Goal: Task Accomplishment & Management: Use online tool/utility

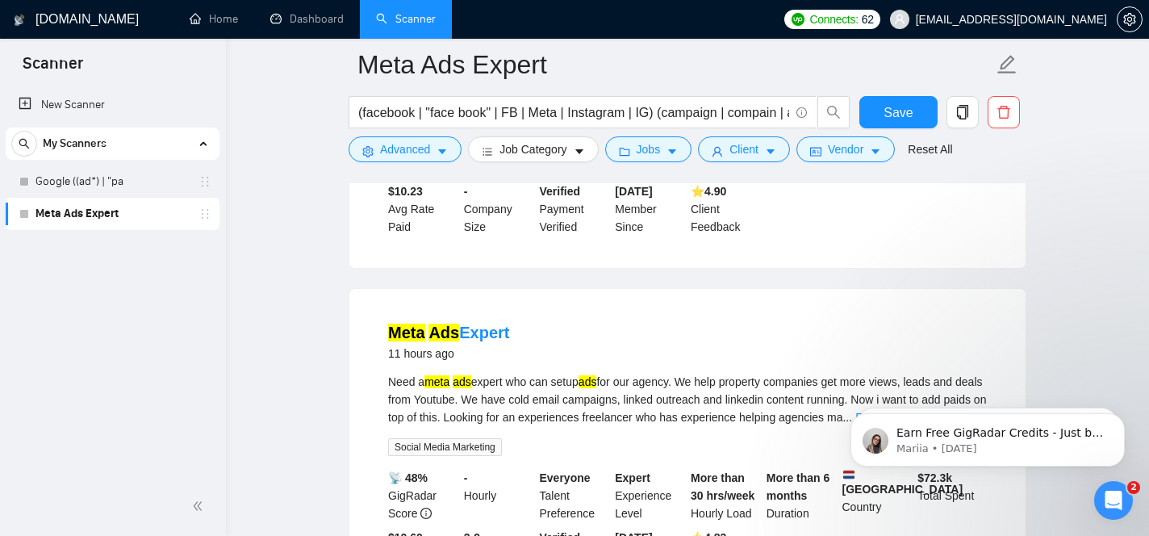
scroll to position [764, 0]
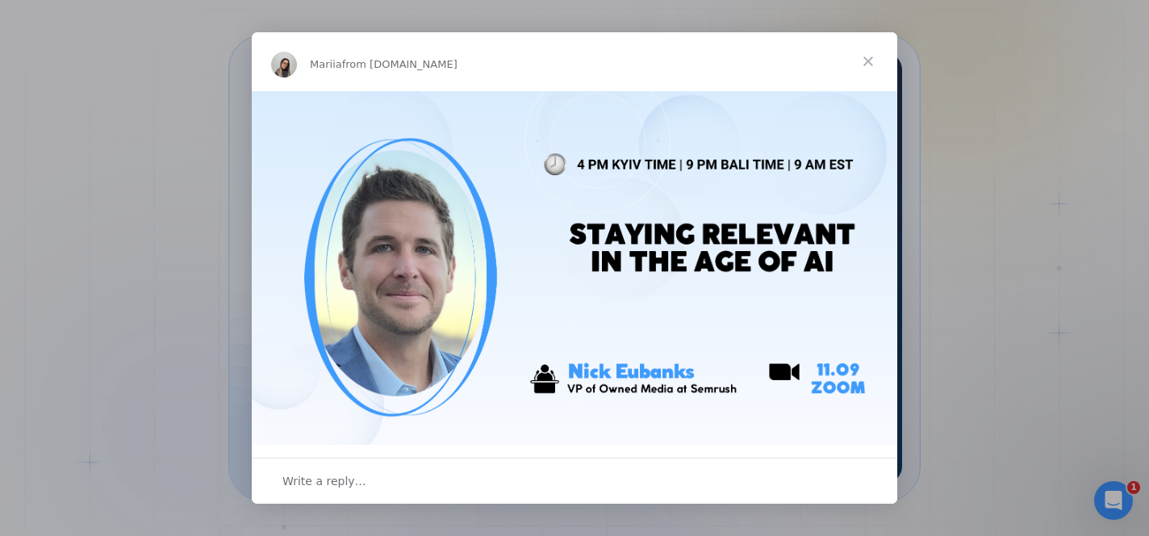
click at [871, 57] on span "Close" at bounding box center [868, 61] width 58 height 58
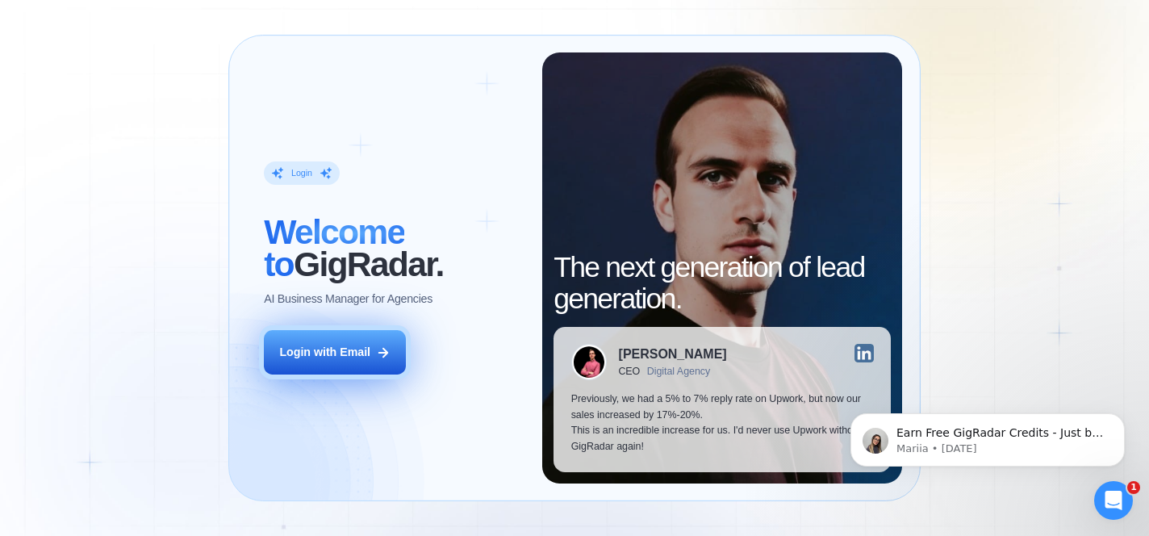
click at [340, 365] on button "Login with Email" at bounding box center [335, 352] width 142 height 44
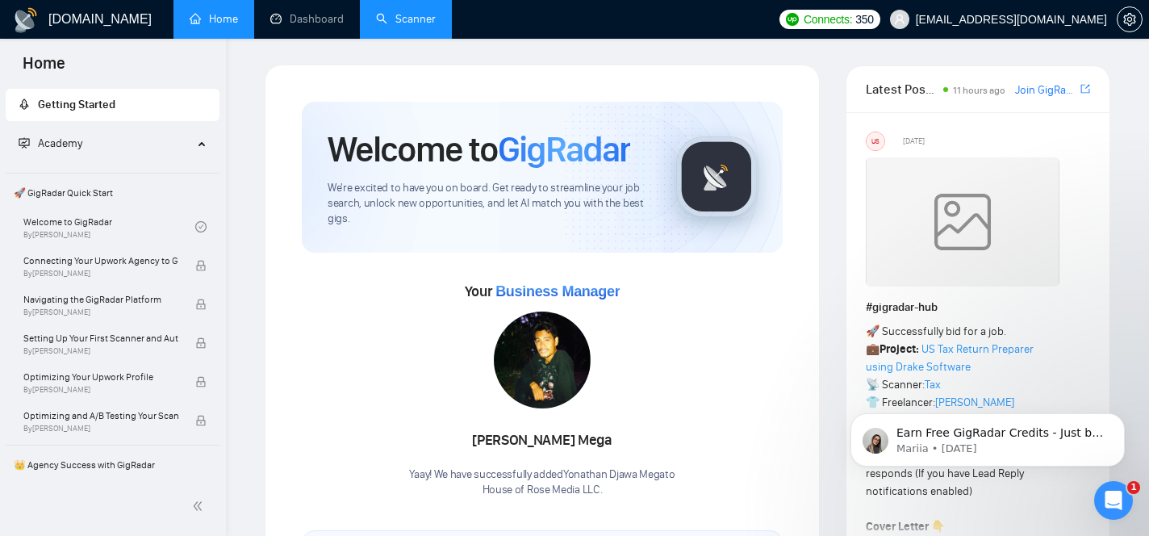
click at [398, 15] on link "Scanner" at bounding box center [406, 19] width 60 height 14
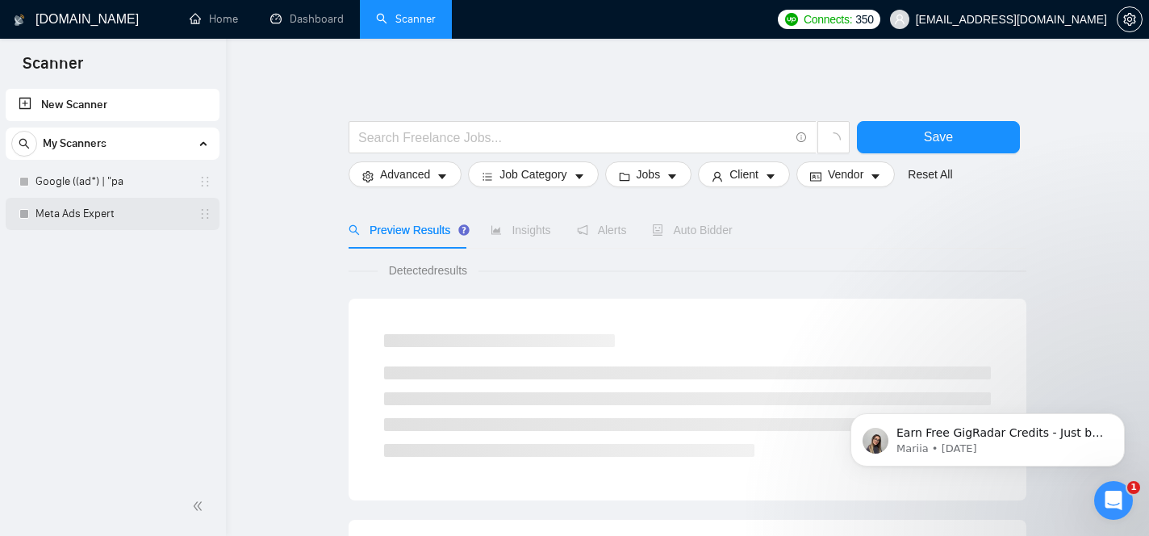
click at [112, 215] on link "Meta Ads Expert" at bounding box center [111, 214] width 153 height 32
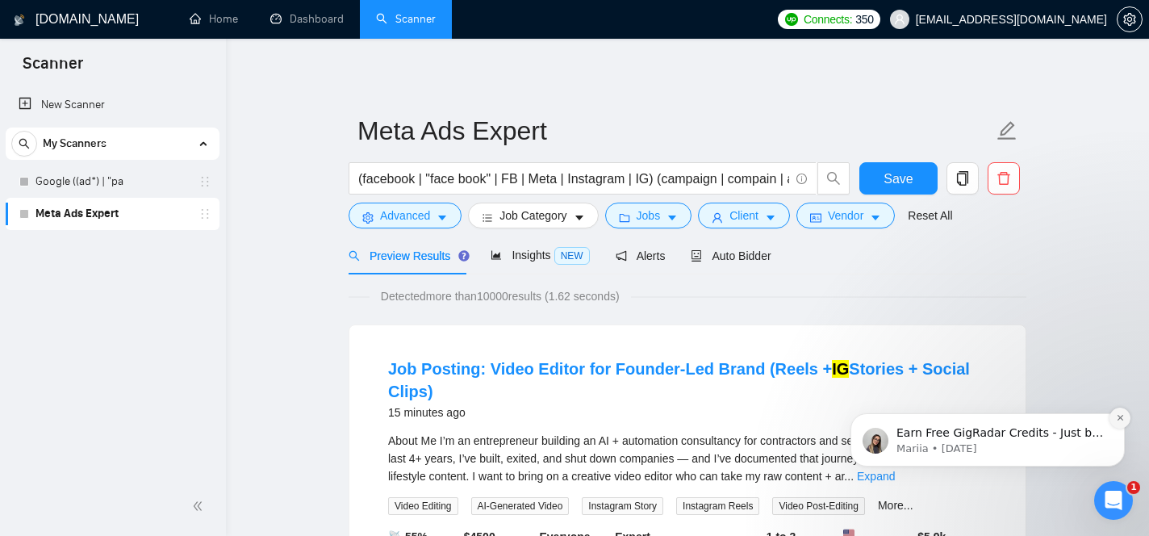
click at [1118, 418] on icon "Dismiss notification" at bounding box center [1119, 417] width 9 height 9
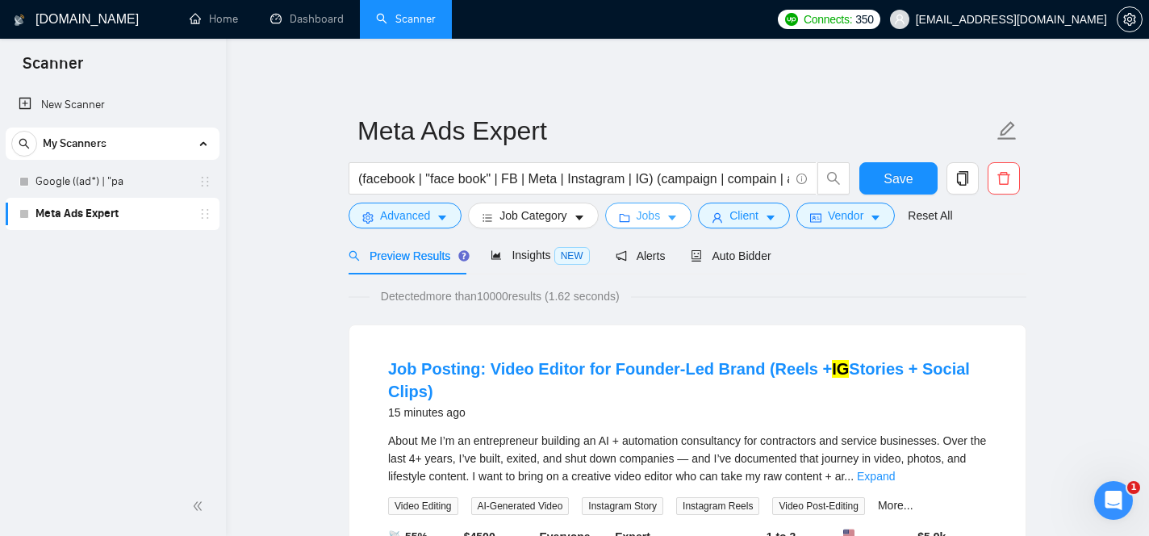
click at [669, 216] on button "Jobs" at bounding box center [648, 215] width 87 height 26
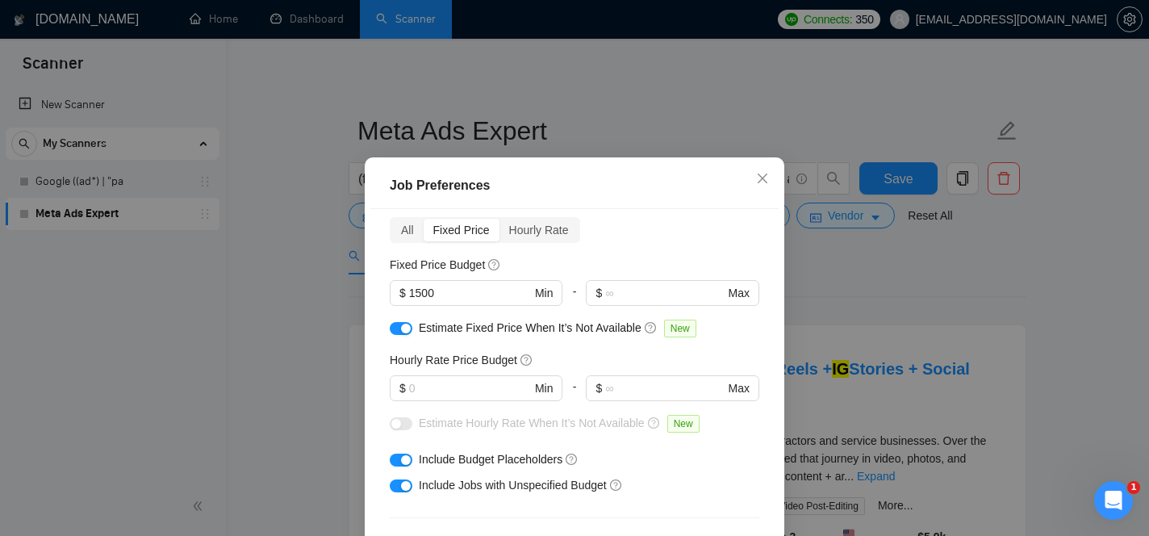
scroll to position [57, 0]
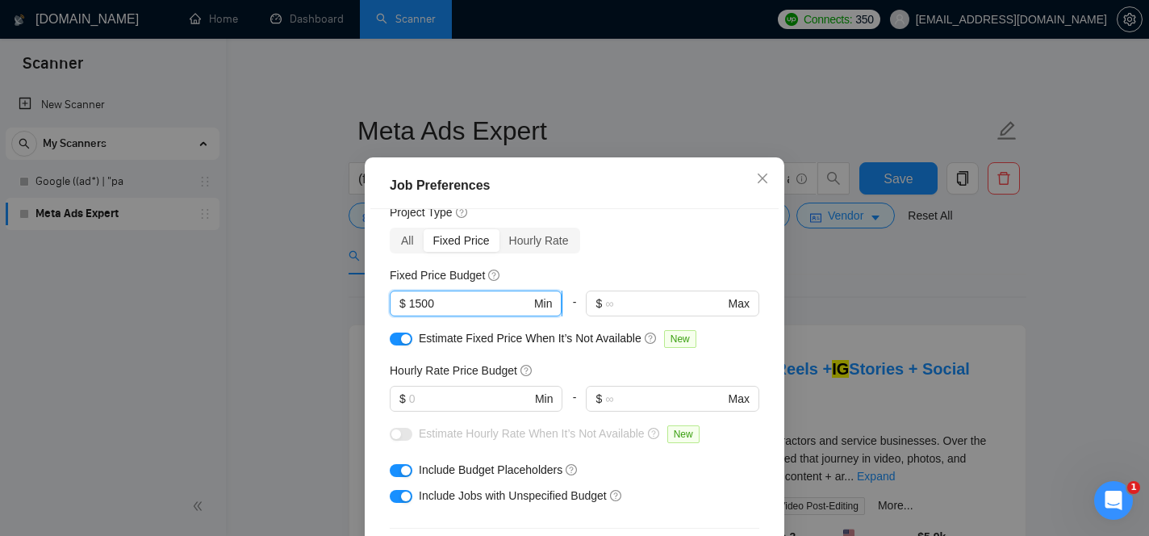
click at [422, 305] on input "1500" at bounding box center [470, 303] width 122 height 18
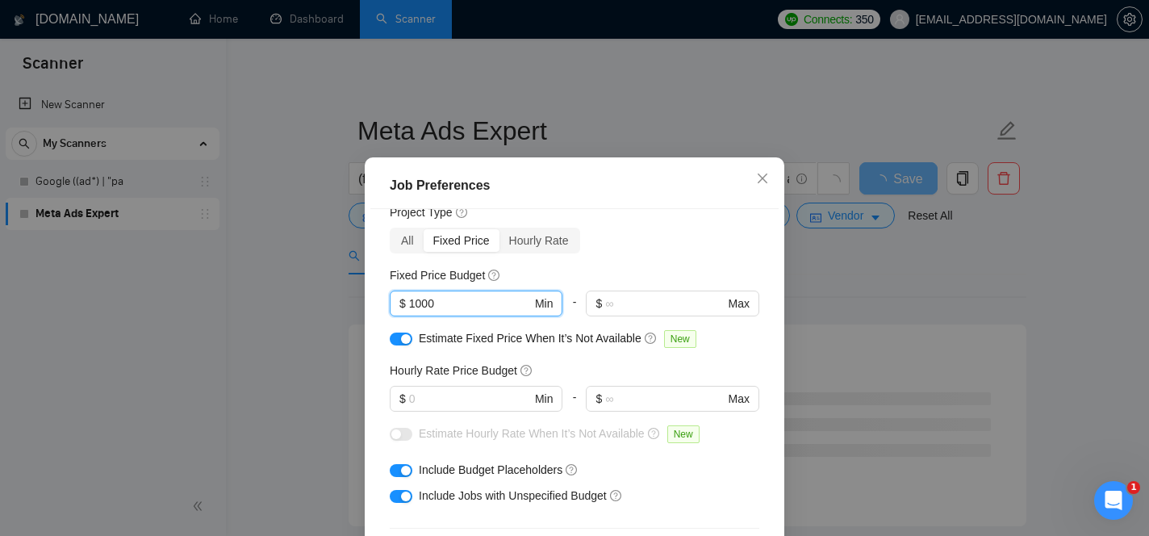
type input "1000"
click at [603, 268] on div "Fixed Price Budget" at bounding box center [574, 275] width 369 height 18
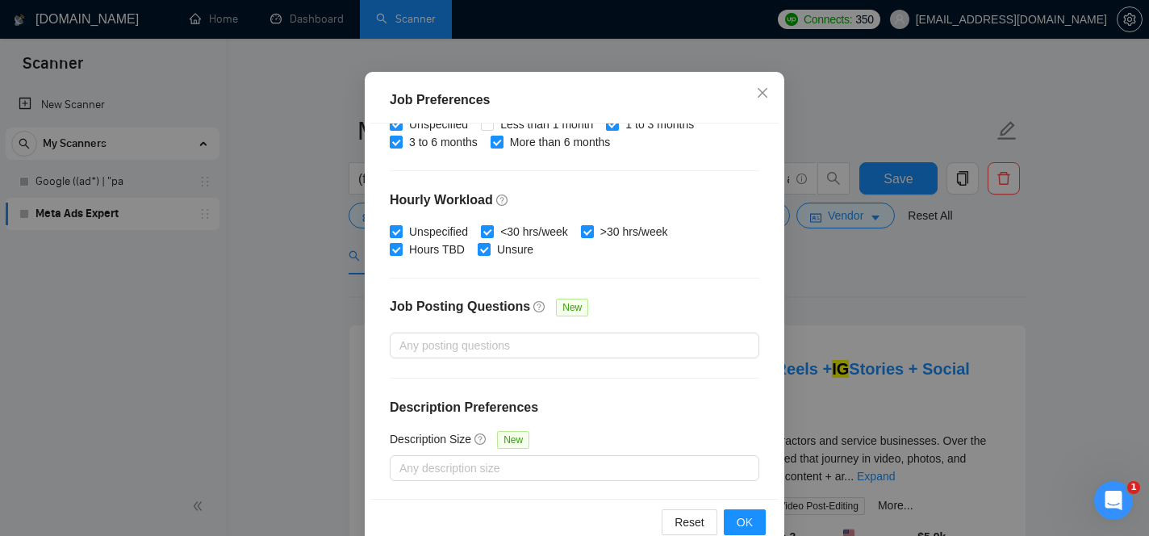
scroll to position [119, 0]
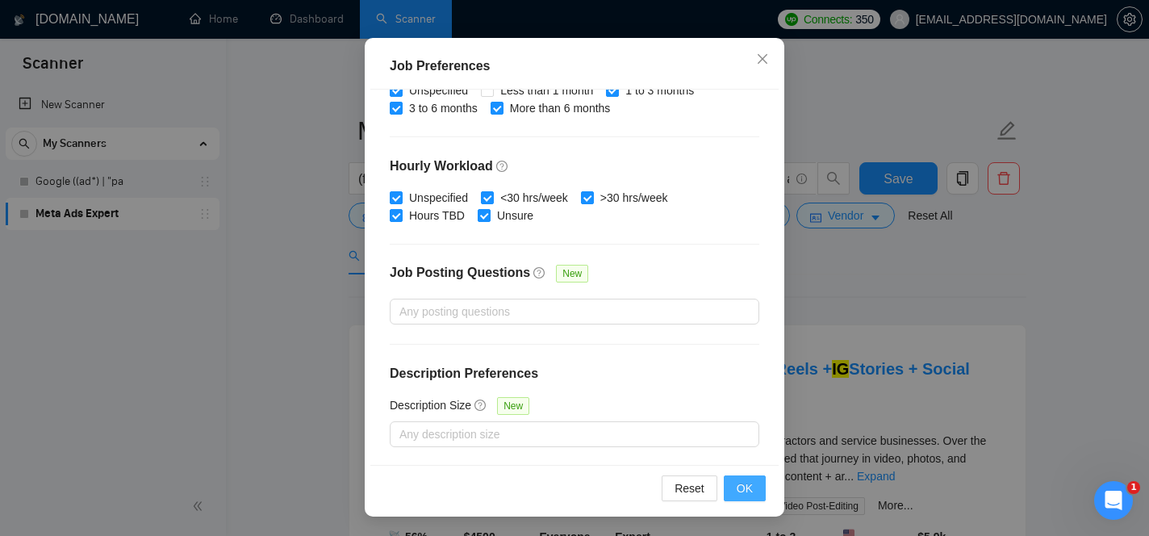
click at [757, 483] on button "OK" at bounding box center [744, 488] width 42 height 26
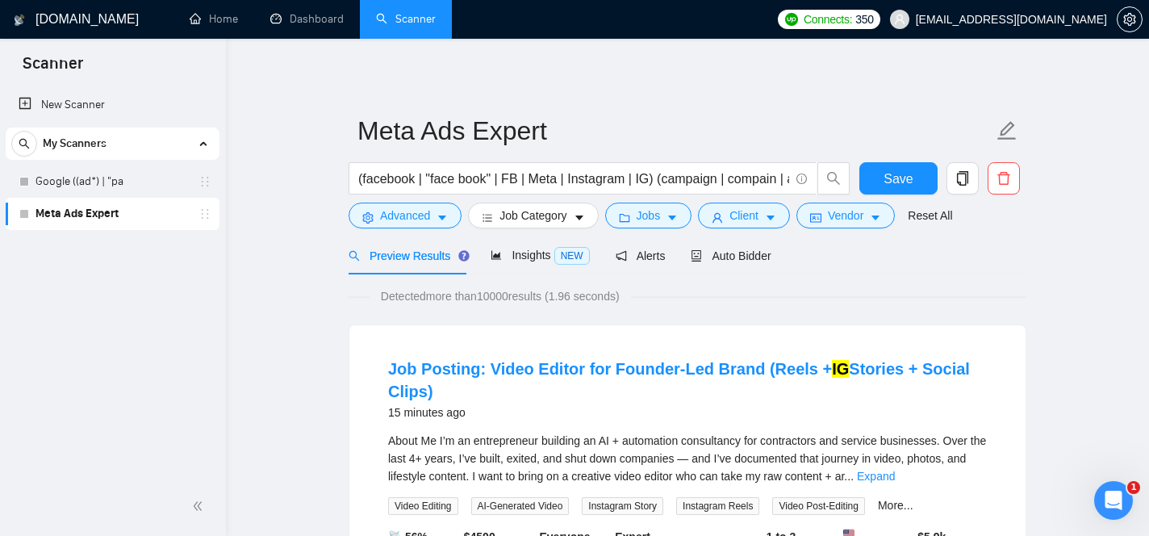
scroll to position [59, 0]
click at [752, 249] on span "Auto Bidder" at bounding box center [730, 255] width 80 height 13
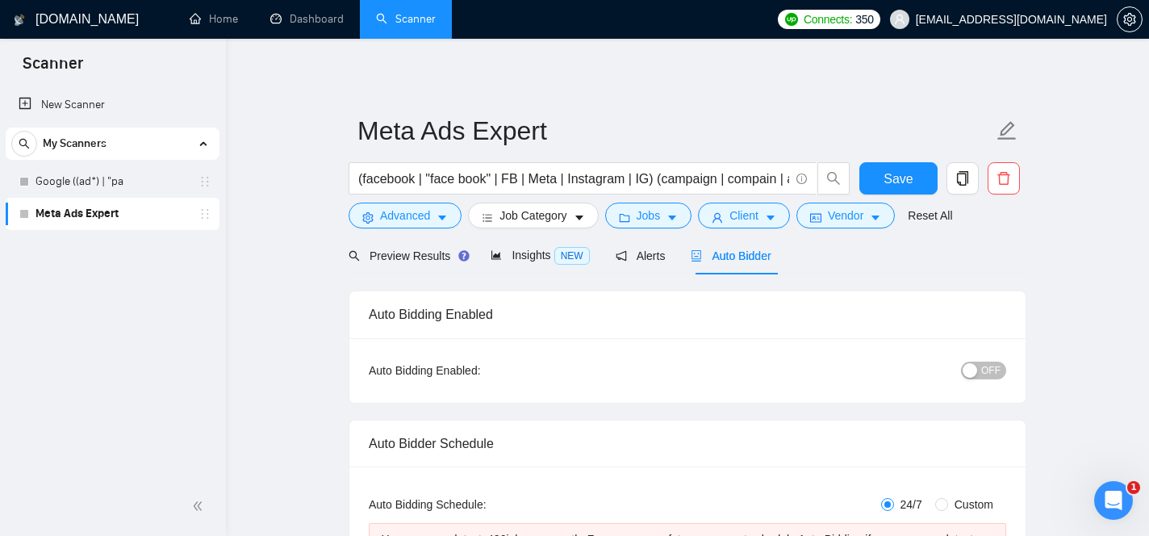
checkbox input "true"
click at [758, 211] on span "Client" at bounding box center [743, 215] width 29 height 18
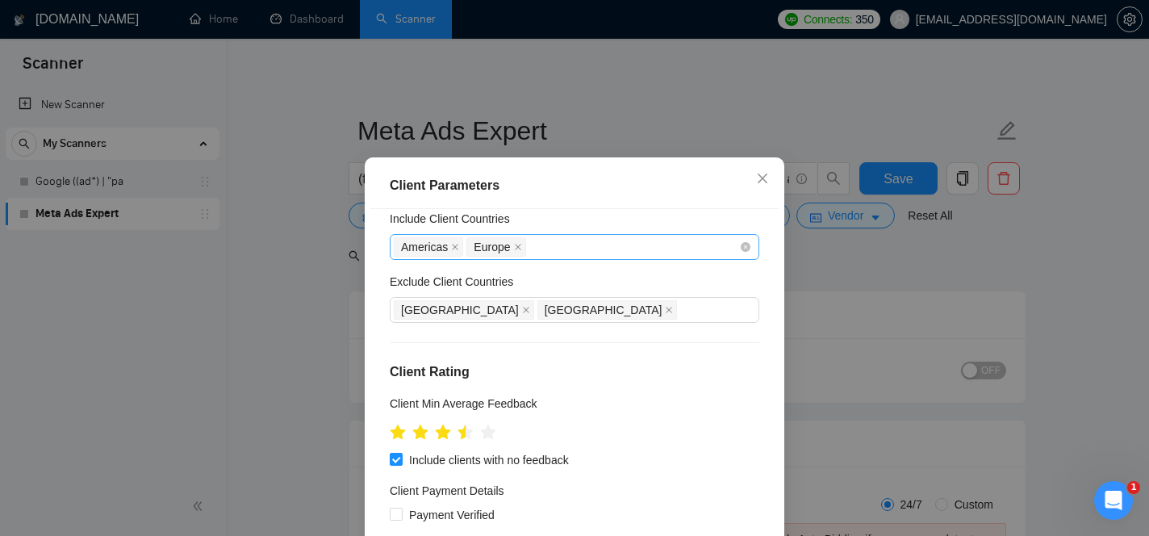
scroll to position [52, 0]
click at [519, 247] on icon "close" at bounding box center [518, 245] width 8 height 8
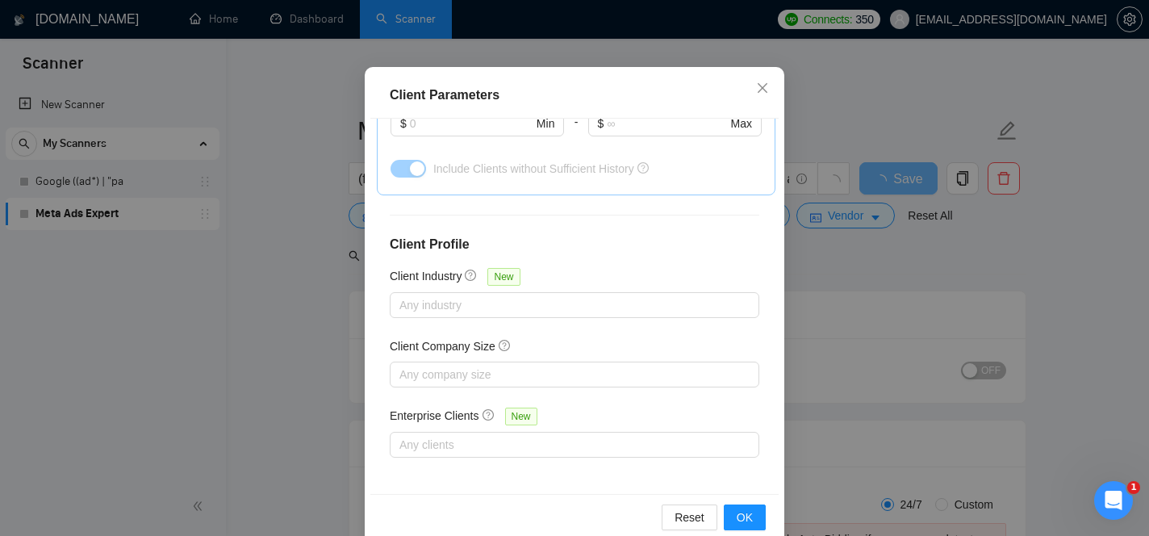
scroll to position [119, 0]
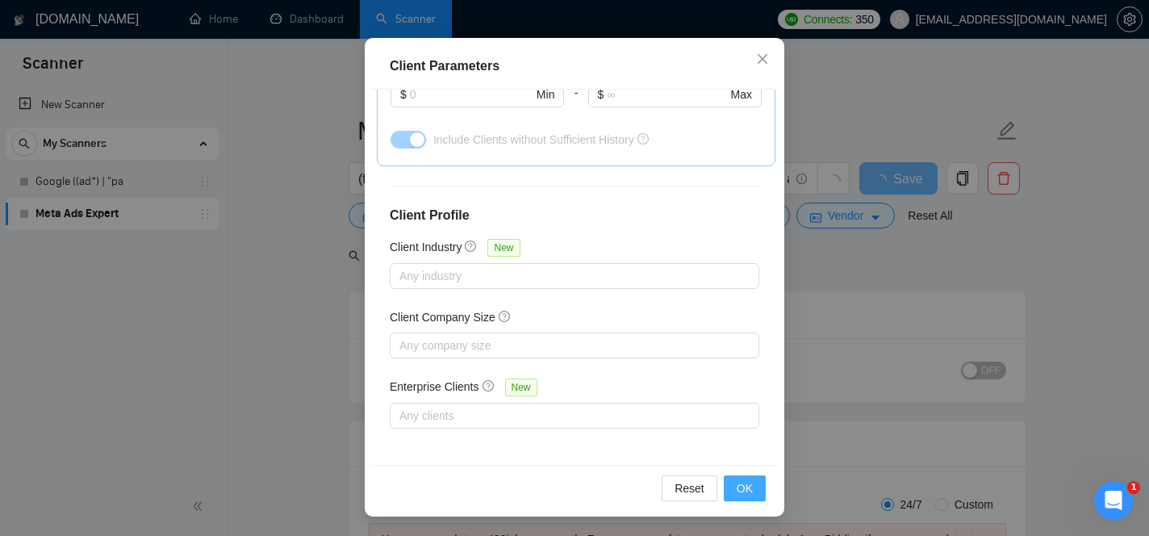
click at [744, 484] on span "OK" at bounding box center [744, 488] width 16 height 18
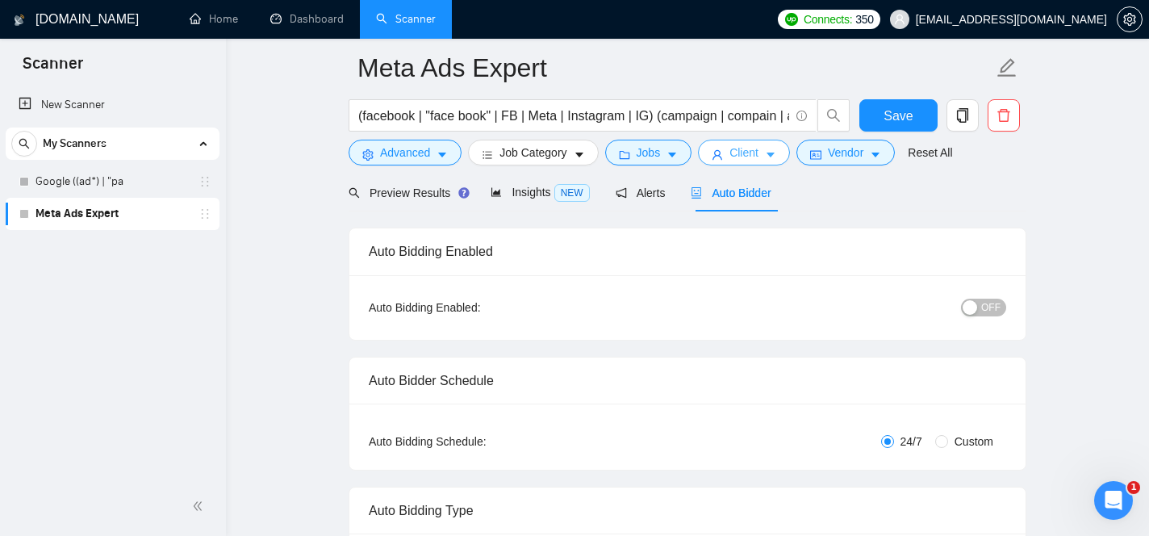
scroll to position [62, 0]
click at [554, 186] on div "Insights NEW" at bounding box center [539, 193] width 98 height 19
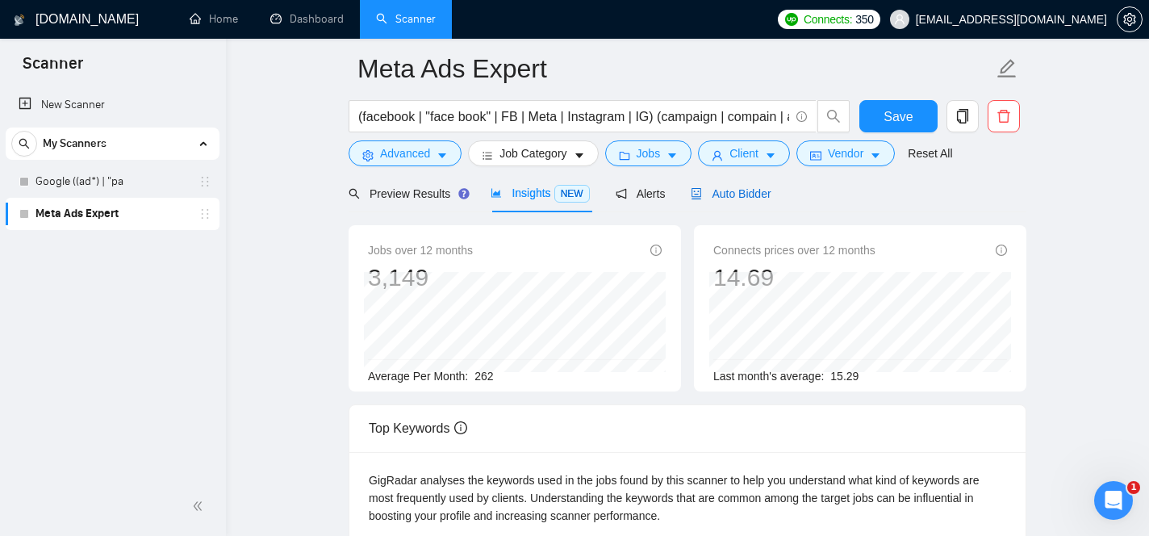
click at [727, 200] on div "Auto Bidder" at bounding box center [730, 194] width 80 height 18
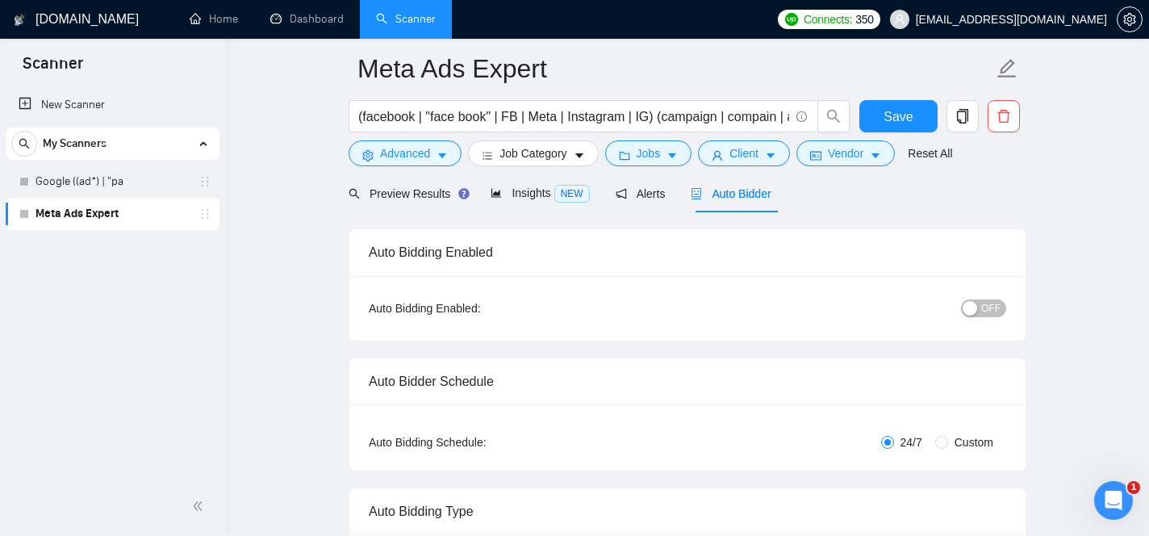
checkbox input "true"
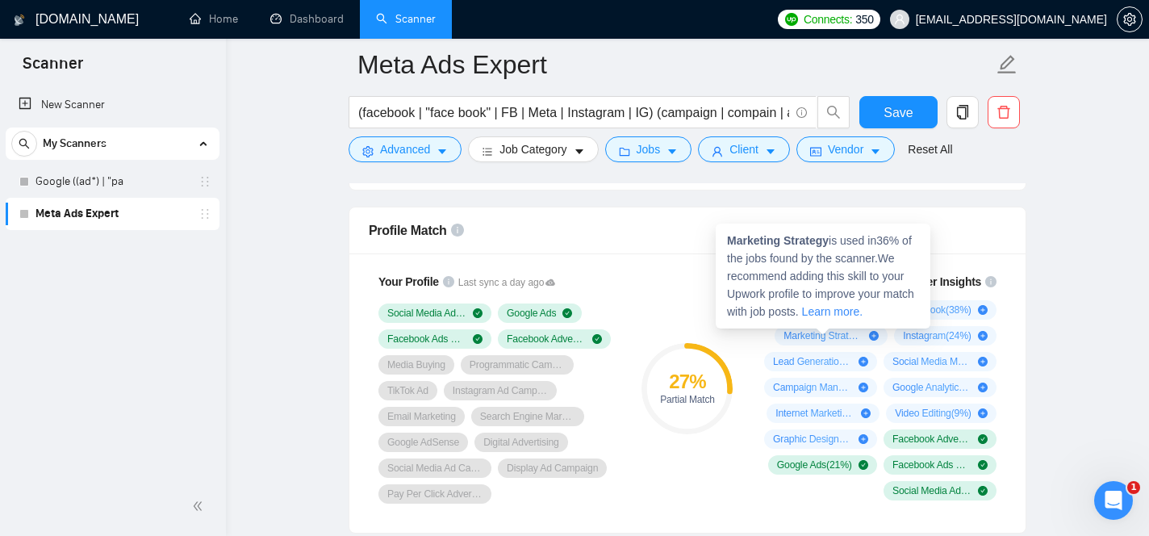
scroll to position [1032, 0]
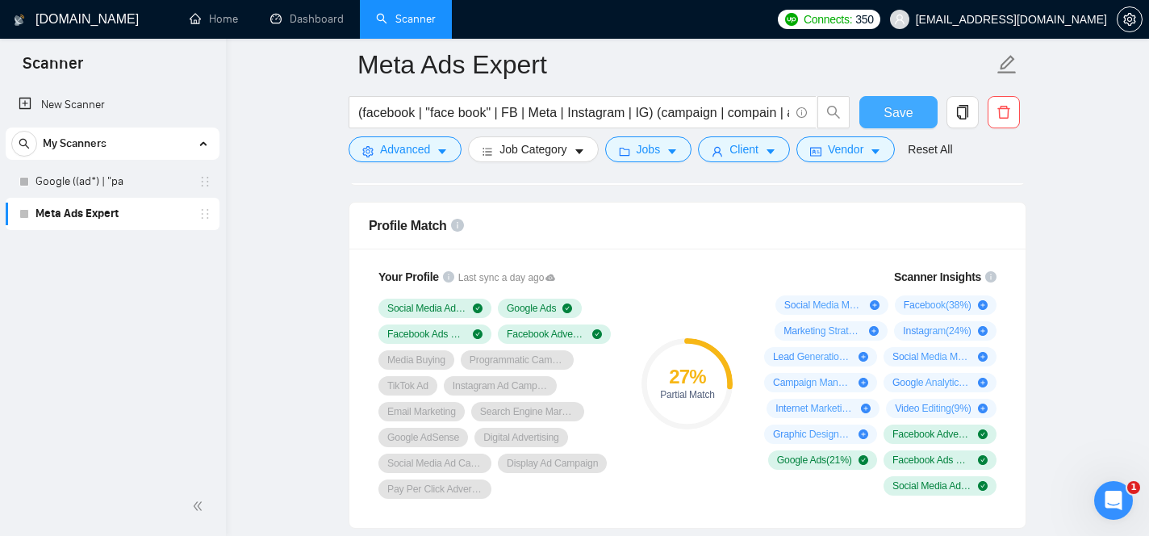
click at [921, 101] on button "Save" at bounding box center [898, 112] width 78 height 32
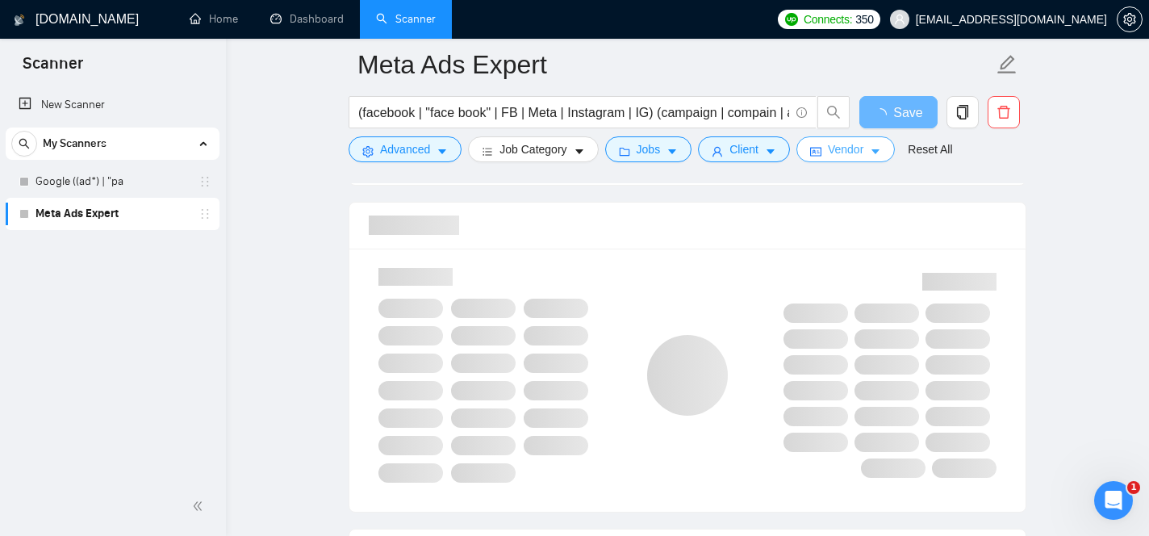
click at [840, 152] on span "Vendor" at bounding box center [845, 149] width 35 height 18
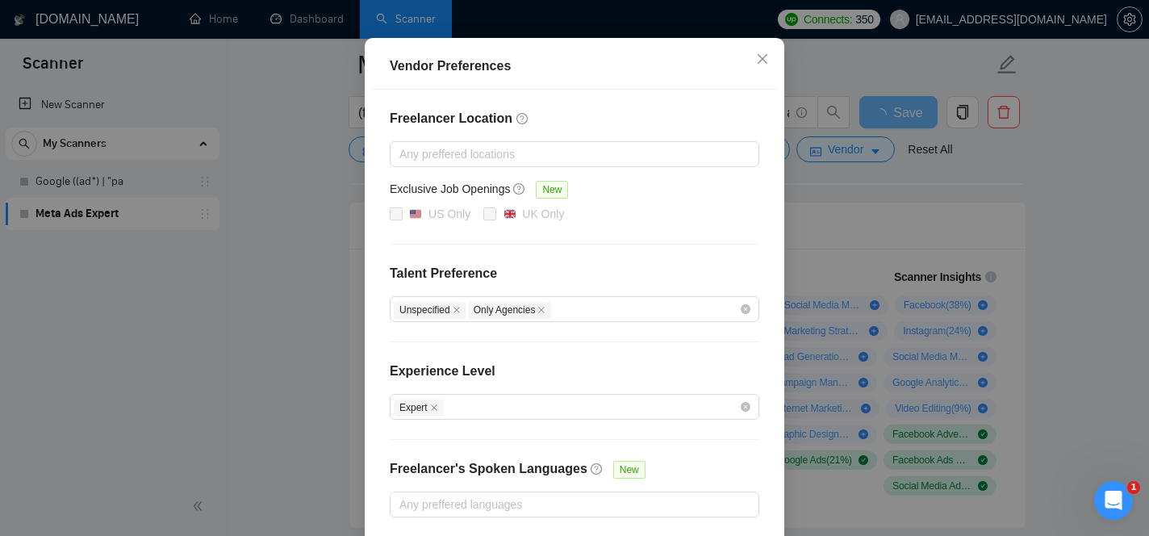
scroll to position [144, 0]
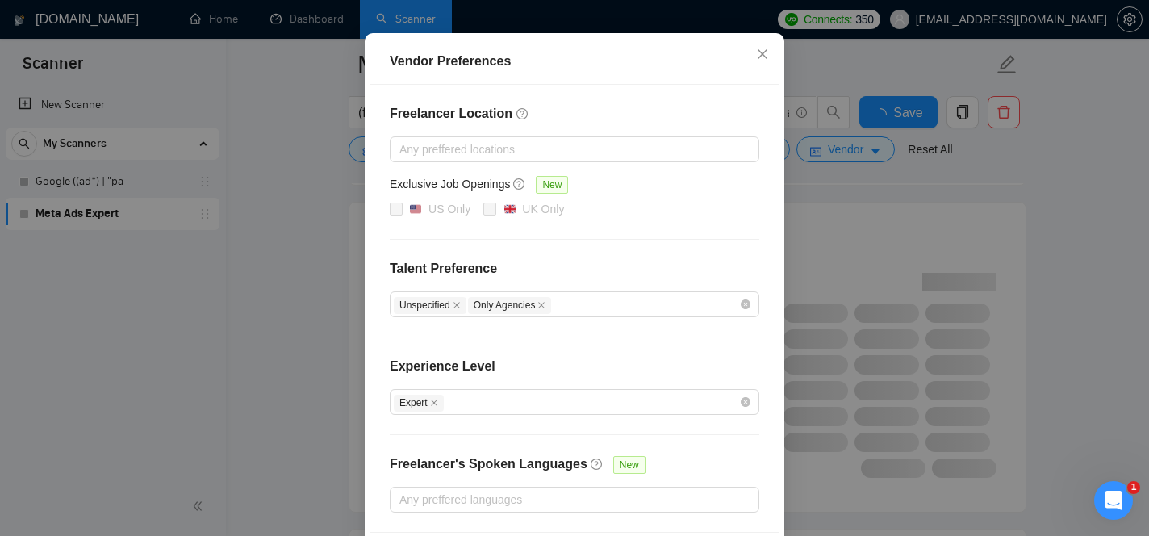
checkbox input "true"
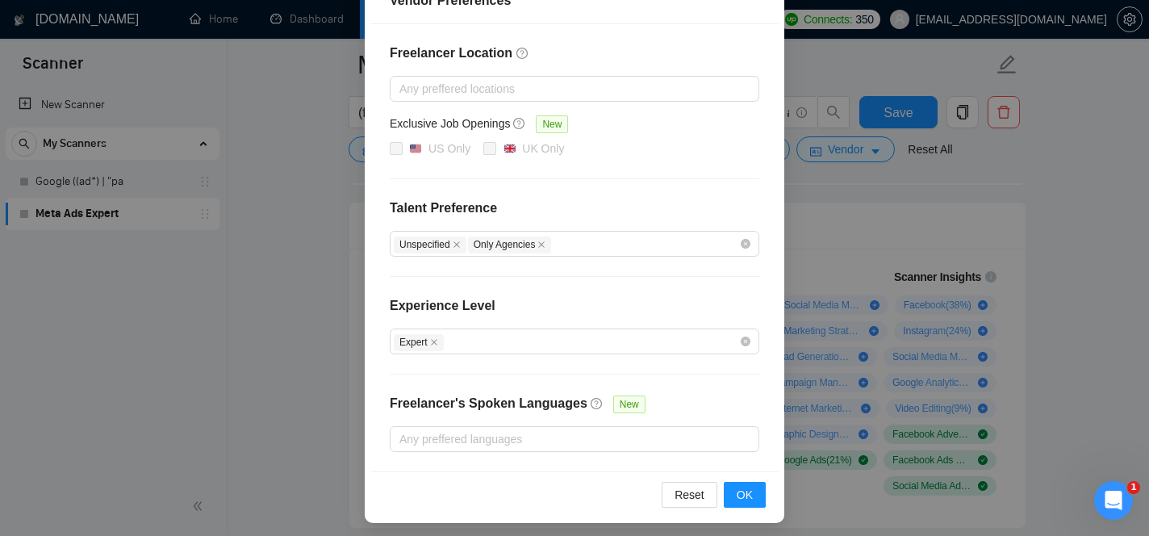
scroll to position [211, 0]
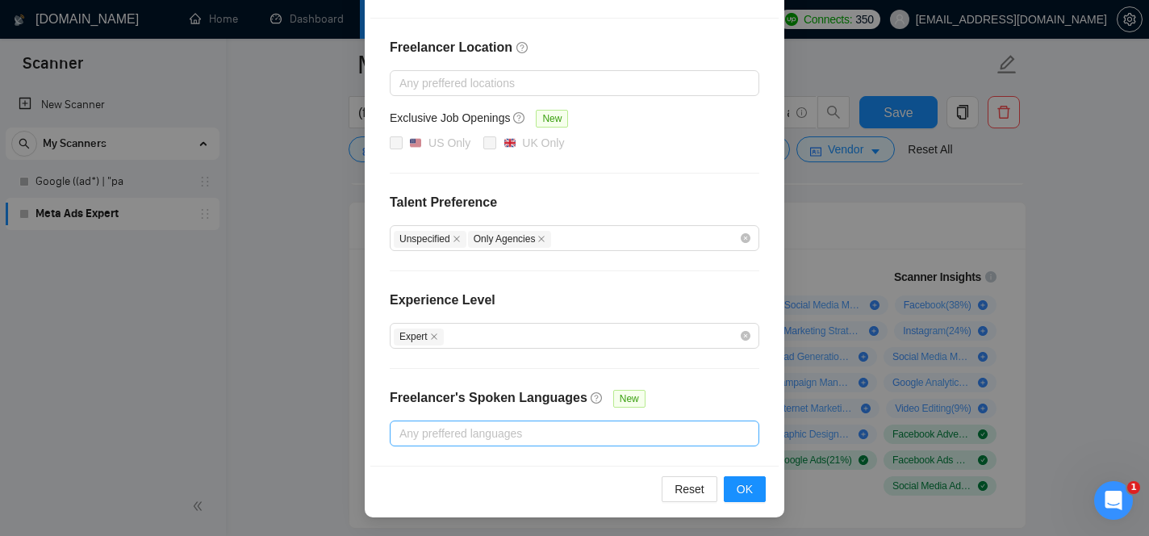
click at [641, 432] on div at bounding box center [566, 432] width 345 height 19
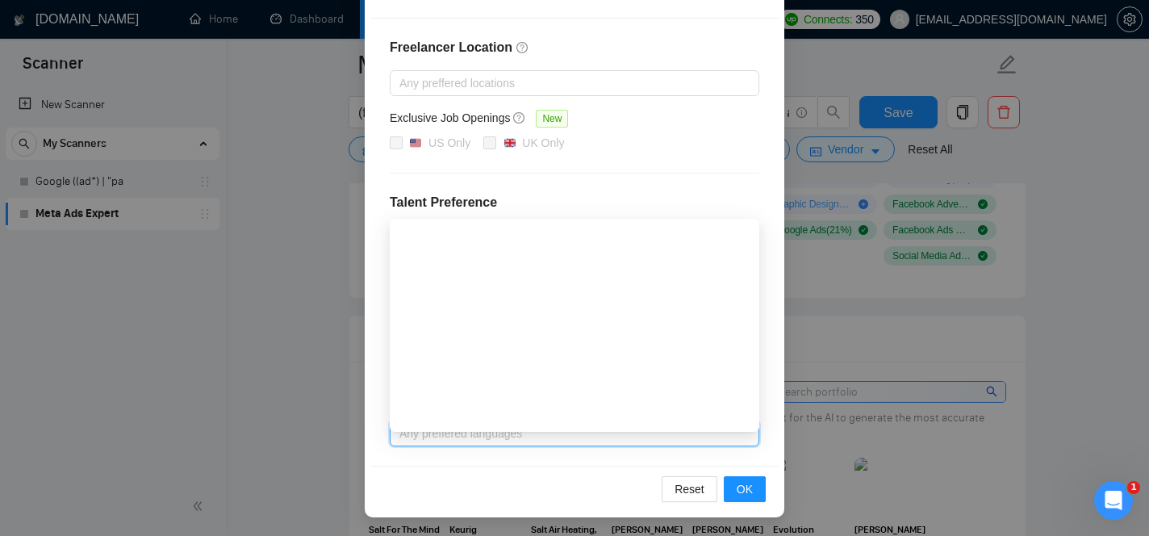
scroll to position [0, 0]
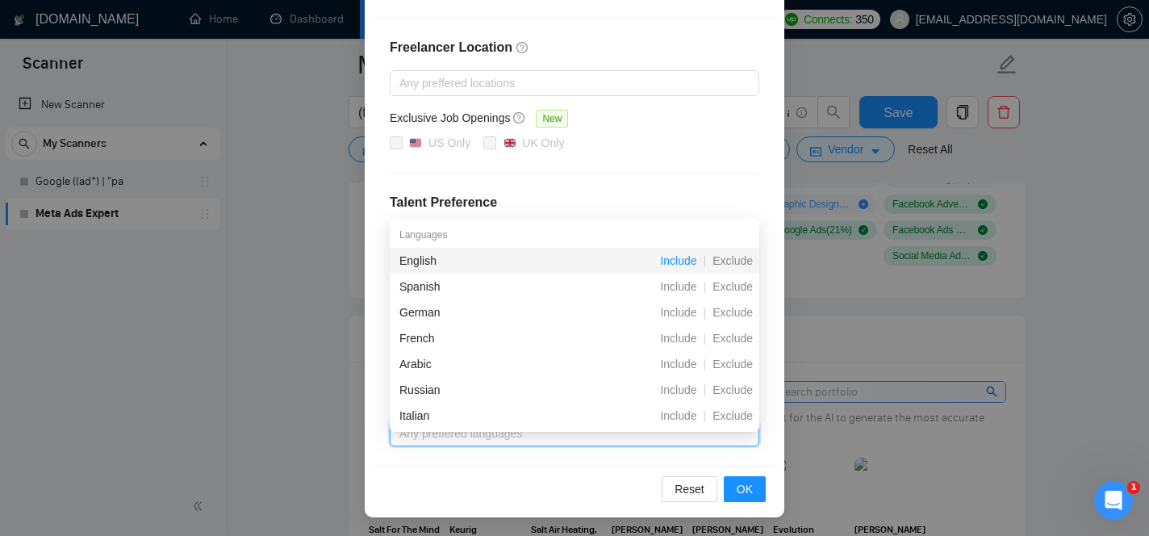
click at [686, 259] on span "Include" at bounding box center [677, 260] width 49 height 13
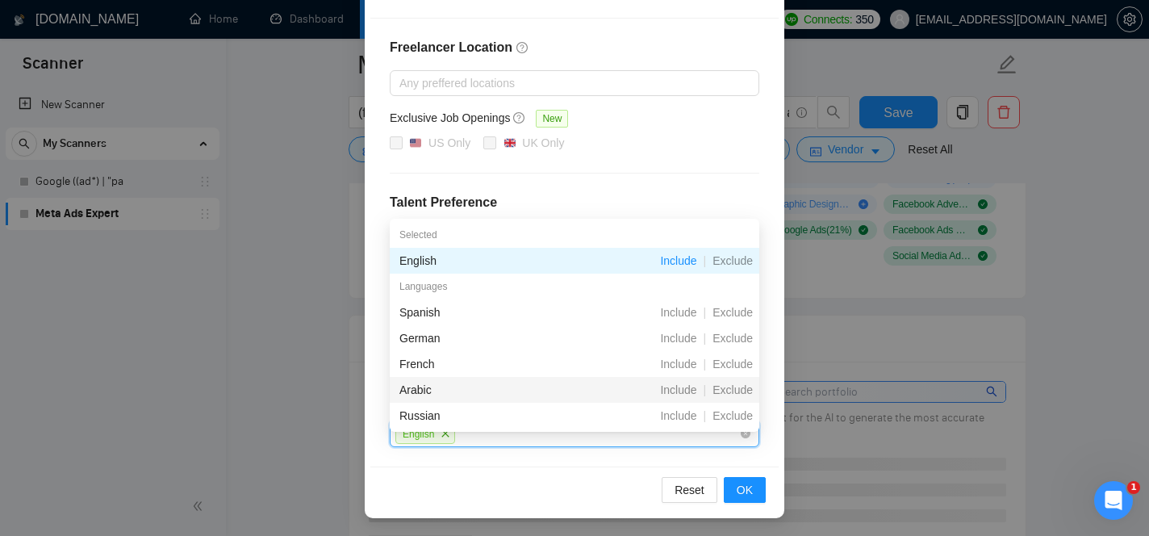
click at [563, 470] on div "Reset OK" at bounding box center [574, 489] width 408 height 46
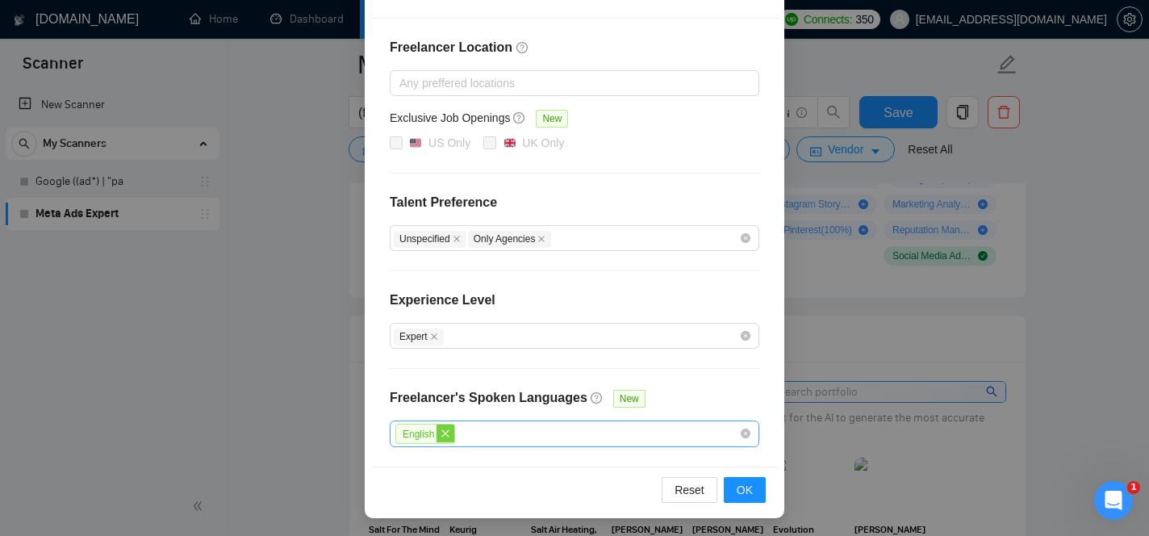
click at [447, 431] on icon "close" at bounding box center [445, 432] width 7 height 7
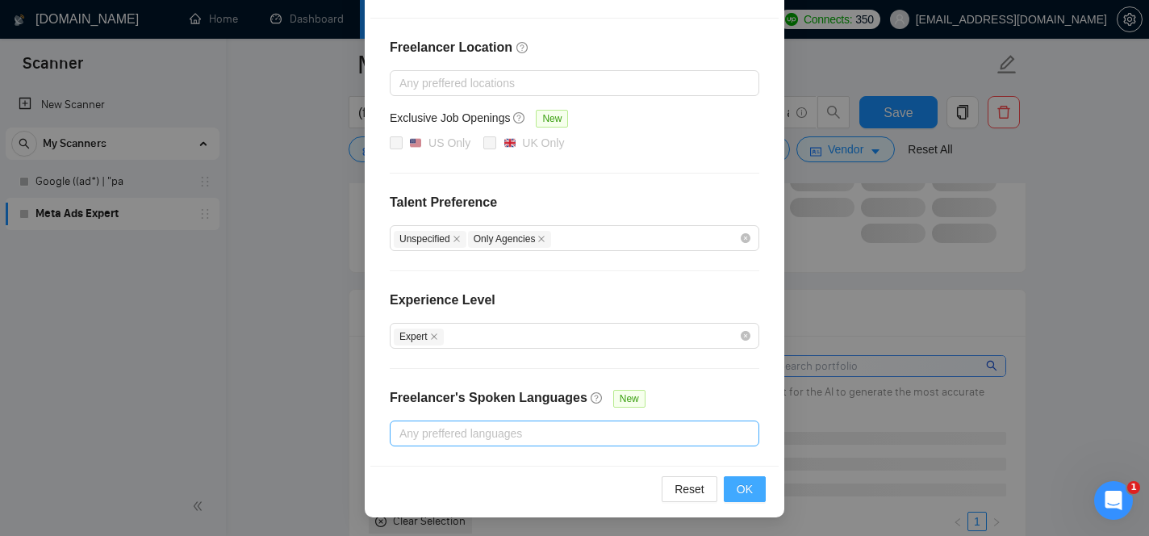
click at [756, 485] on button "OK" at bounding box center [744, 489] width 42 height 26
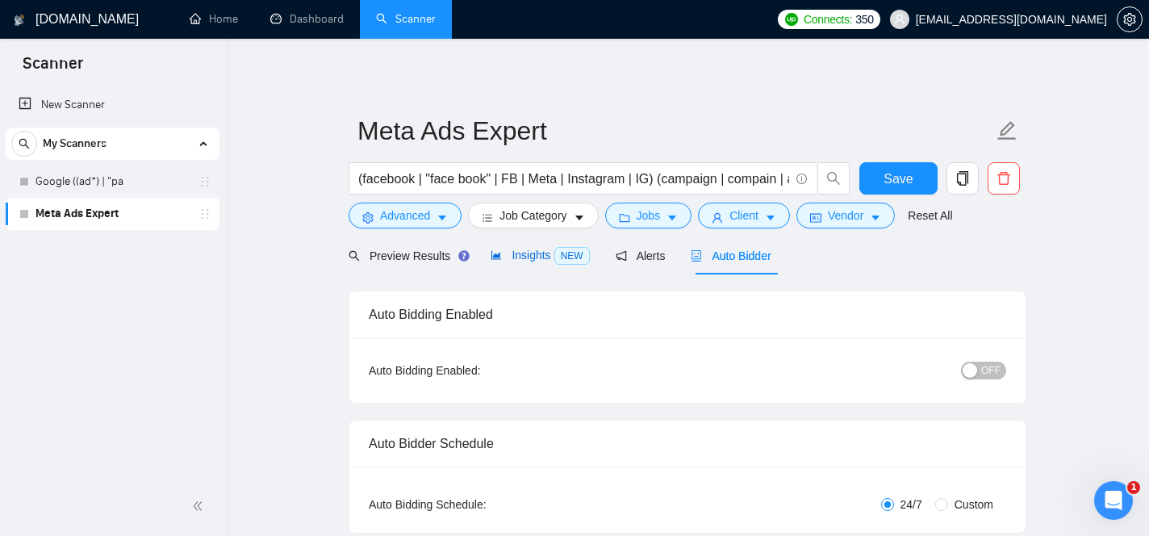
click at [520, 255] on span "Insights NEW" at bounding box center [539, 254] width 98 height 13
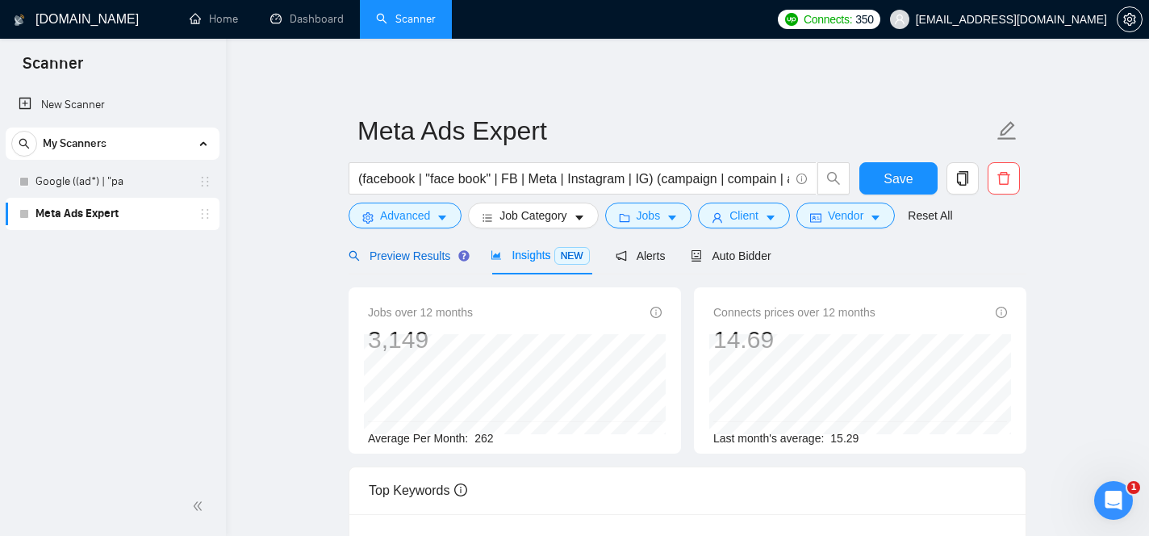
click at [429, 254] on span "Preview Results" at bounding box center [406, 255] width 116 height 13
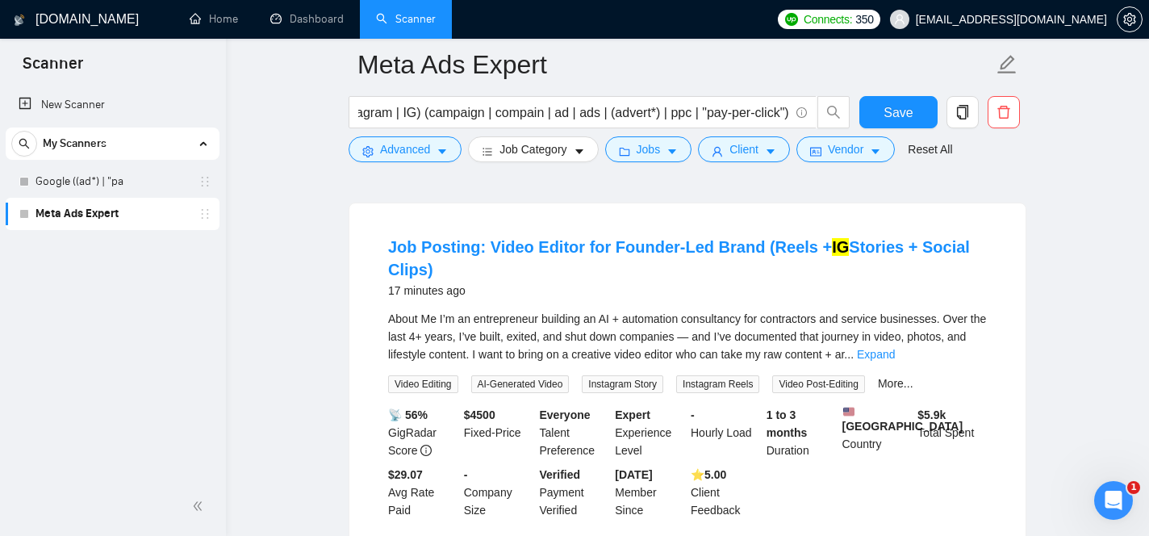
scroll to position [139, 0]
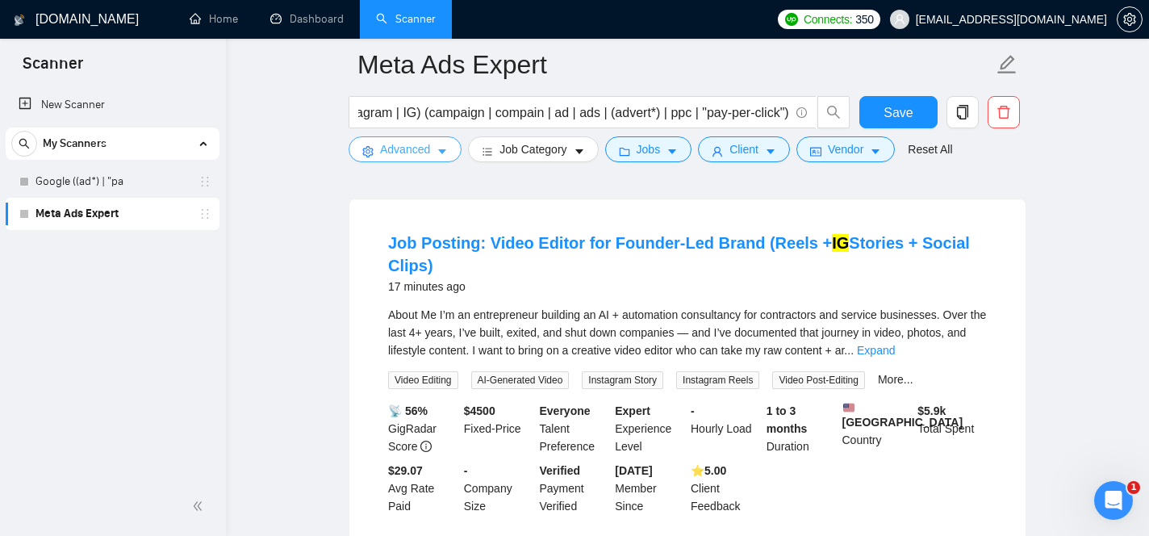
click at [430, 157] on span "Advanced" at bounding box center [405, 149] width 50 height 18
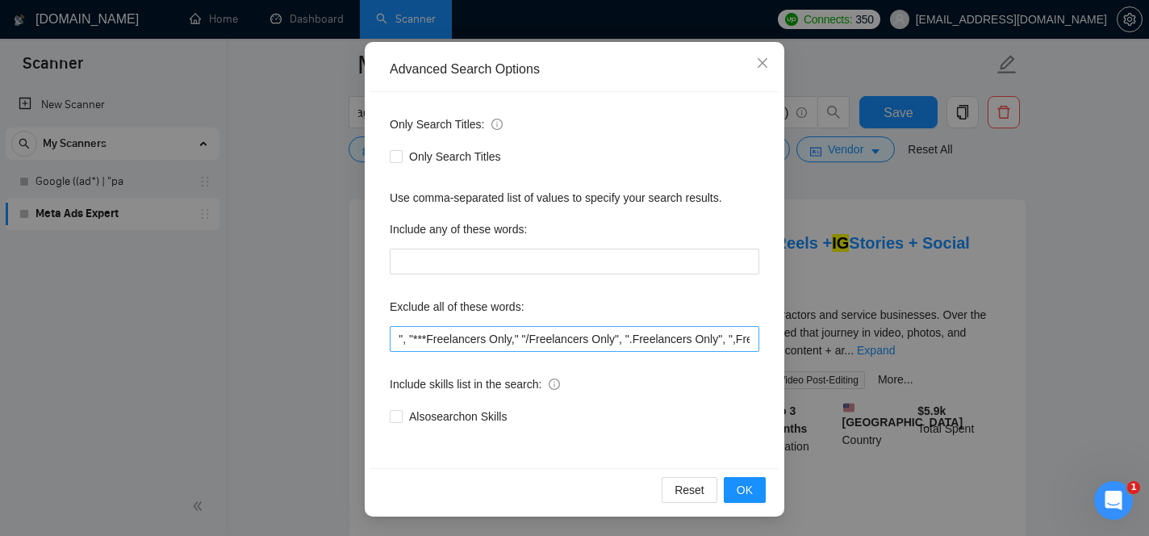
scroll to position [0, 1619]
click at [754, 341] on input ""graphic designer", "this job is not open to teams", "this job is not open to a…" at bounding box center [574, 339] width 369 height 26
click at [705, 341] on input ""graphic designer", "this job is not open to teams", "this job is not open to a…" at bounding box center [574, 339] width 369 height 26
click at [753, 343] on input ""graphic designer", "this job is not open to teams", "this job is not open to a…" at bounding box center [574, 339] width 369 height 26
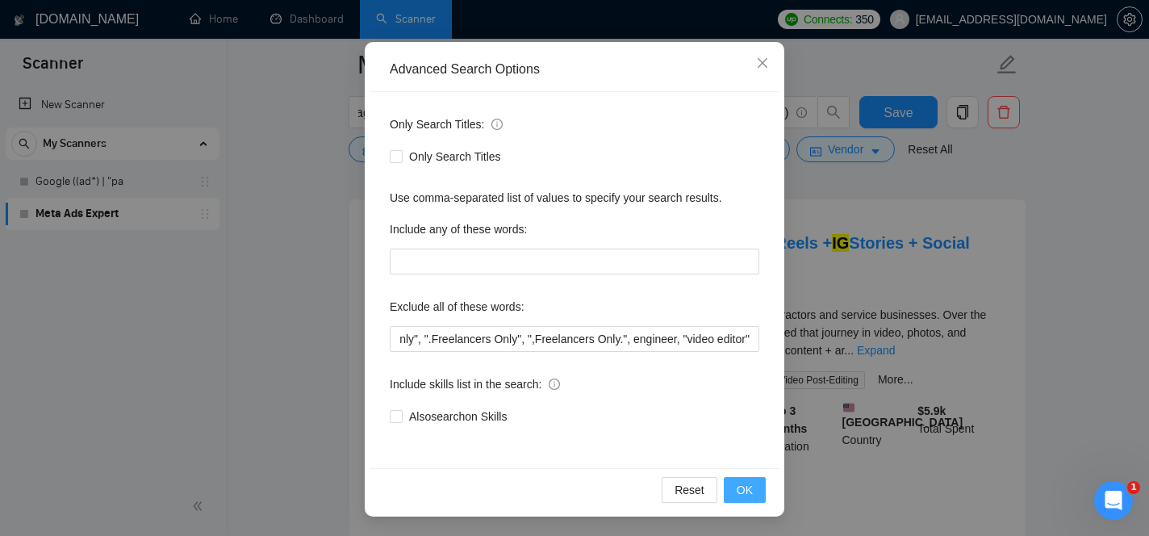
click at [753, 490] on button "OK" at bounding box center [744, 490] width 42 height 26
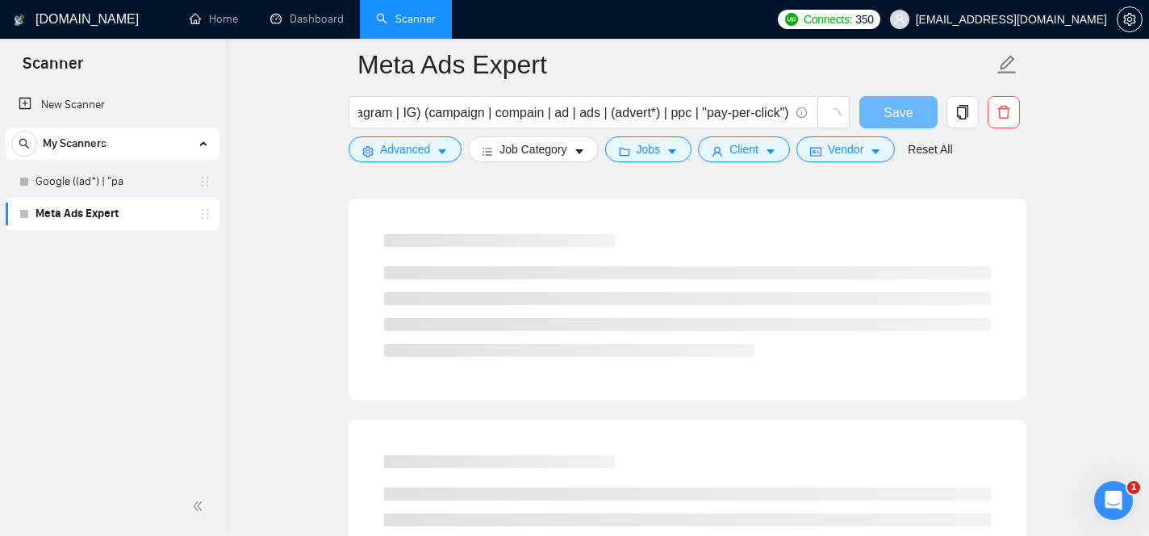
scroll to position [55, 0]
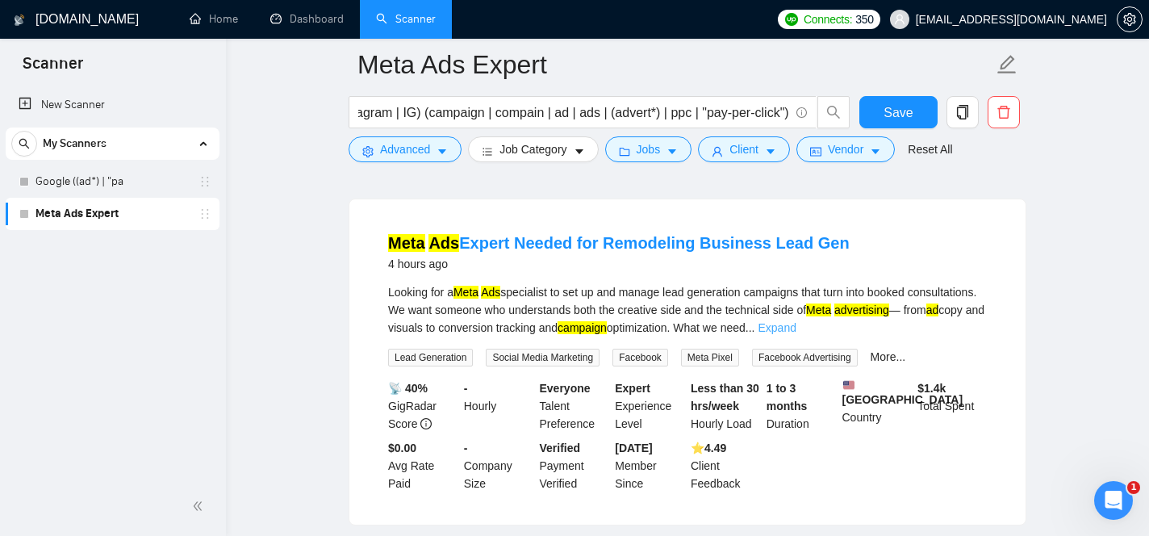
click at [795, 328] on link "Expand" at bounding box center [776, 327] width 38 height 13
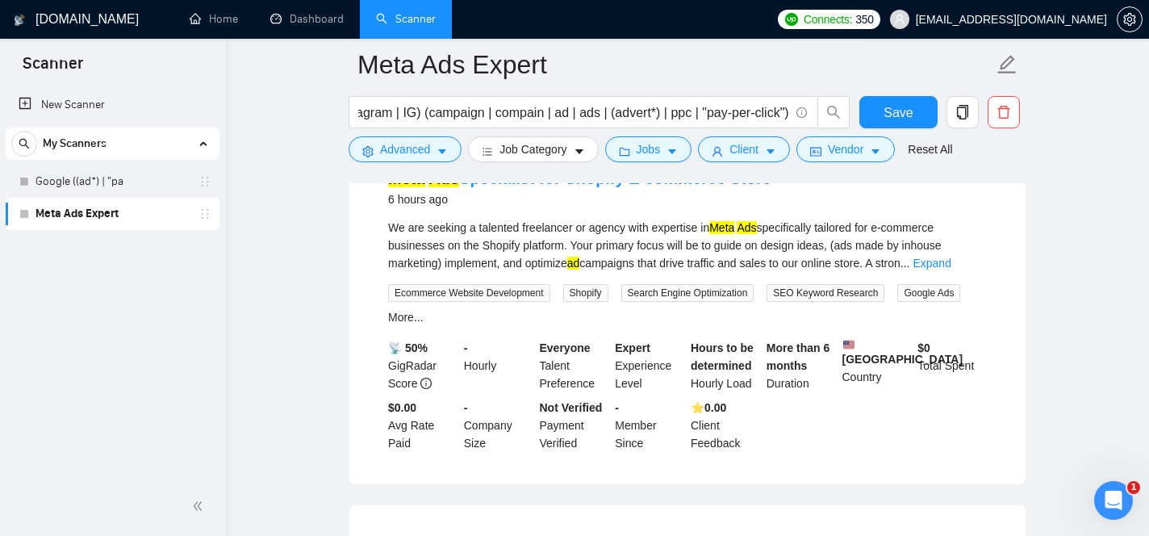
scroll to position [757, 0]
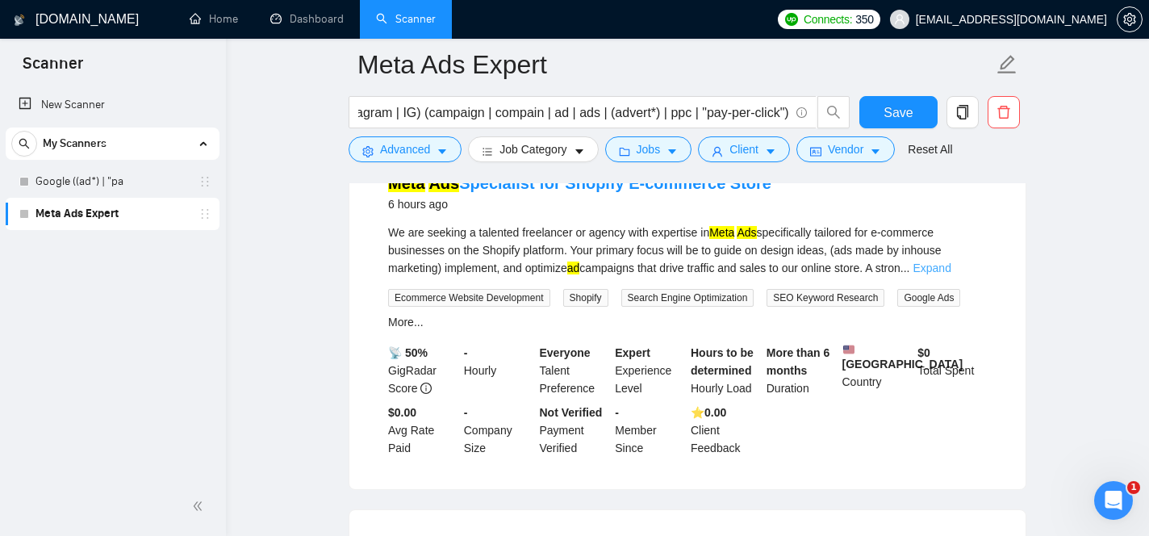
click at [950, 274] on link "Expand" at bounding box center [931, 267] width 38 height 13
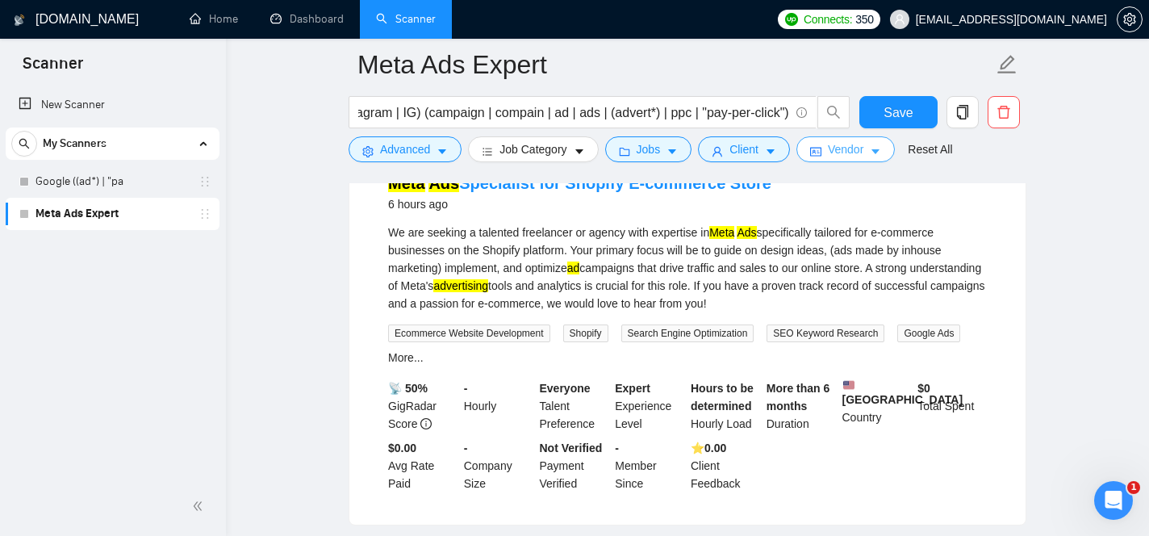
click at [879, 156] on icon "caret-down" at bounding box center [874, 151] width 11 height 11
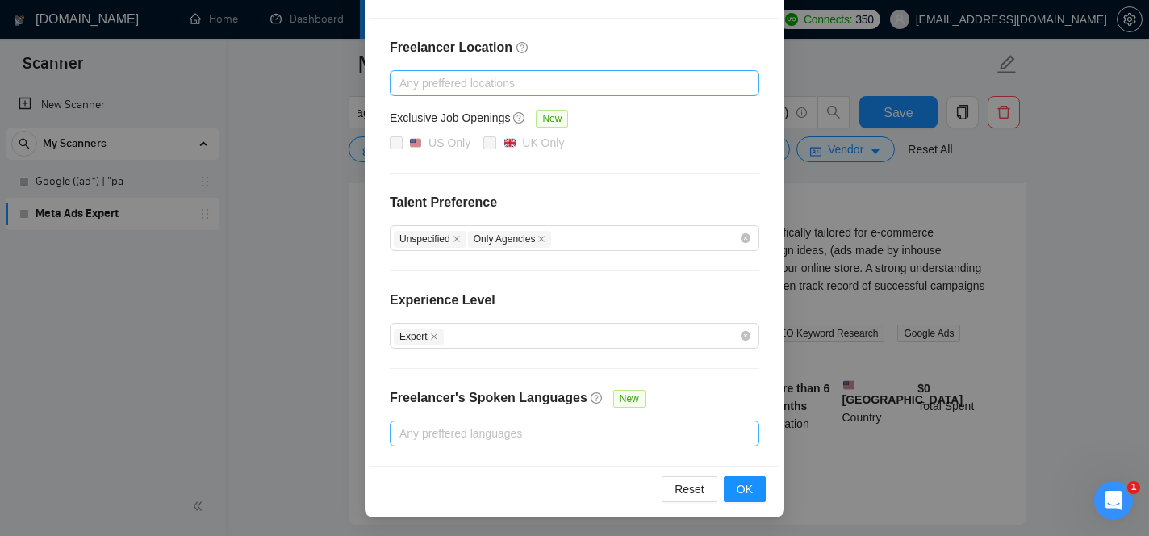
scroll to position [211, 0]
click at [757, 490] on button "OK" at bounding box center [744, 489] width 42 height 26
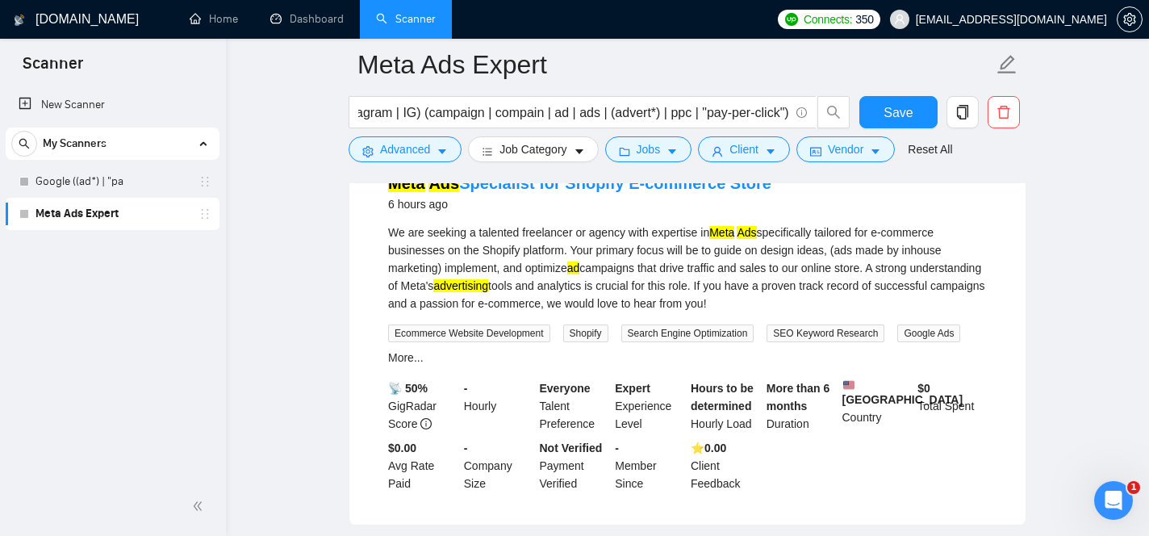
scroll to position [130, 0]
click at [886, 158] on button "Vendor" at bounding box center [845, 149] width 98 height 26
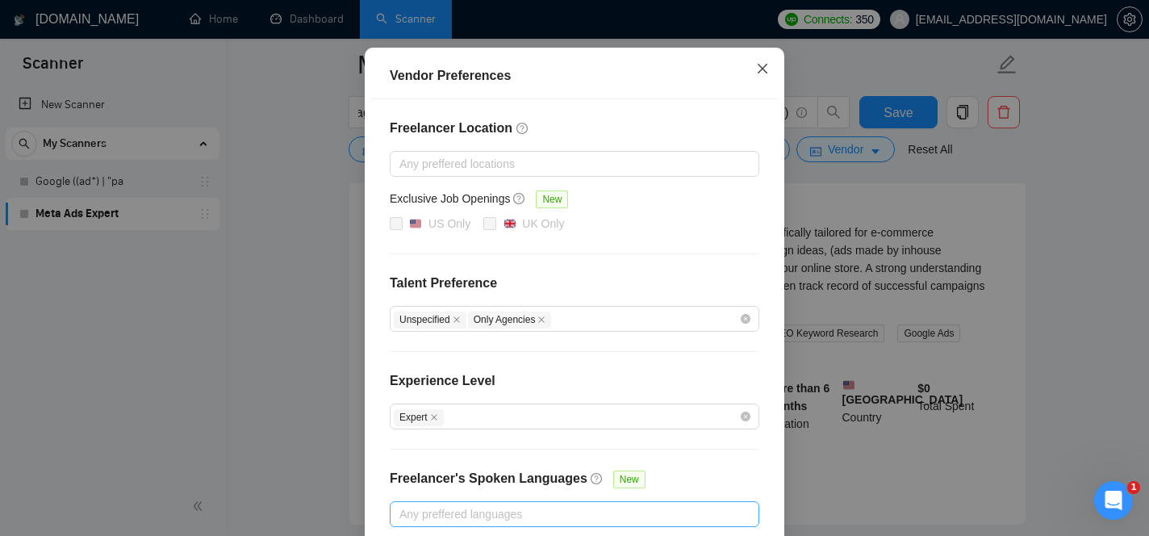
click at [762, 75] on icon "close" at bounding box center [762, 68] width 13 height 13
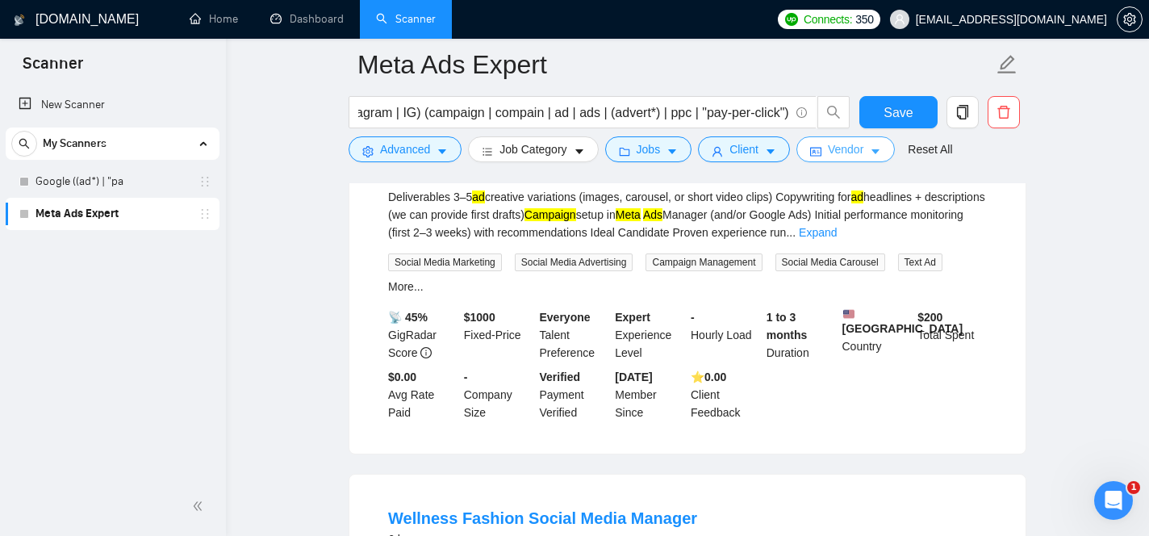
scroll to position [1200, 0]
click at [836, 237] on link "Expand" at bounding box center [817, 230] width 38 height 13
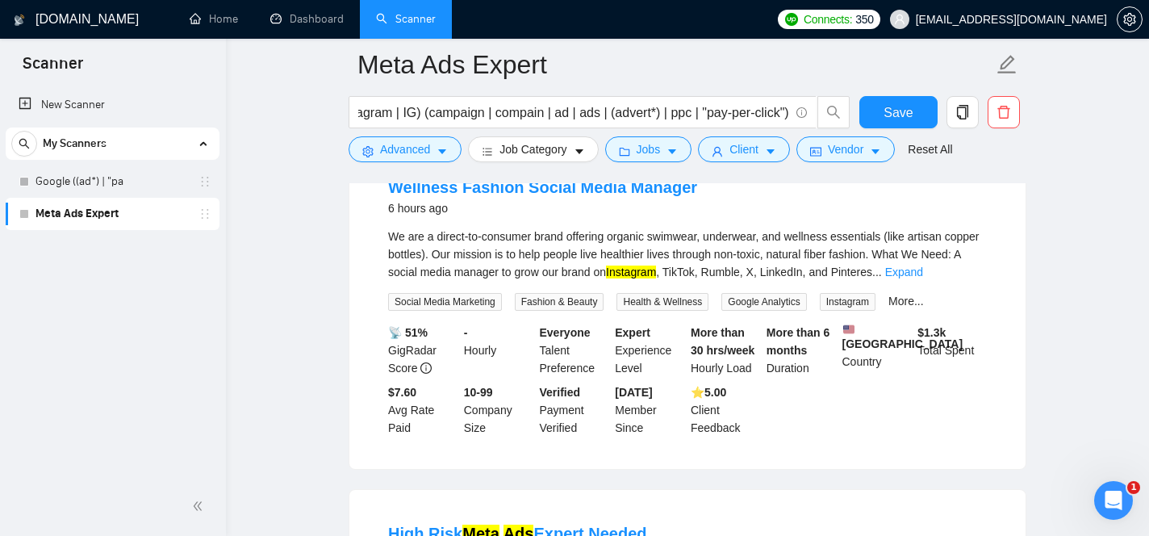
scroll to position [1941, 0]
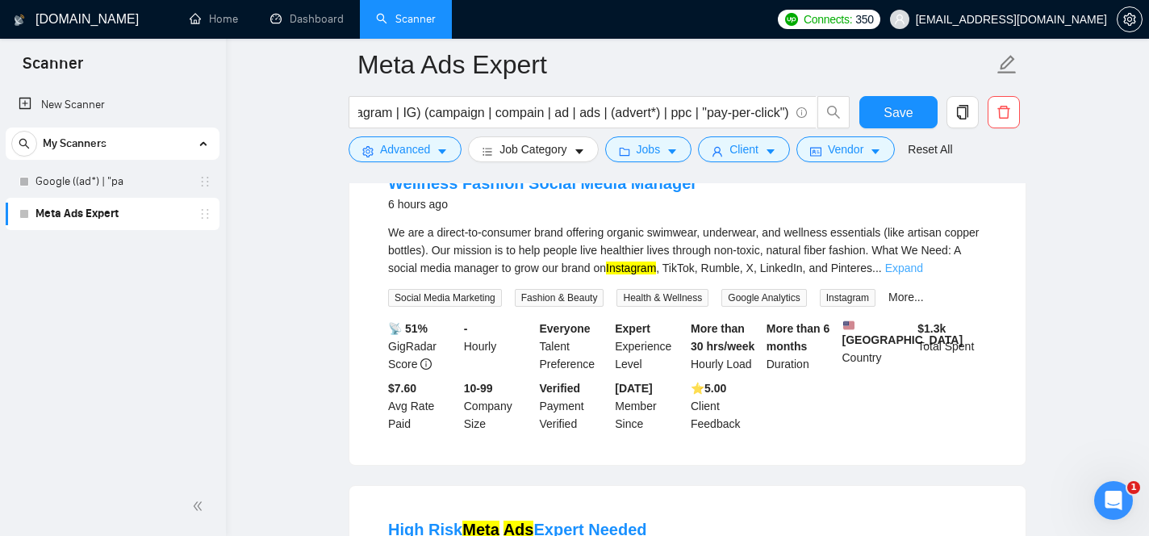
click at [923, 274] on link "Expand" at bounding box center [904, 267] width 38 height 13
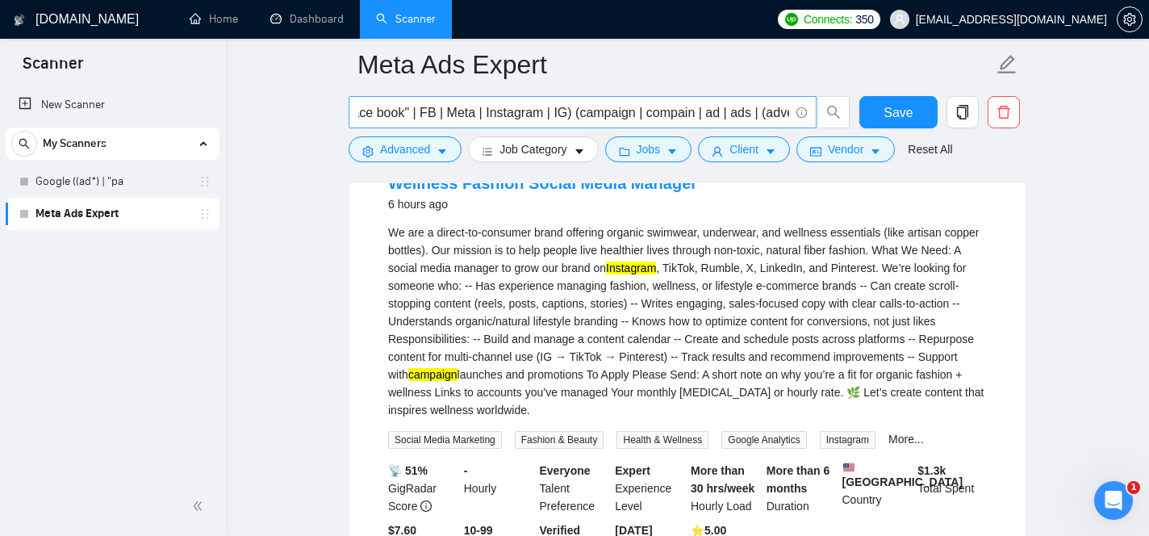
scroll to position [0, 247]
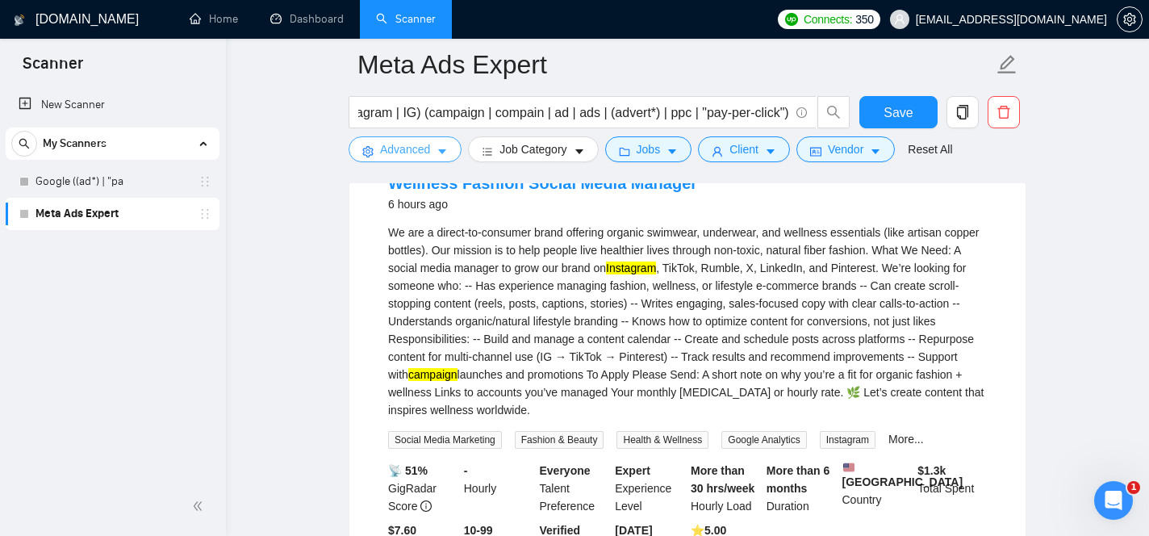
click at [440, 153] on icon "caret-down" at bounding box center [441, 151] width 11 height 11
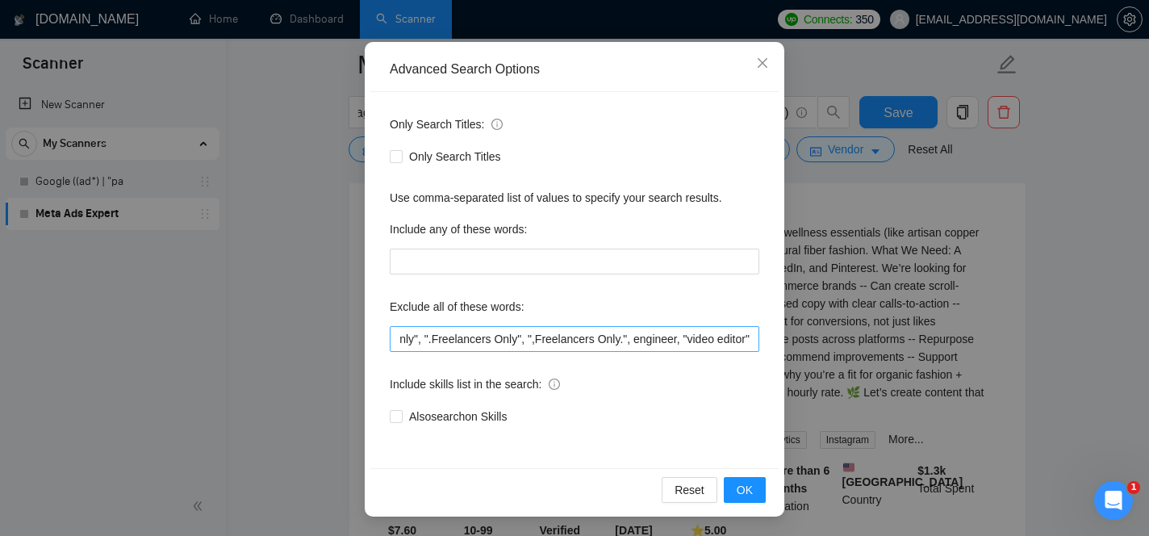
scroll to position [0, 1697]
click at [755, 340] on input ""graphic designer", "this job is not open to teams", "this job is not open to a…" at bounding box center [574, 339] width 369 height 26
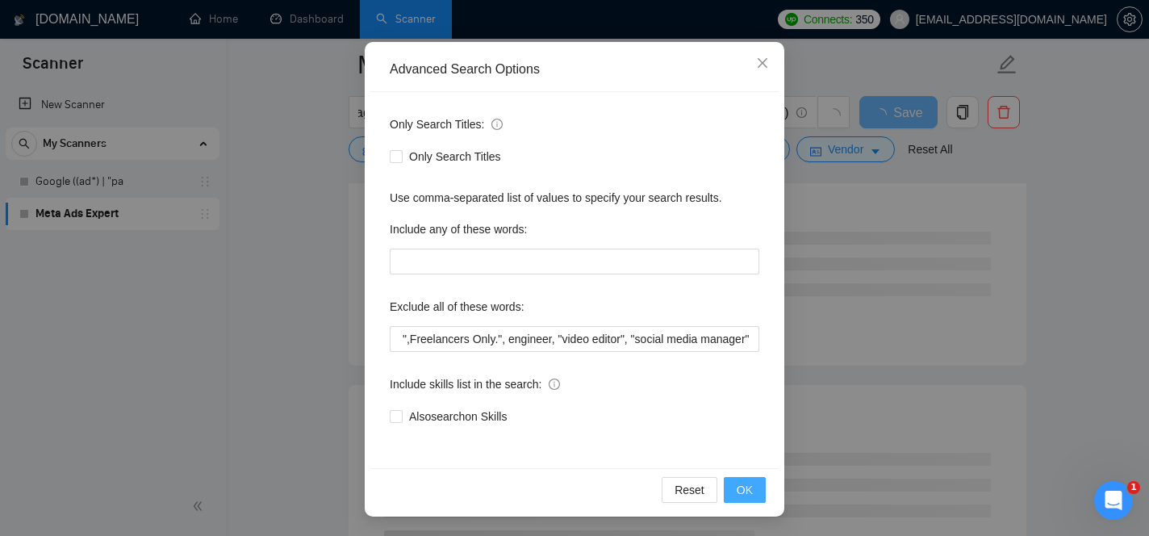
scroll to position [0, 0]
click at [746, 491] on span "OK" at bounding box center [744, 490] width 16 height 18
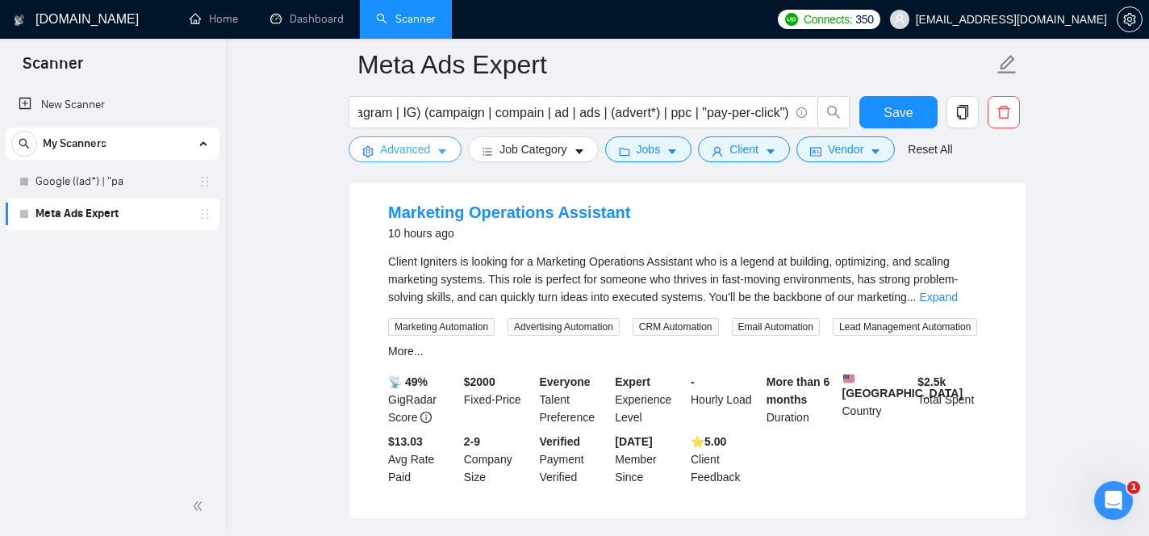
scroll to position [1992, 0]
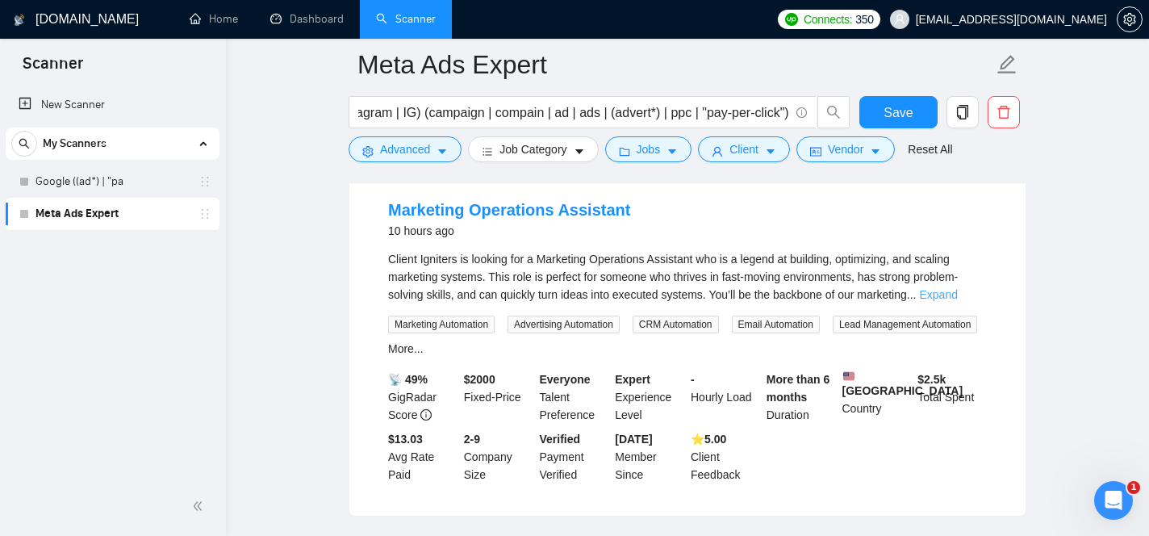
click at [955, 301] on link "Expand" at bounding box center [938, 294] width 38 height 13
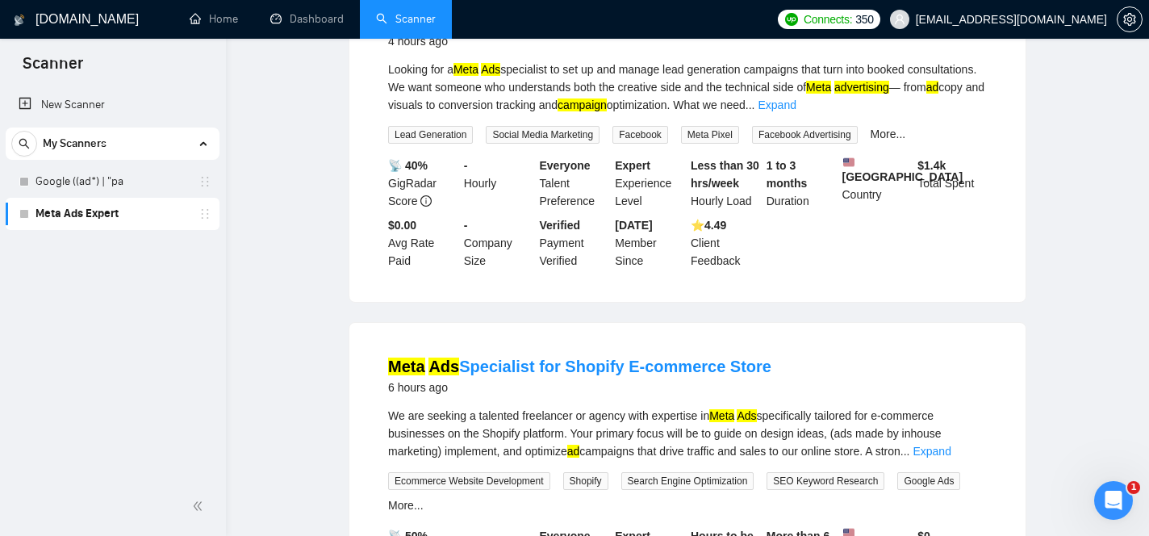
scroll to position [0, 0]
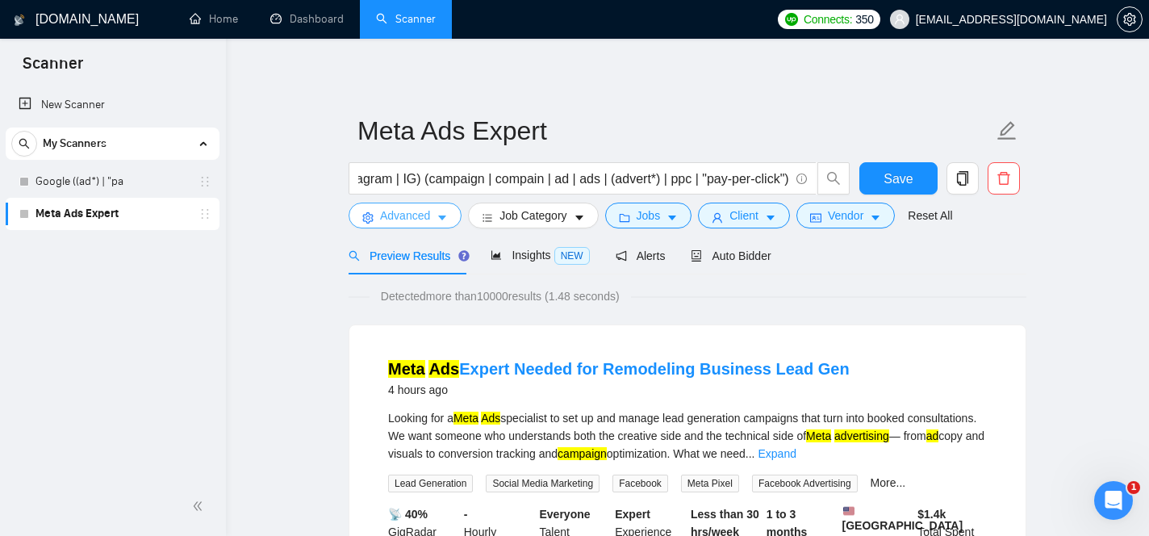
click at [422, 219] on span "Advanced" at bounding box center [405, 215] width 50 height 18
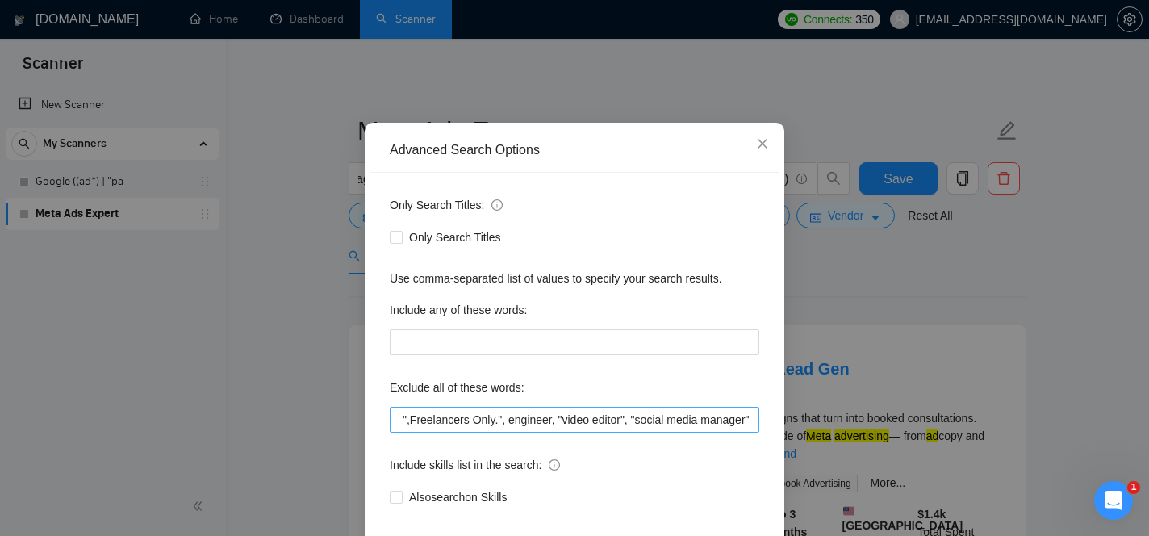
scroll to position [0, 1826]
click at [499, 432] on input ""graphic designer", "this job is not open to teams", "this job is not open to a…" at bounding box center [574, 419] width 369 height 26
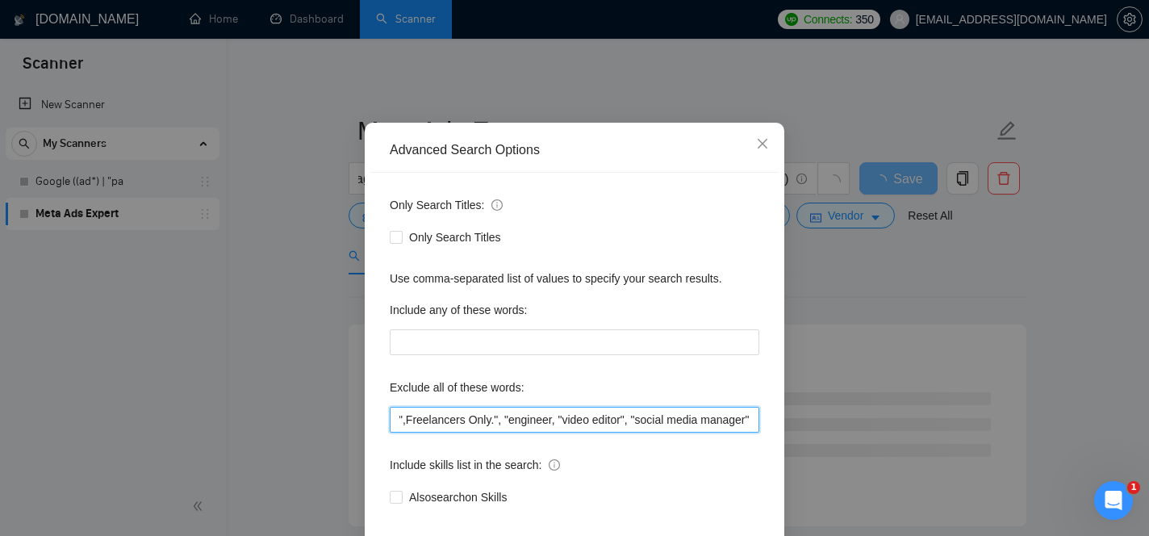
click at [548, 432] on input ""graphic designer", "this job is not open to teams", "this job is not open to a…" at bounding box center [574, 419] width 369 height 26
click at [546, 432] on input ""graphic designer", "this job is not open to teams", "this job is not open to a…" at bounding box center [574, 419] width 369 height 26
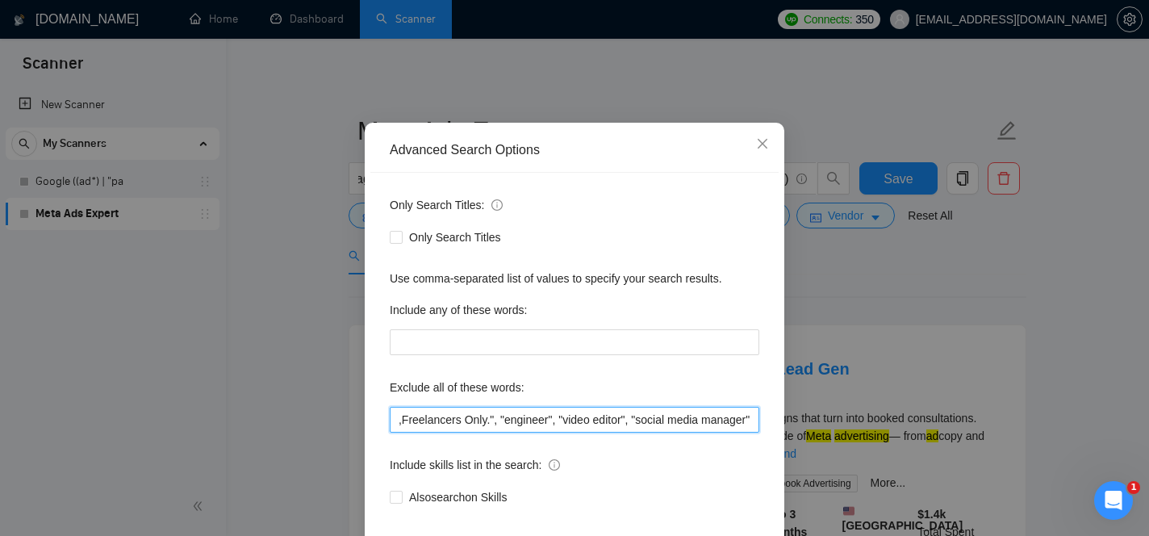
scroll to position [0, 1836]
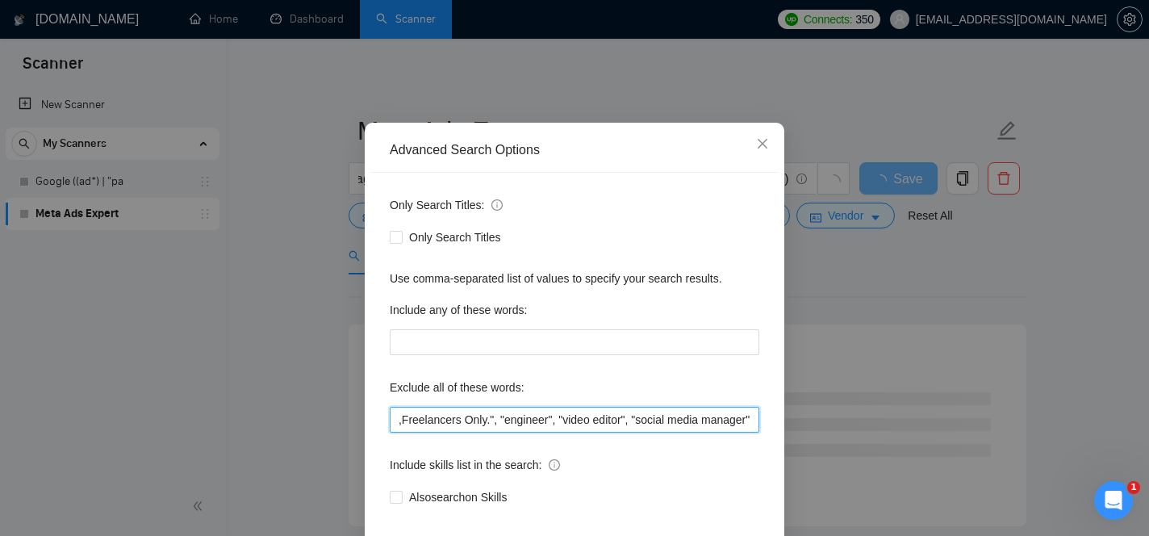
click at [752, 432] on input ""graphic designer", "this job is not open to teams", "this job is not open to a…" at bounding box center [574, 419] width 369 height 26
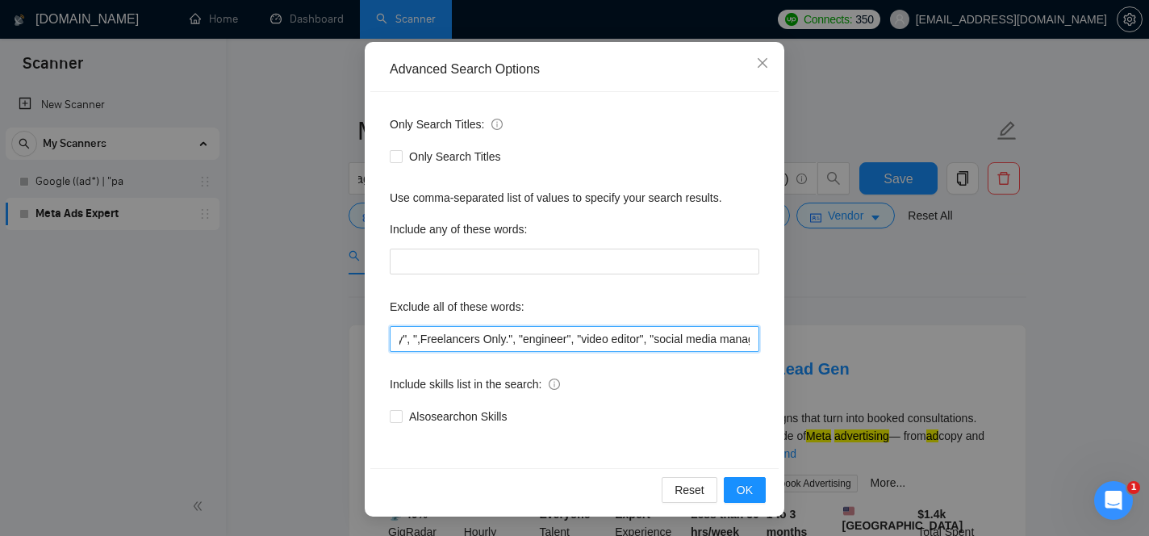
scroll to position [0, 1899]
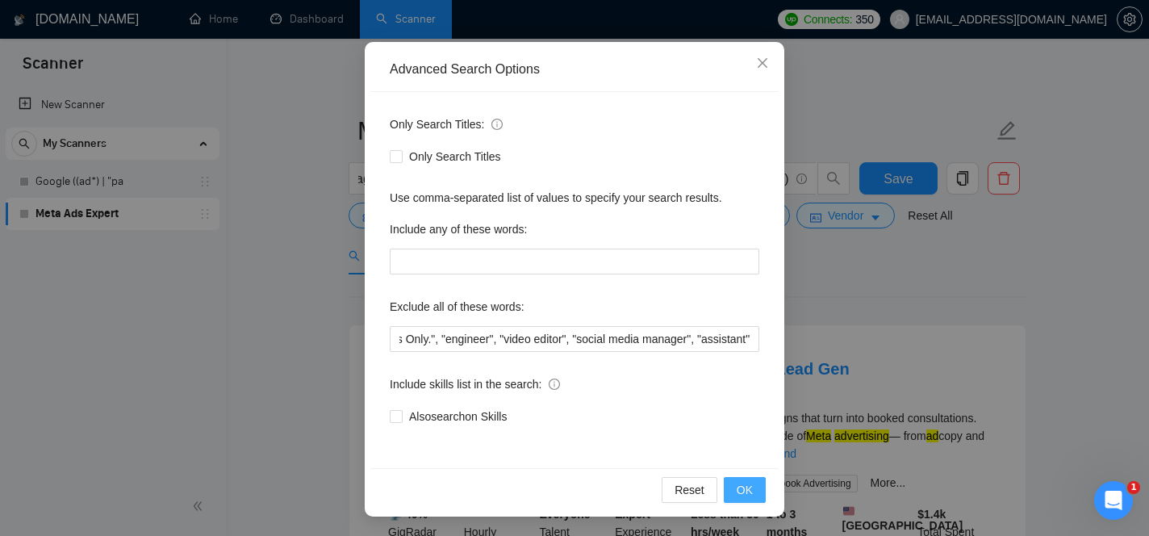
click at [757, 490] on button "OK" at bounding box center [744, 490] width 42 height 26
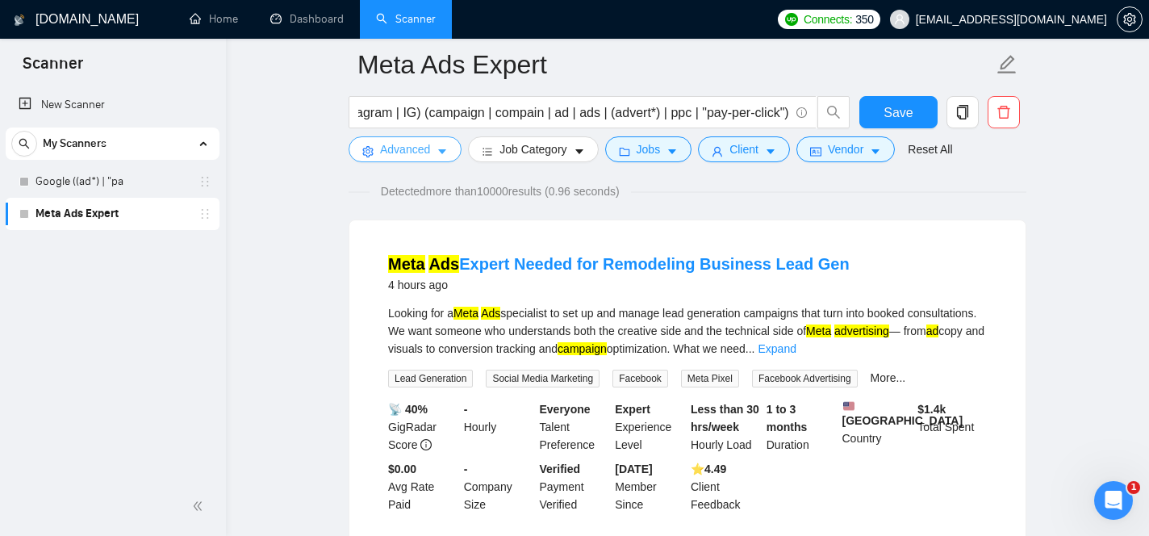
scroll to position [123, 0]
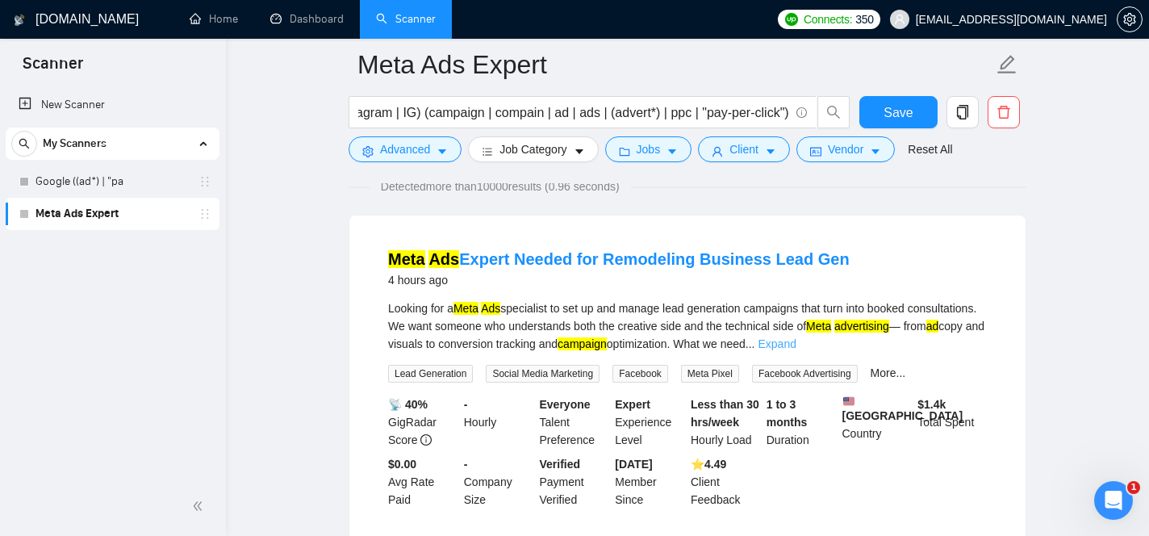
click at [795, 344] on link "Expand" at bounding box center [776, 343] width 38 height 13
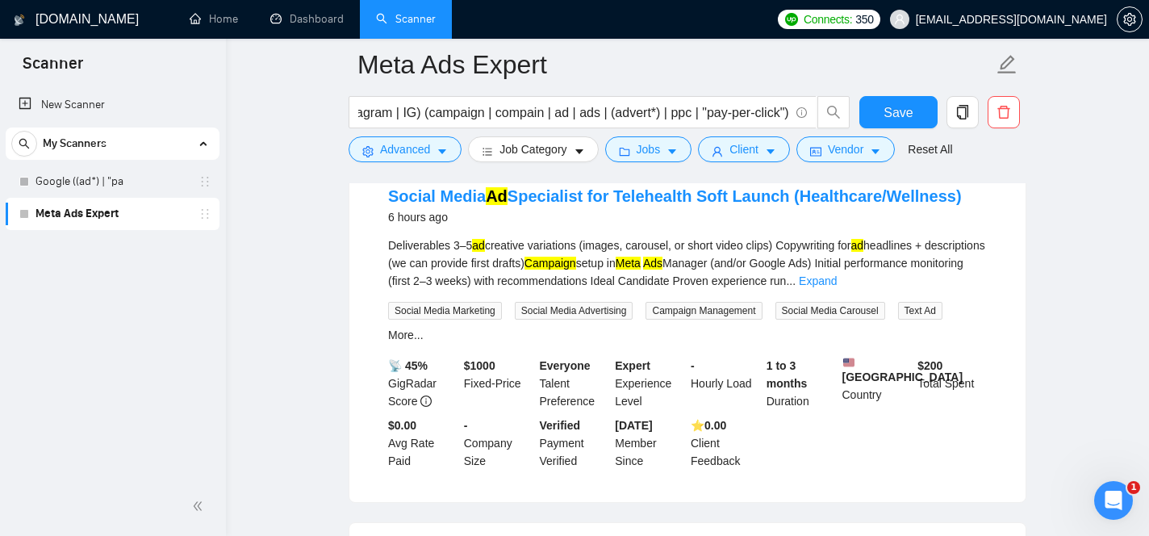
scroll to position [1117, 0]
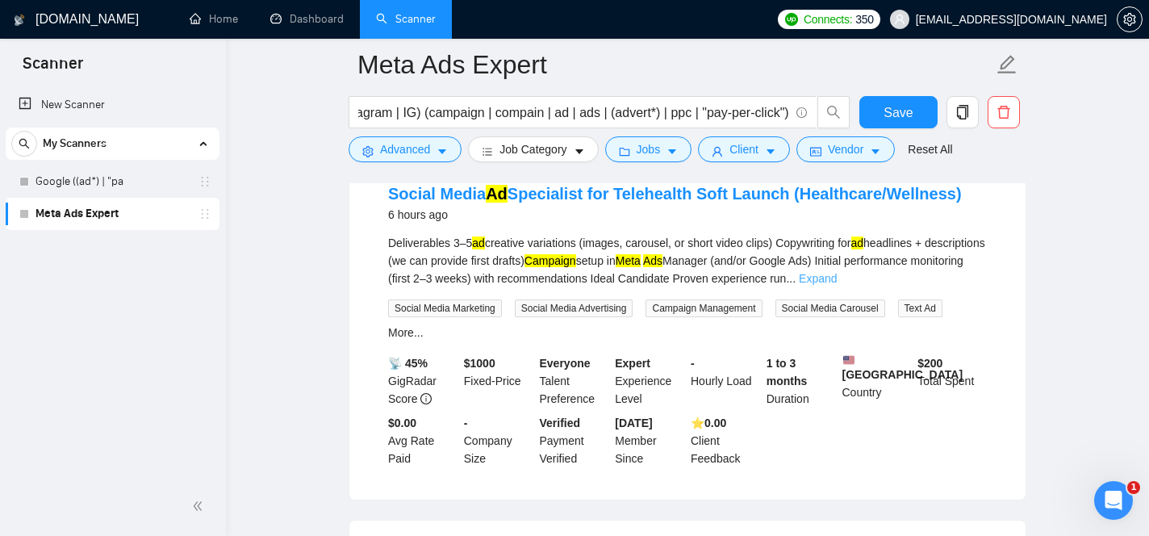
click at [836, 285] on link "Expand" at bounding box center [817, 278] width 38 height 13
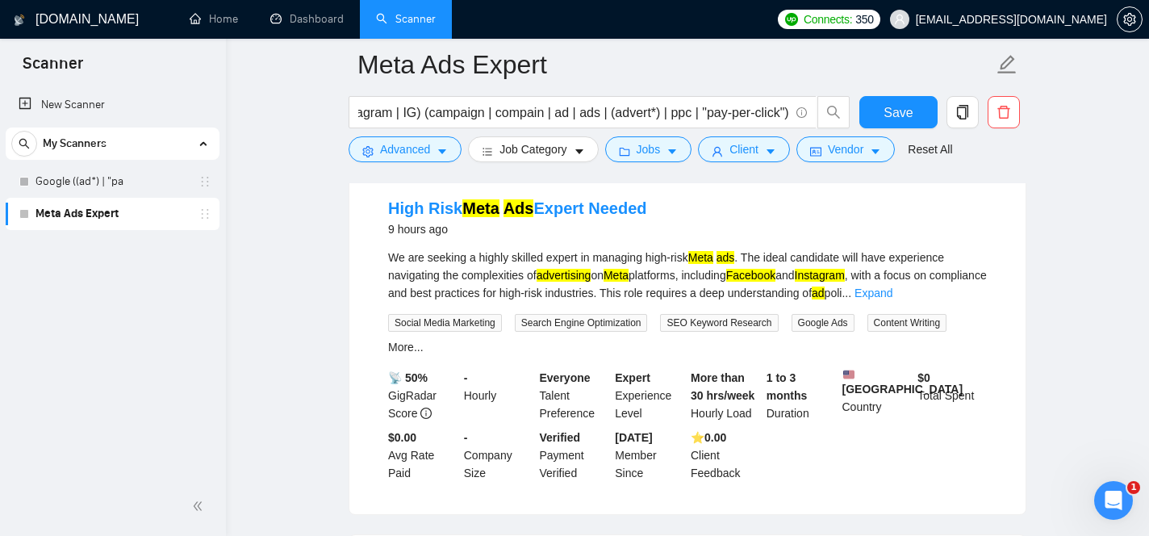
scroll to position [1886, 0]
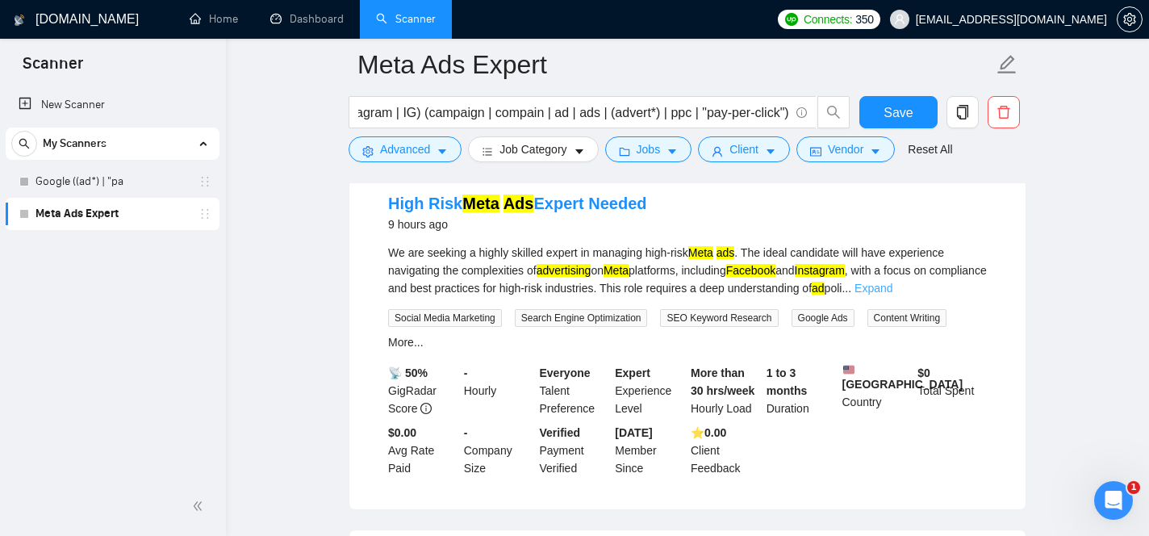
click at [892, 294] on link "Expand" at bounding box center [873, 287] width 38 height 13
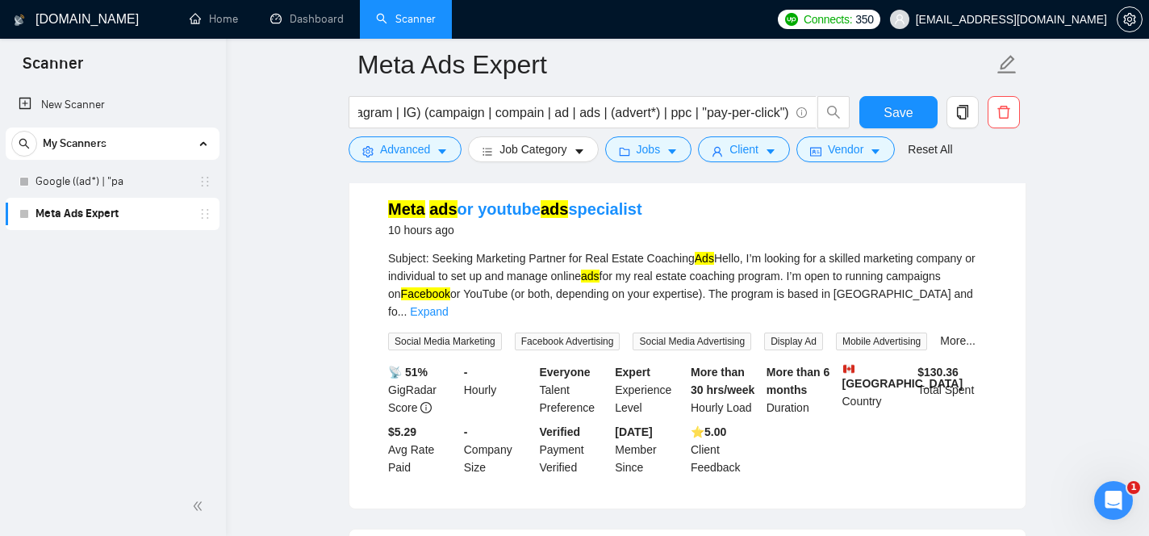
scroll to position [2295, 0]
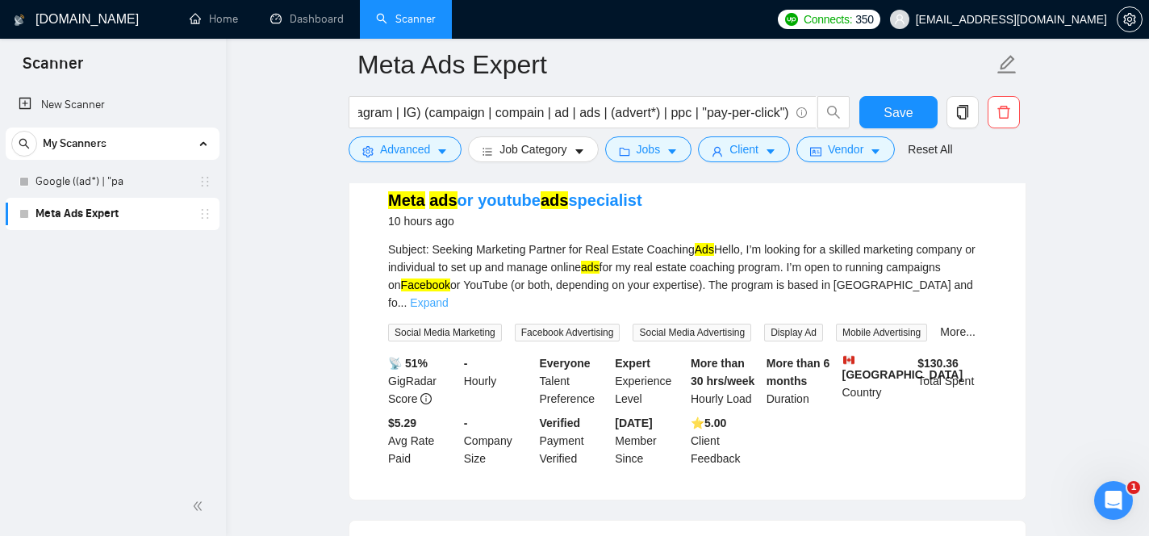
click at [448, 309] on link "Expand" at bounding box center [429, 302] width 38 height 13
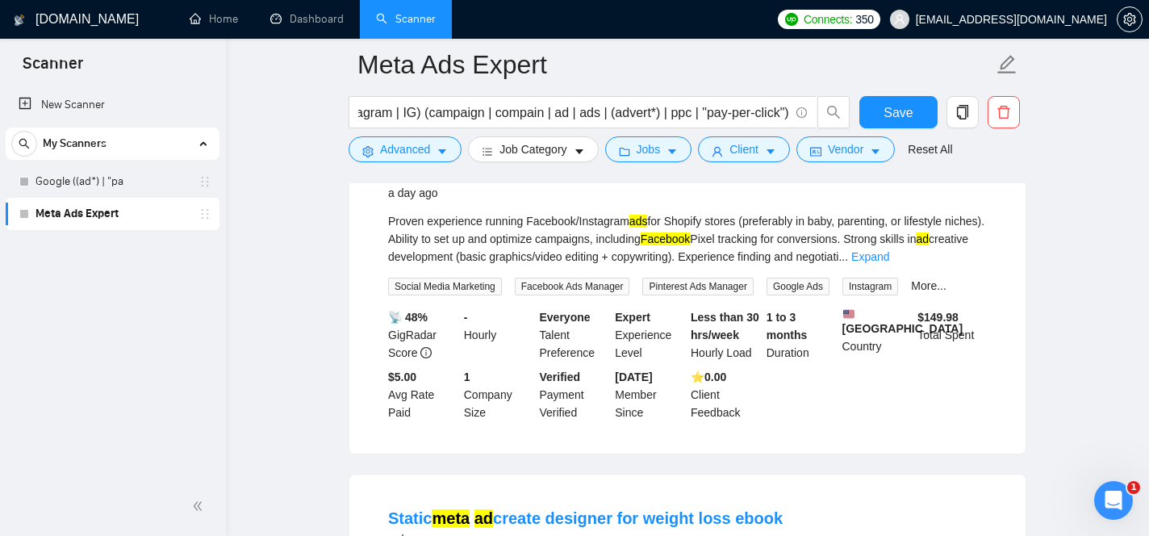
scroll to position [2814, 0]
click at [446, 153] on icon "caret-down" at bounding box center [441, 151] width 11 height 11
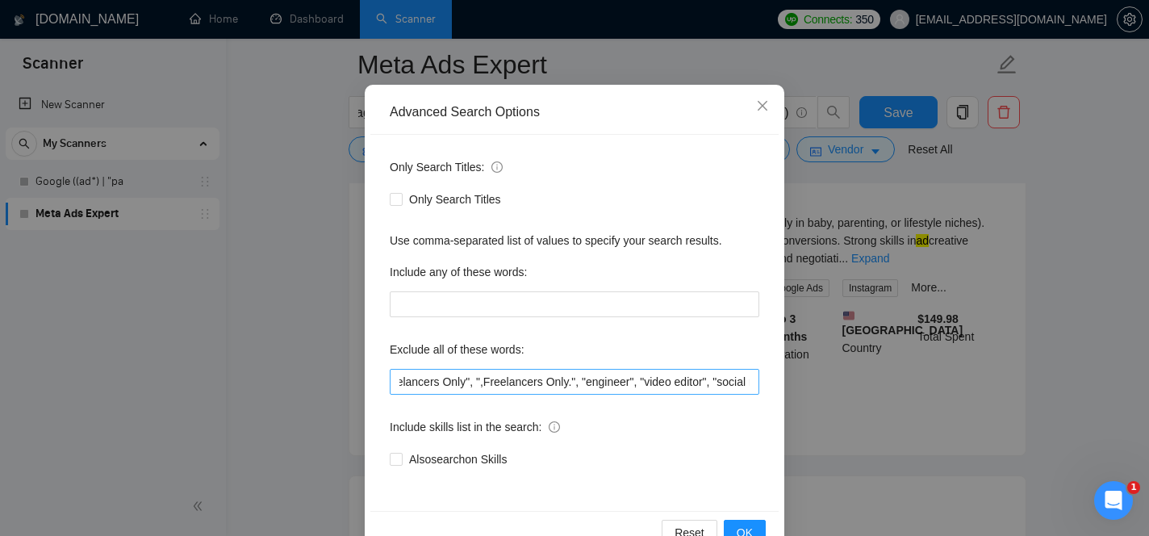
scroll to position [0, 1899]
click at [755, 376] on input ""graphic designer", "this job is not open to teams", "this job is not open to a…" at bounding box center [574, 382] width 369 height 26
click at [747, 526] on span "OK" at bounding box center [744, 532] width 16 height 18
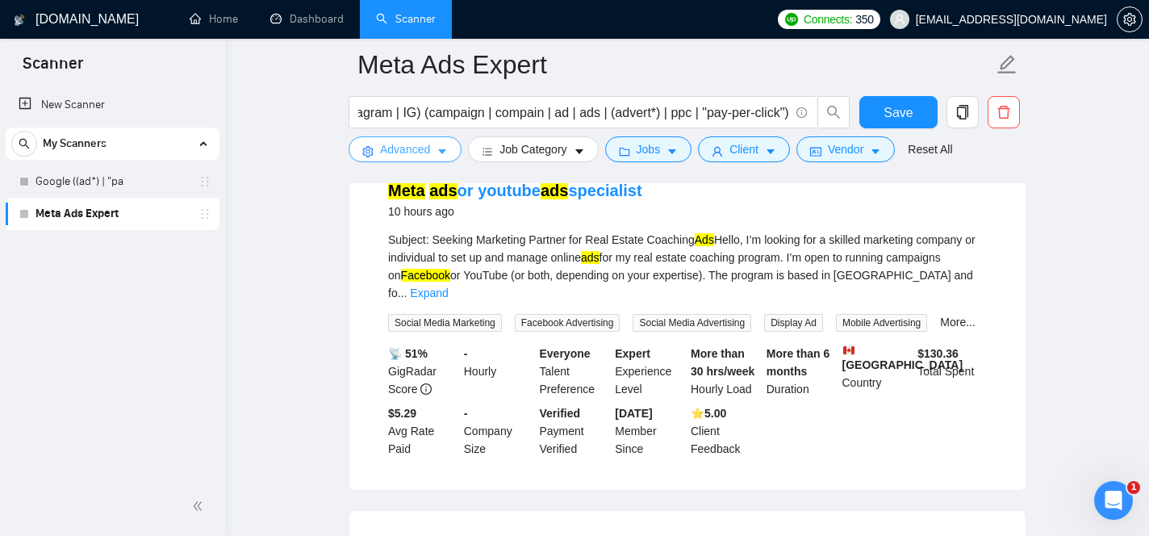
scroll to position [1645, 0]
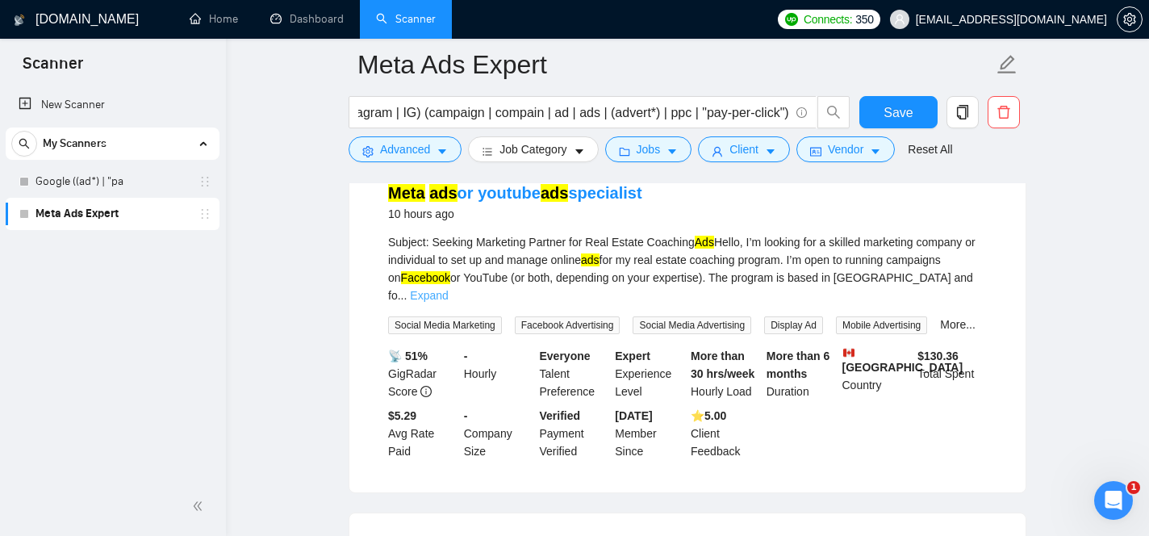
click at [448, 298] on link "Expand" at bounding box center [429, 295] width 38 height 13
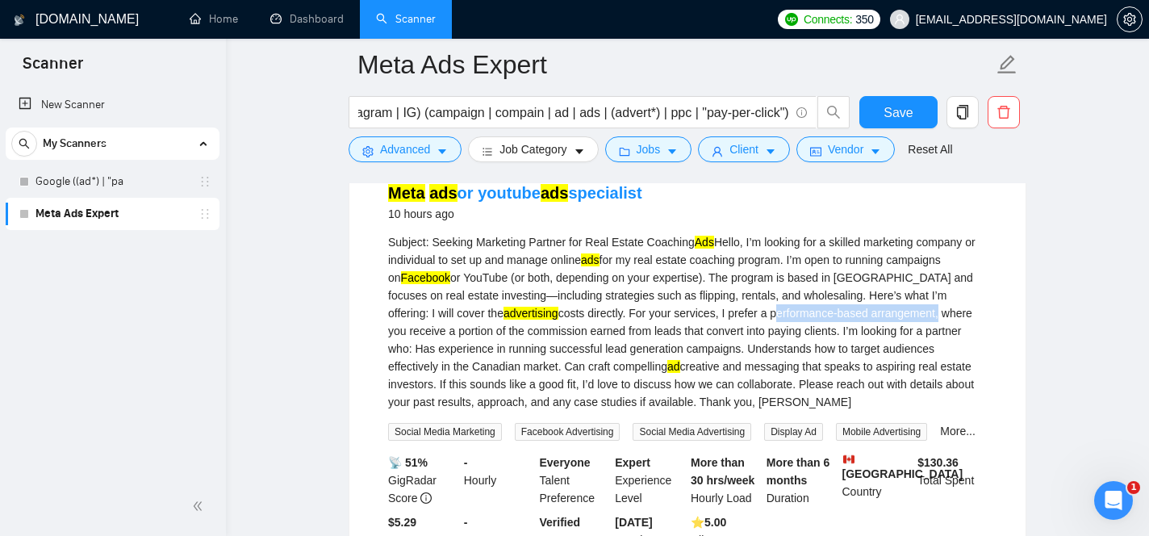
drag, startPoint x: 722, startPoint y: 335, endPoint x: 895, endPoint y: 328, distance: 173.5
click at [895, 328] on div "Subject: Seeking Marketing Partner for Real Estate Coaching Ads Hello, I’m look…" at bounding box center [687, 321] width 598 height 177
copy div "performance-based arrangement"
click at [426, 152] on span "Advanced" at bounding box center [405, 149] width 50 height 18
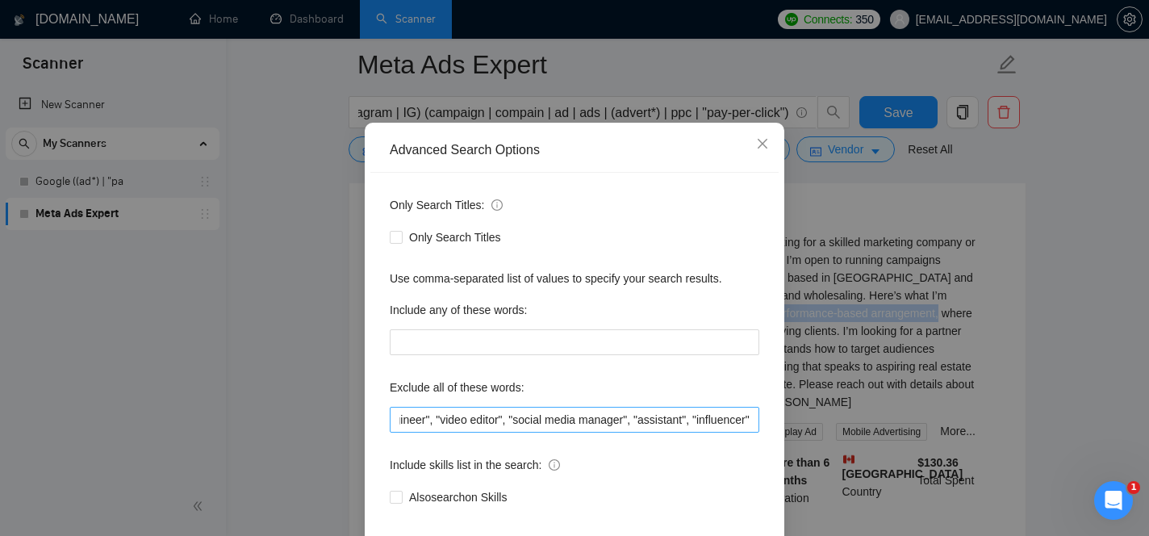
scroll to position [0, 1966]
click at [750, 432] on input ""graphic designer", "this job is not open to teams", "this job is not open to a…" at bounding box center [574, 419] width 369 height 26
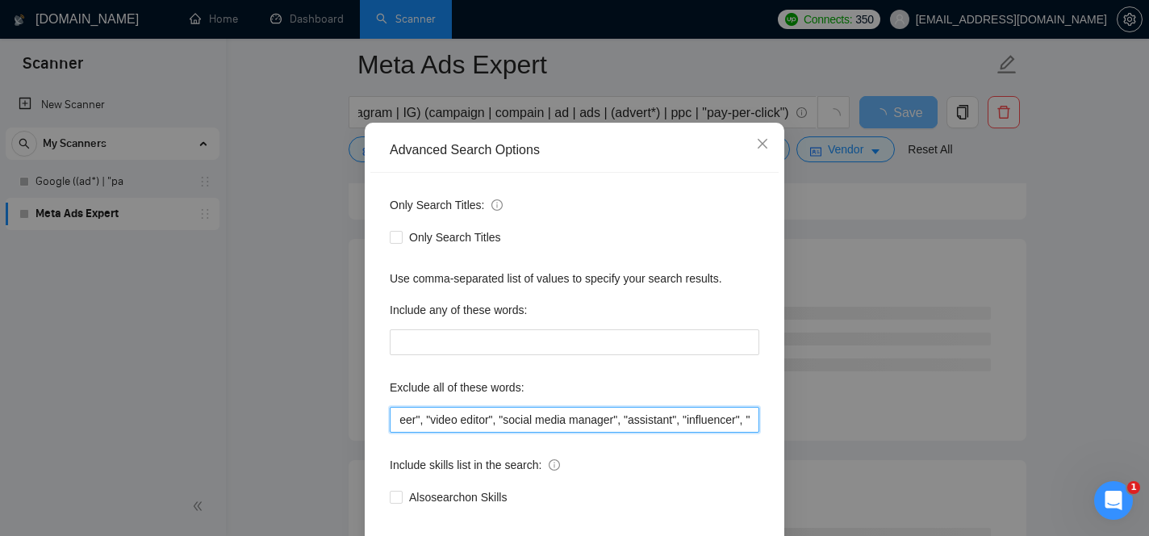
paste input "performance-based arrangement"
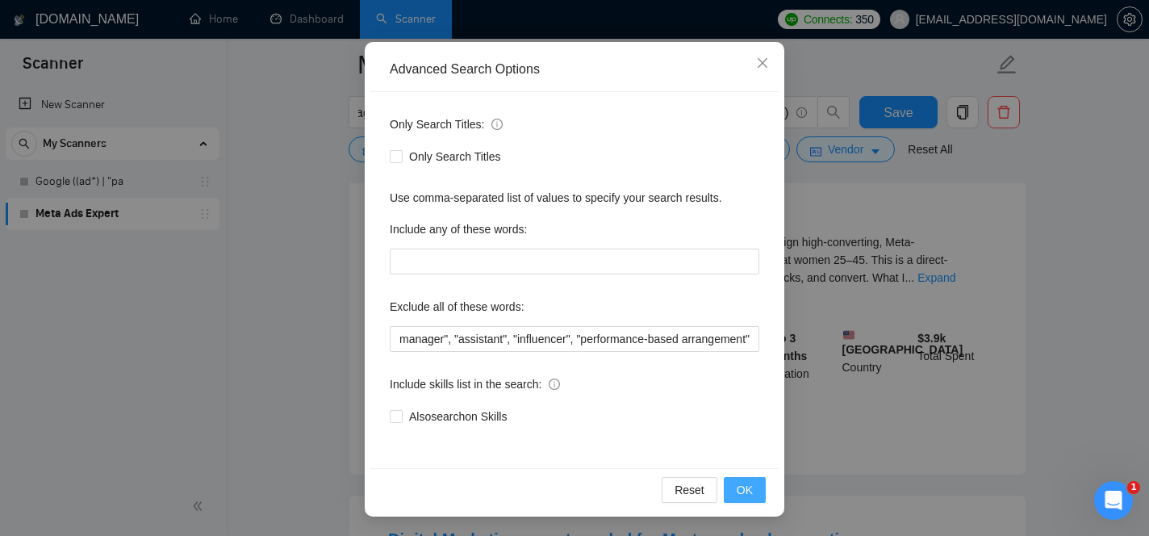
scroll to position [0, 0]
click at [752, 488] on span "OK" at bounding box center [744, 490] width 16 height 18
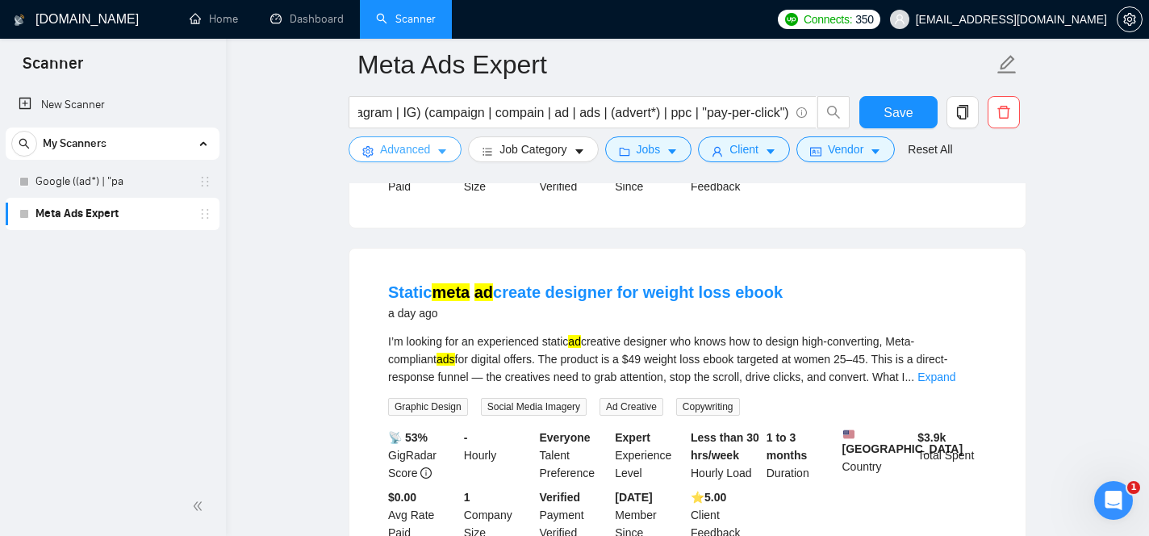
scroll to position [1547, 0]
click at [955, 382] on link "Expand" at bounding box center [936, 375] width 38 height 13
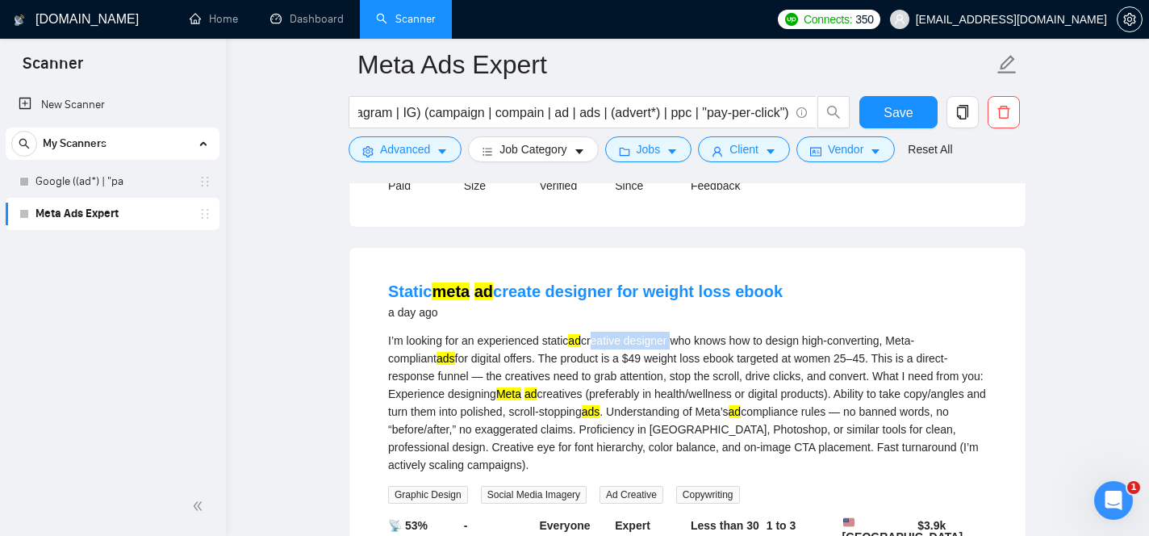
drag, startPoint x: 598, startPoint y: 361, endPoint x: 685, endPoint y: 355, distance: 86.5
click at [685, 355] on div "I’m looking for an experienced static ad creative designer who knows how to des…" at bounding box center [687, 402] width 598 height 142
click at [598, 365] on div "I’m looking for an experienced static ad creative designer who knows how to des…" at bounding box center [687, 402] width 598 height 142
drag, startPoint x: 597, startPoint y: 365, endPoint x: 682, endPoint y: 366, distance: 85.5
click at [682, 366] on div "I’m looking for an experienced static ad creative designer who knows how to des…" at bounding box center [687, 402] width 598 height 142
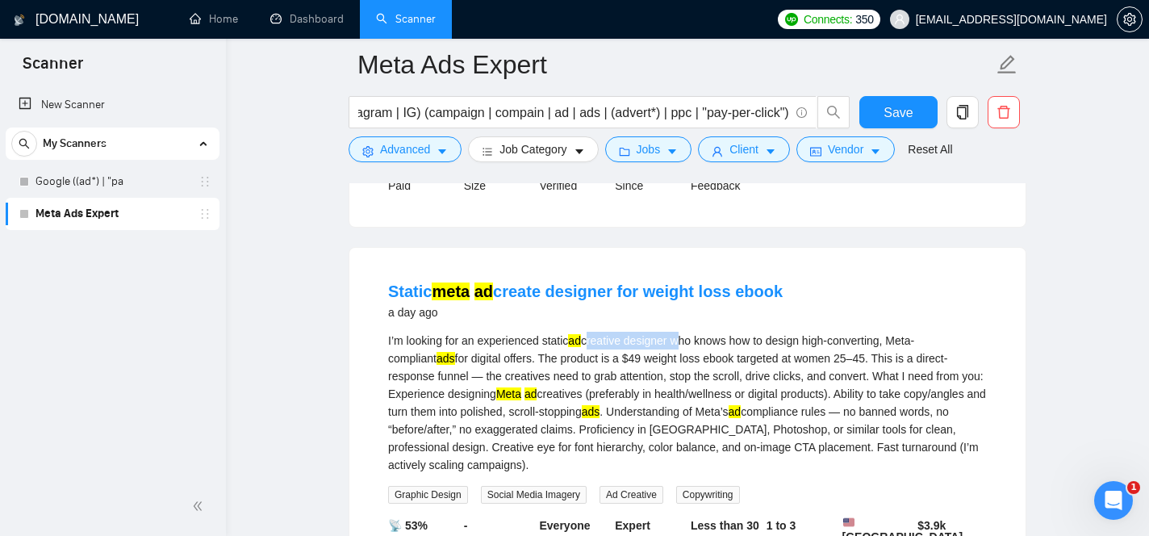
drag, startPoint x: 687, startPoint y: 365, endPoint x: 597, endPoint y: 368, distance: 90.4
click at [597, 368] on div "I’m looking for an experienced static ad creative designer who knows how to des…" at bounding box center [687, 402] width 598 height 142
copy div "creative designer"
click at [402, 156] on span "Advanced" at bounding box center [405, 149] width 50 height 18
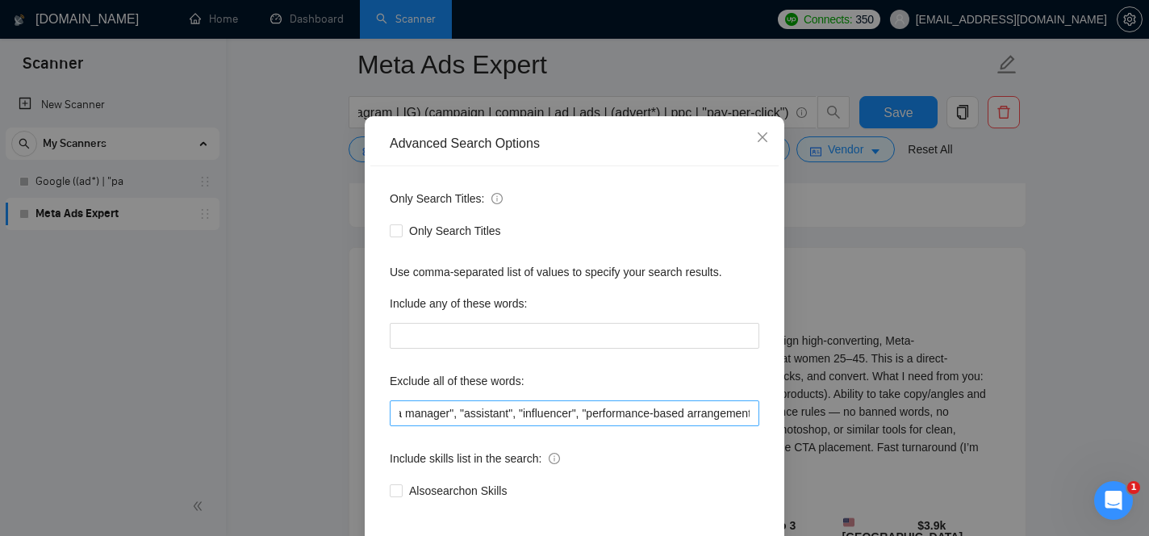
scroll to position [0, 2156]
click at [757, 418] on input ""graphic designer", "this job is not open to teams", "this job is not open to a…" at bounding box center [574, 413] width 369 height 26
paste input "creative designer"
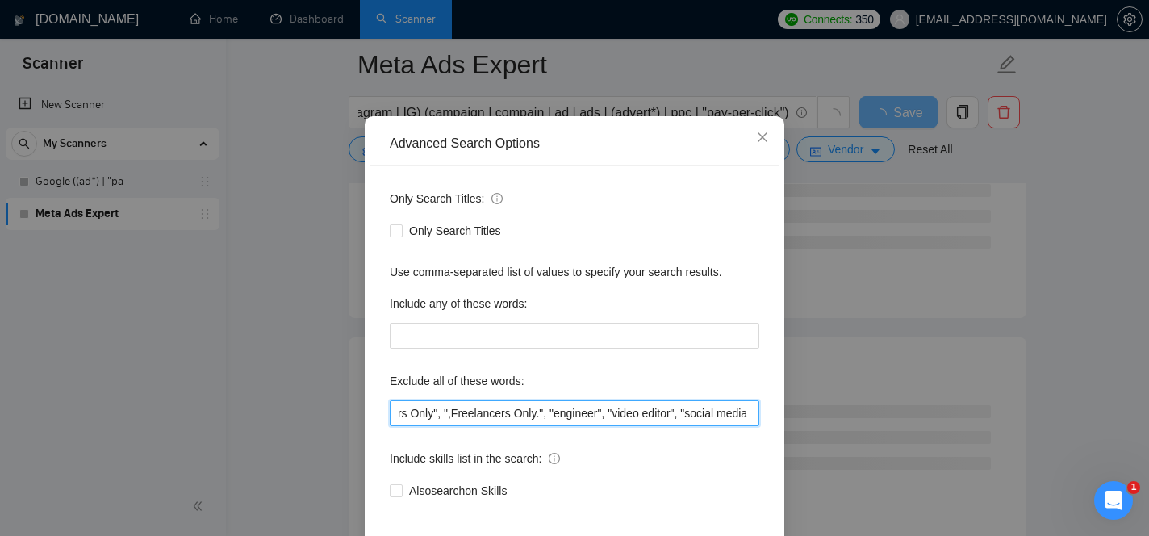
scroll to position [0, 2161]
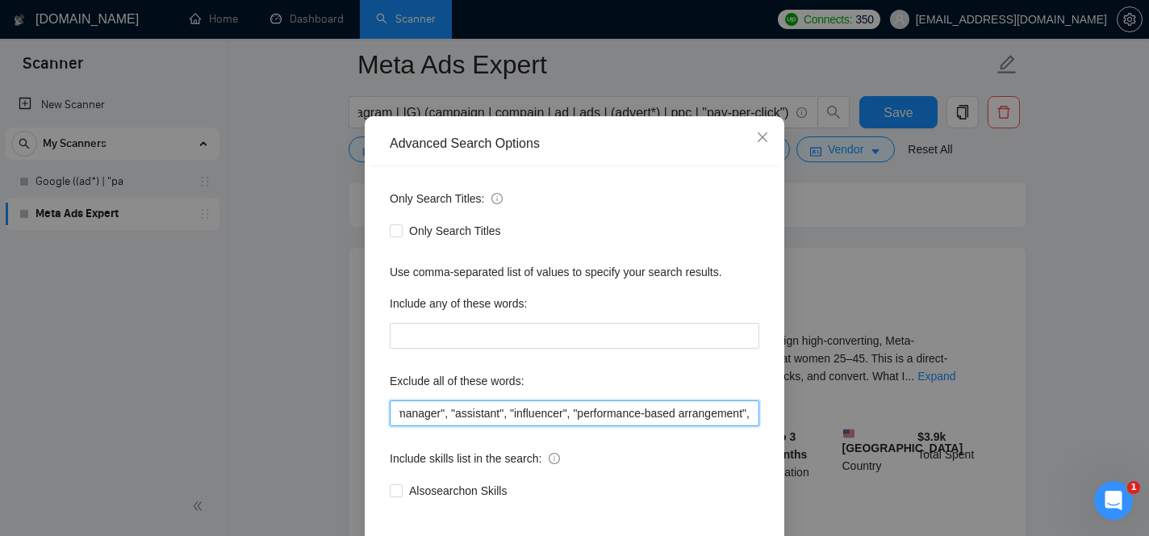
click at [754, 411] on input ""graphic designer", "this job is not open to teams", "this job is not open to a…" at bounding box center [574, 413] width 369 height 26
paste input "creative designer"
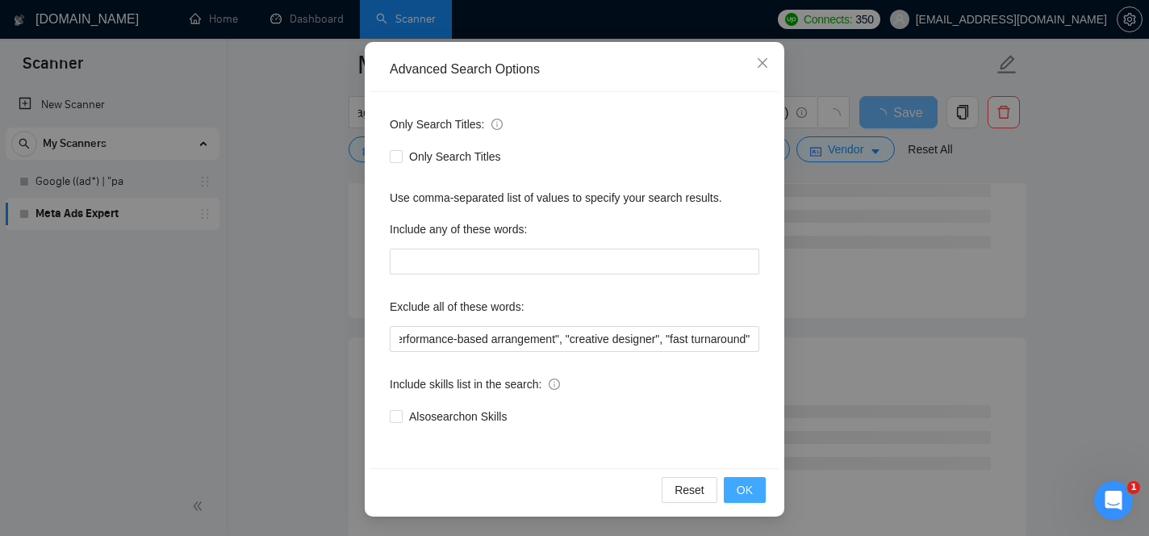
click at [753, 486] on button "OK" at bounding box center [744, 490] width 42 height 26
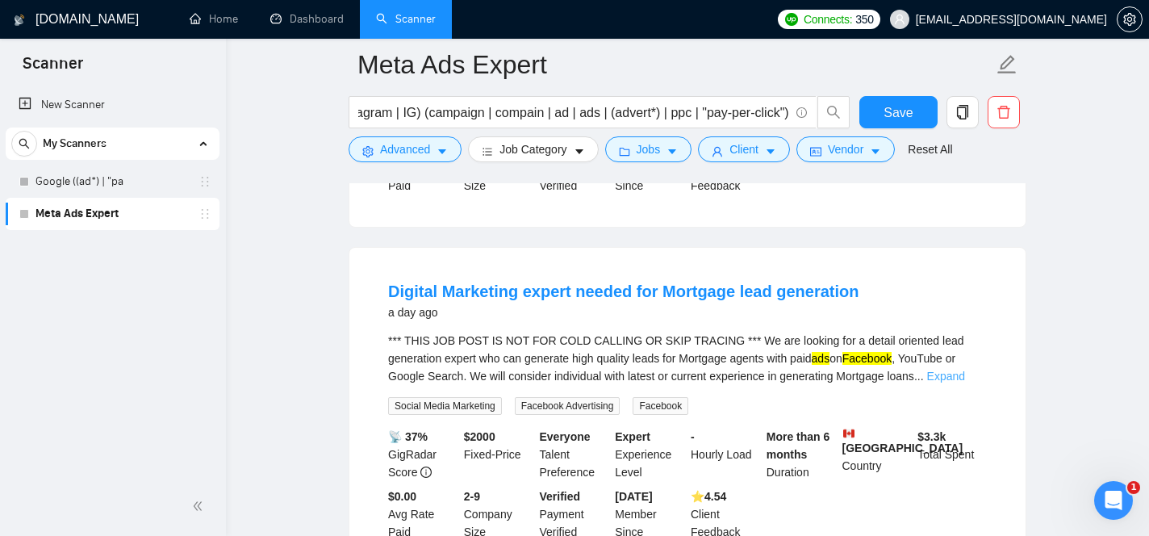
click at [965, 382] on link "Expand" at bounding box center [946, 375] width 38 height 13
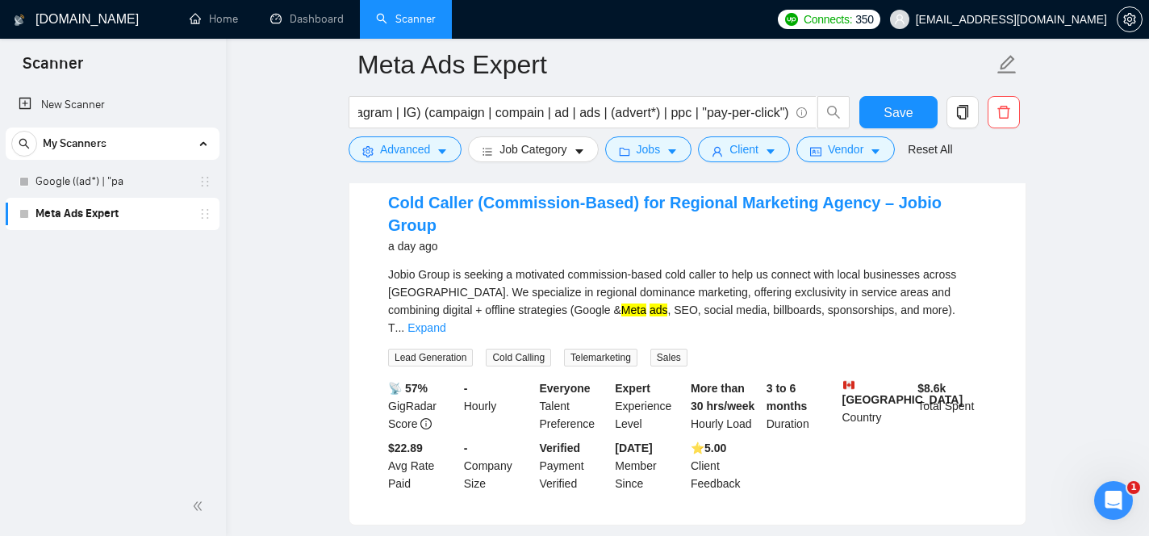
scroll to position [1997, 0]
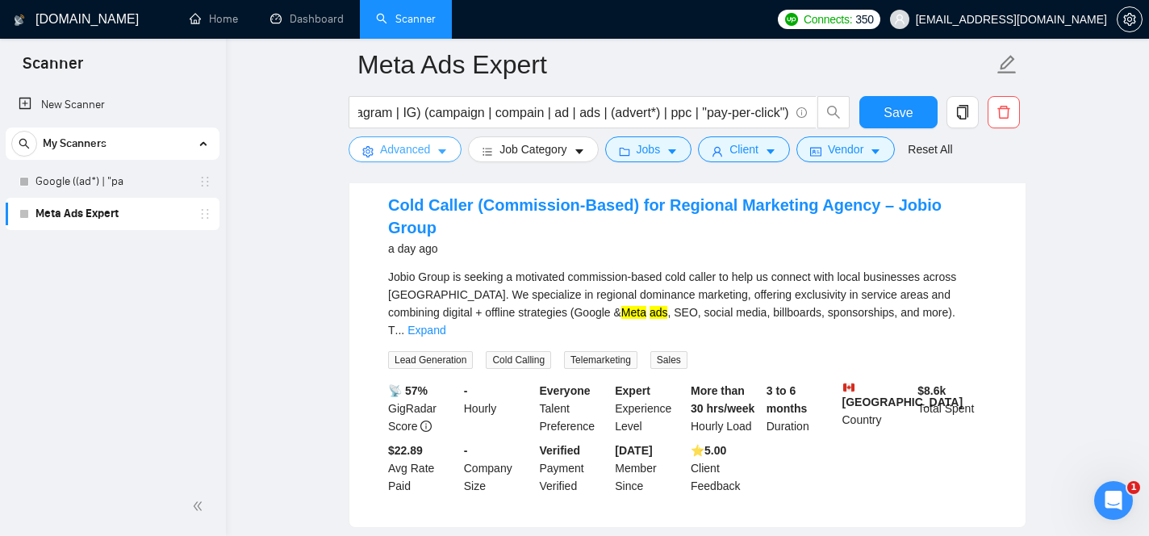
click at [402, 152] on span "Advanced" at bounding box center [405, 149] width 50 height 18
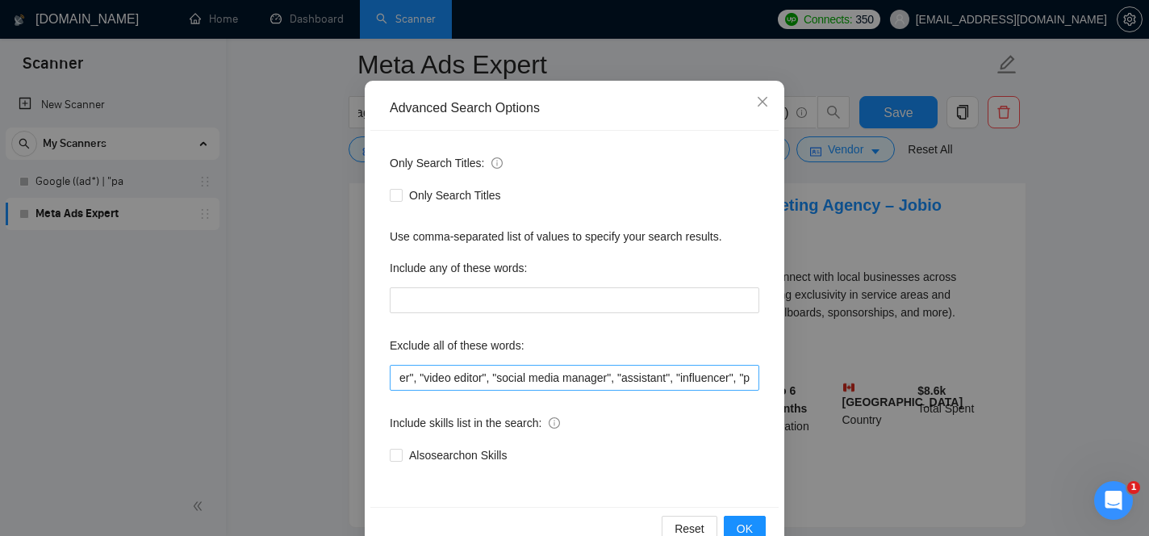
scroll to position [0, 2358]
click at [750, 378] on input ""graphic designer", "this job is not open to teams", "this job is not open to a…" at bounding box center [574, 378] width 369 height 26
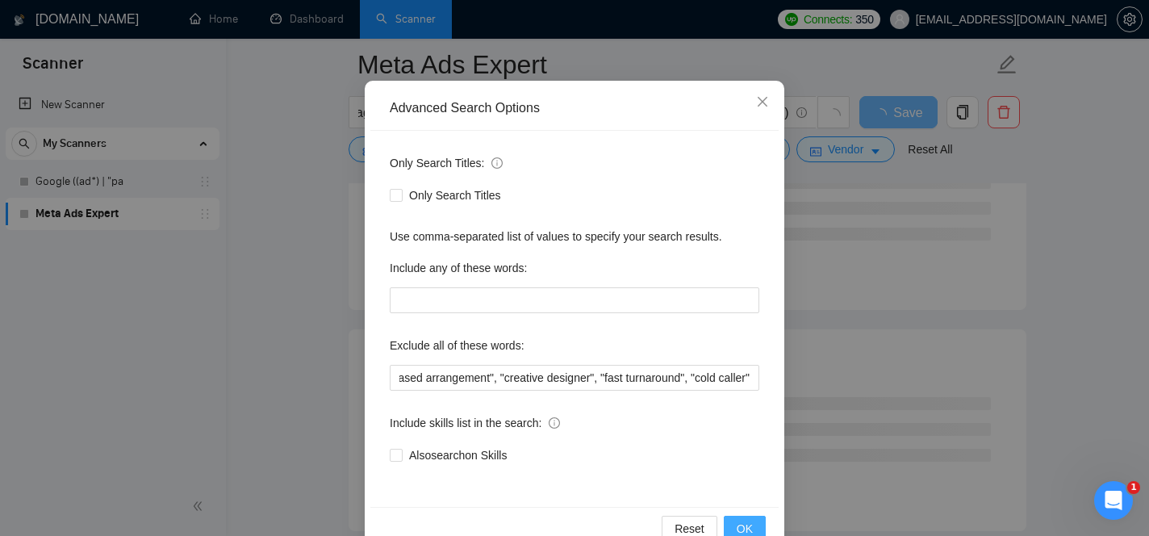
scroll to position [0, 0]
click at [747, 520] on span "OK" at bounding box center [744, 528] width 16 height 18
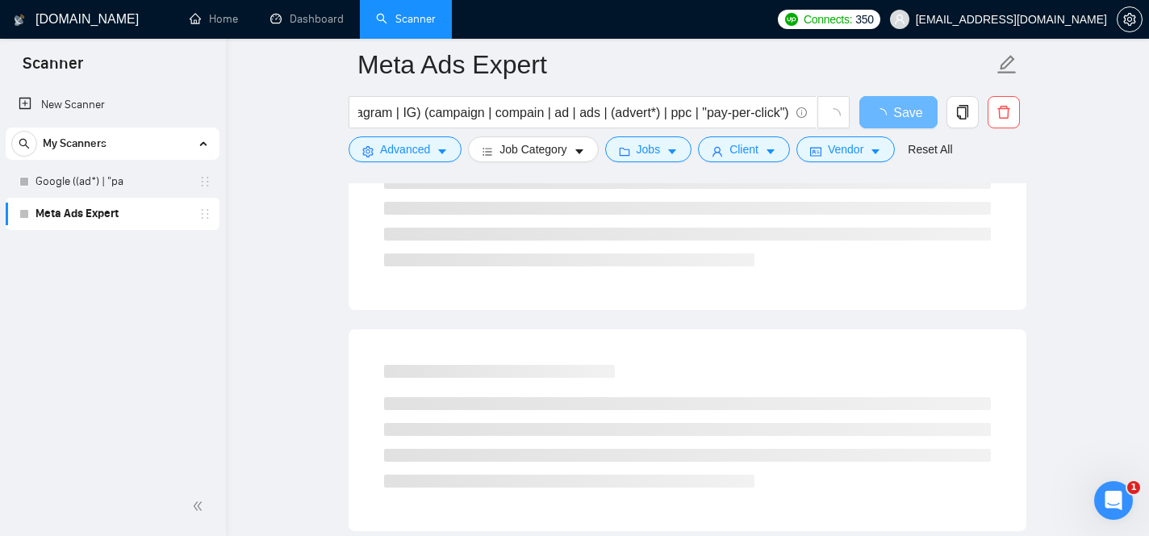
scroll to position [55, 0]
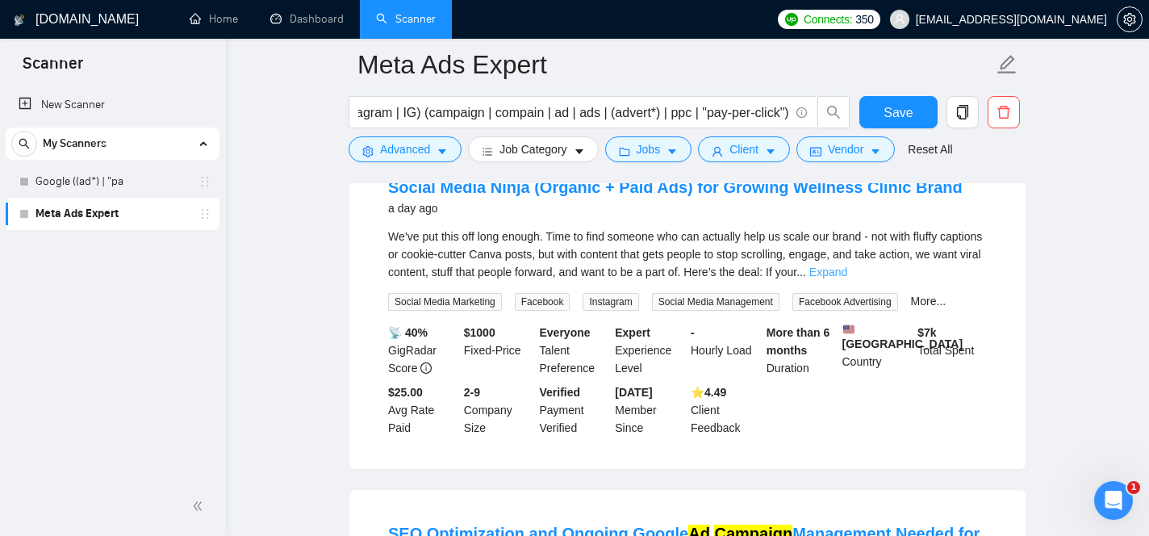
click at [847, 278] on link "Expand" at bounding box center [828, 271] width 38 height 13
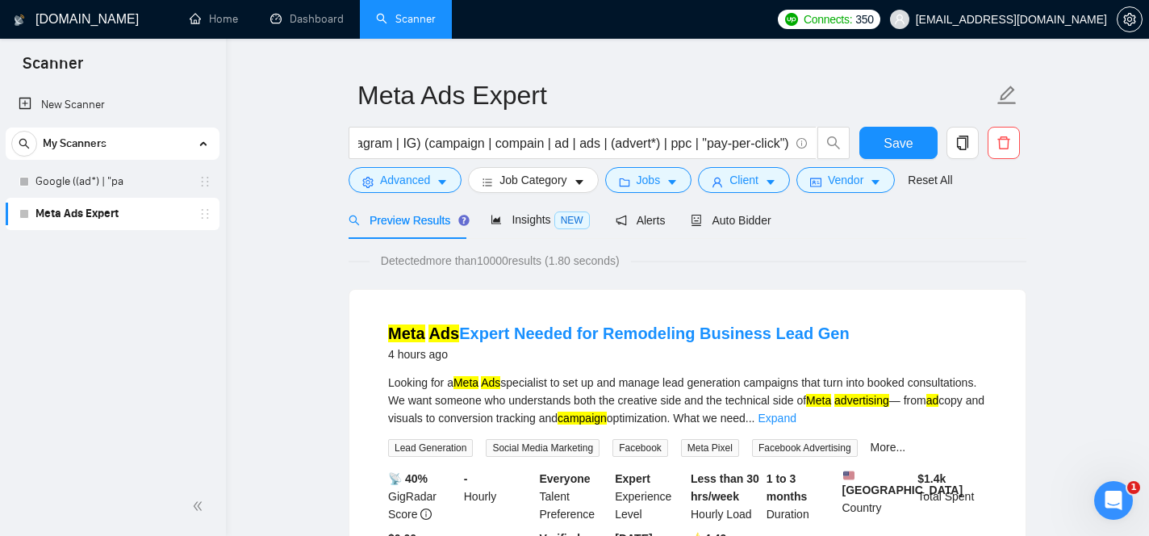
scroll to position [0, 0]
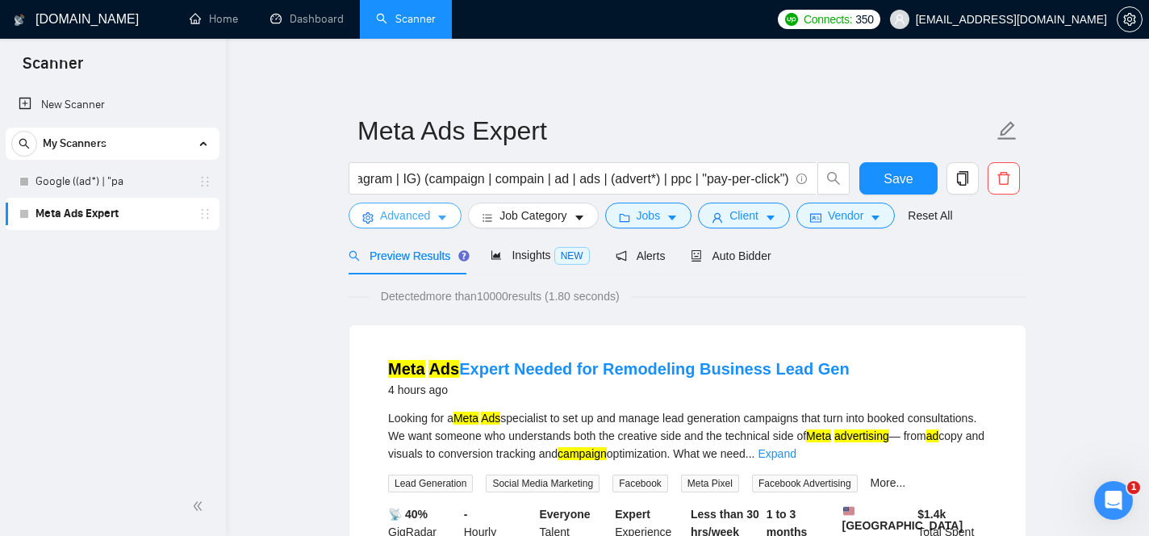
click at [417, 227] on button "Advanced" at bounding box center [404, 215] width 113 height 26
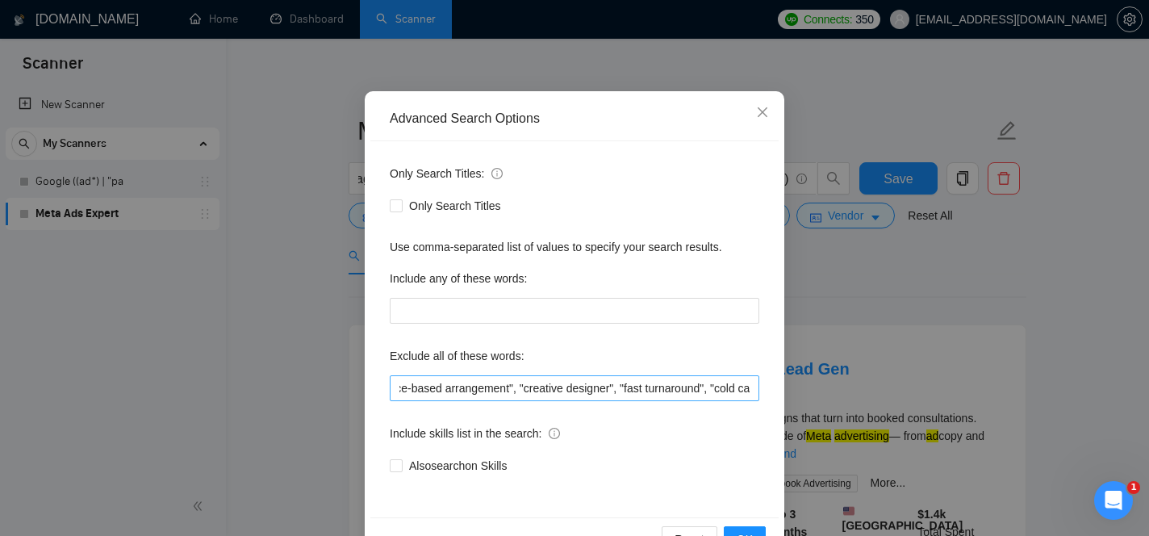
scroll to position [0, 2427]
click at [752, 388] on input ""graphic designer", "this job is not open to teams", "this job is not open to a…" at bounding box center [574, 388] width 369 height 26
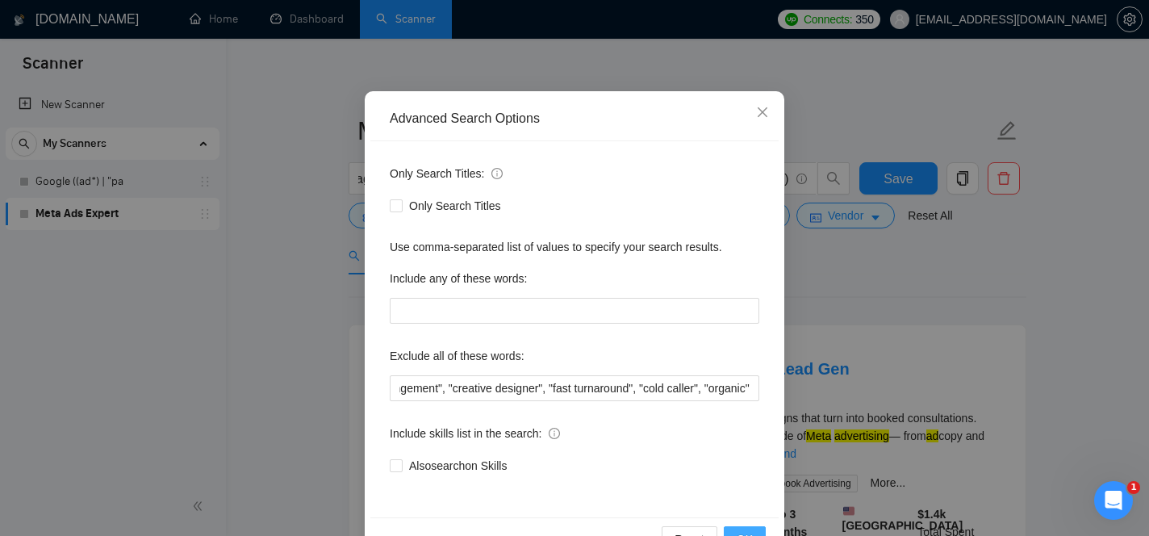
scroll to position [0, 0]
click at [754, 532] on button "OK" at bounding box center [744, 539] width 42 height 26
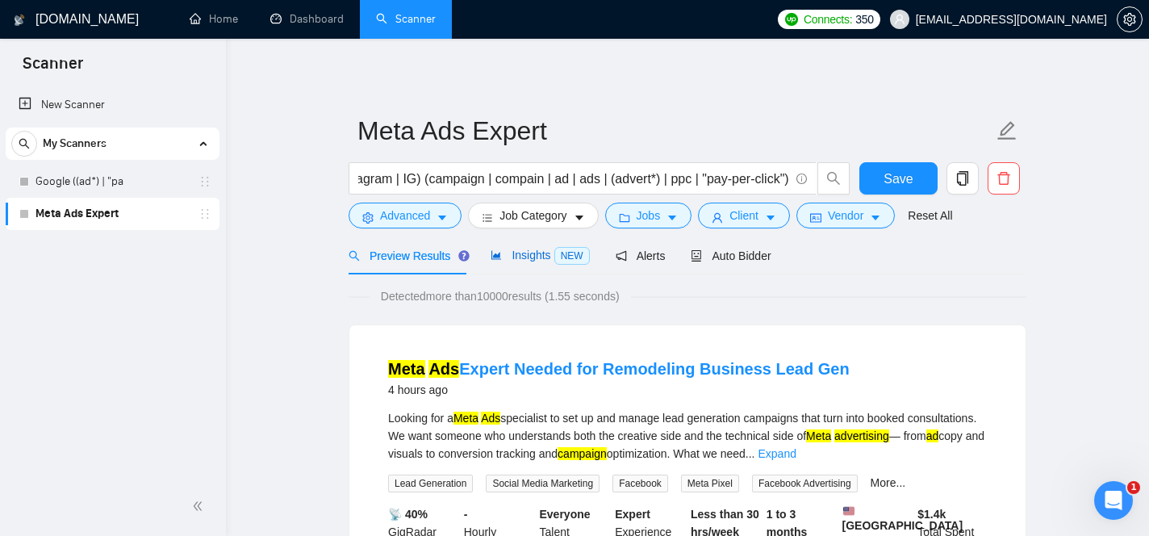
click at [532, 261] on div "Insights NEW" at bounding box center [539, 255] width 98 height 19
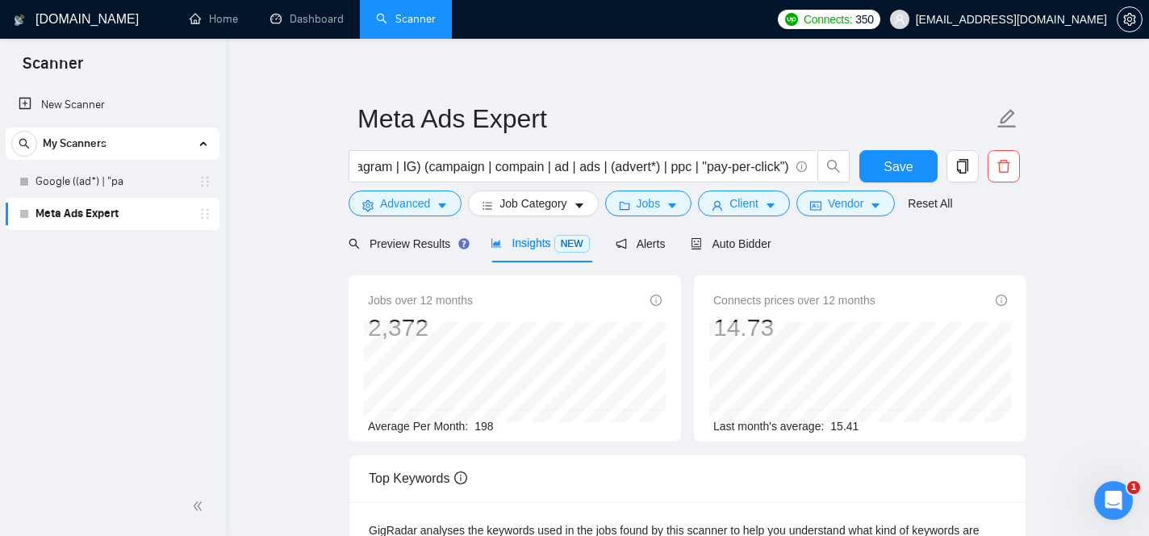
scroll to position [23, 0]
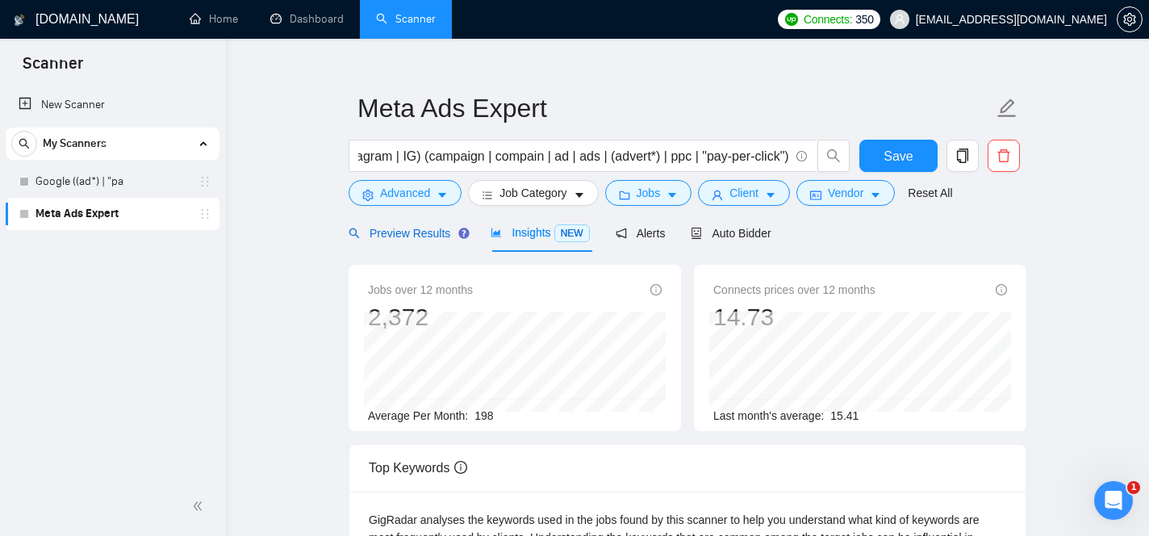
click at [419, 230] on span "Preview Results" at bounding box center [406, 233] width 116 height 13
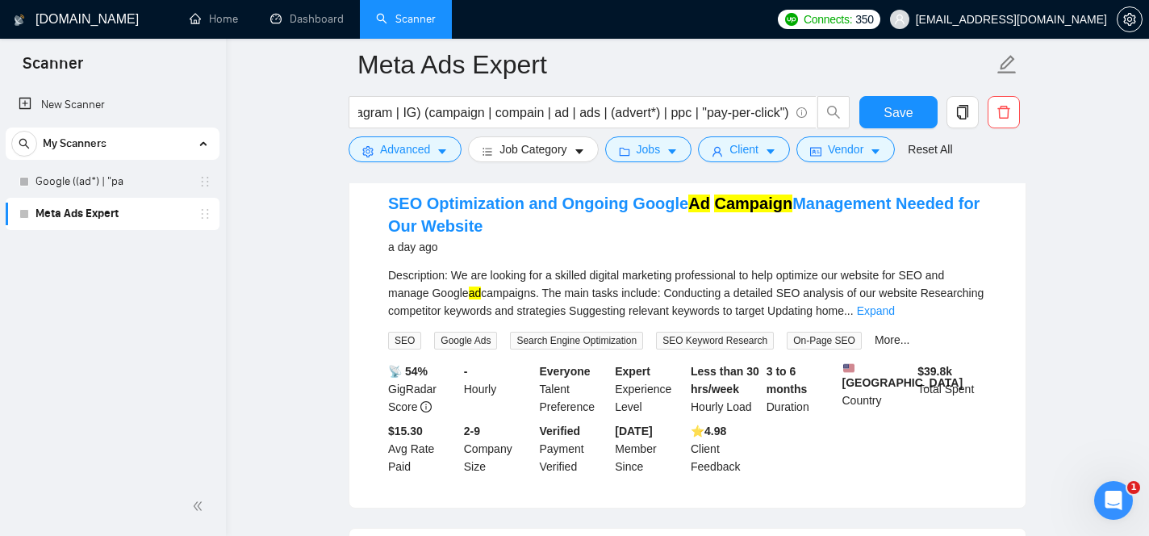
scroll to position [1615, 0]
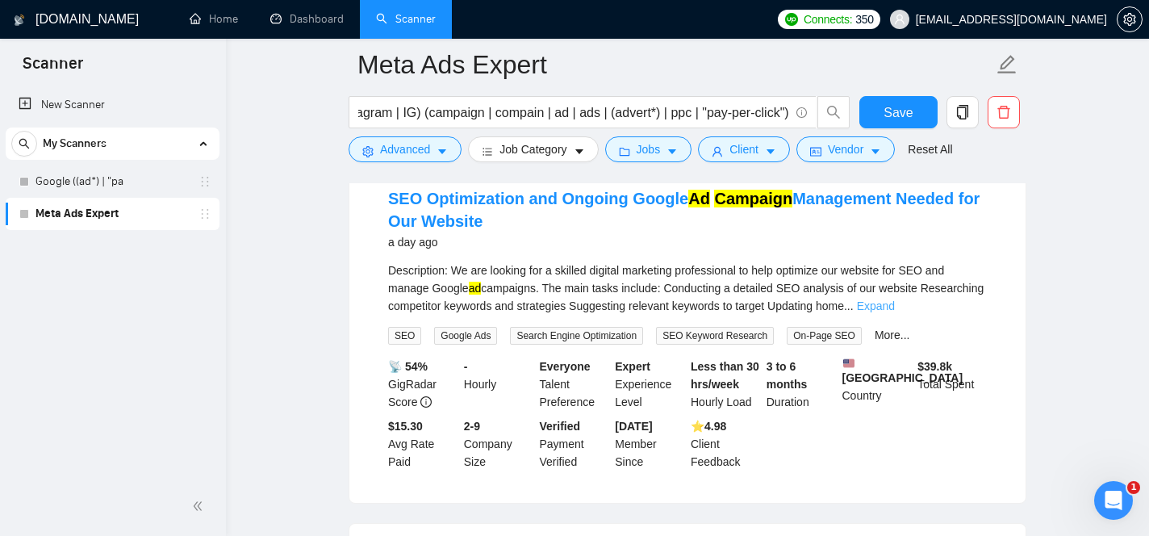
click at [894, 312] on link "Expand" at bounding box center [876, 305] width 38 height 13
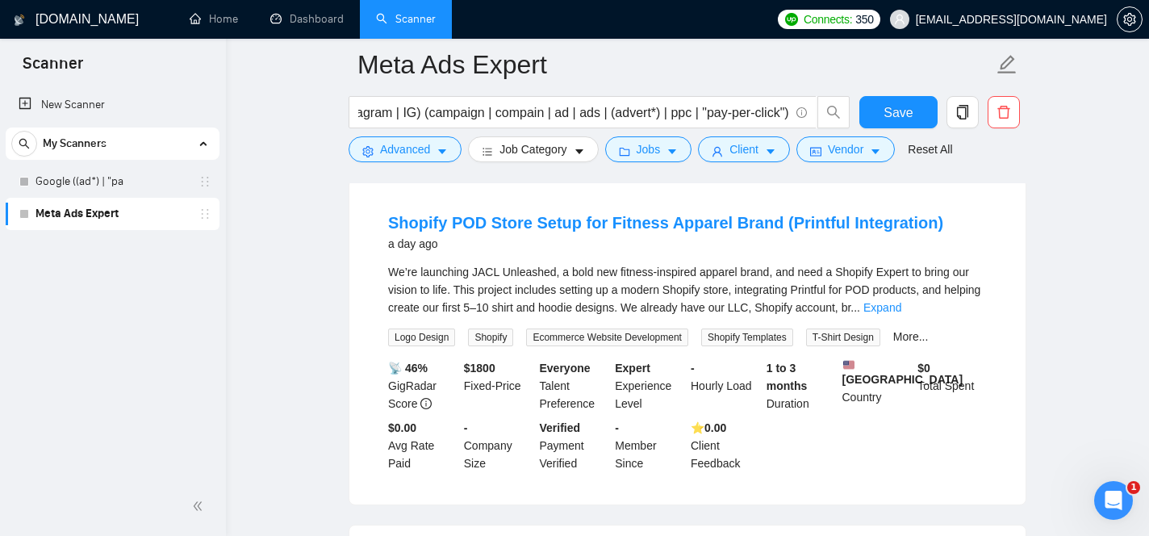
scroll to position [2032, 0]
click at [901, 313] on link "Expand" at bounding box center [882, 306] width 38 height 13
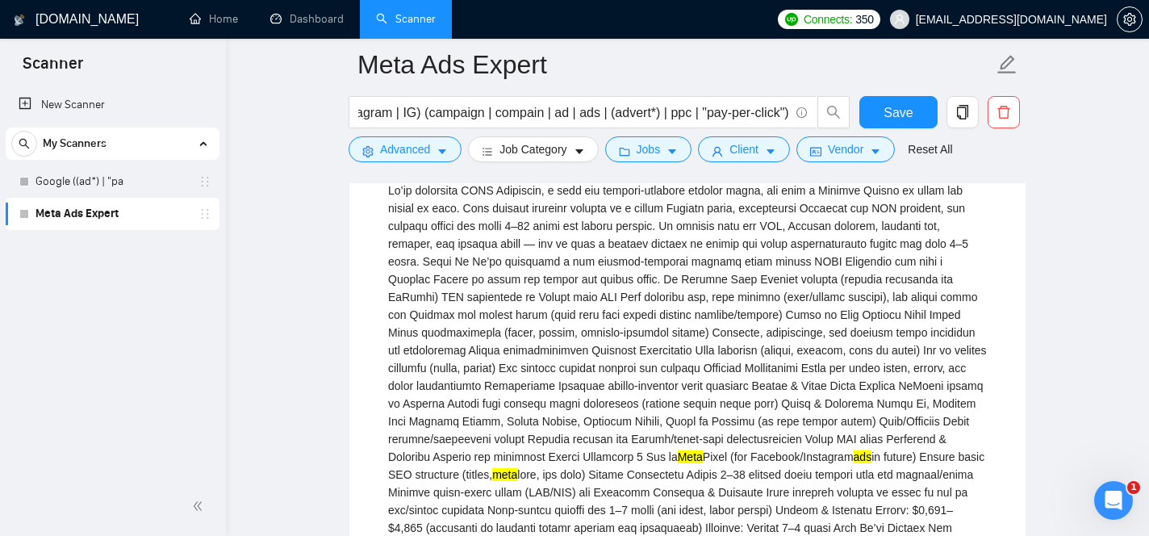
scroll to position [2114, 0]
drag, startPoint x: 853, startPoint y: 223, endPoint x: 926, endPoint y: 225, distance: 73.4
click at [926, 225] on div "Meta Pixel (for Facebook/Instagram ads in future) Ensure basic SEO structure (t…" at bounding box center [687, 428] width 598 height 497
copy div "Shopify Expert"
click at [431, 162] on button "Advanced" at bounding box center [404, 149] width 113 height 26
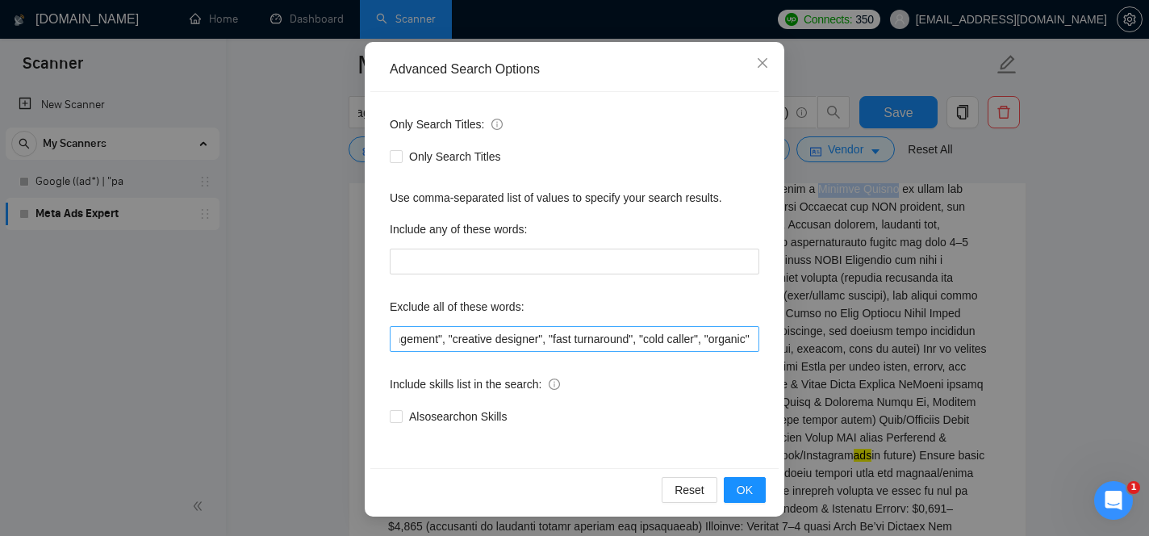
scroll to position [0, 2481]
click at [750, 343] on input ""graphic designer", "this job is not open to teams", "this job is not open to a…" at bounding box center [574, 339] width 369 height 26
paste input "Shopify Expert"
type input ""graphic designer", "this job is not open to teams", "this job is not open to a…"
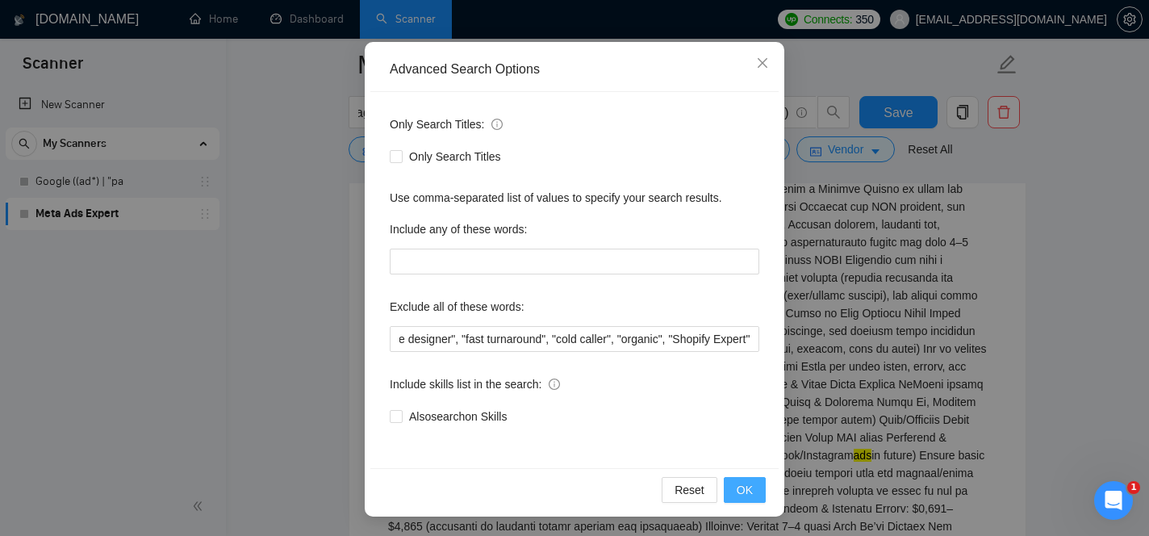
scroll to position [0, 0]
click at [745, 490] on span "OK" at bounding box center [744, 490] width 16 height 18
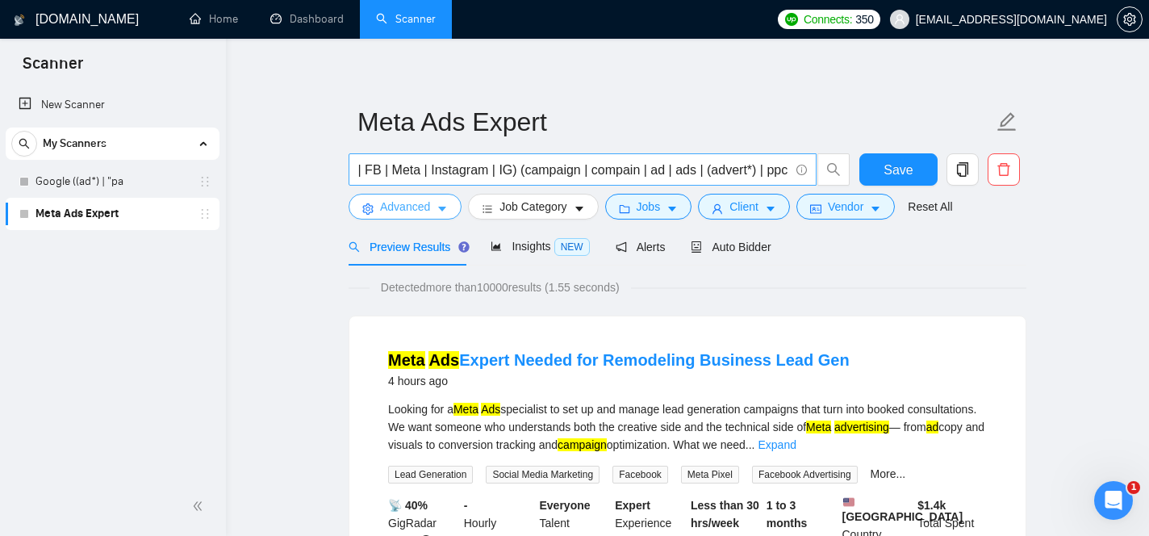
scroll to position [0, 247]
drag, startPoint x: 652, startPoint y: 171, endPoint x: 778, endPoint y: 188, distance: 127.0
click at [778, 188] on div "(facebook | "face book" | FB | Meta | Instagram | IG) (campaign | compain | ad …" at bounding box center [599, 173] width 508 height 40
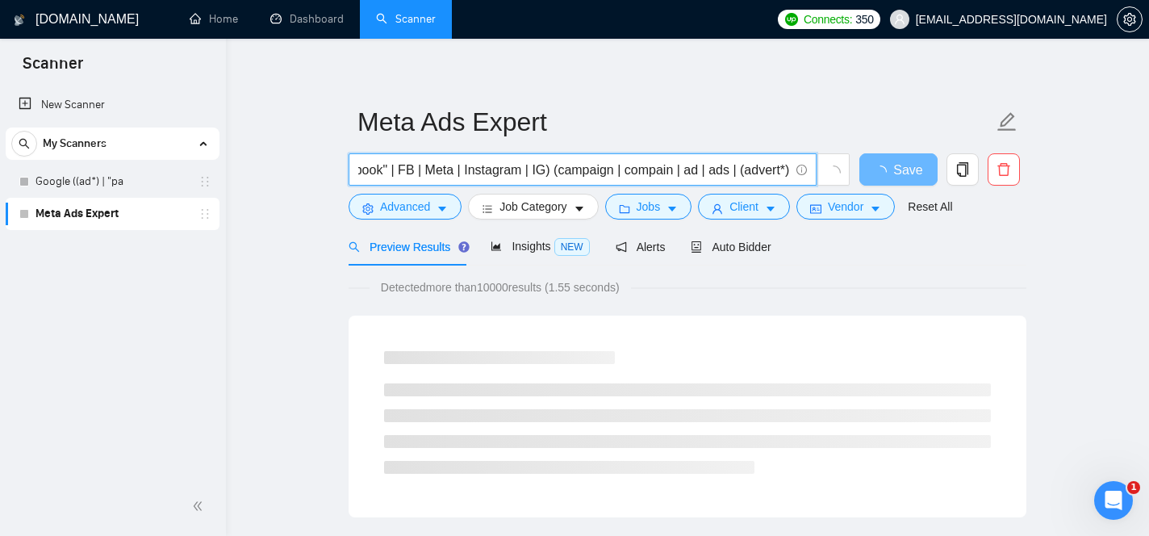
type input "(facebook | "face book" | FB | Meta | Instagram | IG) (campaign | compain | ad …"
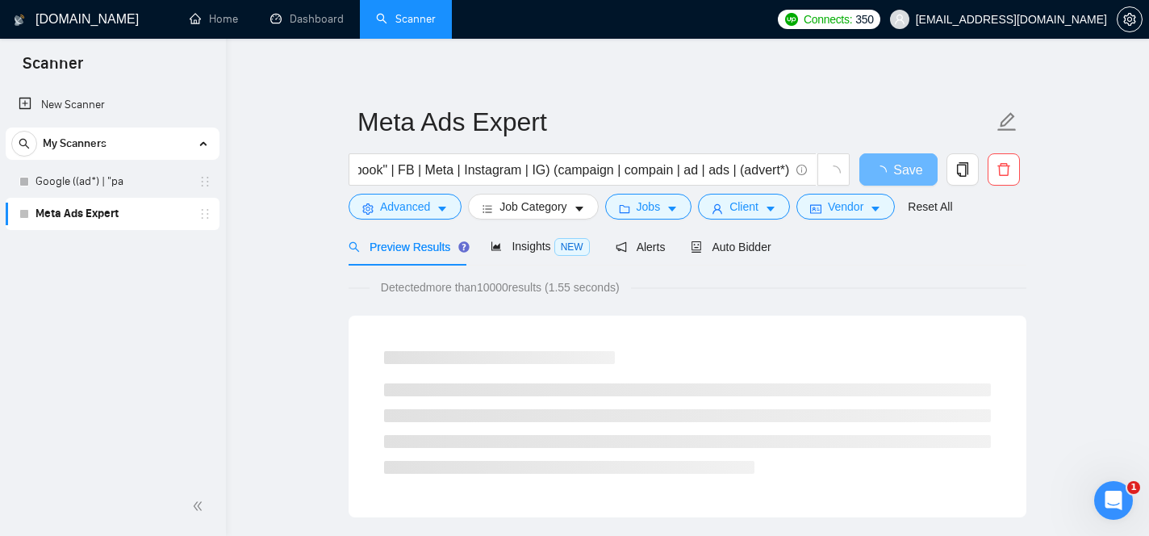
scroll to position [0, 0]
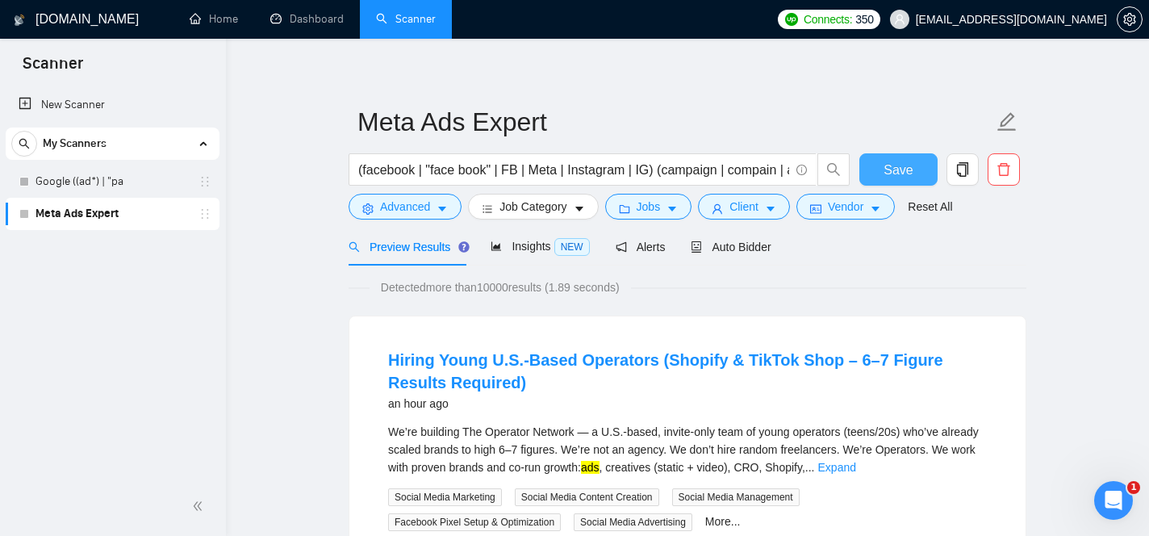
click at [901, 167] on span "Save" at bounding box center [897, 170] width 29 height 20
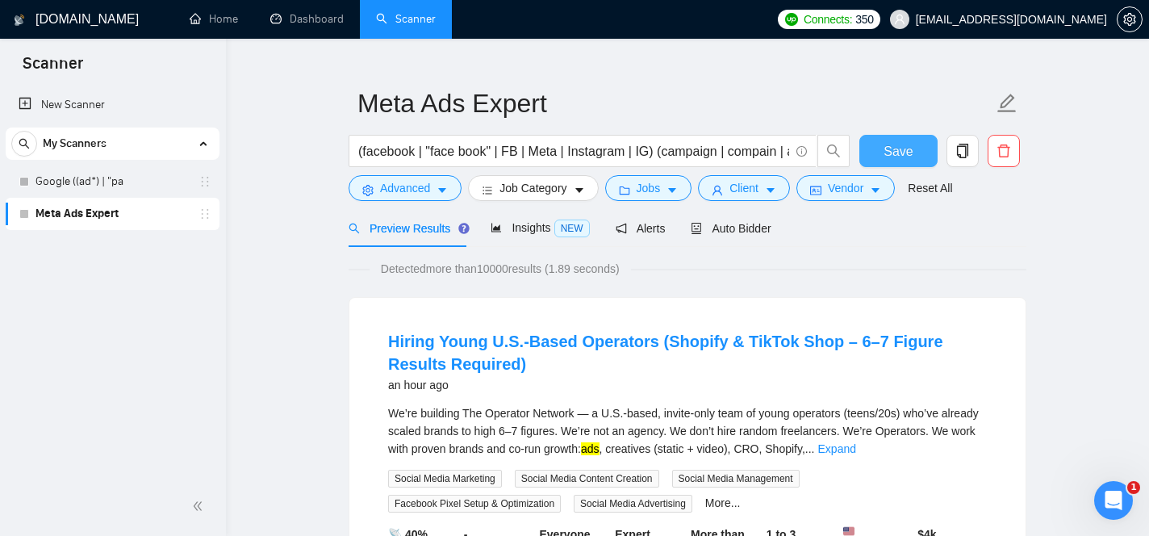
scroll to position [24, 0]
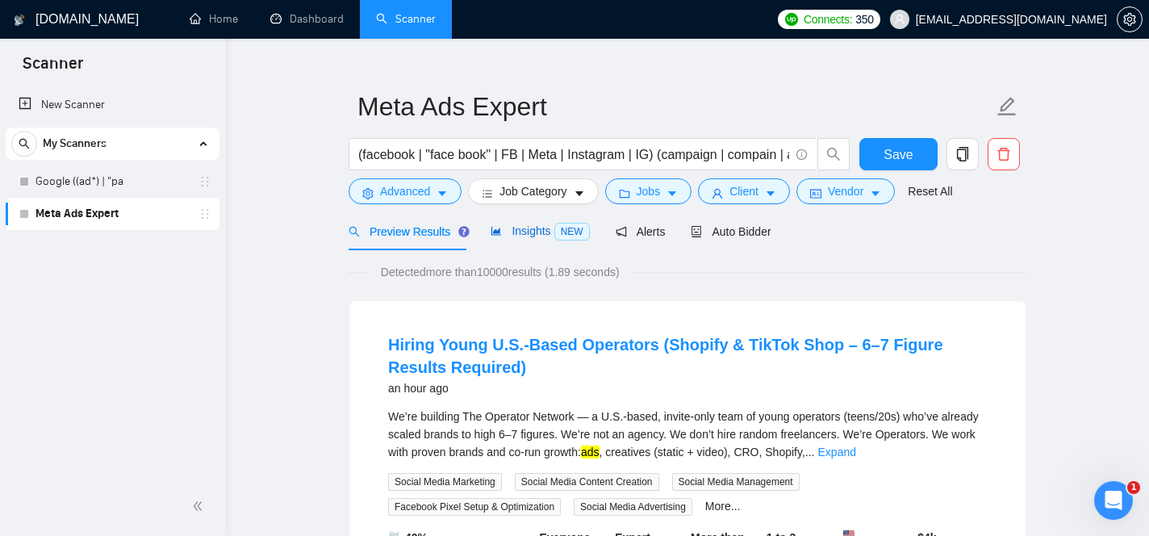
click at [511, 230] on span "Insights NEW" at bounding box center [539, 230] width 98 height 13
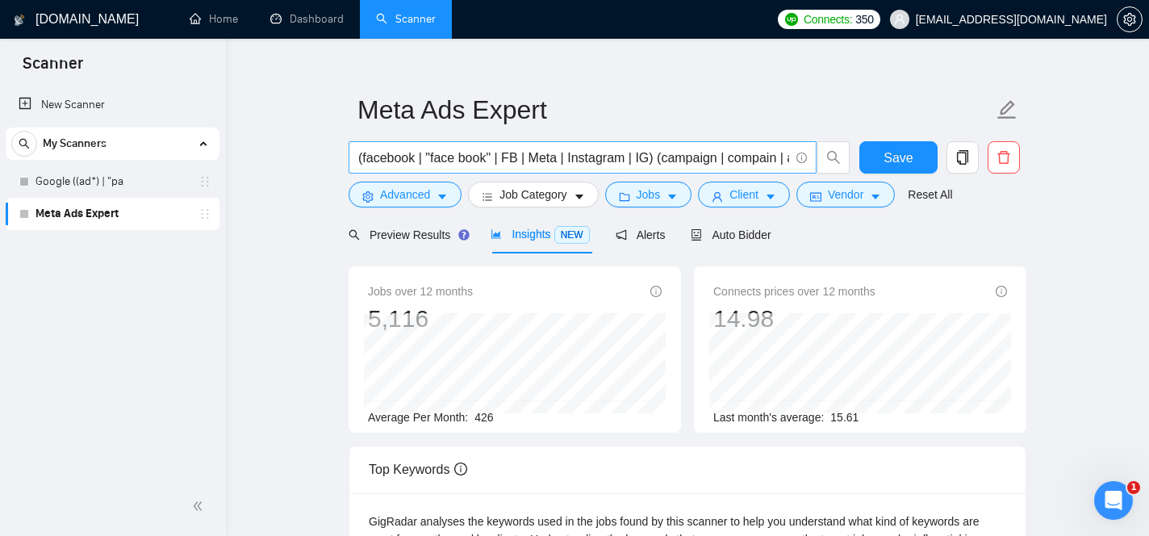
scroll to position [0, 110]
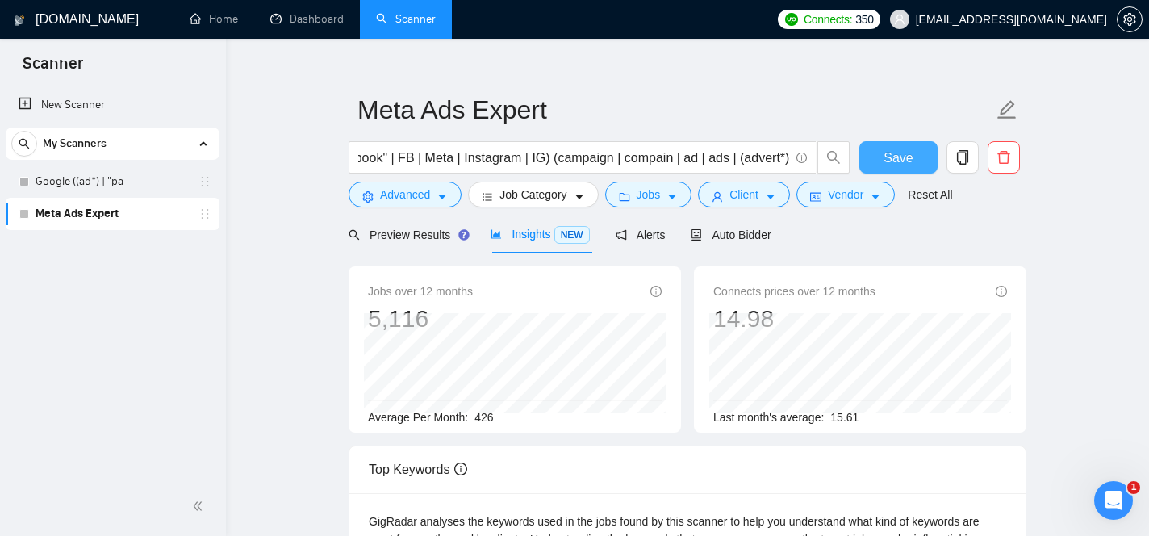
click at [878, 156] on button "Save" at bounding box center [898, 157] width 78 height 32
click at [432, 226] on div "Preview Results" at bounding box center [406, 235] width 116 height 18
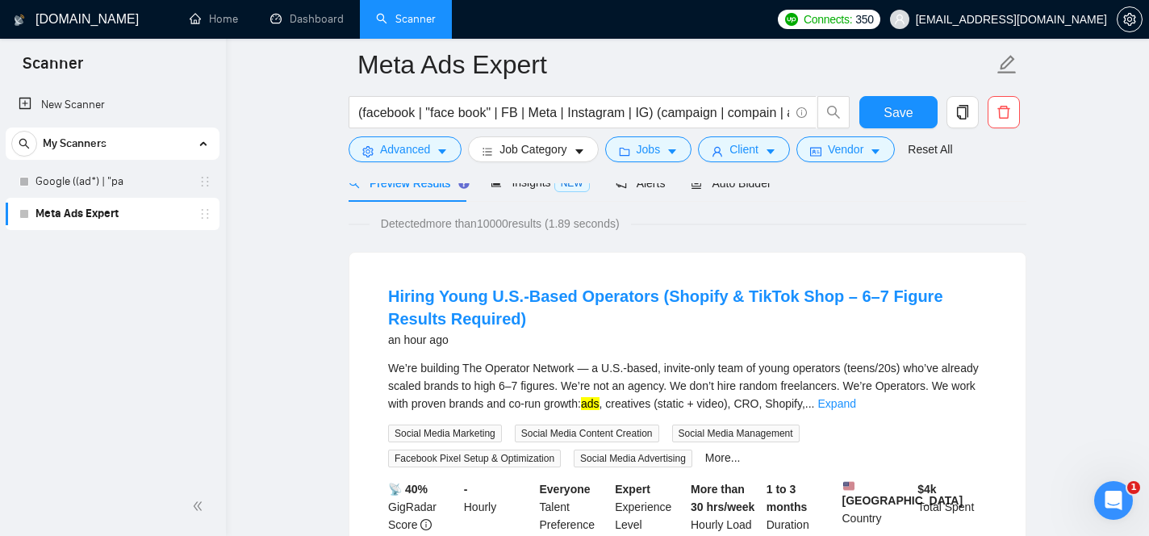
scroll to position [84, 0]
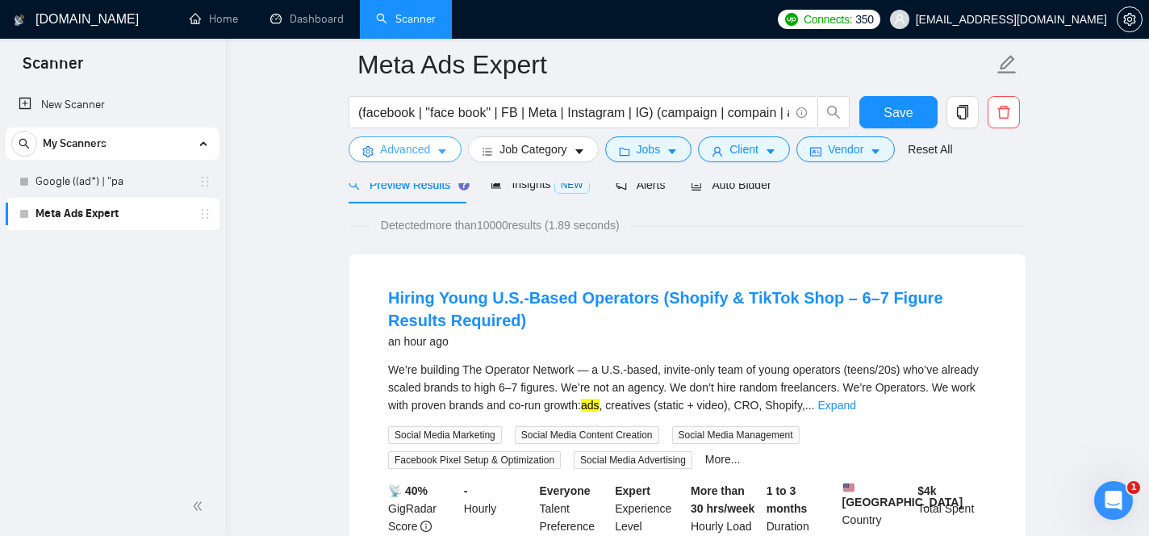
click at [420, 154] on span "Advanced" at bounding box center [405, 149] width 50 height 18
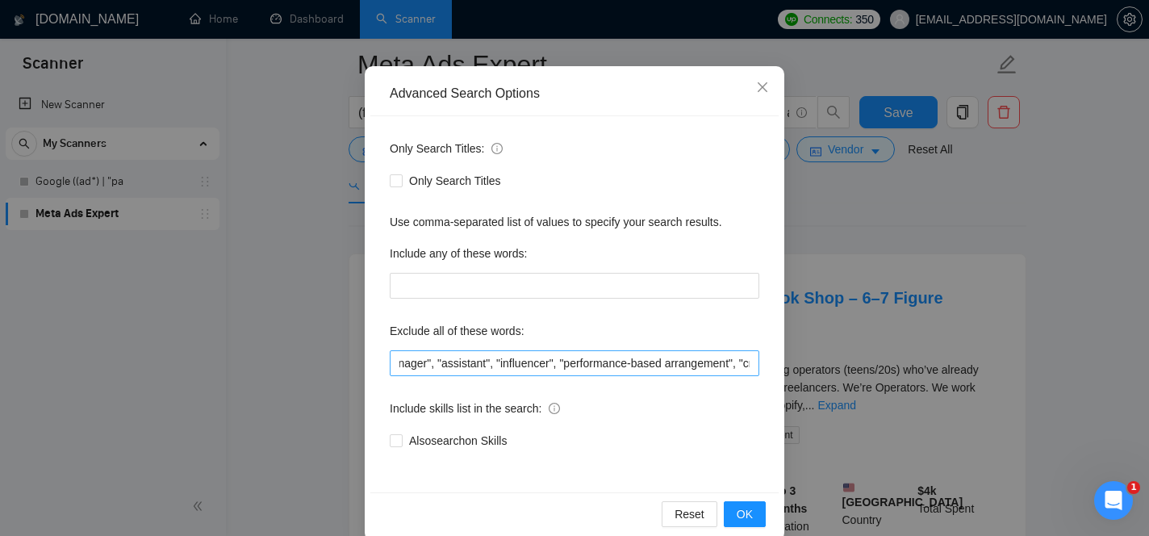
scroll to position [0, 2574]
click at [750, 367] on input ""graphic designer", "this job is not open to teams", "this job is not open to a…" at bounding box center [574, 363] width 369 height 26
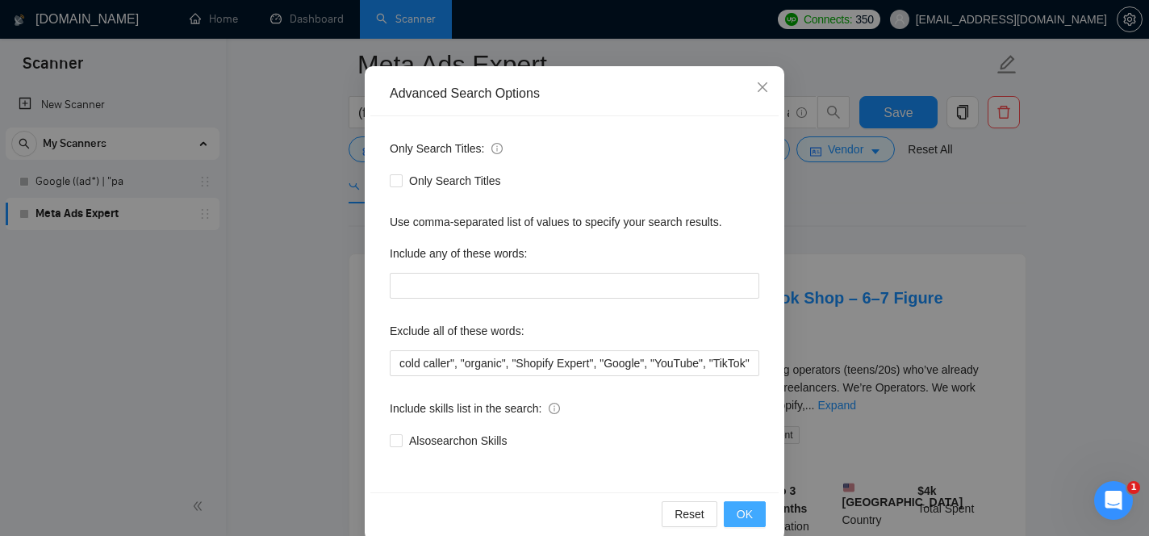
click at [744, 511] on span "OK" at bounding box center [744, 514] width 16 height 18
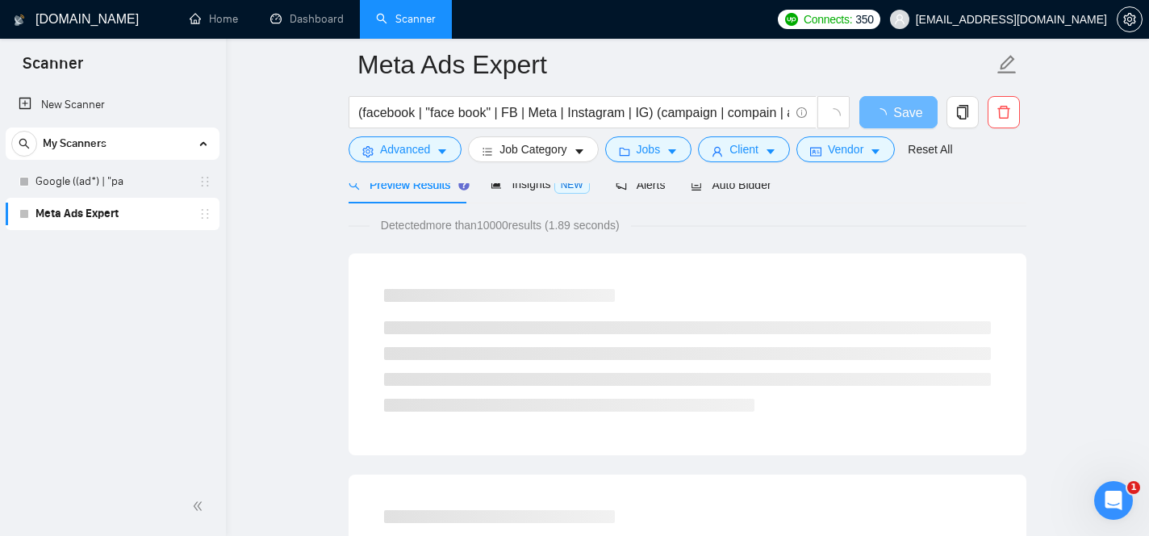
scroll to position [55, 0]
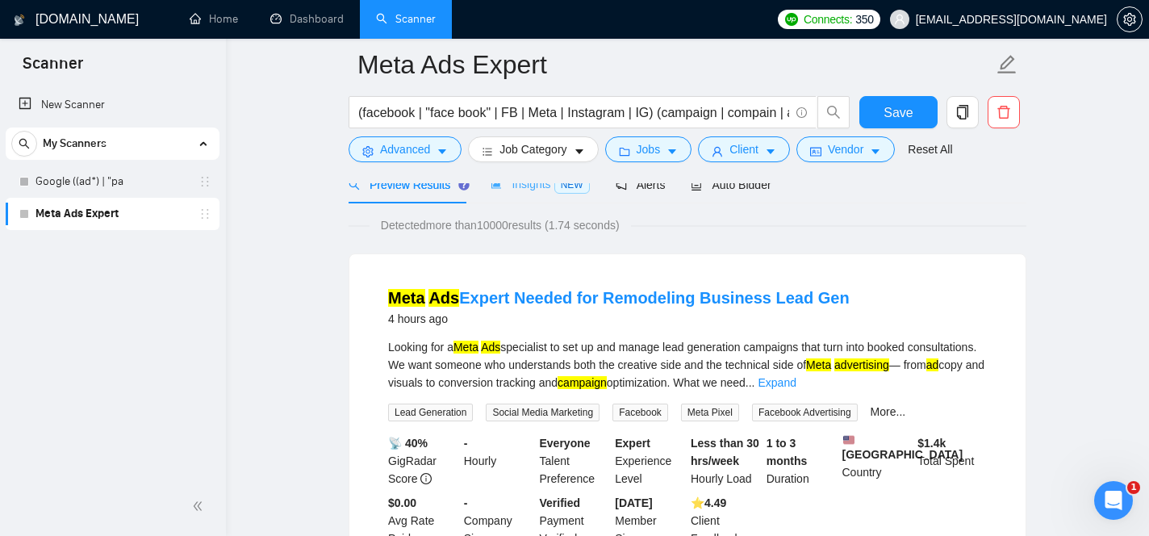
click at [527, 194] on div "Insights NEW" at bounding box center [539, 184] width 98 height 38
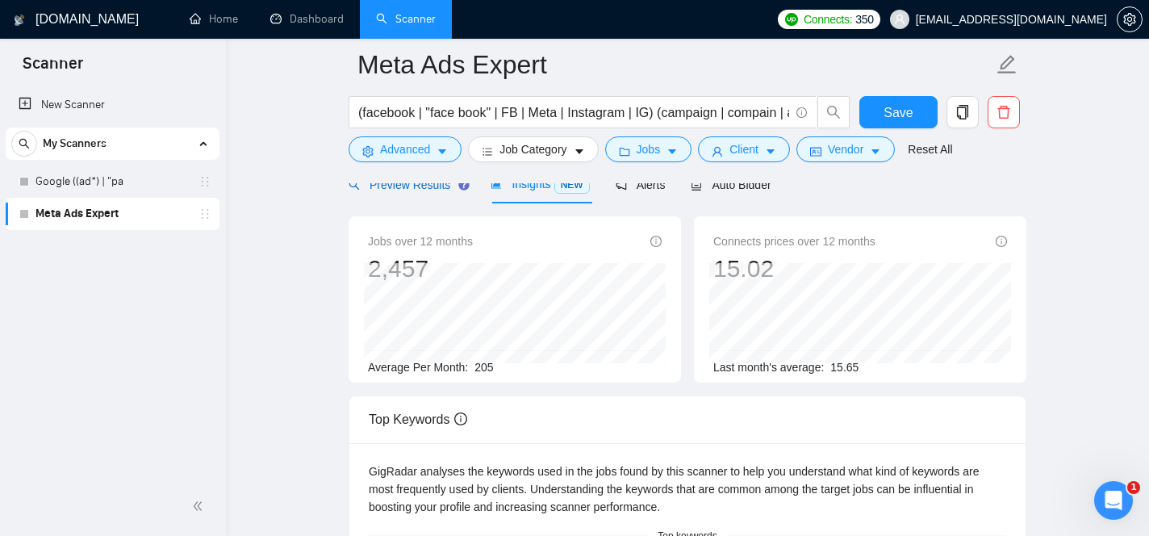
click at [414, 188] on span "Preview Results" at bounding box center [406, 184] width 116 height 13
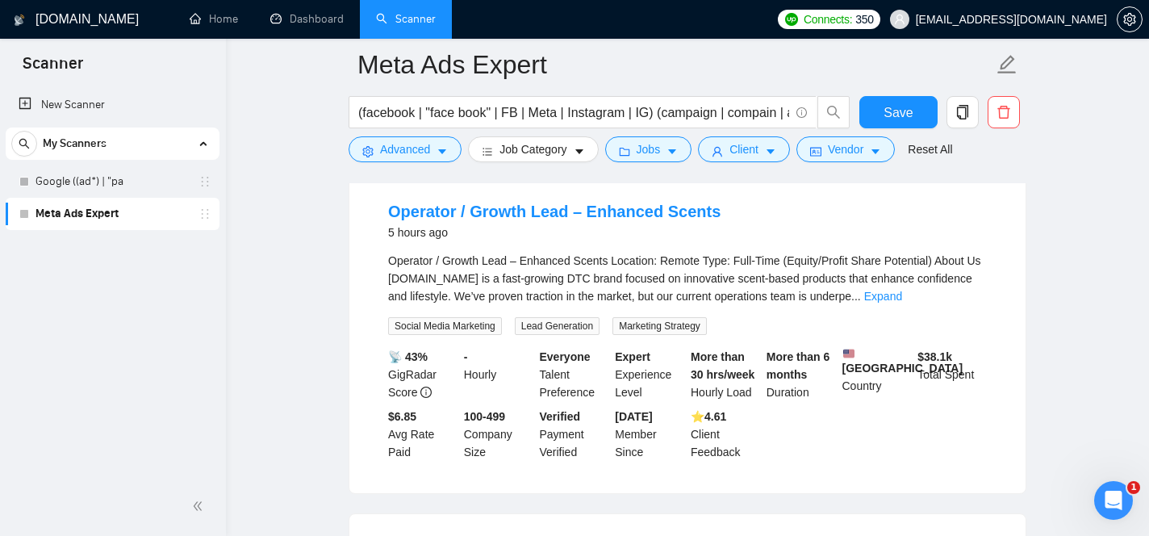
scroll to position [515, 0]
click at [902, 304] on link "Expand" at bounding box center [883, 297] width 38 height 13
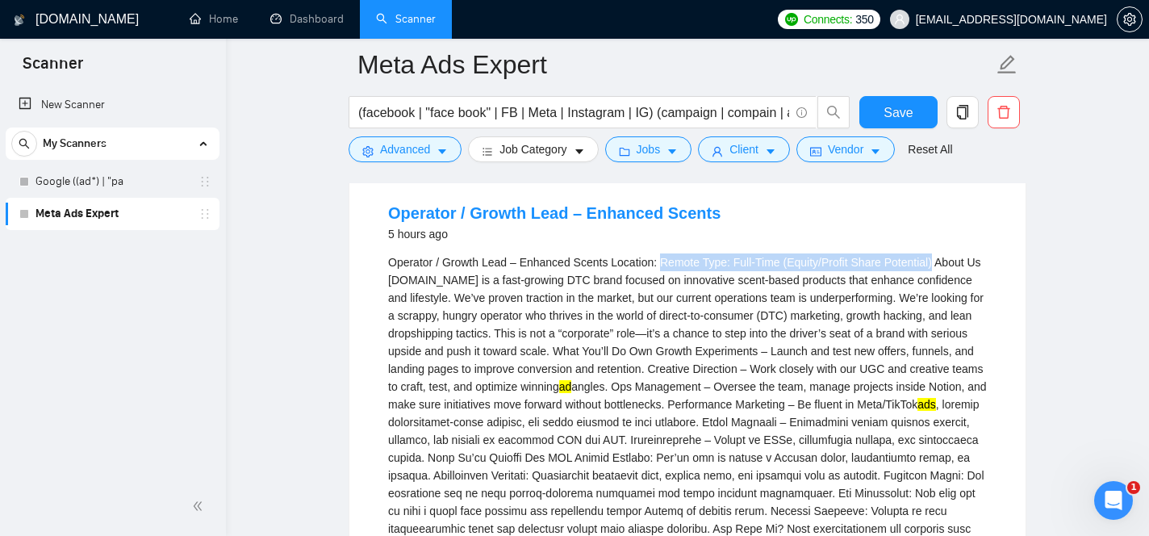
drag, startPoint x: 667, startPoint y: 273, endPoint x: 946, endPoint y: 279, distance: 279.1
click at [946, 279] on div "Operator / Growth Lead – Enhanced Scents Location: Remote Type: Full-Time (Equi…" at bounding box center [687, 412] width 598 height 319
copy div "Remote Type: Full-Time (Equity/Profit Share Potential)"
click at [421, 156] on span "Advanced" at bounding box center [405, 149] width 50 height 18
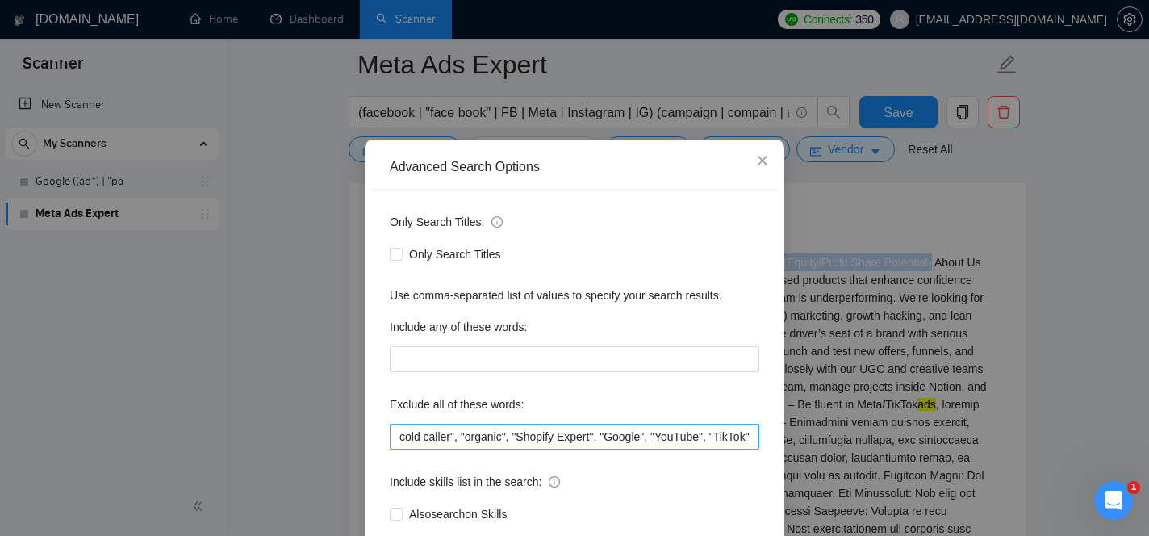
scroll to position [0, 2736]
click at [755, 439] on input ""graphic designer", "this job is not open to teams", "this job is not open to a…" at bounding box center [574, 436] width 369 height 26
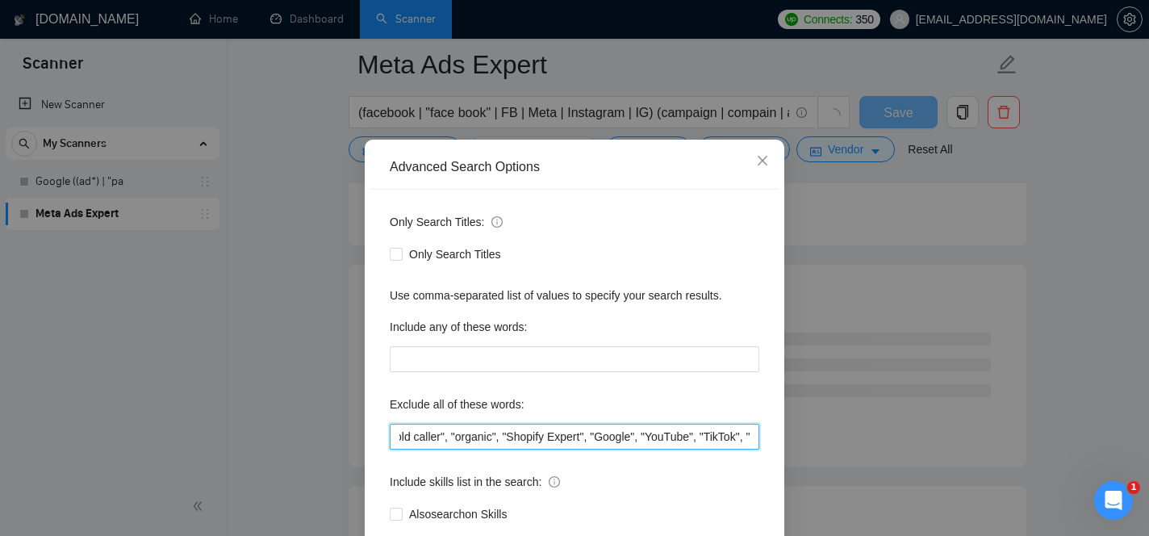
paste input "Remote Type: Full-Time (Equity/Profit Share Potential)"
click at [594, 438] on input ""graphic designer", "this job is not open to teams", "this job is not open to a…" at bounding box center [574, 436] width 369 height 26
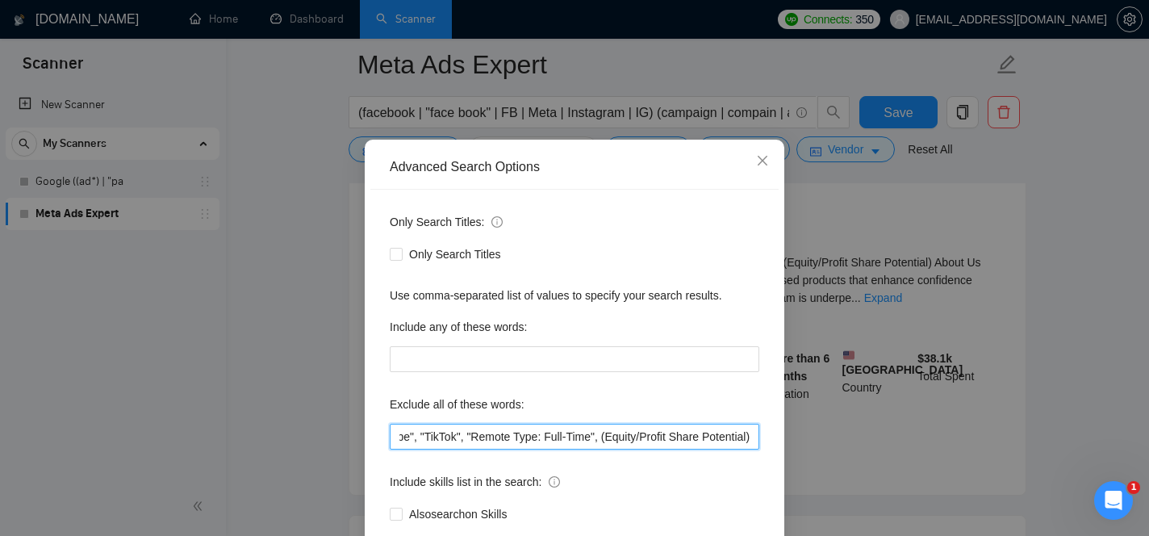
click at [610, 440] on input ""graphic designer", "this job is not open to teams", "this job is not open to a…" at bounding box center [574, 436] width 369 height 26
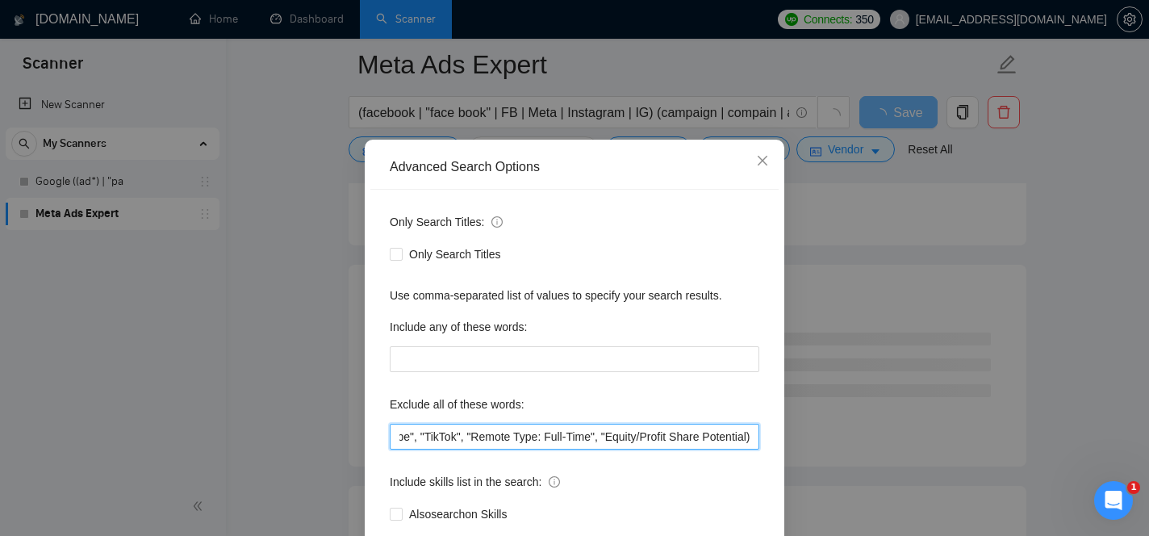
click at [751, 437] on input ""graphic designer", "this job is not open to teams", "this job is not open to a…" at bounding box center [574, 436] width 369 height 26
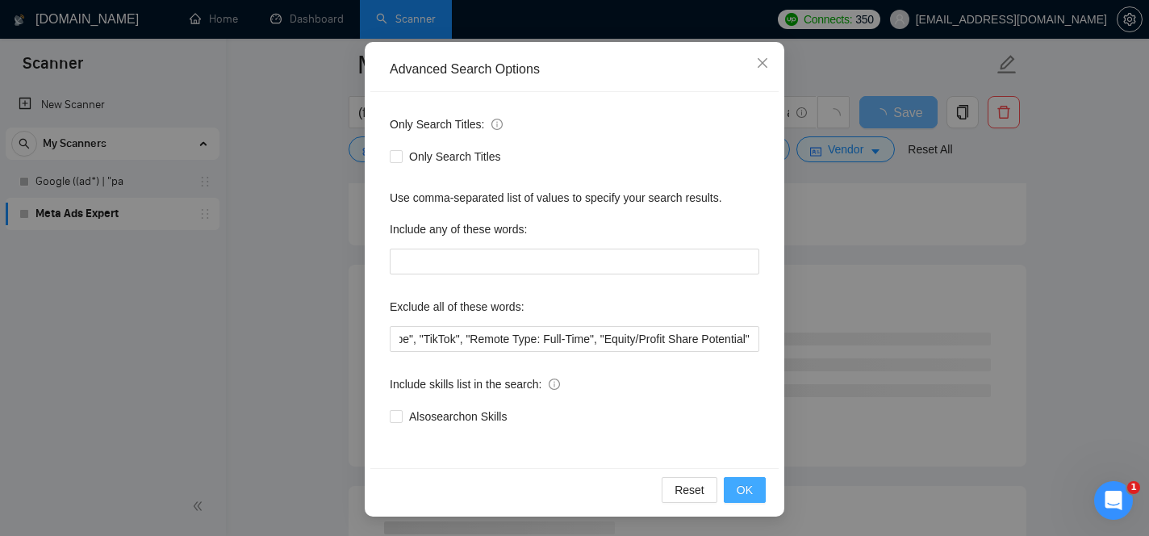
scroll to position [0, 0]
click at [745, 488] on span "OK" at bounding box center [744, 490] width 16 height 18
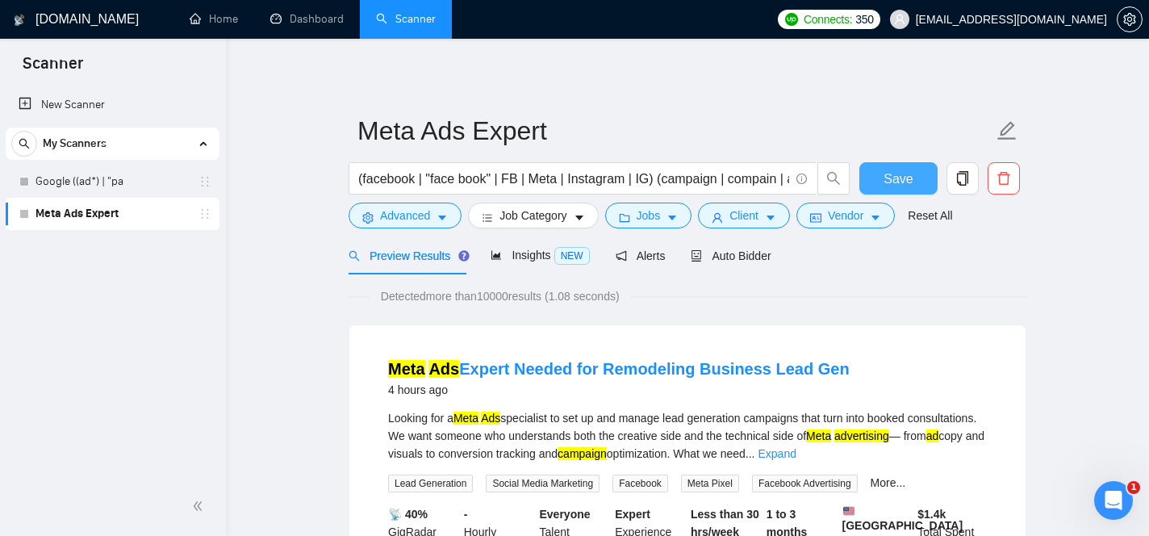
click at [890, 178] on span "Save" at bounding box center [897, 179] width 29 height 20
click at [528, 262] on div "Insights NEW" at bounding box center [539, 255] width 98 height 19
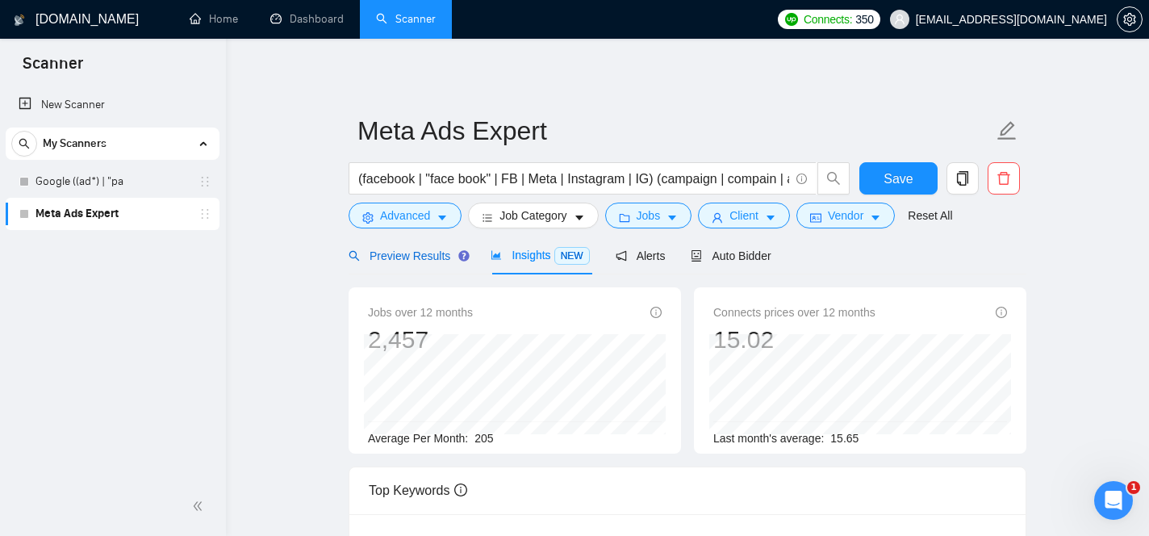
click at [410, 259] on span "Preview Results" at bounding box center [406, 255] width 116 height 13
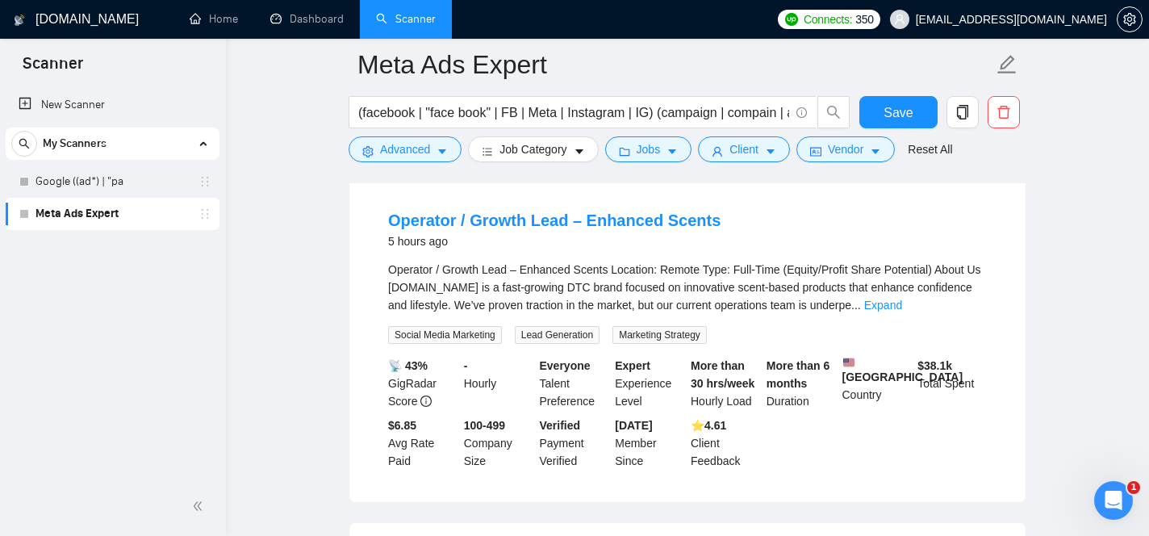
scroll to position [508, 0]
click at [409, 154] on span "Advanced" at bounding box center [405, 149] width 50 height 18
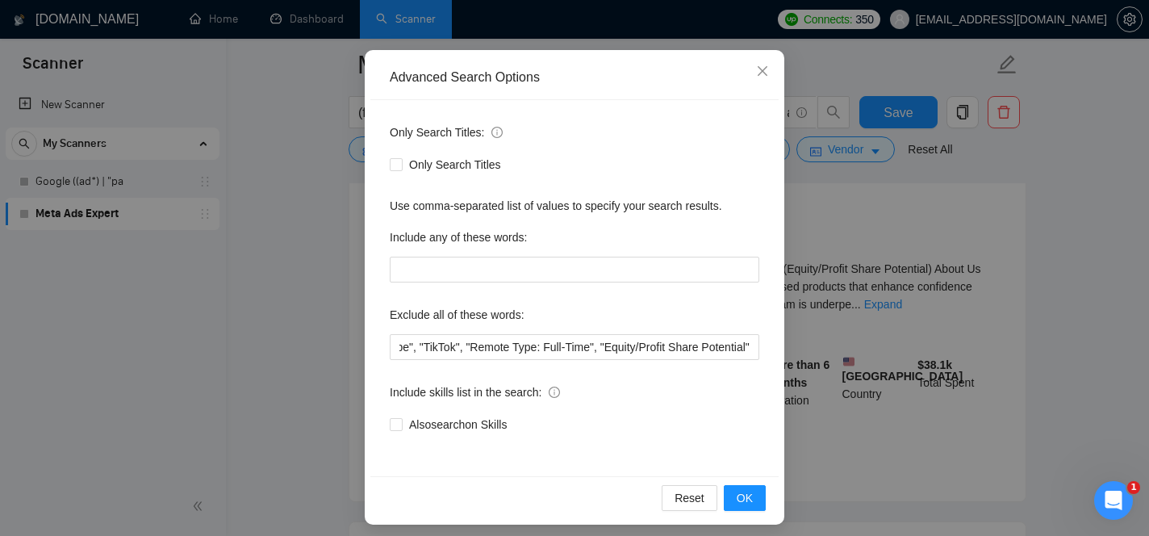
scroll to position [135, 0]
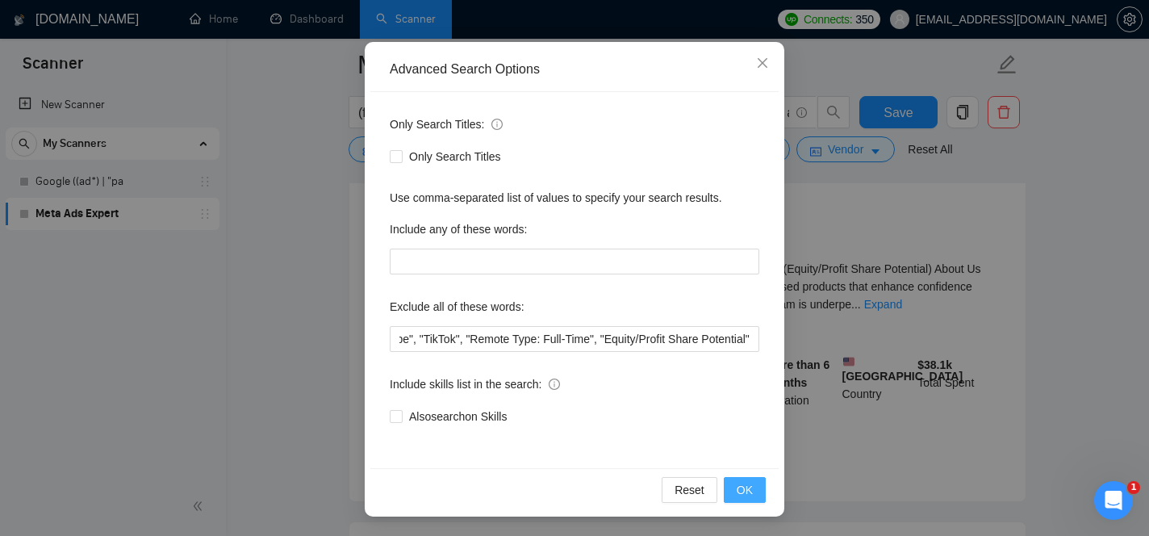
click at [747, 482] on span "OK" at bounding box center [744, 490] width 16 height 18
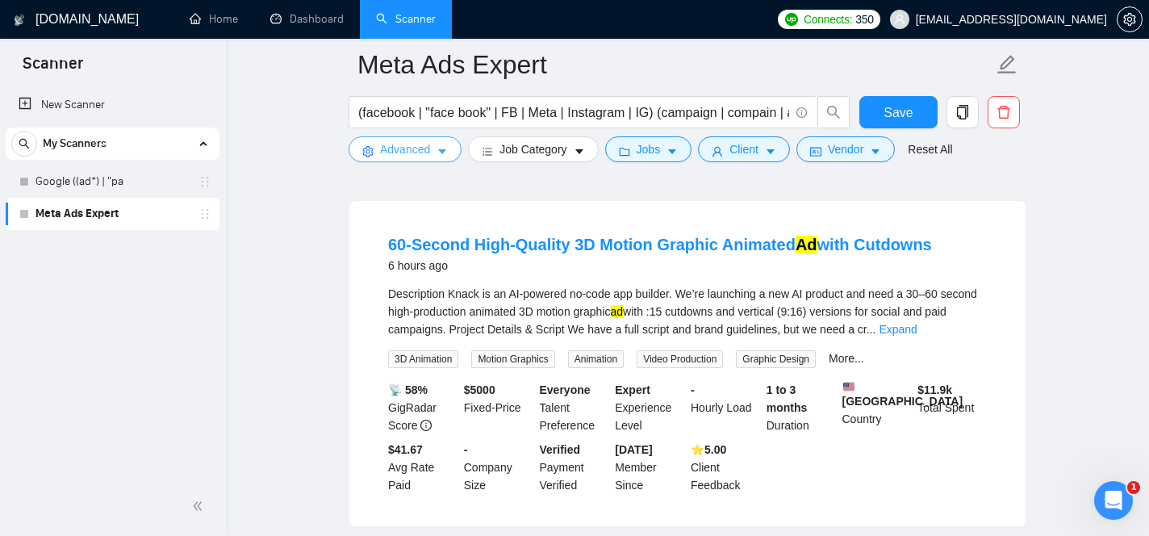
scroll to position [1198, 0]
click at [916, 337] on link "Expand" at bounding box center [897, 330] width 38 height 13
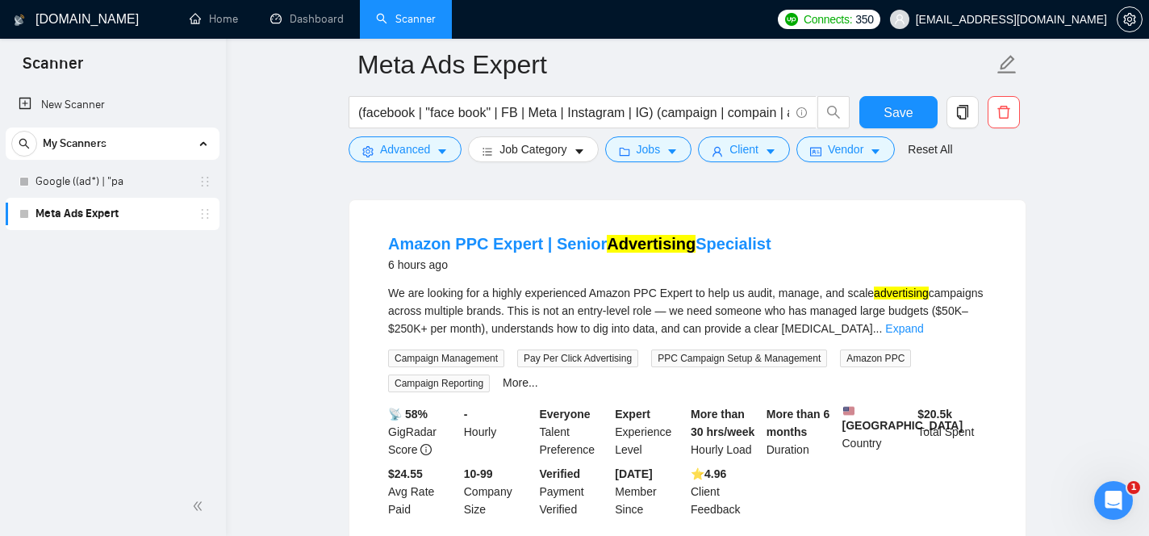
scroll to position [1846, 0]
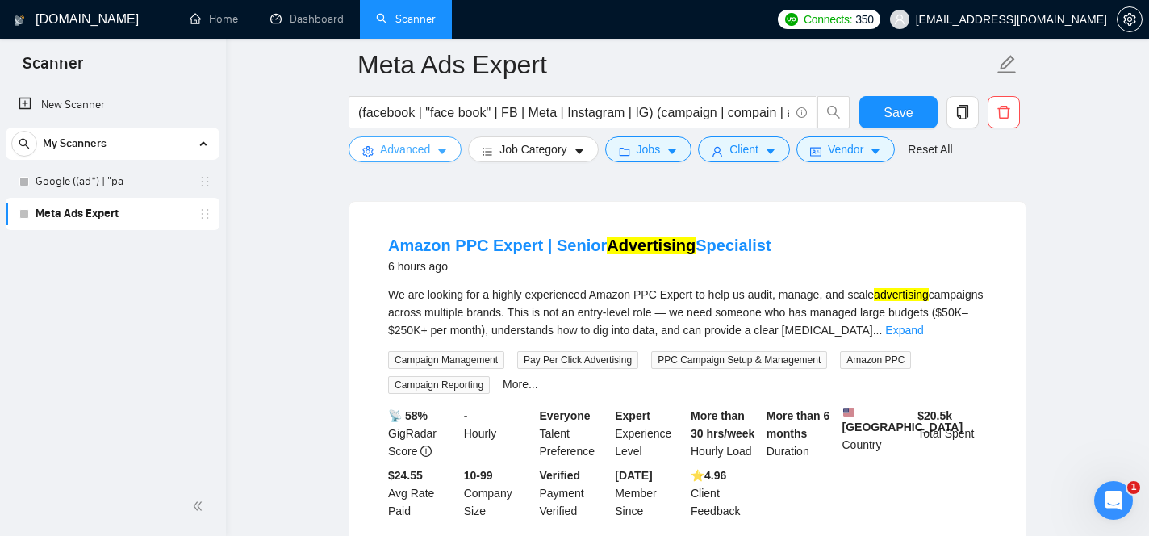
click at [408, 147] on span "Advanced" at bounding box center [405, 149] width 50 height 18
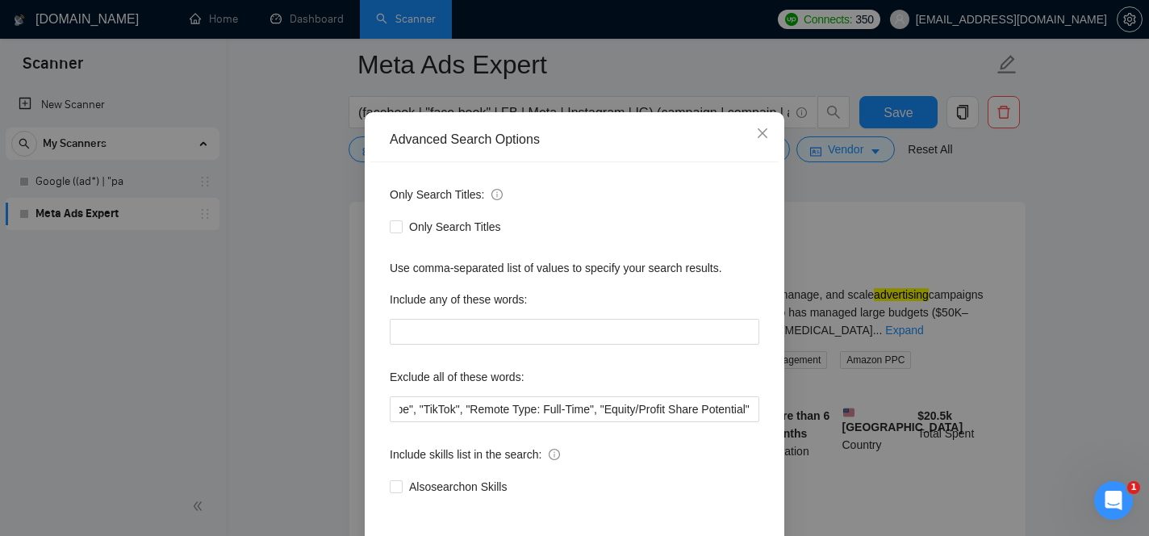
scroll to position [90, 0]
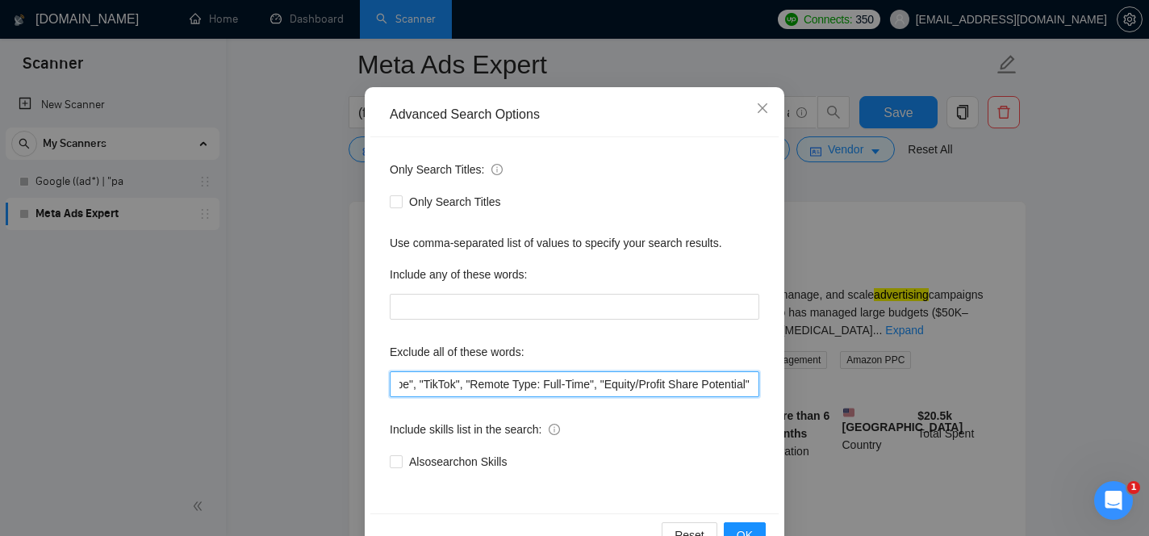
click at [753, 385] on input ""graphic designer", "this job is not open to teams", "this job is not open to a…" at bounding box center [574, 384] width 369 height 26
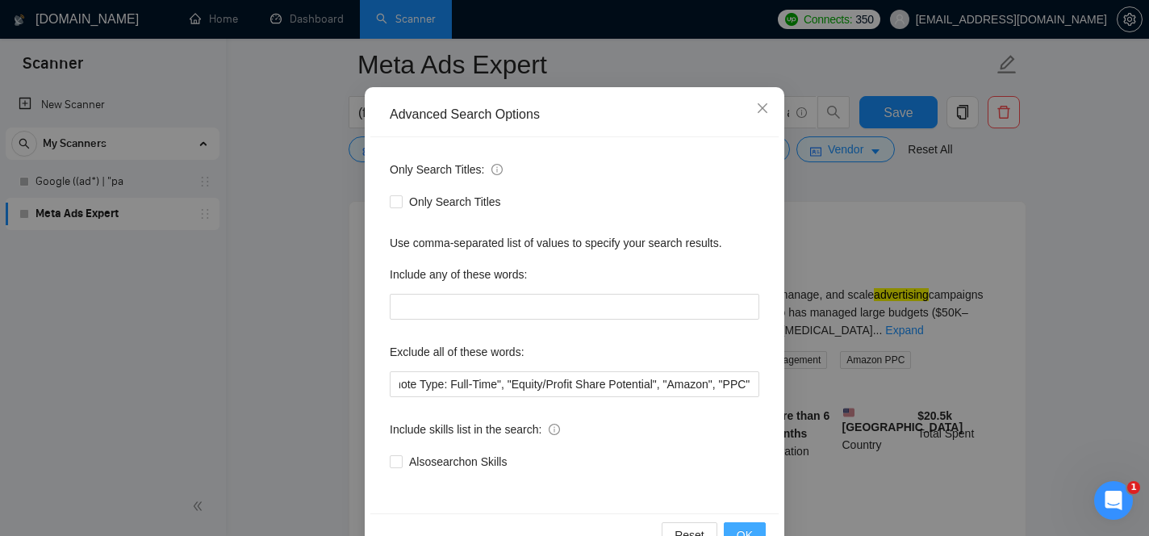
scroll to position [0, 0]
click at [749, 526] on span "OK" at bounding box center [744, 535] width 16 height 18
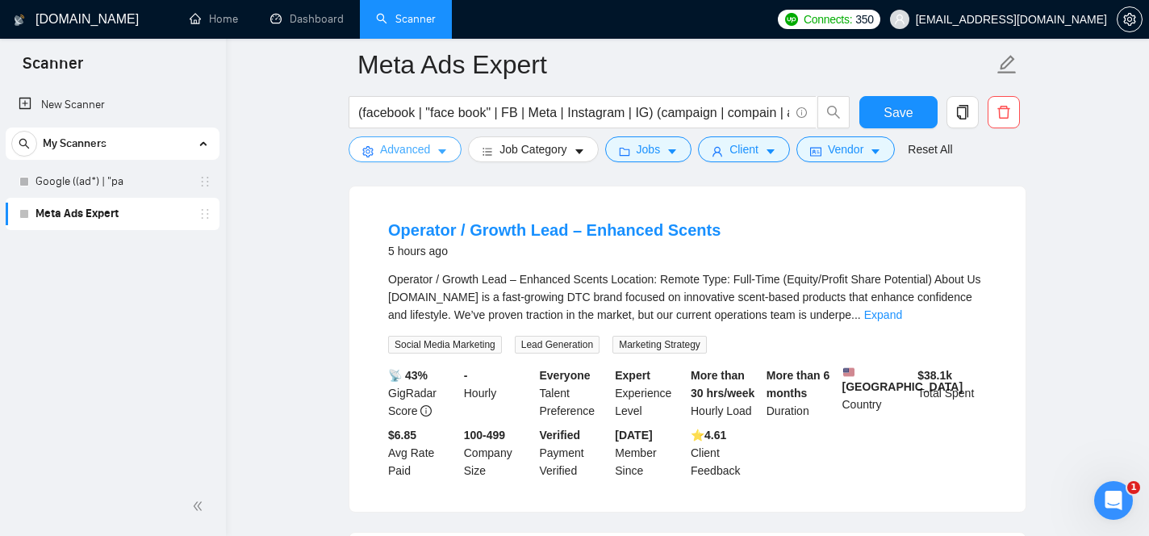
scroll to position [494, 0]
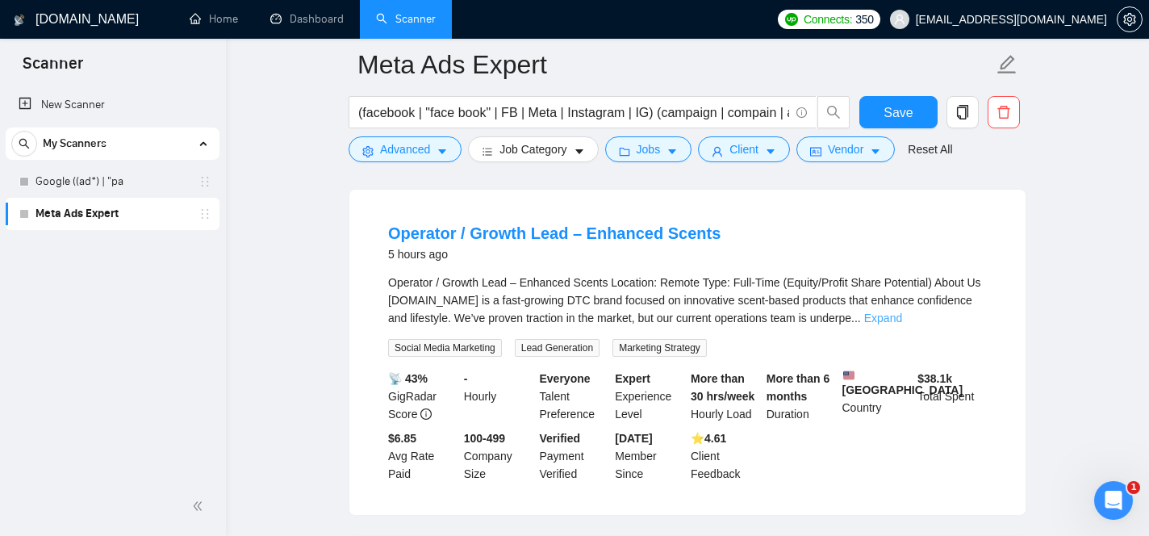
click at [902, 324] on link "Expand" at bounding box center [883, 317] width 38 height 13
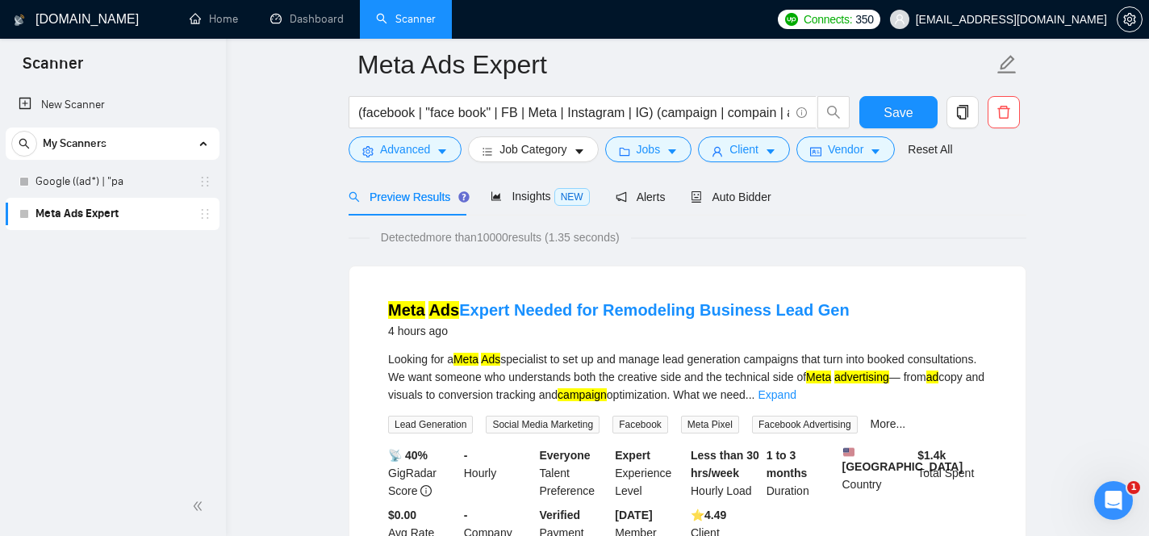
scroll to position [0, 0]
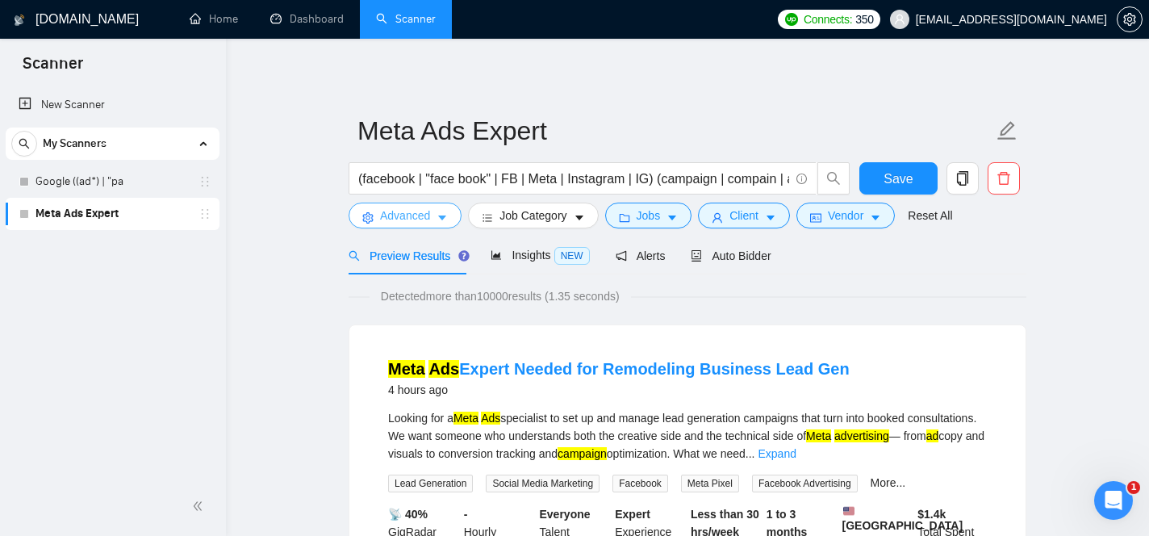
click at [430, 219] on span "Advanced" at bounding box center [405, 215] width 50 height 18
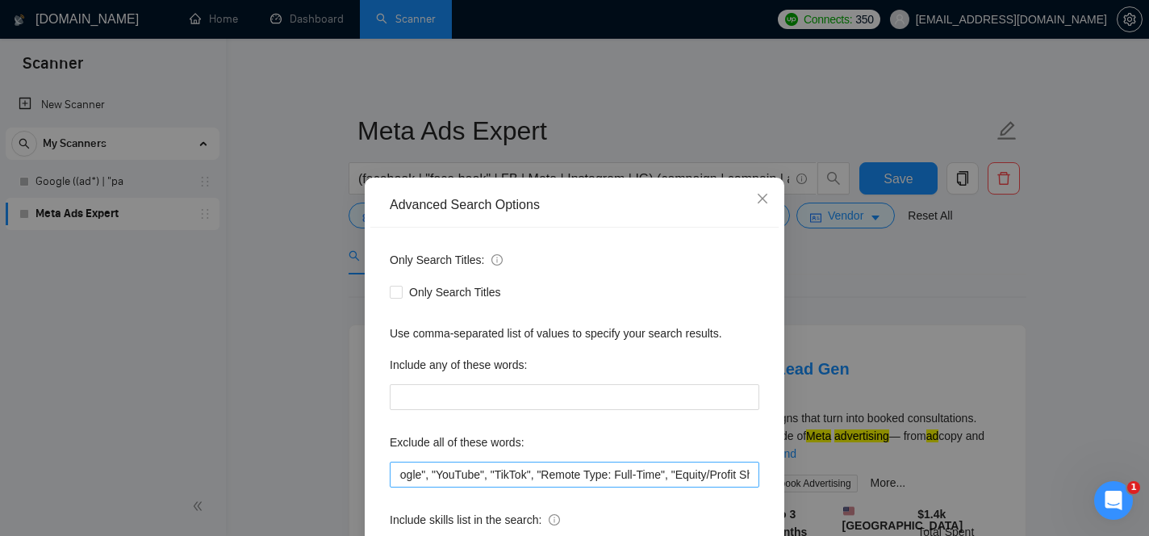
scroll to position [0, 3130]
drag, startPoint x: 649, startPoint y: 477, endPoint x: 623, endPoint y: 478, distance: 26.7
click at [623, 478] on input ""graphic designer", "this job is not open to teams", "this job is not open to a…" at bounding box center [574, 474] width 369 height 26
drag, startPoint x: 540, startPoint y: 477, endPoint x: 506, endPoint y: 478, distance: 34.7
click at [506, 478] on input ""graphic designer", "this job is not open to teams", "this job is not open to a…" at bounding box center [574, 474] width 369 height 26
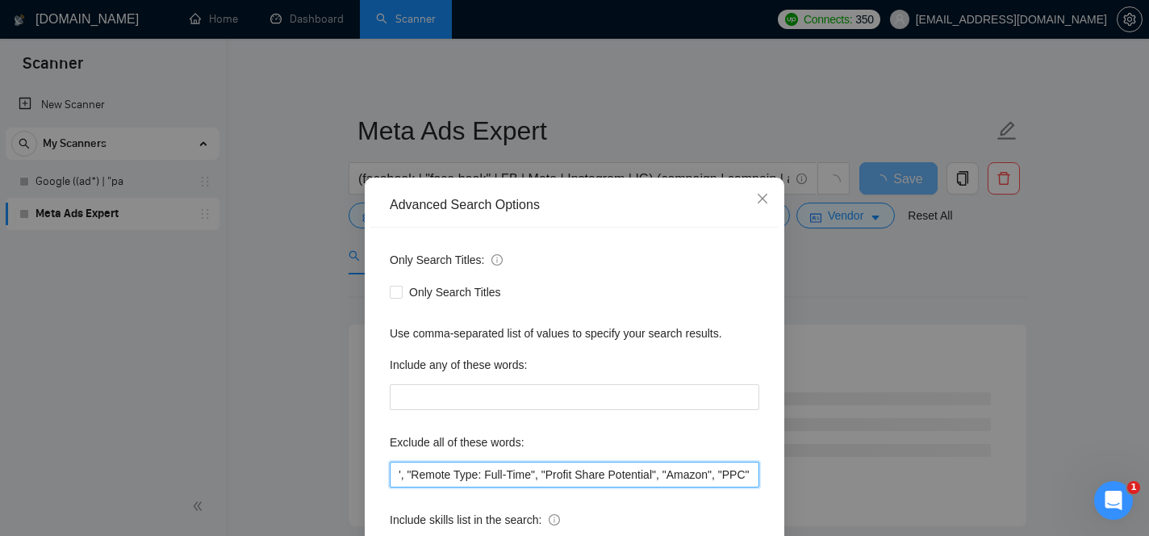
scroll to position [0, 3016]
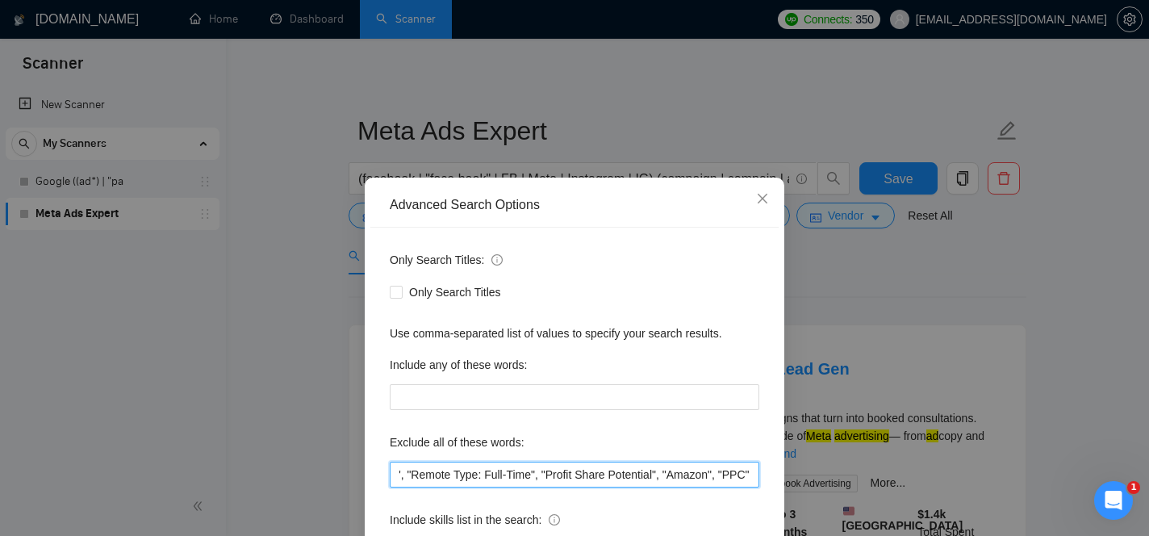
click at [477, 476] on input ""graphic designer", "this job is not open to teams", "this job is not open to a…" at bounding box center [574, 474] width 369 height 26
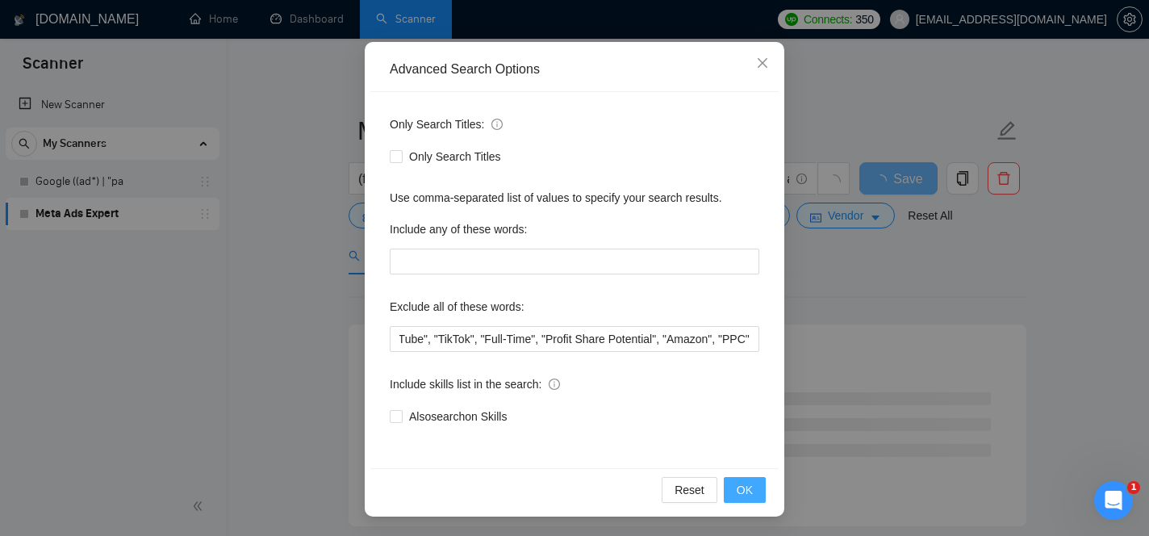
scroll to position [0, 0]
click at [756, 493] on button "OK" at bounding box center [744, 490] width 42 height 26
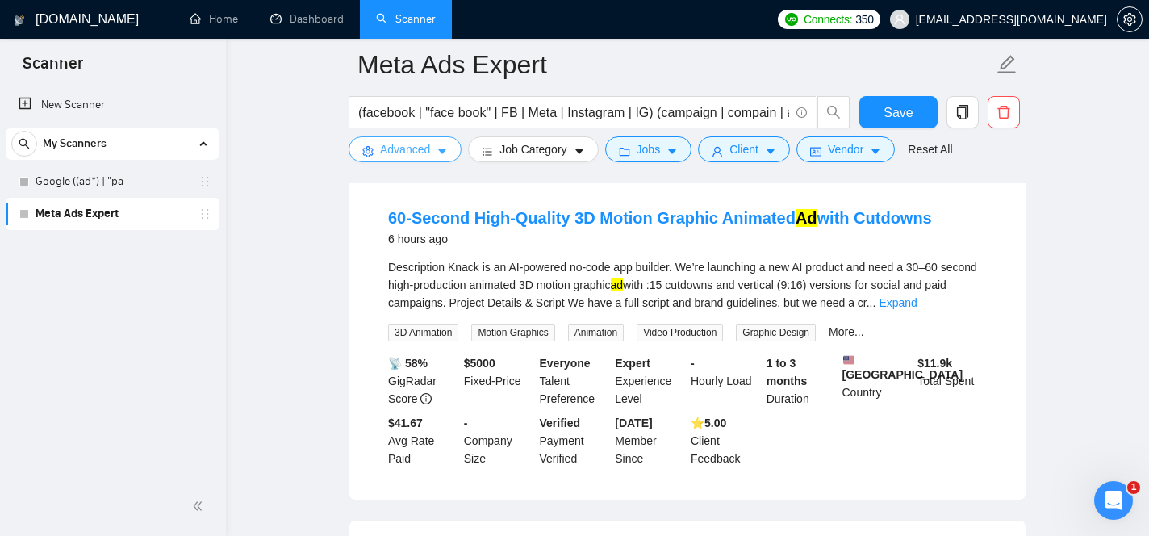
scroll to position [884, 0]
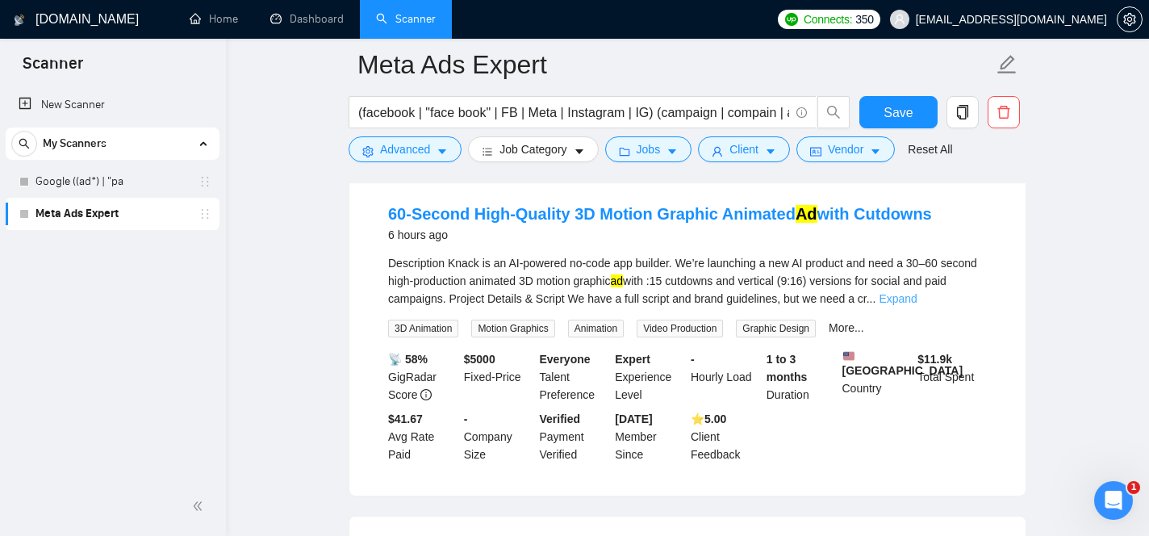
click at [916, 305] on link "Expand" at bounding box center [897, 298] width 38 height 13
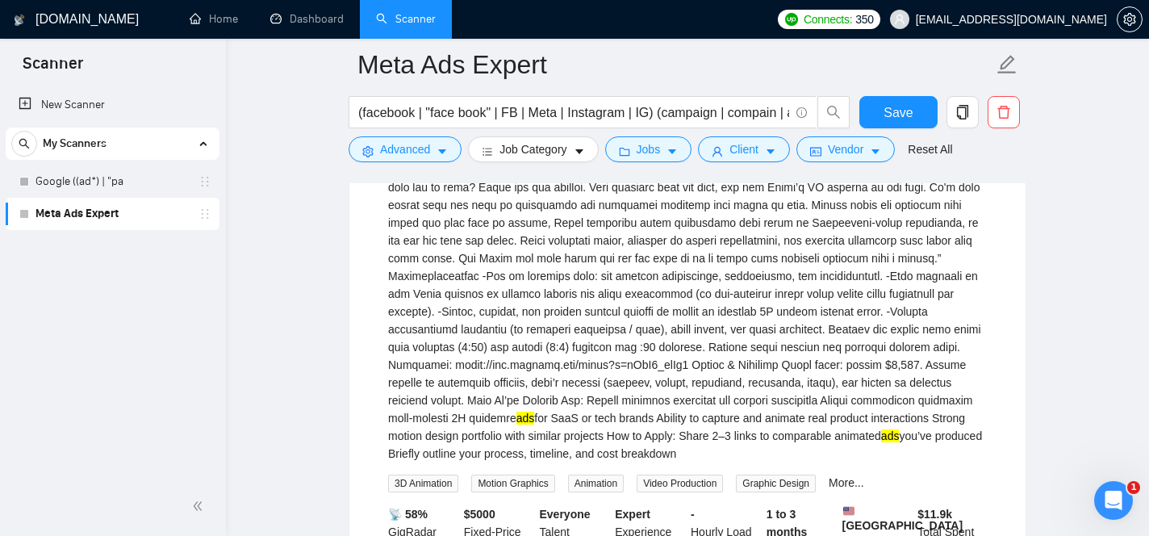
scroll to position [1029, 0]
click at [430, 156] on span "Advanced" at bounding box center [405, 149] width 50 height 18
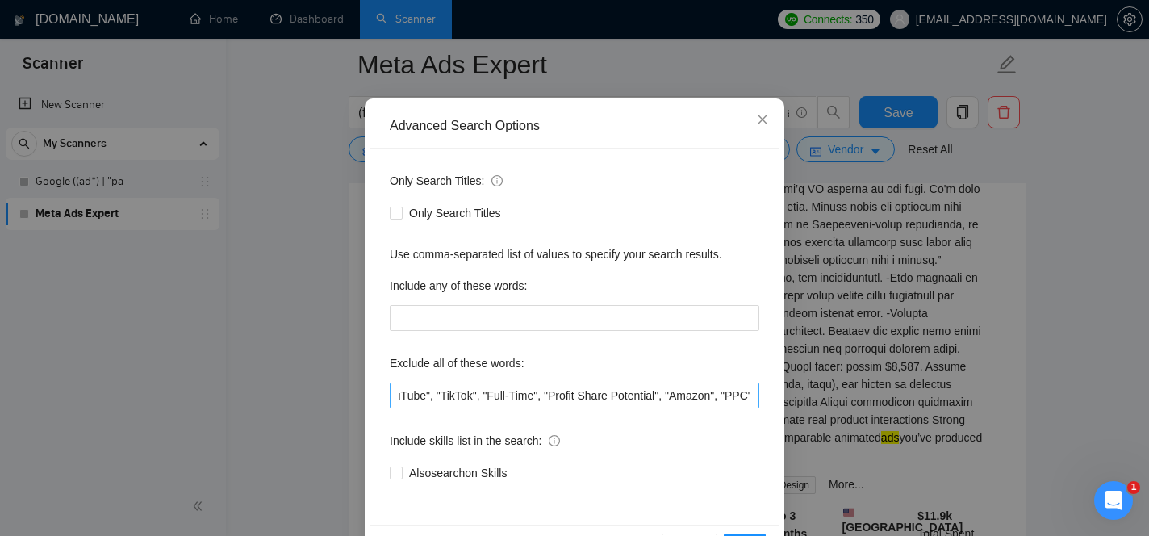
scroll to position [0, 3020]
click at [751, 395] on input ""graphic designer", "this job is not open to teams", "this job is not open to a…" at bounding box center [574, 395] width 369 height 26
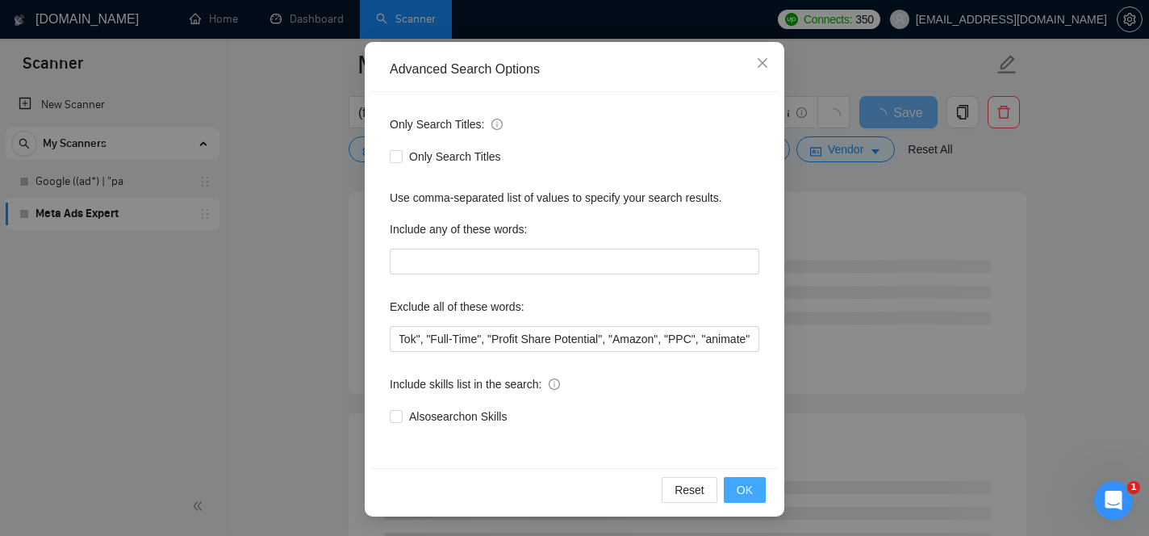
scroll to position [0, 0]
click at [740, 482] on span "OK" at bounding box center [744, 490] width 16 height 18
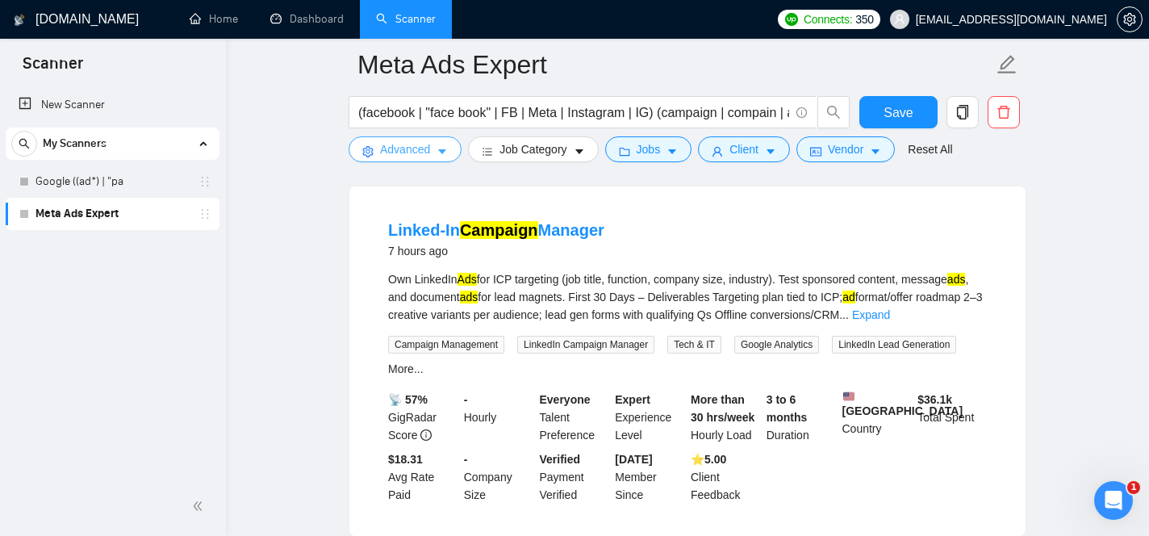
scroll to position [871, 0]
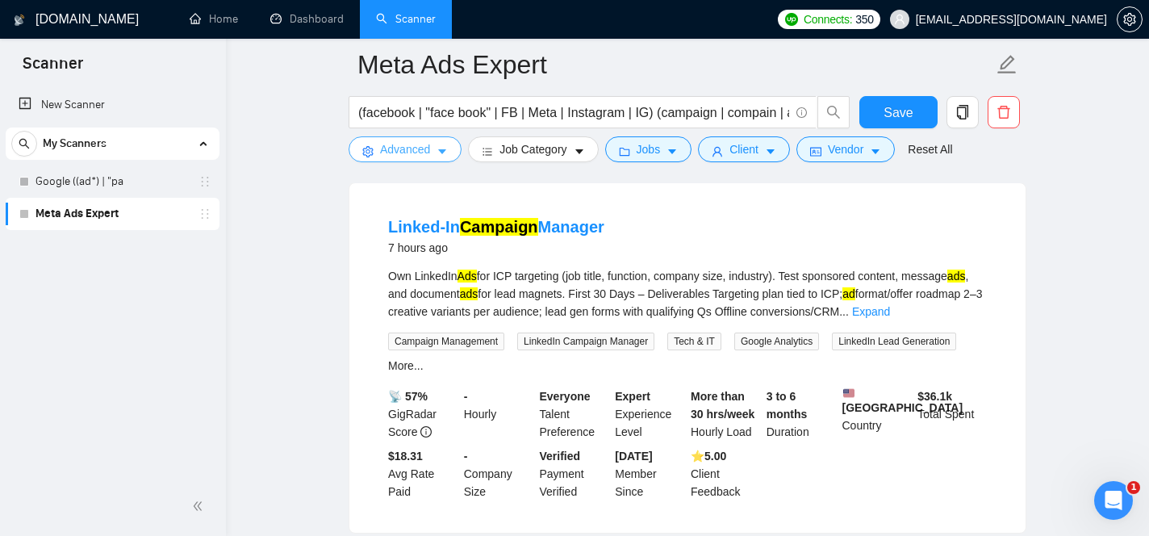
click at [430, 146] on span "Advanced" at bounding box center [405, 149] width 50 height 18
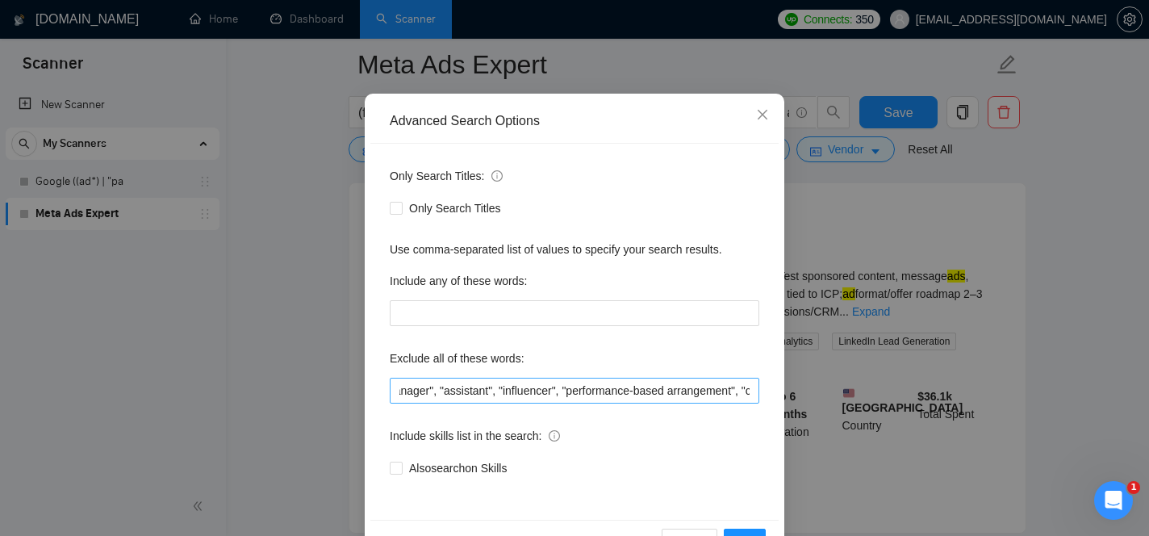
scroll to position [0, 3078]
click at [755, 388] on input ""graphic designer", "this job is not open to teams", "this job is not open to a…" at bounding box center [574, 390] width 369 height 26
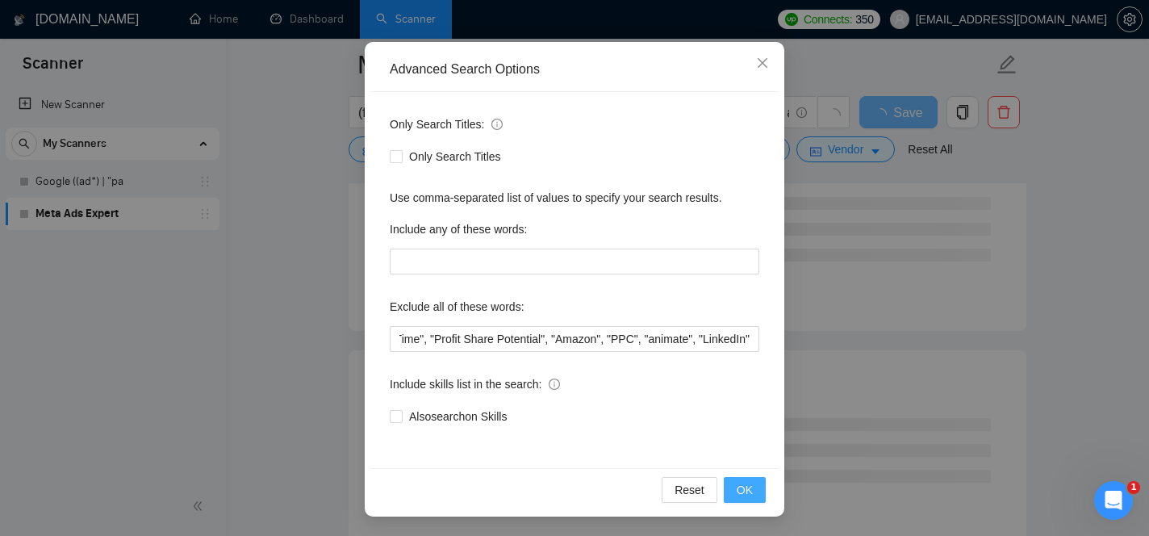
scroll to position [0, 0]
click at [746, 479] on button "OK" at bounding box center [744, 490] width 42 height 26
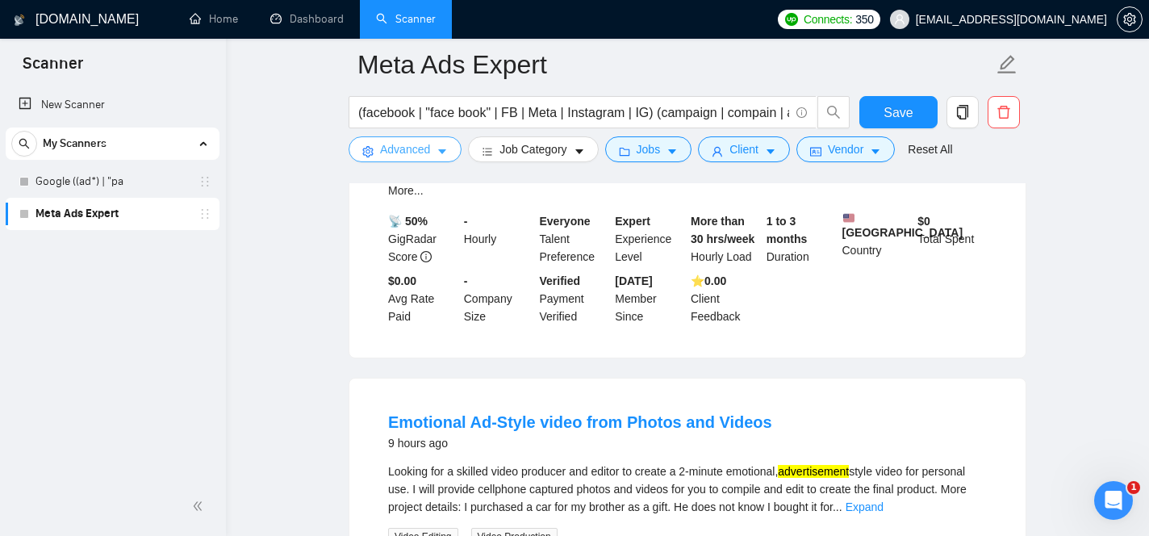
scroll to position [1250, 0]
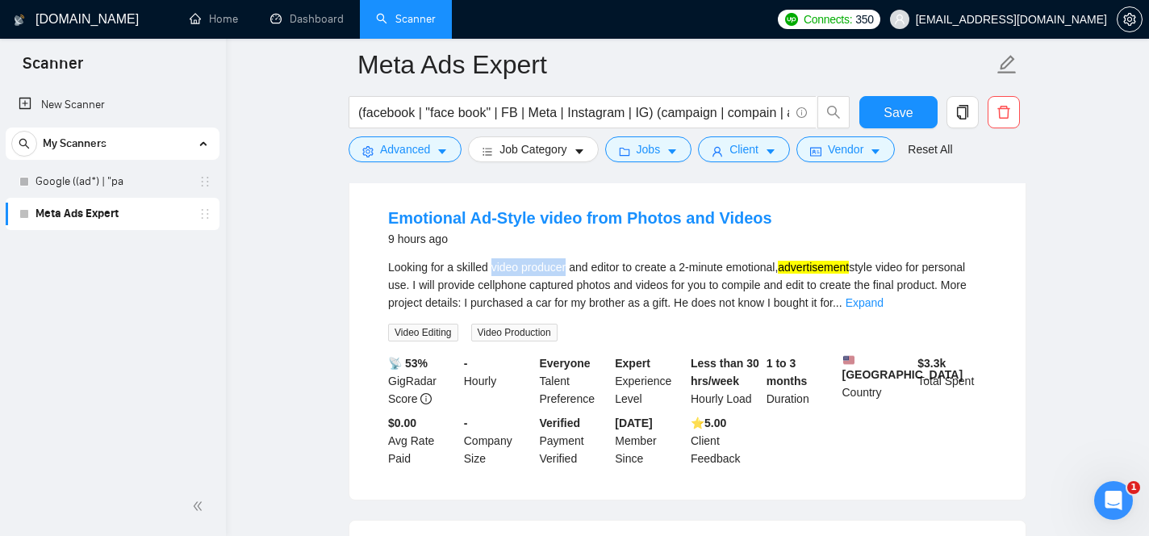
drag, startPoint x: 497, startPoint y: 290, endPoint x: 573, endPoint y: 286, distance: 76.7
click at [573, 286] on div "Looking for a skilled video producer and editor to create a 2-minute emotional,…" at bounding box center [687, 284] width 598 height 53
copy div "video producer"
click at [422, 151] on span "Advanced" at bounding box center [405, 149] width 50 height 18
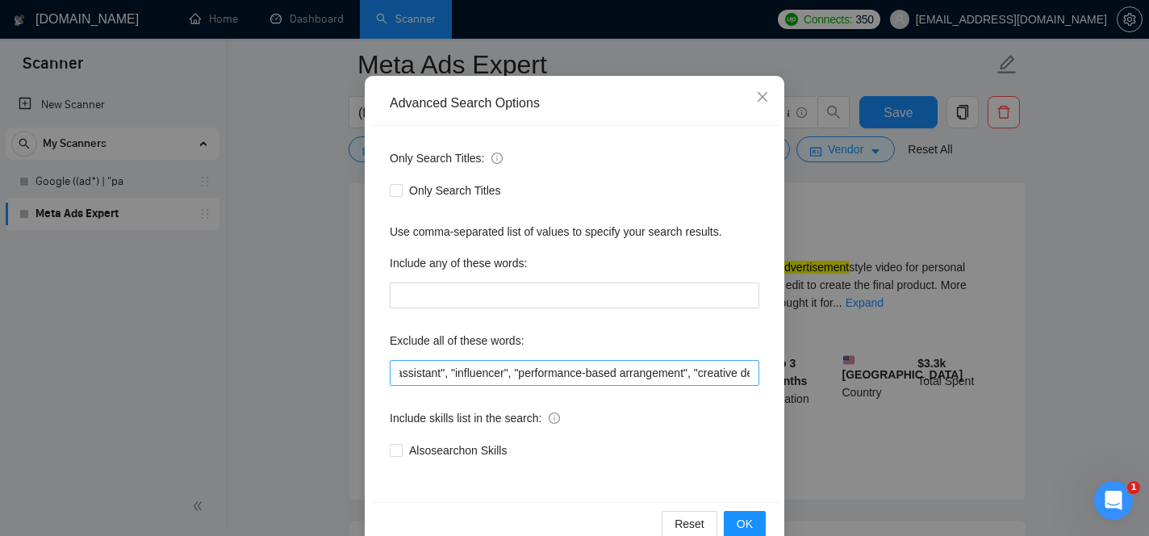
scroll to position [0, 3137]
click at [753, 373] on input ""graphic designer", "this job is not open to teams", "this job is not open to a…" at bounding box center [574, 373] width 369 height 26
paste input "video producer"
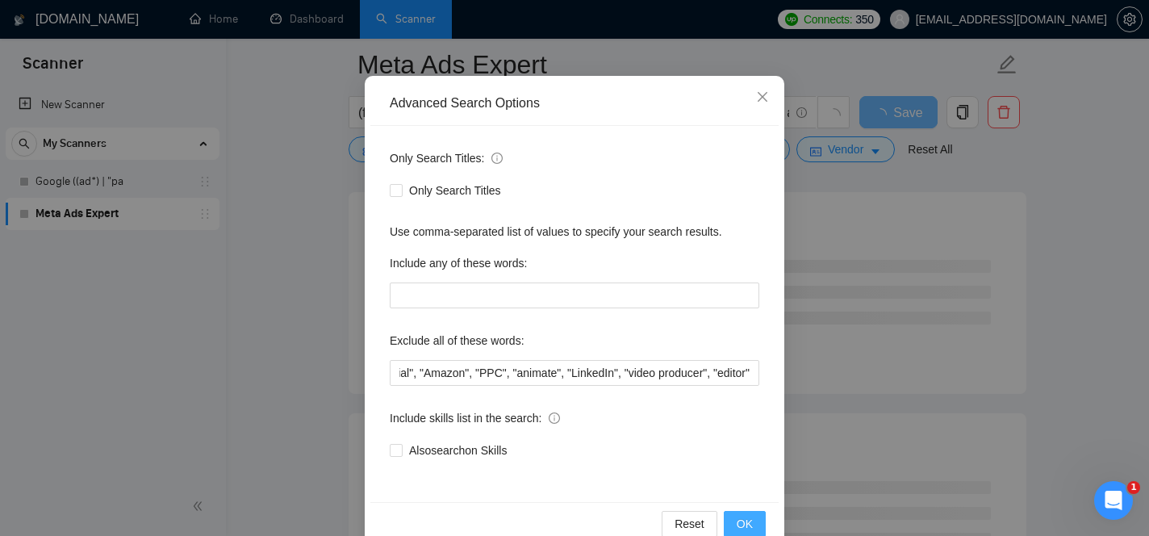
scroll to position [0, 0]
click at [744, 522] on span "OK" at bounding box center [744, 524] width 16 height 18
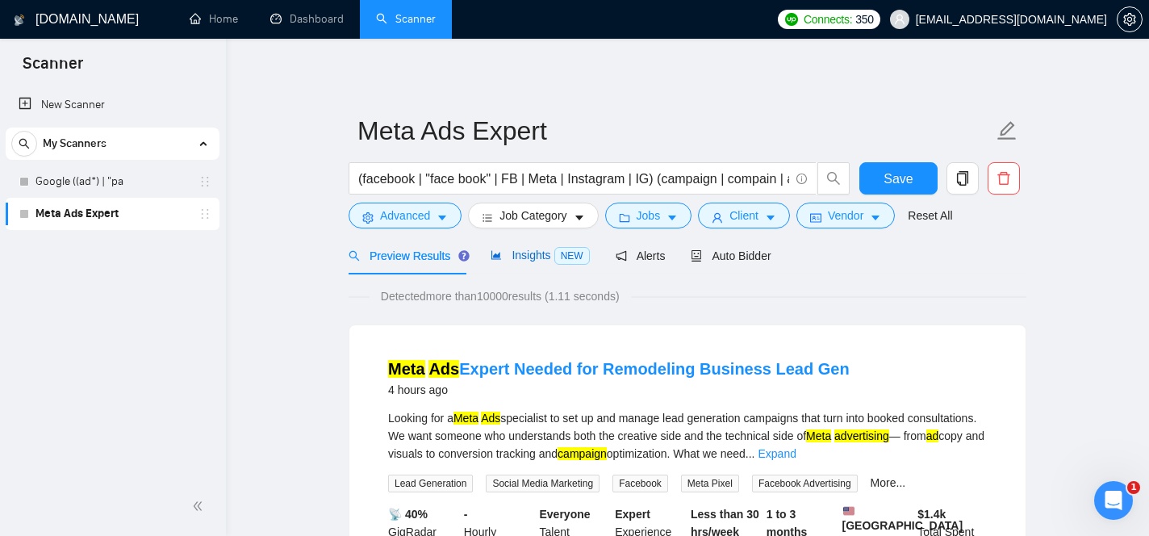
click at [536, 256] on span "Insights NEW" at bounding box center [539, 254] width 98 height 13
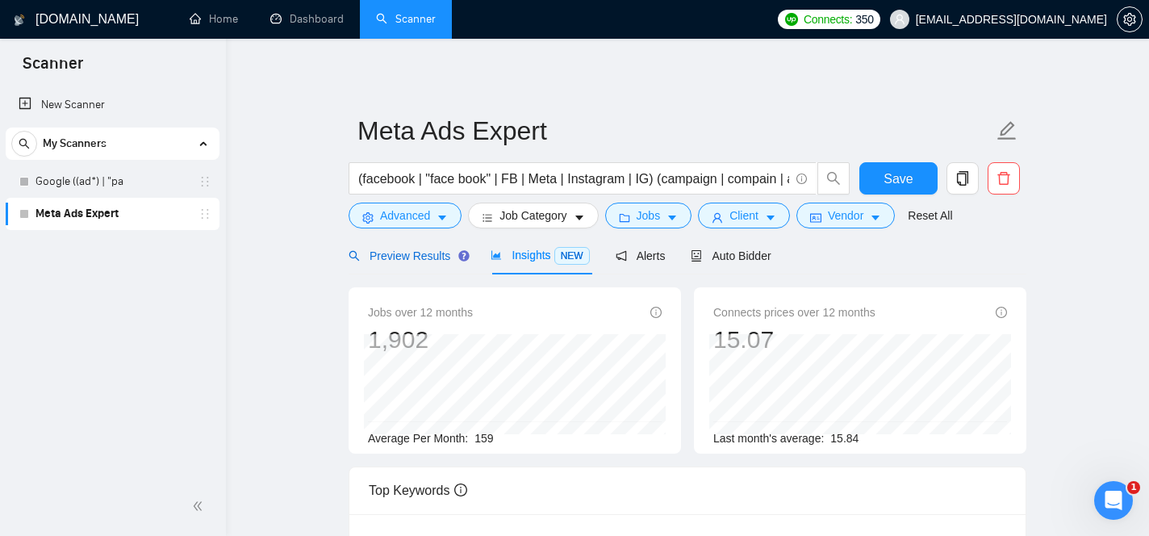
click at [417, 260] on span "Preview Results" at bounding box center [406, 255] width 116 height 13
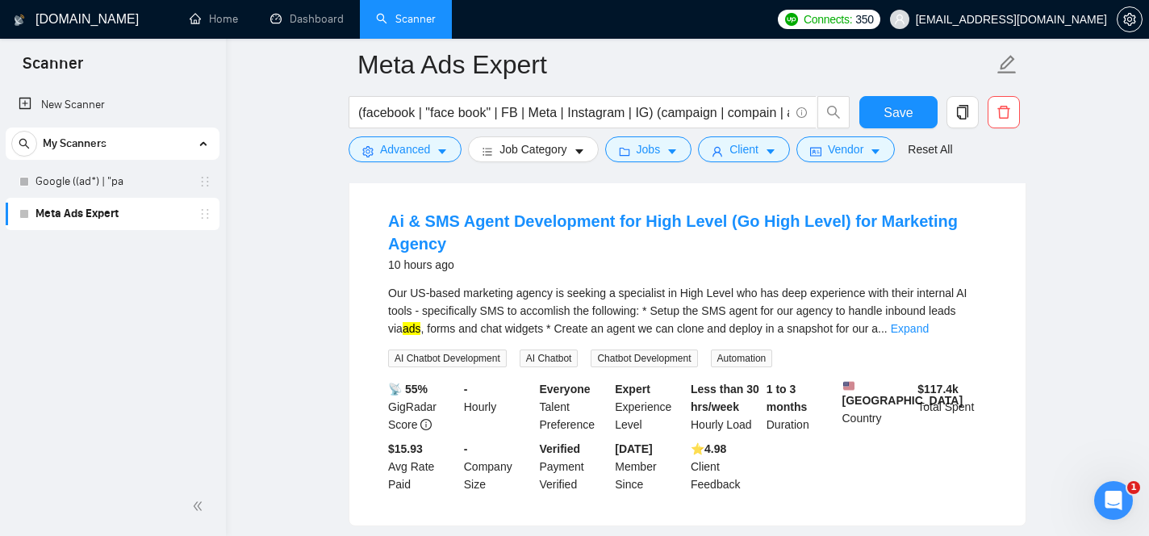
scroll to position [1248, 0]
click at [928, 334] on link "Expand" at bounding box center [909, 327] width 38 height 13
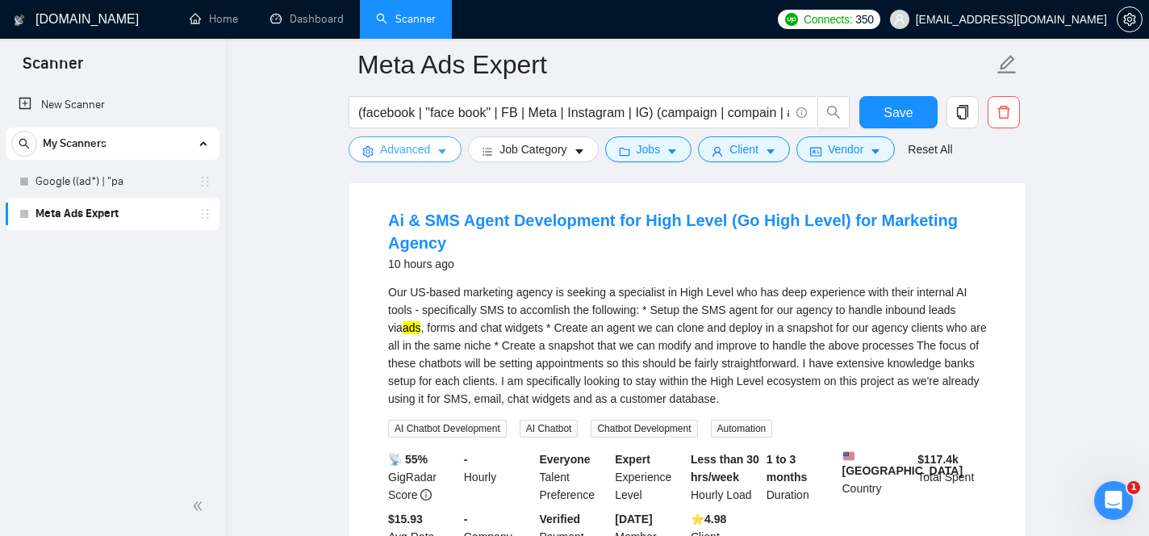
click at [415, 152] on span "Advanced" at bounding box center [405, 149] width 50 height 18
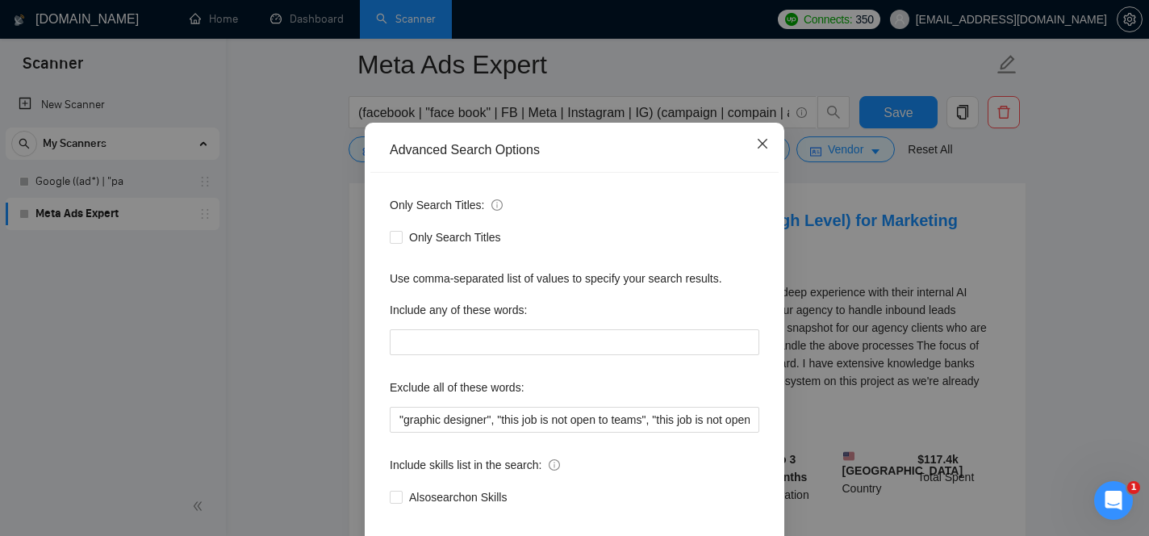
click at [760, 150] on icon "close" at bounding box center [762, 143] width 13 height 13
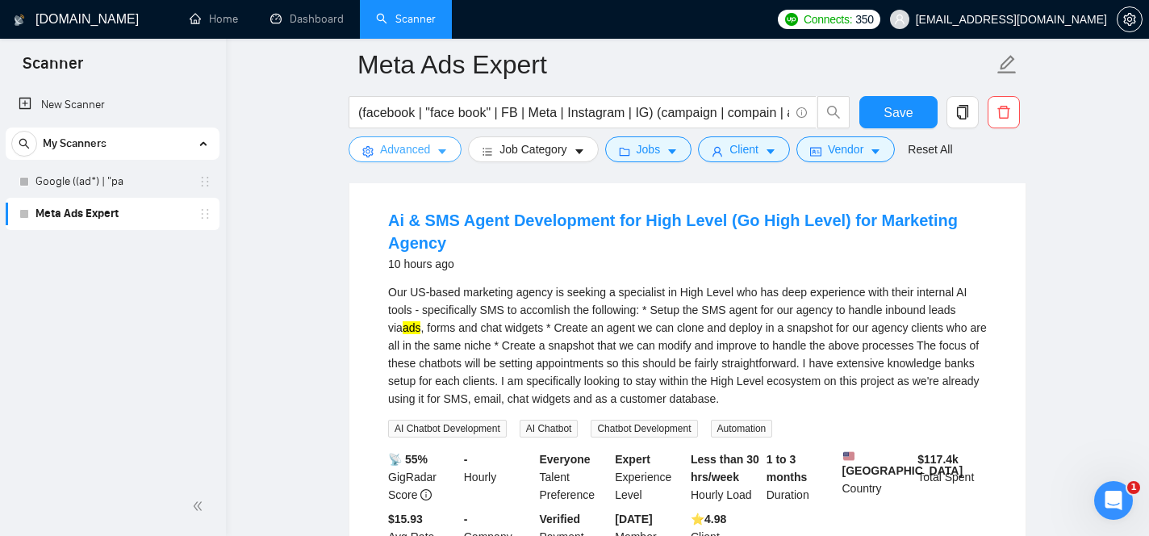
click at [418, 150] on span "Advanced" at bounding box center [405, 149] width 50 height 18
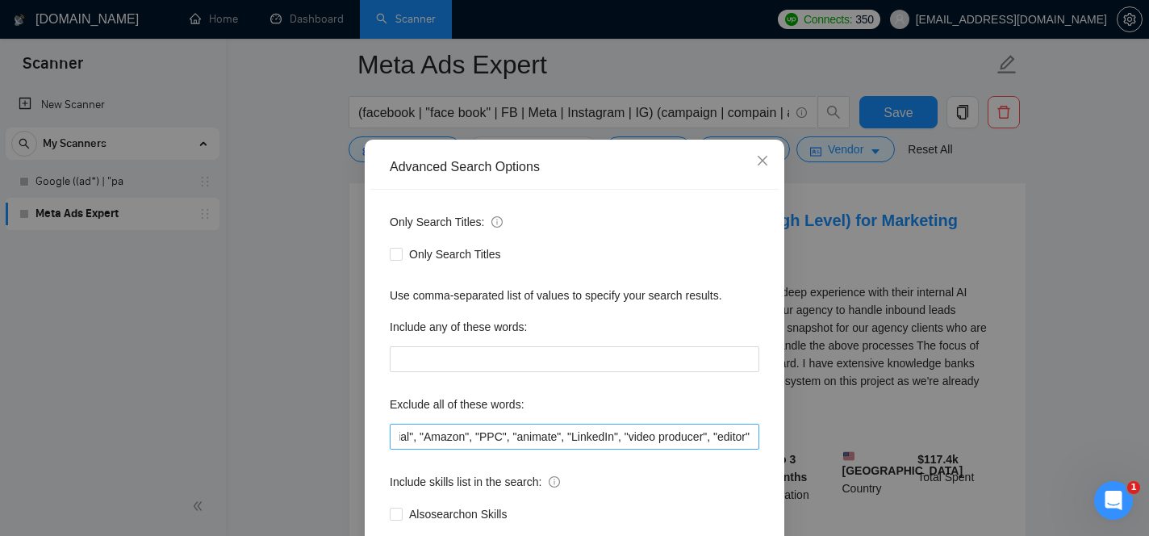
scroll to position [0, 3278]
click at [754, 438] on input ""graphic designer", "this job is not open to teams", "this job is not open to a…" at bounding box center [574, 436] width 369 height 26
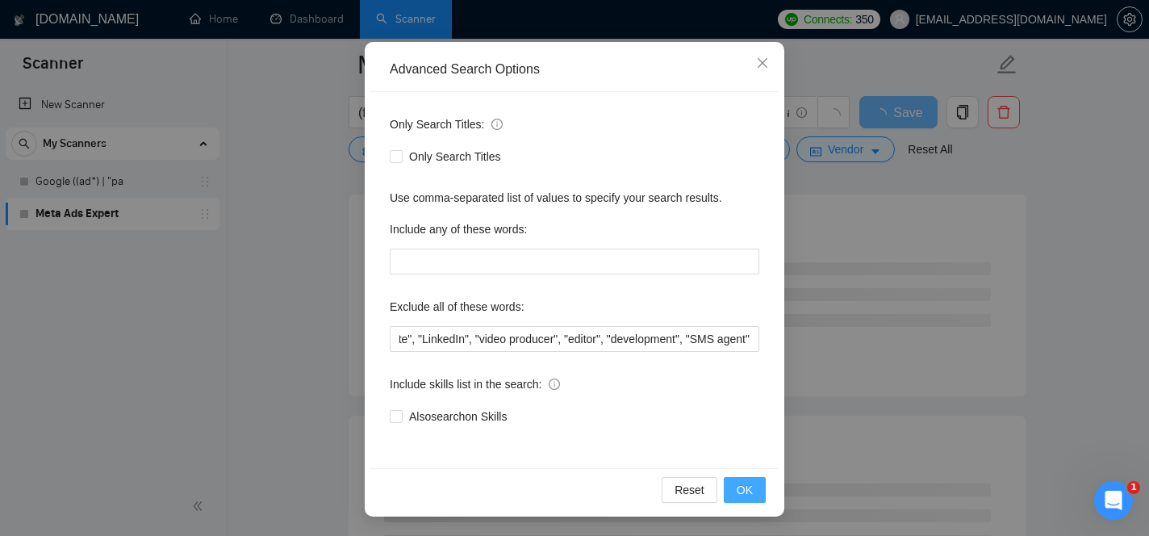
scroll to position [0, 0]
click at [738, 490] on span "OK" at bounding box center [744, 490] width 16 height 18
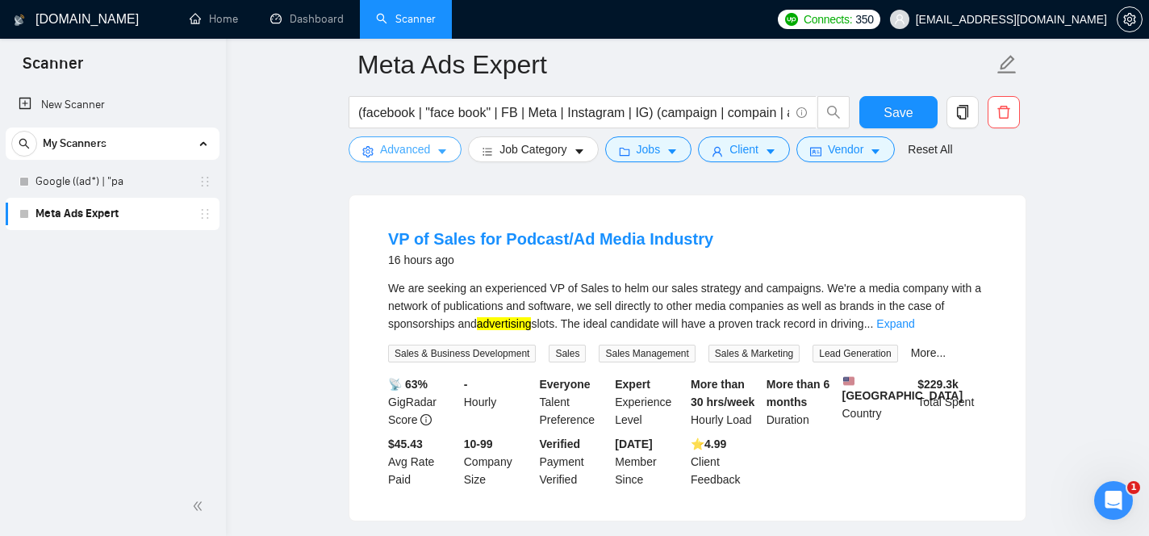
scroll to position [1227, 0]
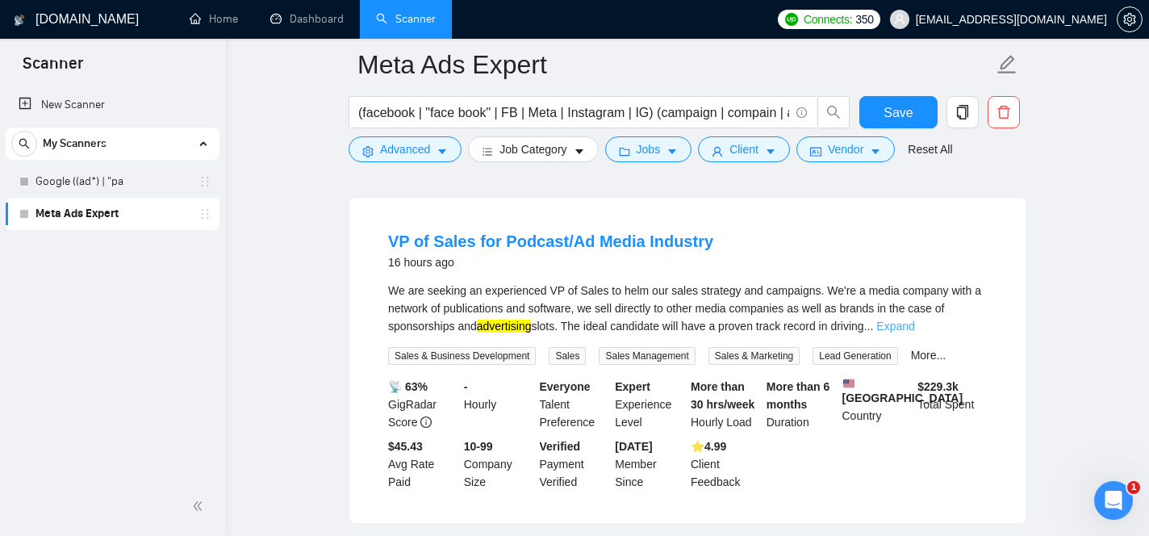
click at [914, 332] on link "Expand" at bounding box center [895, 325] width 38 height 13
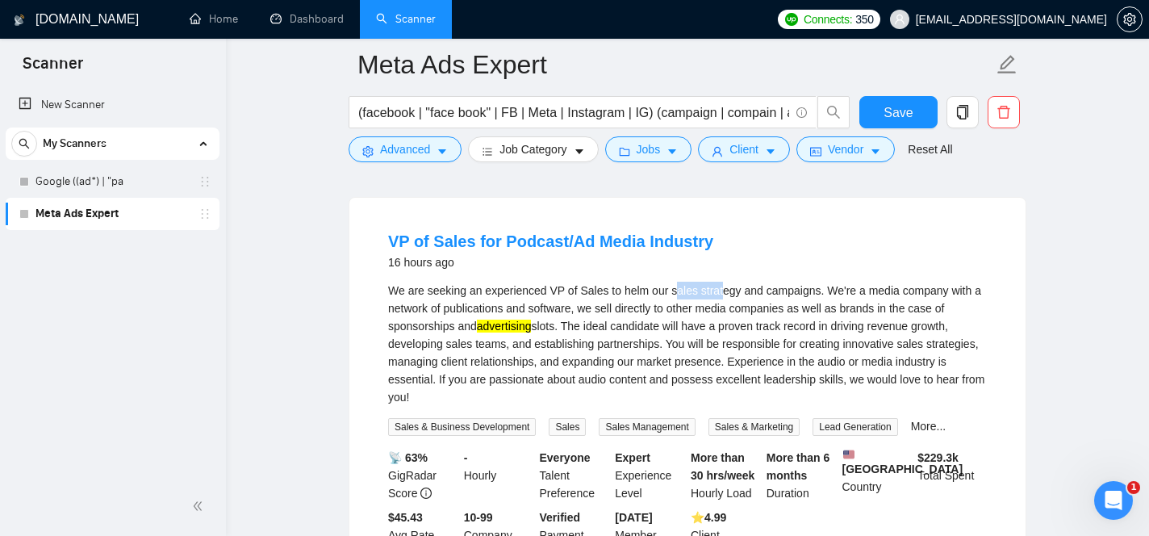
drag, startPoint x: 681, startPoint y: 311, endPoint x: 730, endPoint y: 313, distance: 49.3
click at [730, 313] on div "We are seeking an experienced VP of Sales to helm our sales strategy and campai…" at bounding box center [687, 343] width 598 height 124
drag, startPoint x: 679, startPoint y: 312, endPoint x: 750, endPoint y: 314, distance: 71.0
click at [750, 314] on div "We are seeking an experienced VP of Sales to helm our sales strategy and campai…" at bounding box center [687, 343] width 598 height 124
copy div "sales strategy"
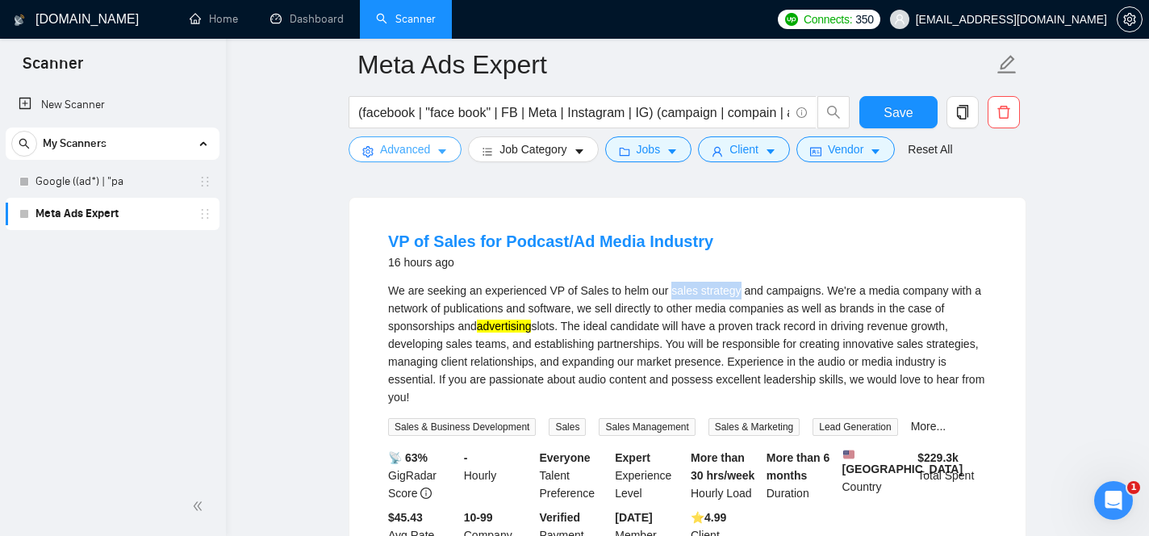
click at [399, 158] on button "Advanced" at bounding box center [404, 149] width 113 height 26
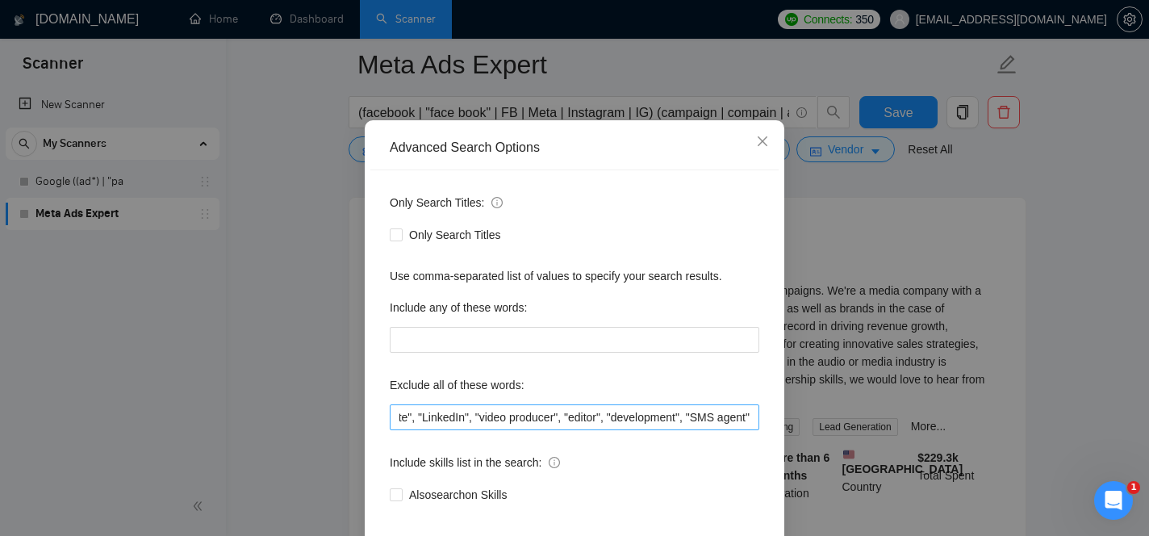
scroll to position [0, 3433]
click at [751, 418] on input ""graphic designer", "this job is not open to teams", "this job is not open to a…" at bounding box center [574, 417] width 369 height 26
paste input "sales strategy"
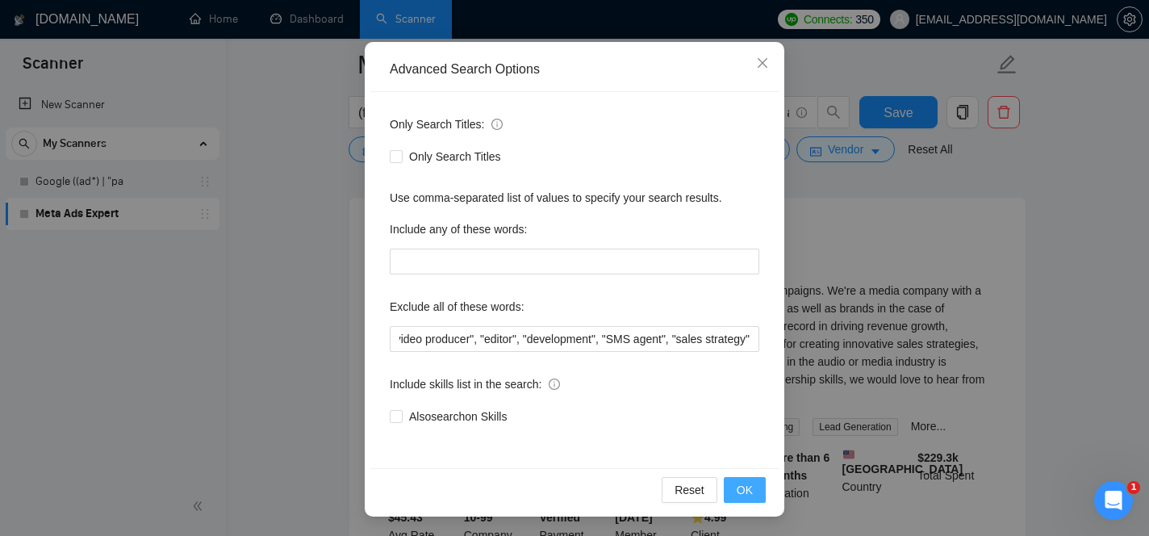
scroll to position [0, 0]
click at [756, 494] on button "OK" at bounding box center [744, 490] width 42 height 26
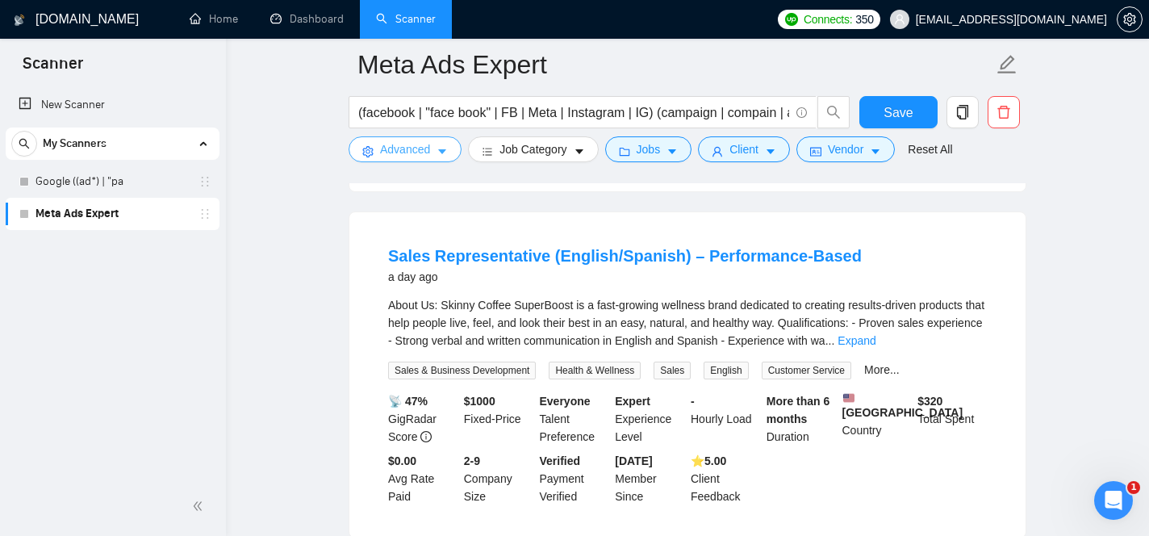
scroll to position [1215, 0]
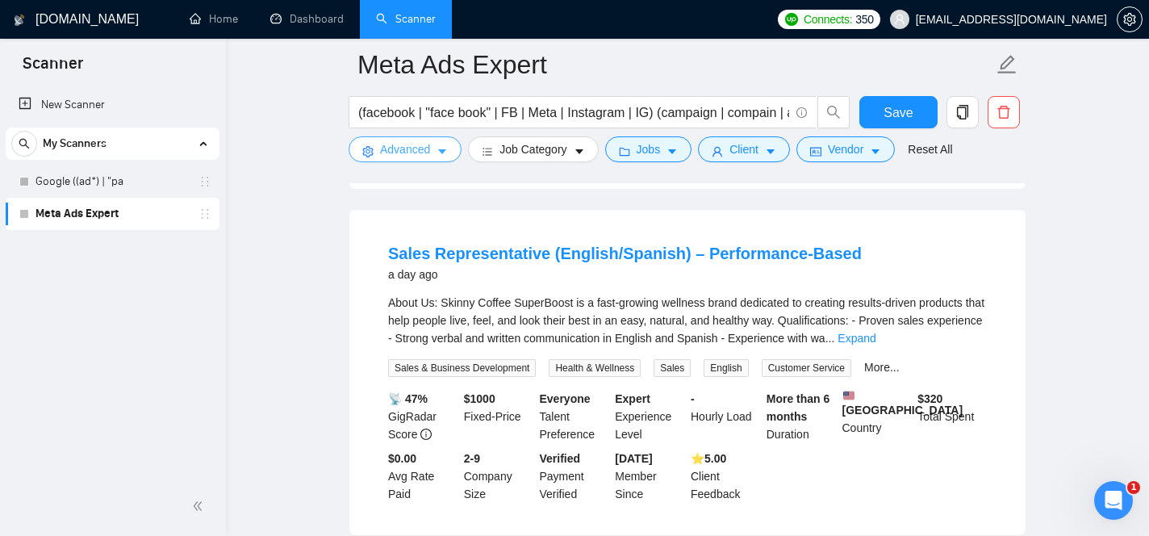
click at [415, 152] on span "Advanced" at bounding box center [405, 149] width 50 height 18
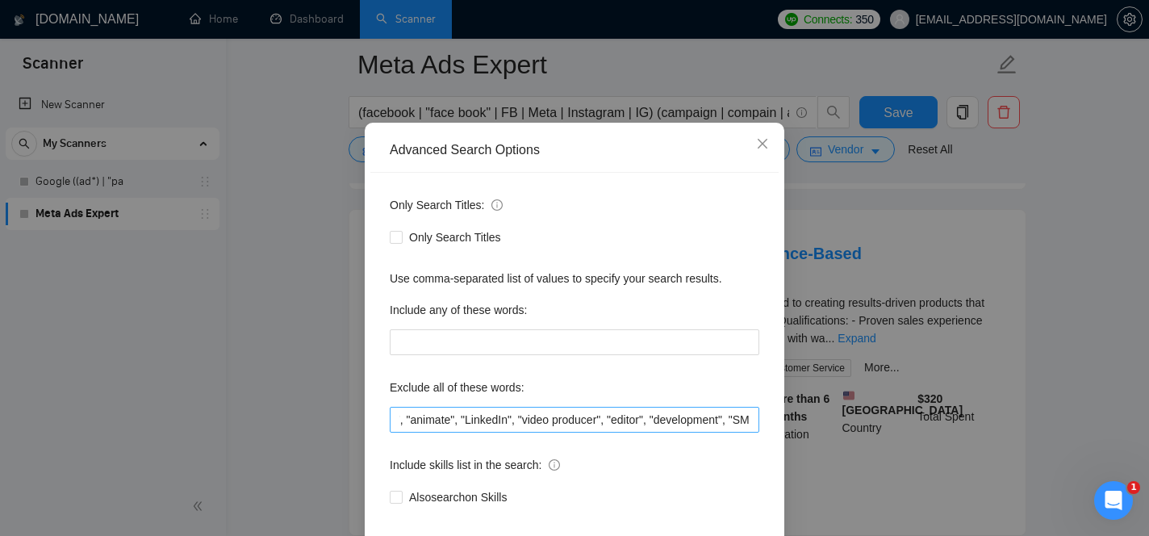
scroll to position [0, 3522]
click at [757, 432] on input ""graphic designer", "this job is not open to teams", "this job is not open to a…" at bounding box center [574, 419] width 369 height 26
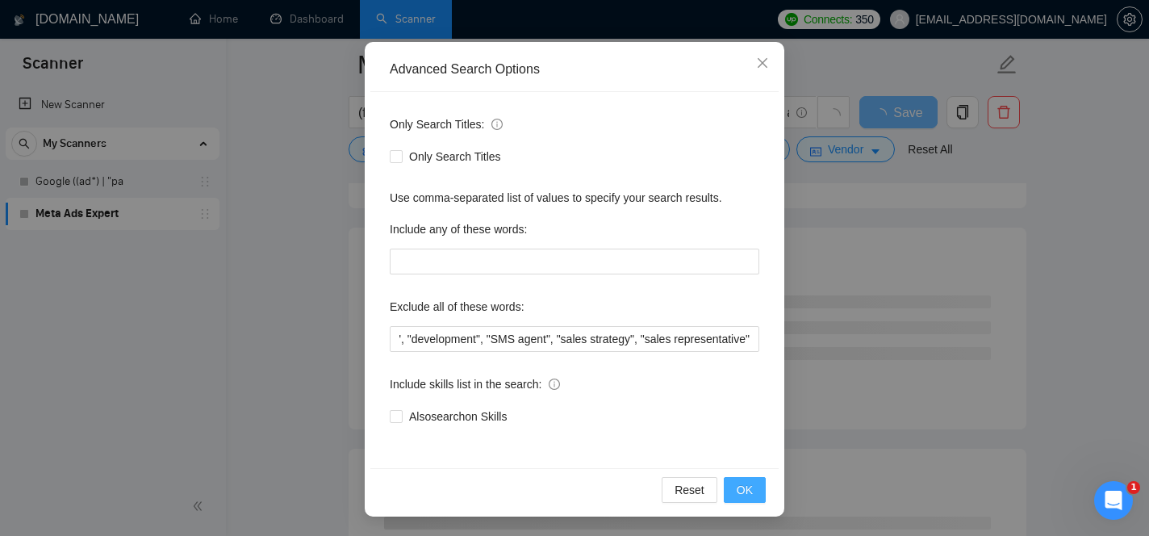
scroll to position [0, 0]
click at [748, 495] on span "OK" at bounding box center [744, 490] width 16 height 18
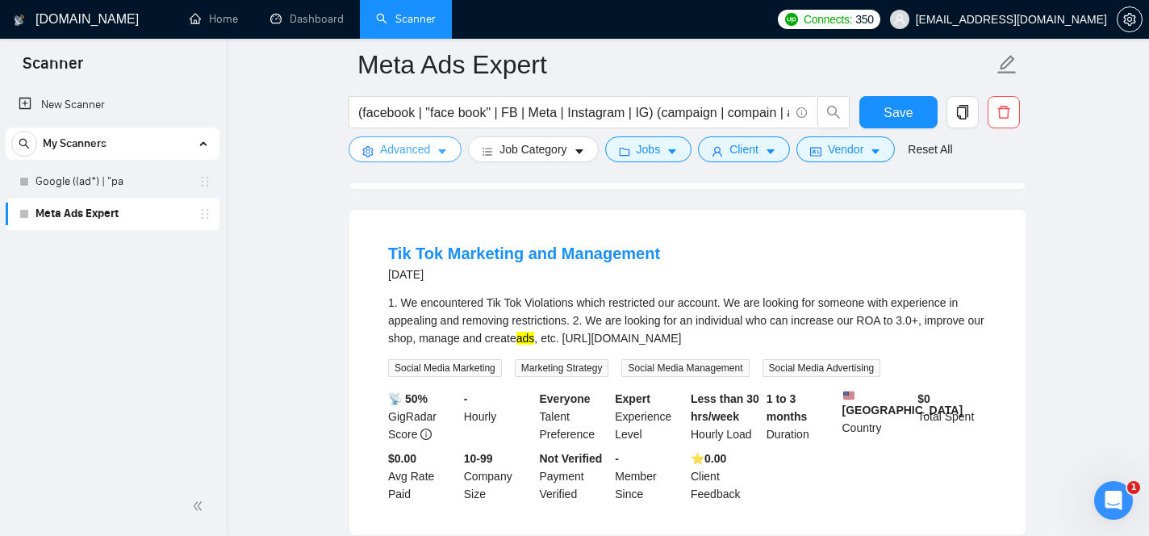
click at [394, 152] on span "Advanced" at bounding box center [405, 149] width 50 height 18
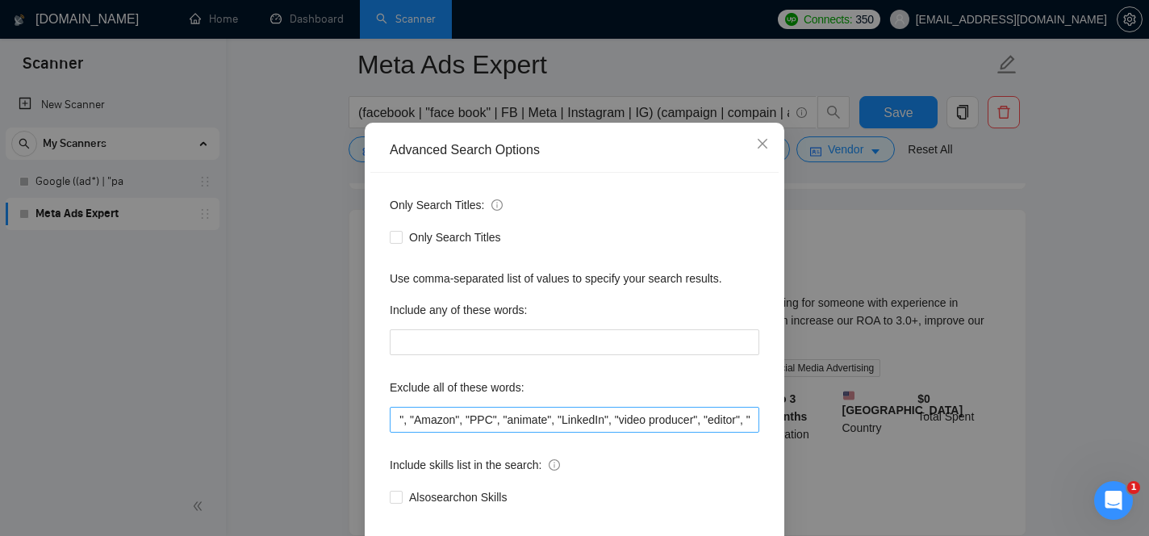
scroll to position [0, 3642]
click at [753, 432] on input ""graphic designer", "this job is not open to teams", "this job is not open to a…" at bounding box center [574, 419] width 369 height 26
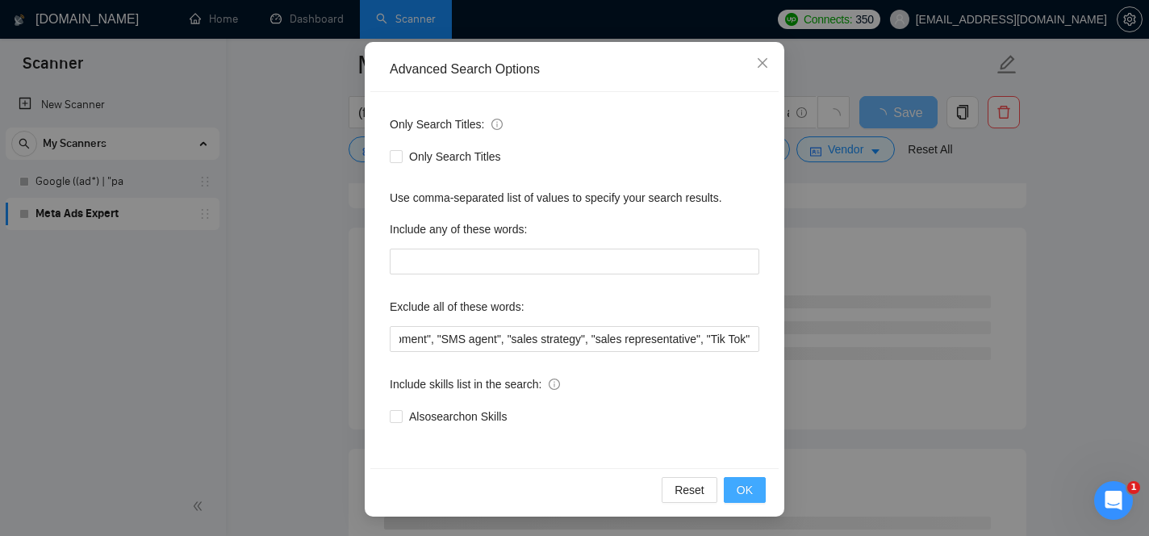
scroll to position [0, 0]
click at [747, 491] on span "OK" at bounding box center [744, 490] width 16 height 18
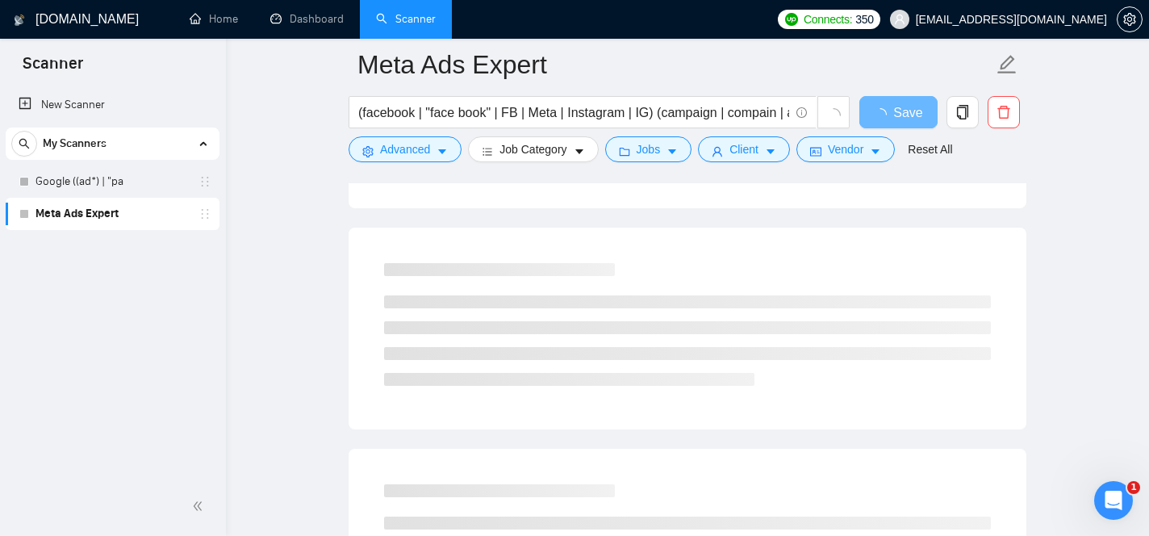
scroll to position [55, 0]
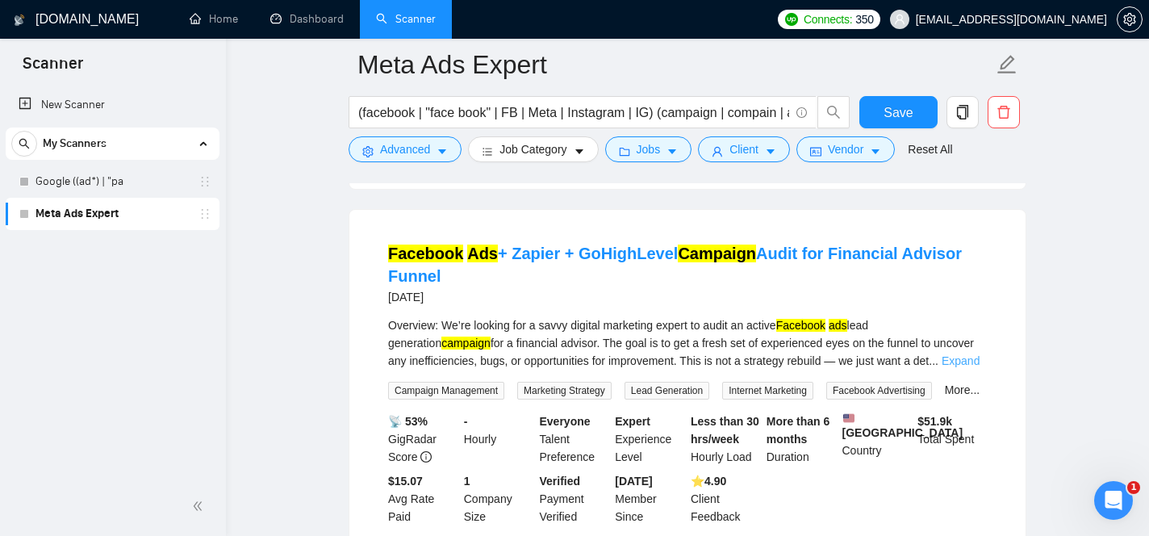
click at [957, 367] on link "Expand" at bounding box center [960, 360] width 38 height 13
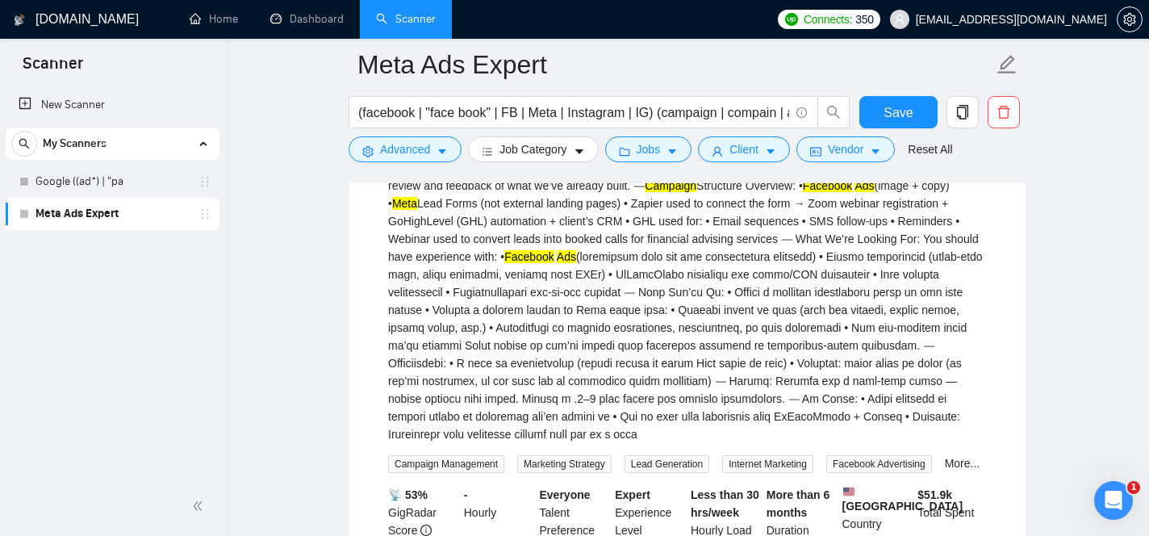
scroll to position [1420, 0]
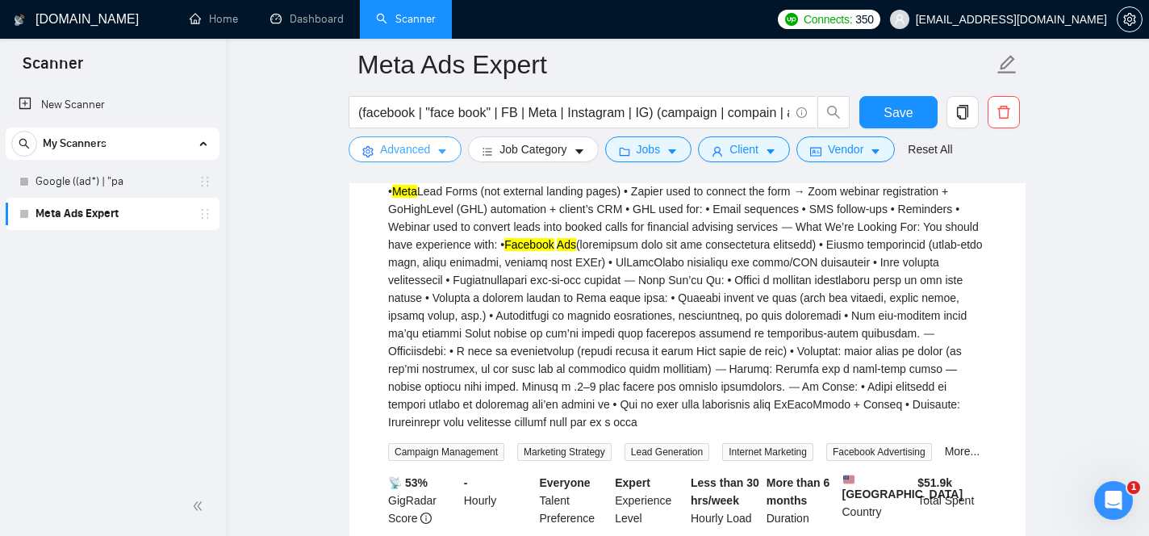
click at [415, 156] on span "Advanced" at bounding box center [405, 149] width 50 height 18
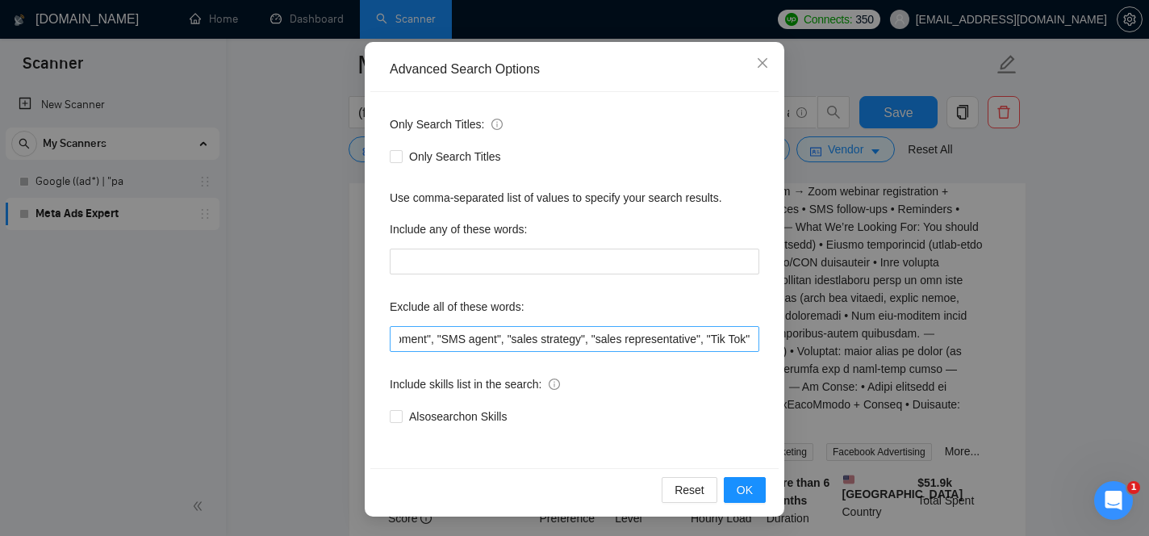
scroll to position [0, 3696]
click at [757, 338] on input ""graphic designer", "this job is not open to teams", "this job is not open to a…" at bounding box center [574, 339] width 369 height 26
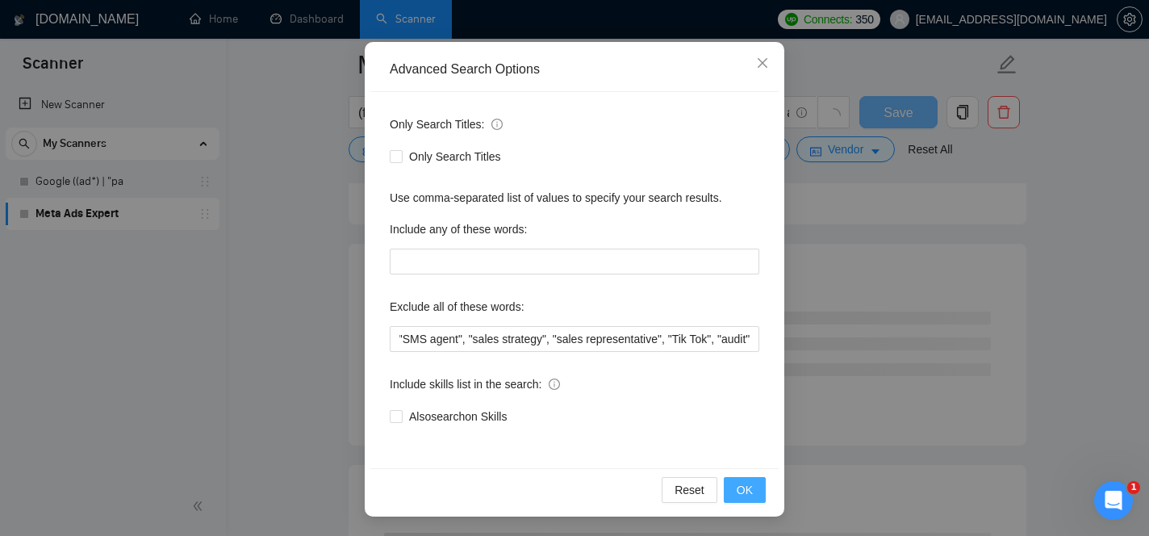
scroll to position [0, 0]
click at [757, 488] on button "OK" at bounding box center [744, 490] width 42 height 26
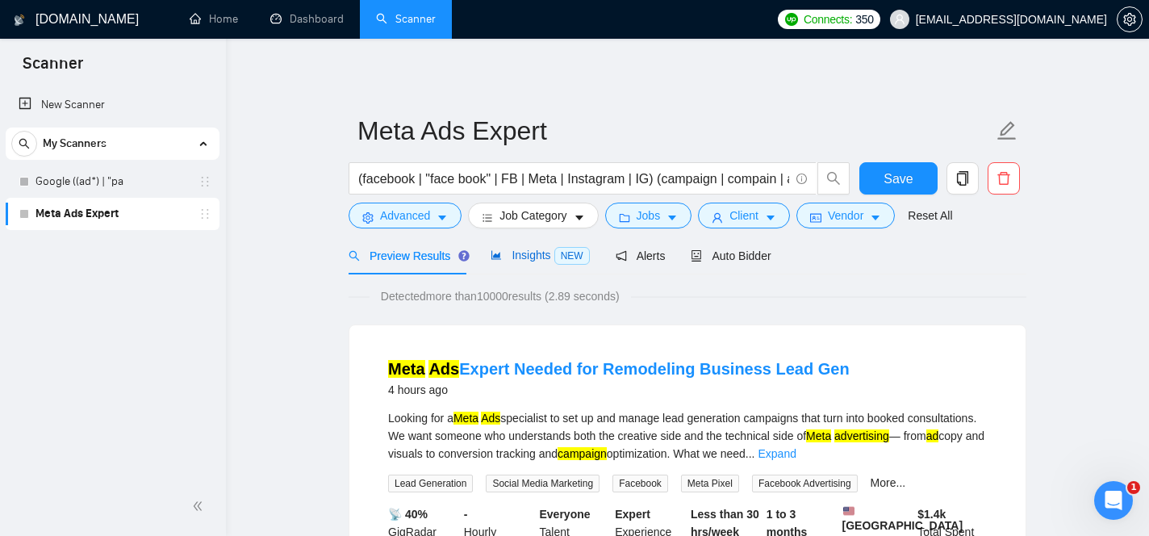
click at [532, 262] on div "Insights NEW" at bounding box center [539, 255] width 98 height 19
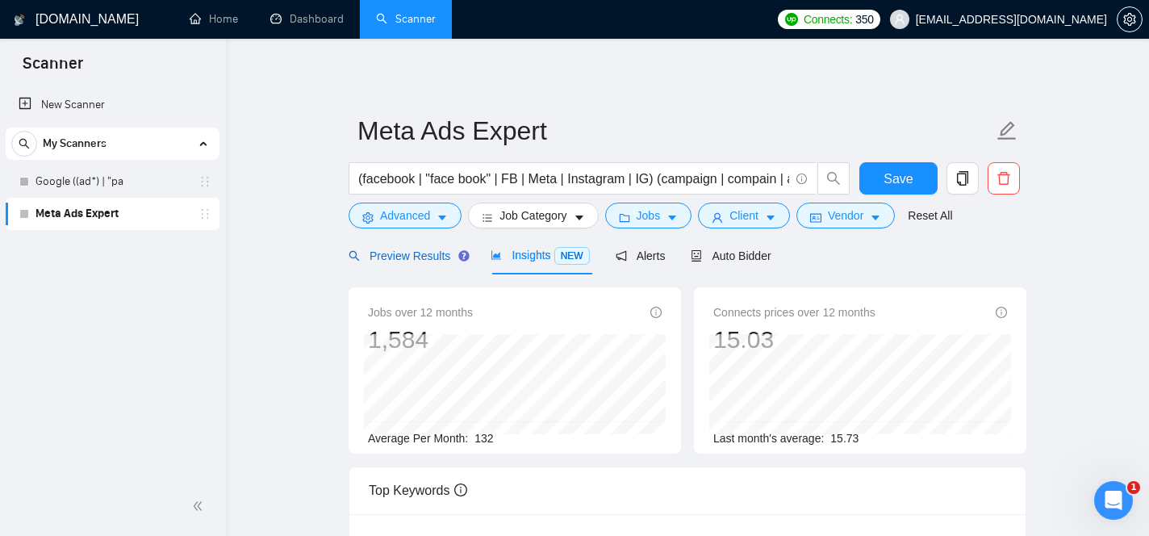
click at [425, 260] on span "Preview Results" at bounding box center [406, 255] width 116 height 13
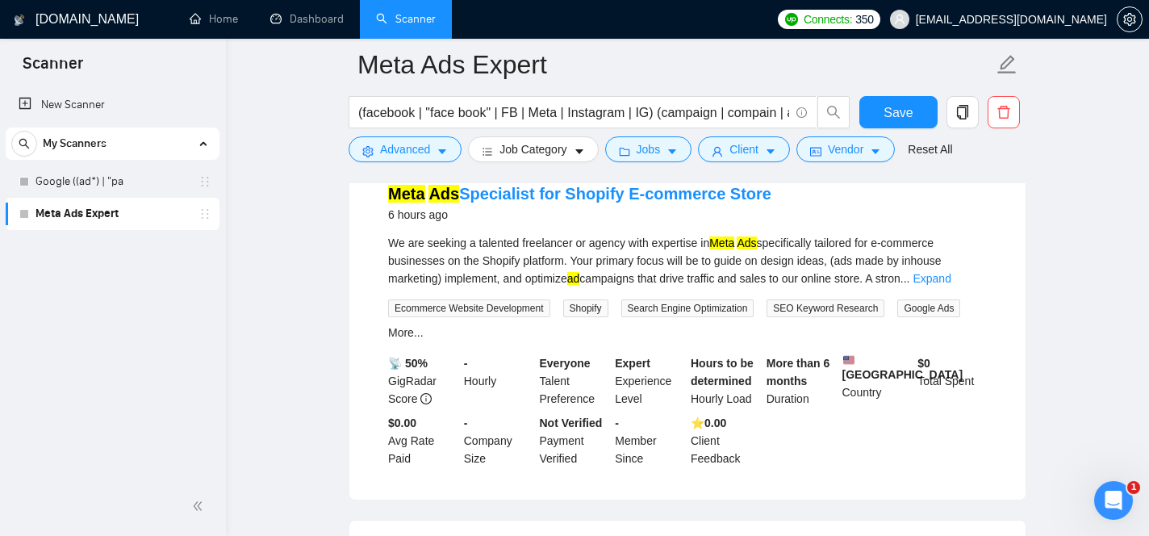
scroll to position [539, 0]
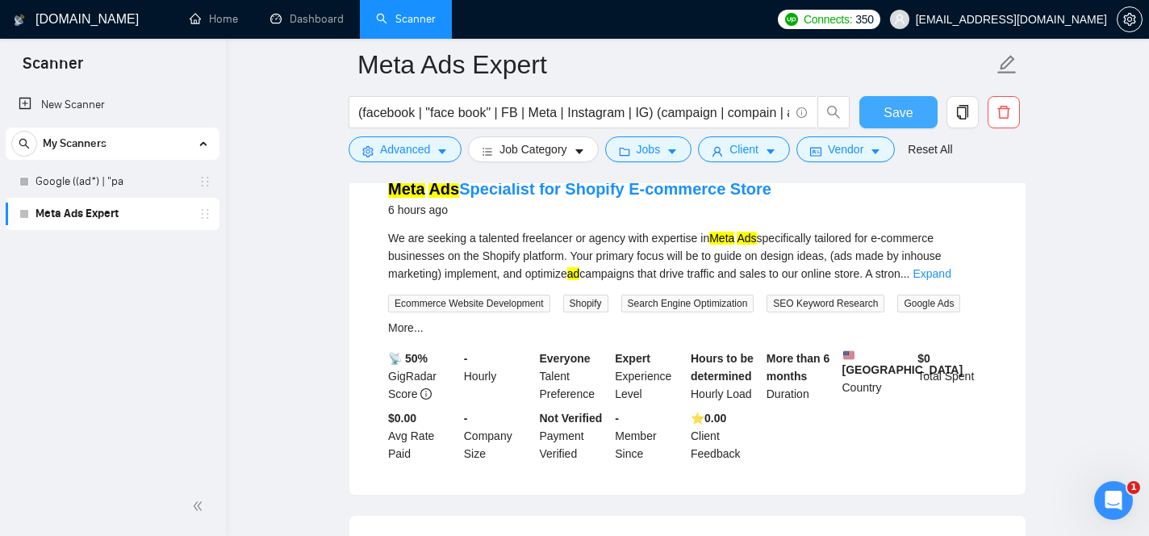
click at [901, 109] on span "Save" at bounding box center [897, 112] width 29 height 20
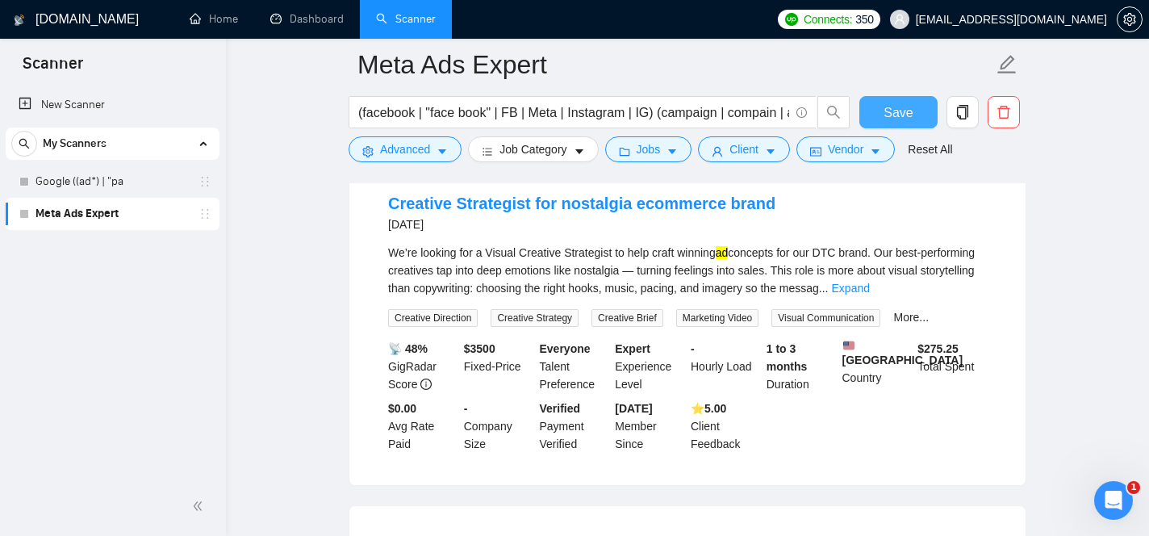
scroll to position [1257, 0]
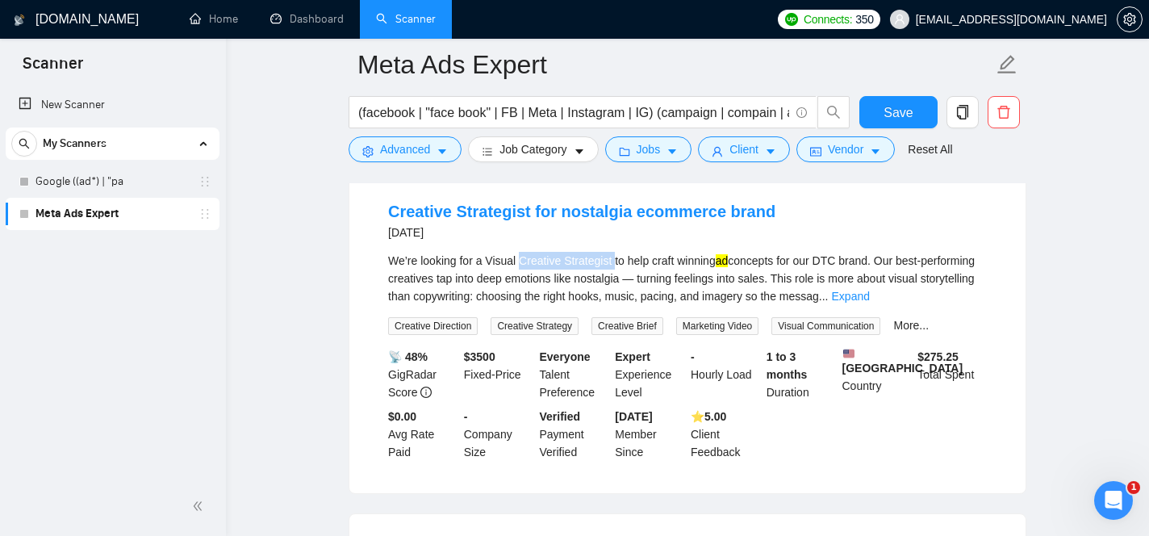
drag, startPoint x: 524, startPoint y: 282, endPoint x: 622, endPoint y: 281, distance: 97.6
click at [622, 281] on div "We’re looking for a Visual Creative Strategist to help craft winning ad concept…" at bounding box center [687, 278] width 598 height 53
click at [585, 284] on div "We’re looking for a Visual Creative Strategist to help craft winning ad concept…" at bounding box center [687, 278] width 598 height 53
drag, startPoint x: 522, startPoint y: 286, endPoint x: 620, endPoint y: 286, distance: 98.4
click at [620, 286] on div "We’re looking for a Visual Creative Strategist to help craft winning ad concept…" at bounding box center [687, 278] width 598 height 53
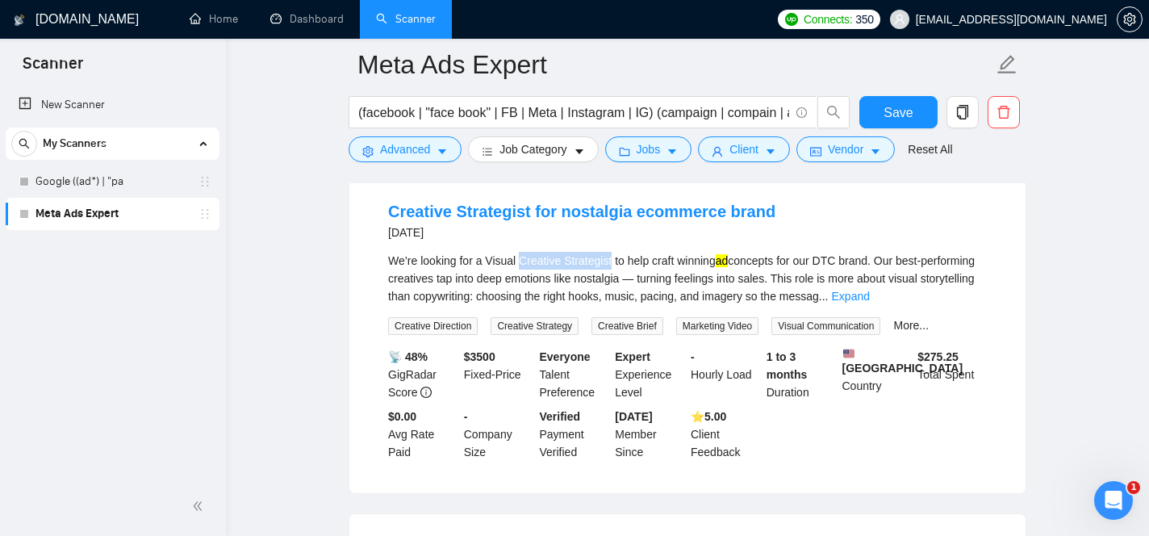
copy div "Creative Strategist"
click at [406, 156] on span "Advanced" at bounding box center [405, 149] width 50 height 18
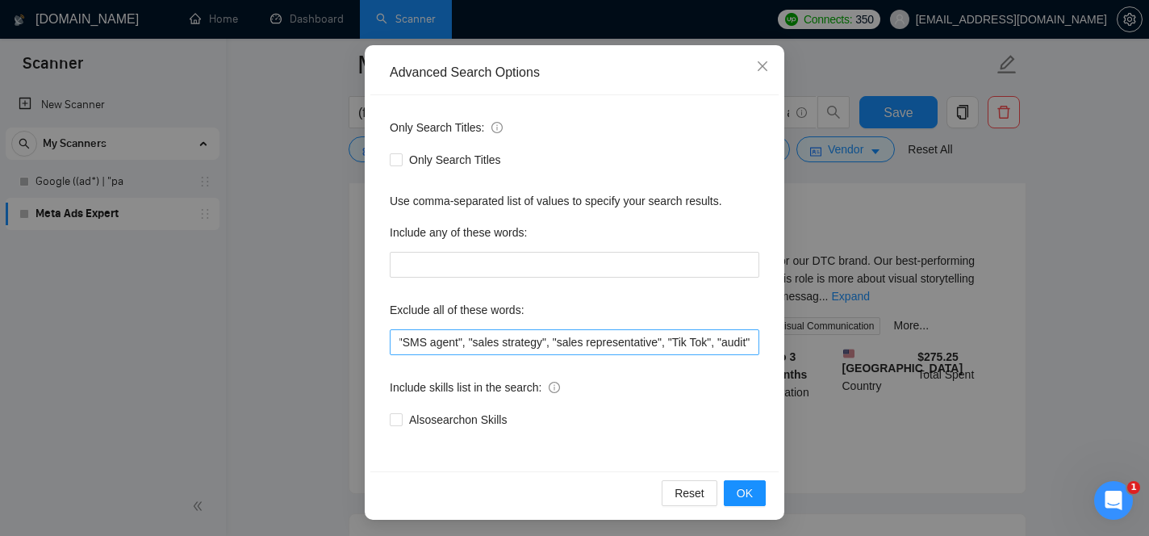
scroll to position [0, 3737]
click at [751, 344] on input ""graphic designer", "this job is not open to teams", "this job is not open to a…" at bounding box center [574, 342] width 369 height 26
paste input "Creative Strategist"
click at [751, 490] on span "OK" at bounding box center [744, 493] width 16 height 18
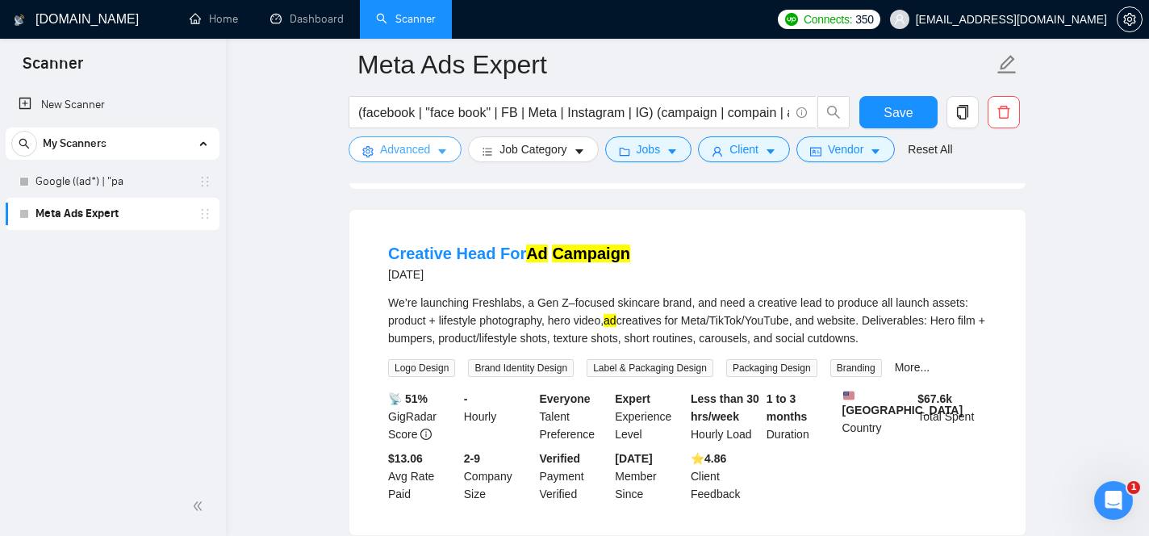
scroll to position [1207, 0]
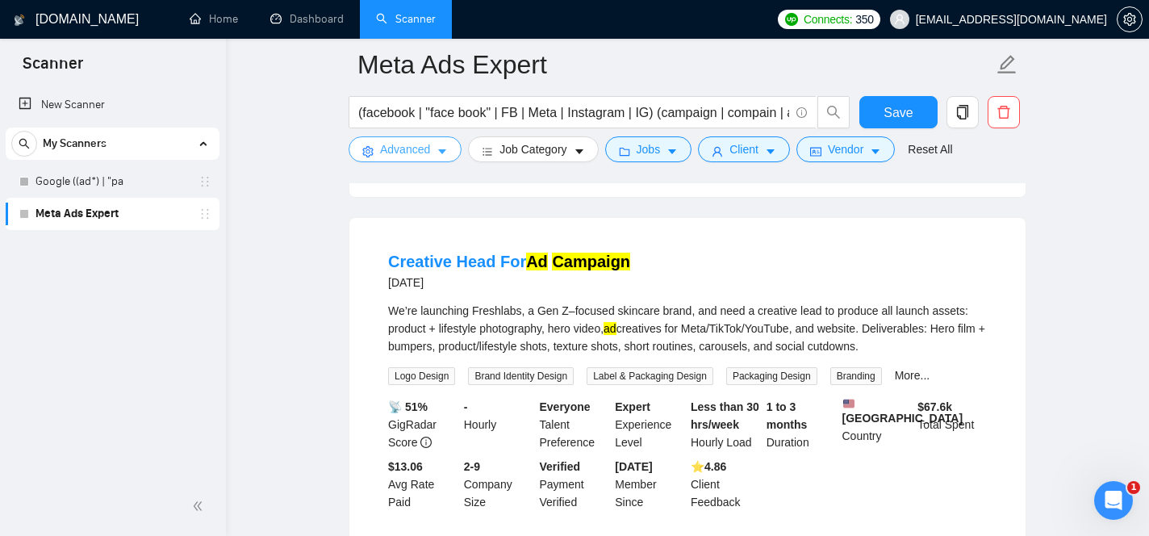
click at [414, 150] on span "Advanced" at bounding box center [405, 149] width 50 height 18
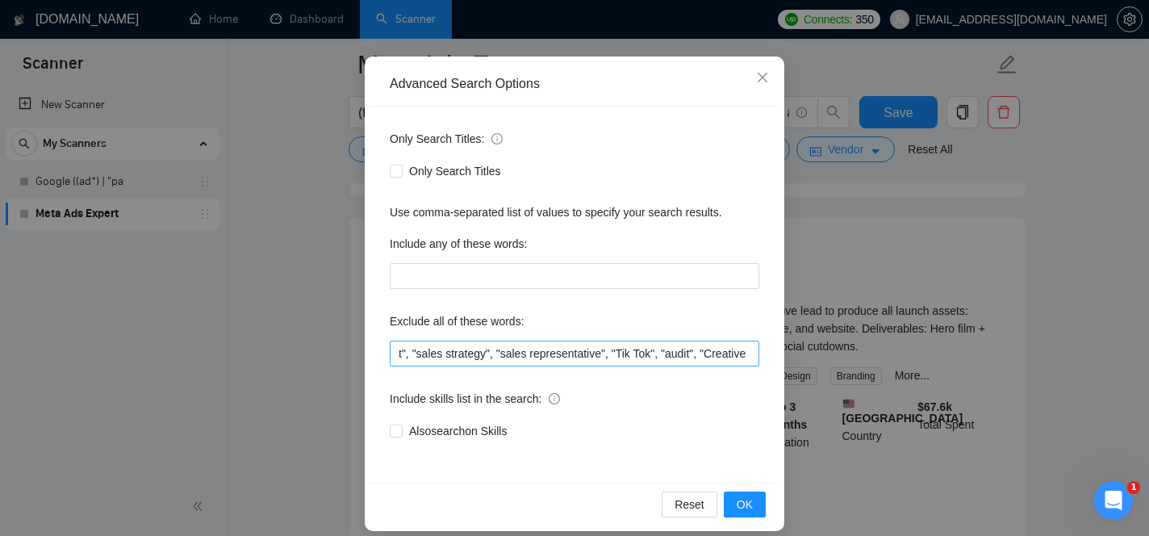
scroll to position [0, 3850]
click at [755, 356] on input ""graphic designer", "this job is not open to teams", "this job is not open to a…" at bounding box center [574, 353] width 369 height 26
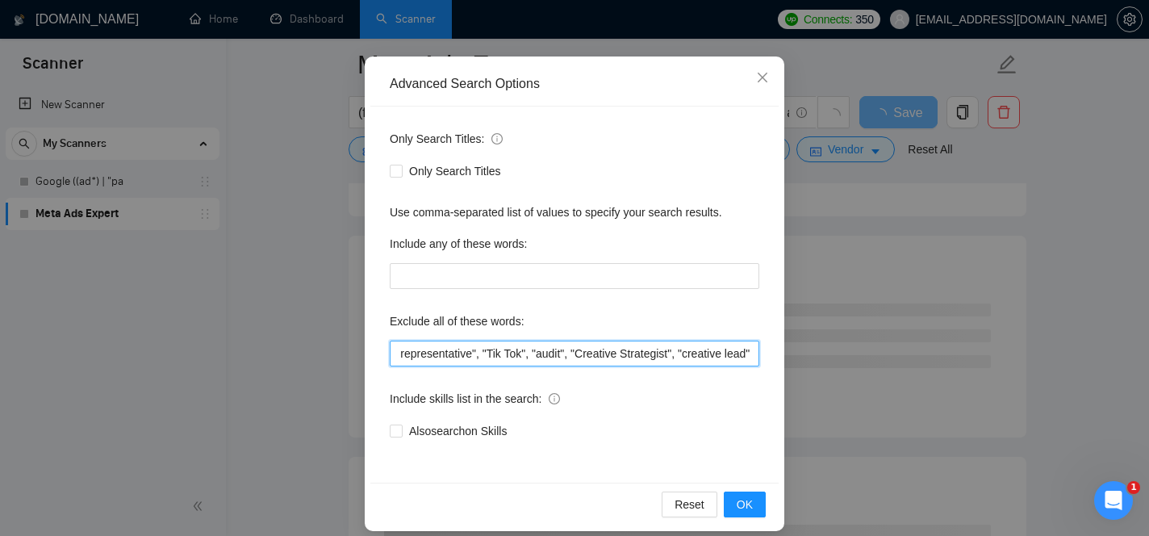
scroll to position [0, 3932]
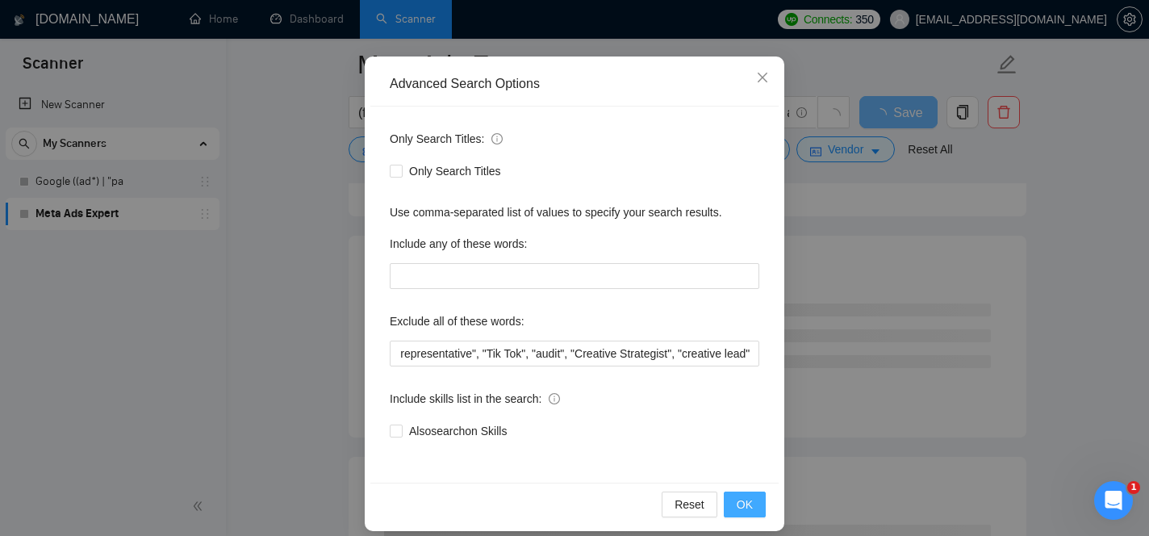
click at [748, 509] on span "OK" at bounding box center [744, 504] width 16 height 18
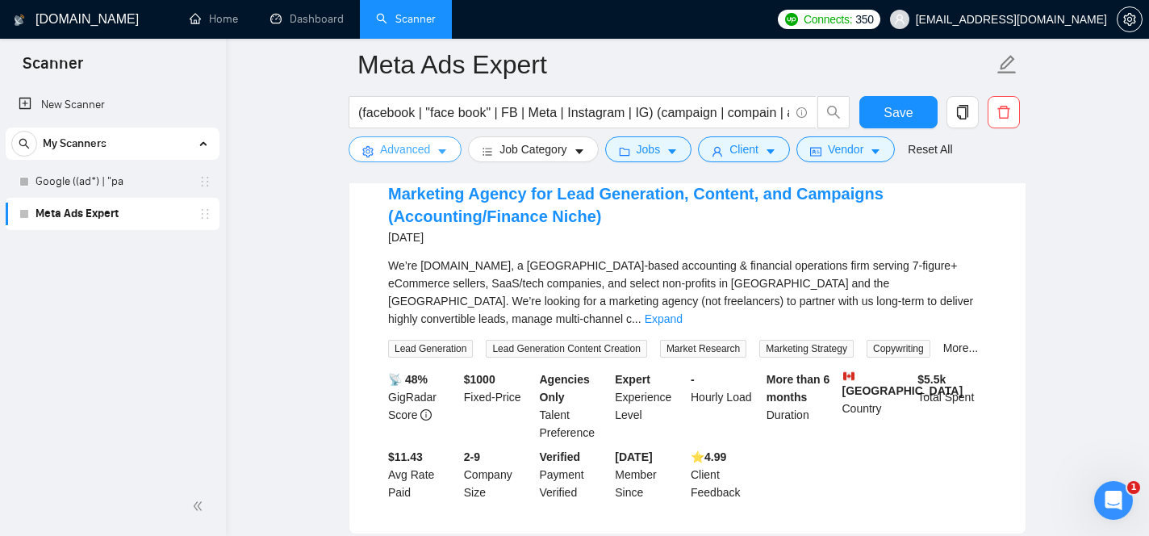
scroll to position [1280, 0]
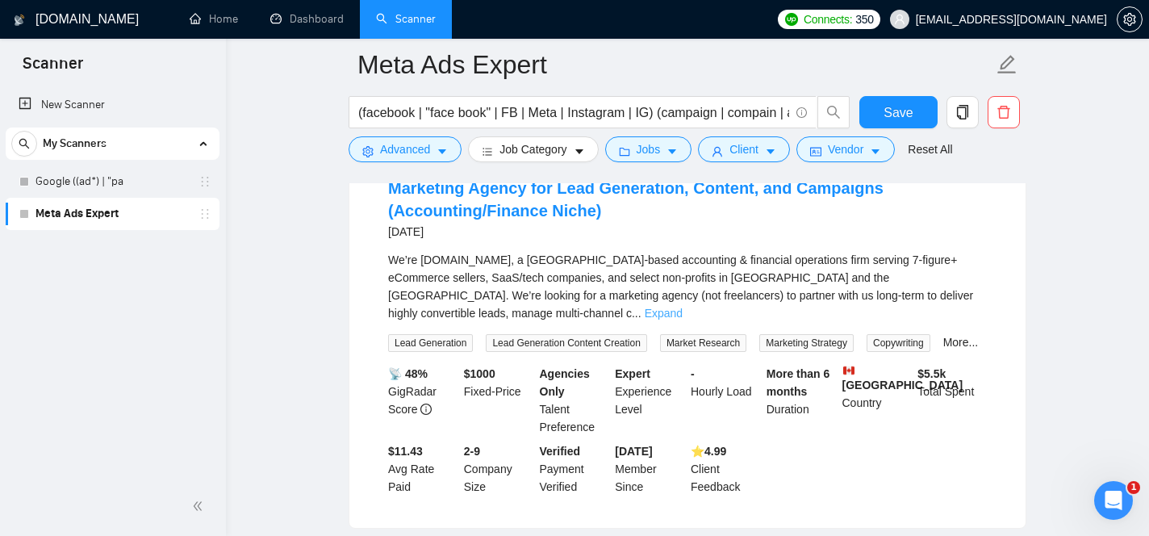
click at [682, 315] on link "Expand" at bounding box center [663, 312] width 38 height 13
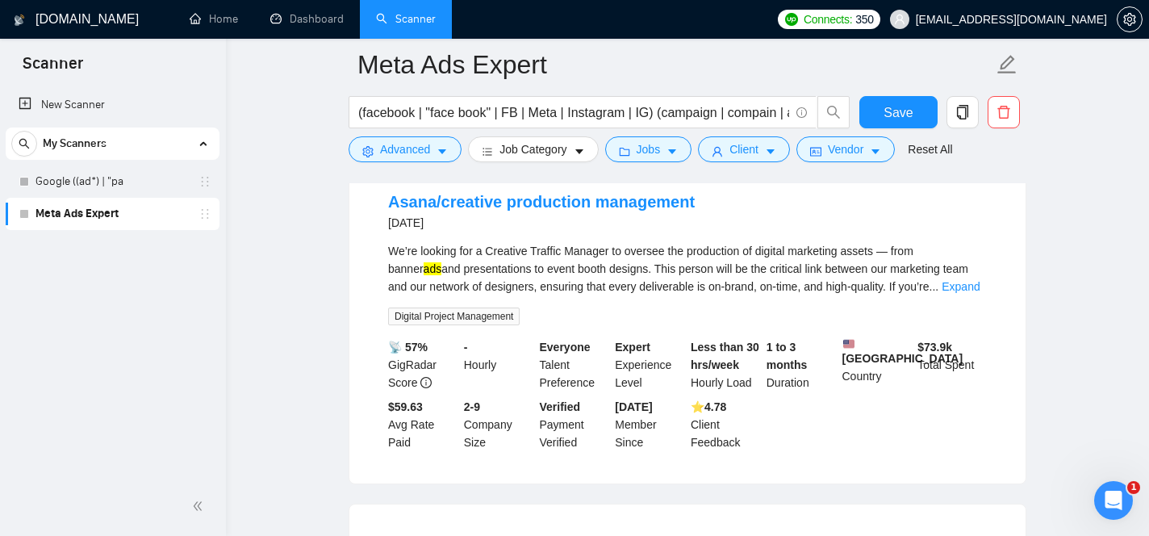
scroll to position [1938, 0]
click at [954, 291] on link "Expand" at bounding box center [960, 284] width 38 height 13
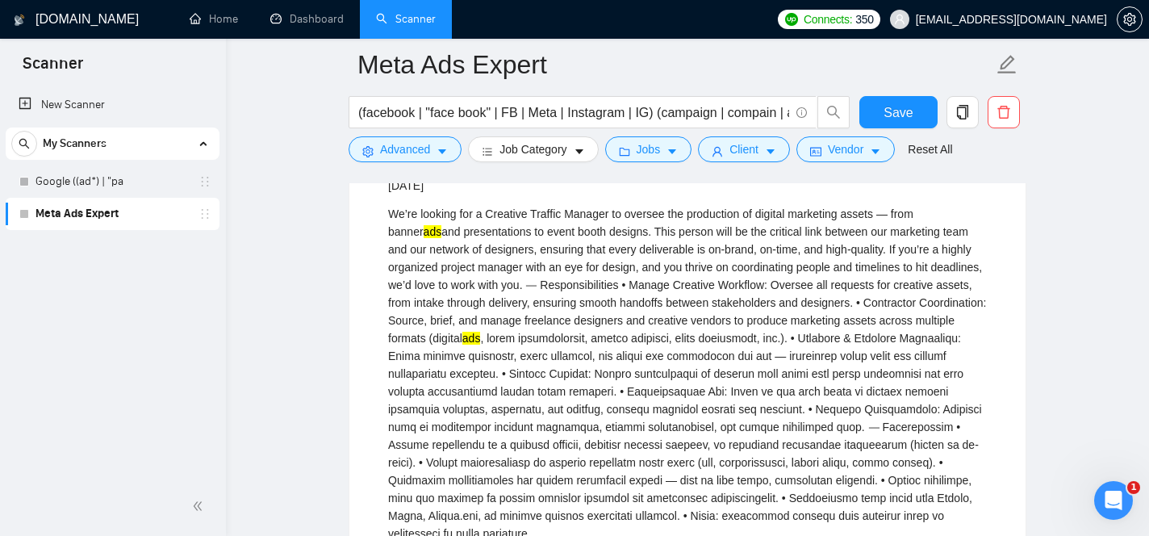
scroll to position [1972, 0]
drag, startPoint x: 490, startPoint y: 246, endPoint x: 615, endPoint y: 244, distance: 125.8
click at [615, 244] on div "We’re looking for a Creative Traffic Manager to oversee the production of digit…" at bounding box center [687, 374] width 598 height 337
copy div "Creative Traffic Manager"
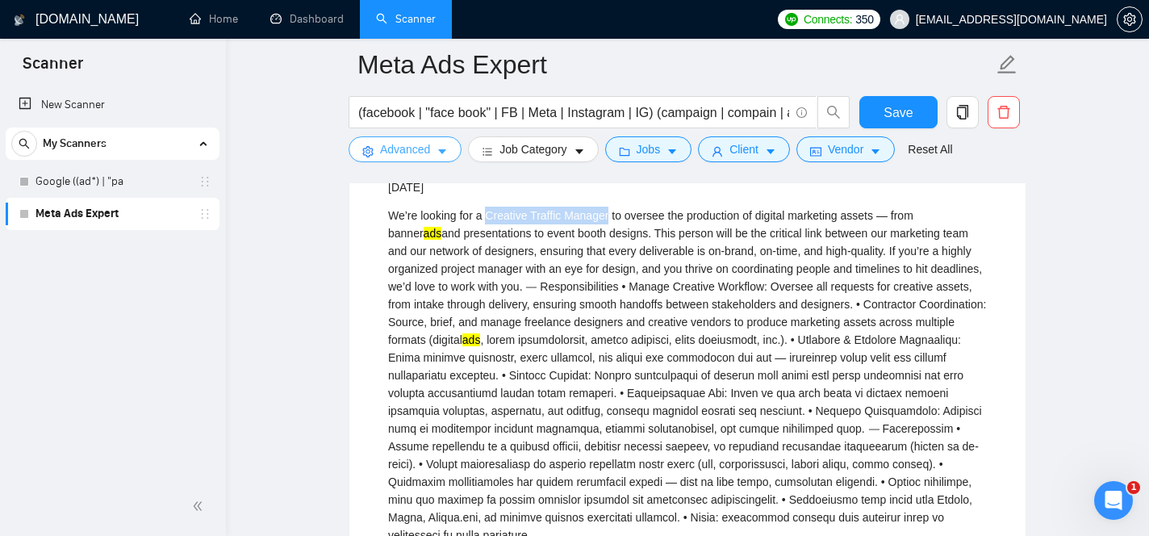
click at [421, 157] on span "Advanced" at bounding box center [405, 149] width 50 height 18
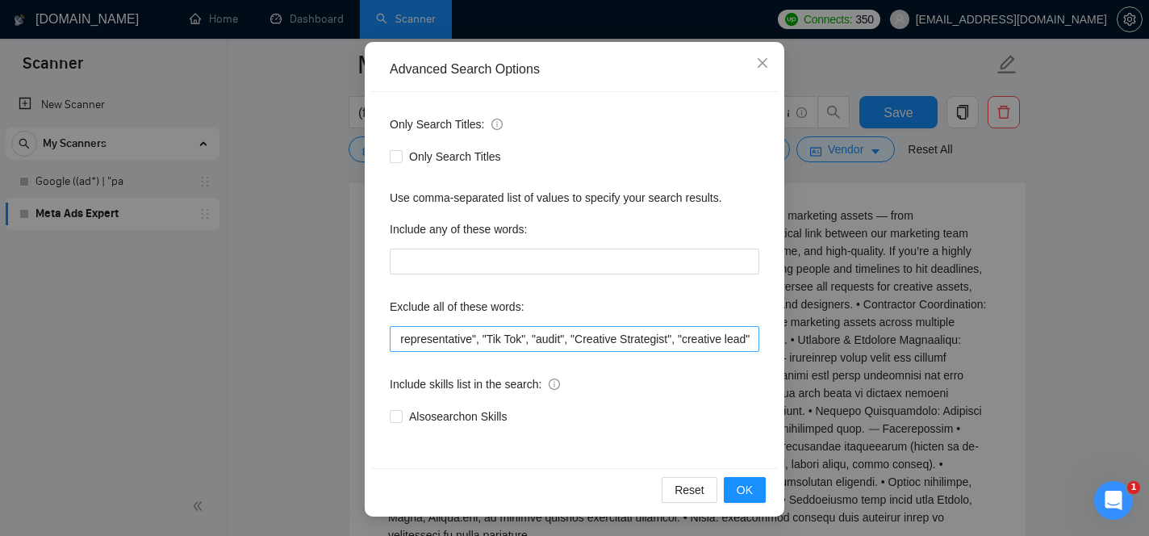
scroll to position [0, 3932]
click at [748, 340] on input ""graphic designer", "this job is not open to teams", "this job is not open to a…" at bounding box center [574, 339] width 369 height 26
paste input "Creative Traffic Manager"
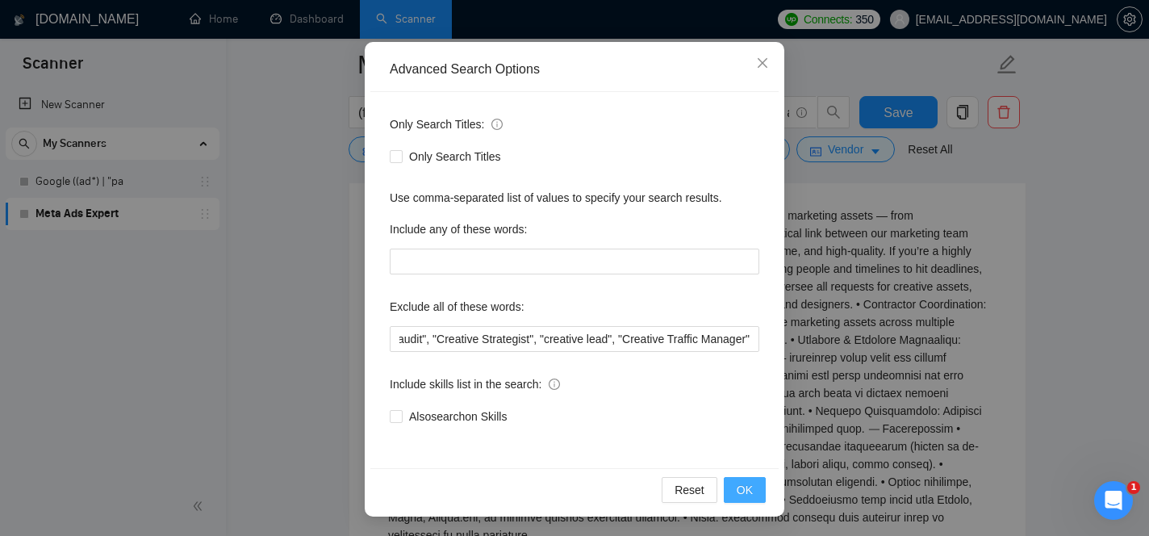
click at [753, 491] on button "OK" at bounding box center [744, 490] width 42 height 26
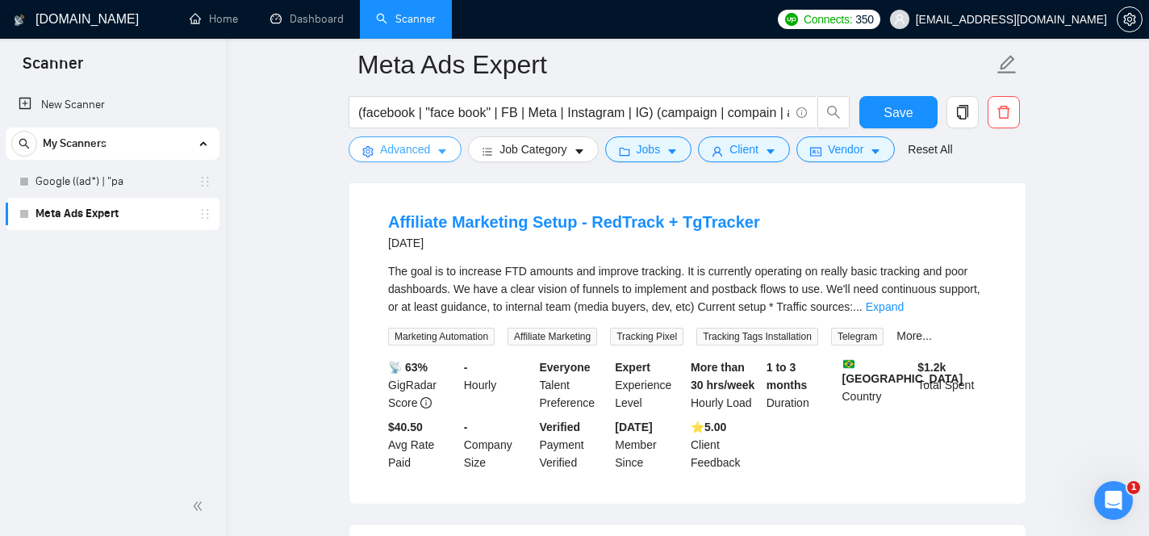
scroll to position [2759, 0]
click at [406, 156] on span "Advanced" at bounding box center [405, 149] width 50 height 18
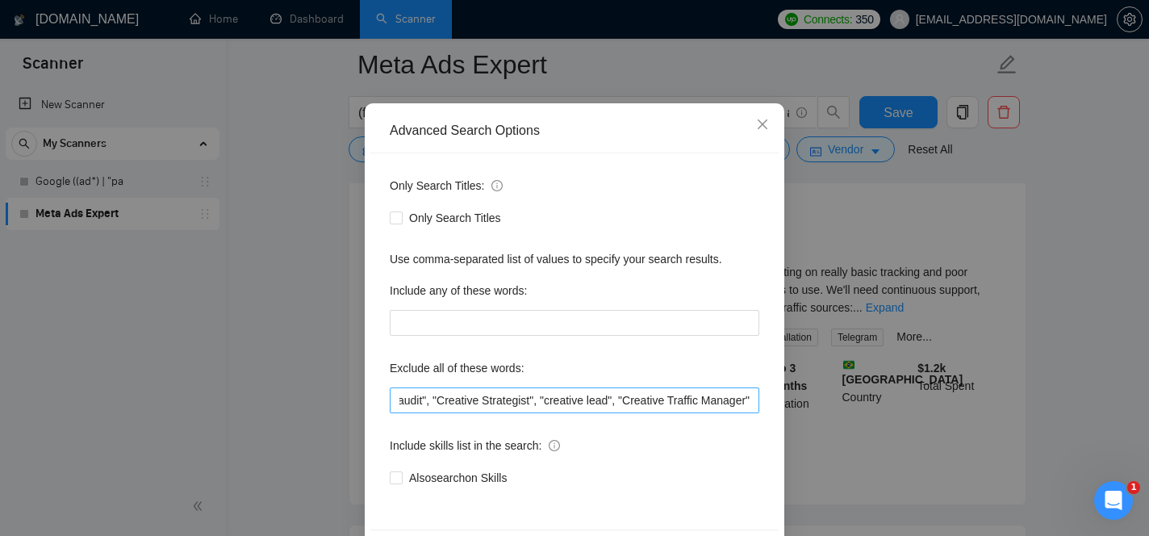
scroll to position [0, 4076]
click at [757, 398] on input ""graphic designer", "this job is not open to teams", "this job is not open to a…" at bounding box center [574, 400] width 369 height 26
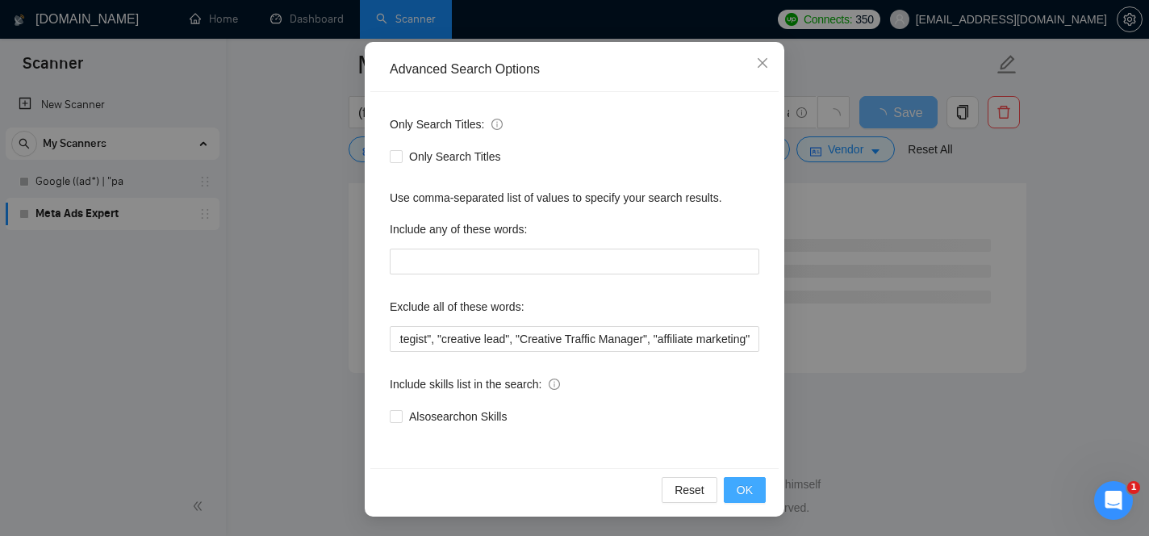
scroll to position [0, 0]
click at [741, 477] on button "OK" at bounding box center [744, 490] width 42 height 26
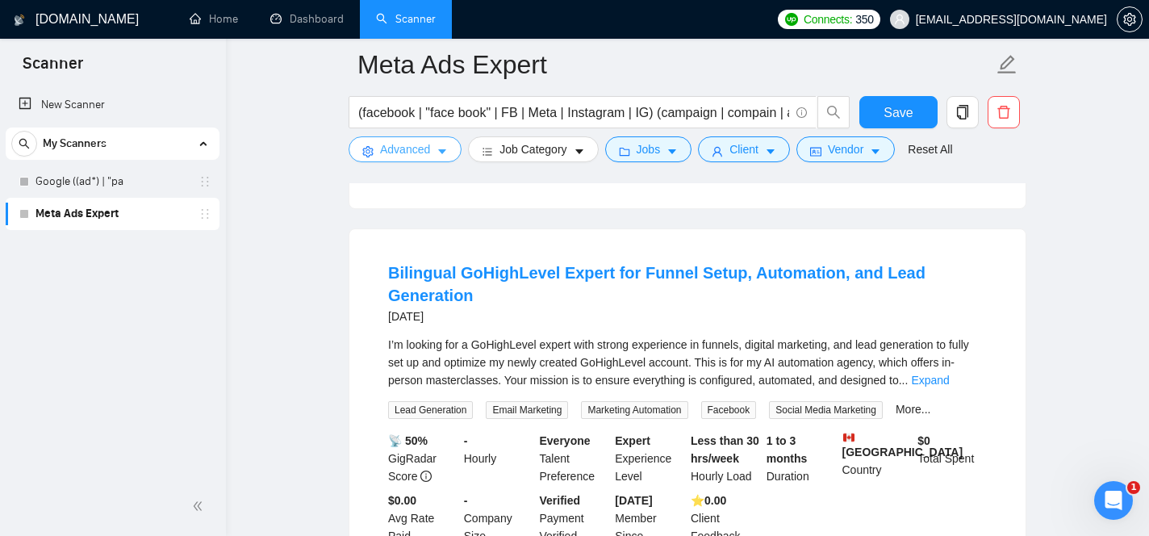
scroll to position [2343, 0]
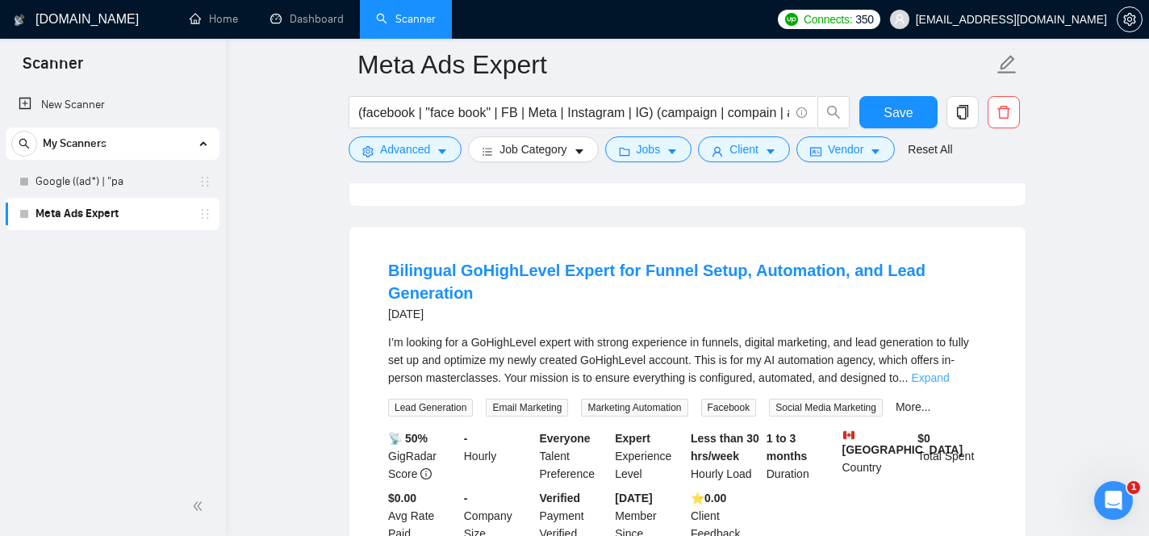
click at [948, 384] on link "Expand" at bounding box center [930, 377] width 38 height 13
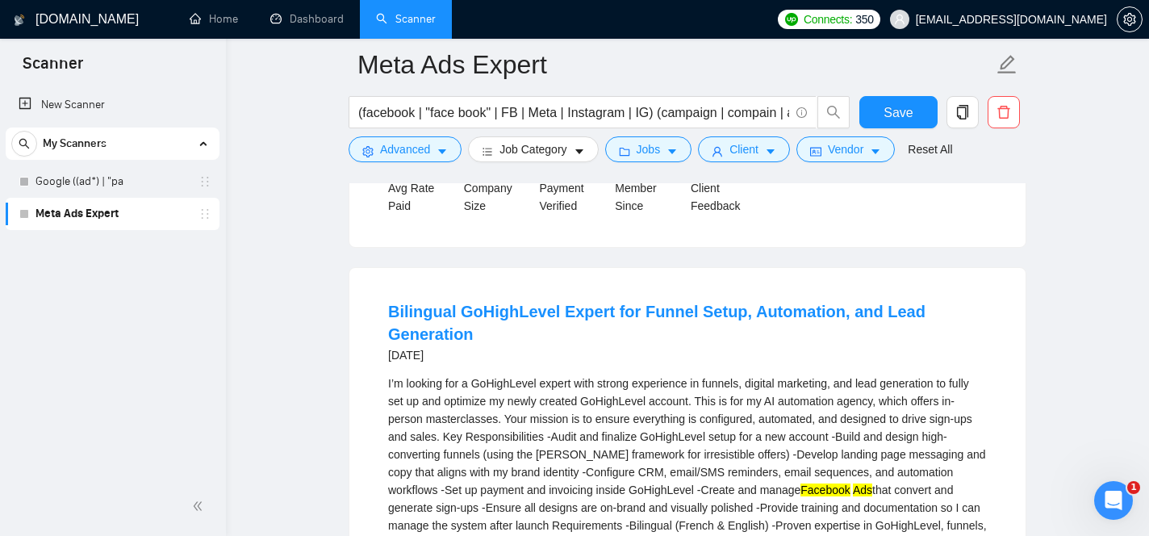
scroll to position [2308, 0]
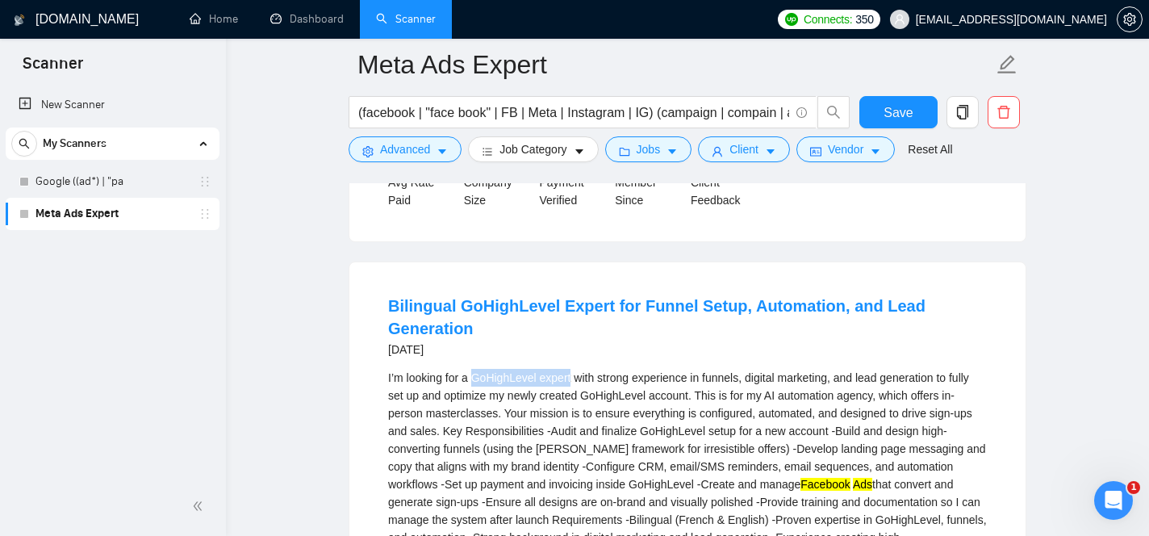
drag, startPoint x: 477, startPoint y: 391, endPoint x: 578, endPoint y: 389, distance: 101.7
click at [578, 389] on div "I’m looking for a GoHighLevel expert with strong experience in funnels, digital…" at bounding box center [687, 511] width 598 height 284
copy div "GoHighLevel expert"
click at [414, 147] on span "Advanced" at bounding box center [405, 149] width 50 height 18
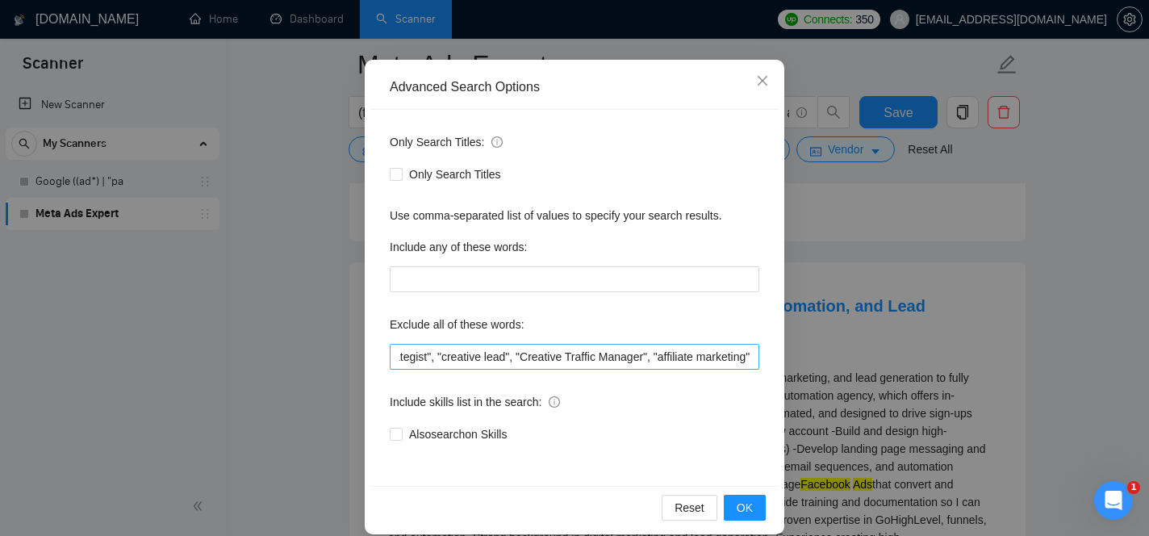
scroll to position [0, 4185]
click at [753, 359] on input ""graphic designer", "this job is not open to teams", "this job is not open to a…" at bounding box center [574, 357] width 369 height 26
paste input "GoHighLevel expert"
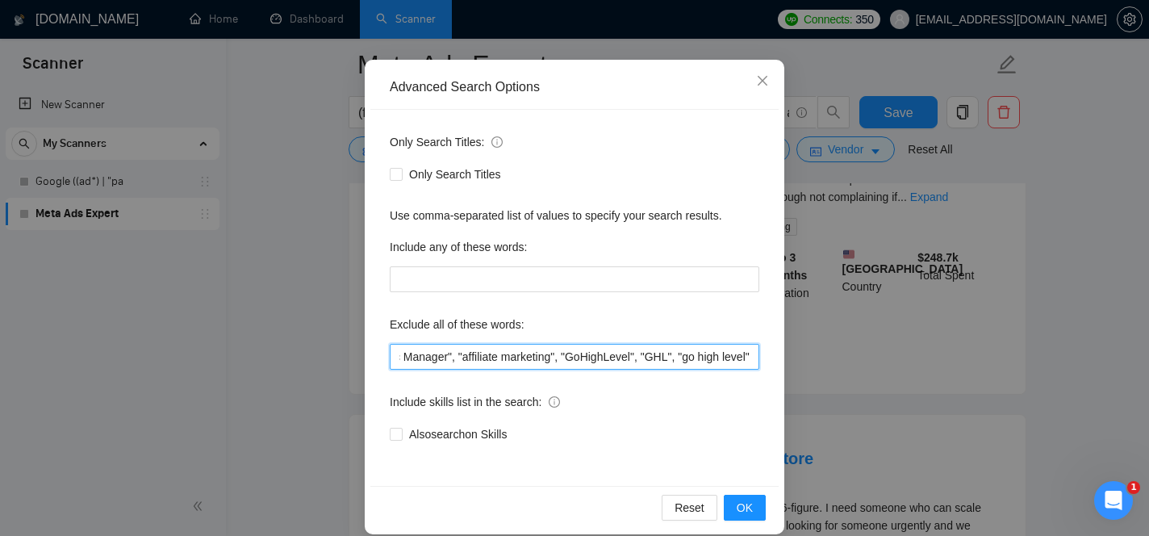
scroll to position [0, 4387]
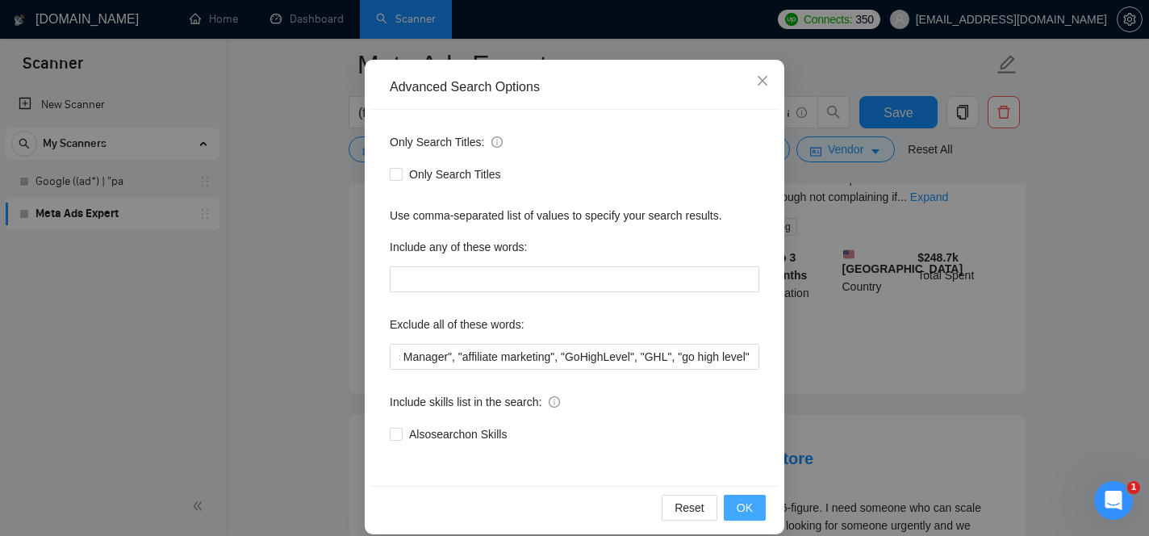
click at [748, 500] on span "OK" at bounding box center [744, 507] width 16 height 18
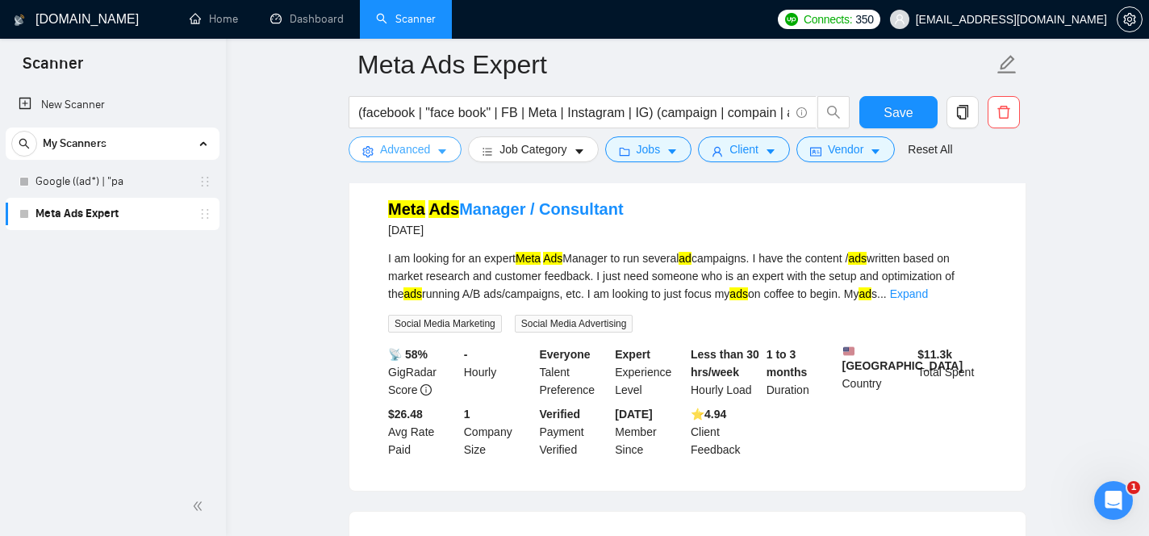
scroll to position [3118, 0]
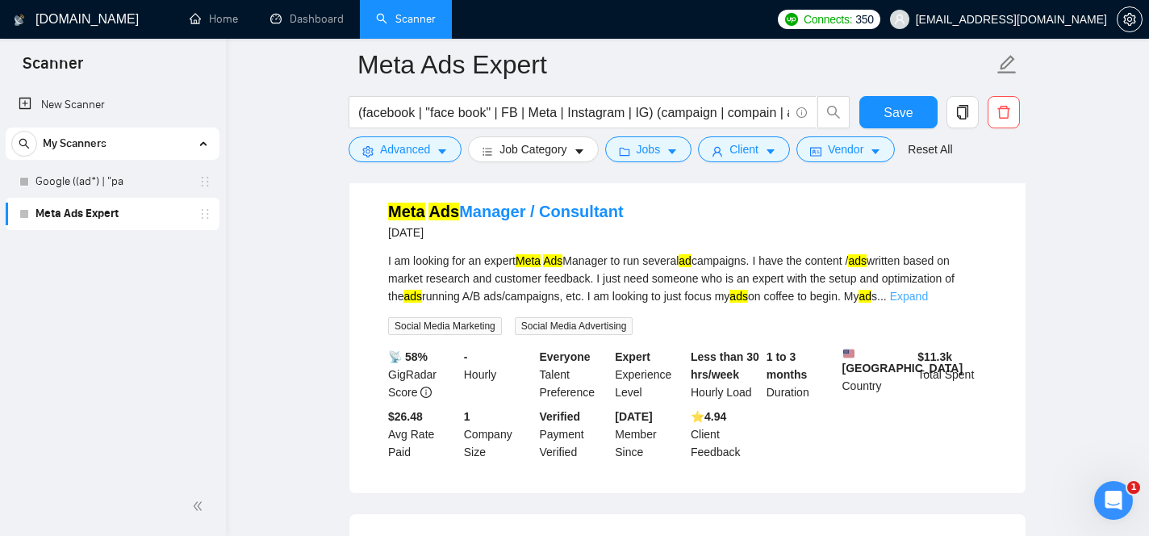
click at [928, 302] on link "Expand" at bounding box center [909, 296] width 38 height 13
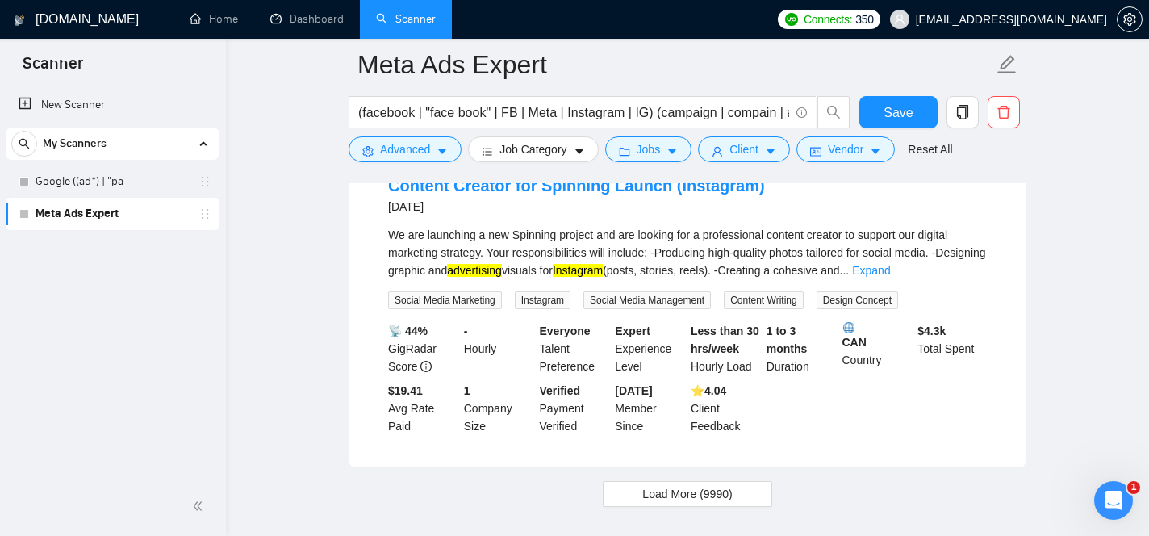
scroll to position [3542, 0]
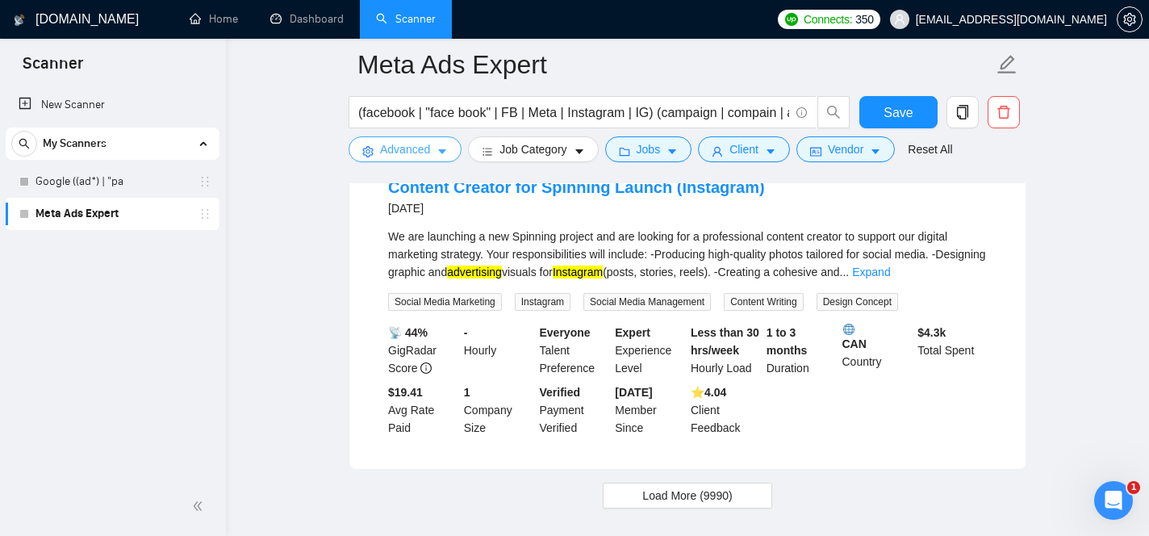
click at [396, 148] on span "Advanced" at bounding box center [405, 149] width 50 height 18
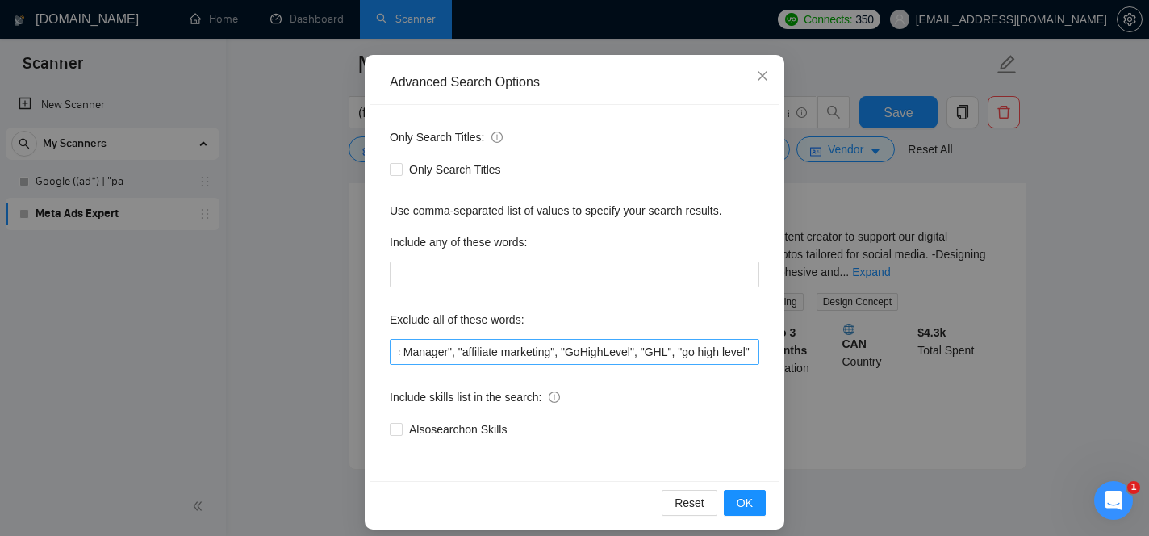
scroll to position [0, 4387]
click at [753, 348] on input ""graphic designer", "this job is not open to teams", "this job is not open to a…" at bounding box center [574, 352] width 369 height 26
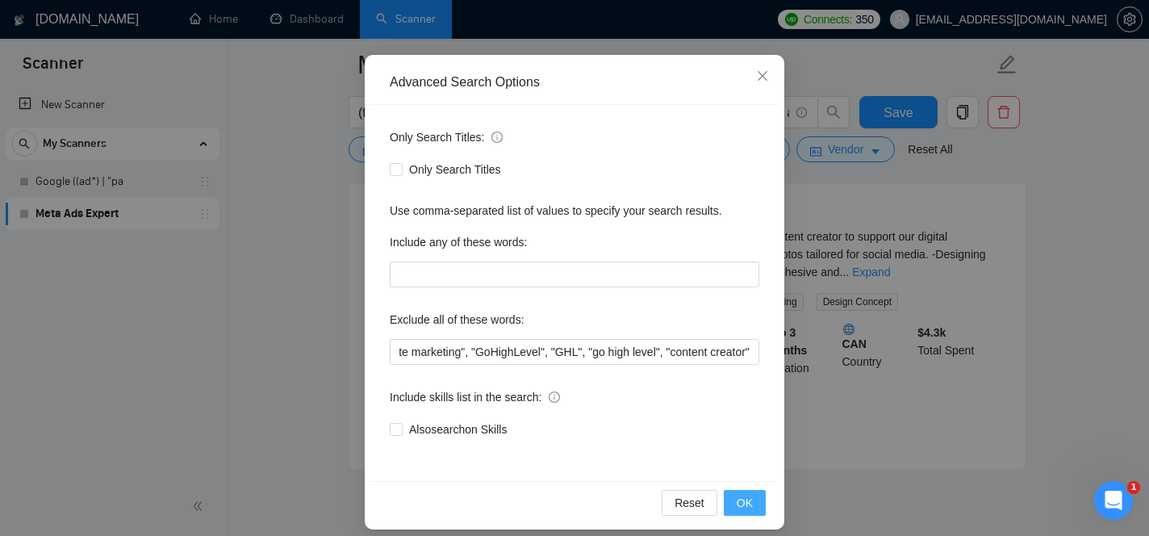
click at [741, 506] on span "OK" at bounding box center [744, 503] width 16 height 18
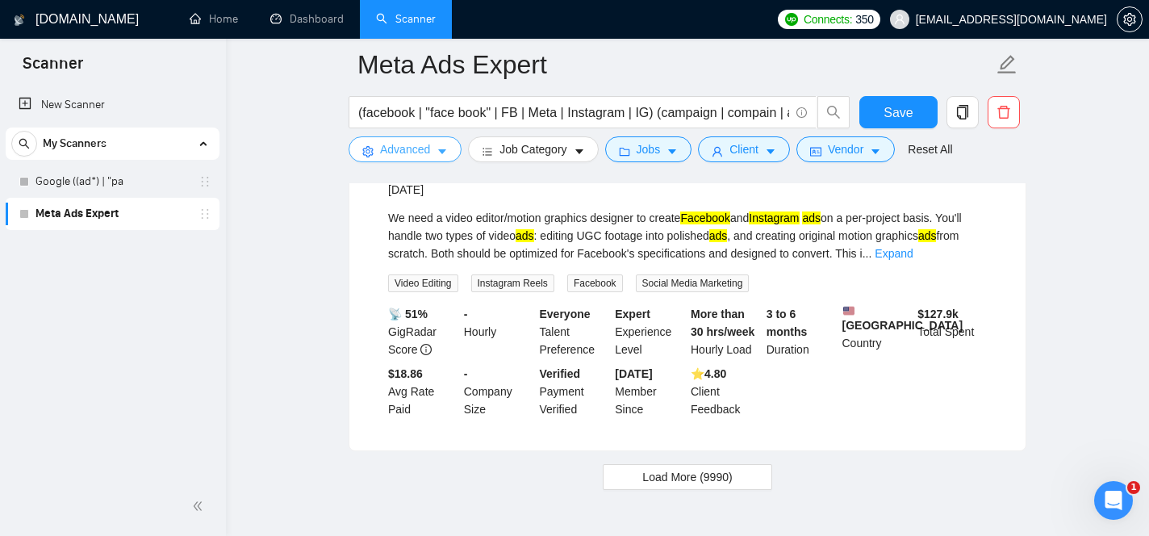
scroll to position [3510, 0]
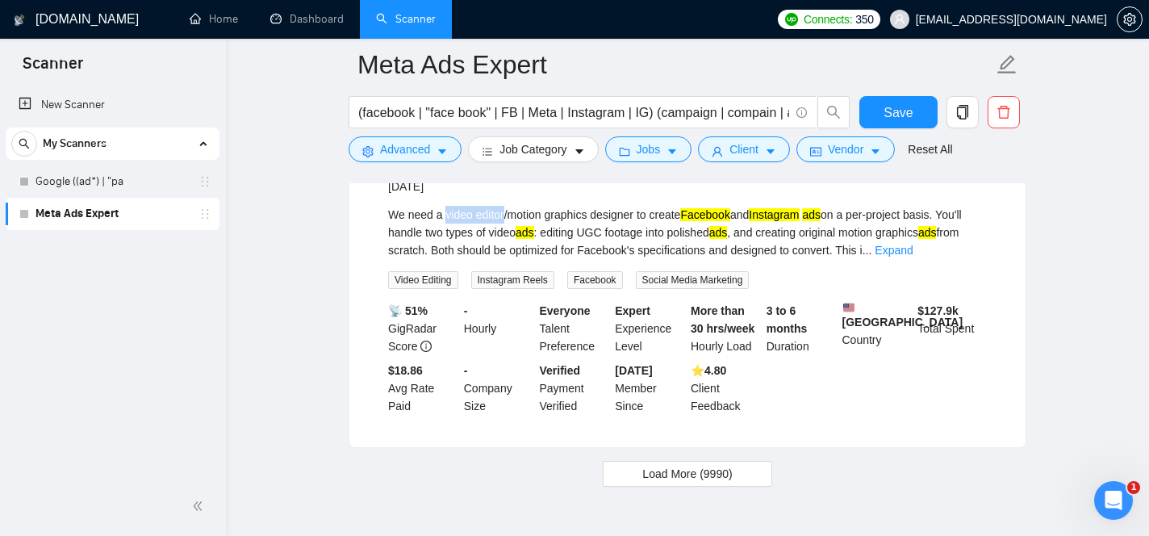
drag, startPoint x: 448, startPoint y: 287, endPoint x: 507, endPoint y: 290, distance: 59.0
click at [507, 259] on div "We need a video editor/motion graphics designer to create Facebook and Instagra…" at bounding box center [687, 232] width 598 height 53
copy div "video editor"
click at [430, 148] on span "Advanced" at bounding box center [405, 149] width 50 height 18
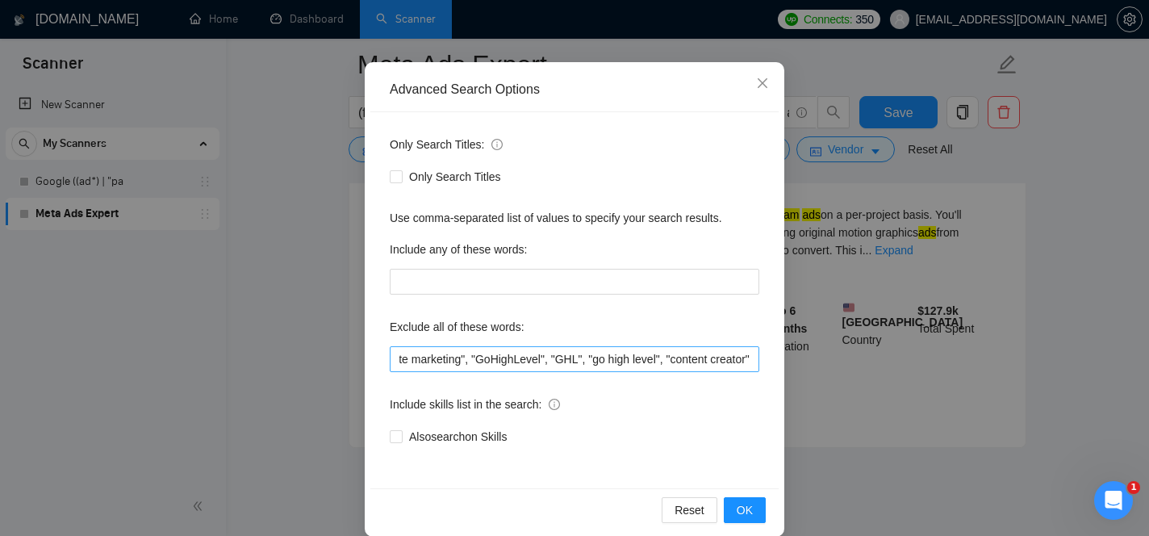
scroll to position [0, 4483]
click at [754, 366] on input ""graphic designer", "this job is not open to teams", "this job is not open to a…" at bounding box center [574, 359] width 369 height 26
paste input "video editor"
click at [752, 507] on span "OK" at bounding box center [744, 510] width 16 height 18
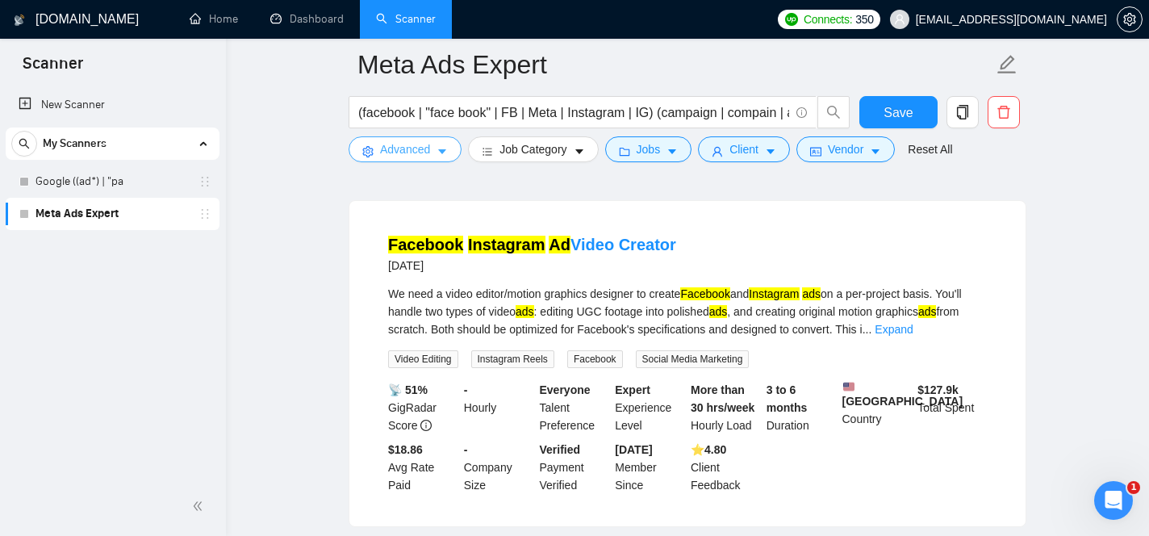
scroll to position [3429, 0]
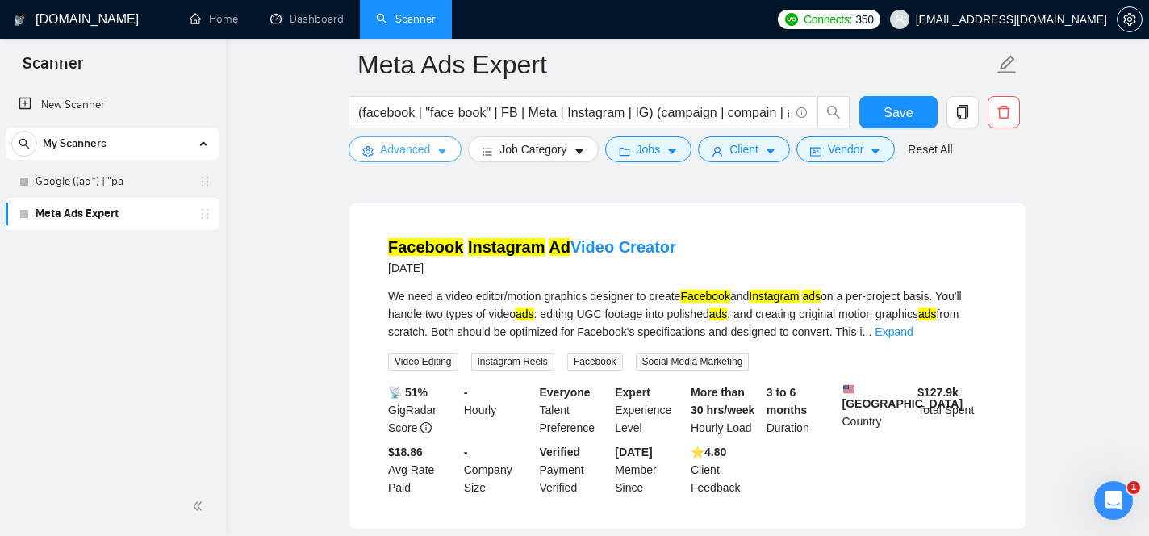
click at [427, 156] on span "Advanced" at bounding box center [405, 149] width 50 height 18
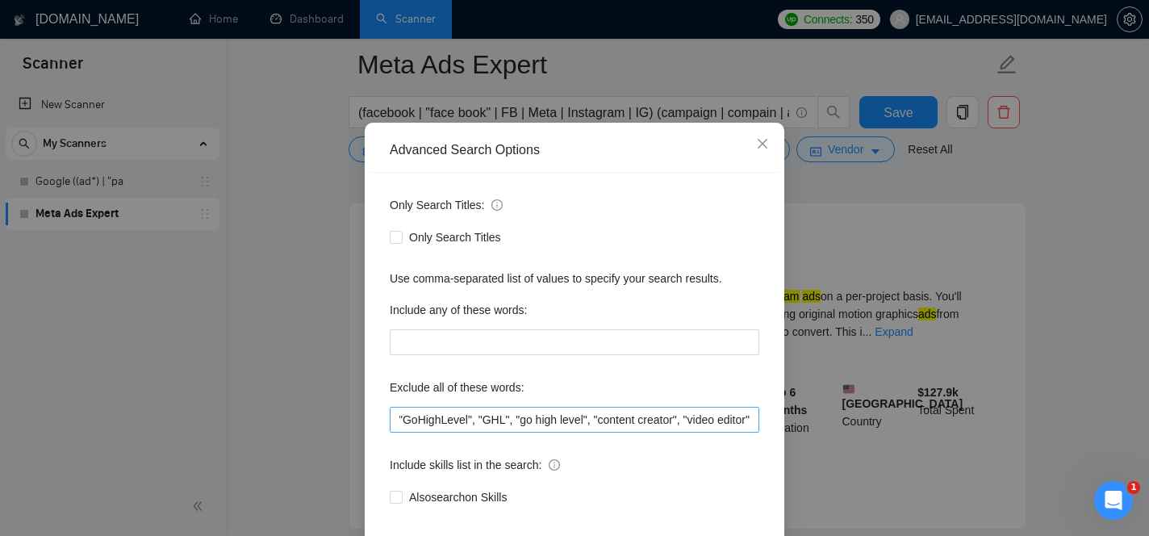
scroll to position [0, 4560]
click at [1007, 394] on div "Advanced Search Options Only Search Titles: Only Search Titles Use comma-separa…" at bounding box center [574, 268] width 1149 height 536
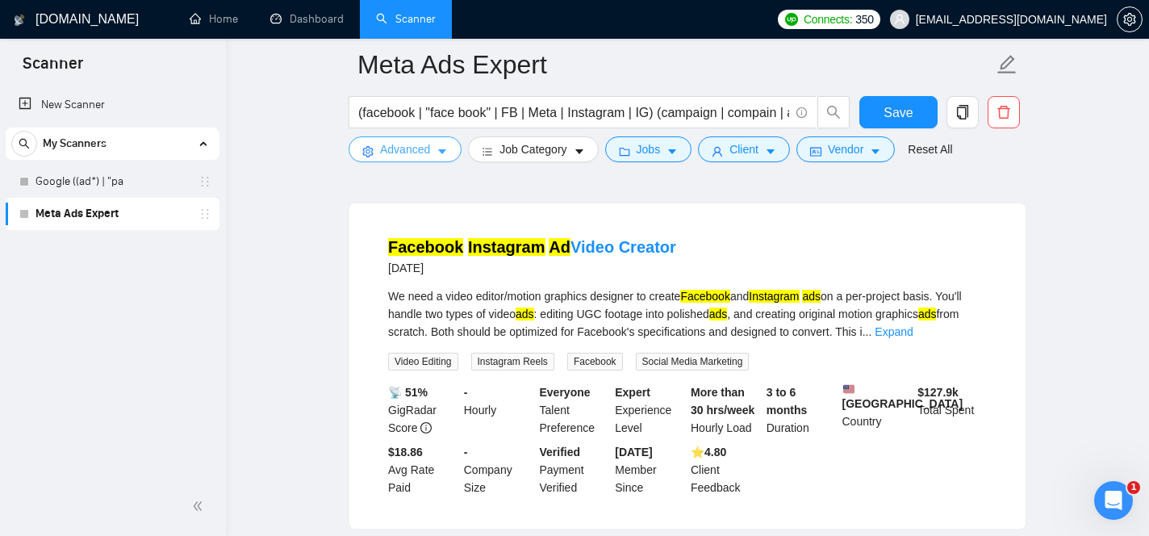
click at [401, 152] on span "Advanced" at bounding box center [405, 149] width 50 height 18
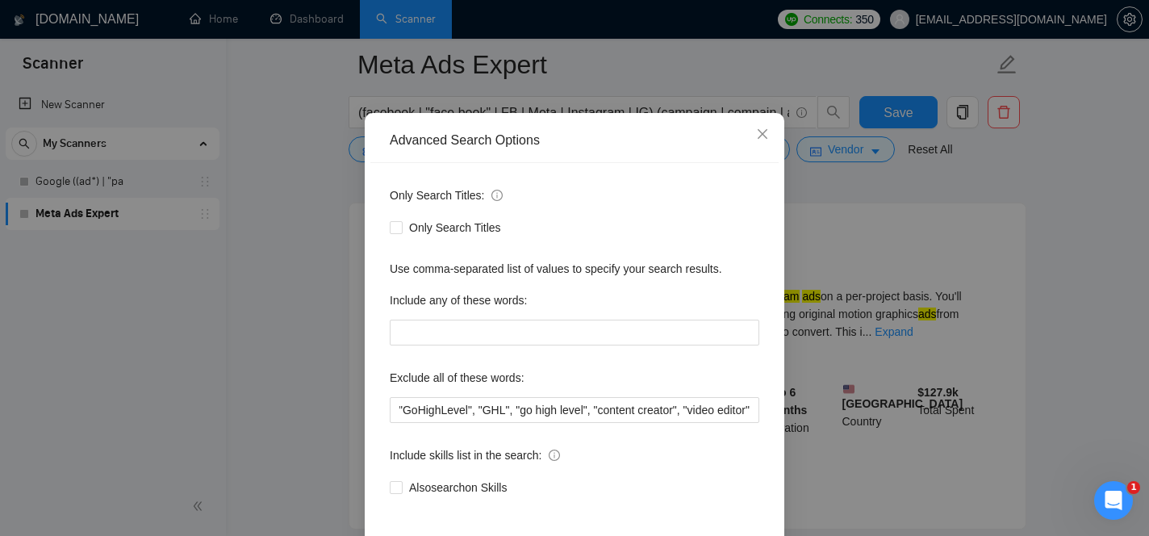
scroll to position [97, 0]
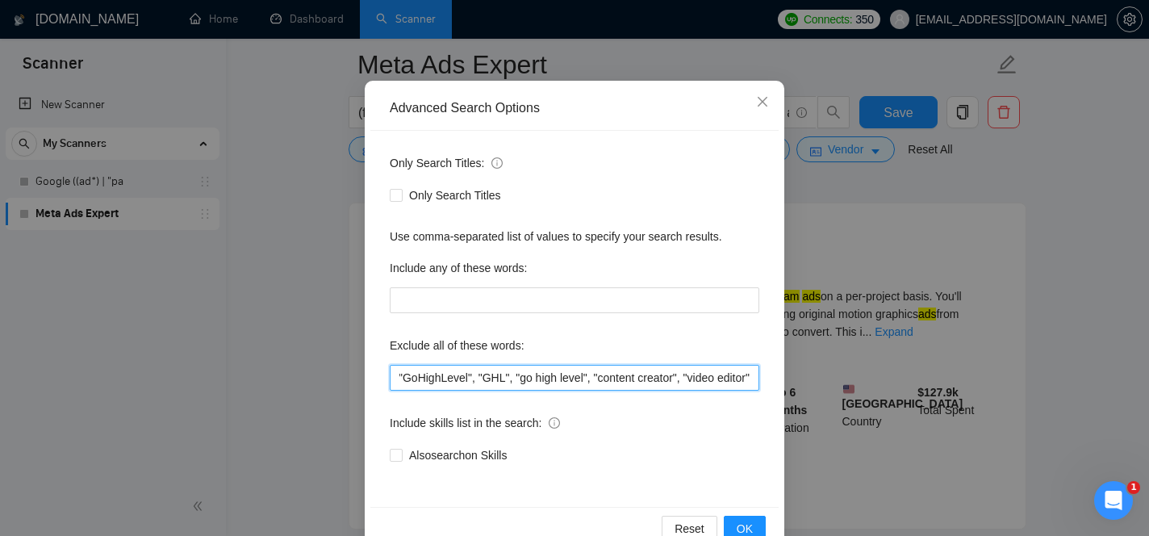
click at [751, 377] on input ""graphic designer", "this job is not open to teams", "this job is not open to a…" at bounding box center [574, 378] width 369 height 26
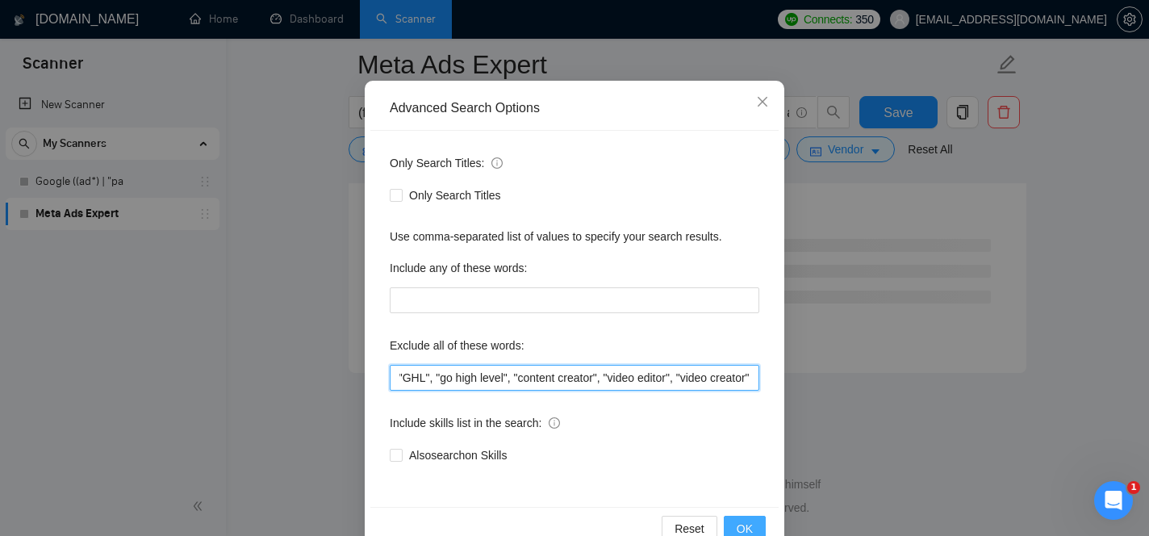
scroll to position [2155, 0]
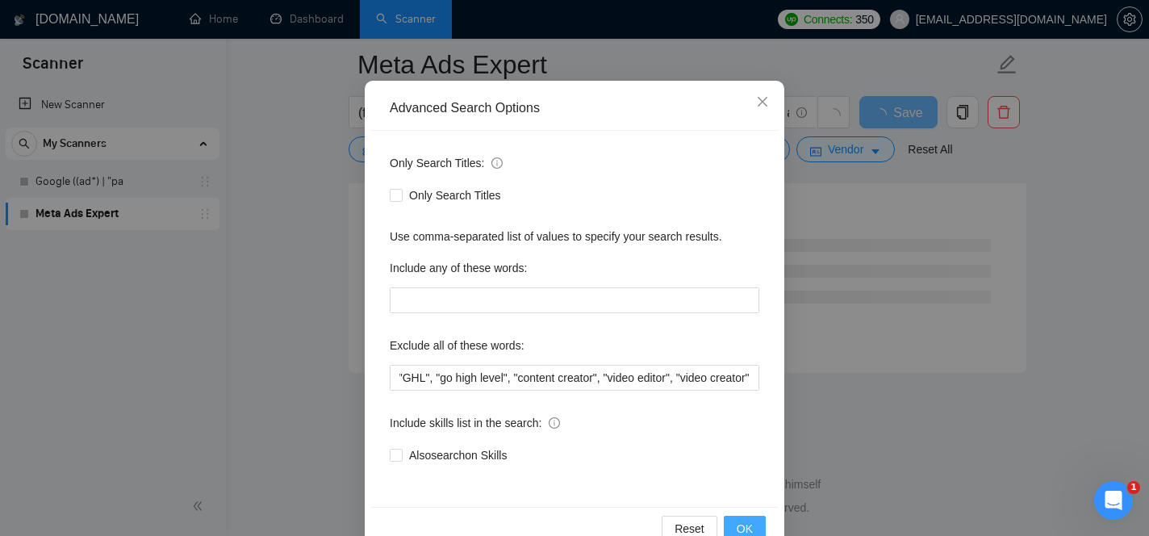
click at [741, 519] on span "OK" at bounding box center [744, 528] width 16 height 18
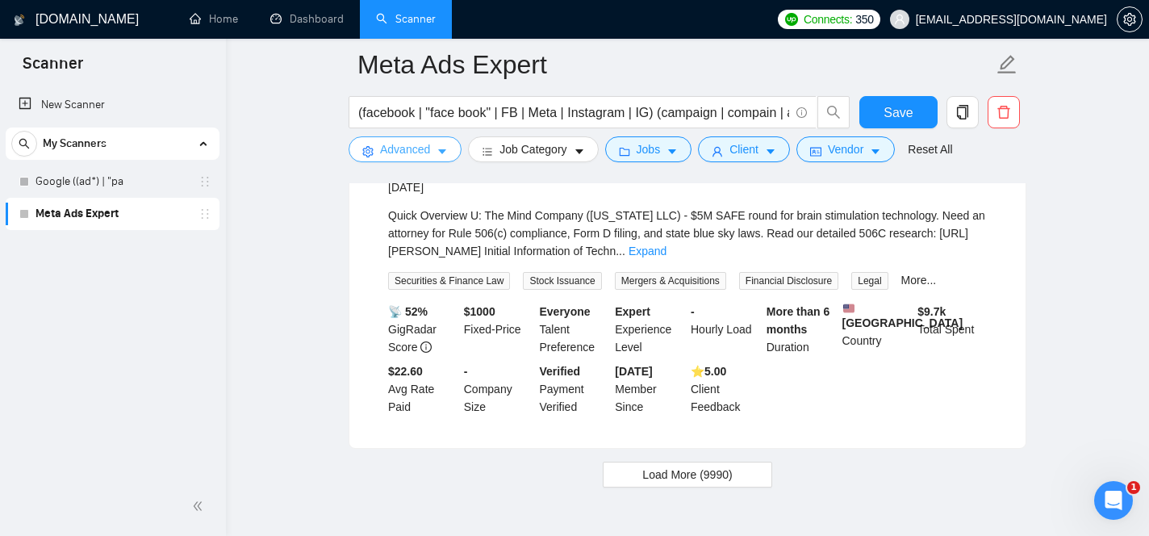
scroll to position [3505, 0]
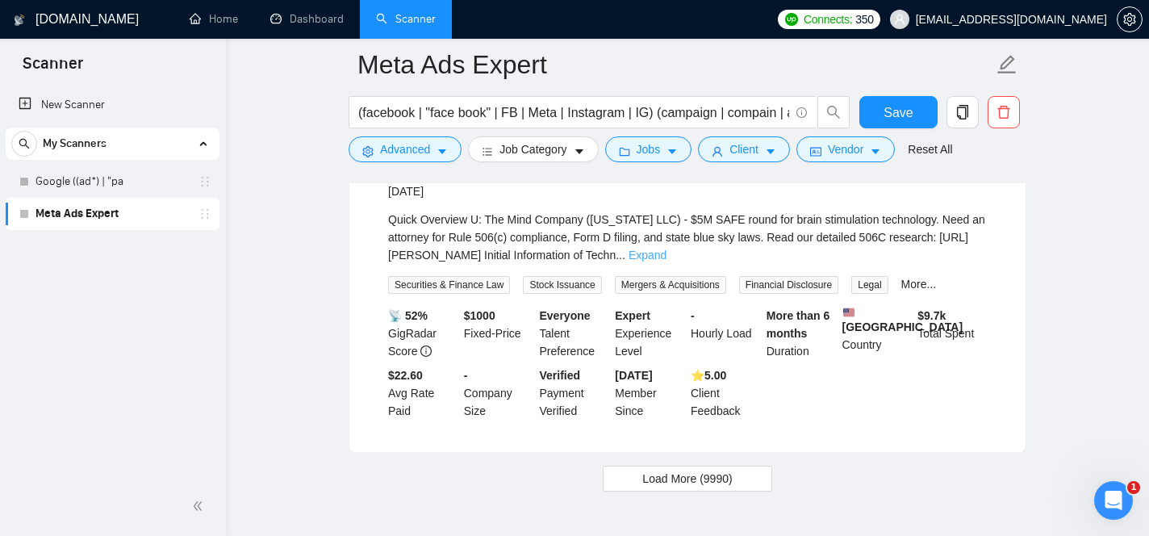
click at [666, 261] on link "Expand" at bounding box center [647, 254] width 38 height 13
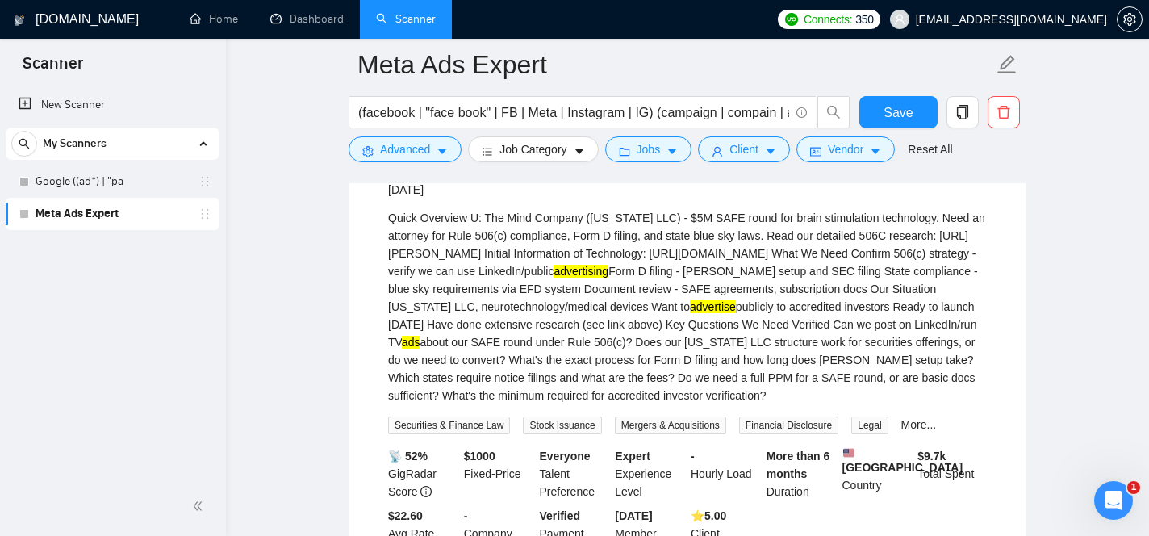
scroll to position [3476, 0]
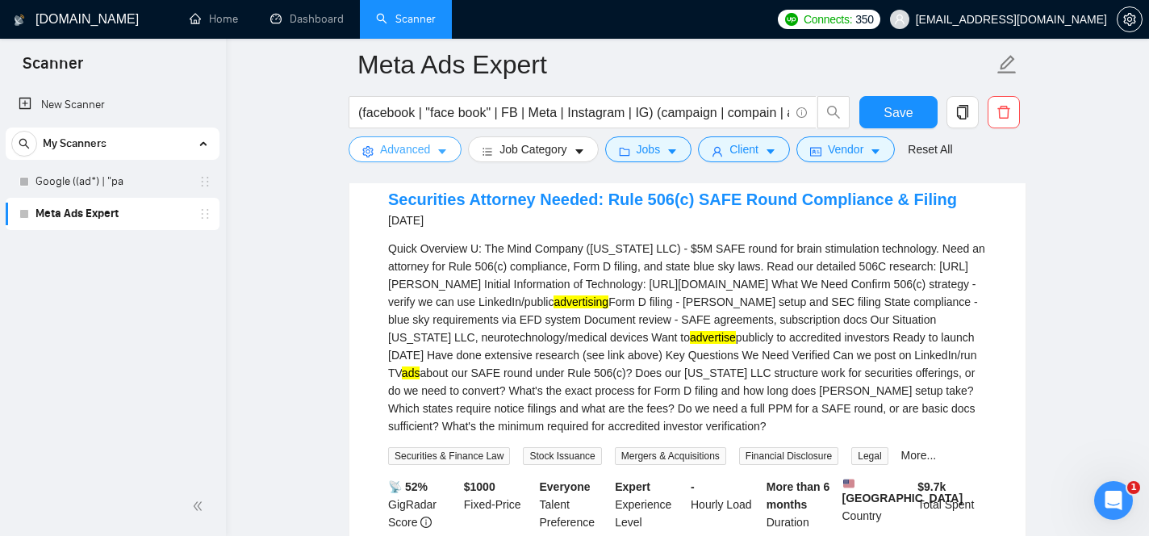
click at [411, 155] on span "Advanced" at bounding box center [405, 149] width 50 height 18
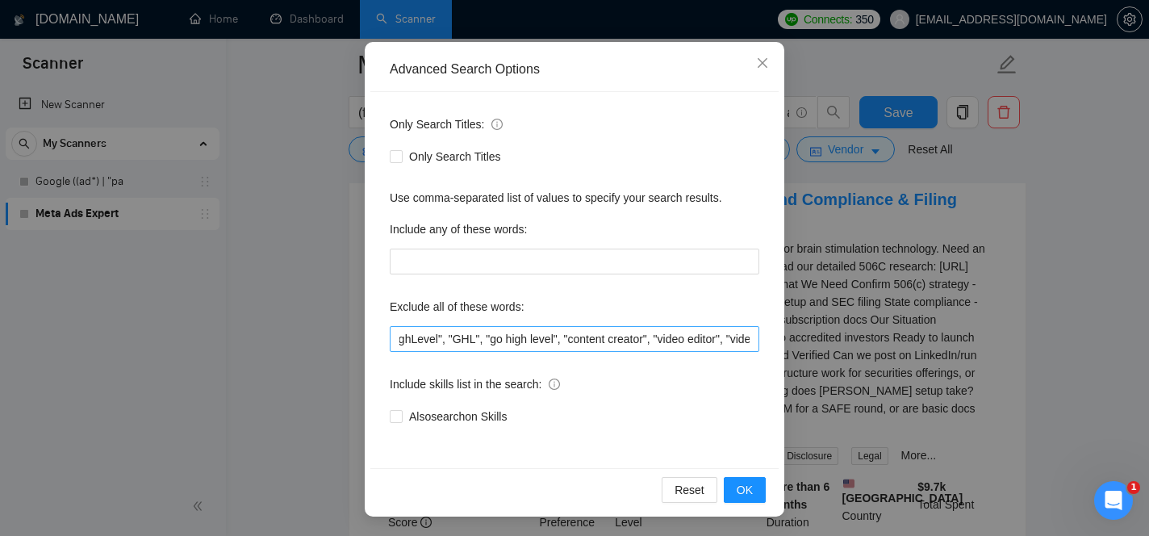
scroll to position [0, 4645]
click at [757, 342] on input ""graphic designer", "this job is not open to teams", "this job is not open to a…" at bounding box center [574, 339] width 369 height 26
click at [756, 488] on button "OK" at bounding box center [744, 490] width 42 height 26
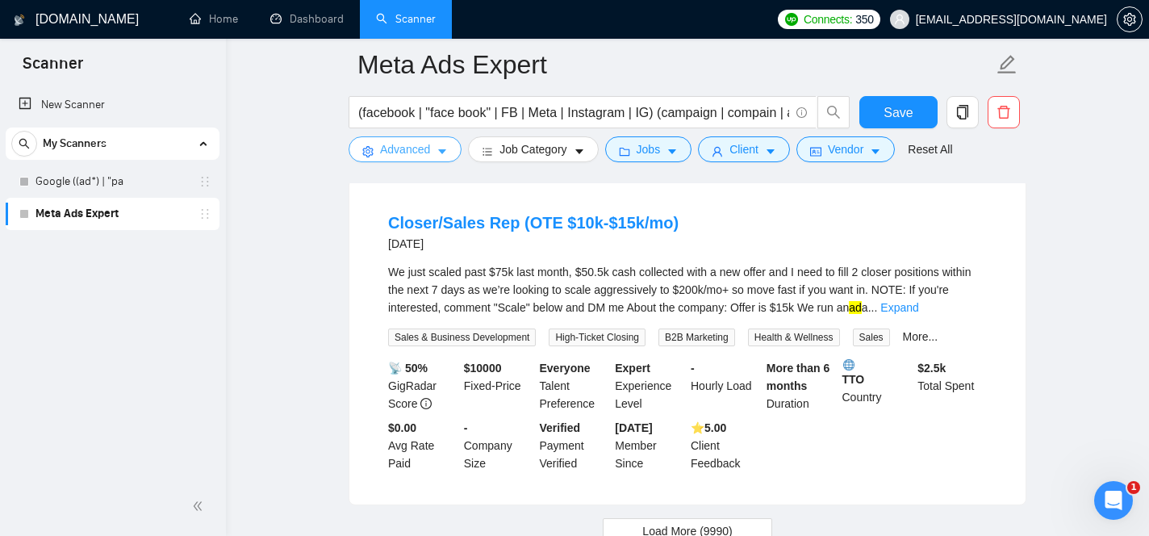
scroll to position [3458, 0]
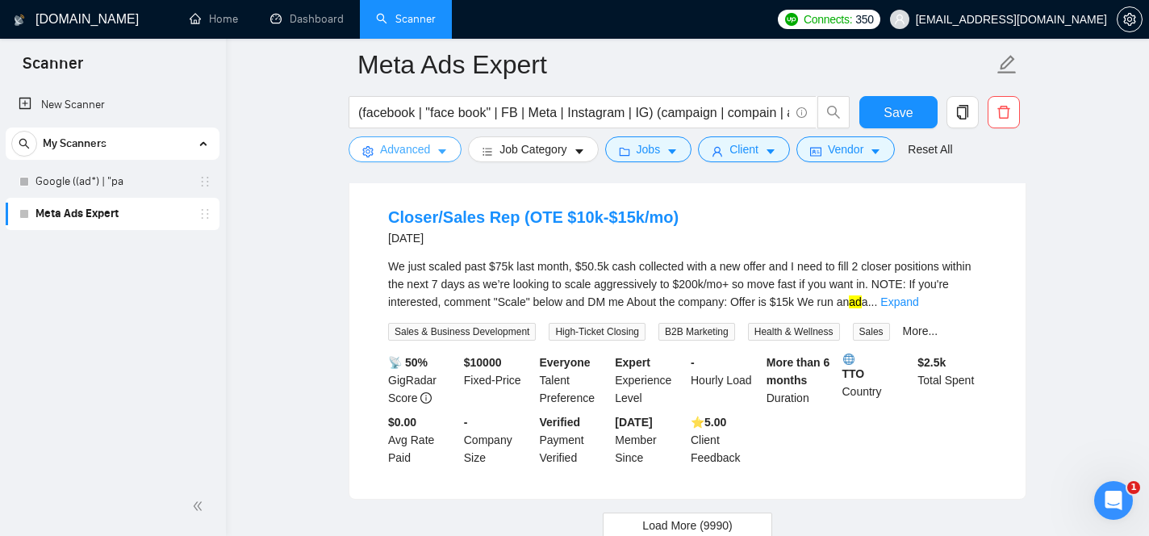
click at [412, 155] on span "Advanced" at bounding box center [405, 149] width 50 height 18
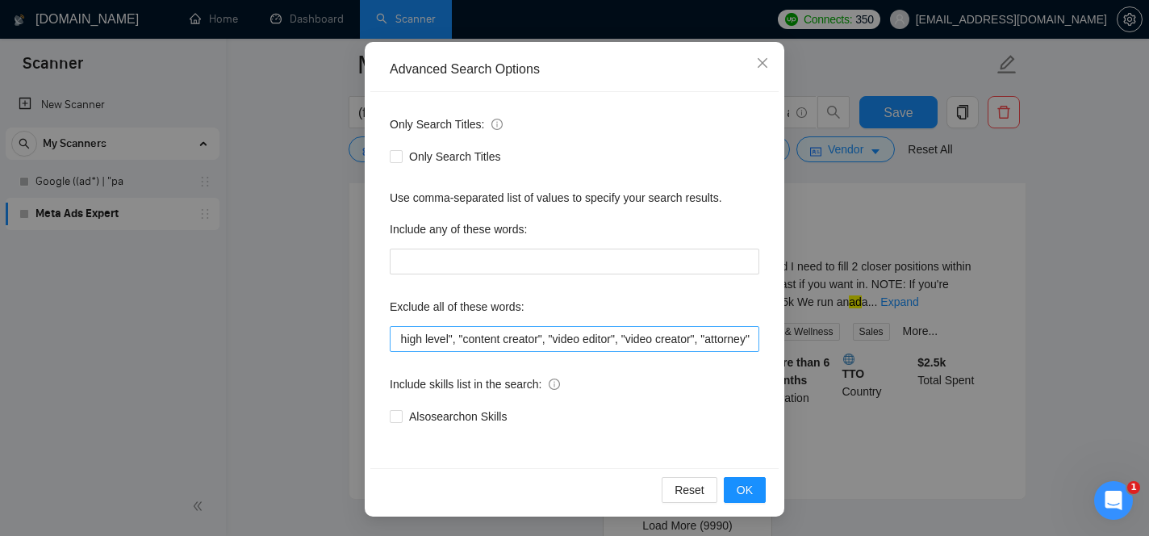
scroll to position [0, 4704]
click at [756, 332] on input ""graphic designer", "this job is not open to teams", "this job is not open to a…" at bounding box center [574, 339] width 369 height 26
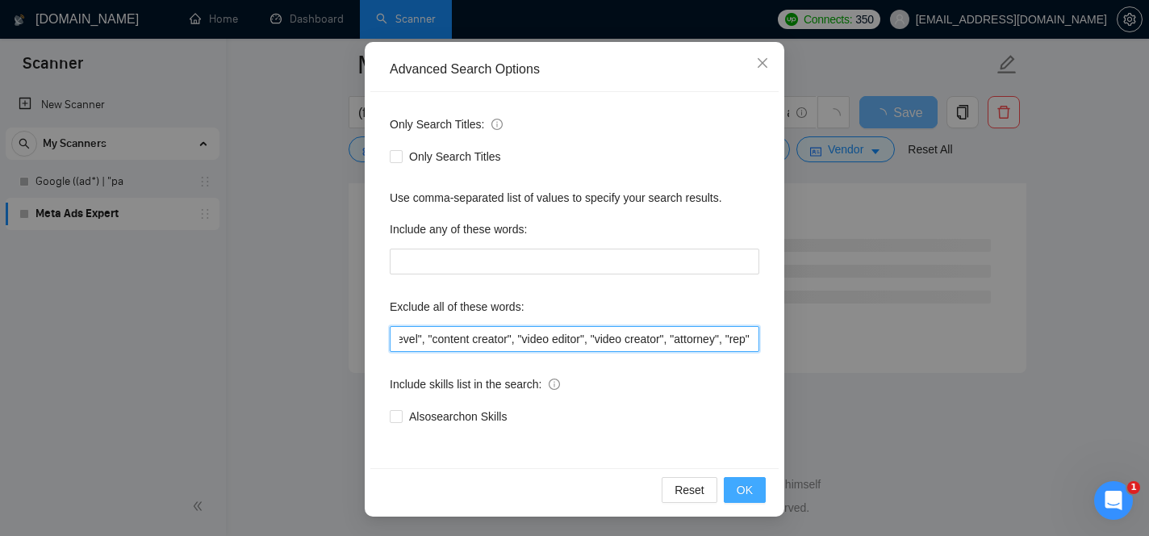
scroll to position [2155, 0]
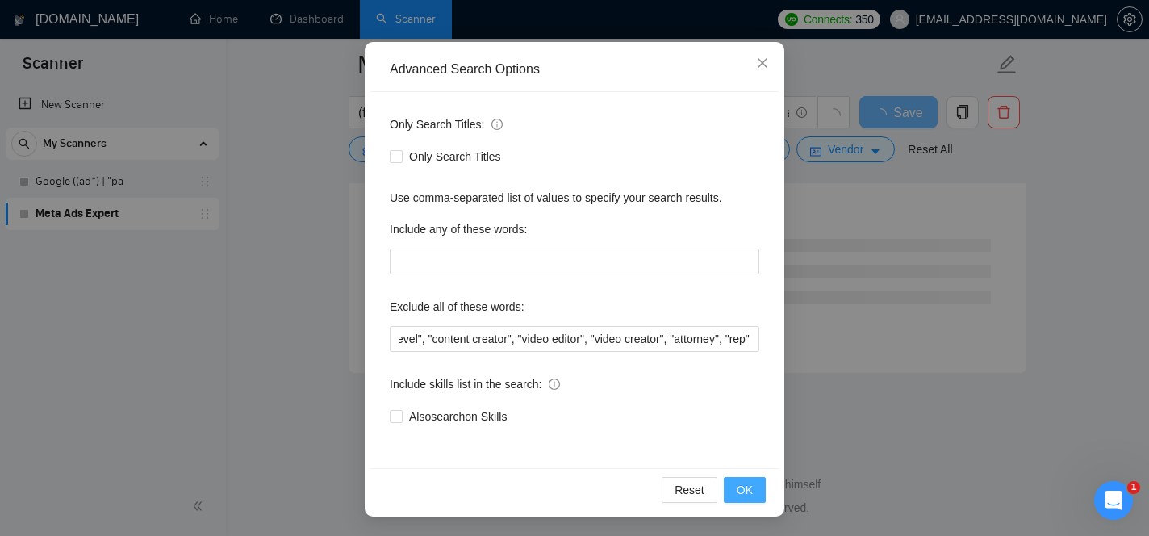
click at [761, 490] on button "OK" at bounding box center [744, 490] width 42 height 26
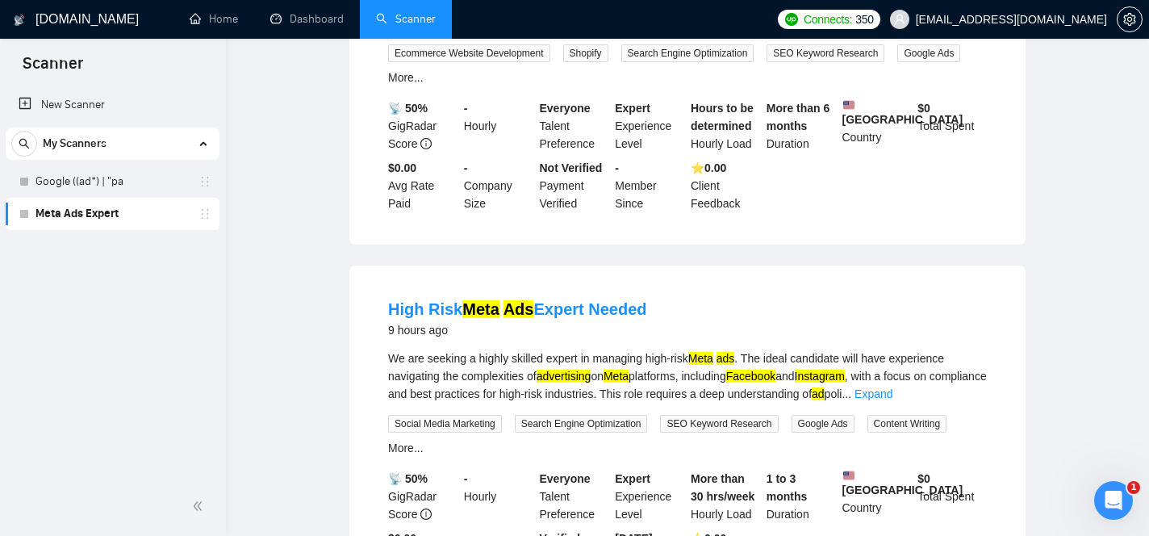
scroll to position [0, 0]
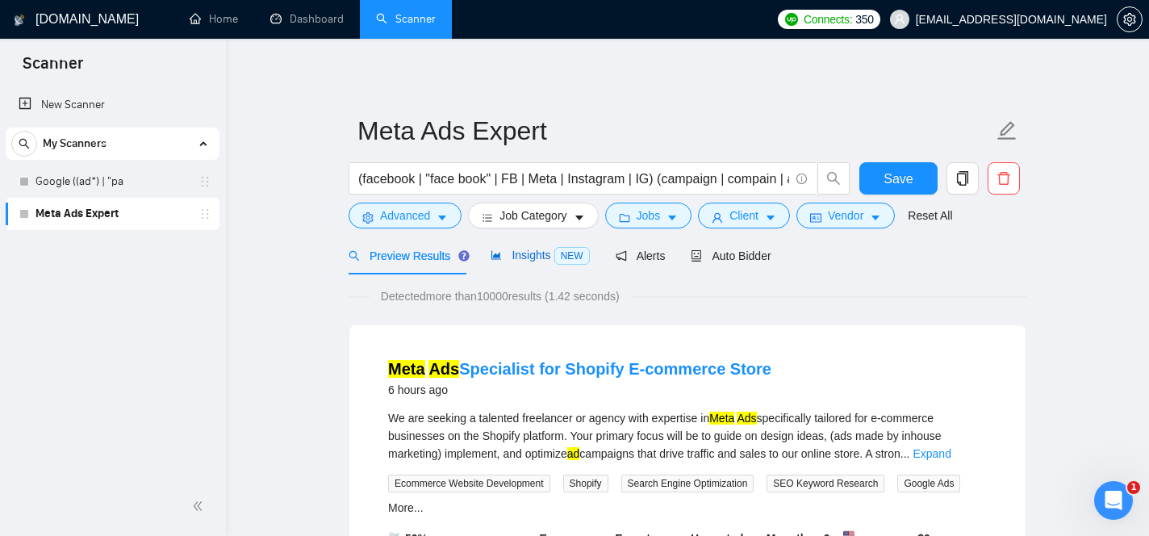
click at [529, 264] on div "Insights NEW" at bounding box center [539, 255] width 98 height 19
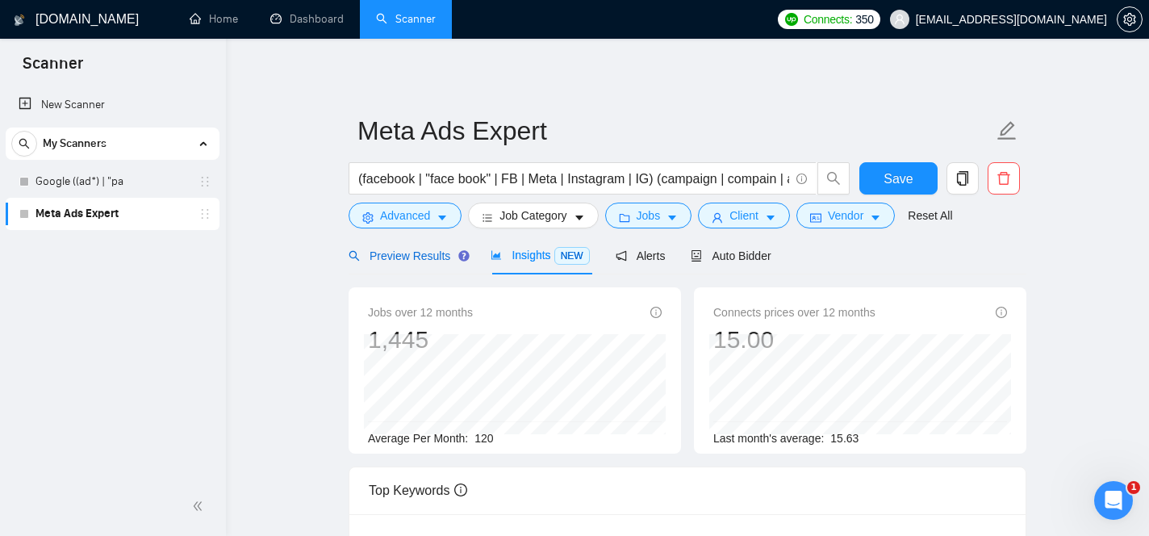
click at [414, 255] on span "Preview Results" at bounding box center [406, 255] width 116 height 13
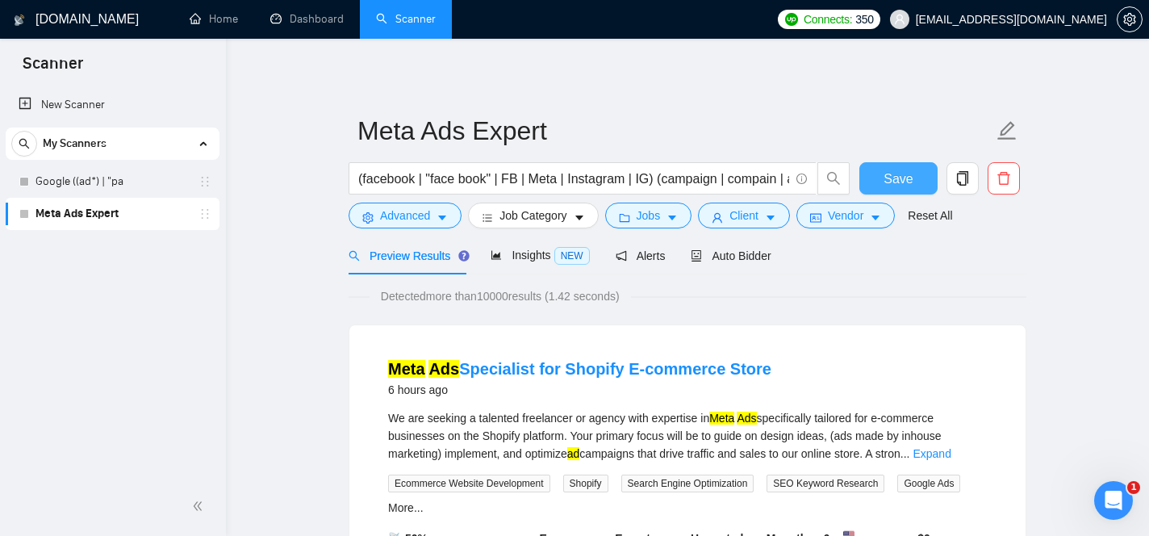
click at [873, 181] on button "Save" at bounding box center [898, 178] width 78 height 32
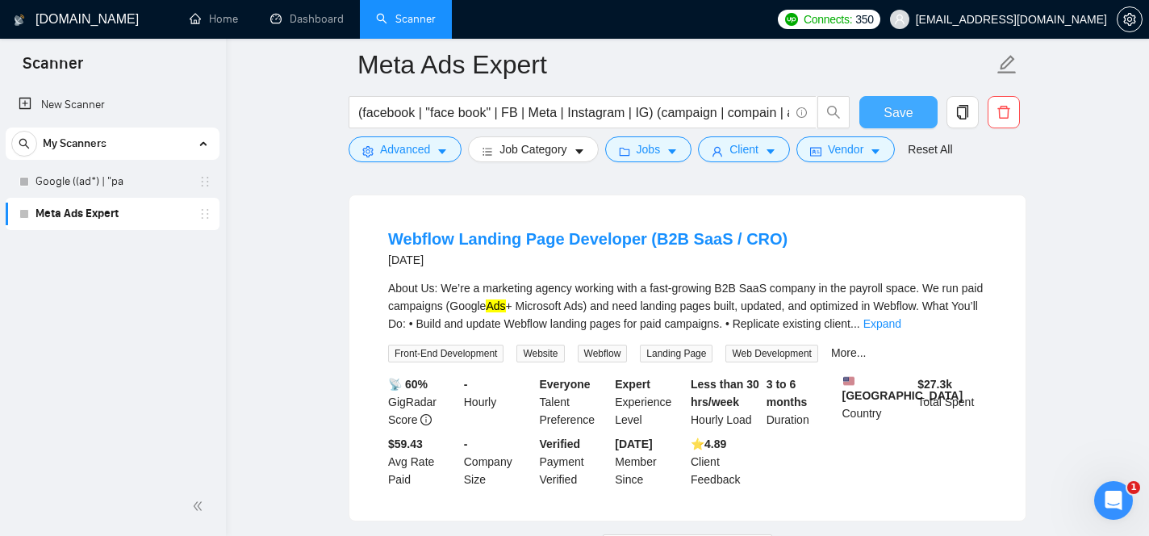
scroll to position [3438, 0]
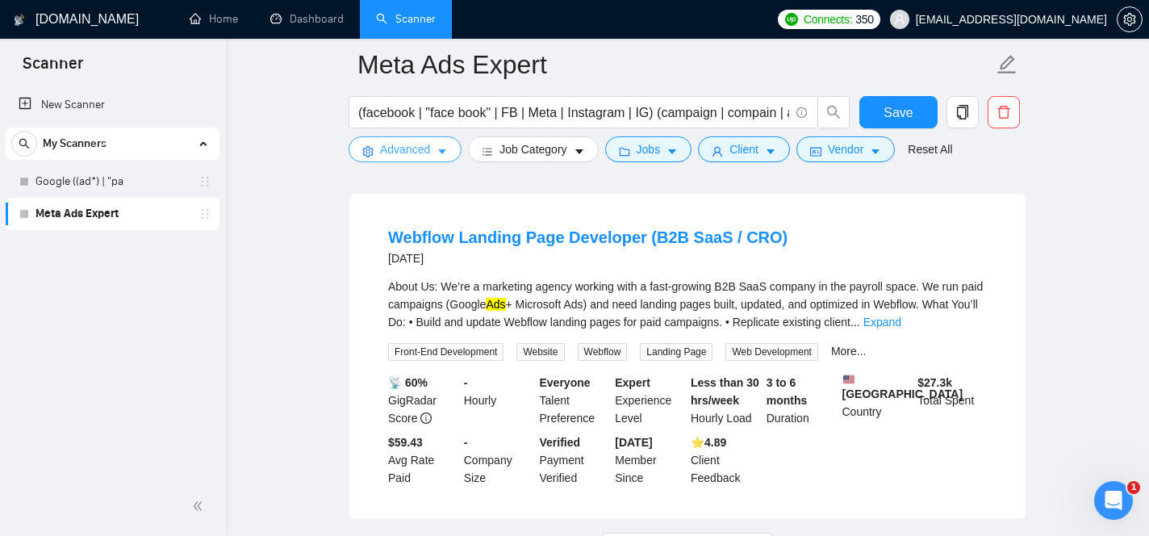
click at [419, 149] on span "Advanced" at bounding box center [405, 149] width 50 height 18
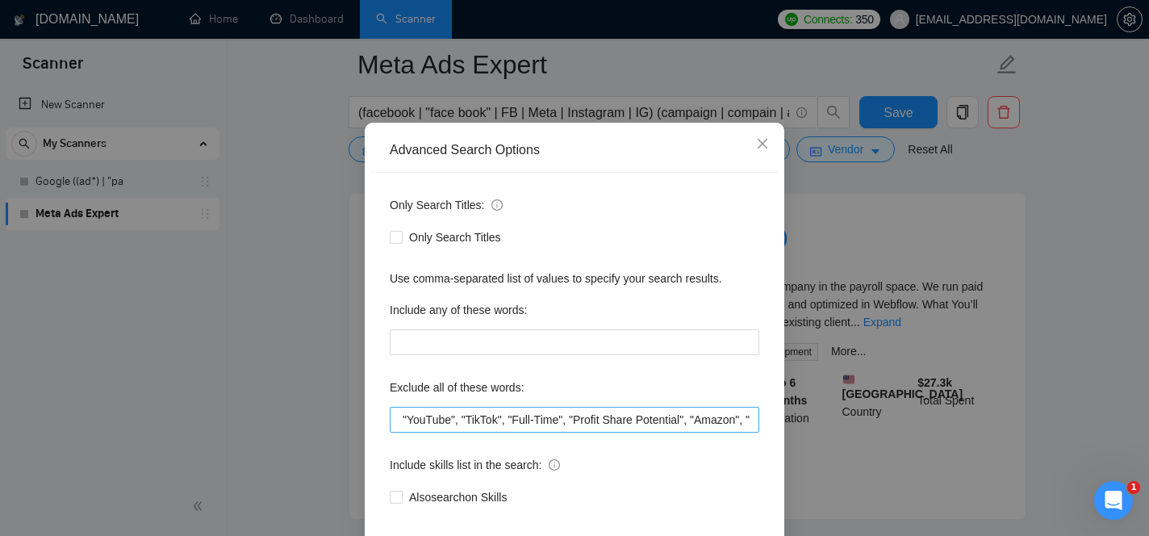
scroll to position [0, 2853]
click at [757, 150] on icon "close" at bounding box center [762, 143] width 13 height 13
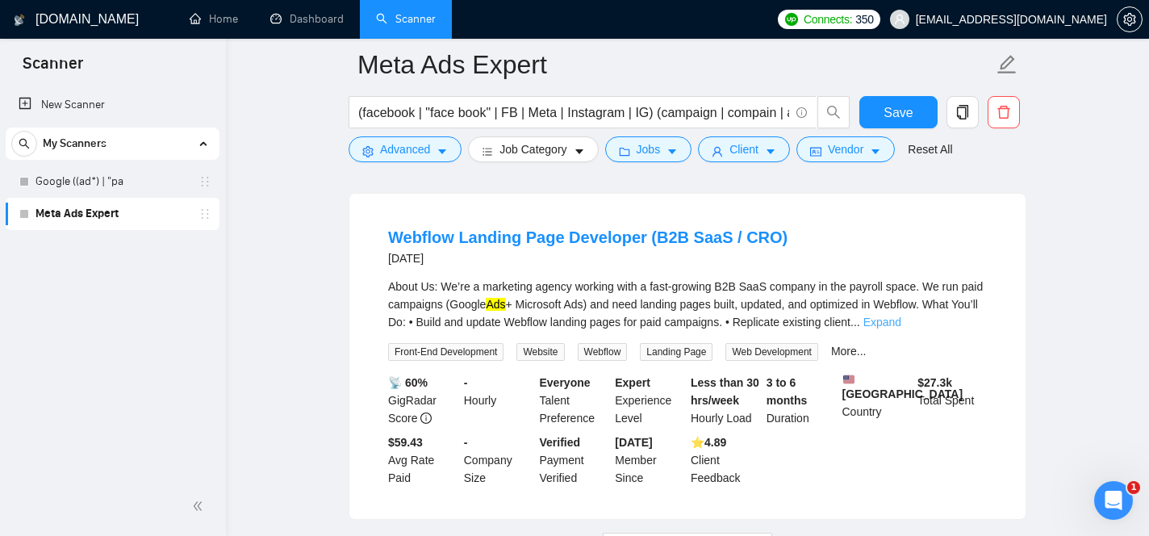
click at [901, 328] on link "Expand" at bounding box center [882, 321] width 38 height 13
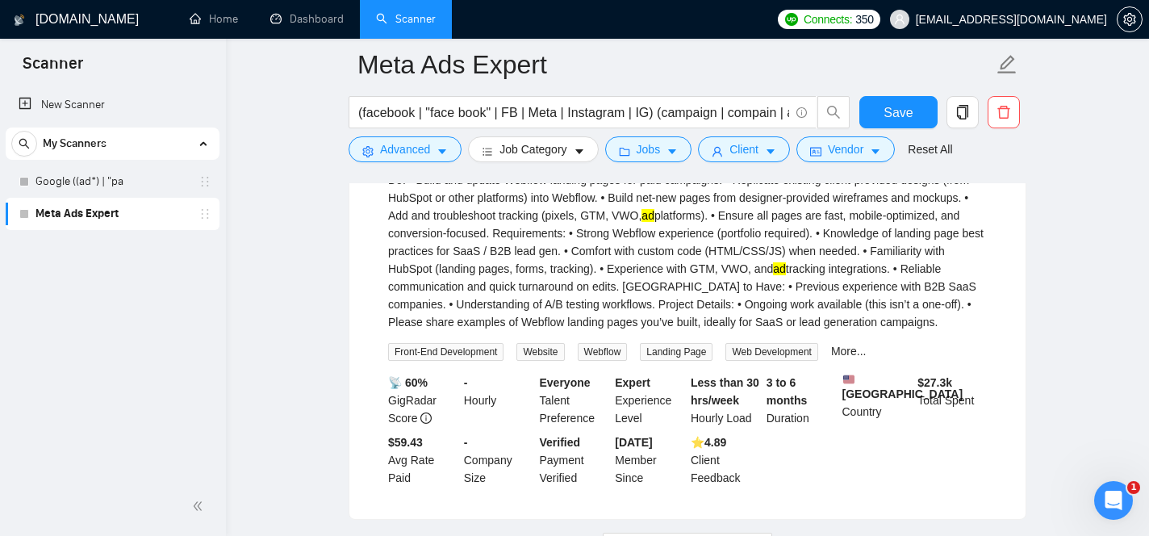
scroll to position [3603, 0]
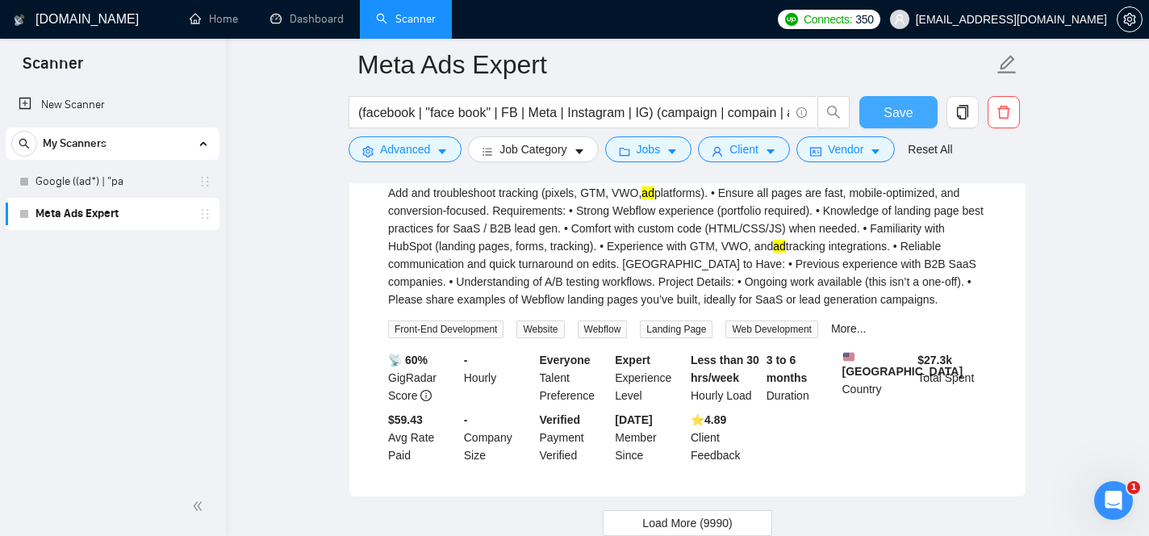
click at [885, 118] on span "Save" at bounding box center [897, 112] width 29 height 20
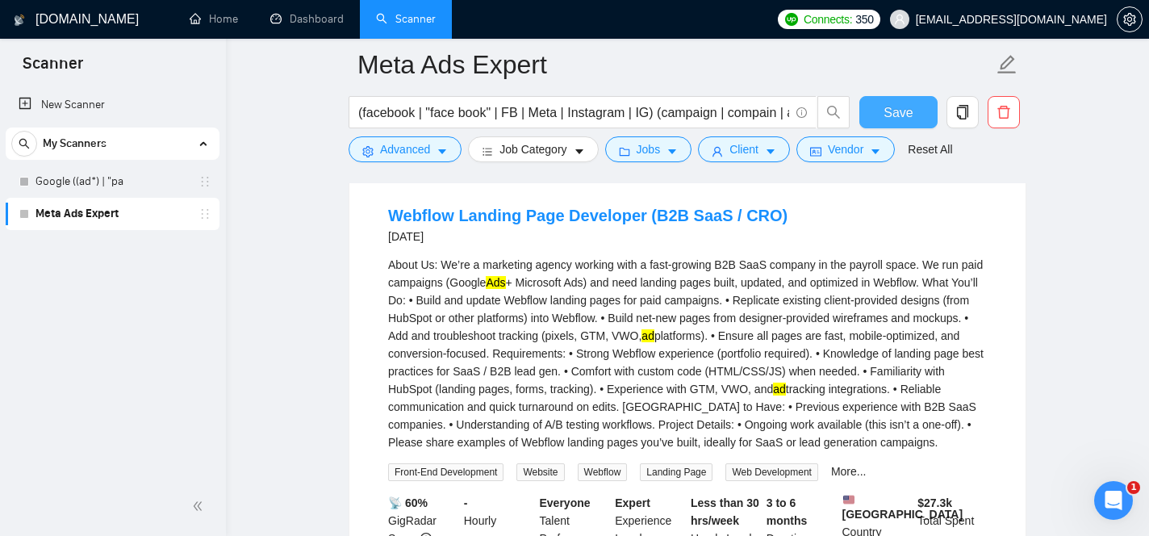
scroll to position [3452, 0]
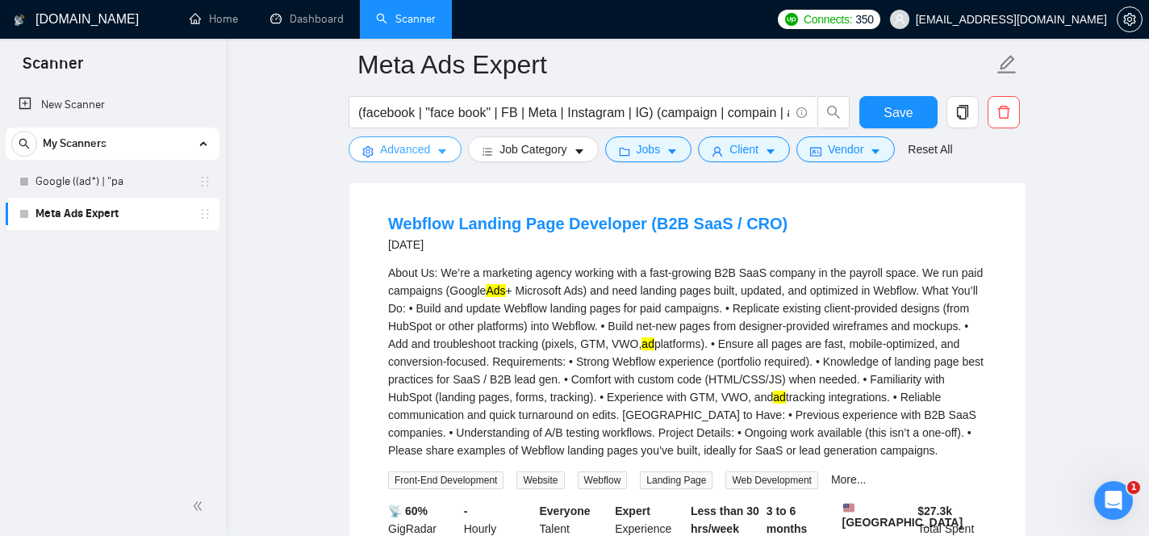
click at [424, 158] on span "Advanced" at bounding box center [405, 149] width 50 height 18
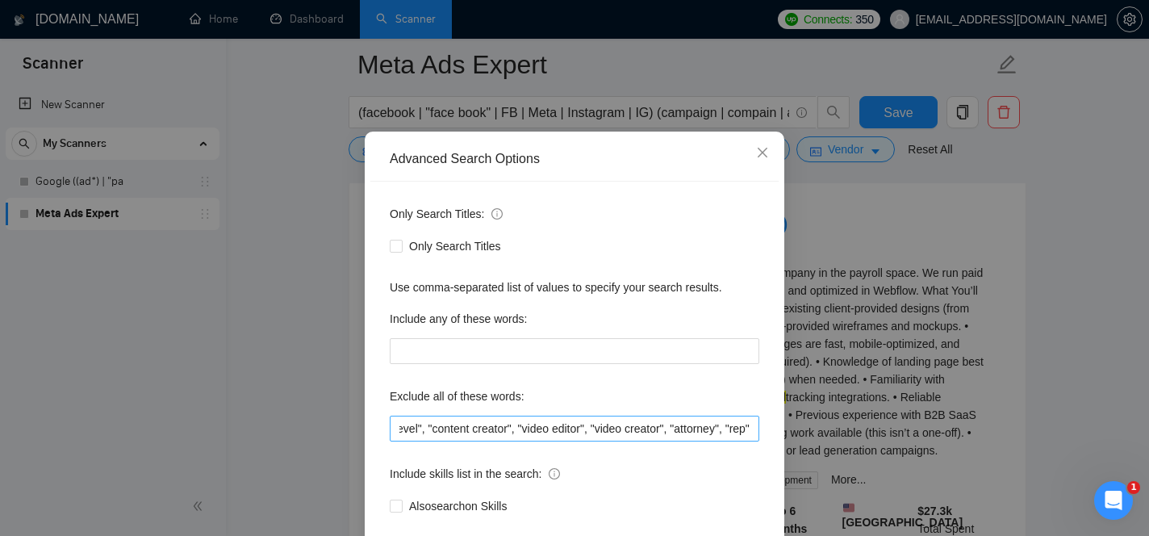
scroll to position [0, 4737]
click at [755, 423] on input ""graphic designer", "this job is not open to teams", "this job is not open to a…" at bounding box center [574, 428] width 369 height 26
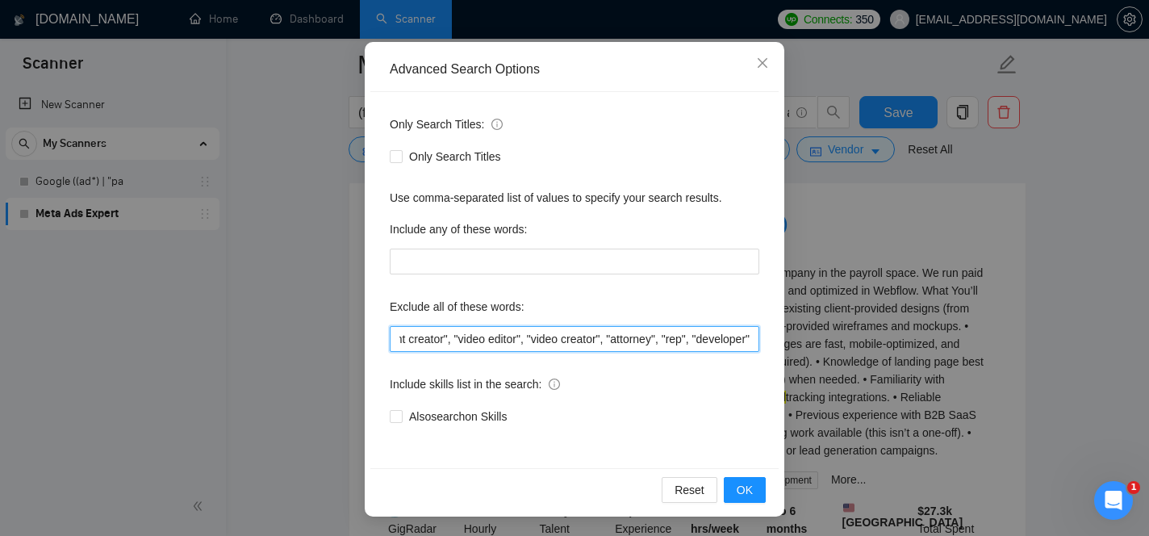
scroll to position [2155, 0]
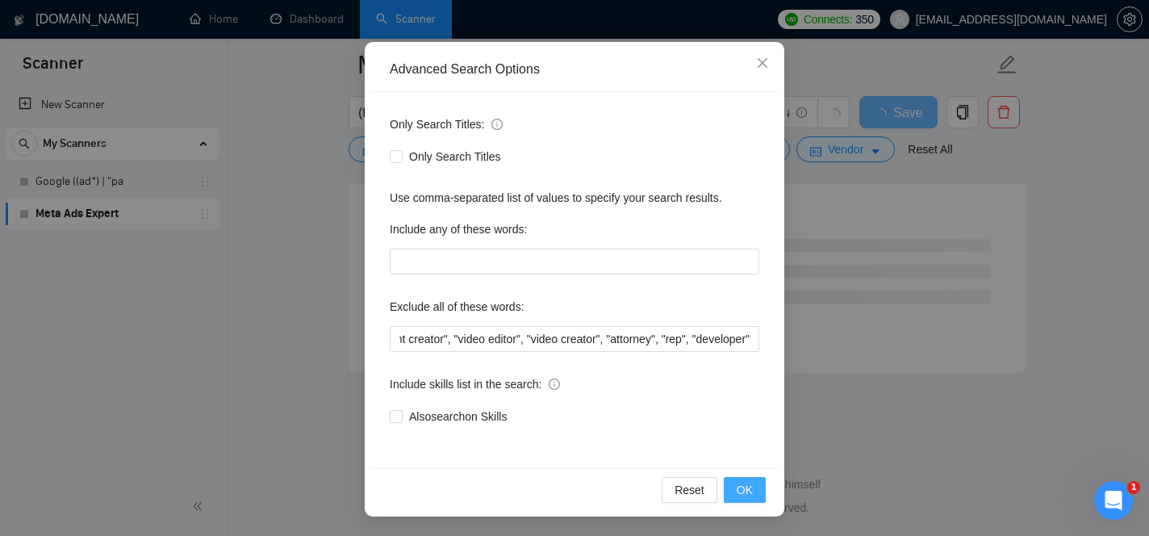
click at [758, 490] on button "OK" at bounding box center [744, 490] width 42 height 26
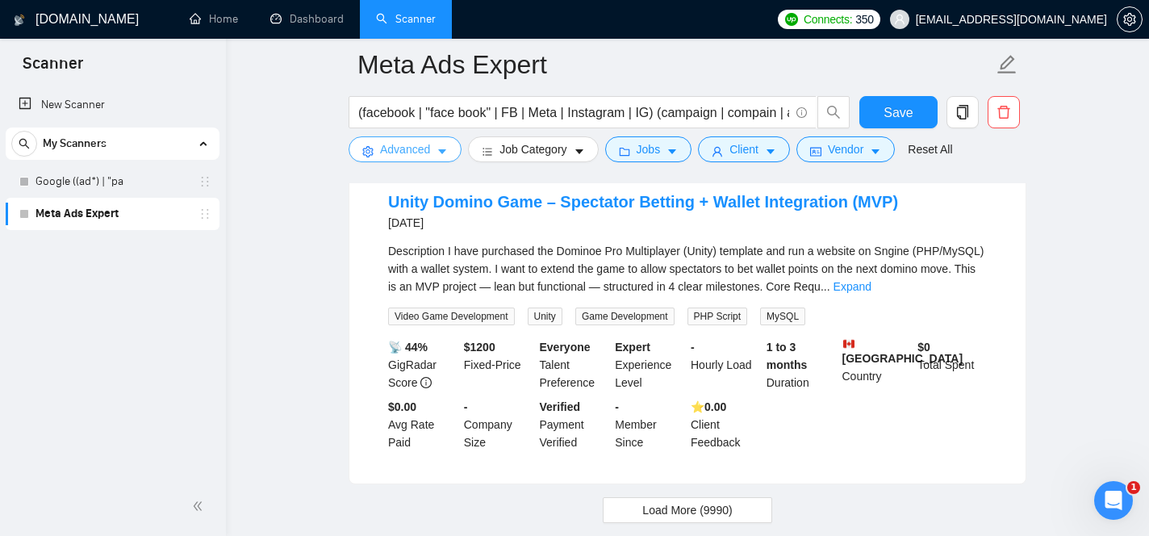
scroll to position [3475, 0]
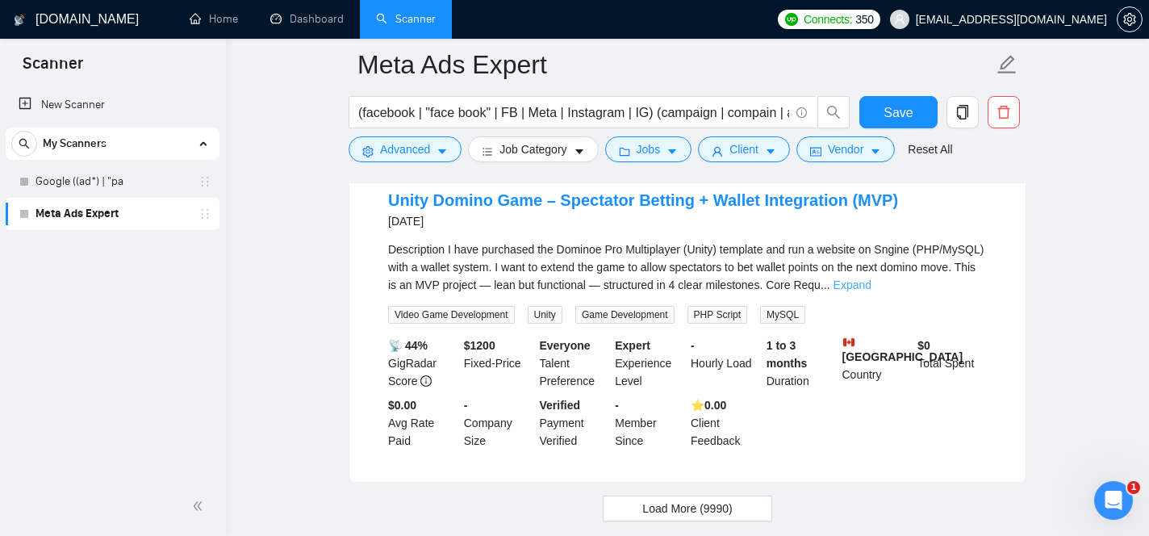
click at [871, 291] on link "Expand" at bounding box center [852, 284] width 38 height 13
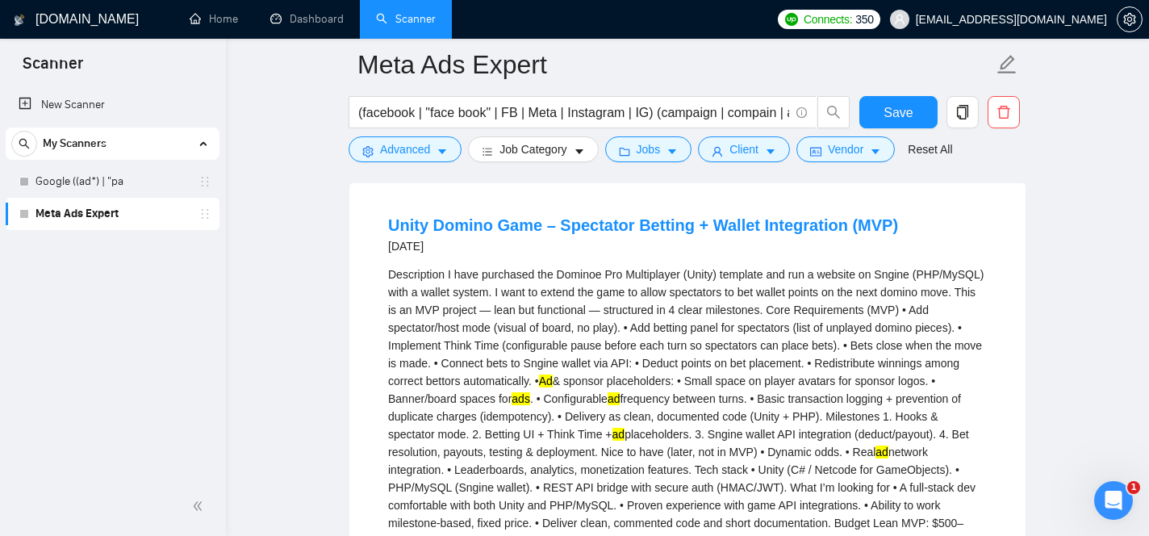
scroll to position [3454, 0]
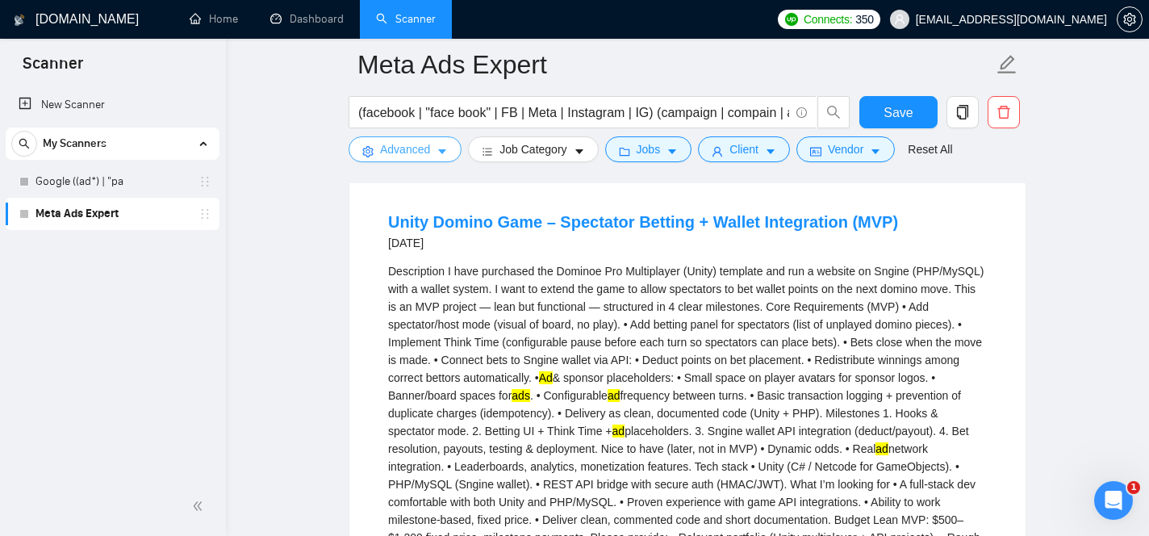
click at [406, 148] on span "Advanced" at bounding box center [405, 149] width 50 height 18
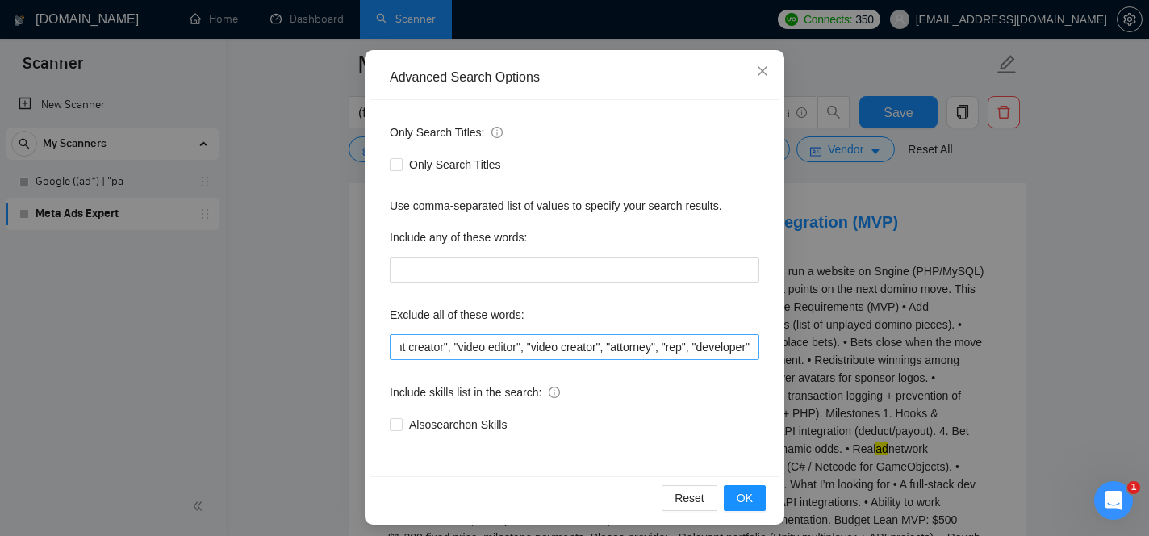
scroll to position [0, 4805]
click at [754, 344] on input ""graphic designer", "this job is not open to teams", "this job is not open to a…" at bounding box center [574, 347] width 369 height 26
click at [745, 492] on span "OK" at bounding box center [744, 498] width 16 height 18
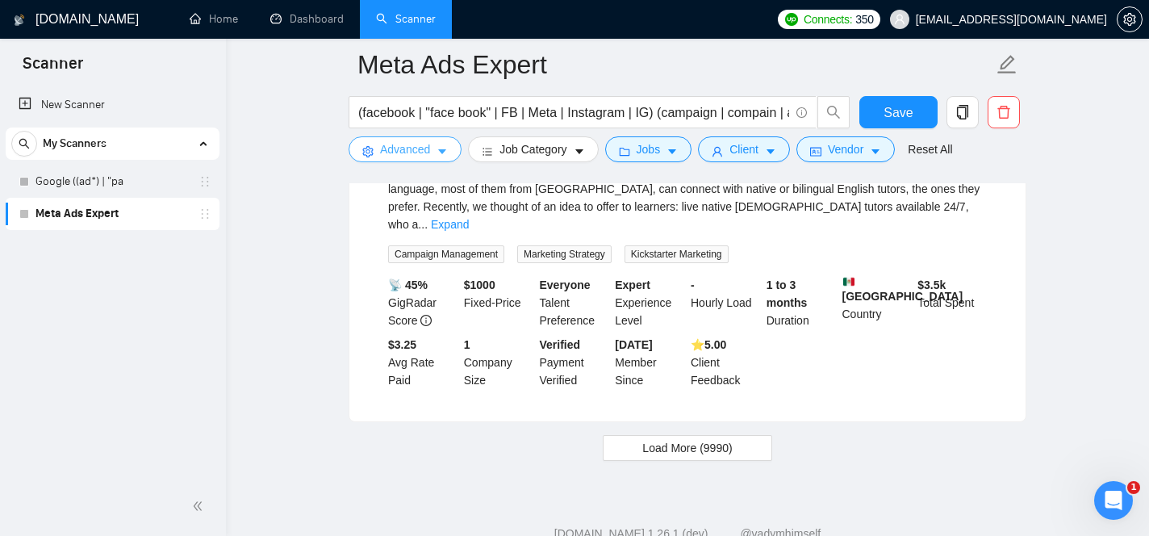
scroll to position [3553, 0]
click at [469, 231] on link "Expand" at bounding box center [450, 225] width 38 height 13
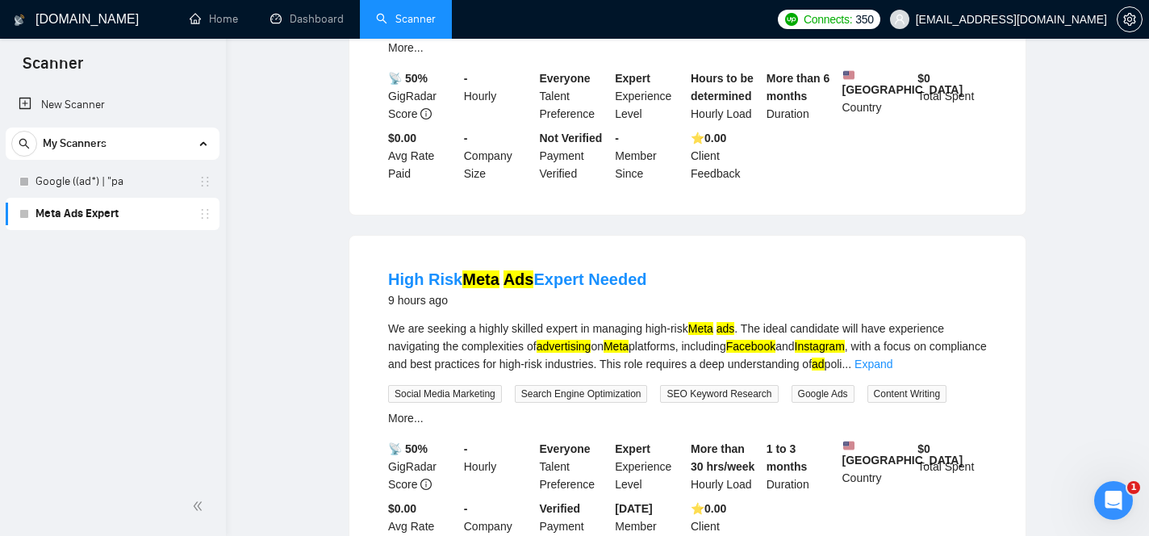
scroll to position [0, 0]
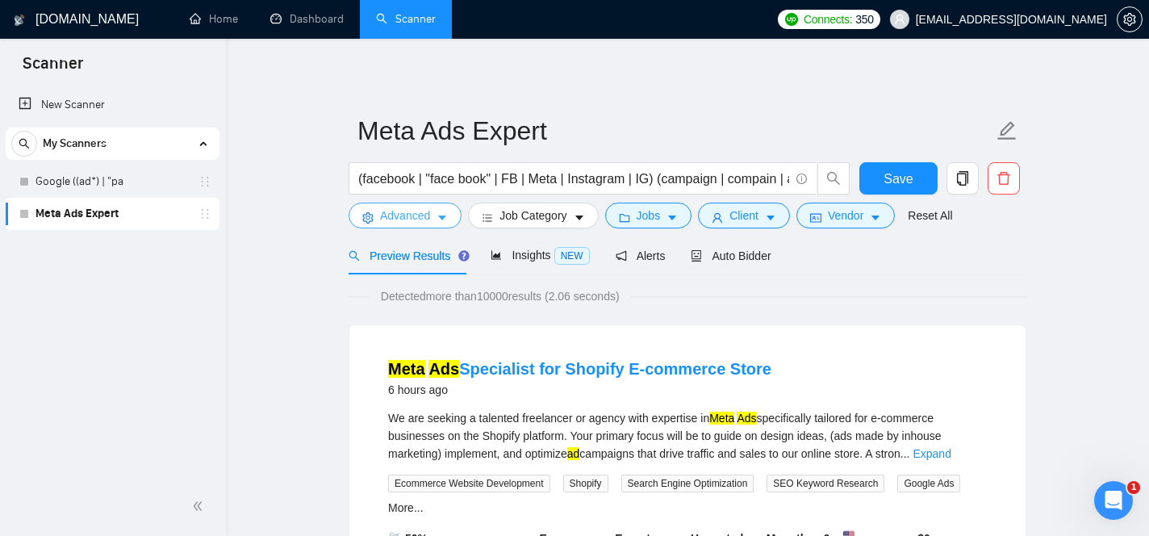
click at [427, 221] on span "Advanced" at bounding box center [405, 215] width 50 height 18
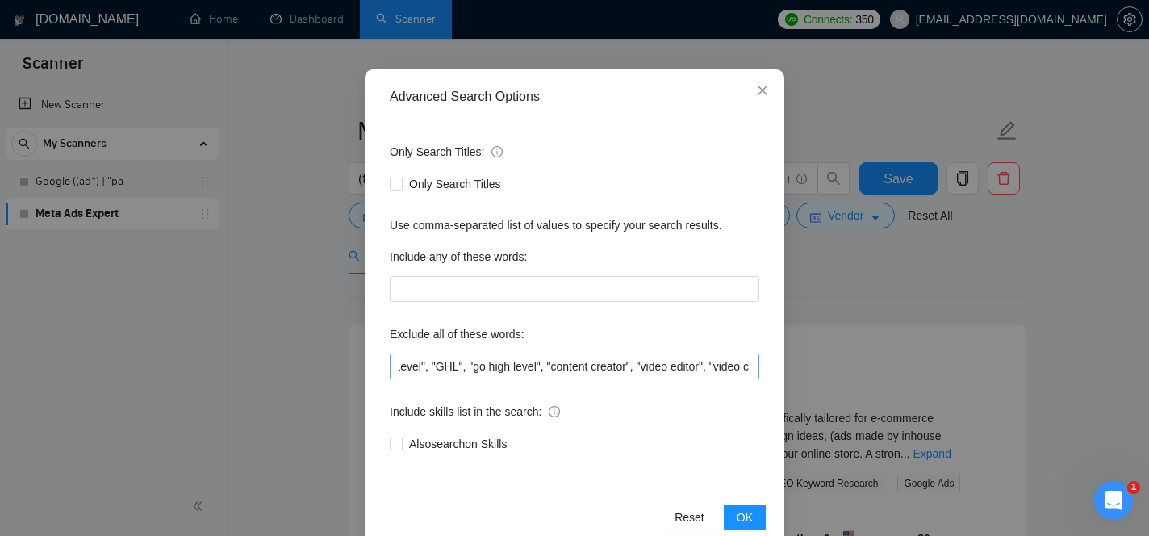
scroll to position [0, 4857]
click at [750, 366] on input ""graphic designer", "this job is not open to teams", "this job is not open to a…" at bounding box center [574, 366] width 369 height 26
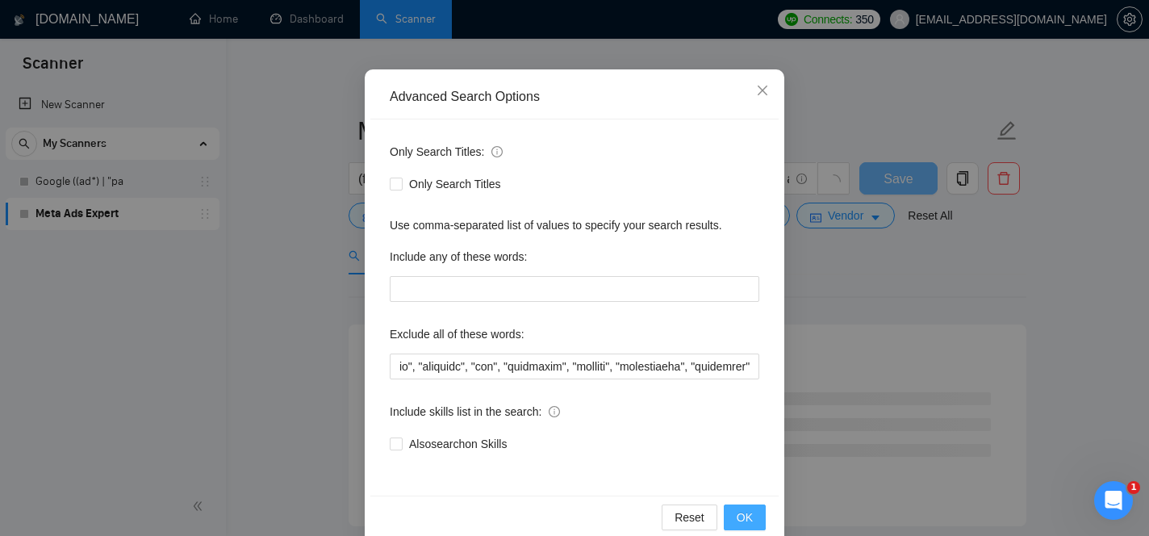
click at [737, 517] on span "OK" at bounding box center [744, 517] width 16 height 18
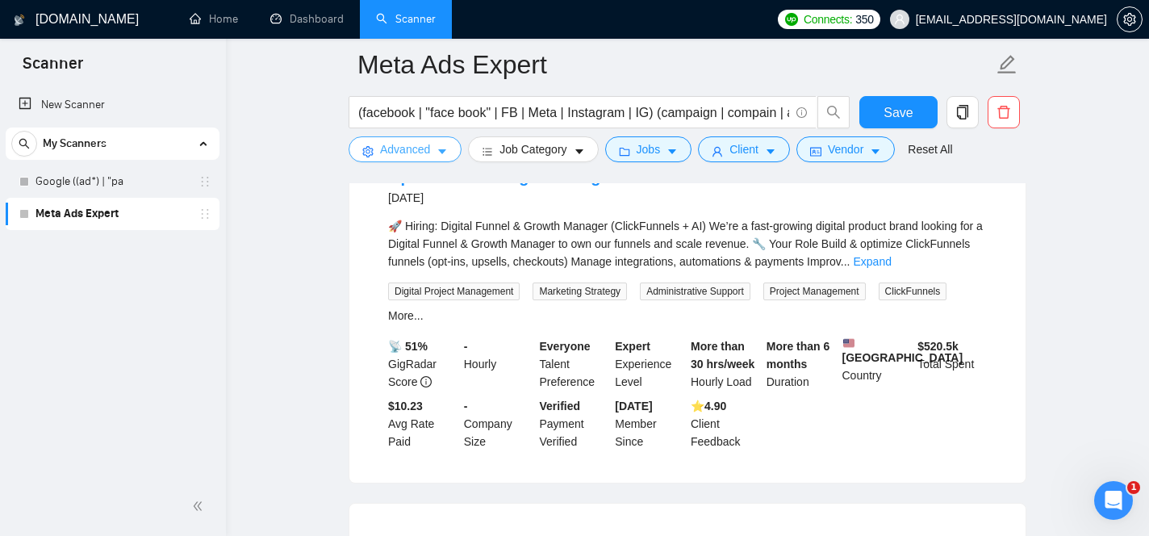
scroll to position [1348, 0]
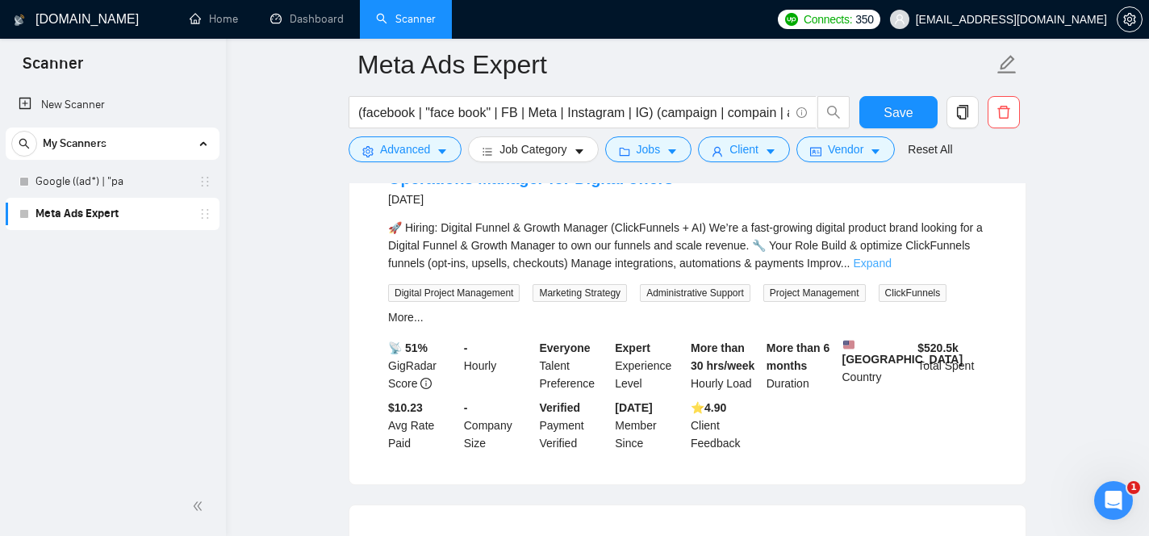
click at [890, 269] on link "Expand" at bounding box center [872, 262] width 38 height 13
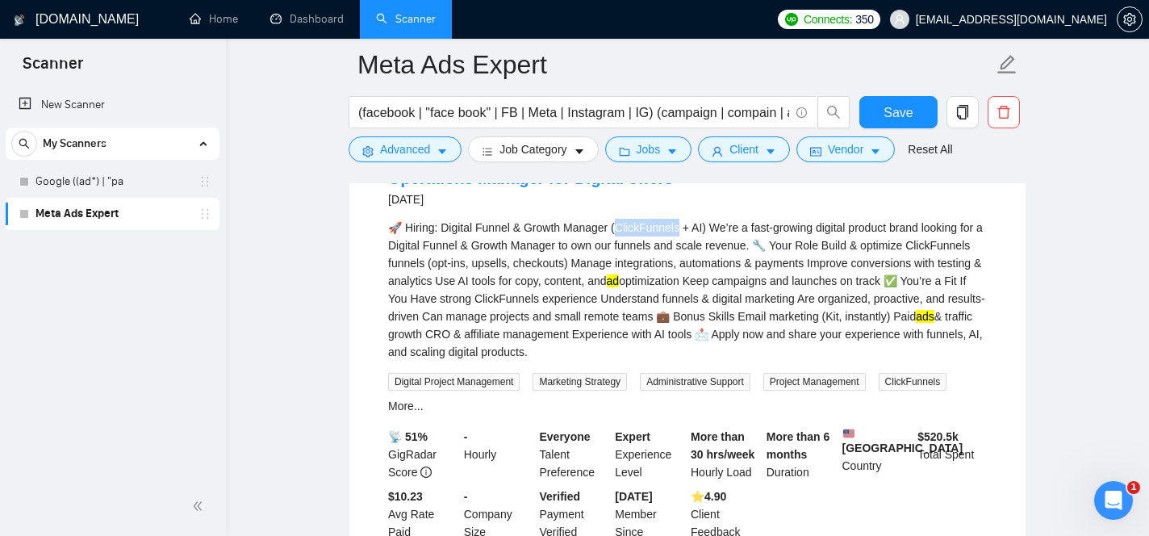
drag, startPoint x: 619, startPoint y: 243, endPoint x: 683, endPoint y: 245, distance: 64.6
click at [683, 245] on div "🚀 Hiring: Digital Funnel & Growth Manager (ClickFunnels + AI) We’re a fast-grow…" at bounding box center [687, 290] width 598 height 142
click at [399, 153] on span "Advanced" at bounding box center [405, 149] width 50 height 18
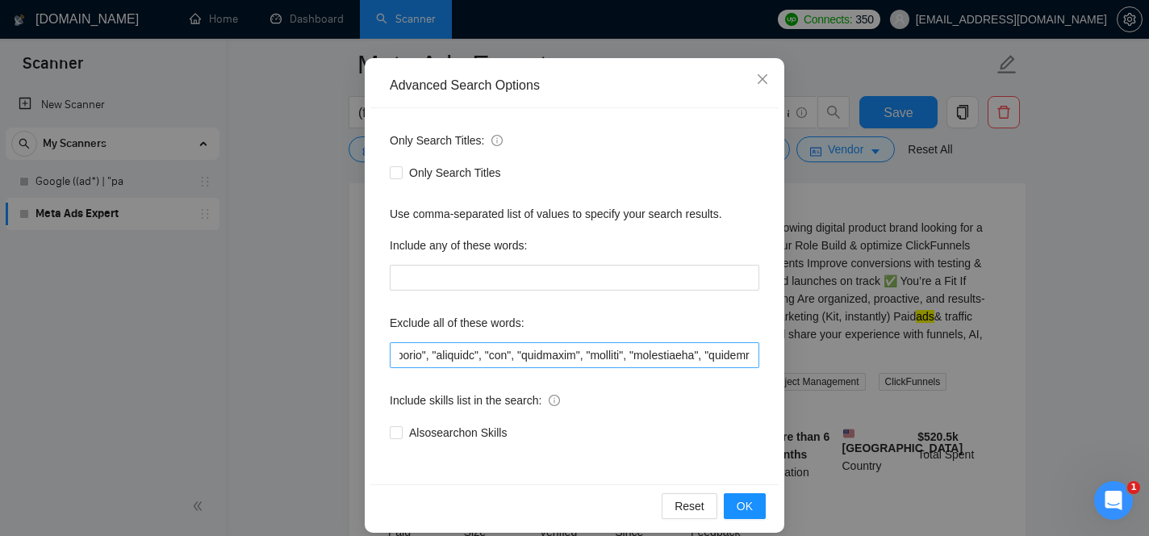
scroll to position [0, 4996]
click at [752, 354] on input "text" at bounding box center [574, 355] width 369 height 26
paste input "ClickFunnels"
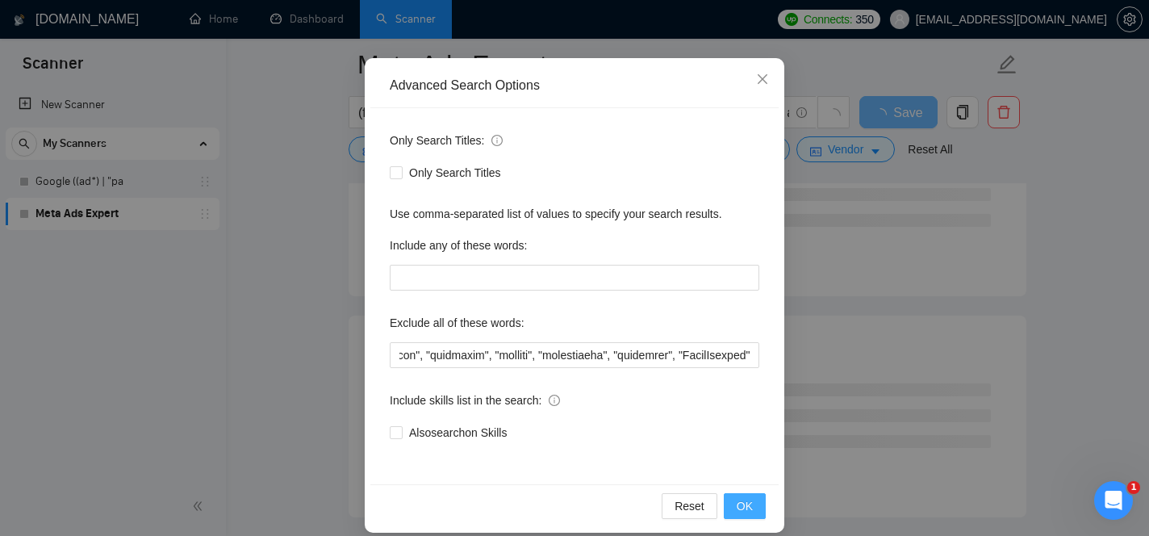
scroll to position [0, 0]
click at [749, 501] on span "OK" at bounding box center [744, 506] width 16 height 18
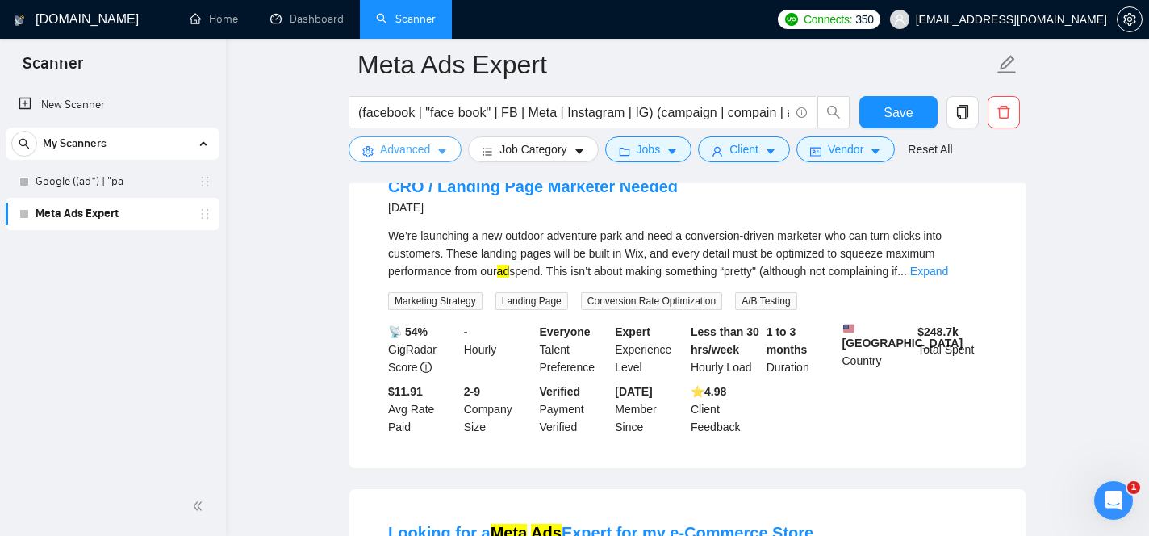
scroll to position [1712, 0]
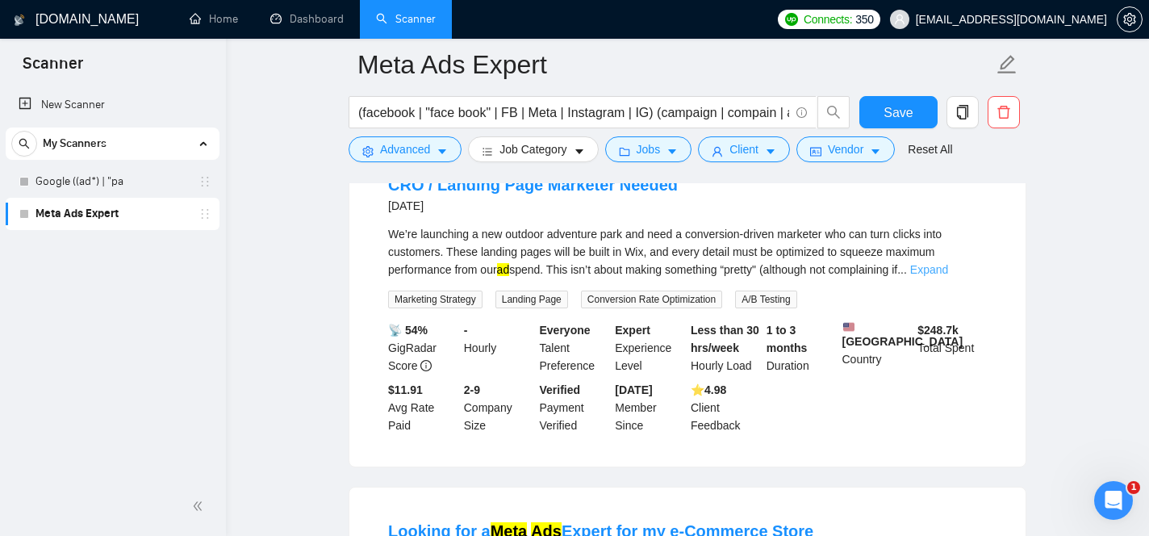
click at [948, 276] on link "Expand" at bounding box center [929, 269] width 38 height 13
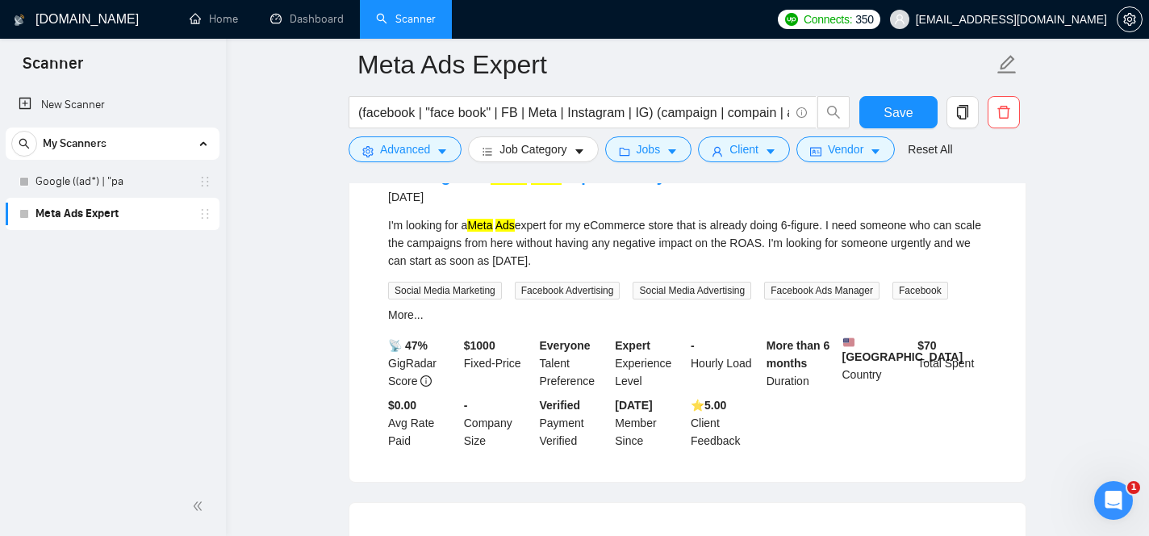
scroll to position [2232, 0]
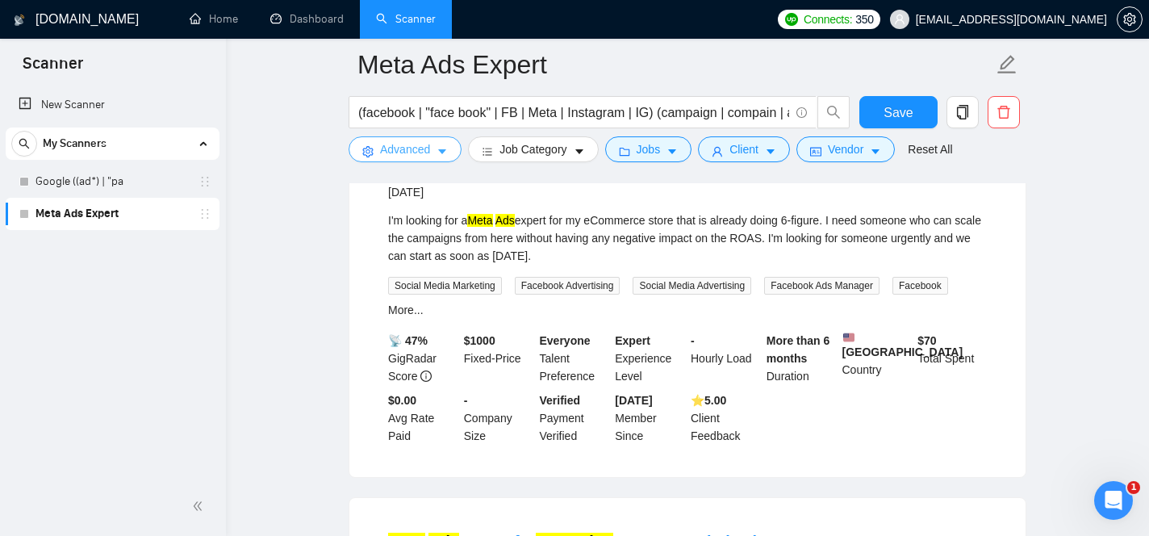
click at [422, 152] on span "Advanced" at bounding box center [405, 149] width 50 height 18
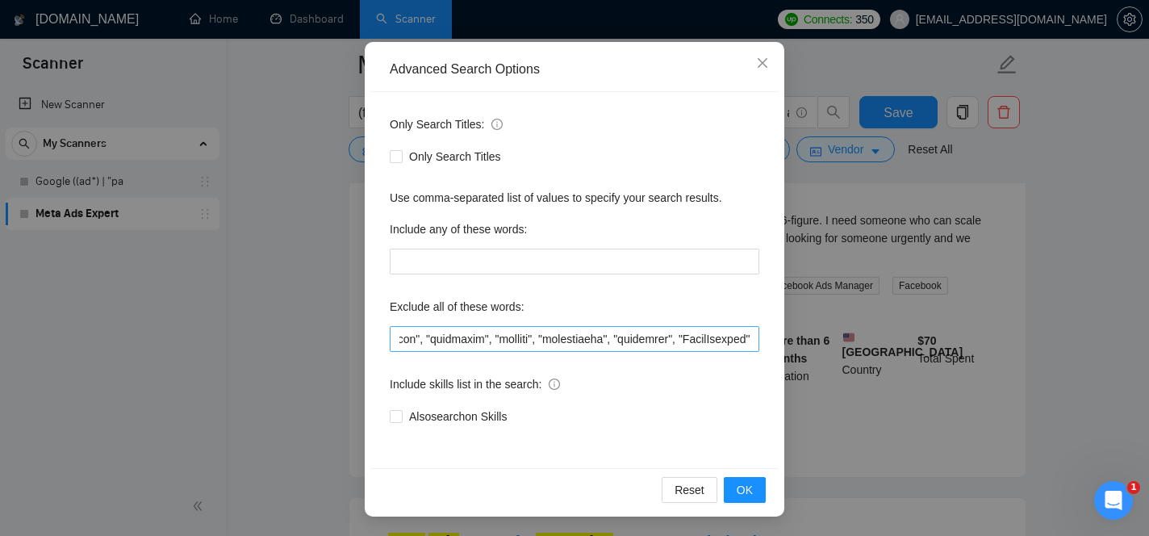
scroll to position [0, 5077]
click at [752, 339] on input "text" at bounding box center [574, 339] width 369 height 26
click at [753, 489] on button "OK" at bounding box center [744, 490] width 42 height 26
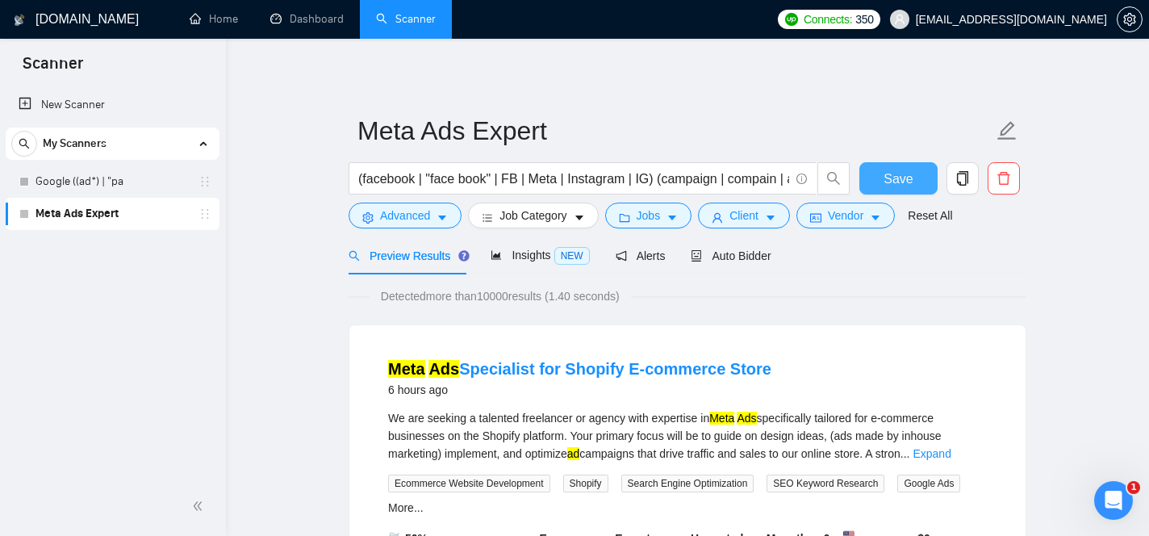
click at [902, 181] on span "Save" at bounding box center [897, 179] width 29 height 20
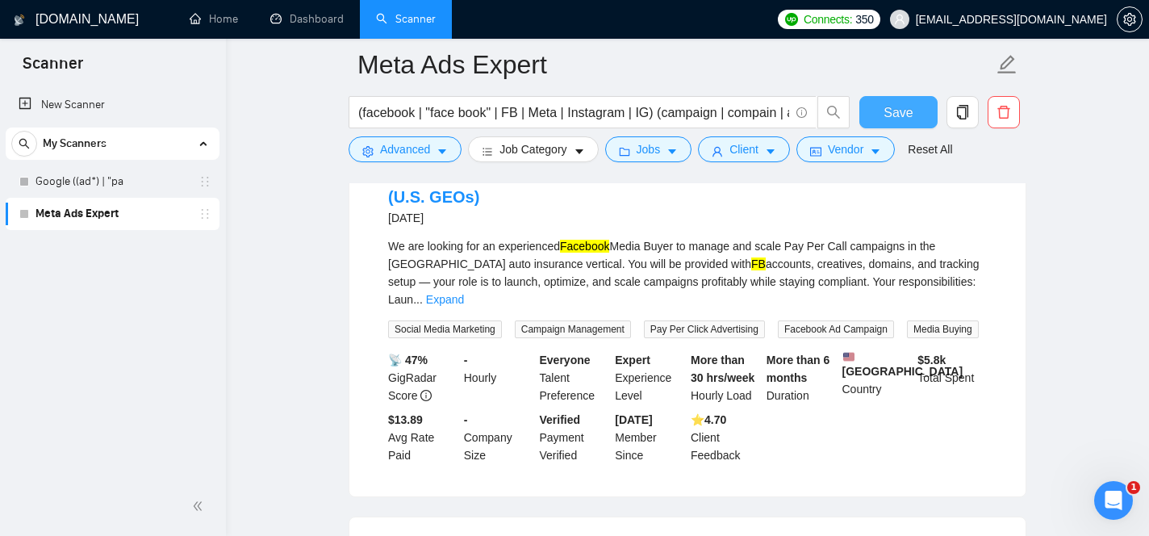
scroll to position [2784, 0]
click at [464, 306] on link "Expand" at bounding box center [445, 300] width 38 height 13
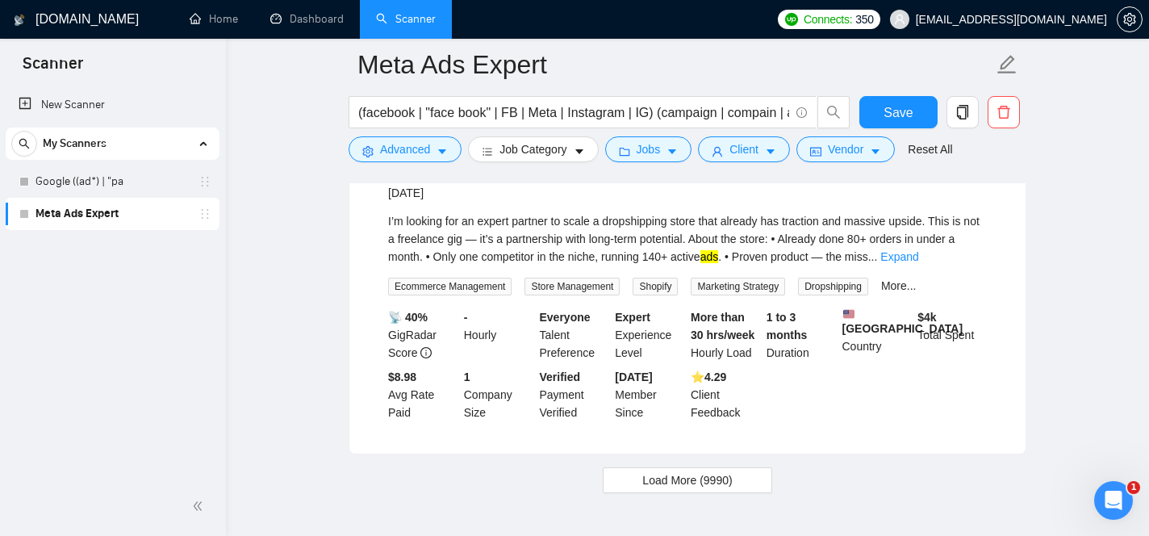
scroll to position [3763, 0]
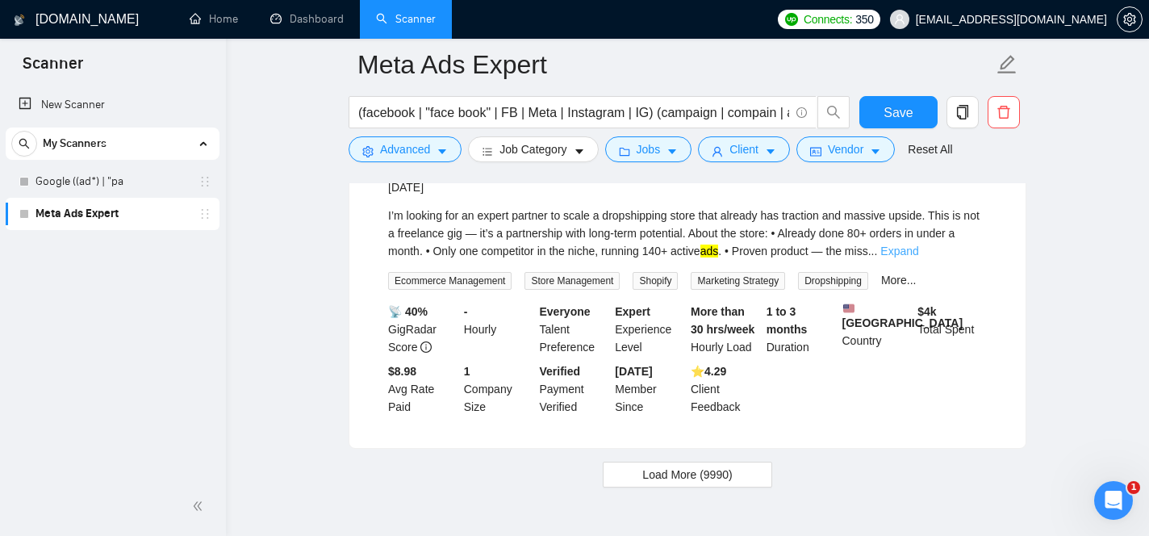
click at [918, 257] on link "Expand" at bounding box center [899, 250] width 38 height 13
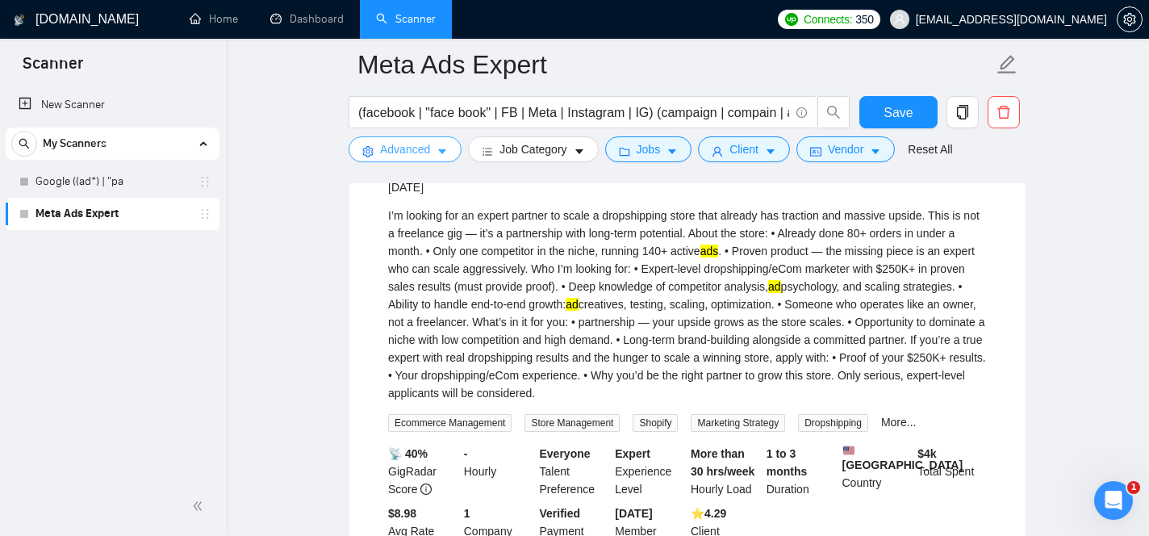
click at [429, 153] on span "Advanced" at bounding box center [405, 149] width 50 height 18
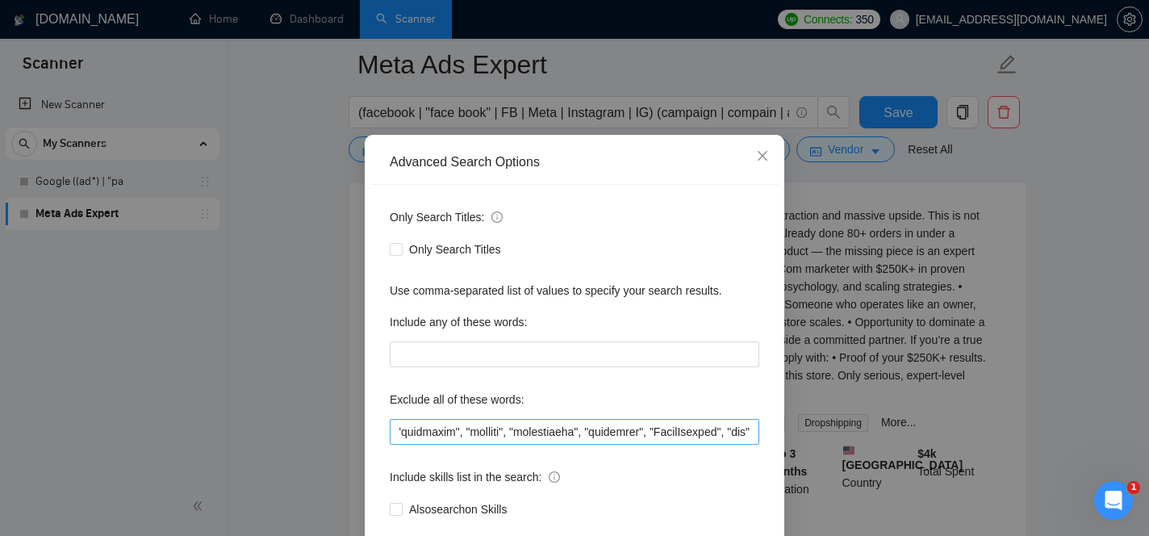
scroll to position [0, 5110]
click at [748, 427] on input "text" at bounding box center [574, 432] width 369 height 26
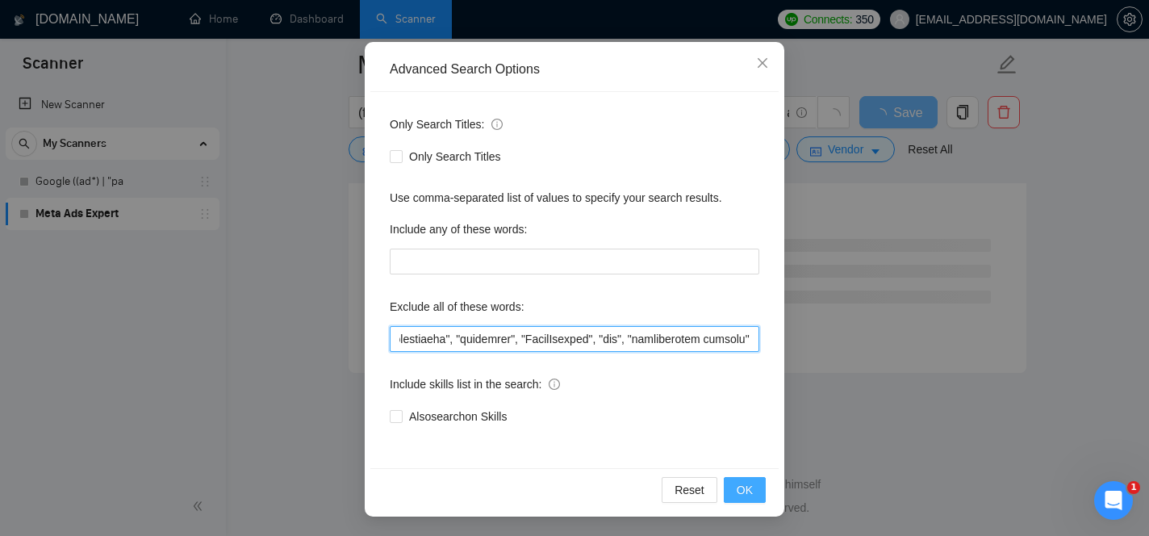
scroll to position [2155, 0]
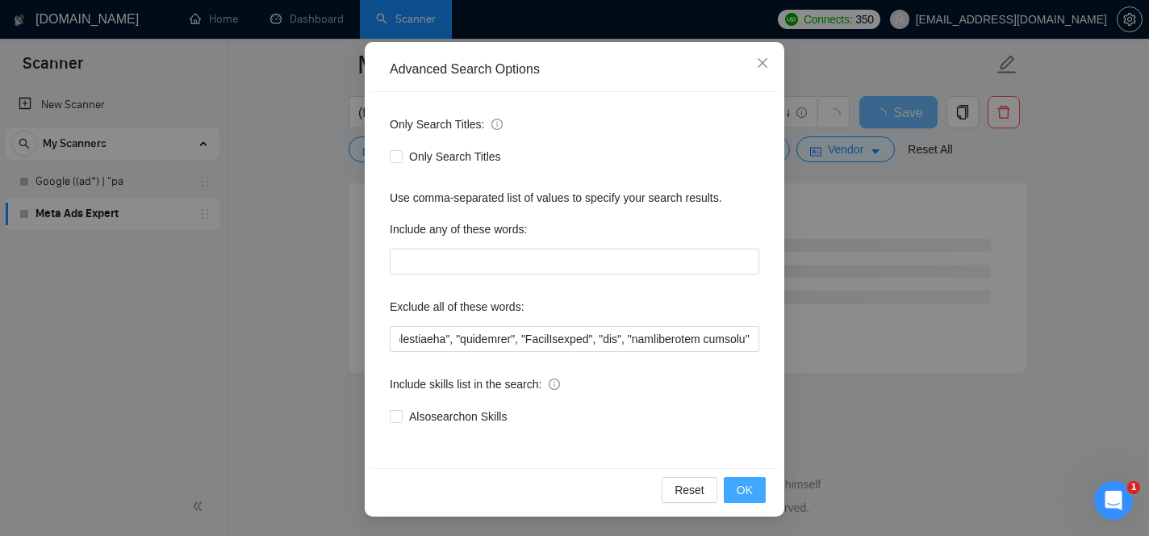
click at [743, 489] on span "OK" at bounding box center [744, 490] width 16 height 18
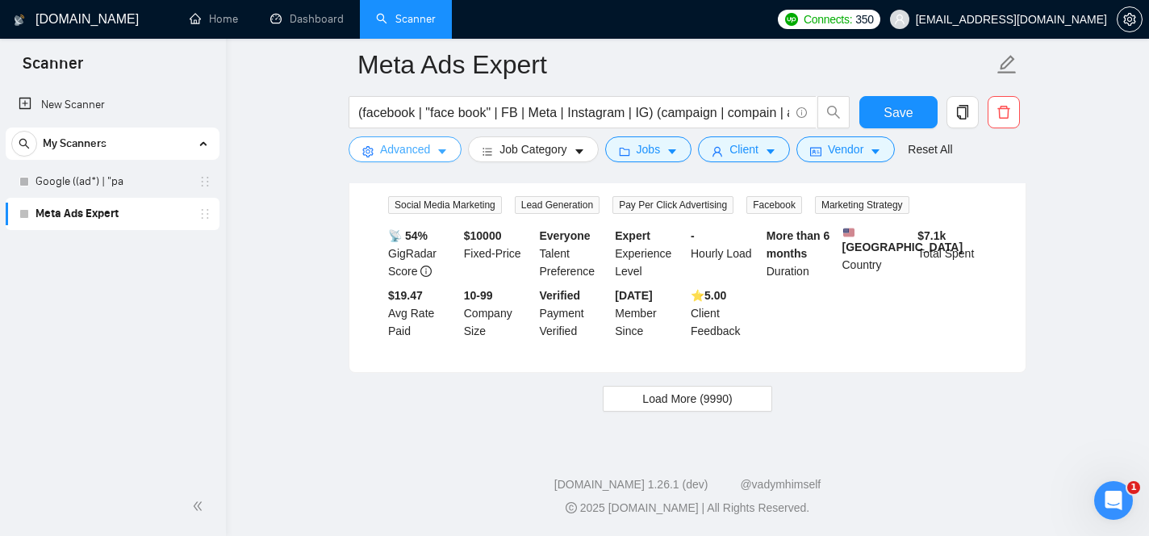
scroll to position [3702, 0]
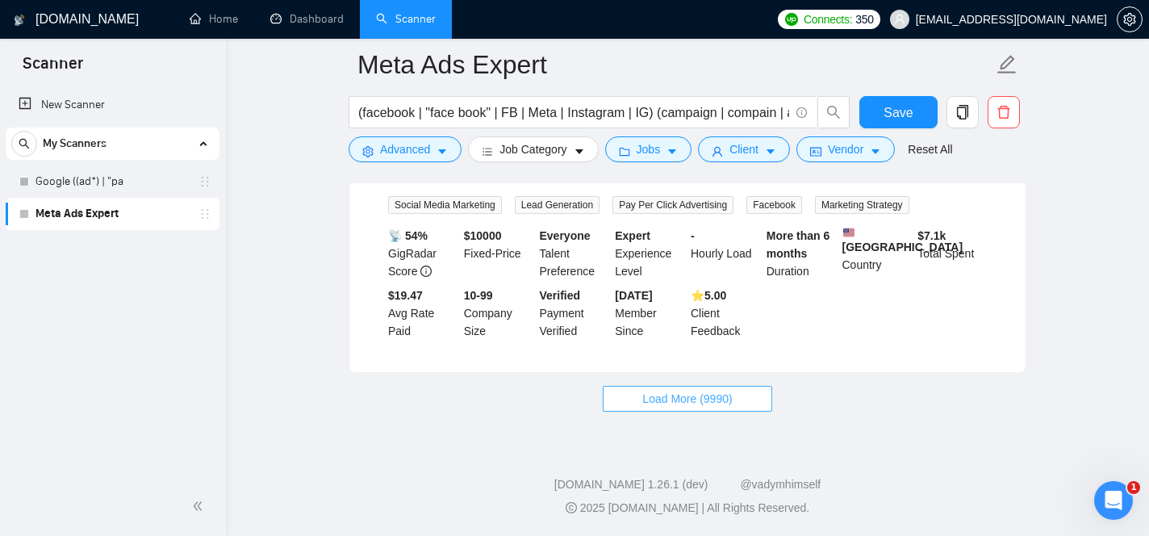
click at [710, 396] on span "Load More (9990)" at bounding box center [687, 399] width 90 height 18
click at [902, 118] on span "Save" at bounding box center [897, 112] width 29 height 20
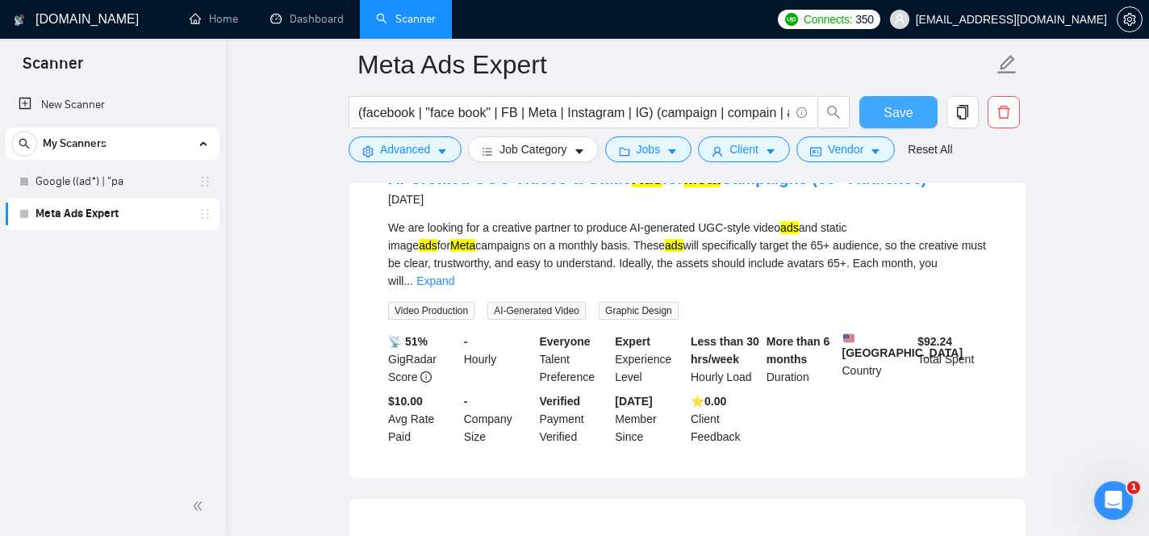
scroll to position [3884, 0]
drag, startPoint x: 643, startPoint y: 304, endPoint x: 707, endPoint y: 306, distance: 64.6
click at [707, 289] on div "We are looking for a creative partner to produce AI-generated UGC-style video a…" at bounding box center [687, 253] width 598 height 71
drag, startPoint x: 497, startPoint y: 306, endPoint x: 576, endPoint y: 307, distance: 79.1
click at [576, 289] on div "We are looking for a creative partner to produce AI-generated UGC-style video a…" at bounding box center [687, 253] width 598 height 71
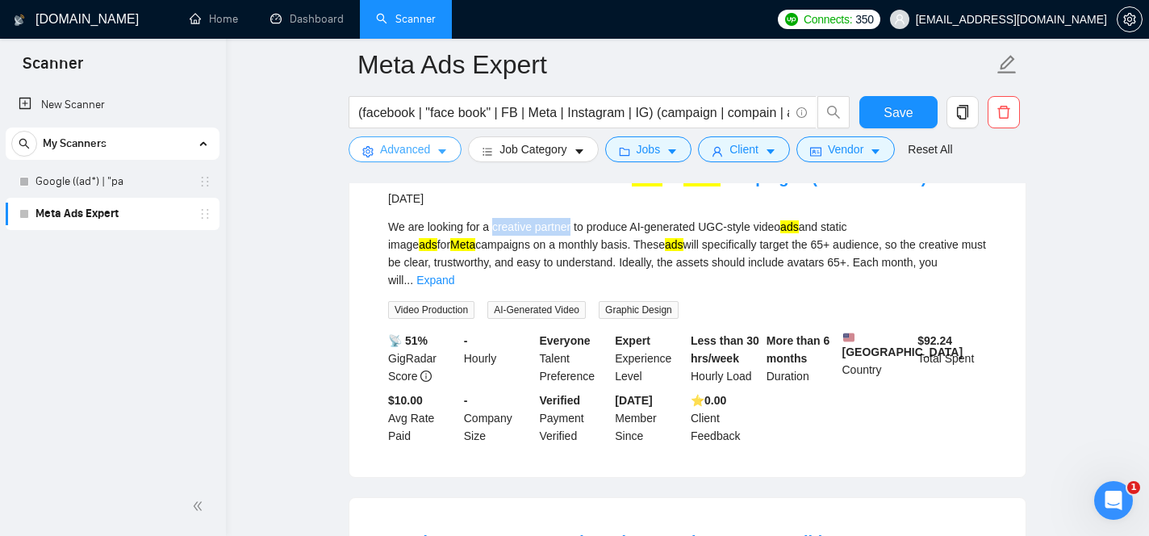
click at [420, 151] on span "Advanced" at bounding box center [405, 149] width 50 height 18
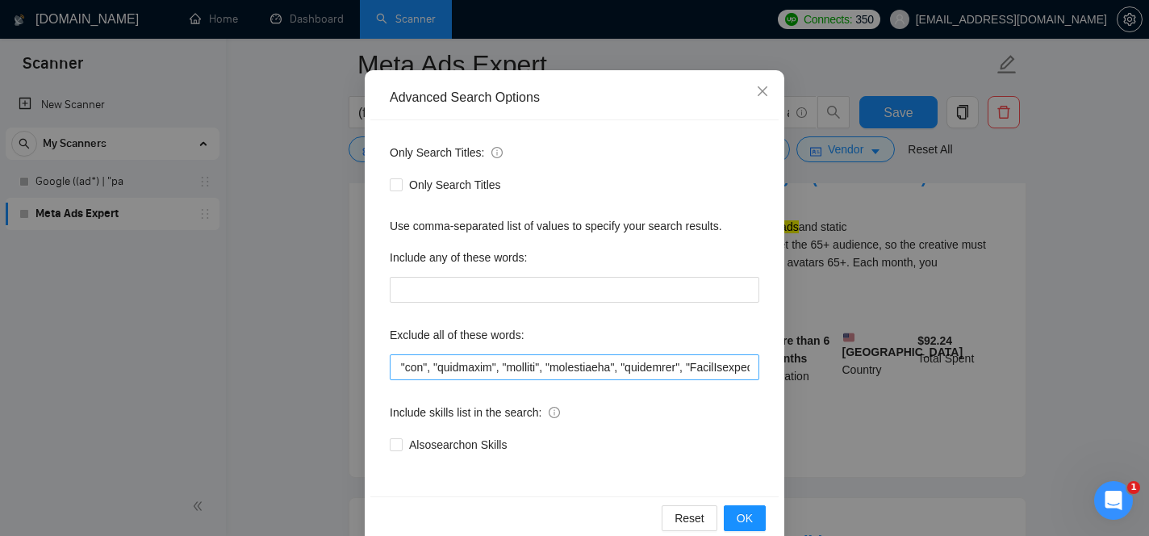
scroll to position [0, 5236]
click at [748, 369] on input "text" at bounding box center [574, 367] width 369 height 26
paste input "creative partner"
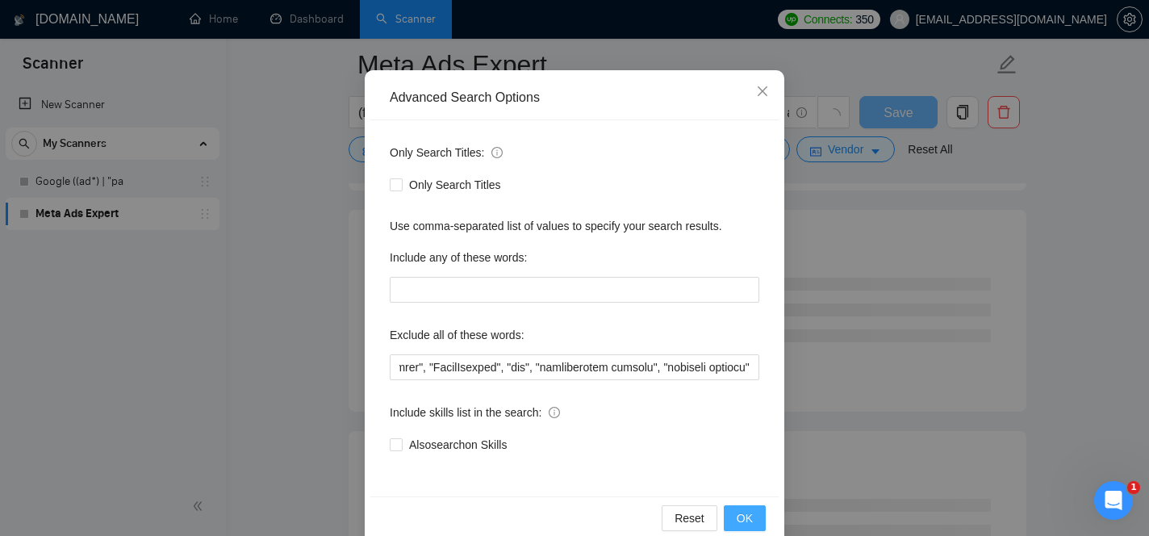
click at [739, 510] on span "OK" at bounding box center [744, 518] width 16 height 18
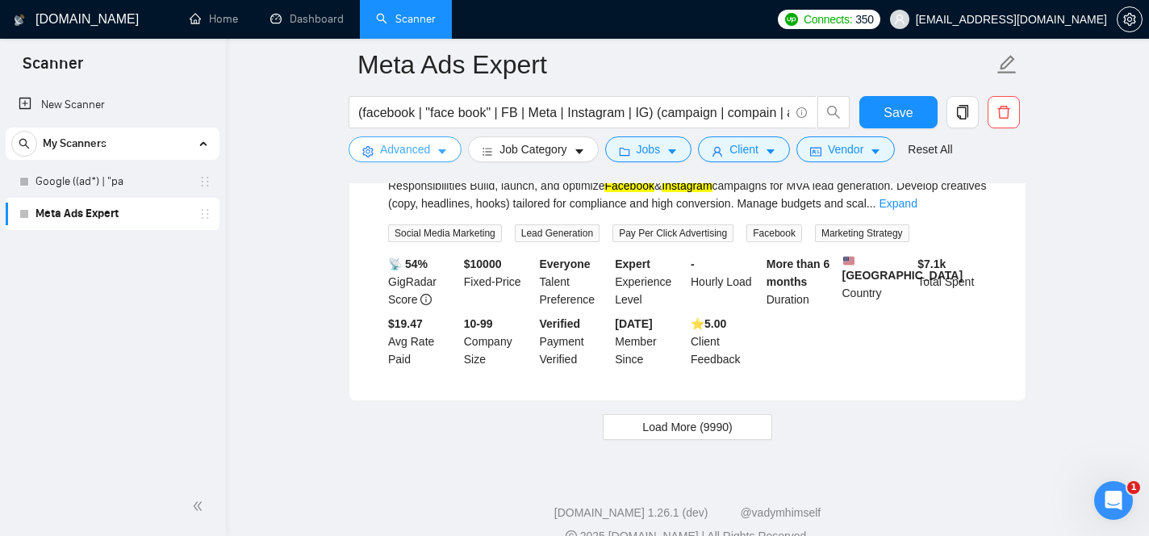
scroll to position [3702, 0]
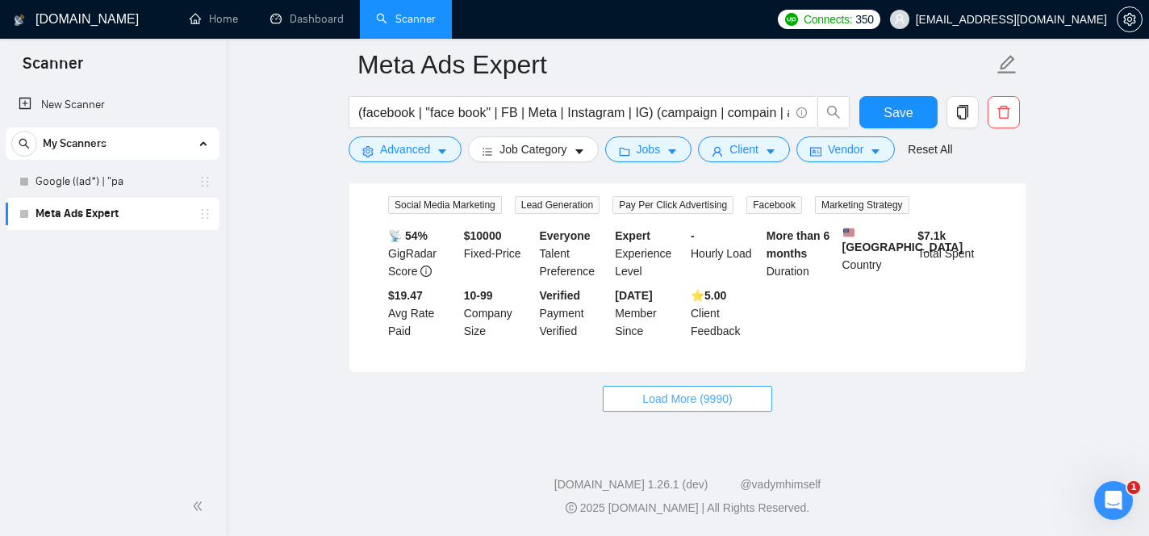
drag, startPoint x: 745, startPoint y: 396, endPoint x: 777, endPoint y: 380, distance: 35.3
click at [745, 396] on button "Load More (9990)" at bounding box center [686, 399] width 169 height 26
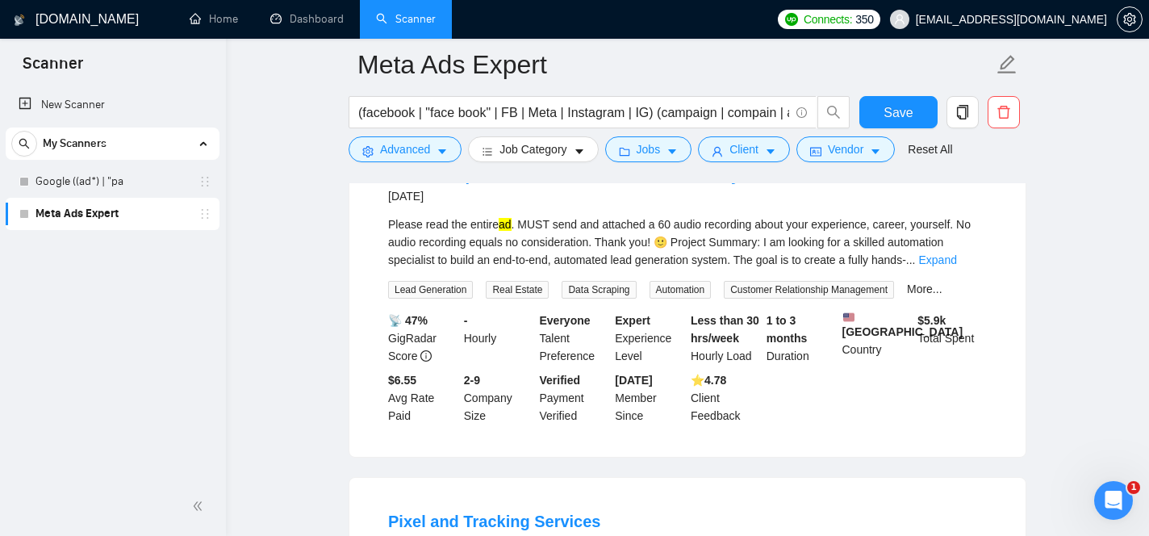
scroll to position [3888, 0]
drag, startPoint x: 688, startPoint y: 301, endPoint x: 717, endPoint y: 301, distance: 29.0
click at [717, 267] on div "Please read the entire ad . MUST send and attached a 60 audio recording about y…" at bounding box center [687, 240] width 598 height 53
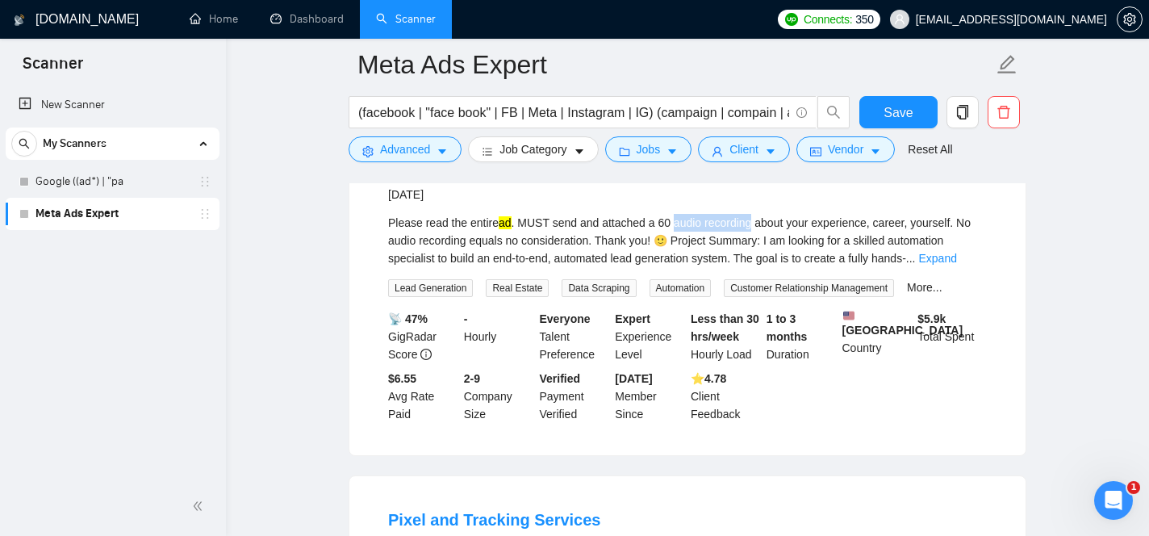
drag, startPoint x: 685, startPoint y: 301, endPoint x: 766, endPoint y: 302, distance: 81.5
click at [766, 267] on div "Please read the entire ad . MUST send and attached a 60 audio recording about y…" at bounding box center [687, 240] width 598 height 53
click at [444, 156] on icon "caret-down" at bounding box center [441, 151] width 11 height 11
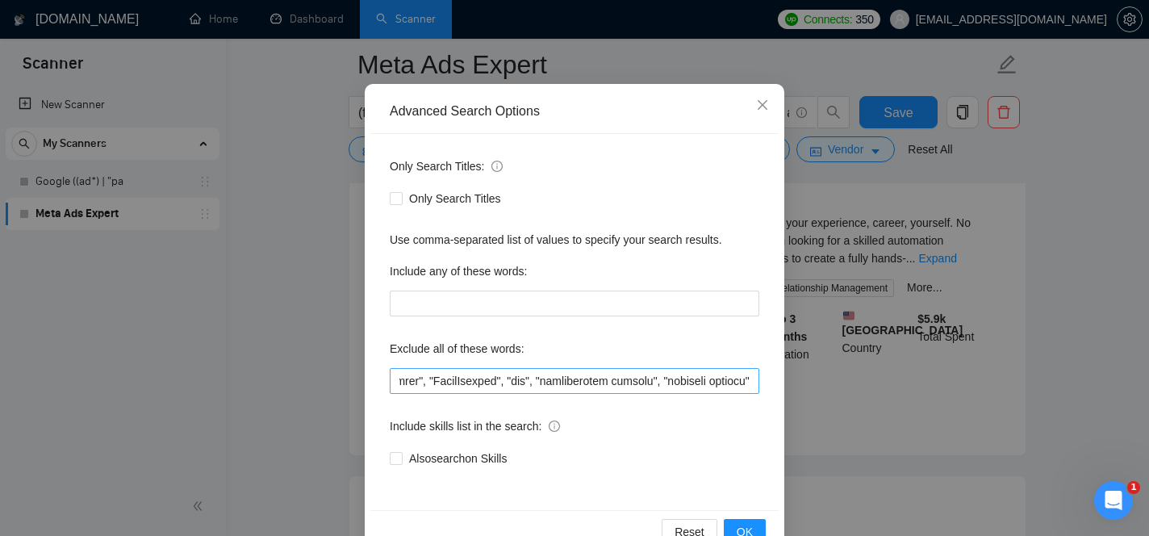
scroll to position [0, 5334]
click at [752, 374] on input "text" at bounding box center [574, 381] width 369 height 26
paste input "audio recording"
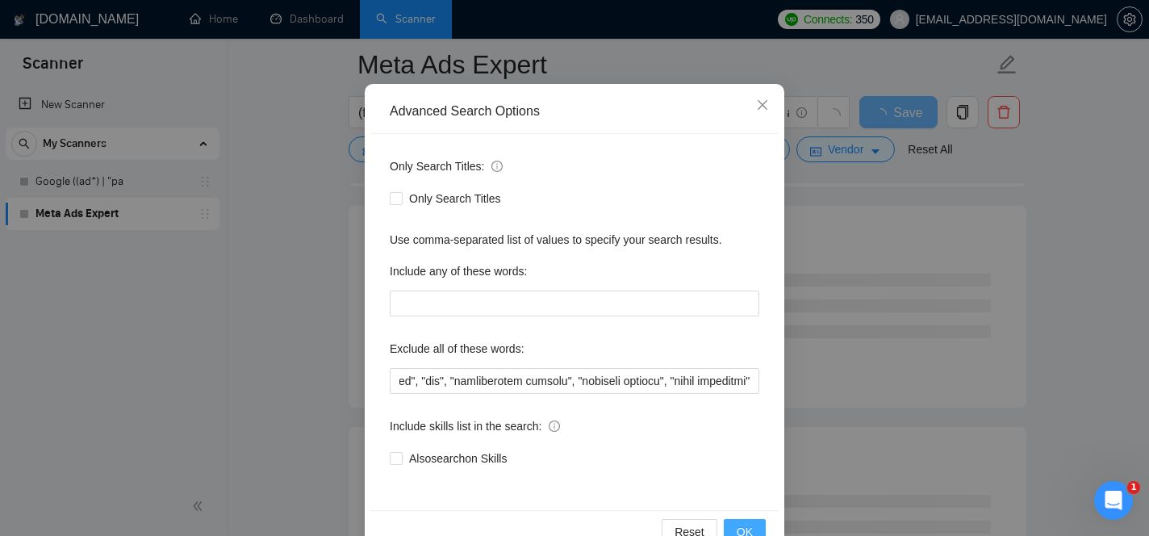
scroll to position [0, 0]
click at [756, 526] on button "OK" at bounding box center [744, 532] width 42 height 26
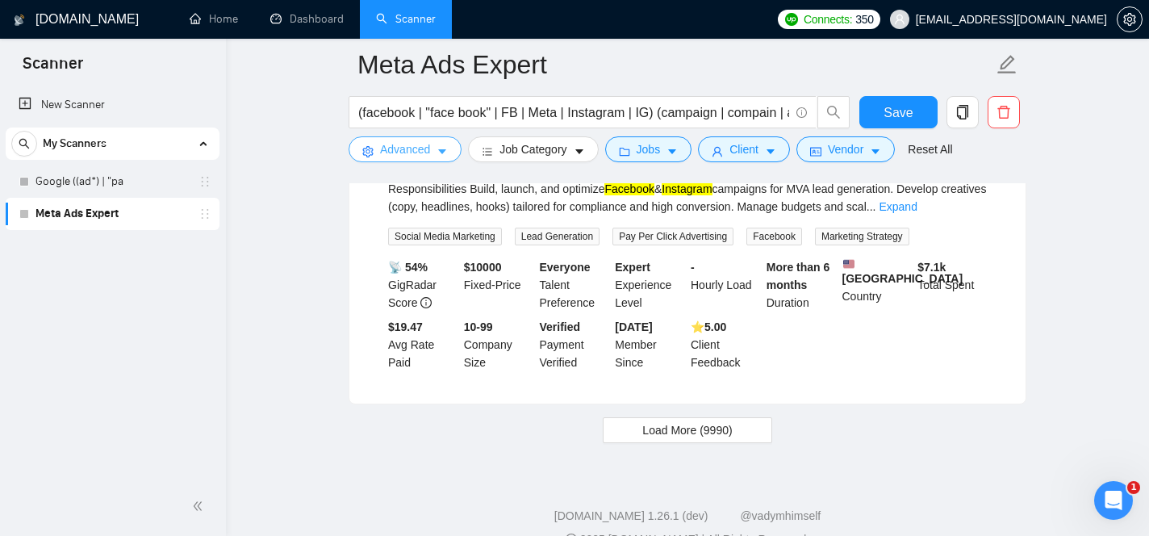
scroll to position [3702, 0]
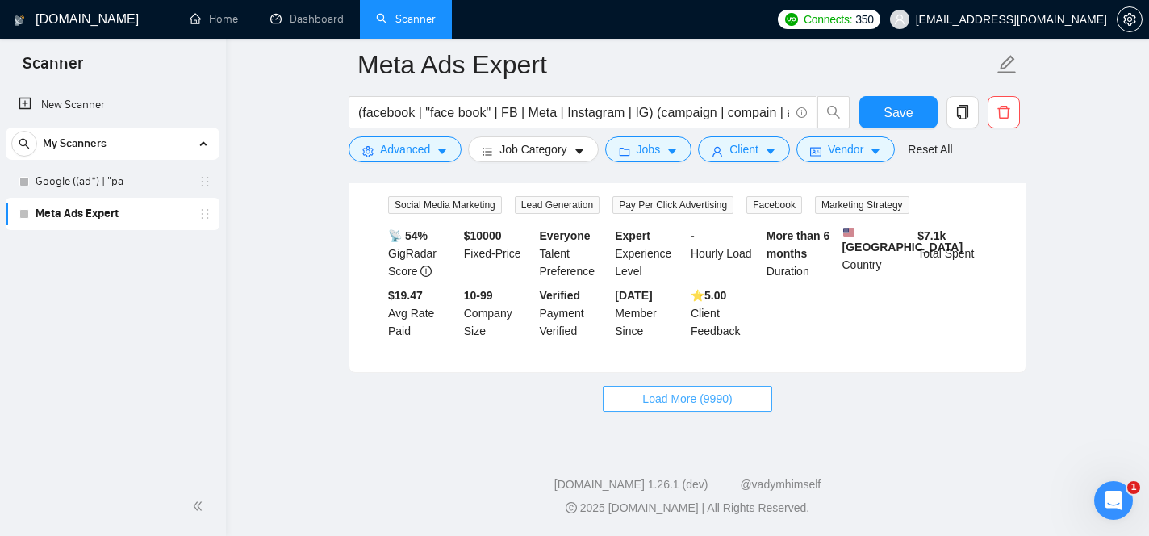
click at [690, 394] on span "Load More (9990)" at bounding box center [687, 399] width 90 height 18
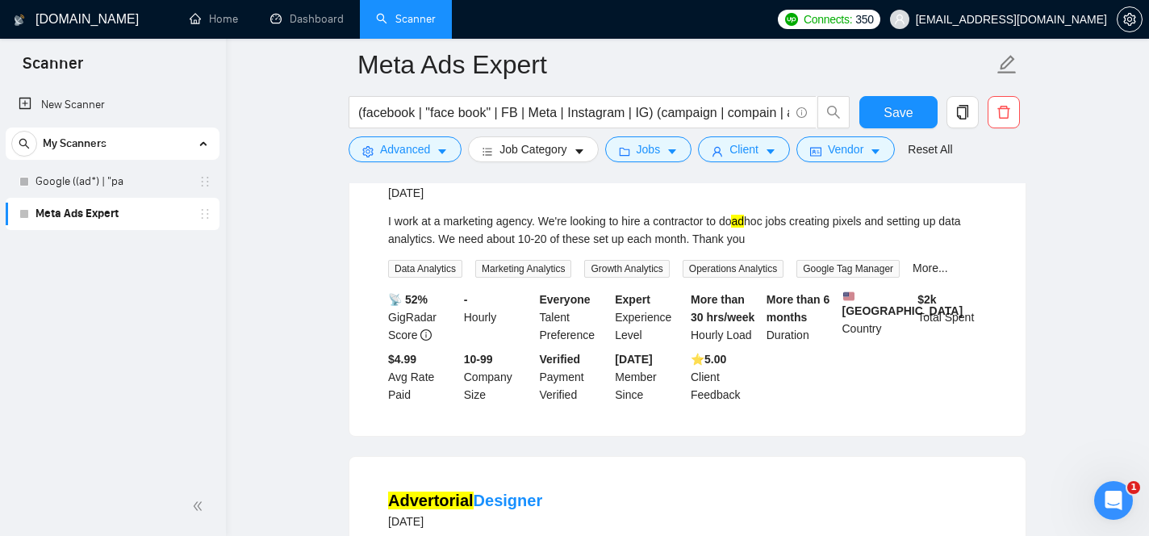
scroll to position [3892, 0]
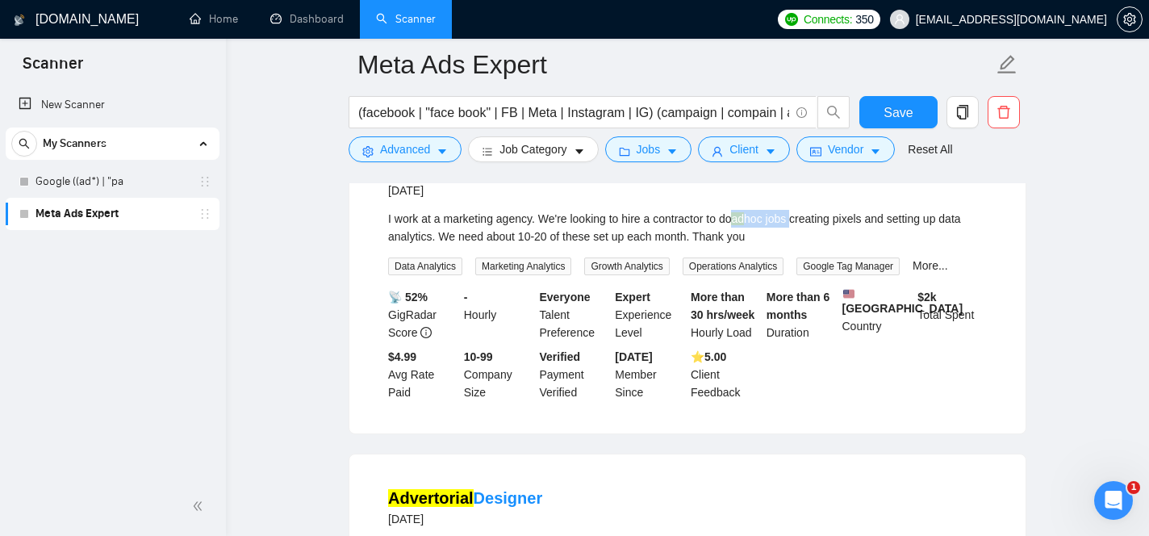
drag, startPoint x: 752, startPoint y: 294, endPoint x: 809, endPoint y: 302, distance: 57.7
click at [809, 245] on div "I work at a marketing agency. We're looking to hire a contractor to do ad hoc j…" at bounding box center [687, 227] width 598 height 35
click at [421, 145] on span "Advanced" at bounding box center [405, 149] width 50 height 18
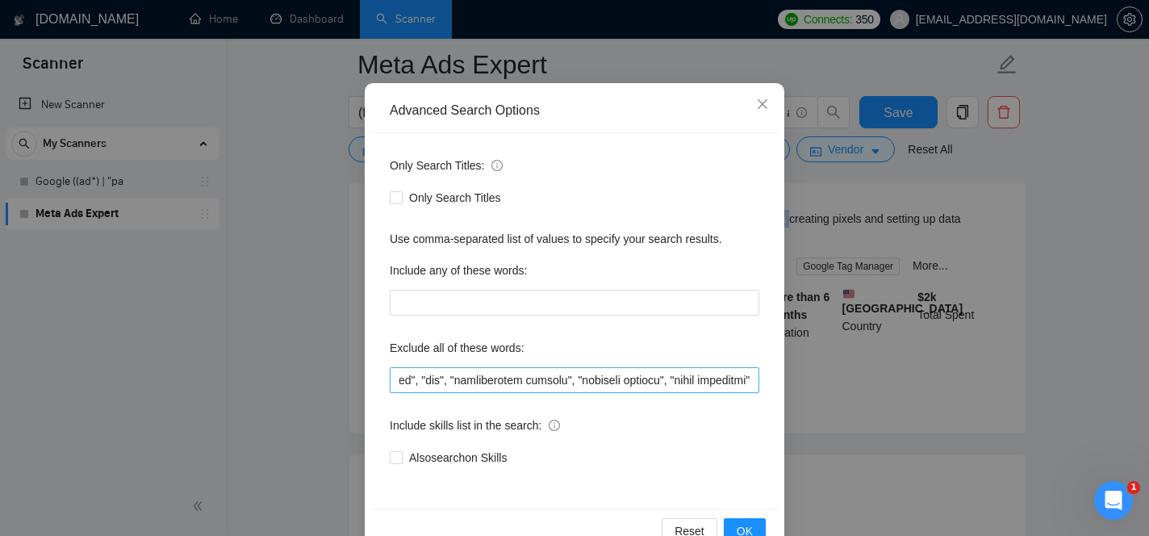
scroll to position [0, 5431]
click at [753, 379] on input "text" at bounding box center [574, 380] width 369 height 26
paste input "ad hoc jobs"
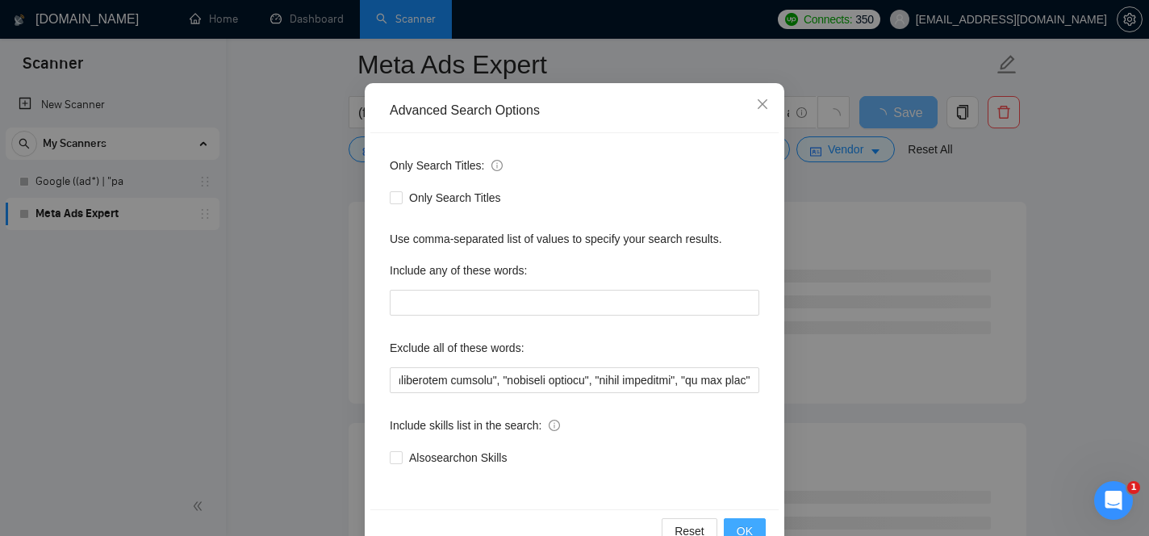
scroll to position [0, 0]
click at [755, 525] on button "OK" at bounding box center [744, 531] width 42 height 26
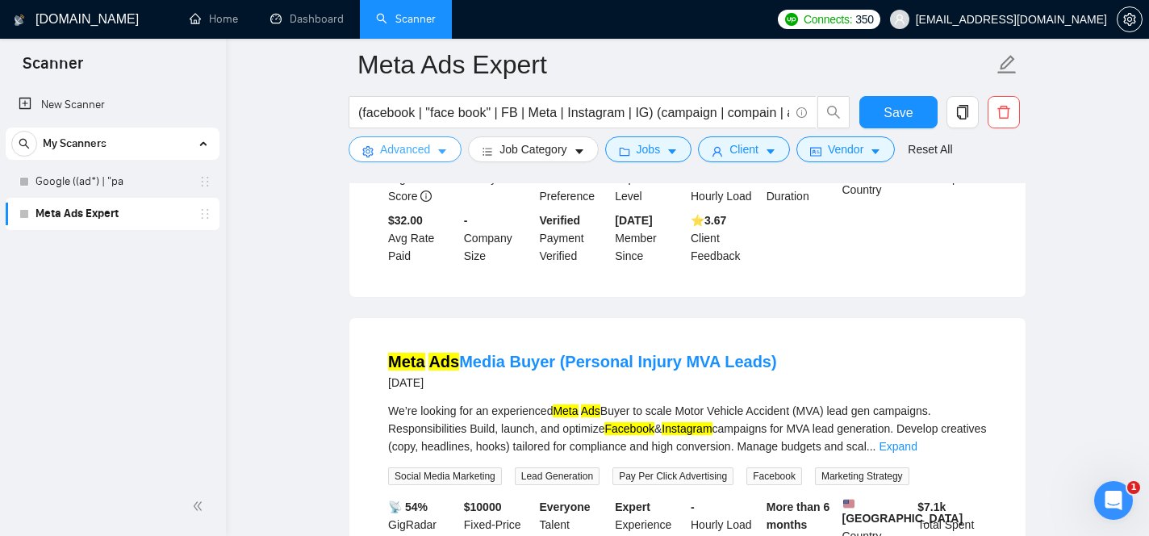
scroll to position [3702, 0]
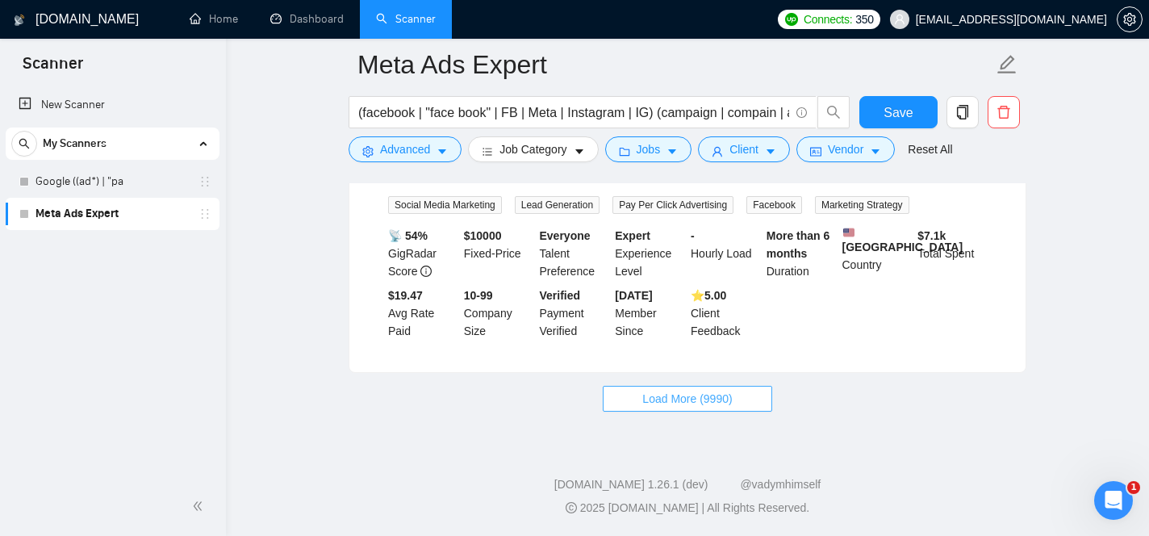
click at [698, 403] on span "Load More (9990)" at bounding box center [687, 399] width 90 height 18
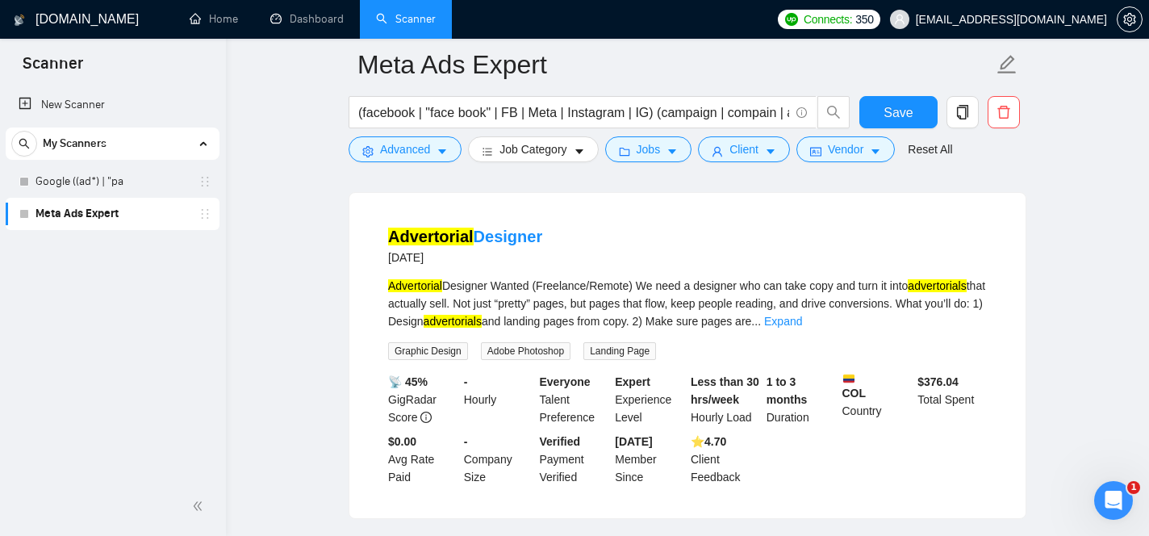
scroll to position [3846, 0]
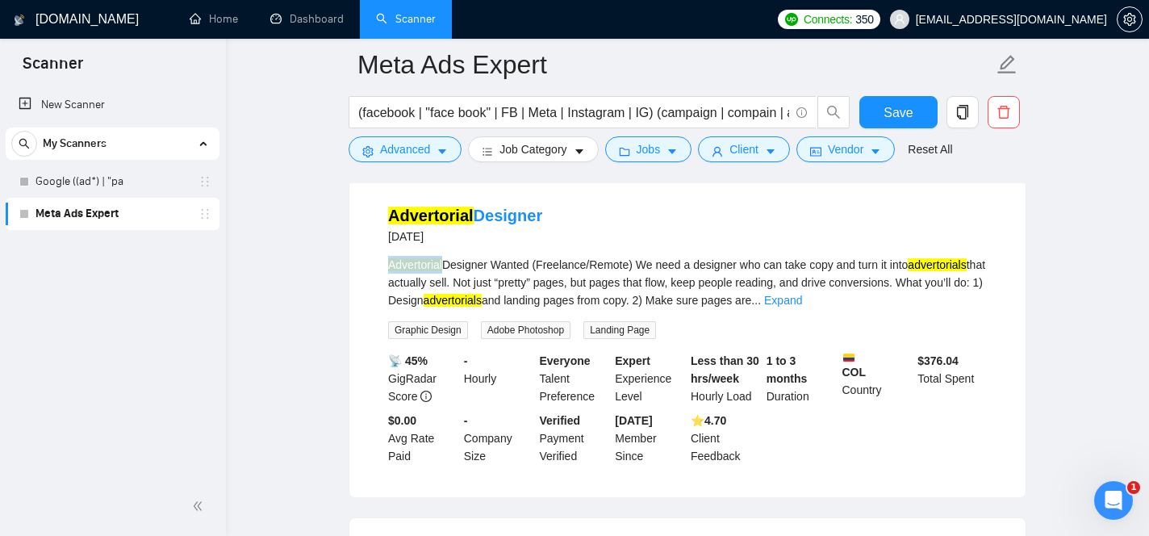
drag, startPoint x: 390, startPoint y: 344, endPoint x: 444, endPoint y: 342, distance: 53.3
click at [444, 309] on div "Advertorial Designer Wanted (Freelance/Remote) We need a designer who can take …" at bounding box center [687, 282] width 598 height 53
click at [391, 147] on span "Advanced" at bounding box center [405, 149] width 50 height 18
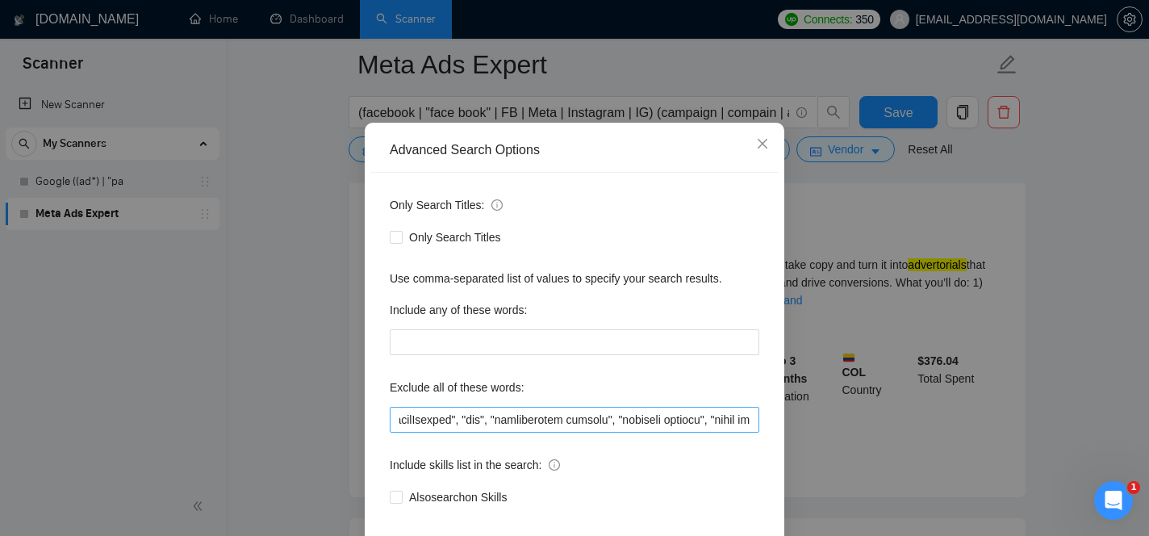
scroll to position [0, 5507]
click at [753, 432] on input "text" at bounding box center [574, 419] width 369 height 26
paste input "Advertorial"
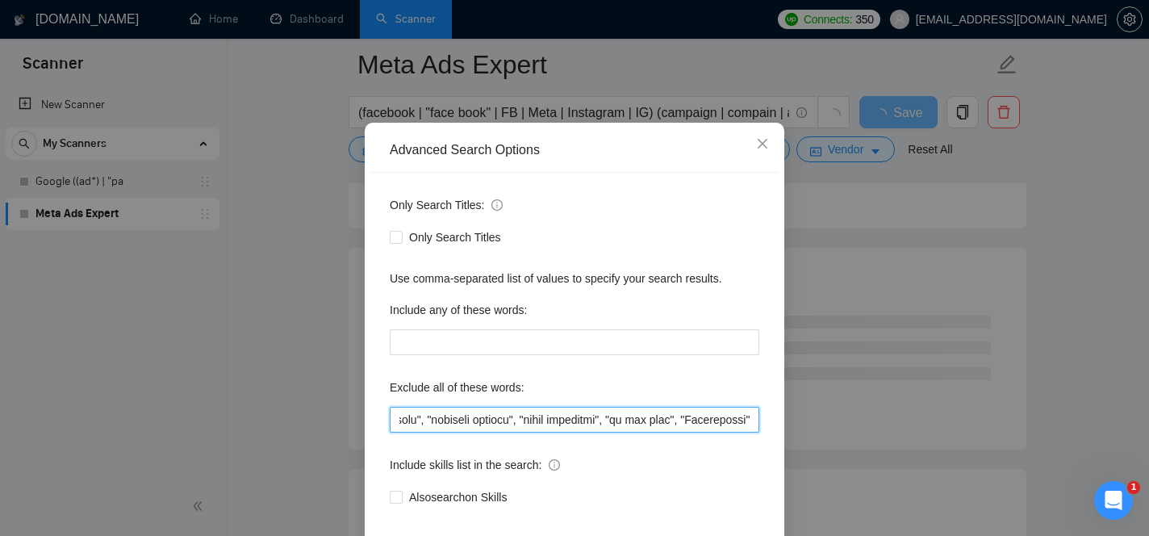
click at [698, 432] on input "text" at bounding box center [574, 419] width 369 height 26
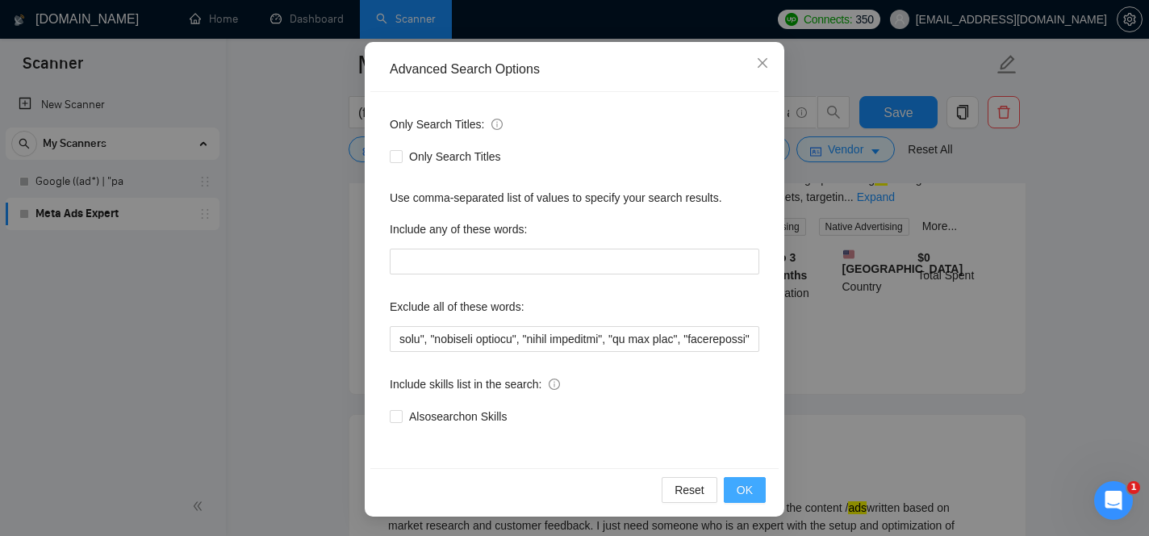
scroll to position [0, 0]
click at [740, 483] on span "OK" at bounding box center [744, 490] width 16 height 18
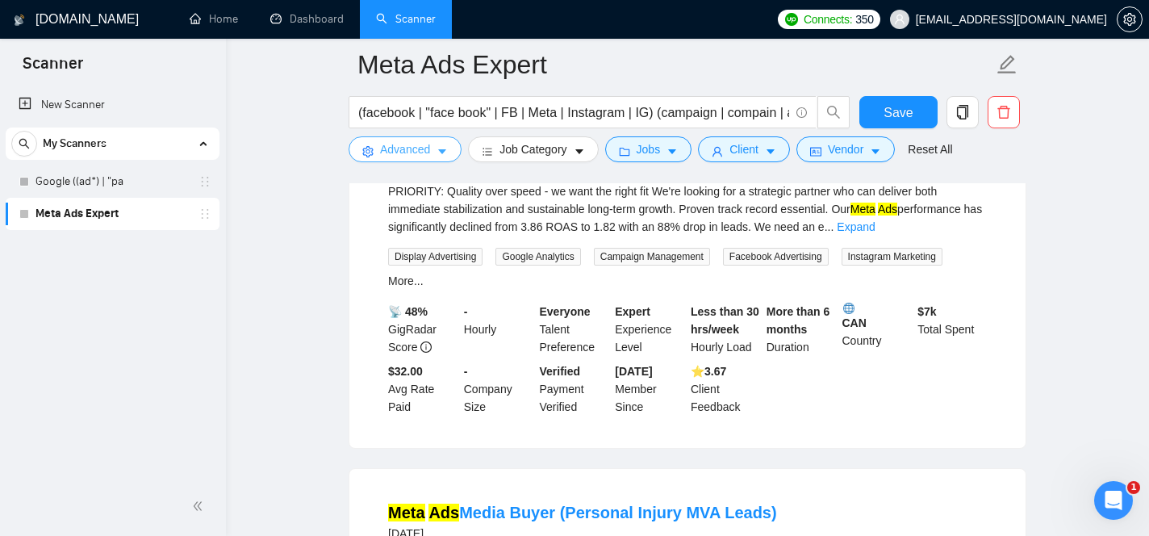
scroll to position [3208, 0]
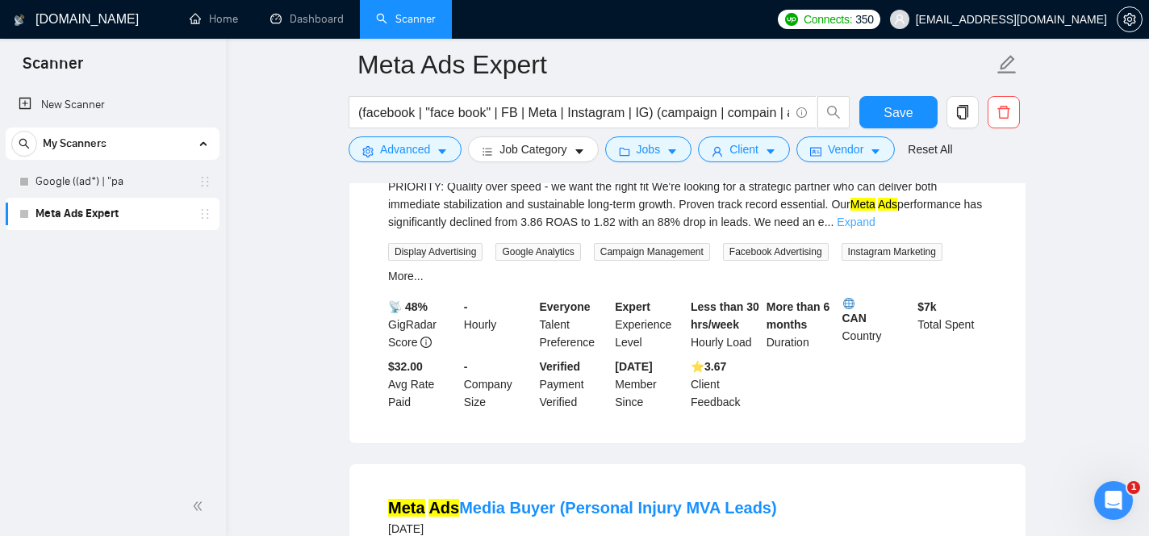
click at [874, 228] on link "Expand" at bounding box center [855, 221] width 38 height 13
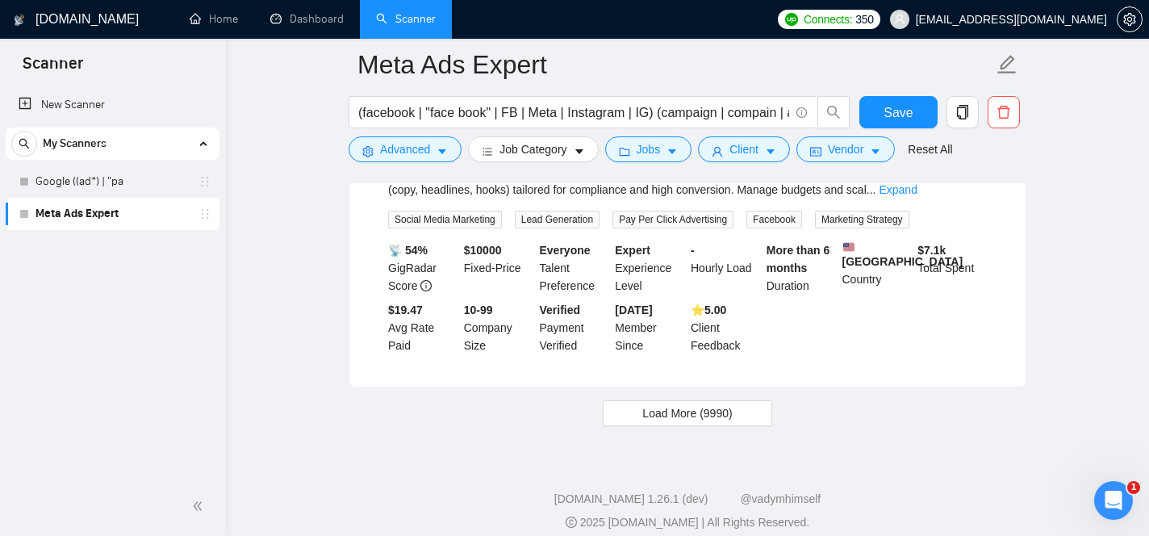
scroll to position [3773, 0]
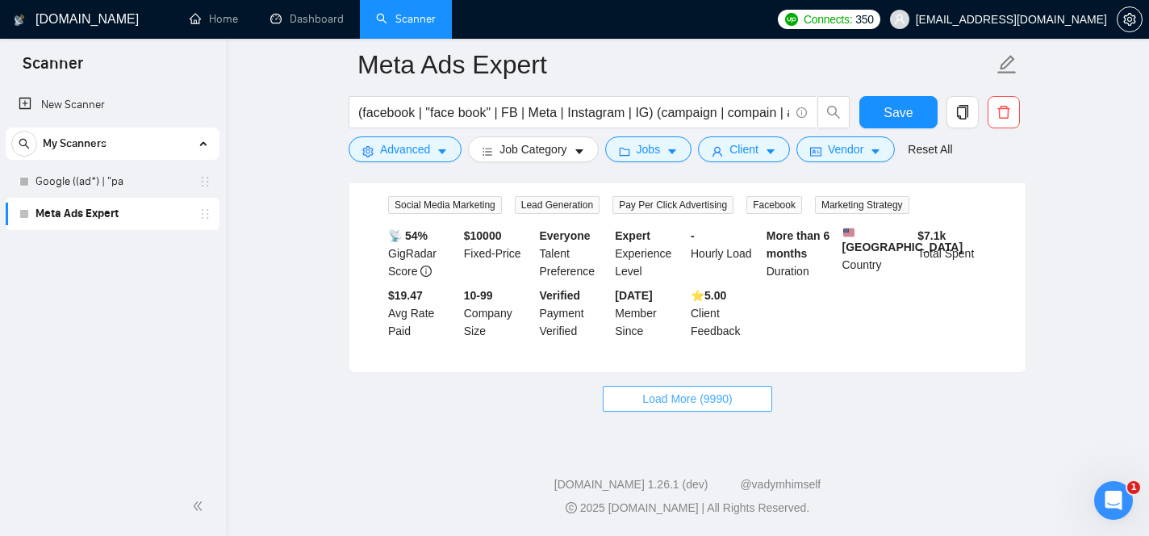
click at [725, 401] on span "Load More (9990)" at bounding box center [687, 399] width 90 height 18
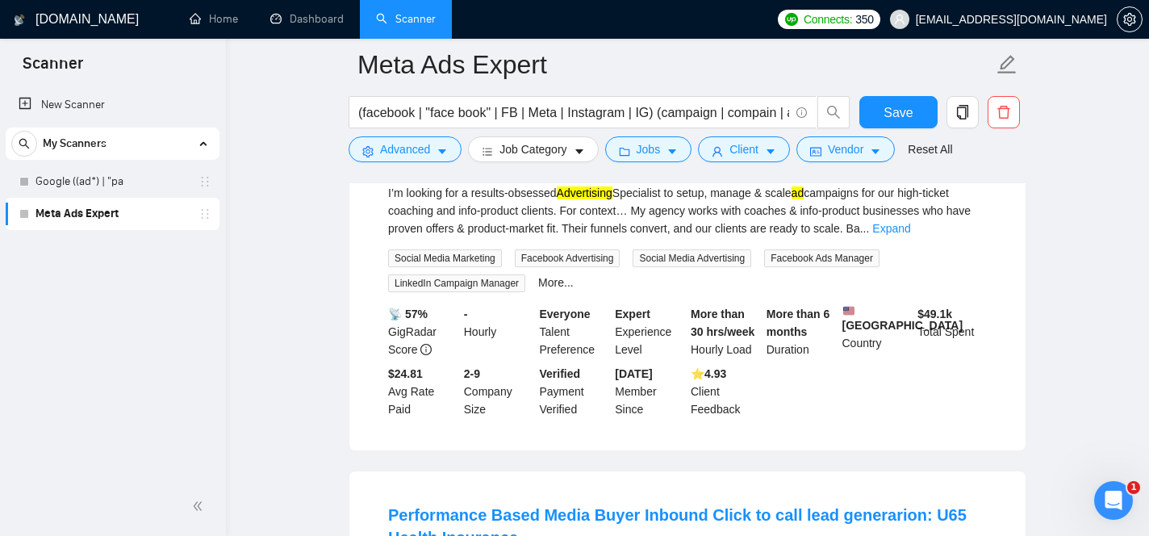
scroll to position [3978, 0]
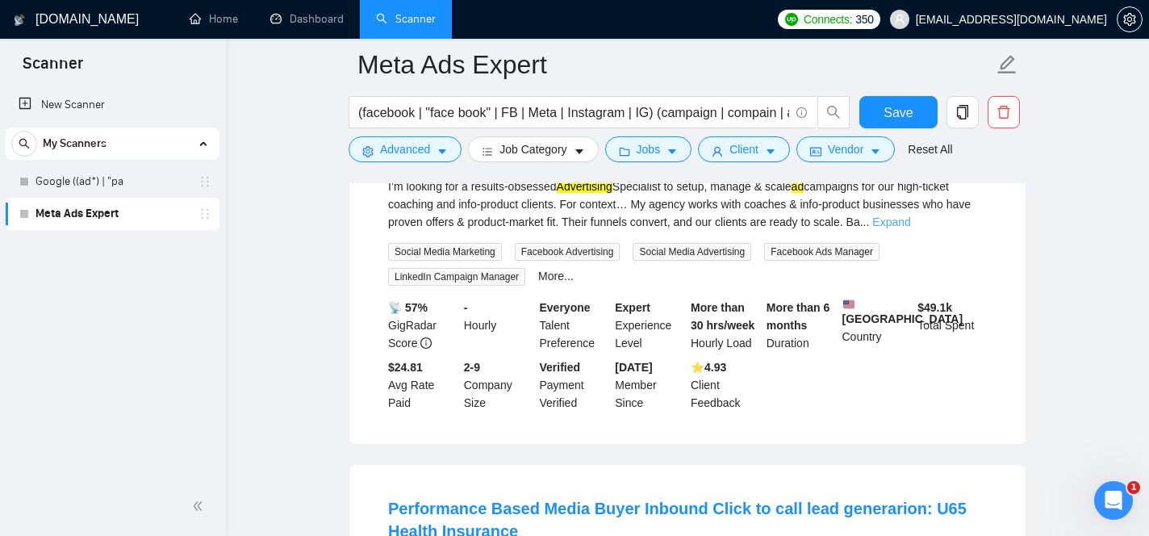
click at [910, 228] on link "Expand" at bounding box center [891, 221] width 38 height 13
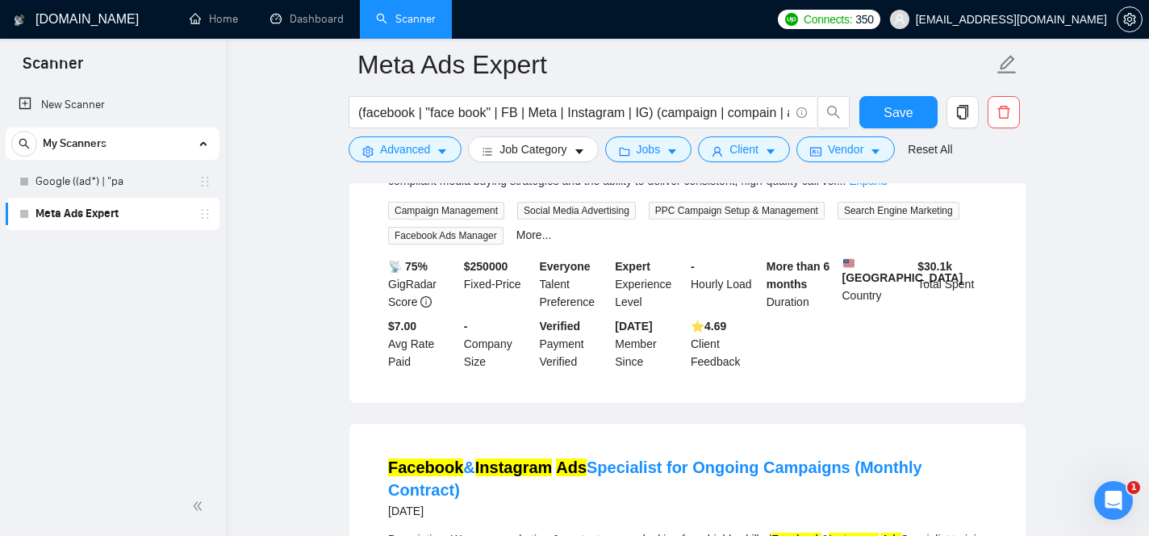
scroll to position [4875, 0]
click at [886, 186] on link "Expand" at bounding box center [867, 179] width 38 height 13
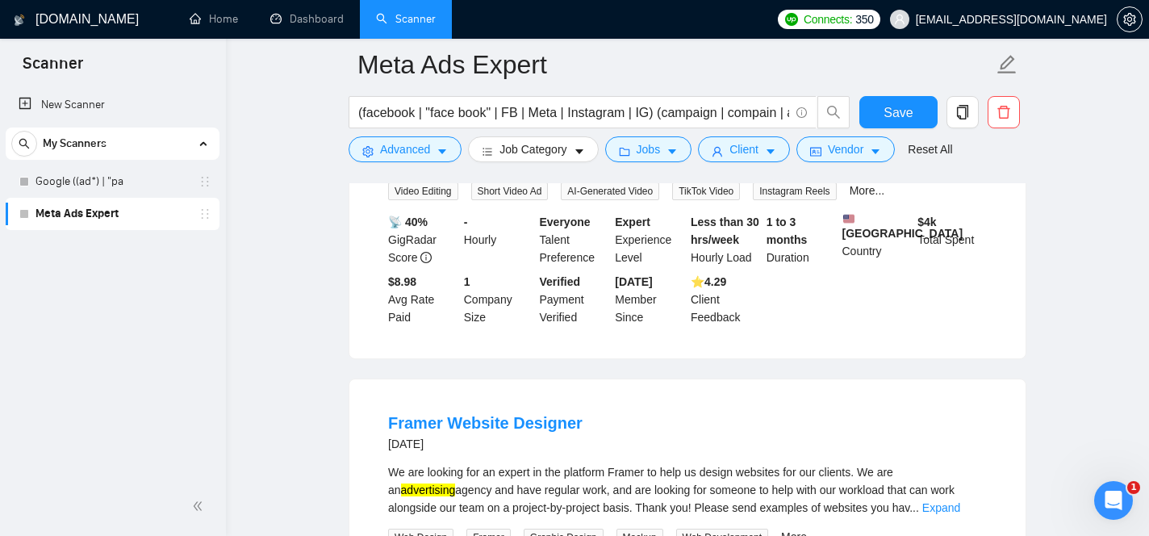
scroll to position [6714, 0]
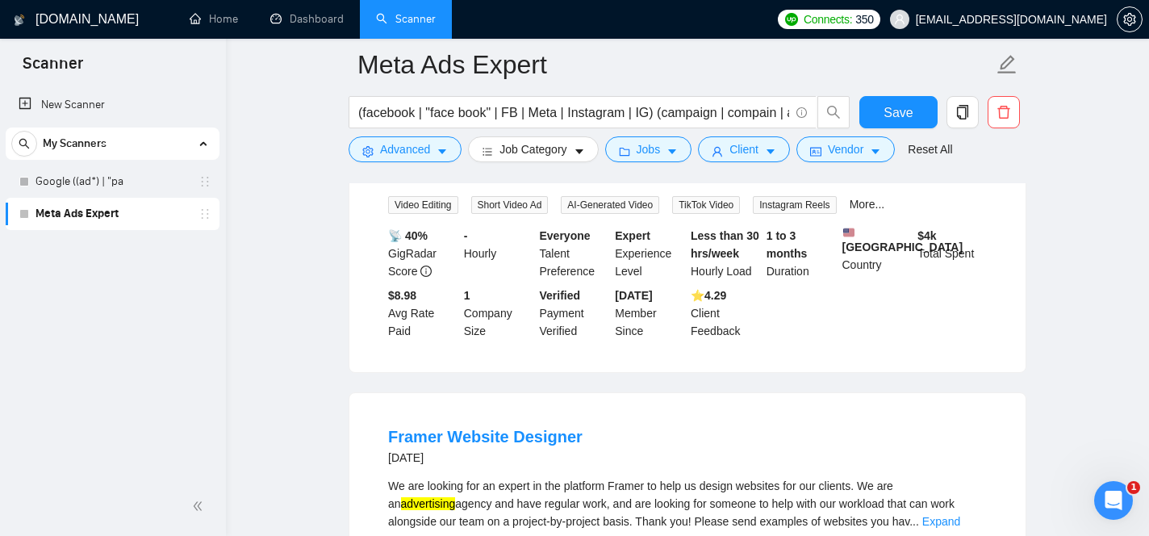
drag, startPoint x: 549, startPoint y: 302, endPoint x: 632, endPoint y: 303, distance: 83.1
click at [632, 184] on div "I’m looking for an experienced video ad creator who knows how to make scroll-st…" at bounding box center [687, 157] width 598 height 53
click at [417, 157] on span "Advanced" at bounding box center [405, 149] width 50 height 18
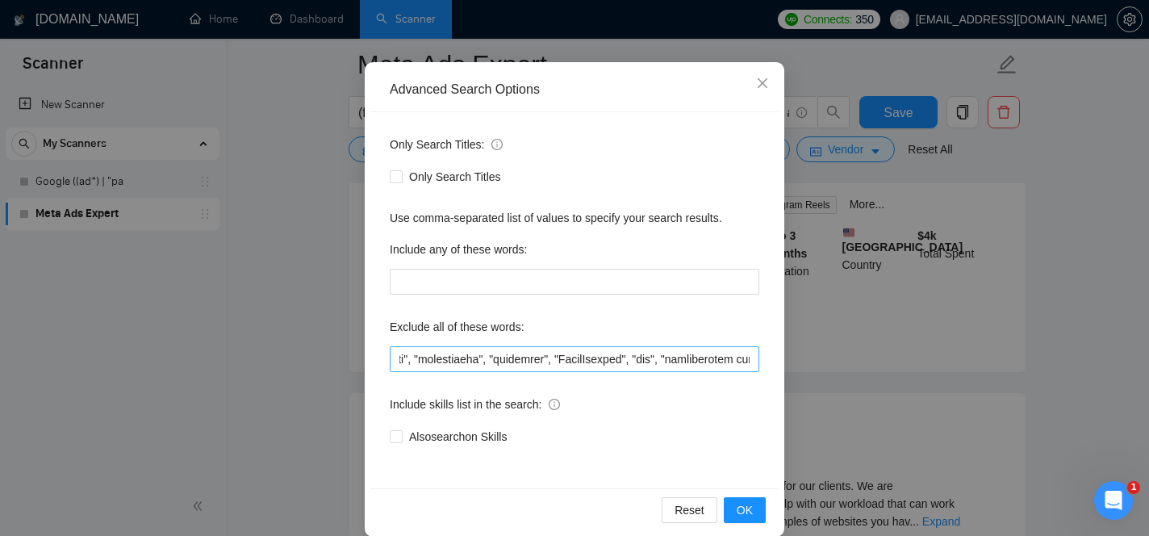
scroll to position [0, 5579]
click at [754, 361] on input "text" at bounding box center [574, 359] width 369 height 26
paste input "video ad creator"
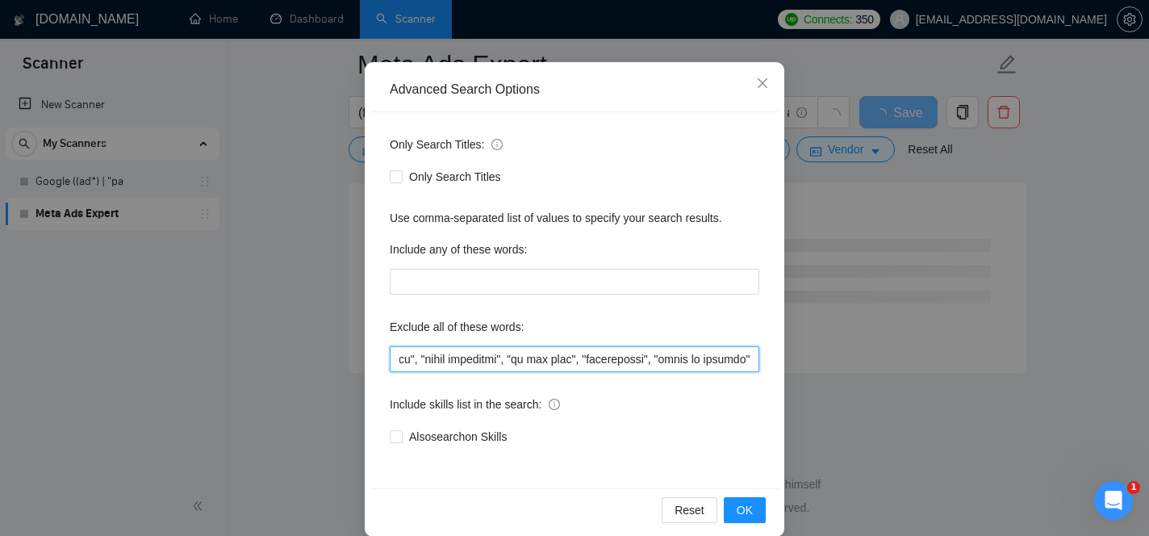
scroll to position [4365, 0]
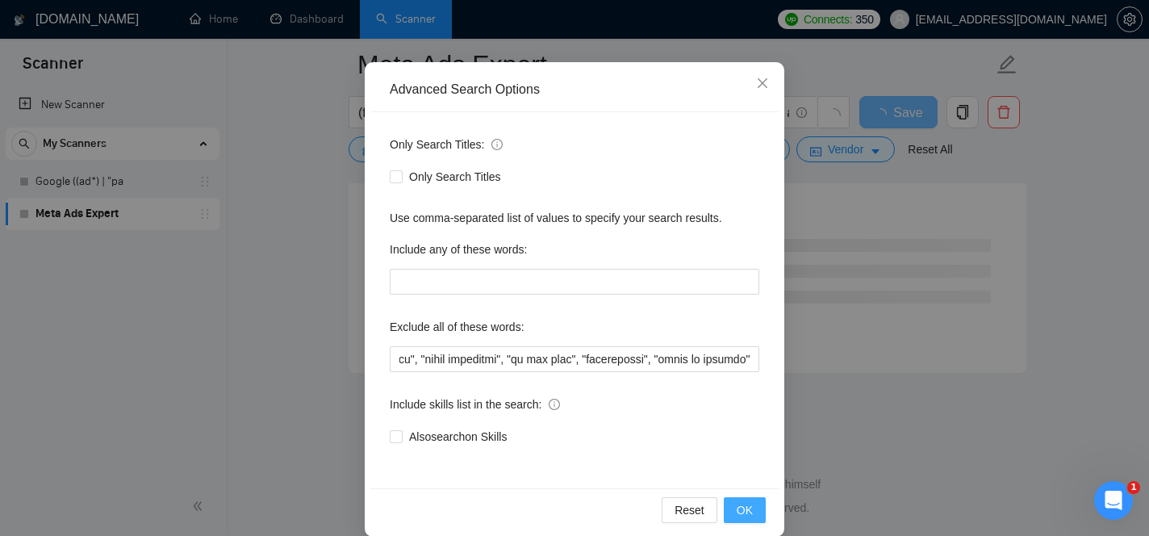
click at [746, 512] on span "OK" at bounding box center [744, 510] width 16 height 18
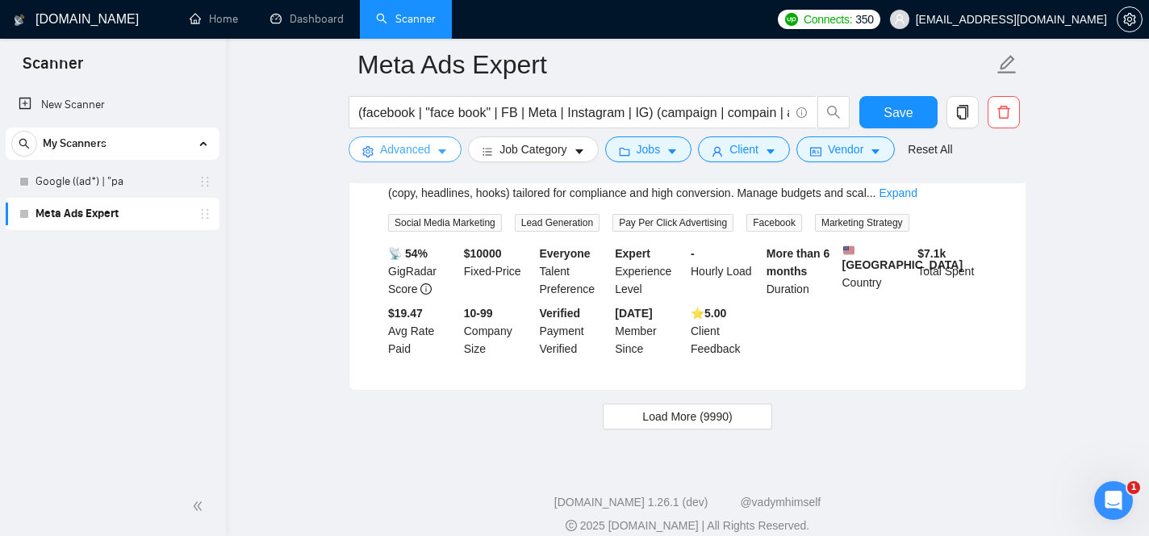
scroll to position [3658, 0]
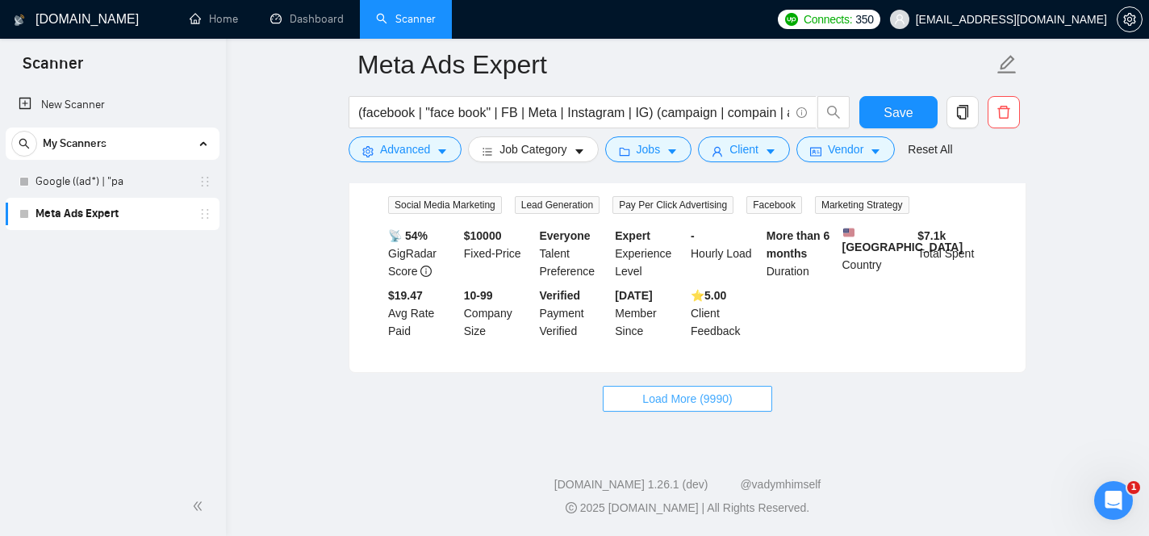
click at [729, 407] on span "Load More (9990)" at bounding box center [687, 399] width 90 height 18
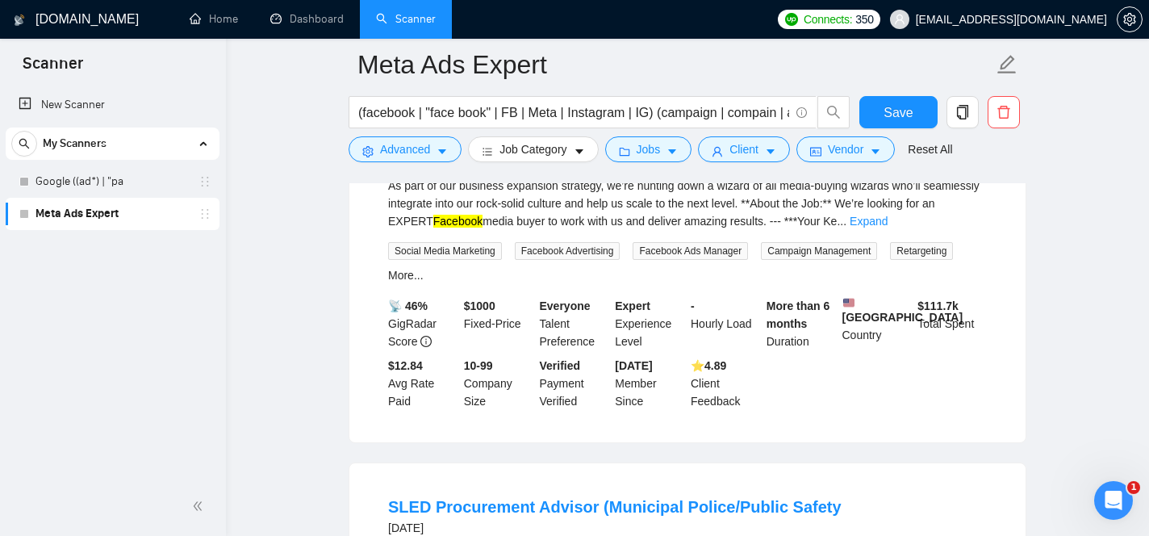
scroll to position [5060, 0]
click at [887, 226] on link "Expand" at bounding box center [868, 219] width 38 height 13
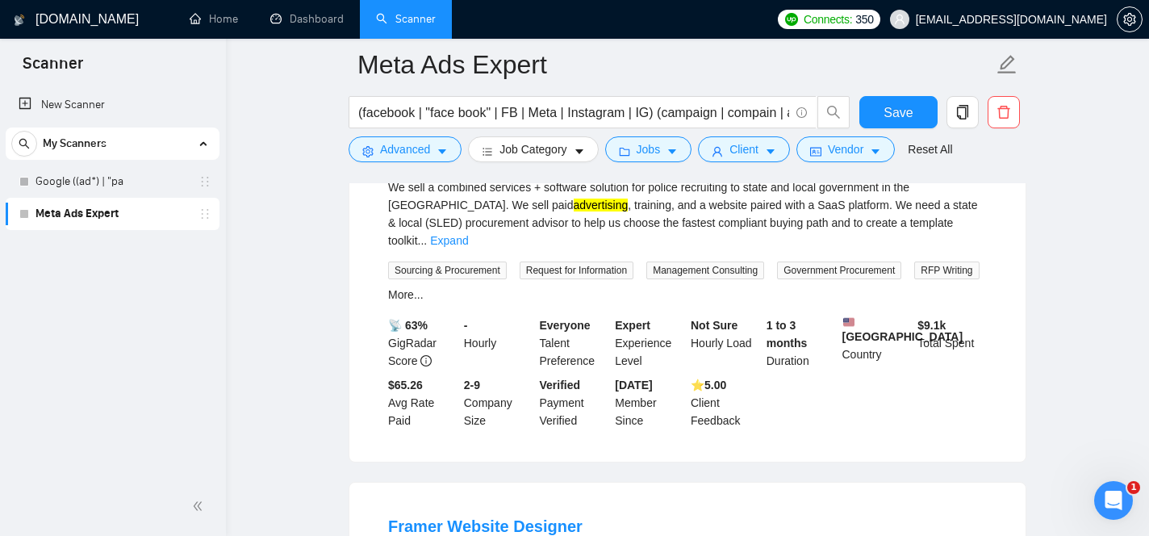
scroll to position [5985, 0]
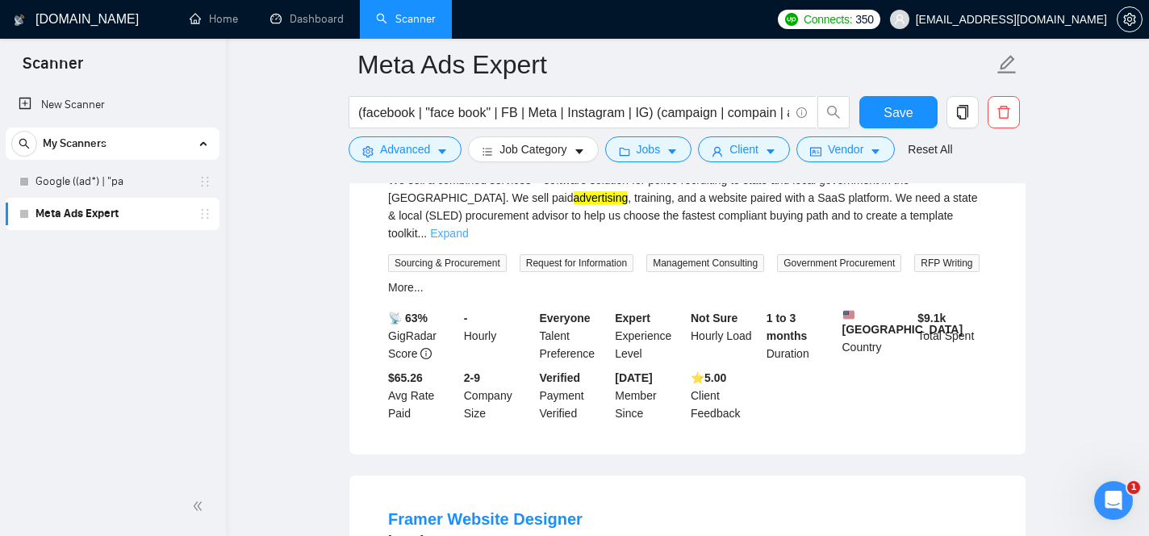
click at [468, 240] on link "Expand" at bounding box center [449, 233] width 38 height 13
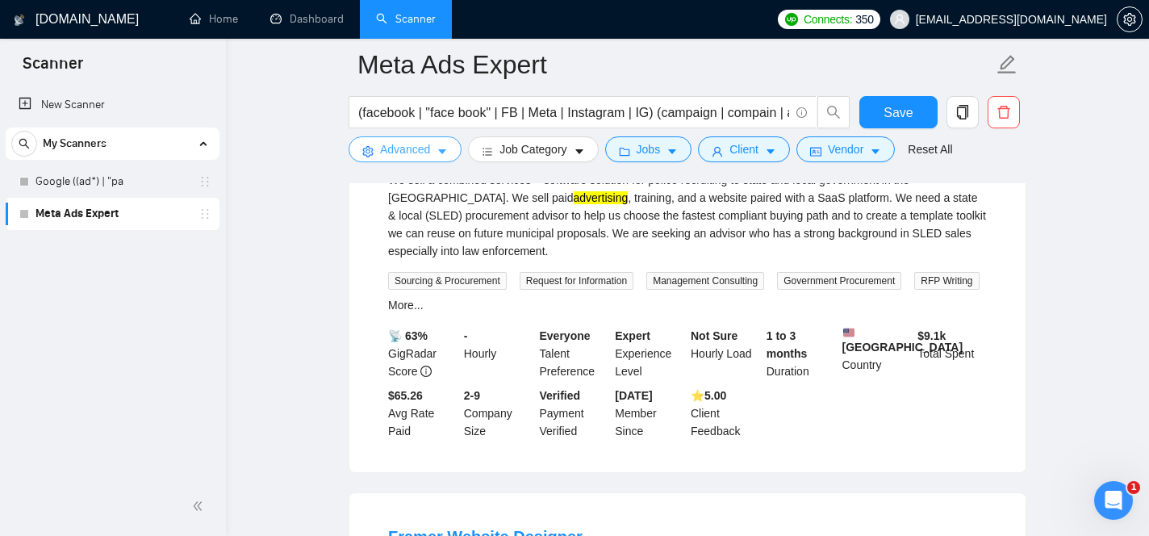
click at [408, 155] on span "Advanced" at bounding box center [405, 149] width 50 height 18
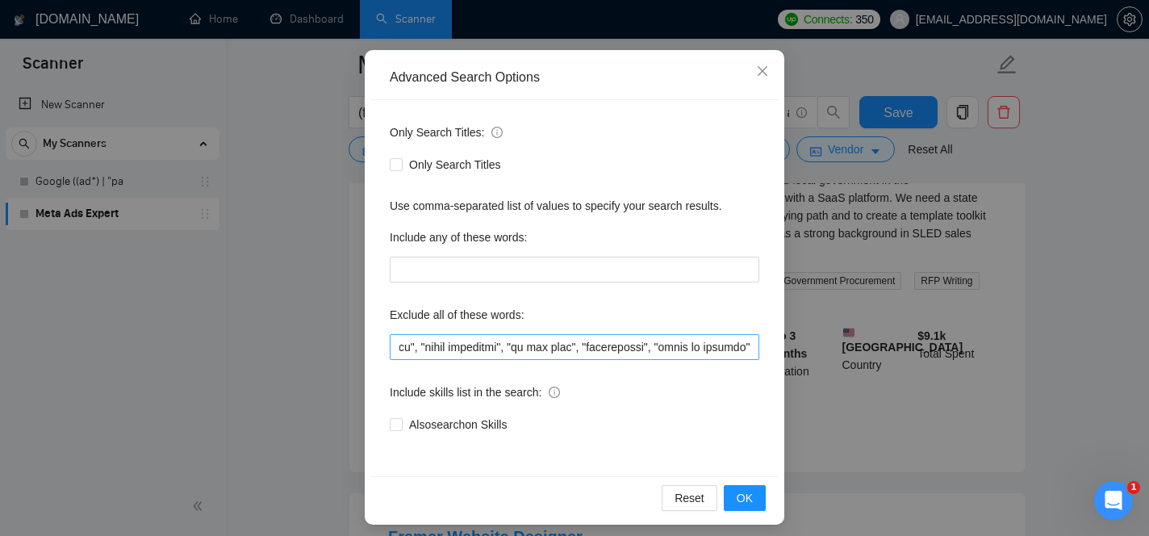
scroll to position [0, 5679]
click at [753, 348] on input "text" at bounding box center [574, 347] width 369 height 26
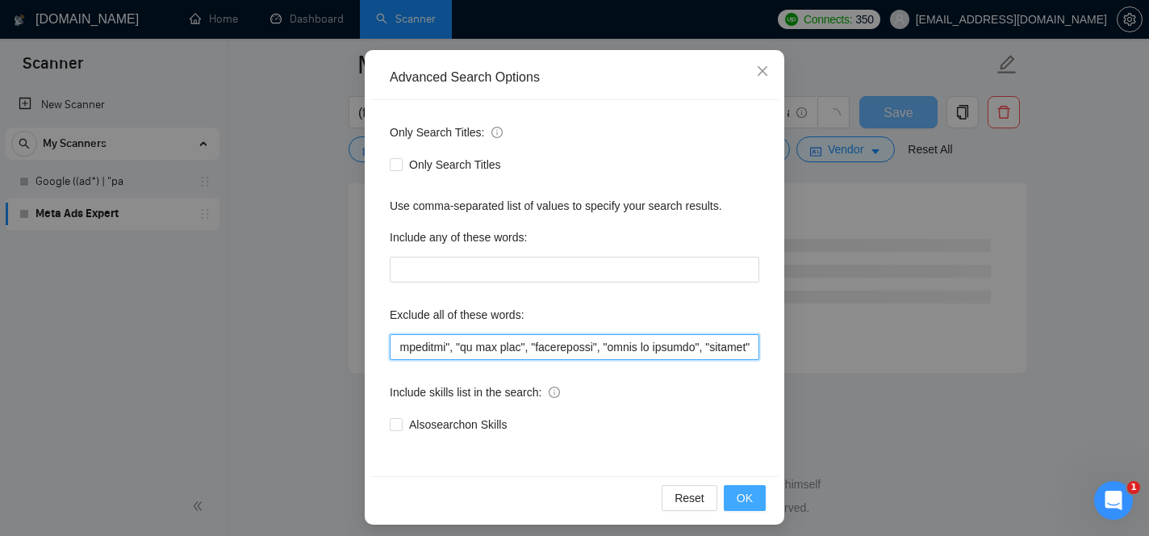
scroll to position [4365, 0]
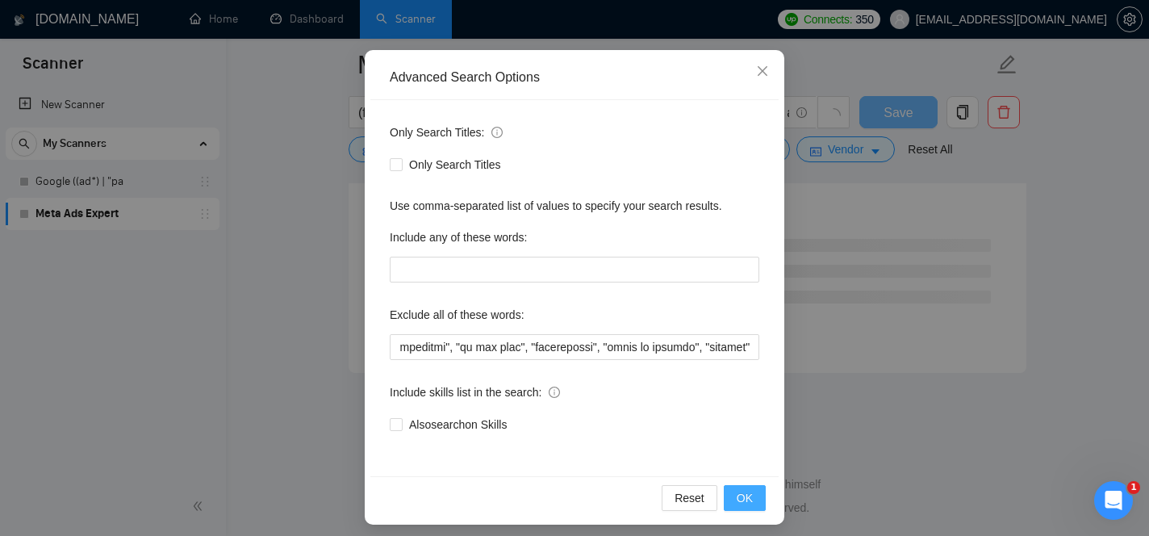
click at [740, 494] on span "OK" at bounding box center [744, 498] width 16 height 18
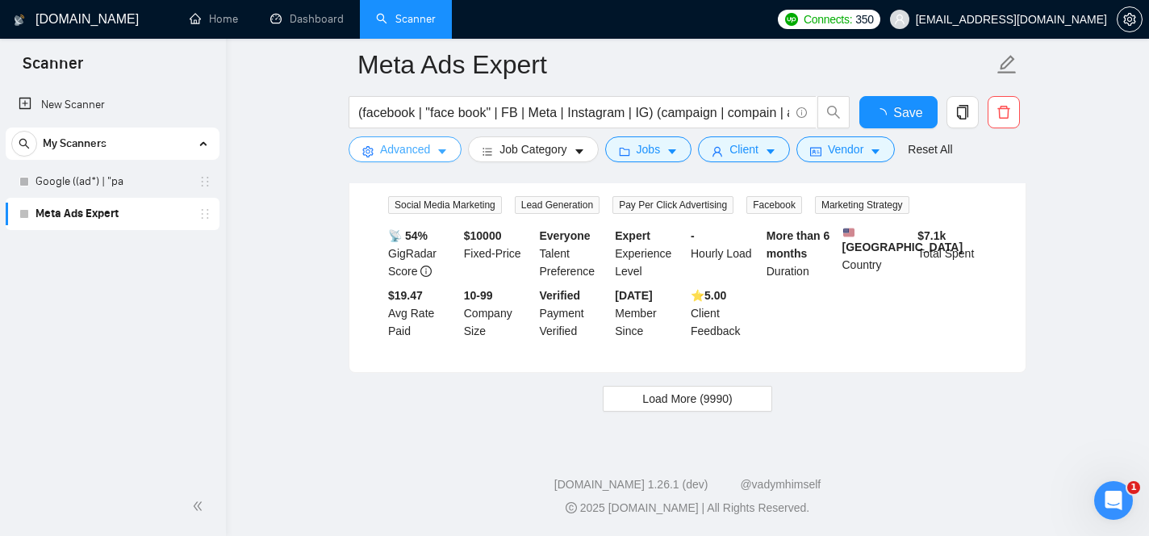
scroll to position [3702, 0]
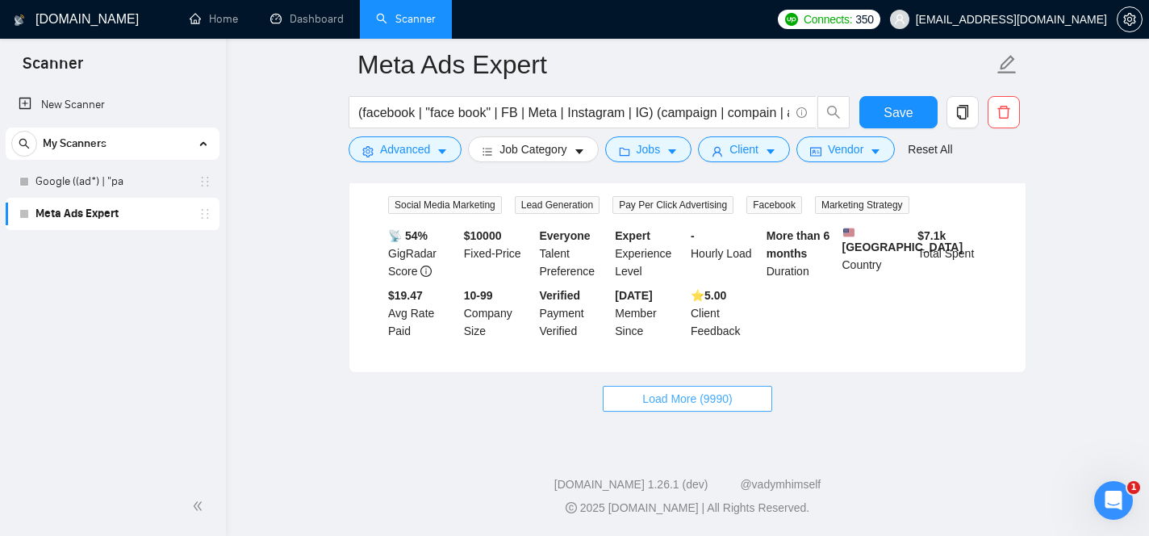
click at [715, 404] on span "Load More (9990)" at bounding box center [687, 399] width 90 height 18
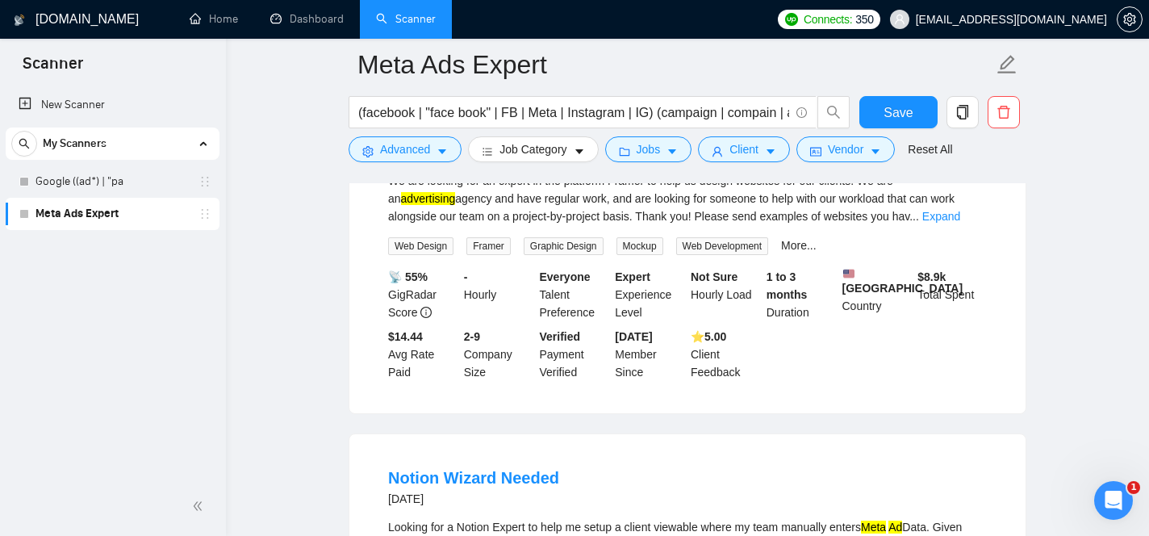
scroll to position [5431, 0]
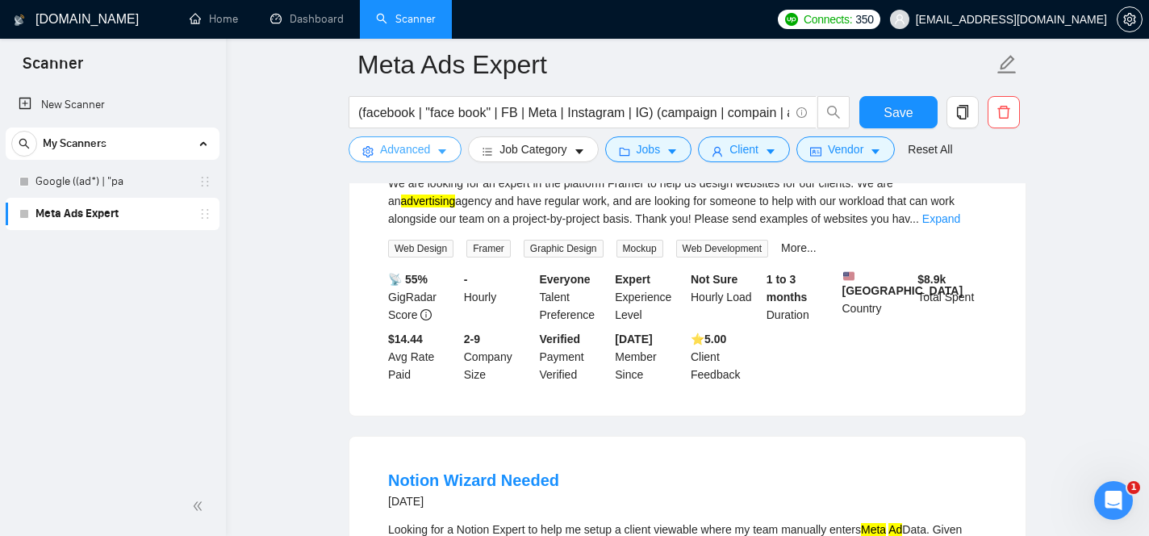
click at [430, 151] on span "Advanced" at bounding box center [405, 149] width 50 height 18
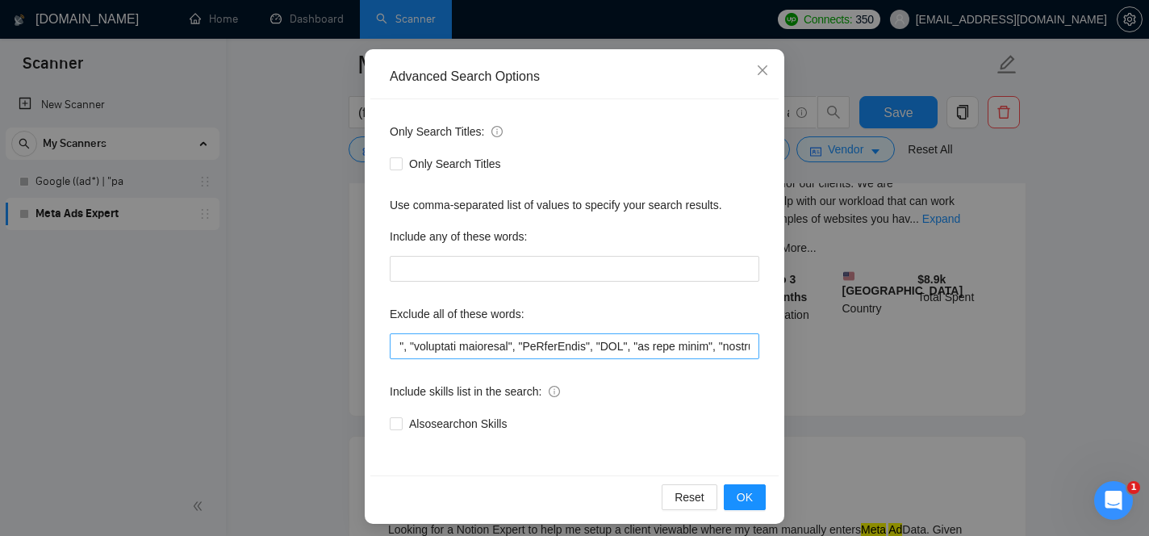
scroll to position [0, 5733]
click at [752, 346] on input "text" at bounding box center [574, 346] width 369 height 26
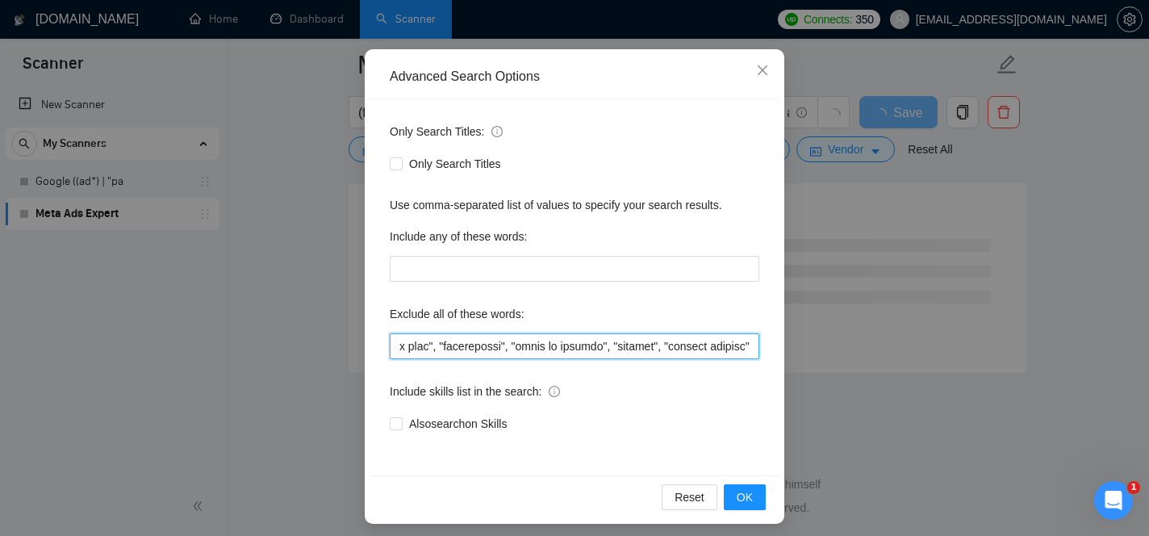
scroll to position [4365, 0]
click at [723, 349] on input "text" at bounding box center [574, 346] width 369 height 26
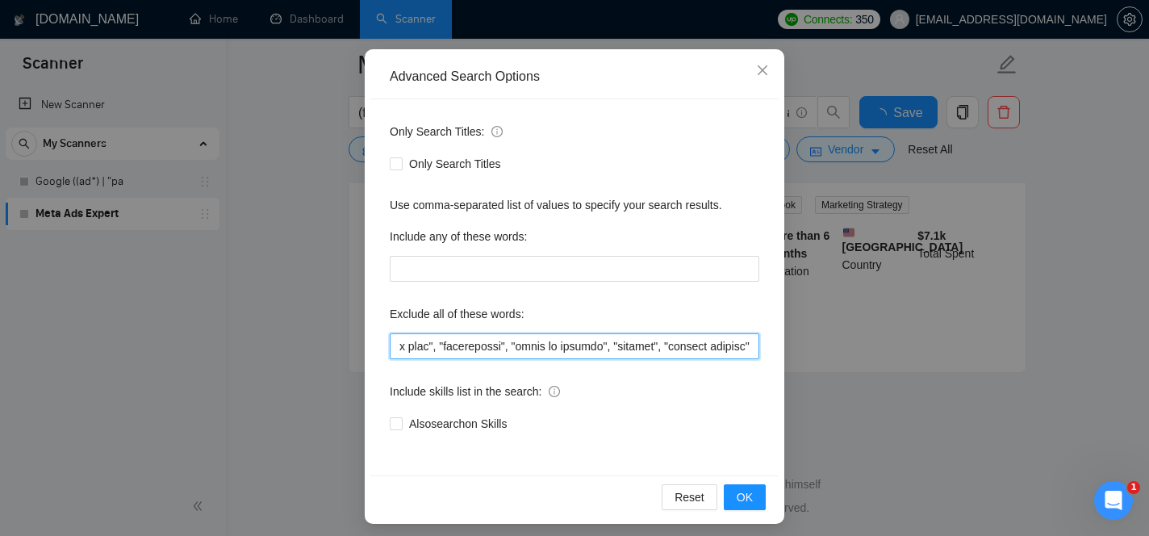
scroll to position [3702, 0]
click at [731, 352] on input "text" at bounding box center [574, 346] width 369 height 26
click at [728, 351] on input "text" at bounding box center [574, 346] width 369 height 26
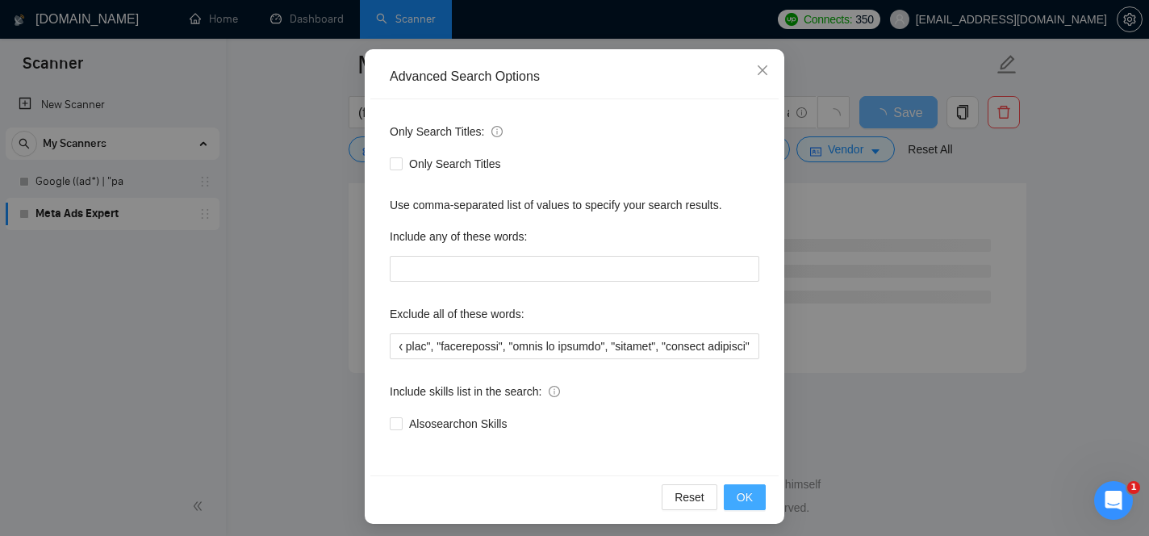
scroll to position [0, 0]
click at [744, 492] on span "OK" at bounding box center [744, 497] width 16 height 18
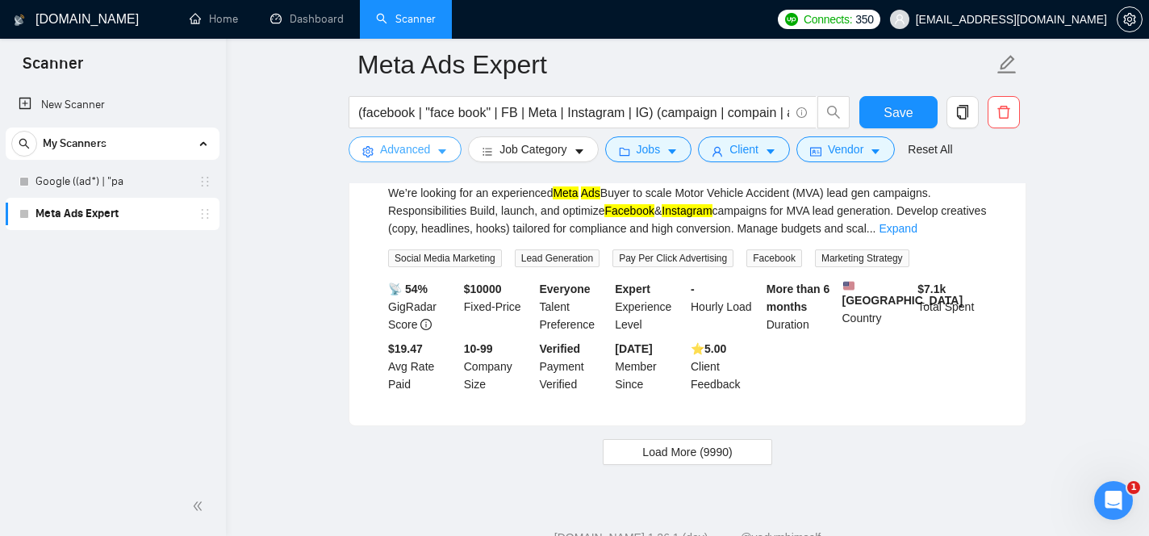
scroll to position [3689, 0]
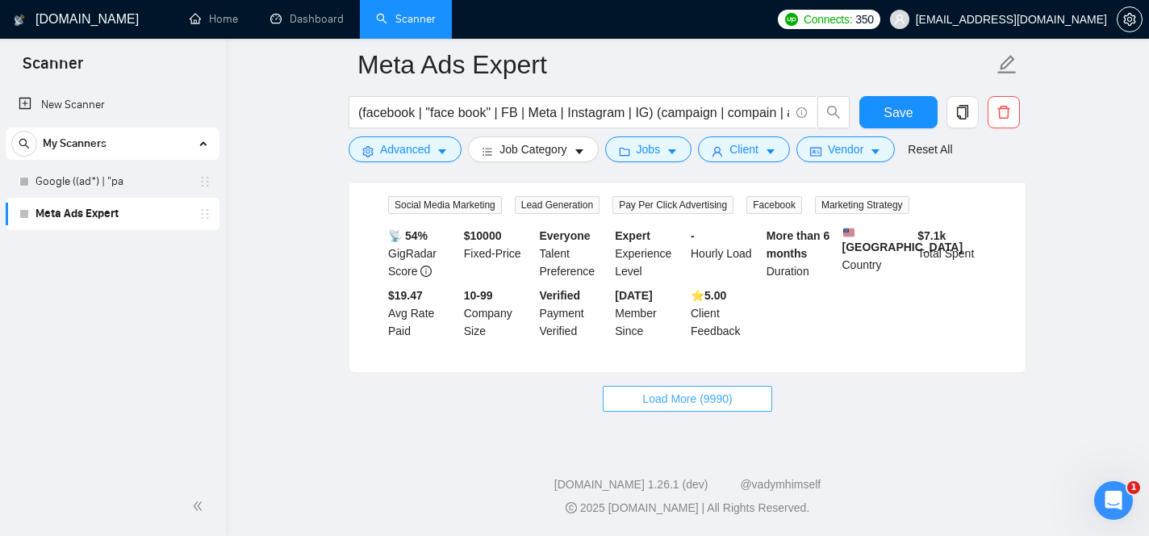
click at [726, 407] on span "Load More (9990)" at bounding box center [687, 399] width 90 height 18
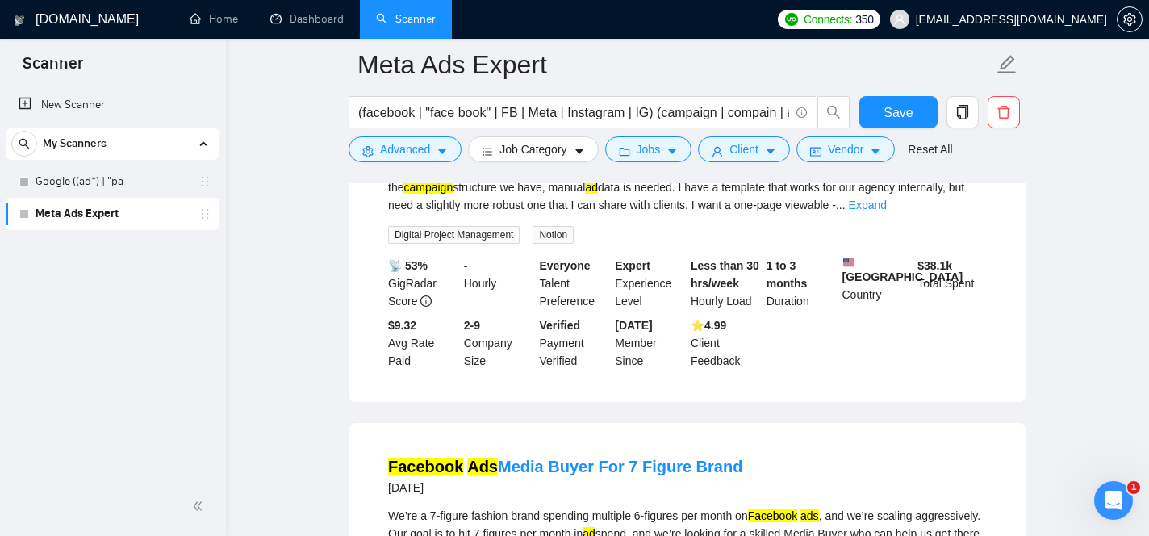
scroll to position [5444, 0]
click at [415, 152] on span "Advanced" at bounding box center [405, 149] width 50 height 18
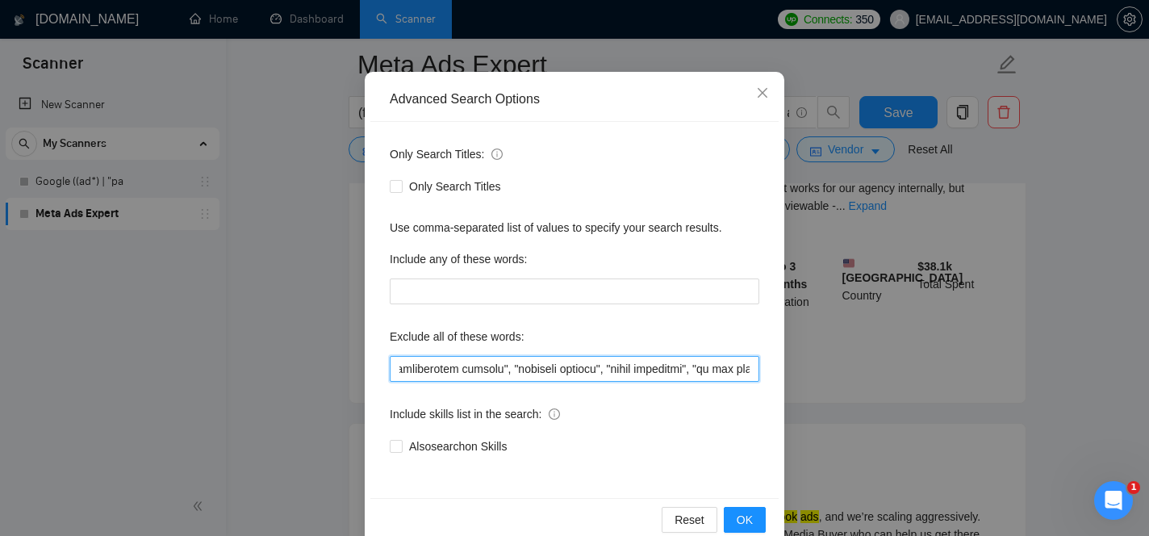
scroll to position [0, 5837]
click at [750, 369] on input "text" at bounding box center [574, 369] width 369 height 26
type input ""graphic designer", "this job is not open to teams", "this job is not open to a…"
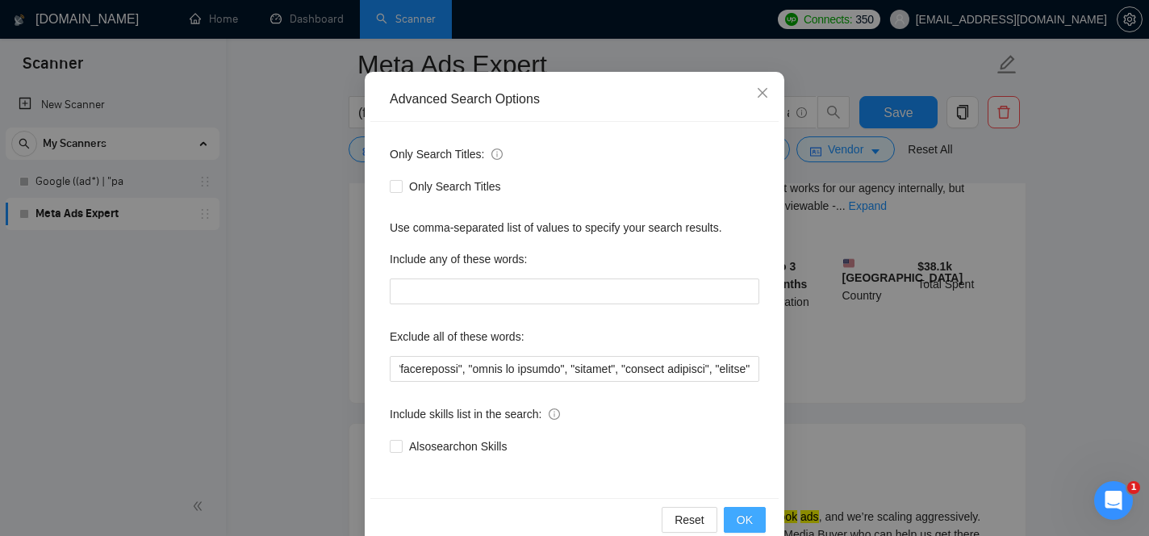
click at [754, 524] on button "OK" at bounding box center [744, 520] width 42 height 26
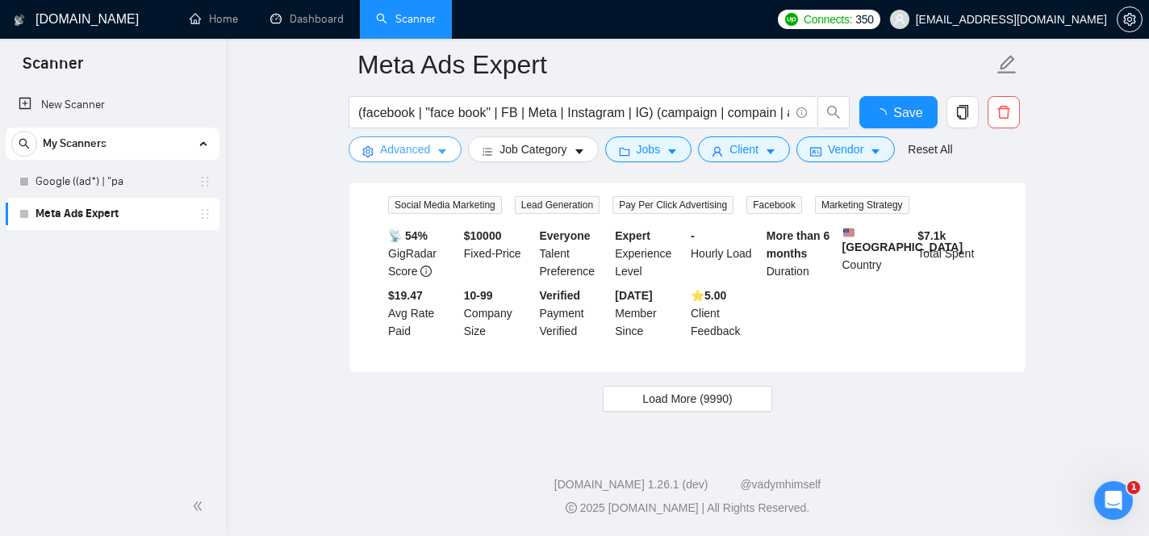
scroll to position [3702, 0]
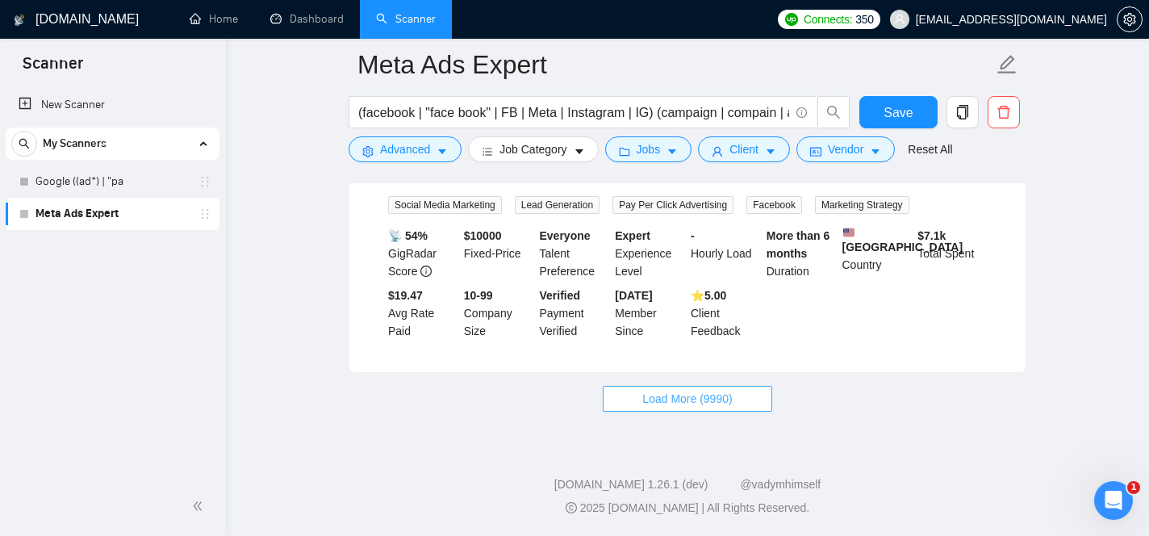
click at [695, 400] on span "Load More (9990)" at bounding box center [687, 399] width 90 height 18
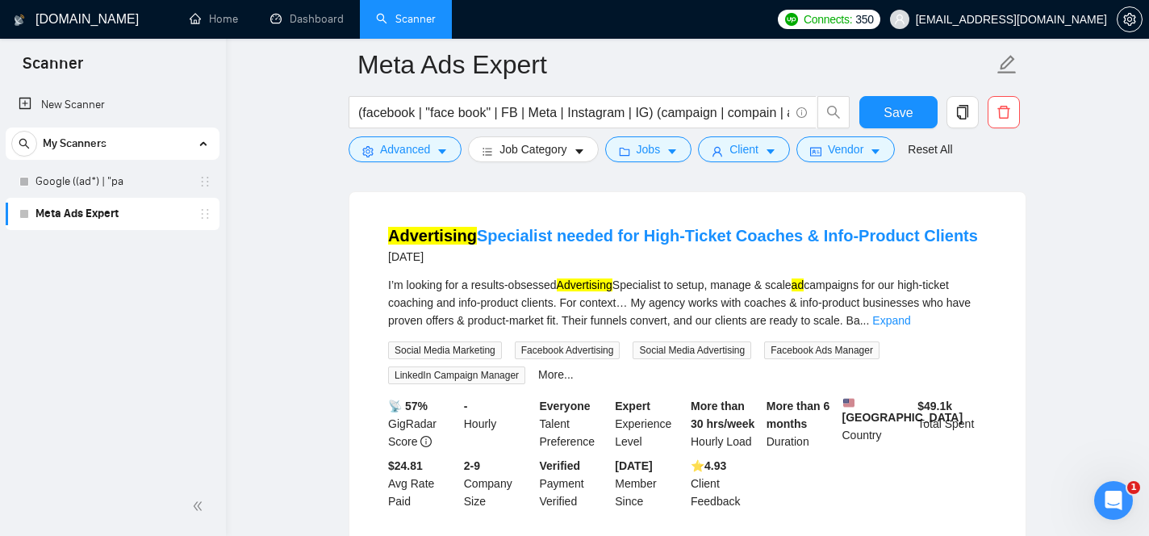
scroll to position [3871, 0]
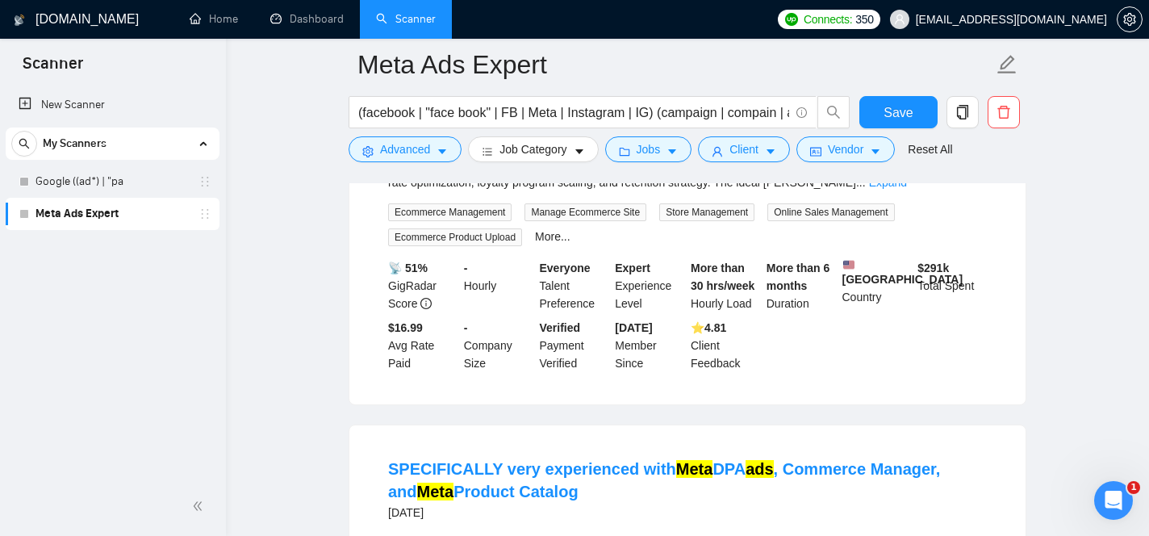
scroll to position [5815, 0]
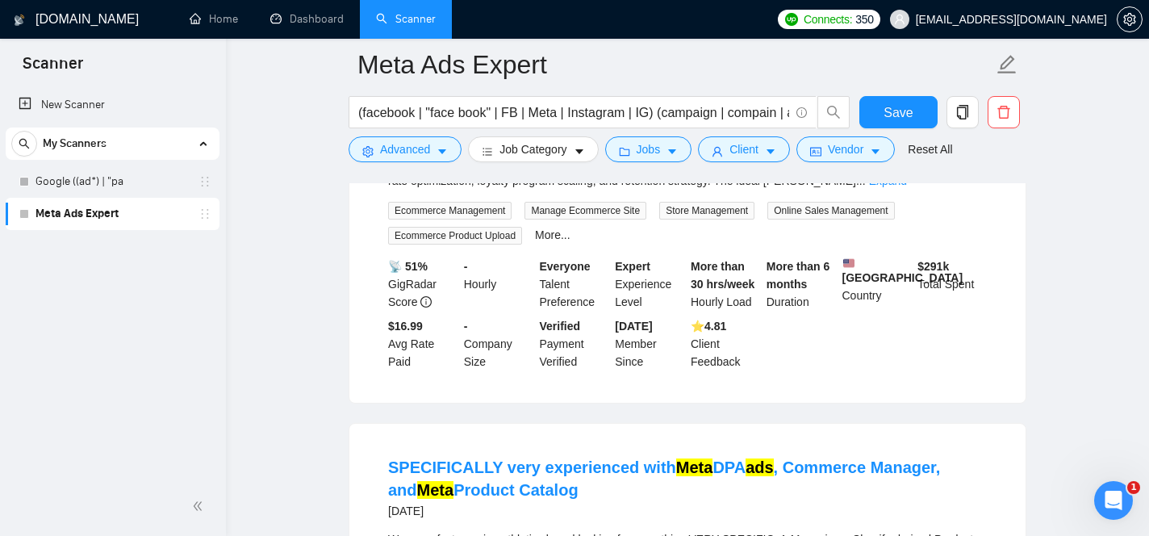
drag, startPoint x: 906, startPoint y: 270, endPoint x: 444, endPoint y: 285, distance: 462.4
click at [444, 190] on div "A growing women’s fashion retailer is seeking an experienced Ecommerce Manager …" at bounding box center [687, 162] width 598 height 53
copy div "store operations"
click at [430, 152] on span "Advanced" at bounding box center [405, 149] width 50 height 18
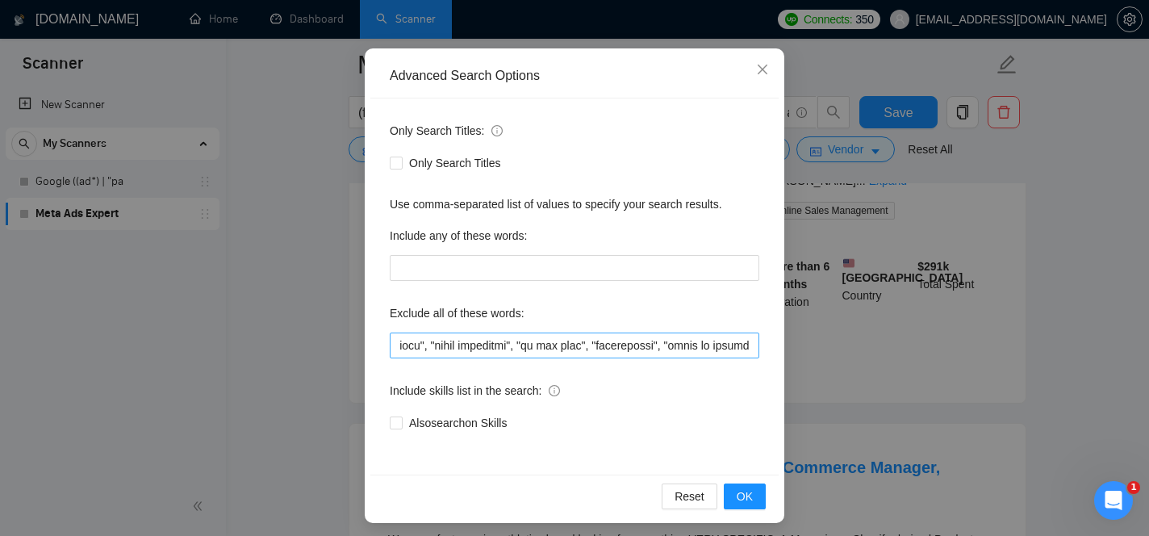
scroll to position [0, 5886]
click at [753, 344] on input "text" at bounding box center [574, 345] width 369 height 26
paste input "store operations"
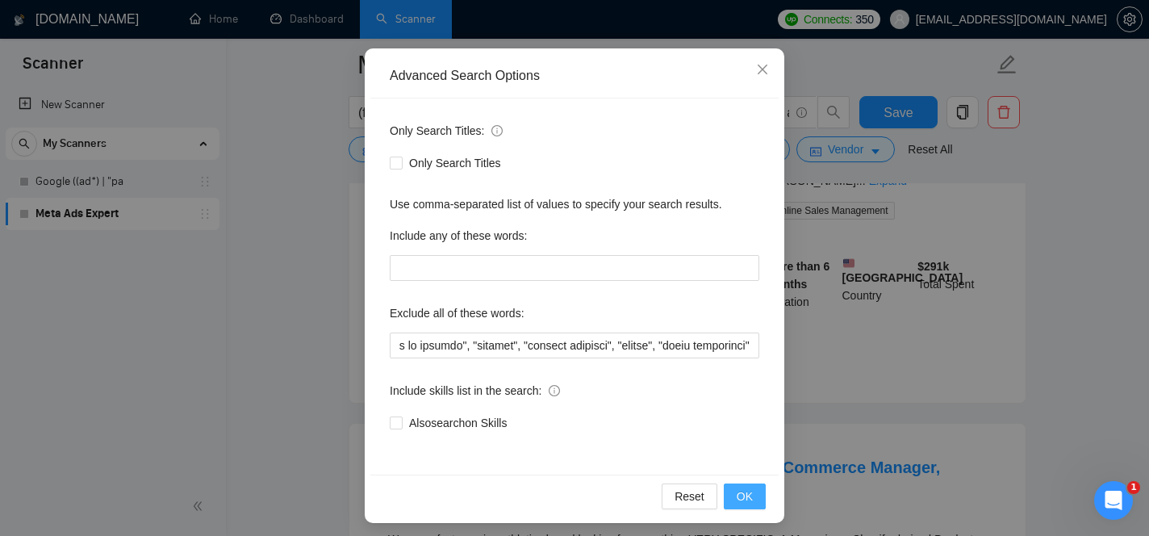
click at [748, 500] on span "OK" at bounding box center [744, 496] width 16 height 18
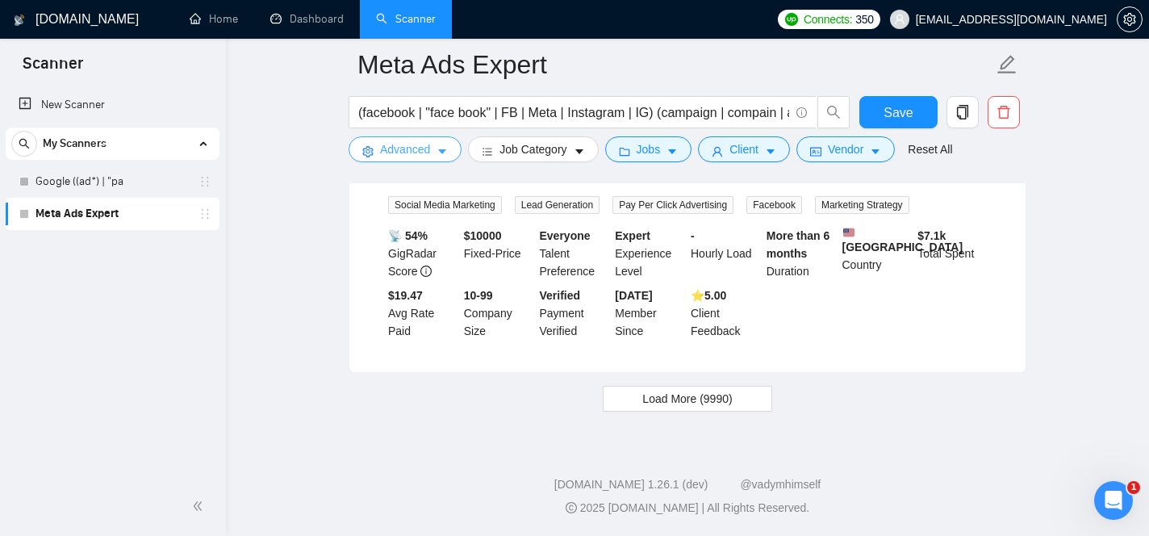
scroll to position [3702, 0]
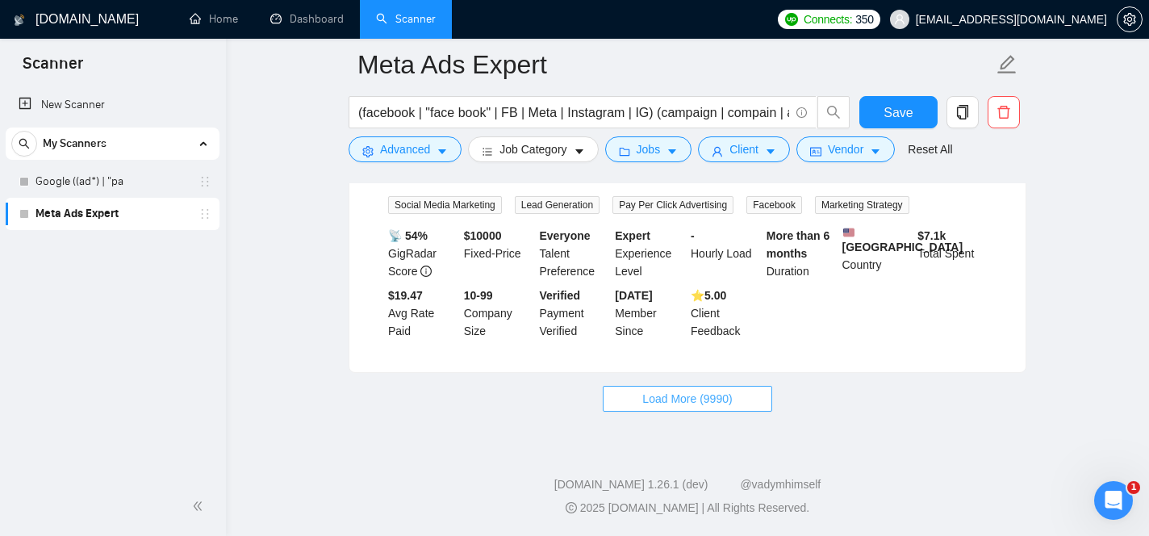
click at [711, 402] on span "Load More (9990)" at bounding box center [687, 399] width 90 height 18
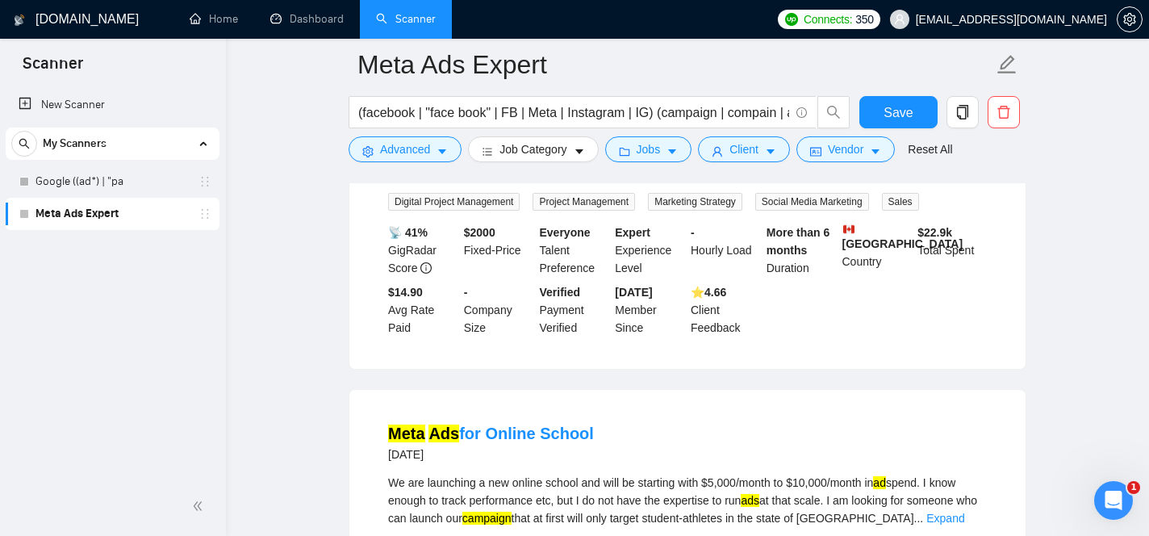
scroll to position [6193, 0]
click at [945, 177] on link "Expand" at bounding box center [926, 171] width 38 height 13
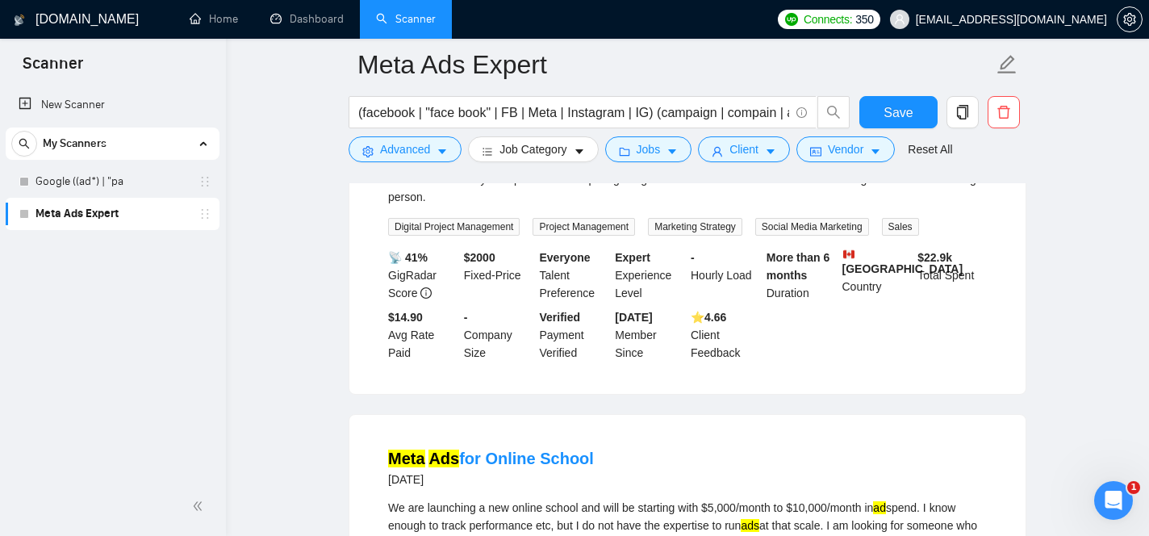
scroll to position [6235, 0]
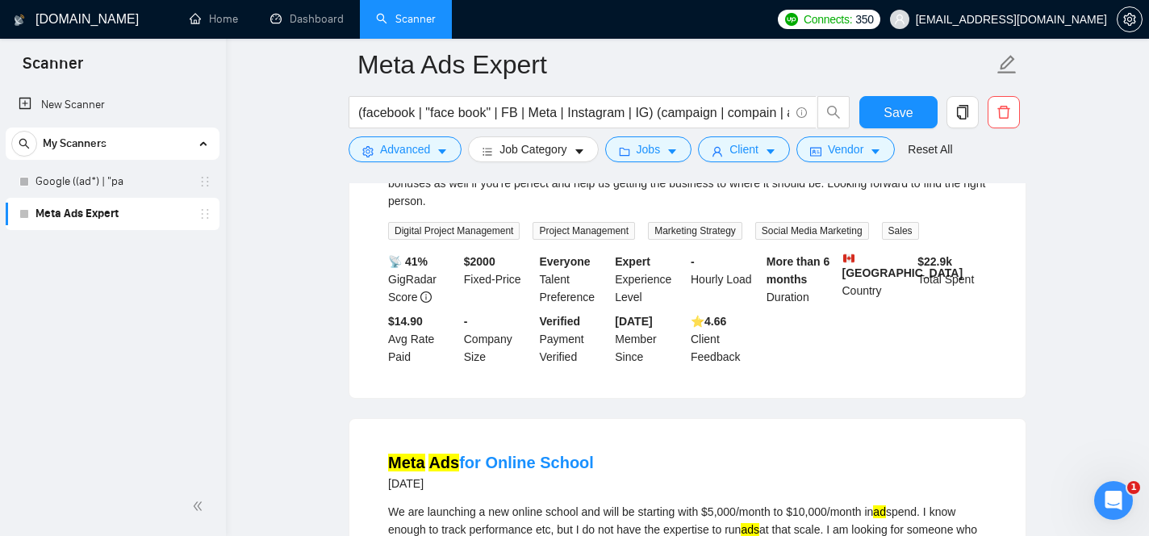
drag, startPoint x: 769, startPoint y: 286, endPoint x: 853, endPoint y: 287, distance: 83.9
click at [853, 210] on div "Good day, I'm looking for an Expert Social Media Marketing Agency Manager (SMMA…" at bounding box center [687, 147] width 598 height 124
copy div "full time position"
click at [437, 156] on icon "caret-down" at bounding box center [441, 151] width 11 height 11
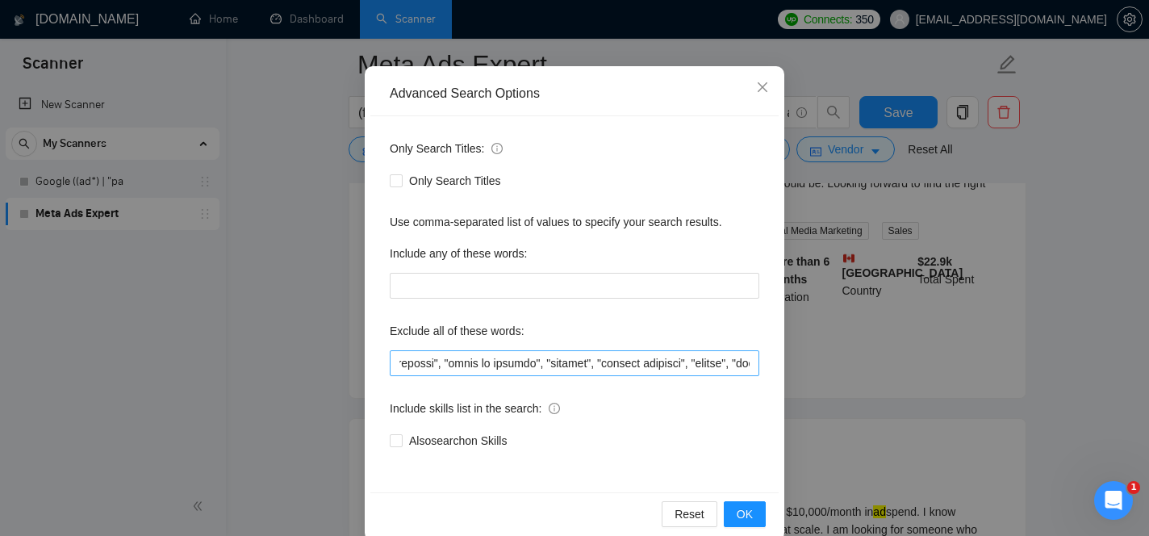
scroll to position [0, 5986]
click at [753, 366] on input "text" at bounding box center [574, 363] width 369 height 26
paste input "full time position"
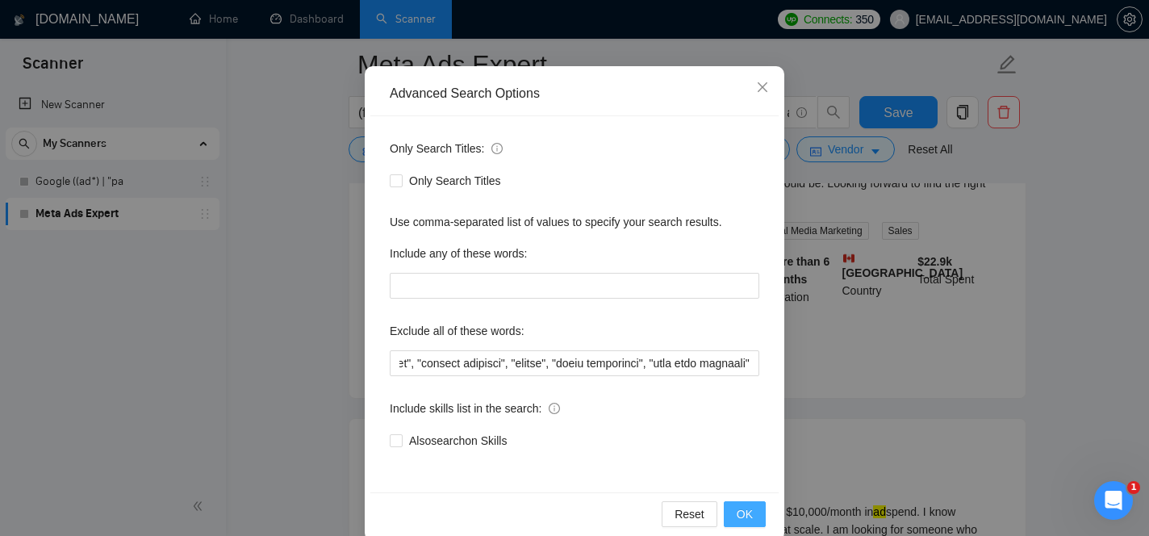
scroll to position [0, 0]
click at [755, 510] on button "OK" at bounding box center [744, 514] width 42 height 26
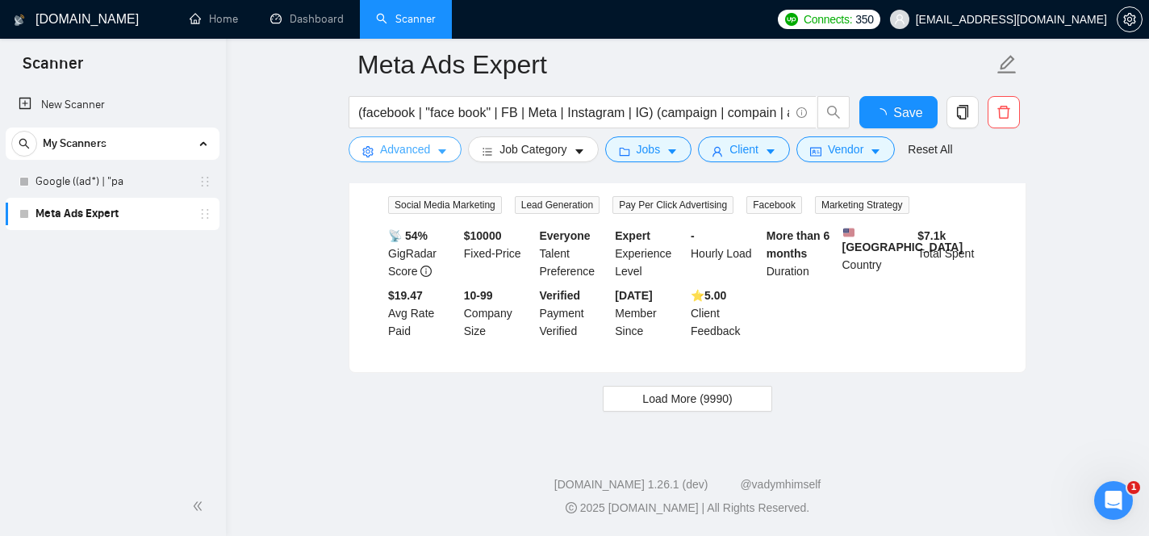
scroll to position [3702, 0]
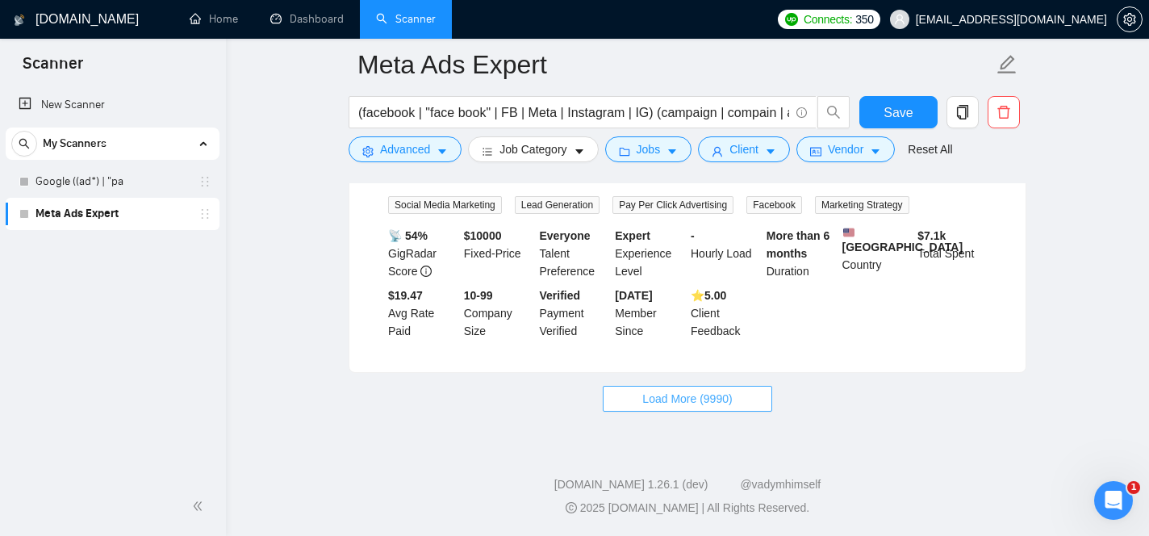
click at [737, 402] on button "Load More (9990)" at bounding box center [686, 399] width 169 height 26
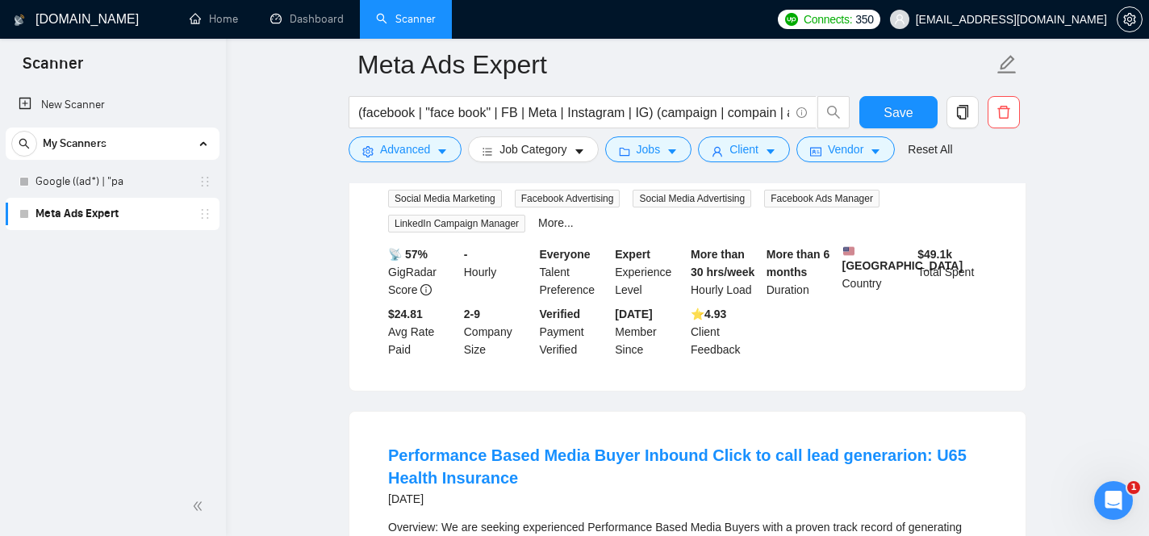
scroll to position [4125, 0]
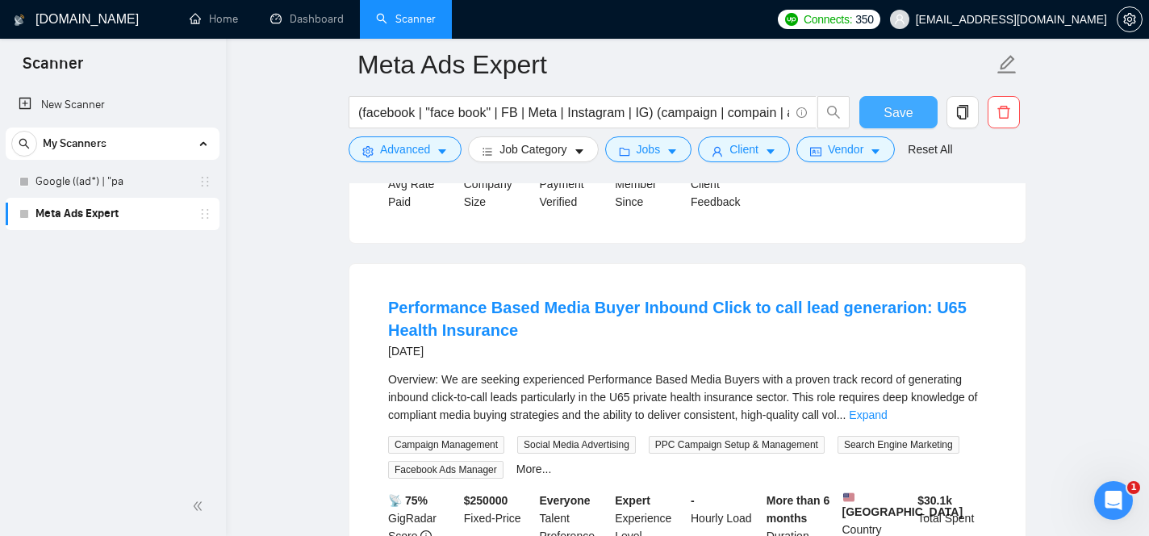
click at [899, 105] on span "Save" at bounding box center [897, 112] width 29 height 20
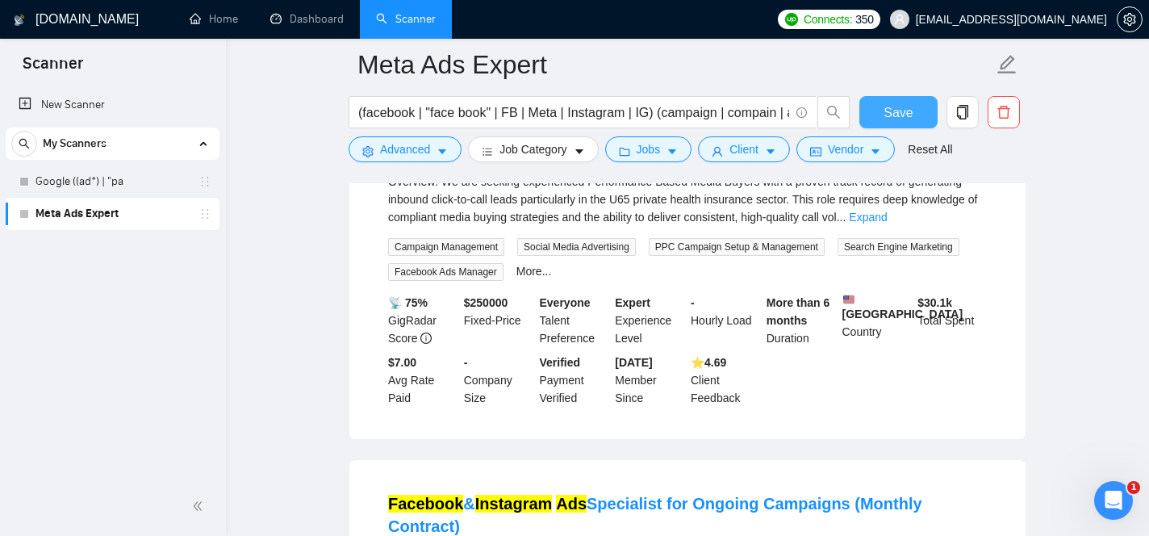
scroll to position [4322, 0]
click at [886, 224] on link "Expand" at bounding box center [867, 217] width 38 height 13
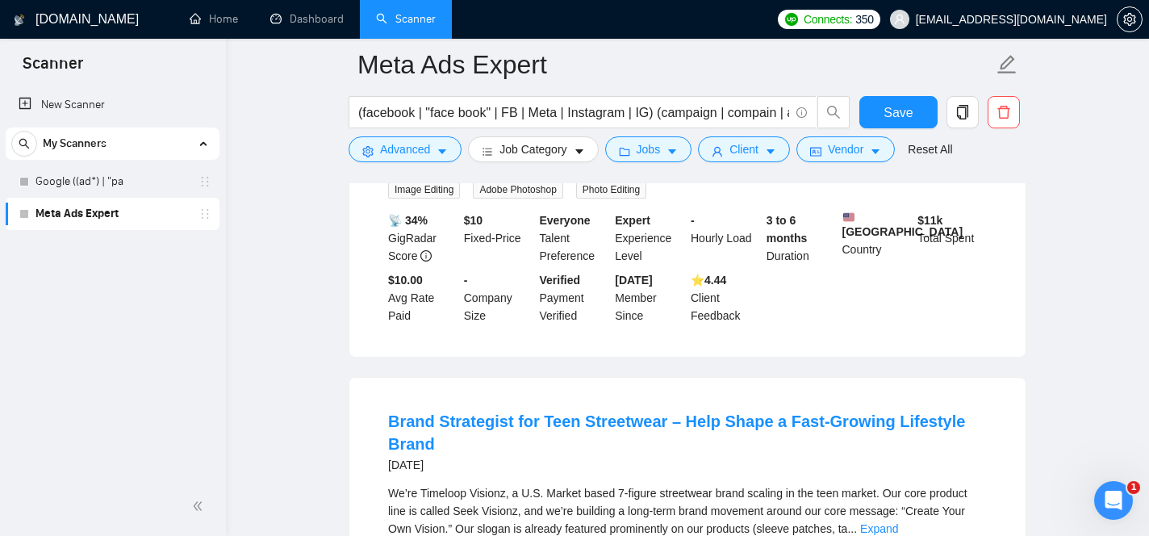
scroll to position [6911, 0]
drag, startPoint x: 659, startPoint y: 290, endPoint x: 714, endPoint y: 290, distance: 54.9
click at [714, 170] on div "I need a skilled photo manipulation specialist to help me edit a picture so tha…" at bounding box center [687, 143] width 598 height 53
copy div "Photoshop"
click at [439, 147] on icon "caret-down" at bounding box center [441, 151] width 11 height 11
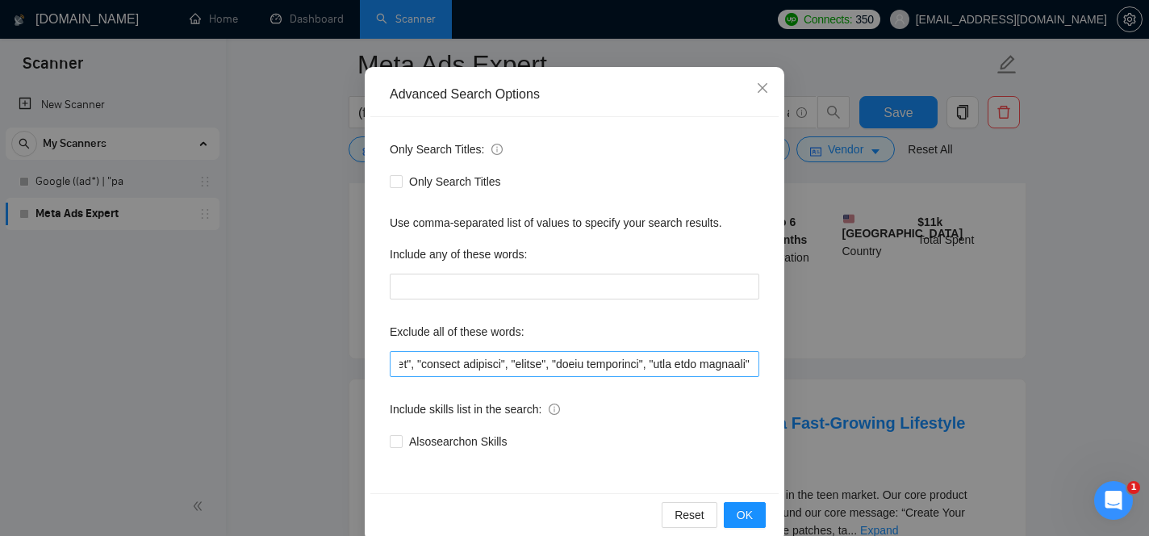
scroll to position [0, 6089]
click at [756, 361] on input "text" at bounding box center [574, 364] width 369 height 26
paste input "Photoshop"
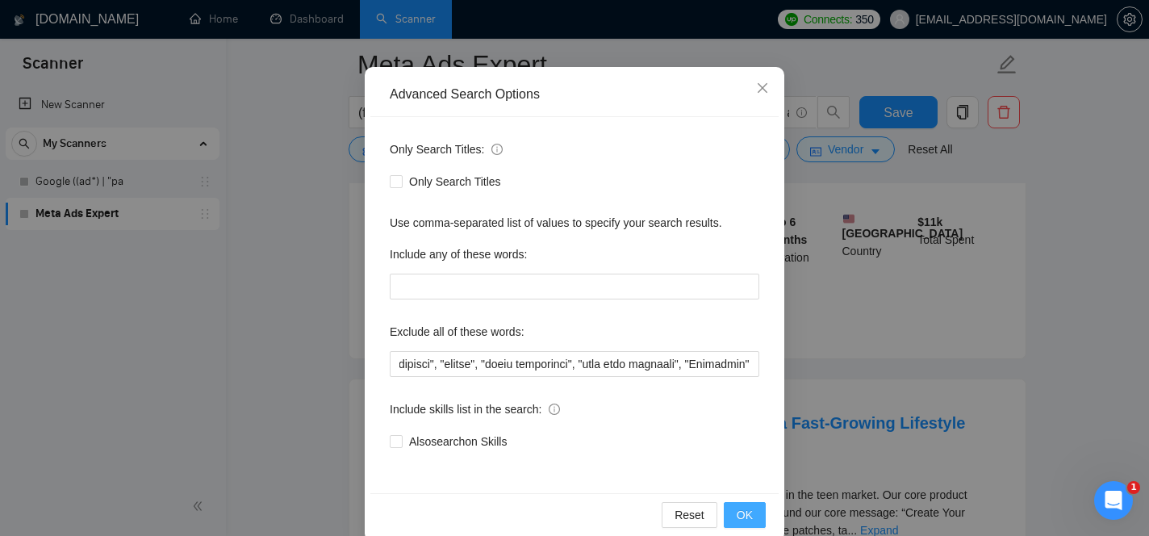
scroll to position [0, 0]
click at [758, 514] on button "OK" at bounding box center [744, 515] width 42 height 26
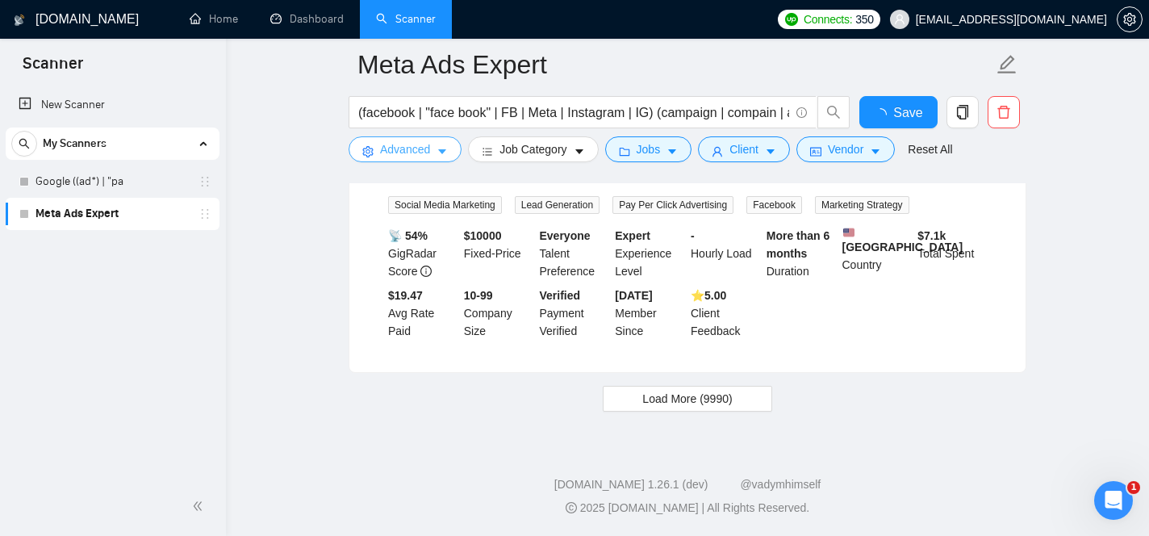
scroll to position [3702, 0]
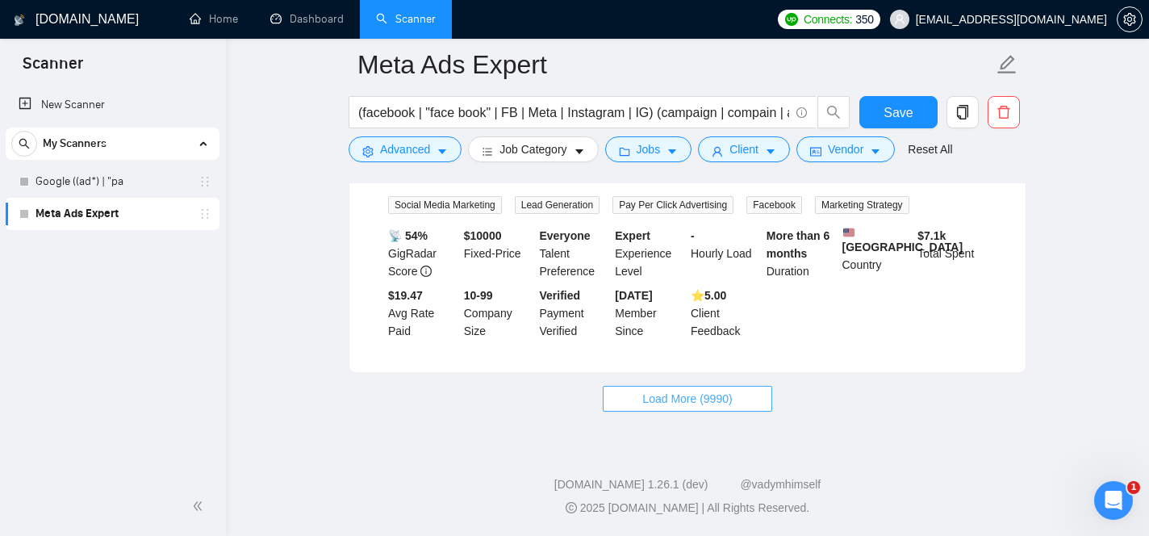
click at [751, 396] on button "Load More (9990)" at bounding box center [686, 399] width 169 height 26
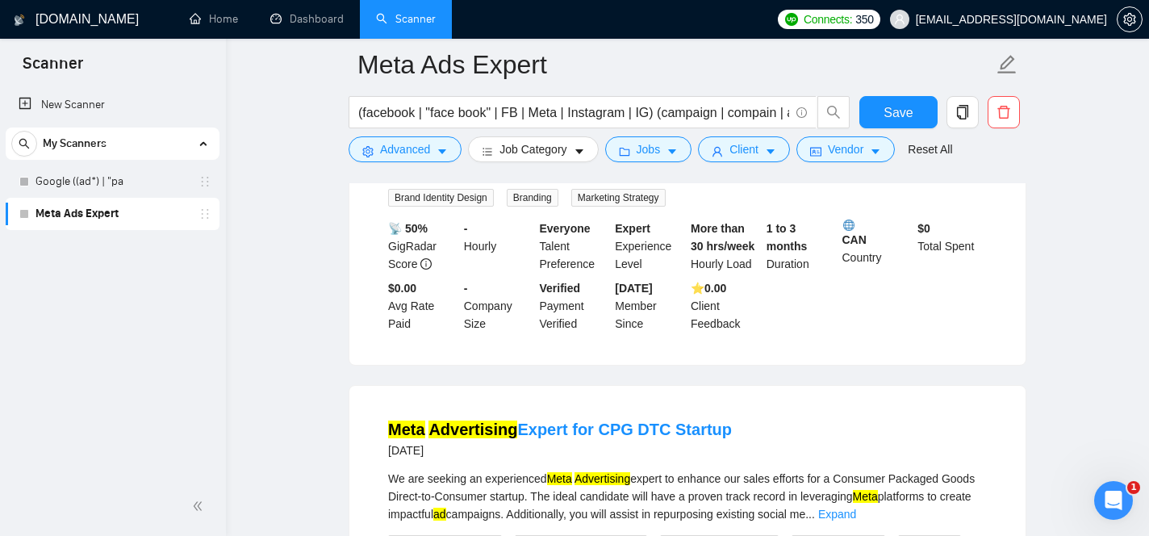
scroll to position [6586, 0]
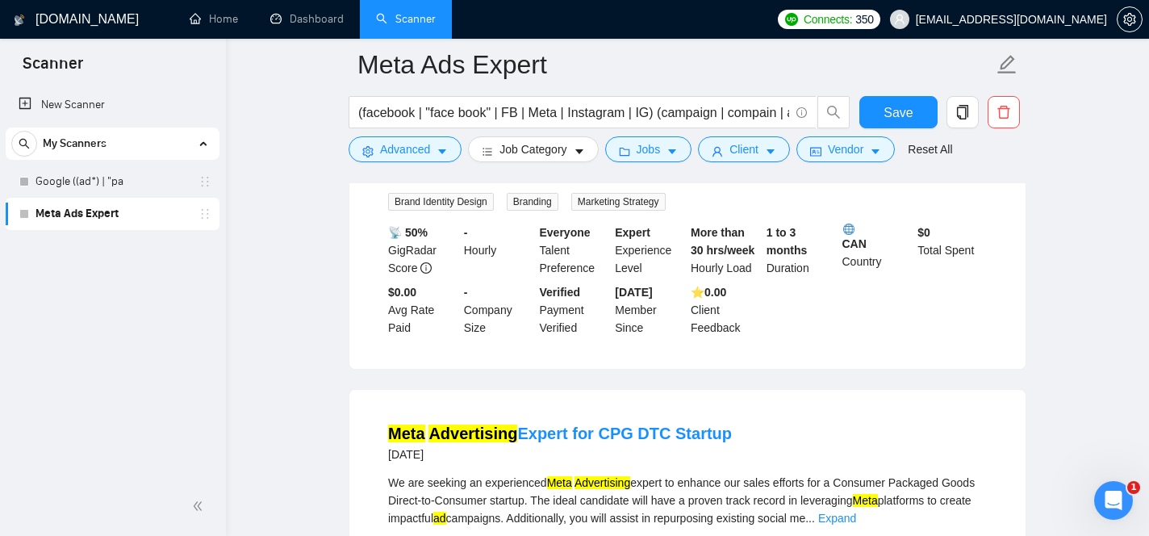
click at [898, 178] on link "Expand" at bounding box center [879, 171] width 38 height 13
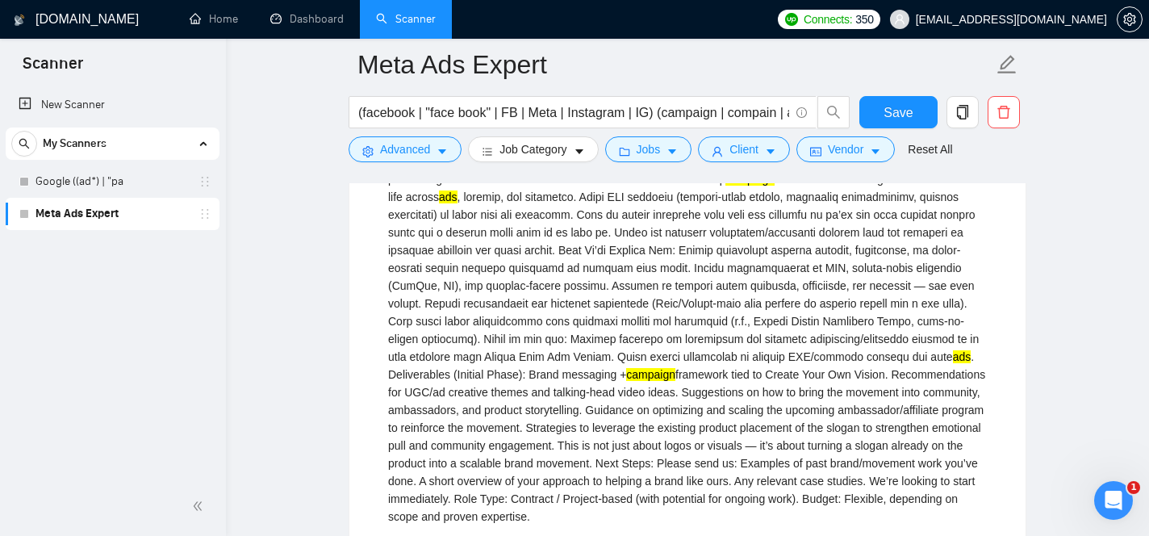
scroll to position [6648, 0]
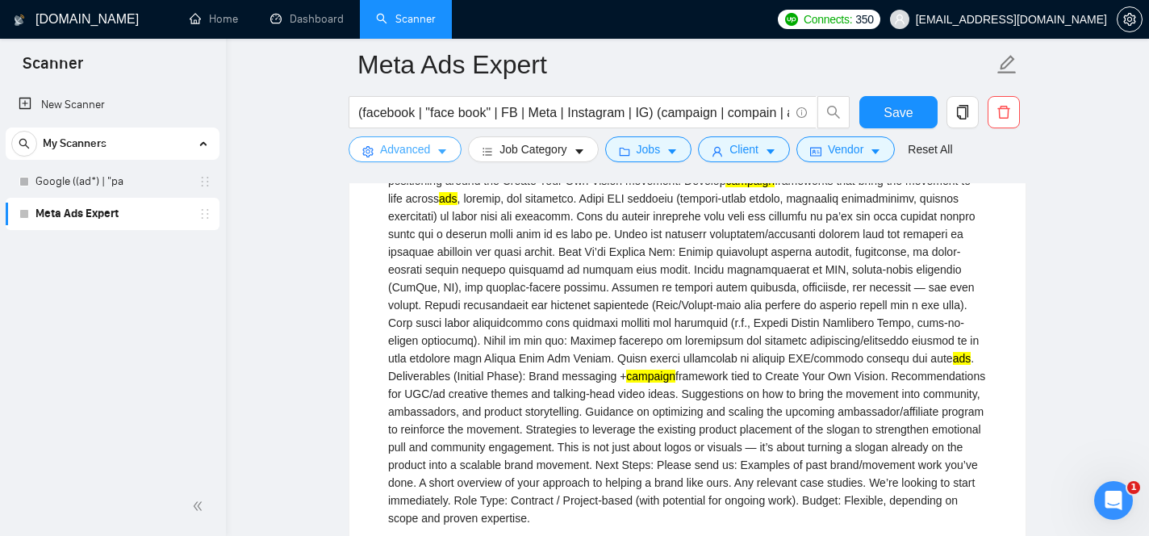
click at [438, 149] on icon "caret-down" at bounding box center [441, 151] width 11 height 11
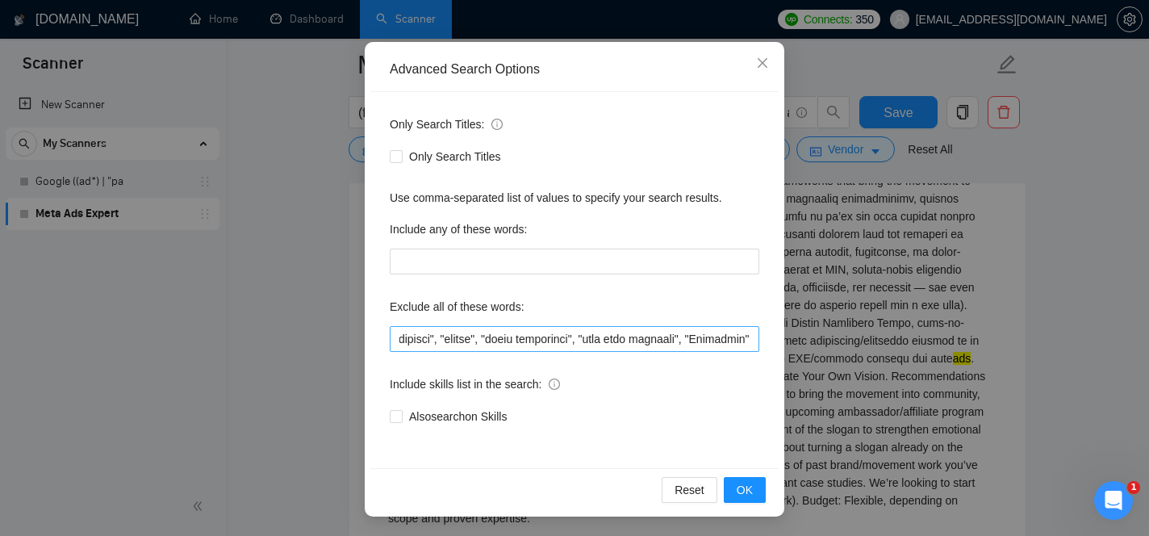
scroll to position [0, 6160]
click at [755, 336] on input "text" at bounding box center [574, 339] width 369 height 26
click at [753, 486] on button "OK" at bounding box center [744, 490] width 42 height 26
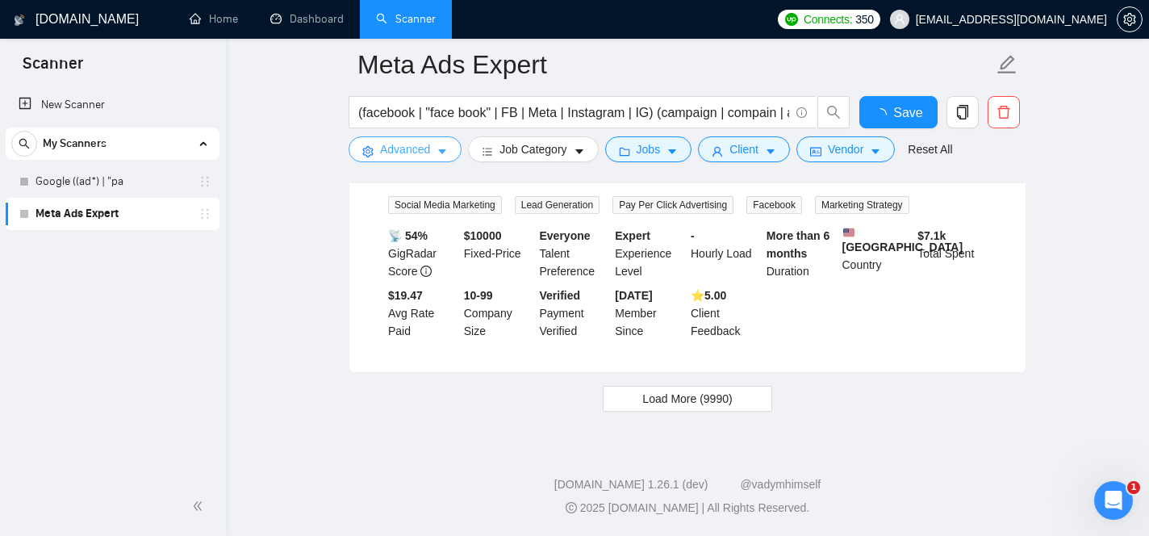
scroll to position [3702, 0]
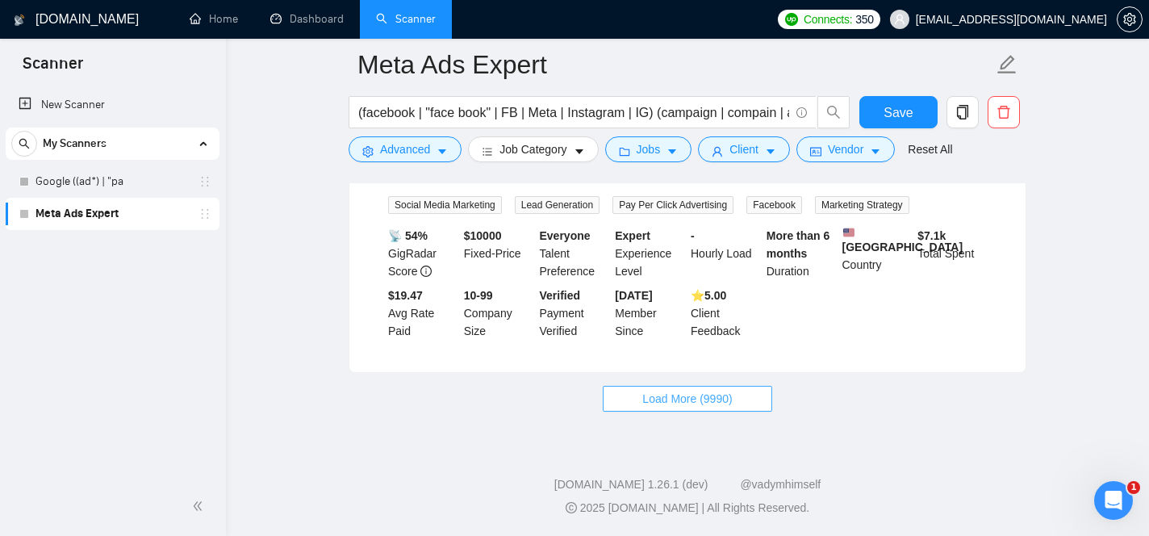
click at [675, 394] on span "Load More (9990)" at bounding box center [687, 399] width 90 height 18
click at [897, 105] on span "Save" at bounding box center [897, 112] width 29 height 20
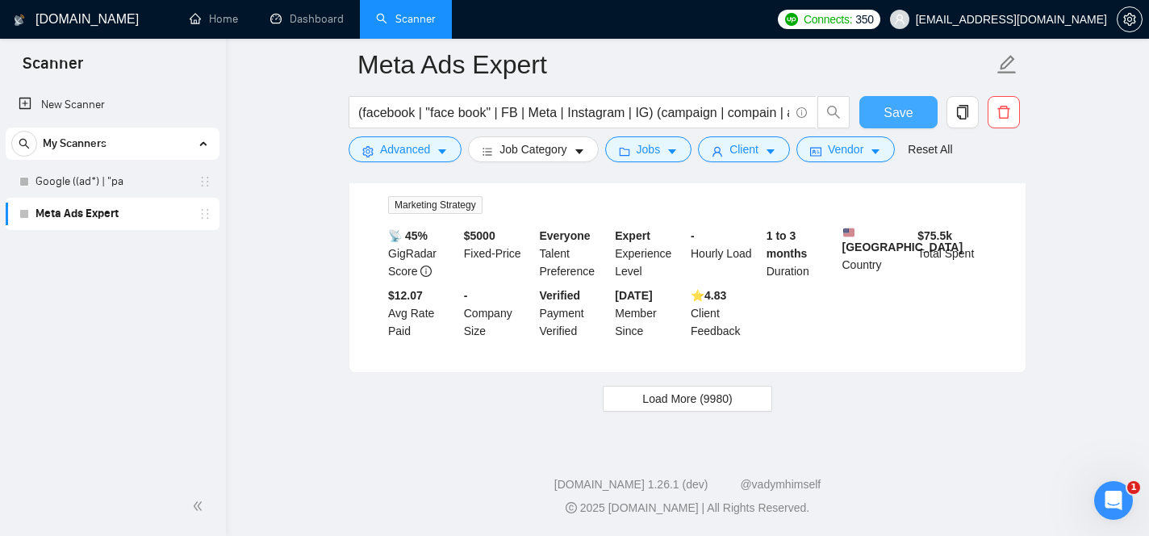
scroll to position [7292, 0]
drag, startPoint x: 681, startPoint y: 286, endPoint x: 749, endPoint y: 286, distance: 68.6
click at [749, 184] on div "Looking for someone who has experience creating, and setting up webinars that c…" at bounding box center [687, 165] width 598 height 35
click at [699, 184] on div "Looking for someone who has experience creating, and setting up webinars that c…" at bounding box center [687, 165] width 598 height 35
drag, startPoint x: 678, startPoint y: 290, endPoint x: 782, endPoint y: 288, distance: 103.2
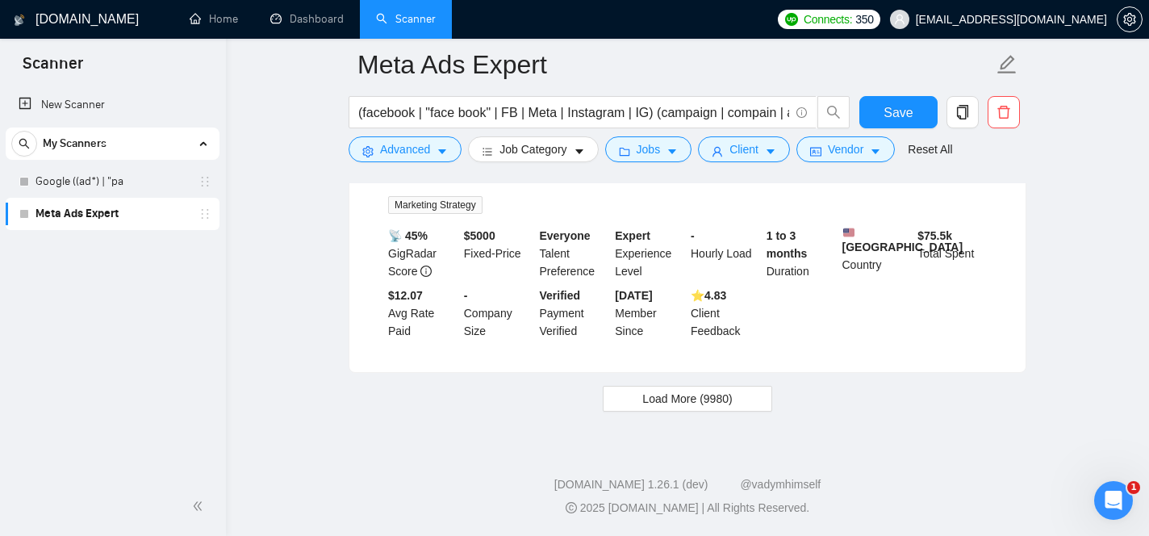
click at [782, 184] on div "Looking for someone who has experience creating, and setting up webinars that c…" at bounding box center [687, 165] width 598 height 35
click at [715, 184] on div "Looking for someone who has experience creating, and setting up webinars that c…" at bounding box center [687, 165] width 598 height 35
drag, startPoint x: 680, startPoint y: 288, endPoint x: 780, endPoint y: 285, distance: 100.1
click at [780, 184] on div "Looking for someone who has experience creating, and setting up webinars that c…" at bounding box center [687, 165] width 598 height 35
copy div "setting up webinars"
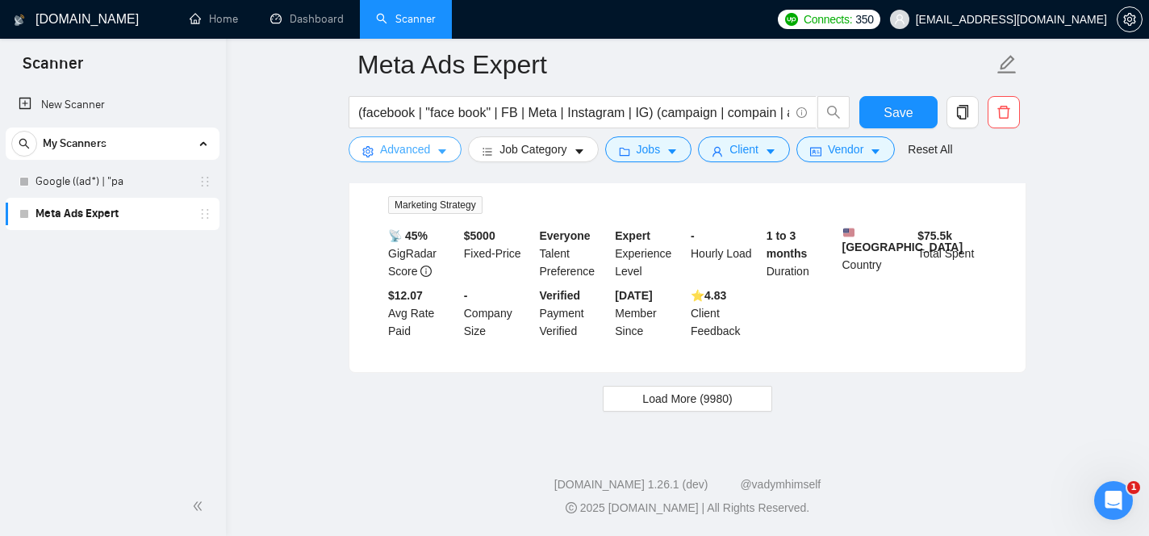
click at [414, 148] on span "Advanced" at bounding box center [405, 149] width 50 height 18
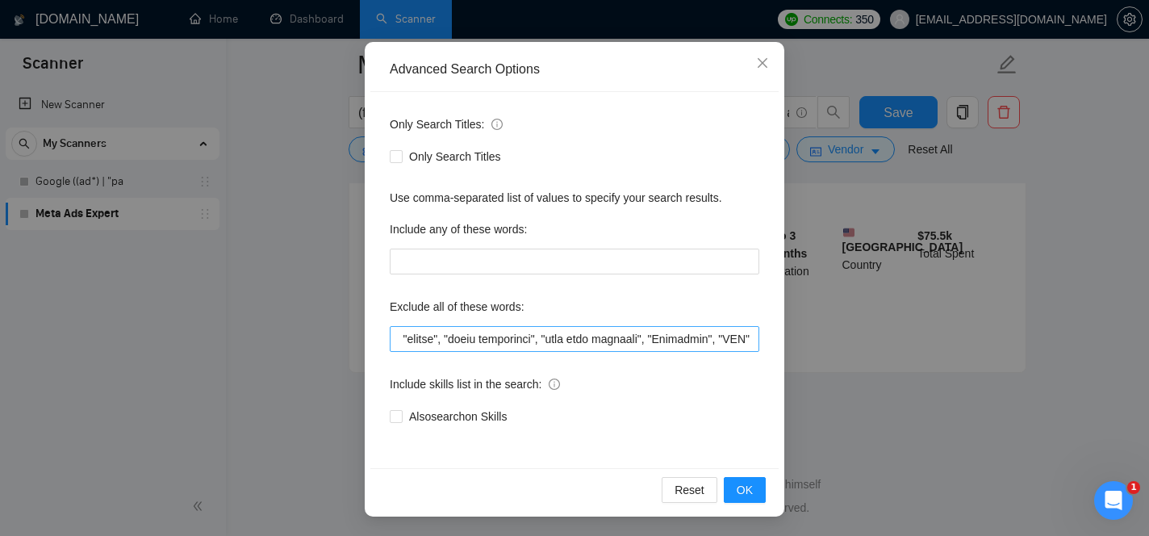
scroll to position [0, 6201]
click at [756, 340] on input "text" at bounding box center [574, 339] width 369 height 26
paste input "setting up webinars"
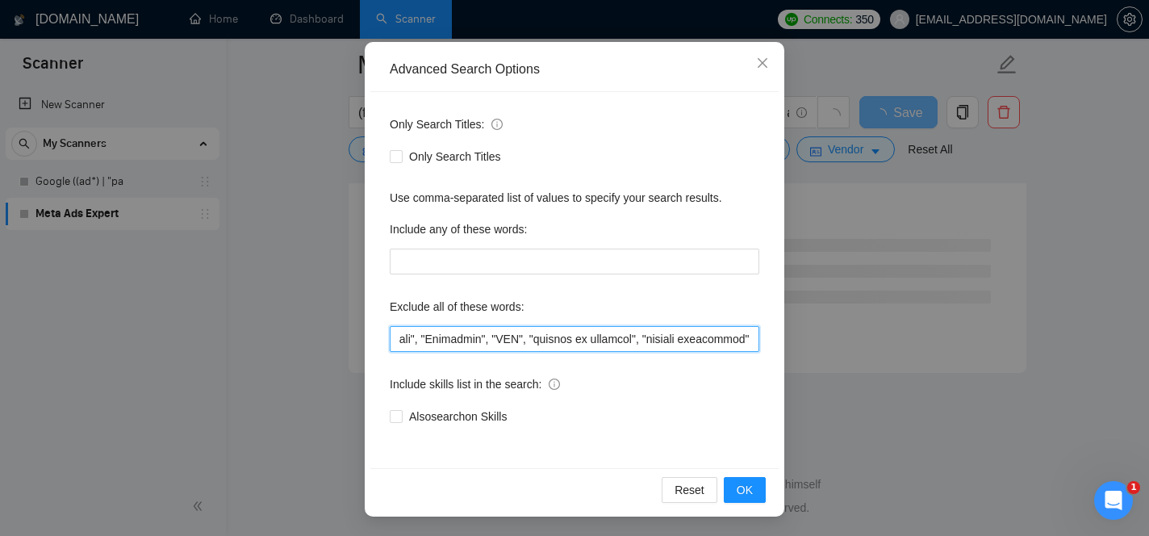
scroll to position [0, 6433]
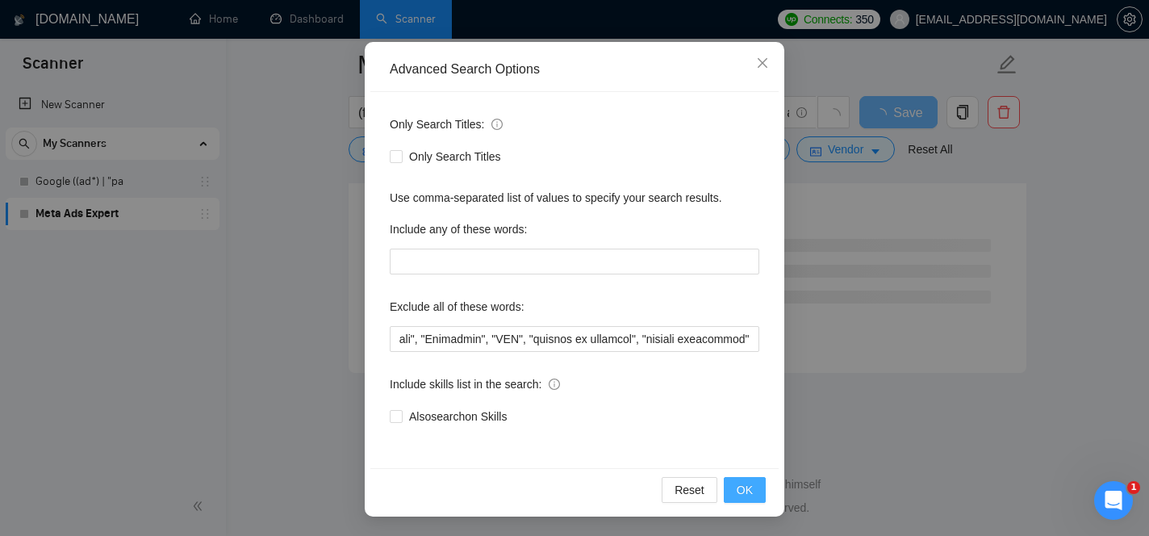
click at [752, 488] on span "OK" at bounding box center [744, 490] width 16 height 18
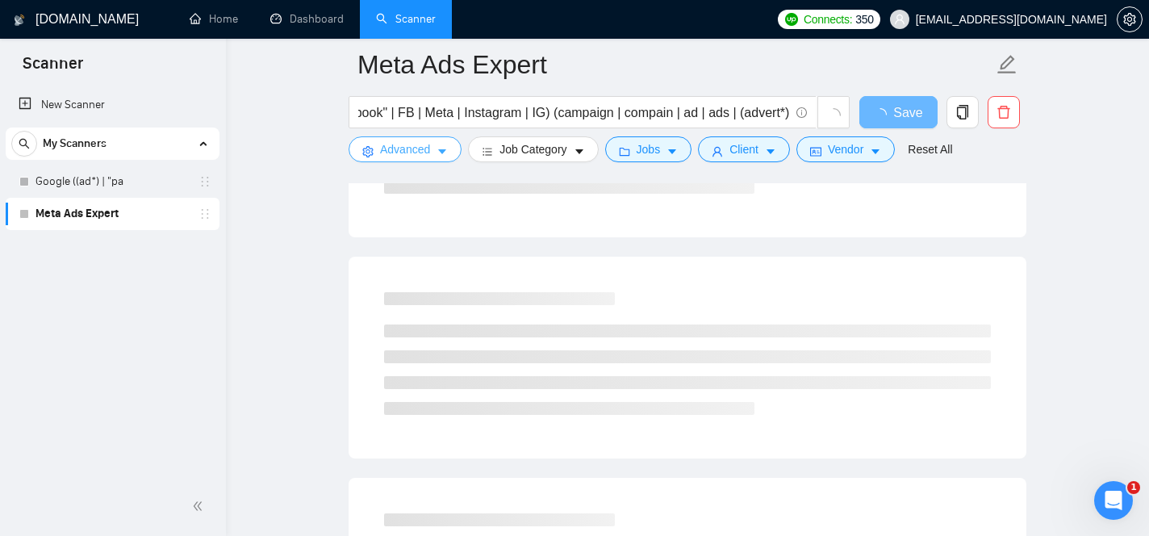
scroll to position [0, 0]
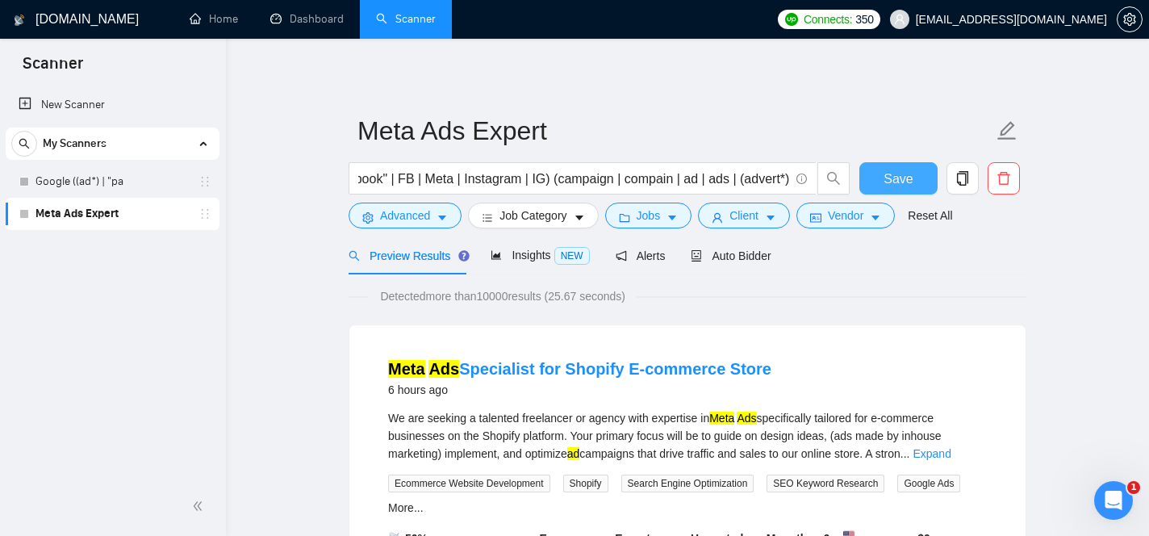
click at [888, 179] on span "Save" at bounding box center [897, 179] width 29 height 20
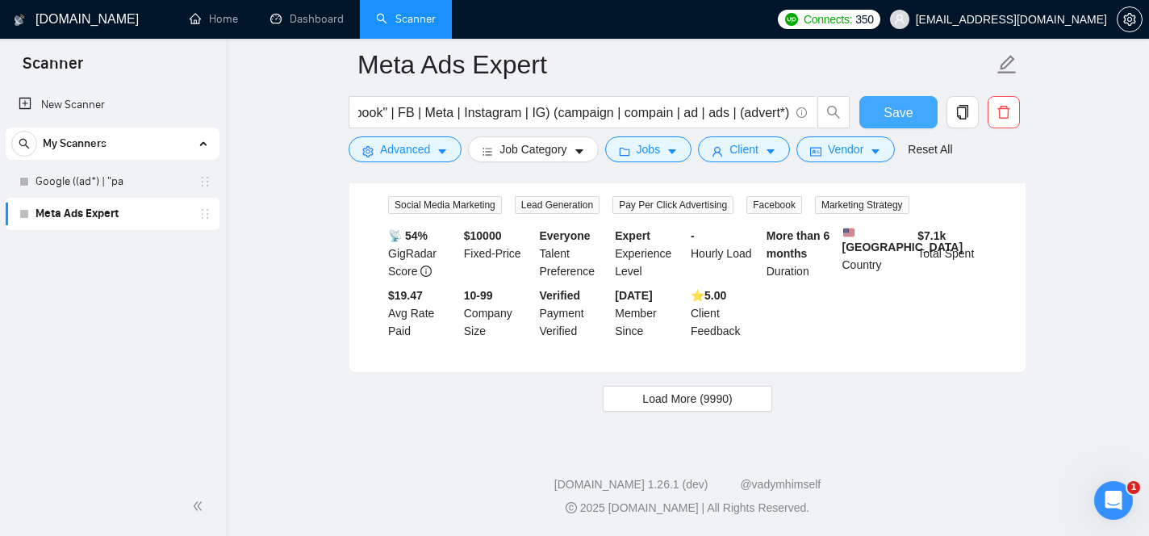
scroll to position [3702, 0]
click at [748, 394] on button "Load More (9990)" at bounding box center [686, 399] width 169 height 26
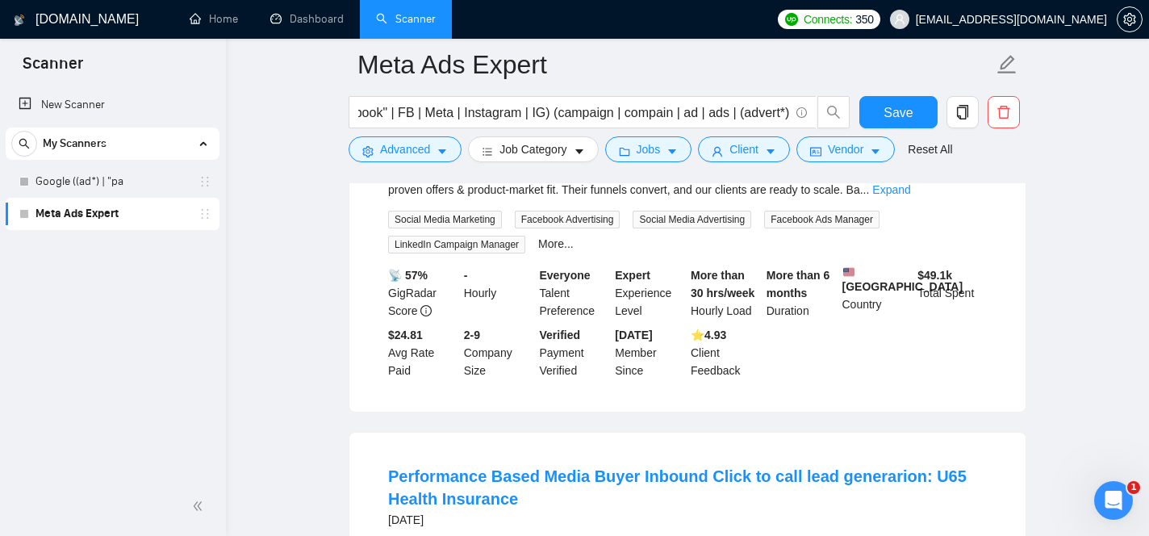
scroll to position [3958, 0]
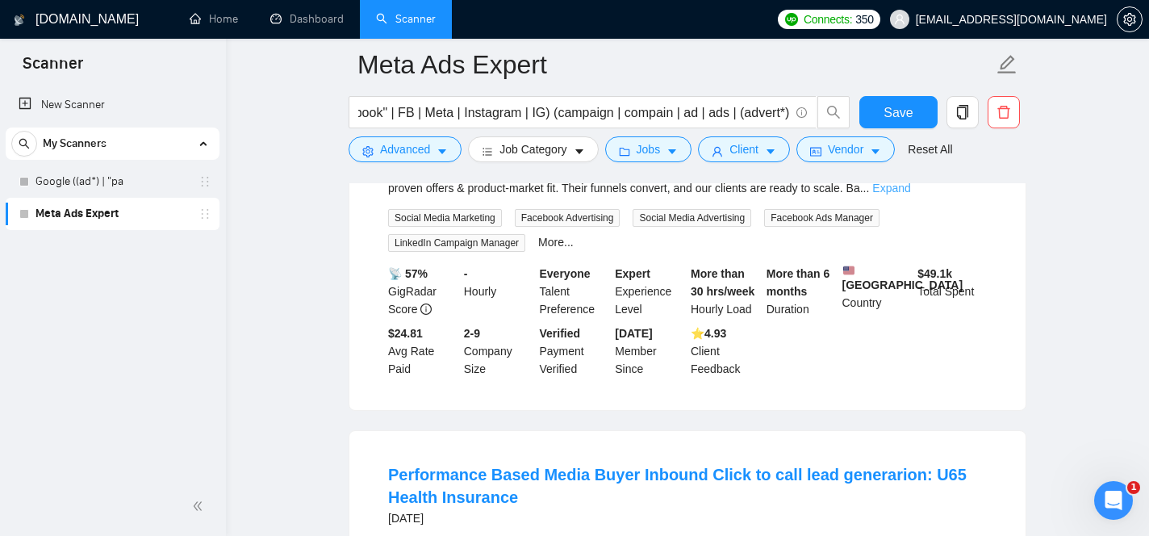
click at [910, 194] on link "Expand" at bounding box center [891, 187] width 38 height 13
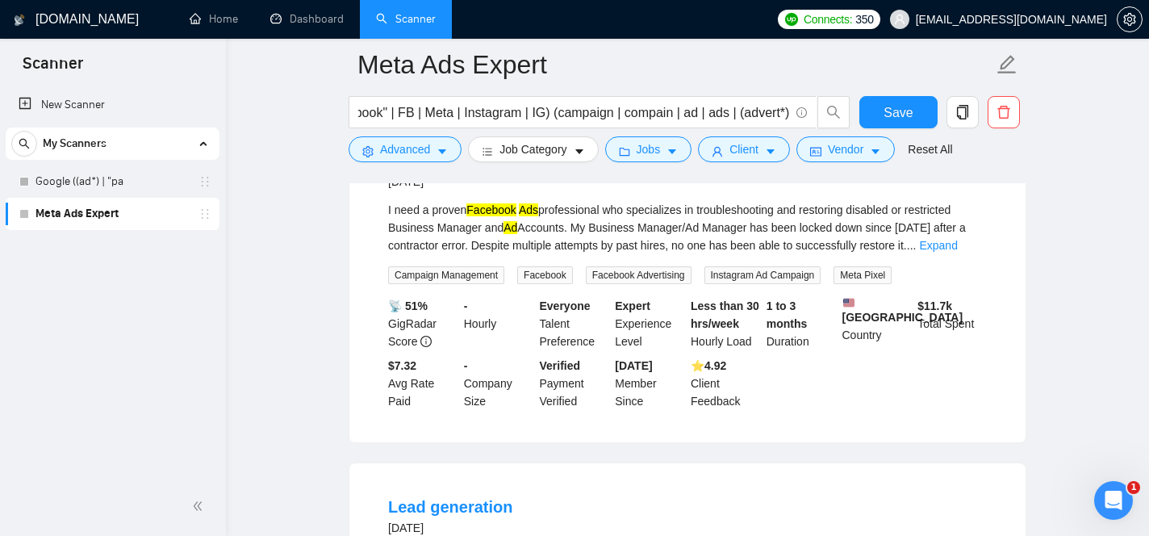
scroll to position [7373, 0]
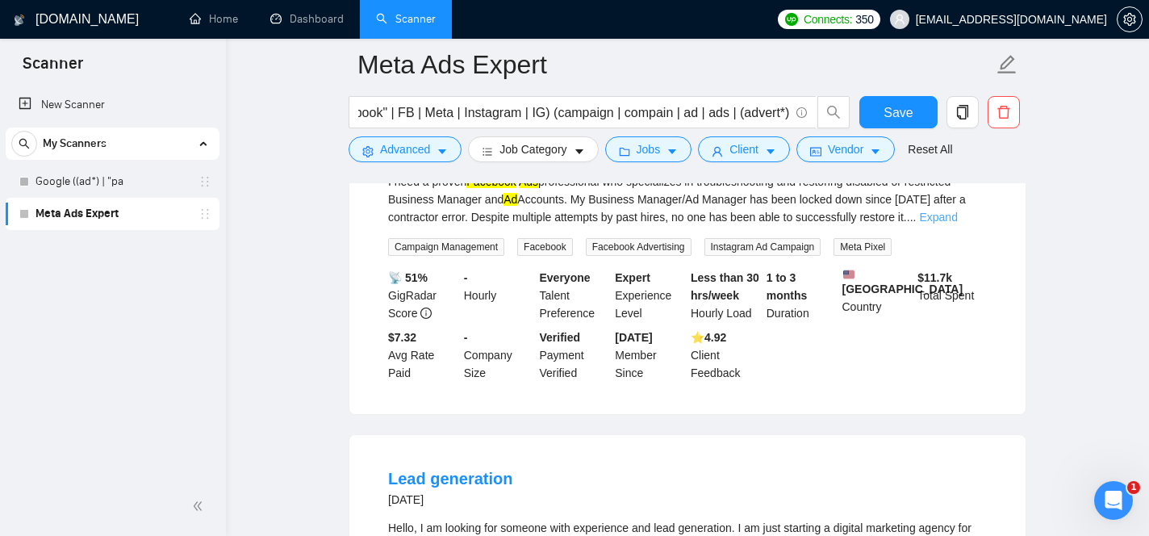
click at [957, 223] on link "Expand" at bounding box center [938, 217] width 38 height 13
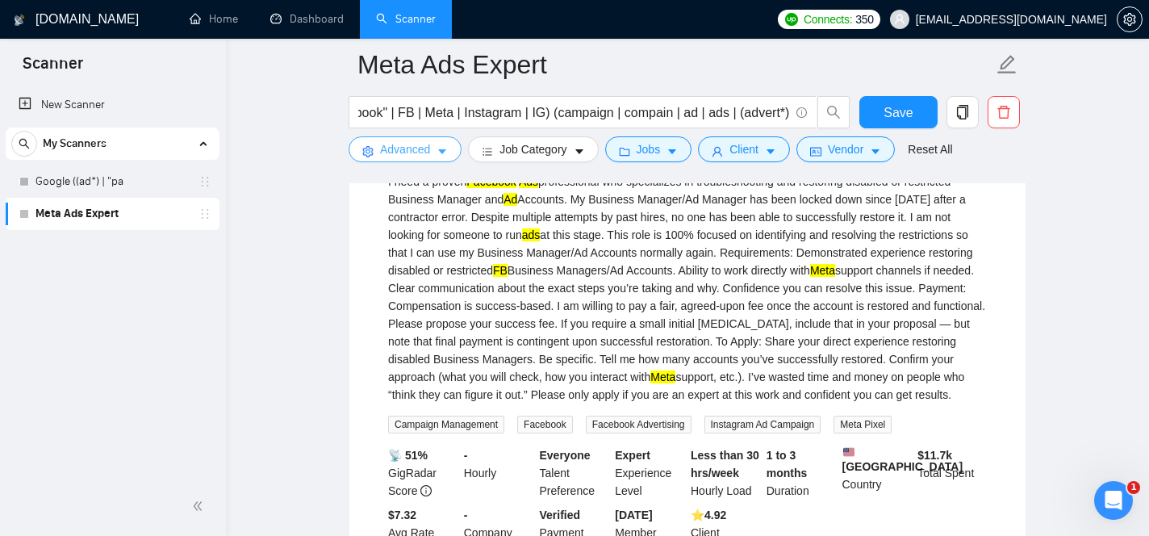
click at [419, 154] on span "Advanced" at bounding box center [405, 149] width 50 height 18
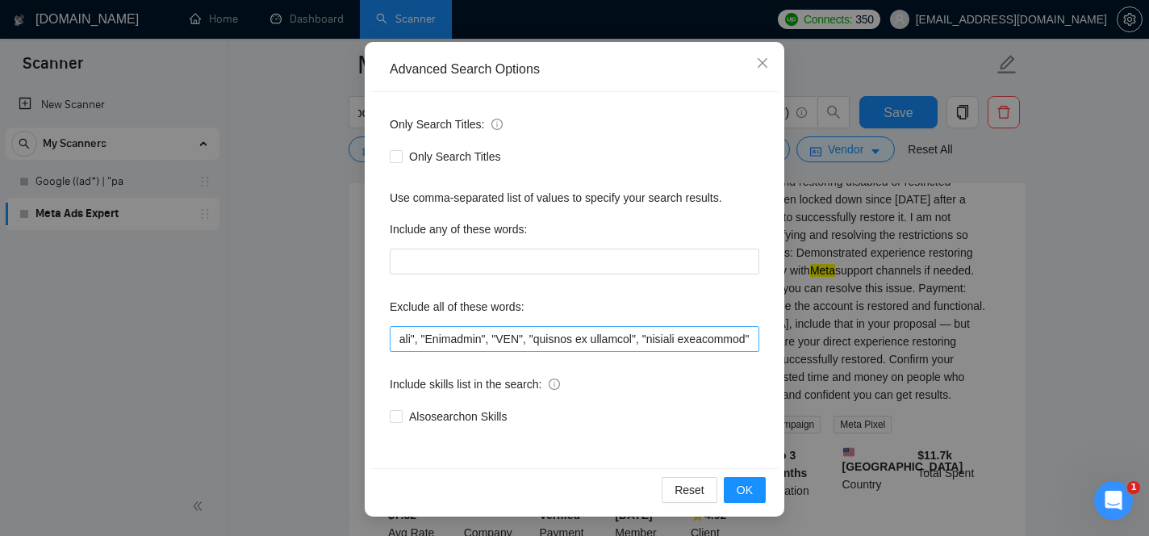
scroll to position [0, 6433]
click at [752, 340] on input "text" at bounding box center [574, 339] width 369 height 26
click at [757, 489] on button "OK" at bounding box center [744, 490] width 42 height 26
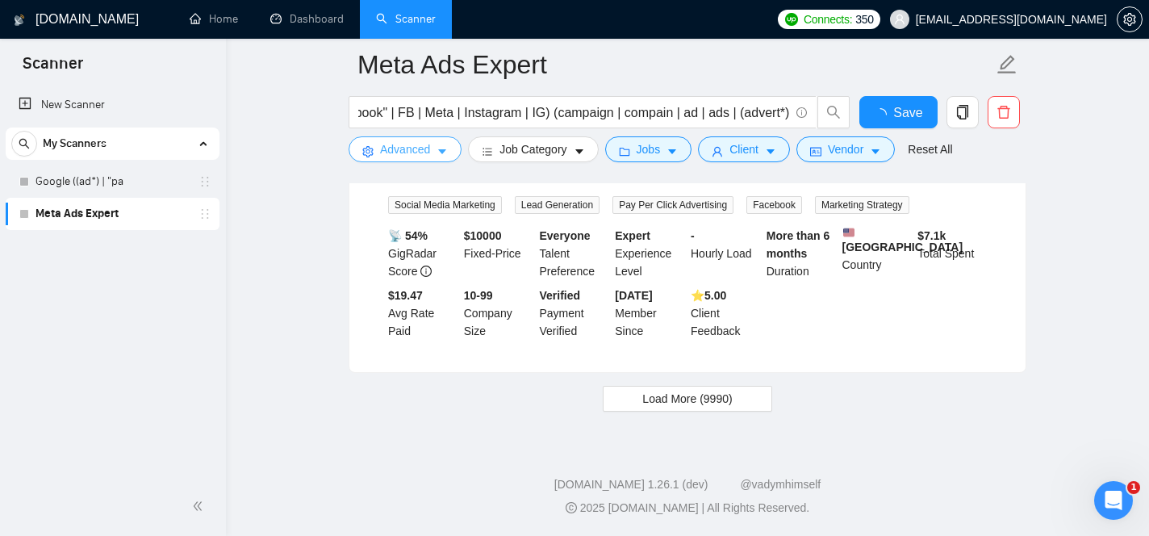
scroll to position [3702, 0]
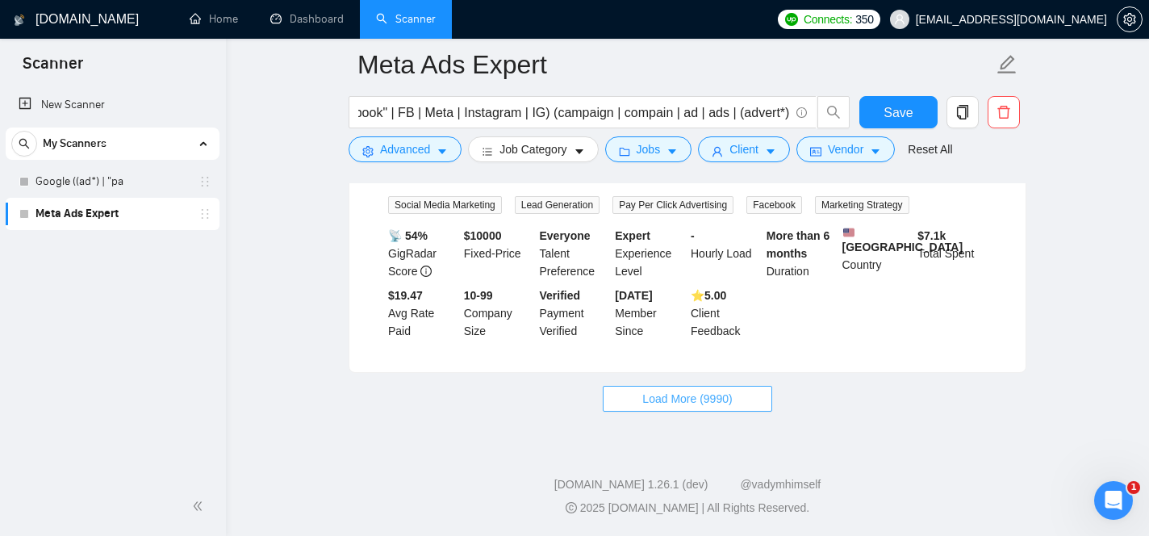
click at [684, 401] on span "Load More (9990)" at bounding box center [687, 399] width 90 height 18
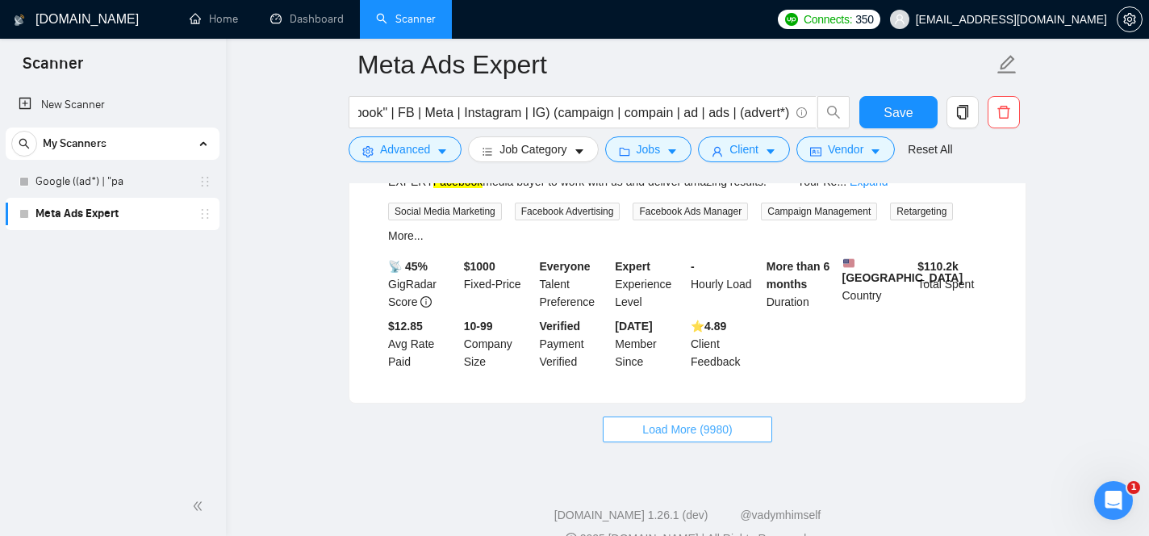
scroll to position [7266, 0]
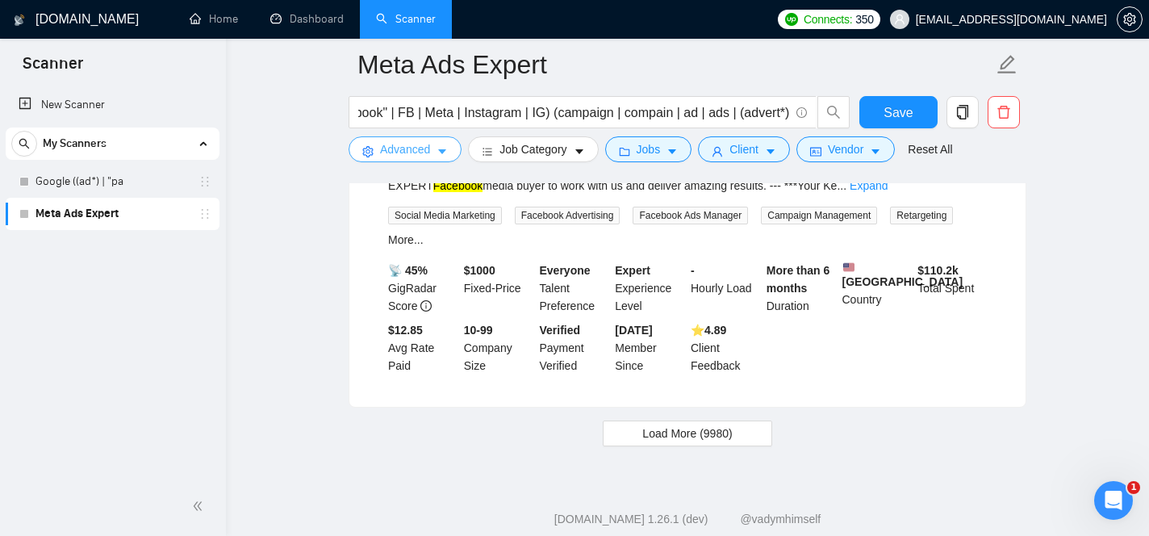
click at [427, 145] on span "Advanced" at bounding box center [405, 149] width 50 height 18
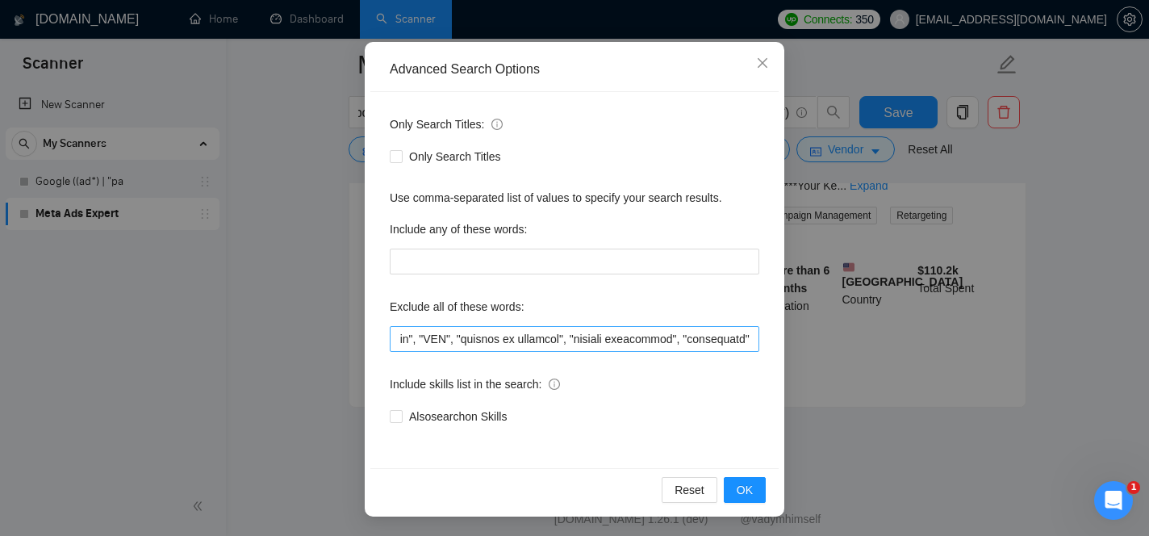
scroll to position [0, 6499]
click at [755, 342] on input "text" at bounding box center [574, 339] width 369 height 26
click at [749, 495] on span "OK" at bounding box center [744, 490] width 16 height 18
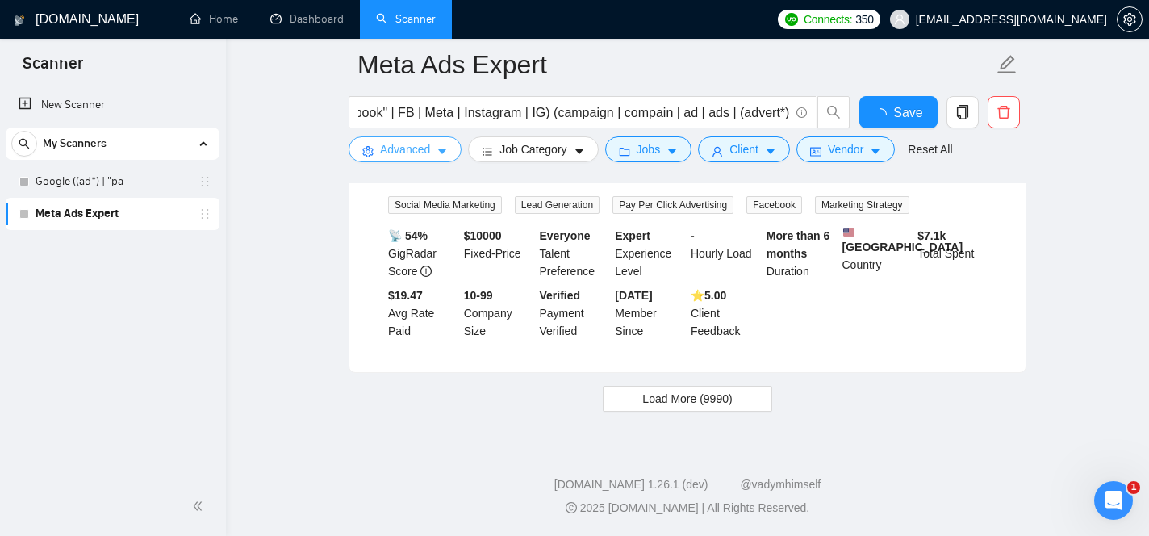
scroll to position [3702, 0]
click at [884, 113] on span "Save" at bounding box center [897, 112] width 29 height 20
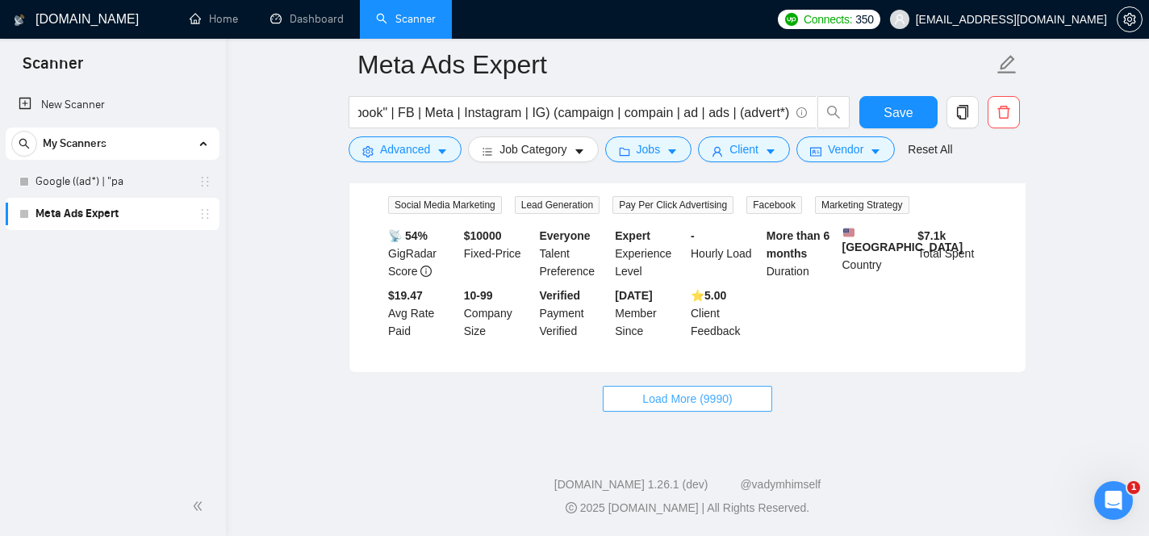
click at [698, 399] on span "Load More (9990)" at bounding box center [687, 399] width 90 height 18
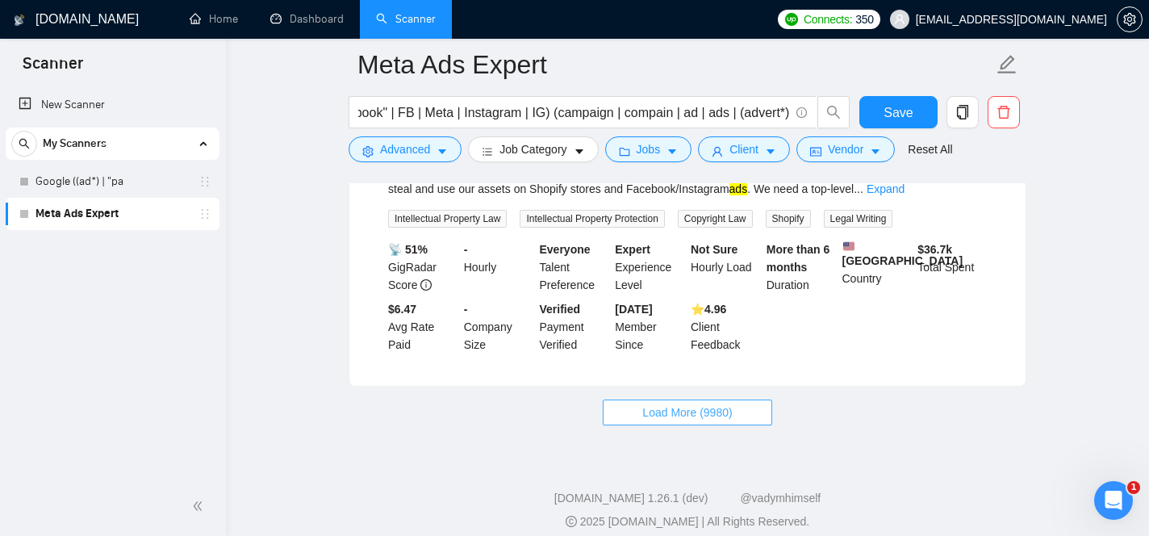
scroll to position [7260, 0]
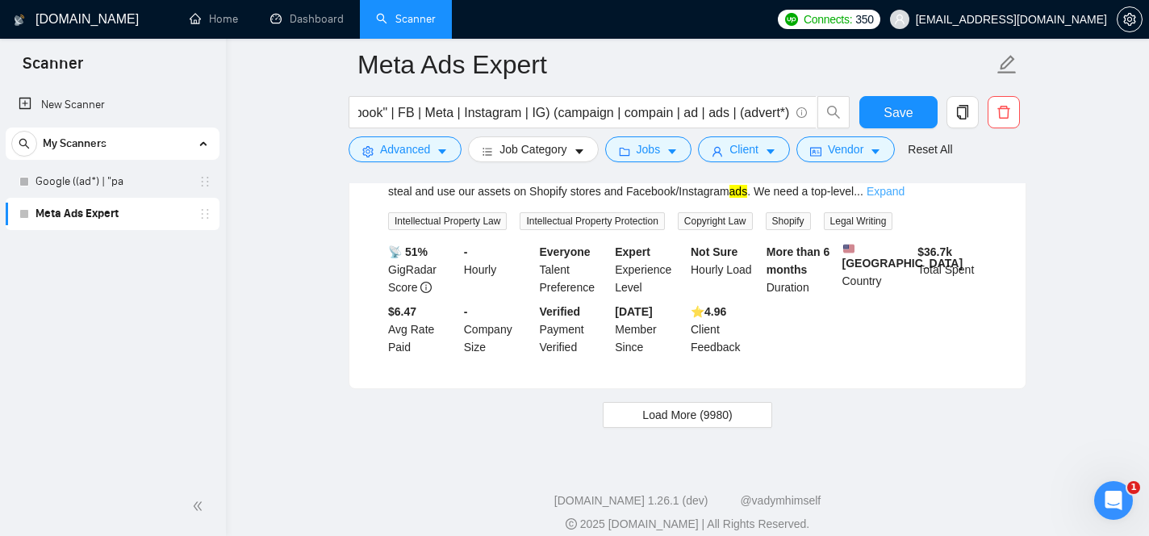
click at [904, 198] on link "Expand" at bounding box center [885, 191] width 38 height 13
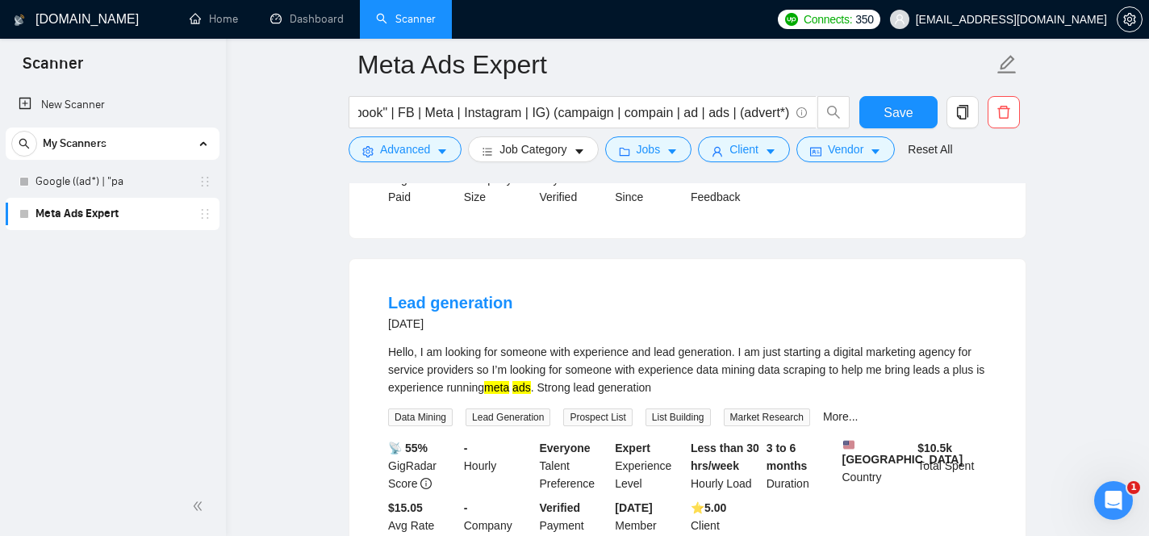
scroll to position [6727, 0]
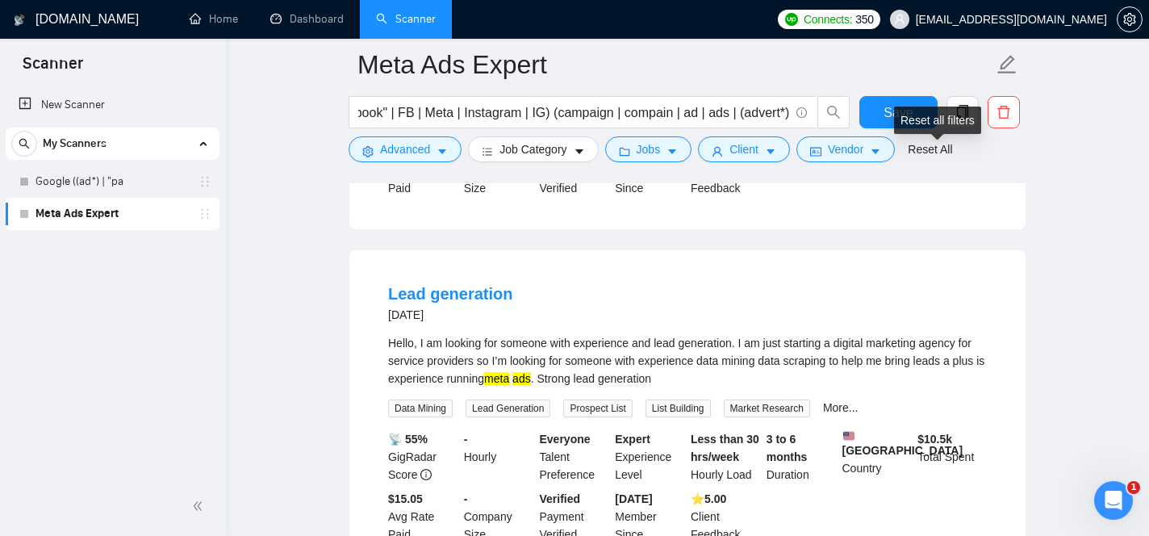
click at [905, 112] on div "Reset all filters" at bounding box center [937, 119] width 87 height 27
click at [882, 109] on button "Save" at bounding box center [898, 112] width 78 height 32
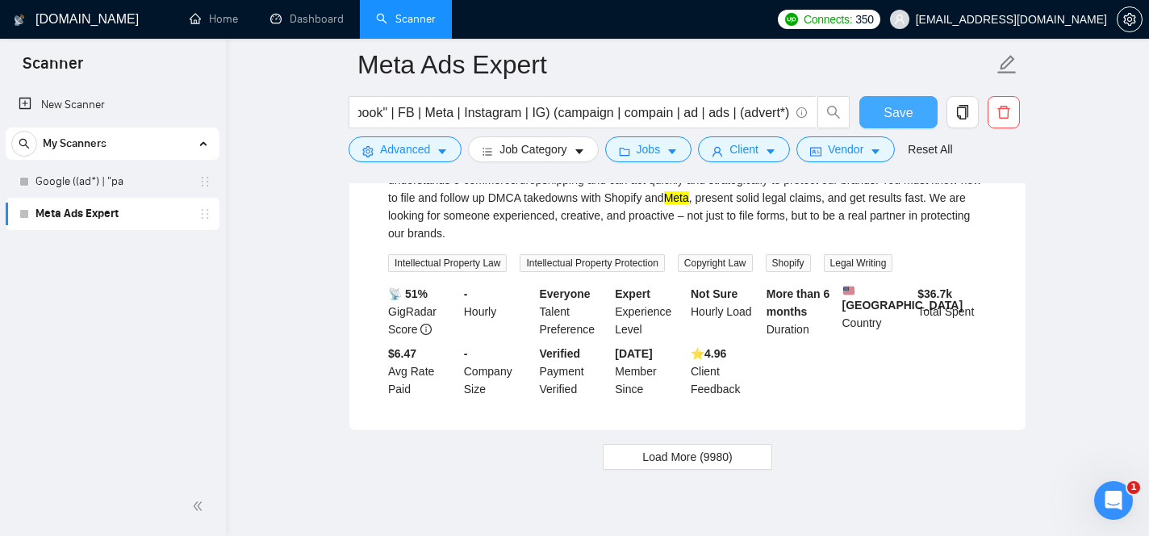
scroll to position [7498, 0]
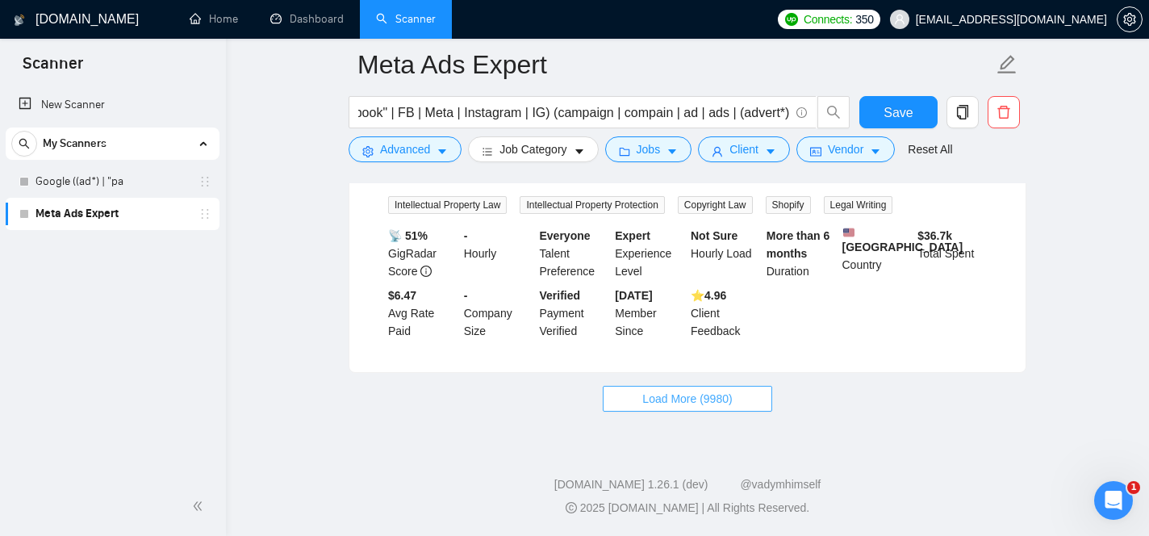
click at [699, 390] on span "Load More (9980)" at bounding box center [687, 399] width 90 height 18
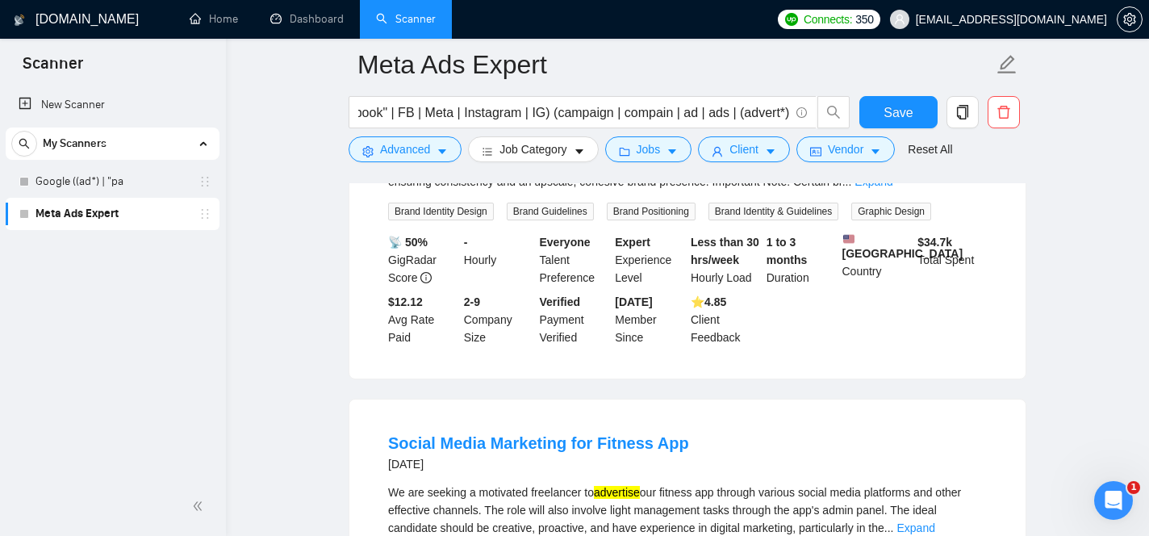
scroll to position [7689, 0]
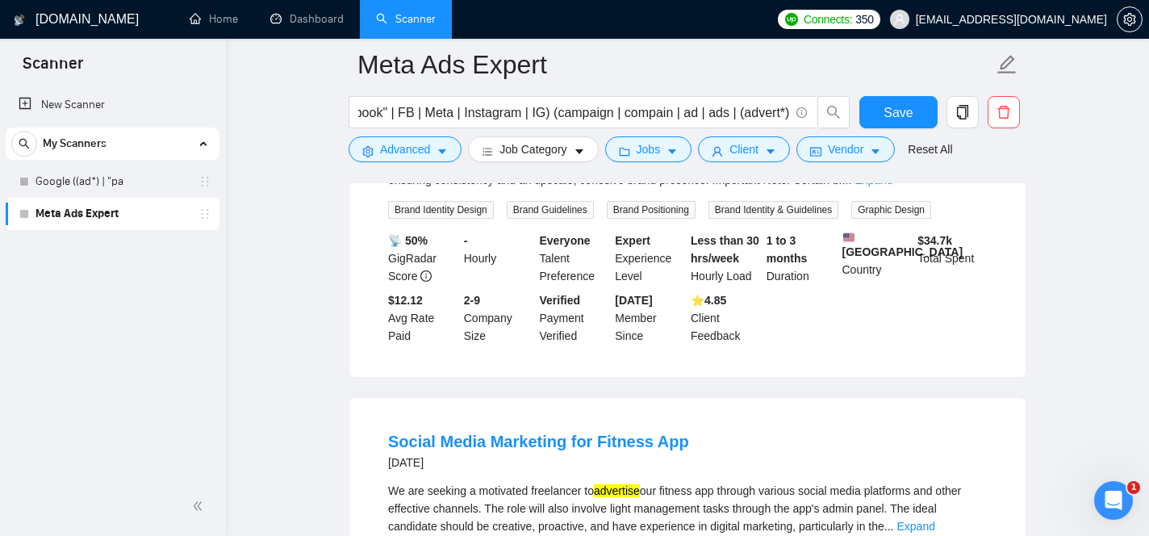
drag, startPoint x: 520, startPoint y: 294, endPoint x: 566, endPoint y: 293, distance: 46.0
click at [566, 189] on div "We’re seeking a talented designer to create comprehensive brand guidelines that…" at bounding box center [687, 161] width 598 height 53
copy div "designer"
click at [443, 153] on icon "caret-down" at bounding box center [442, 152] width 8 height 5
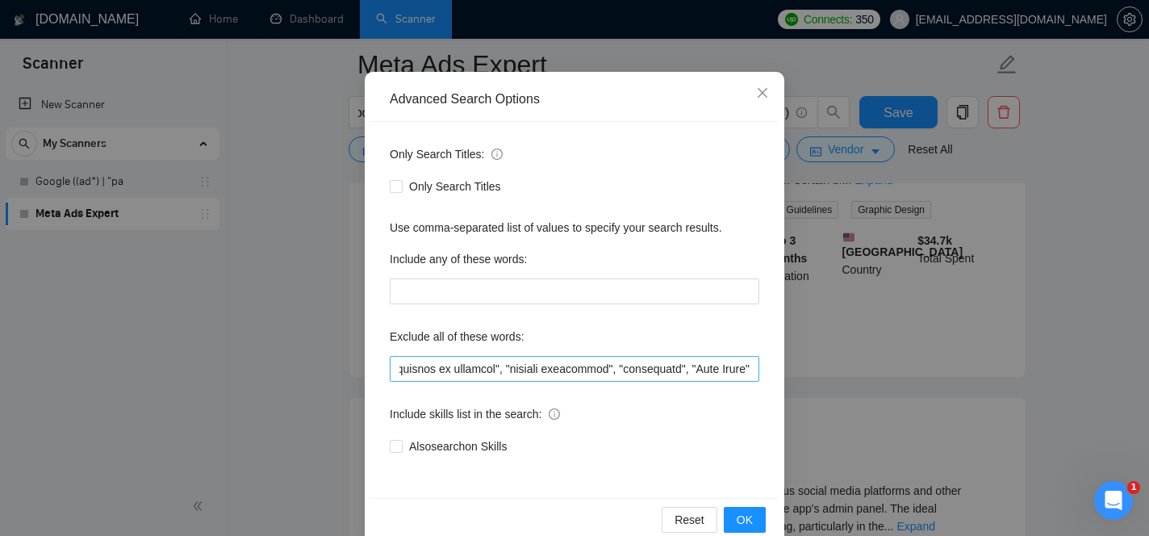
scroll to position [0, 6569]
click at [752, 370] on input "text" at bounding box center [574, 369] width 369 height 26
paste input "designer"
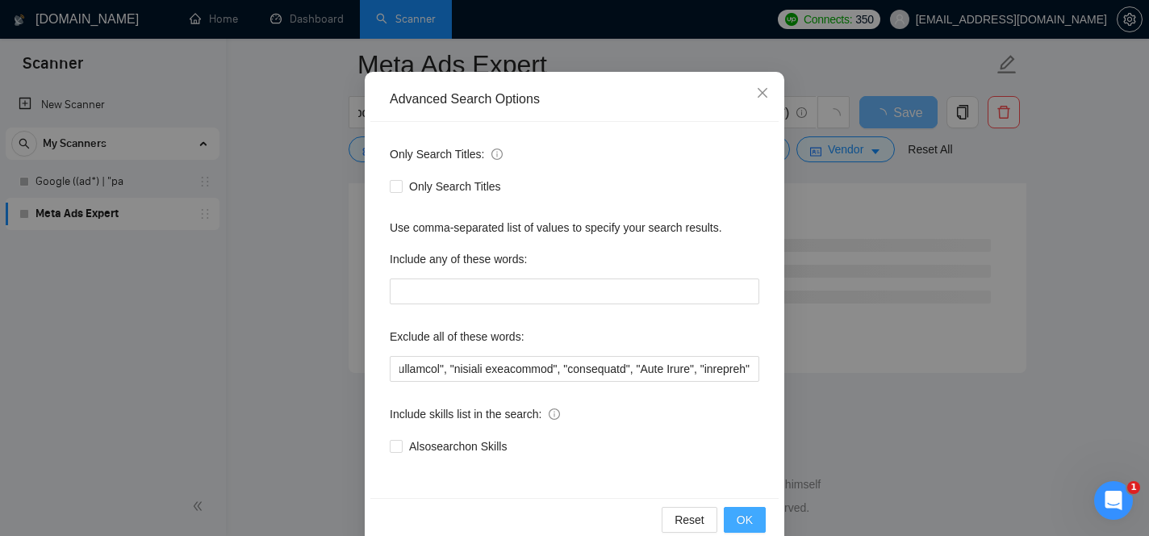
scroll to position [0, 0]
click at [759, 520] on button "OK" at bounding box center [744, 520] width 42 height 26
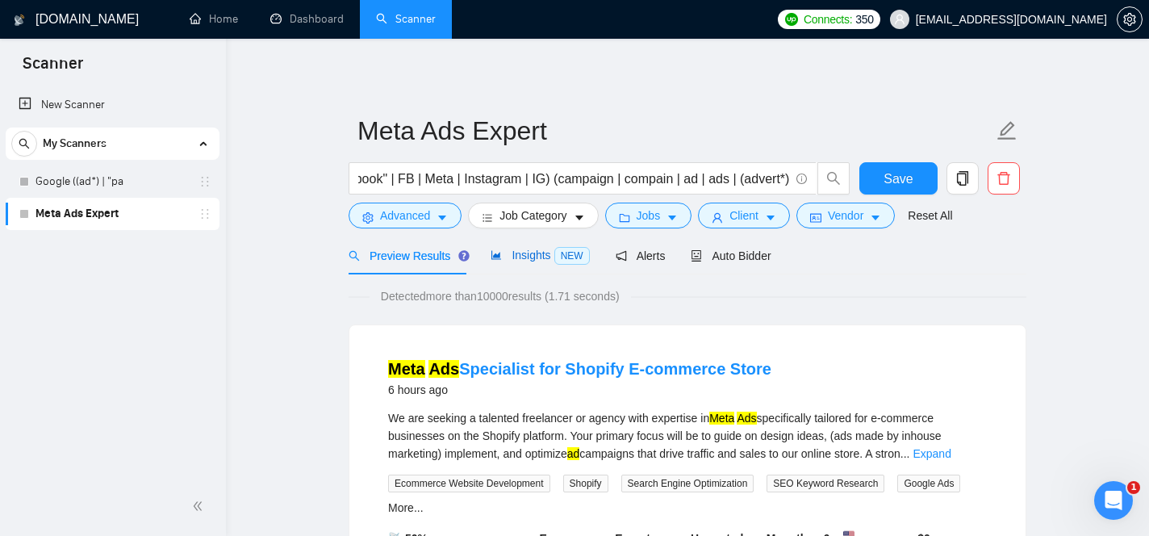
click at [528, 258] on span "Insights NEW" at bounding box center [539, 254] width 98 height 13
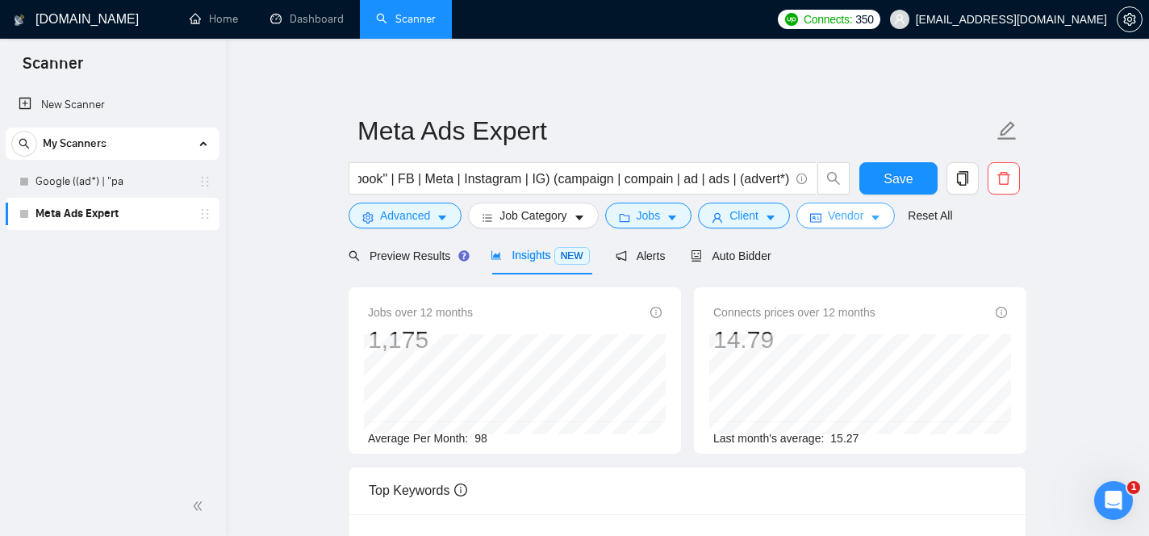
click at [811, 222] on button "Vendor" at bounding box center [845, 215] width 98 height 26
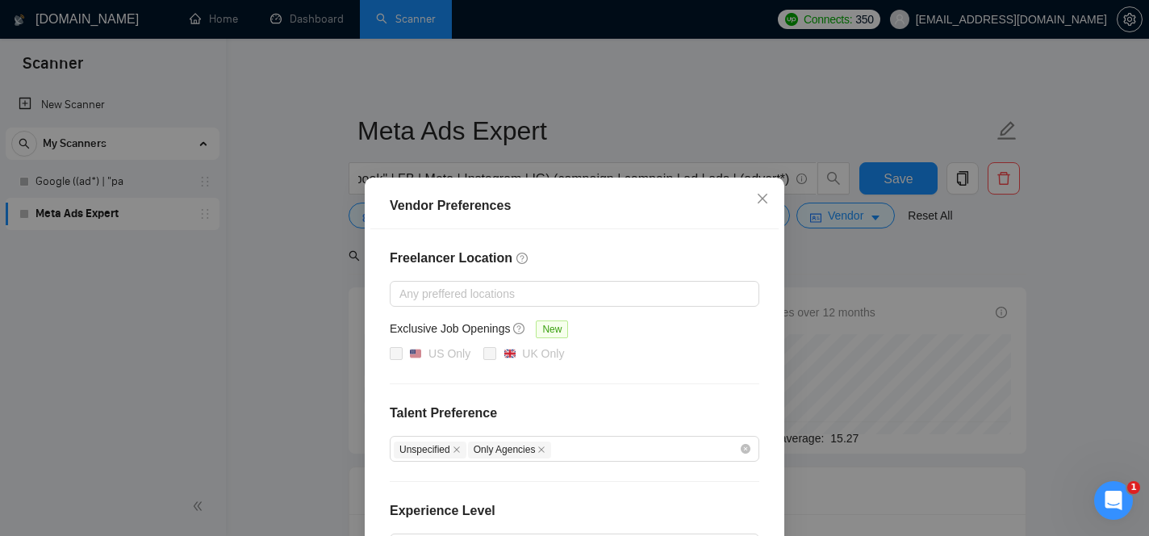
scroll to position [211, 0]
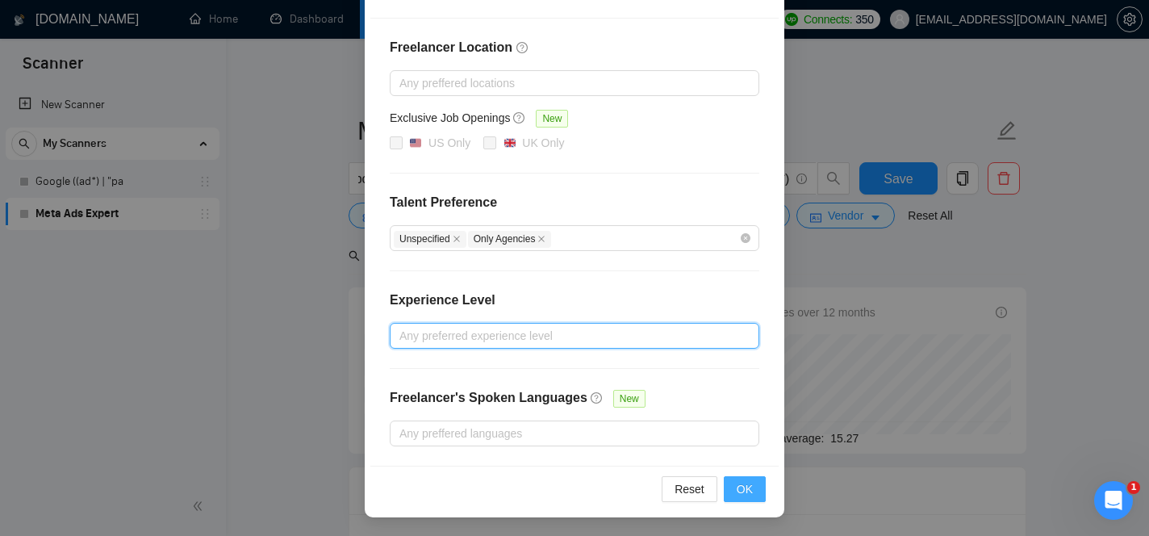
click at [750, 483] on span "OK" at bounding box center [744, 489] width 16 height 18
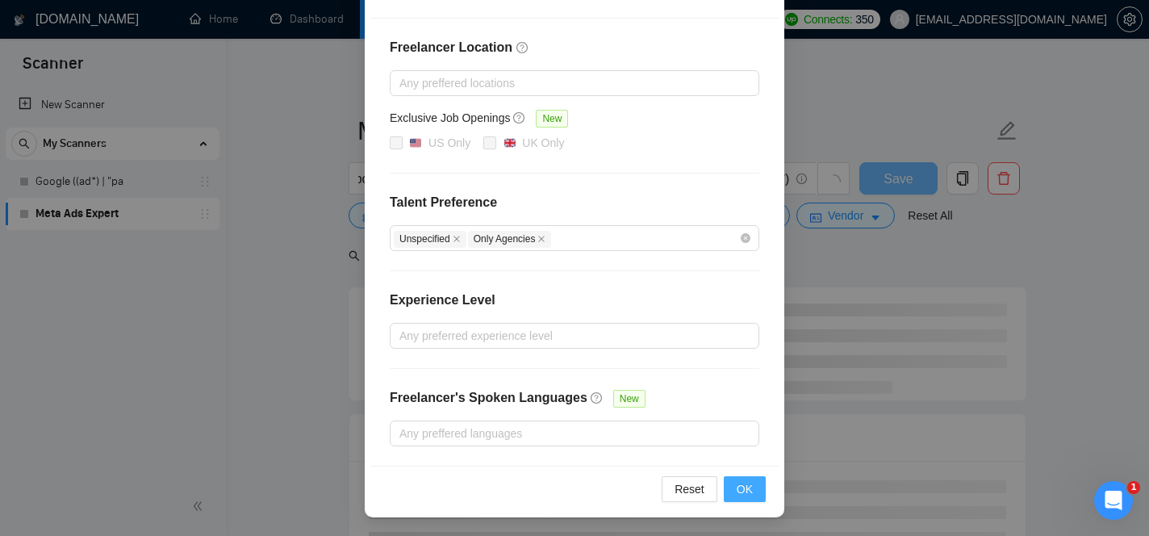
scroll to position [130, 0]
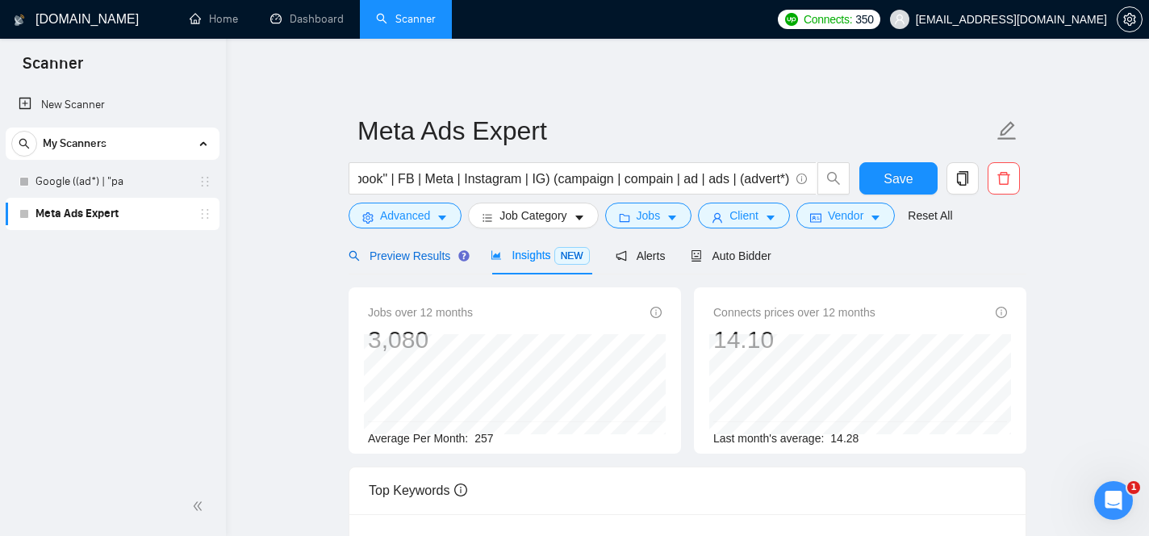
click at [387, 255] on span "Preview Results" at bounding box center [406, 255] width 116 height 13
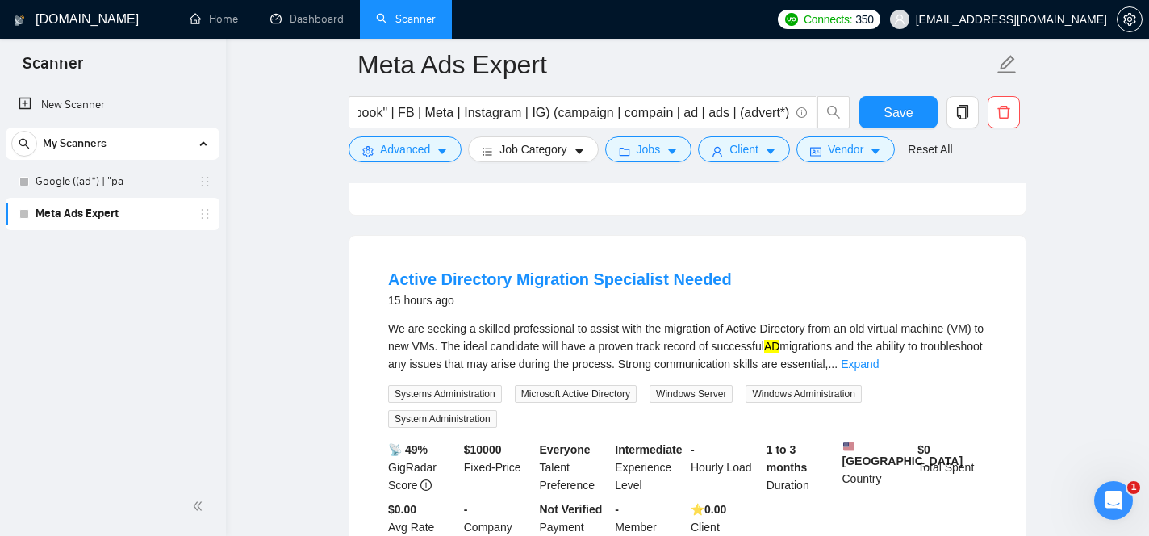
scroll to position [3364, 0]
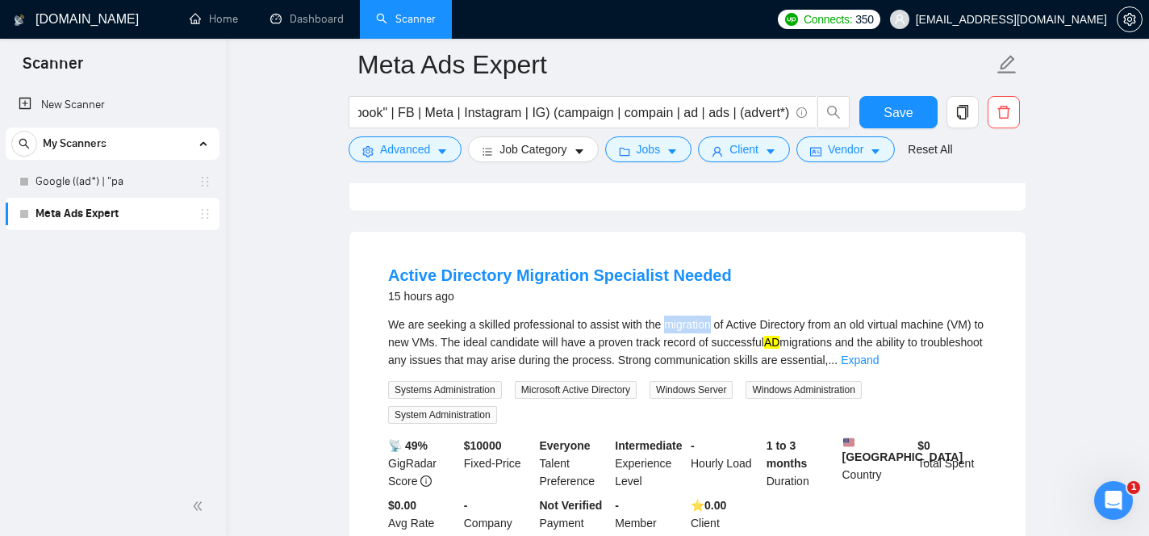
drag, startPoint x: 674, startPoint y: 323, endPoint x: 723, endPoint y: 323, distance: 48.4
click at [723, 323] on div "We are seeking a skilled professional to assist with the migration of Active Di…" at bounding box center [687, 341] width 598 height 53
copy div "migration"
click at [395, 149] on span "Advanced" at bounding box center [405, 149] width 50 height 18
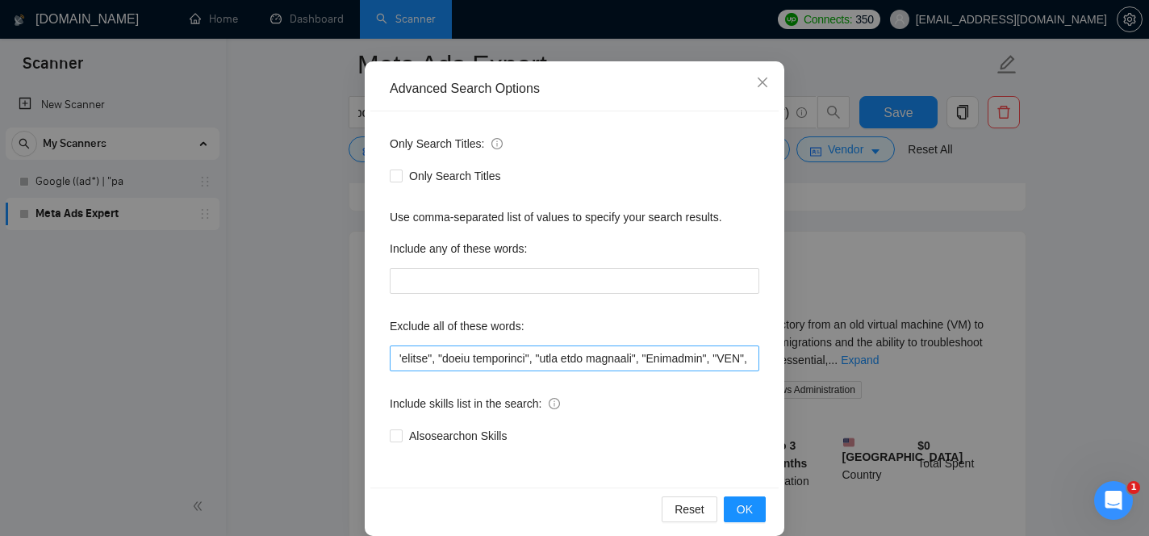
scroll to position [0, 6631]
click at [756, 360] on input "text" at bounding box center [574, 358] width 369 height 26
paste input "migration"
click at [753, 501] on button "OK" at bounding box center [744, 509] width 42 height 26
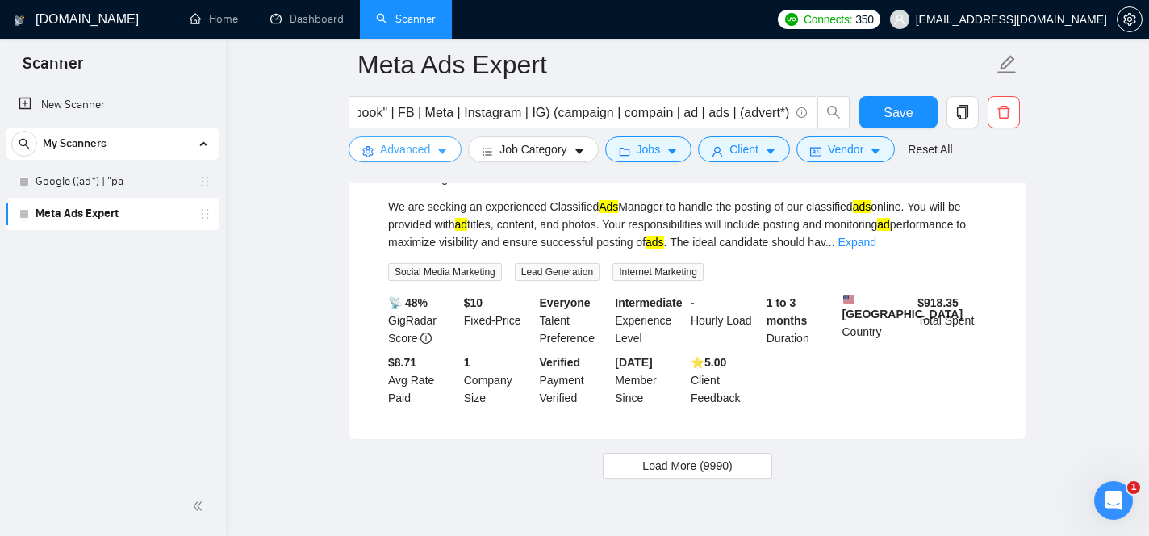
scroll to position [3483, 0]
click at [876, 237] on link "Expand" at bounding box center [857, 240] width 38 height 13
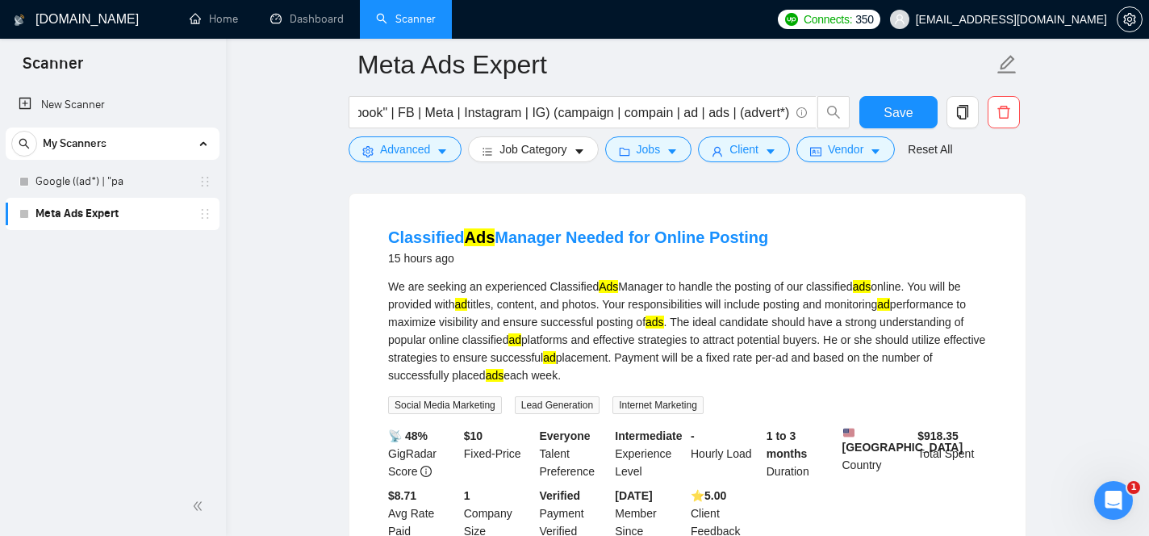
scroll to position [3401, 0]
drag, startPoint x: 557, startPoint y: 283, endPoint x: 602, endPoint y: 286, distance: 45.2
click at [602, 286] on div "We are seeking an experienced Classified Ads Manager to handle the posting of o…" at bounding box center [687, 331] width 598 height 106
copy div "Classified"
click at [413, 154] on span "Advanced" at bounding box center [405, 149] width 50 height 18
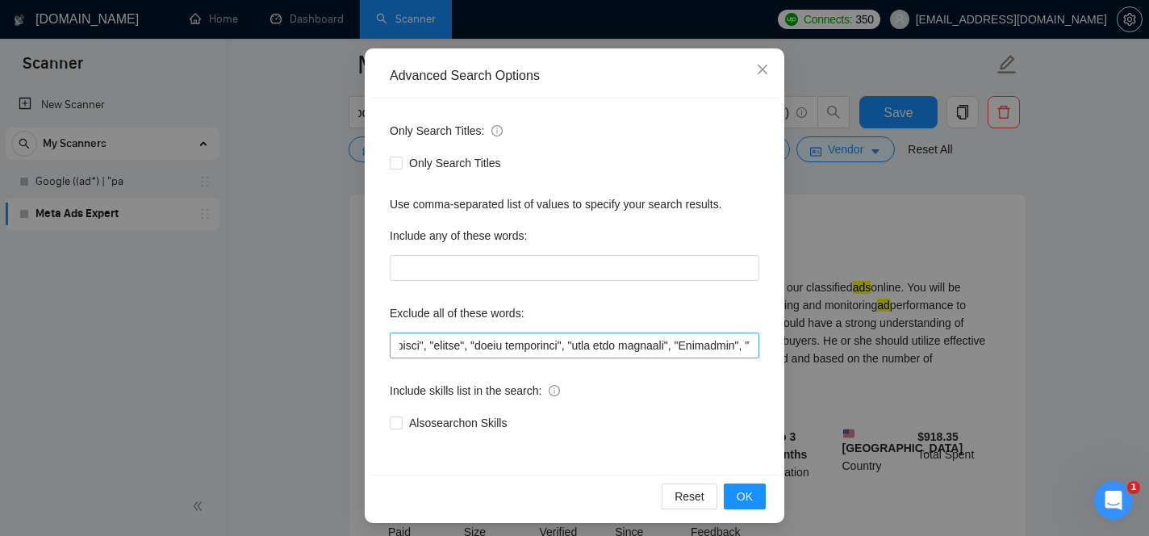
scroll to position [0, 6695]
click at [755, 347] on input "text" at bounding box center [574, 345] width 369 height 26
paste input "Classified"
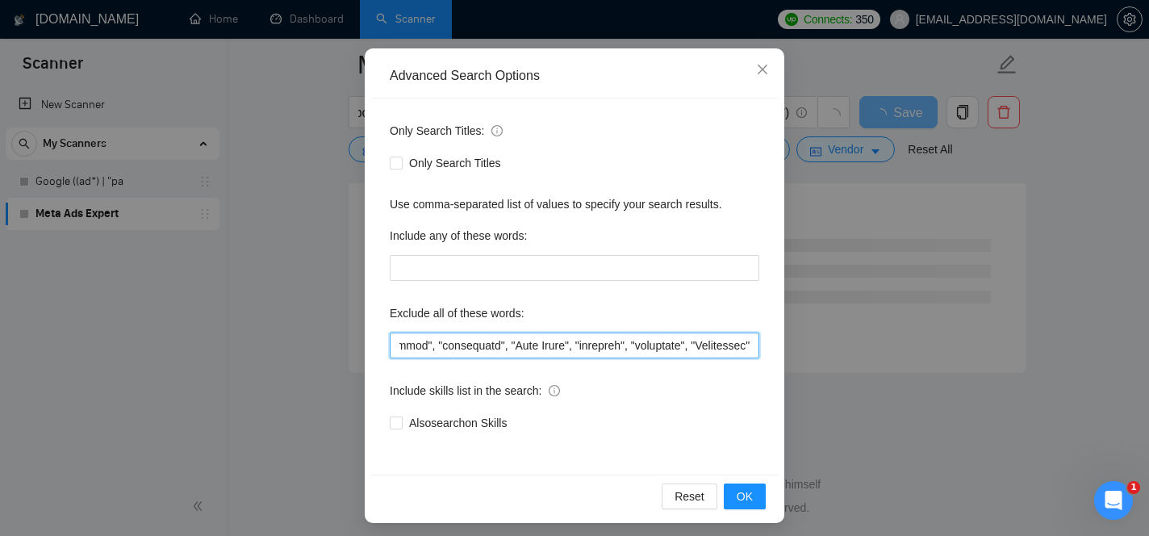
scroll to position [2155, 0]
click at [701, 348] on input "text" at bounding box center [574, 345] width 369 height 26
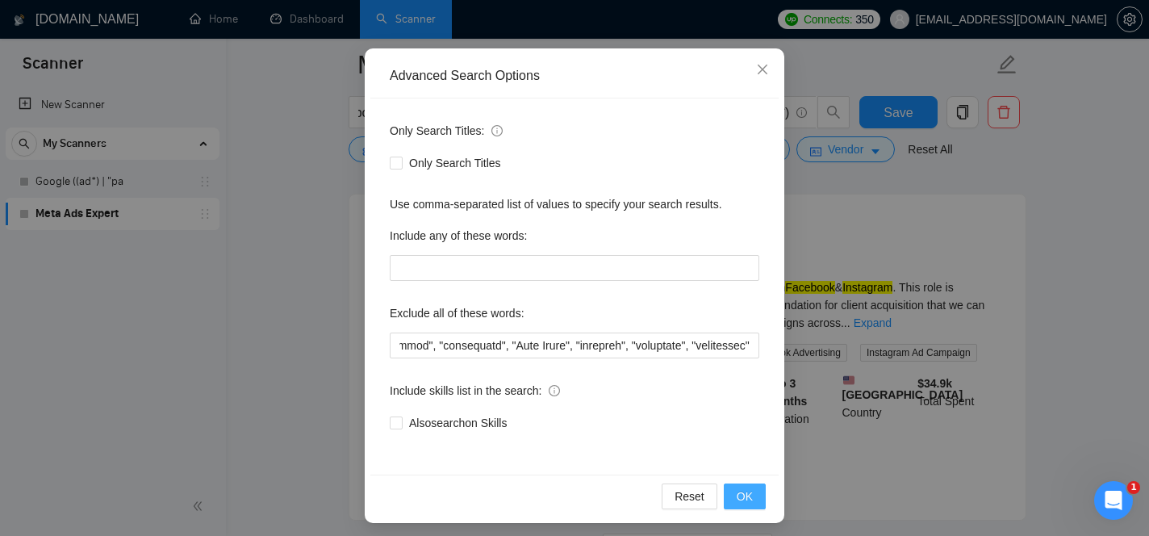
scroll to position [0, 0]
click at [741, 505] on button "OK" at bounding box center [744, 496] width 42 height 26
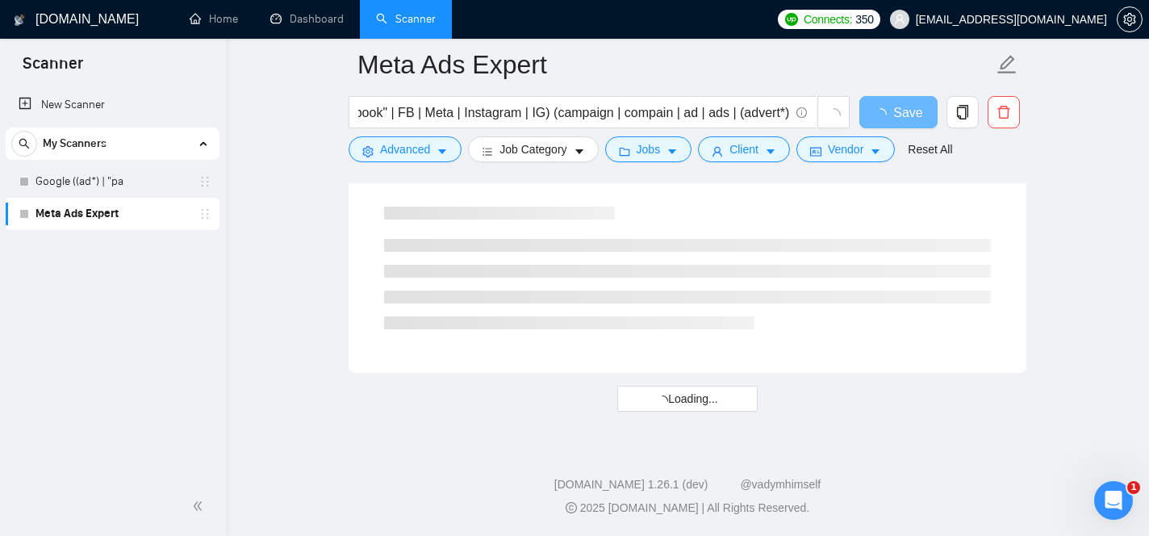
scroll to position [55, 0]
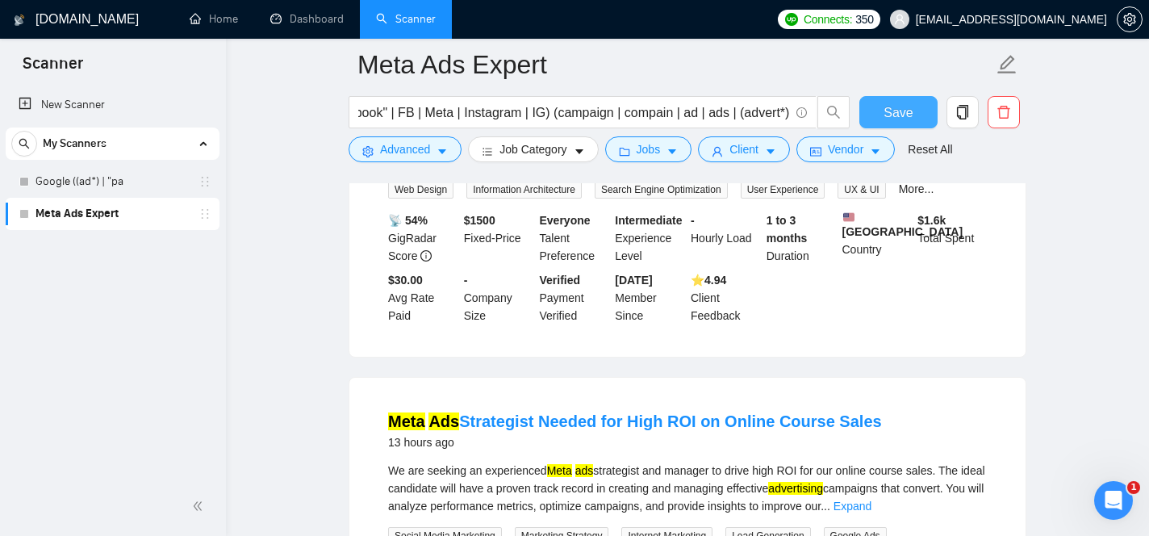
click at [891, 114] on span "Save" at bounding box center [897, 112] width 29 height 20
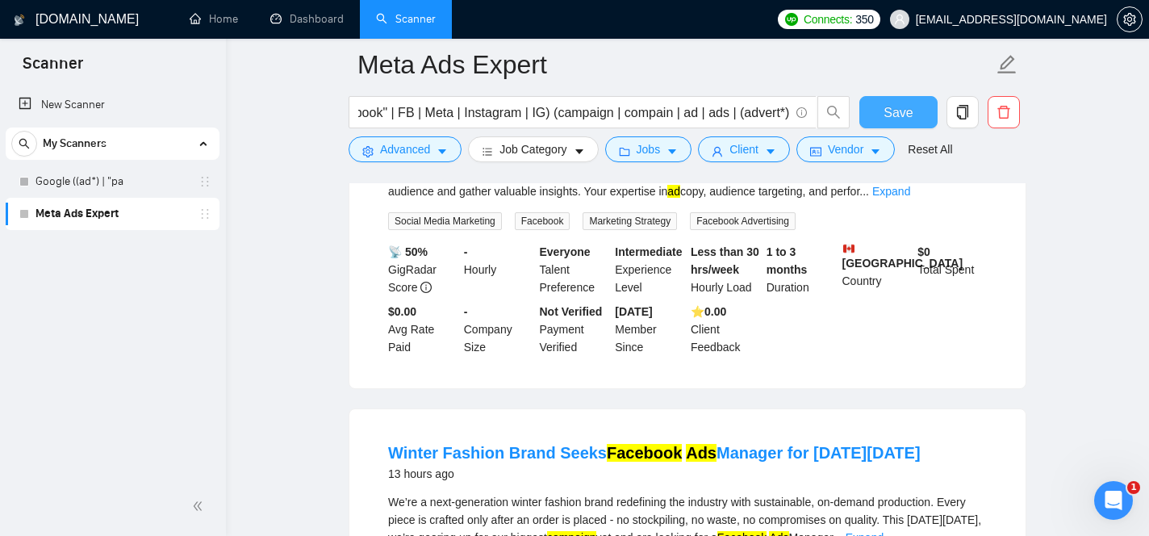
scroll to position [3579, 0]
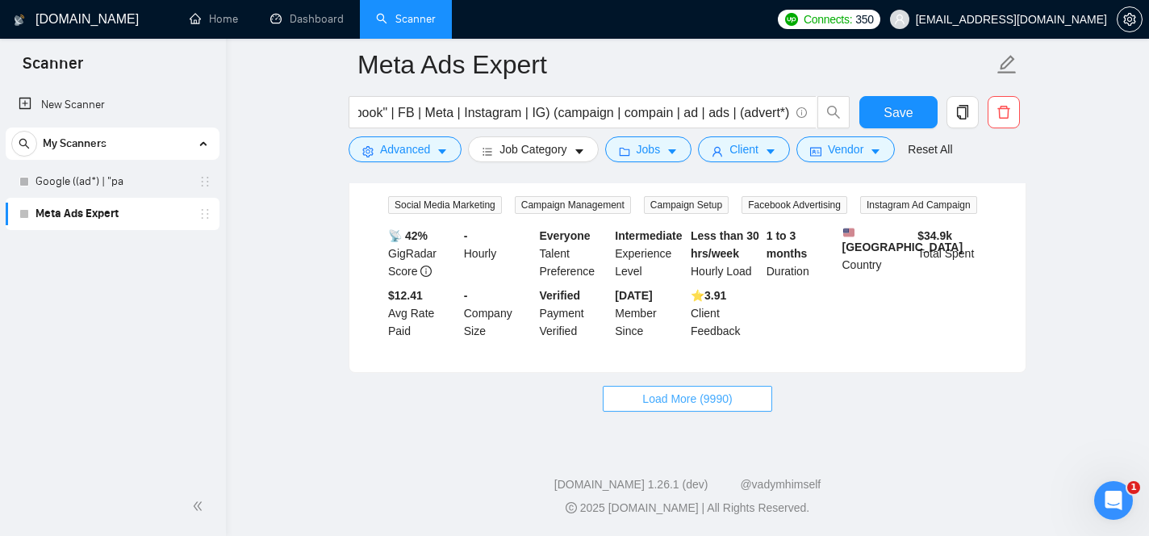
click at [740, 397] on button "Load More (9990)" at bounding box center [686, 399] width 169 height 26
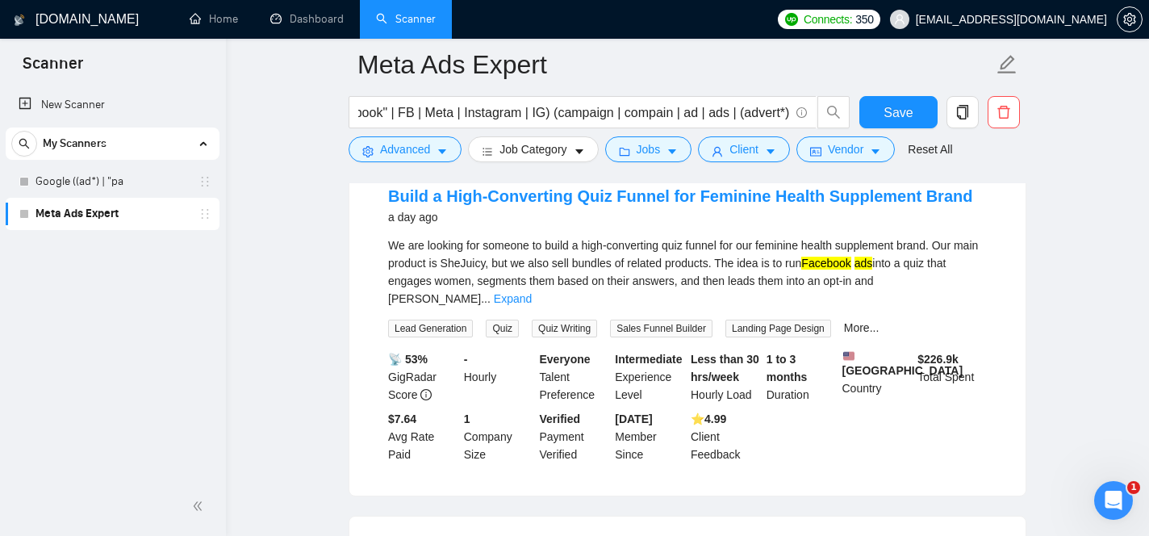
scroll to position [3790, 0]
click at [427, 157] on span "Advanced" at bounding box center [405, 149] width 50 height 18
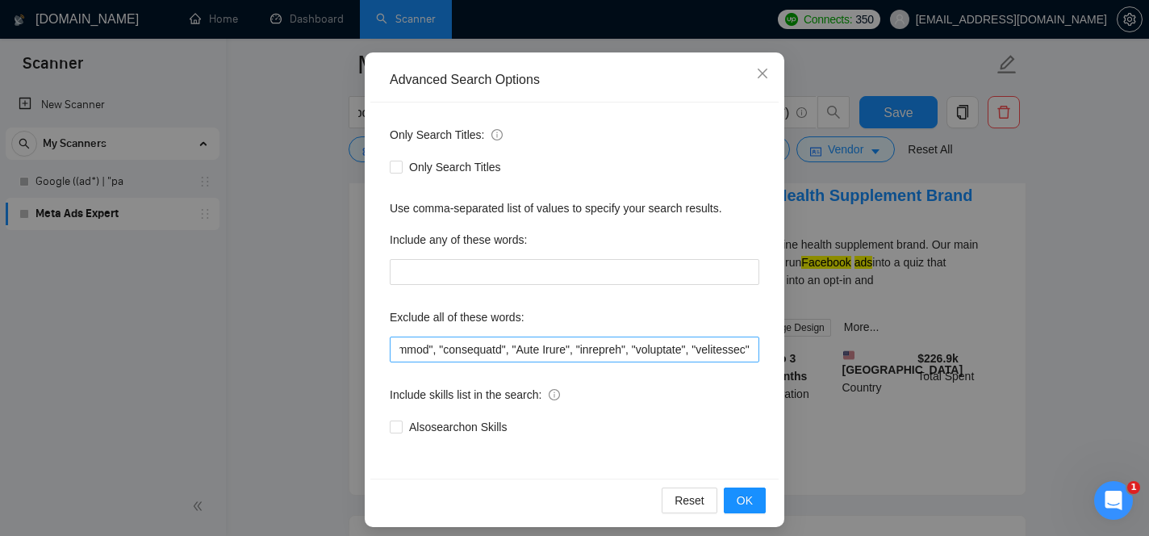
scroll to position [0, 6760]
click at [755, 348] on input "text" at bounding box center [574, 349] width 369 height 26
click at [764, 74] on icon "close" at bounding box center [762, 73] width 13 height 13
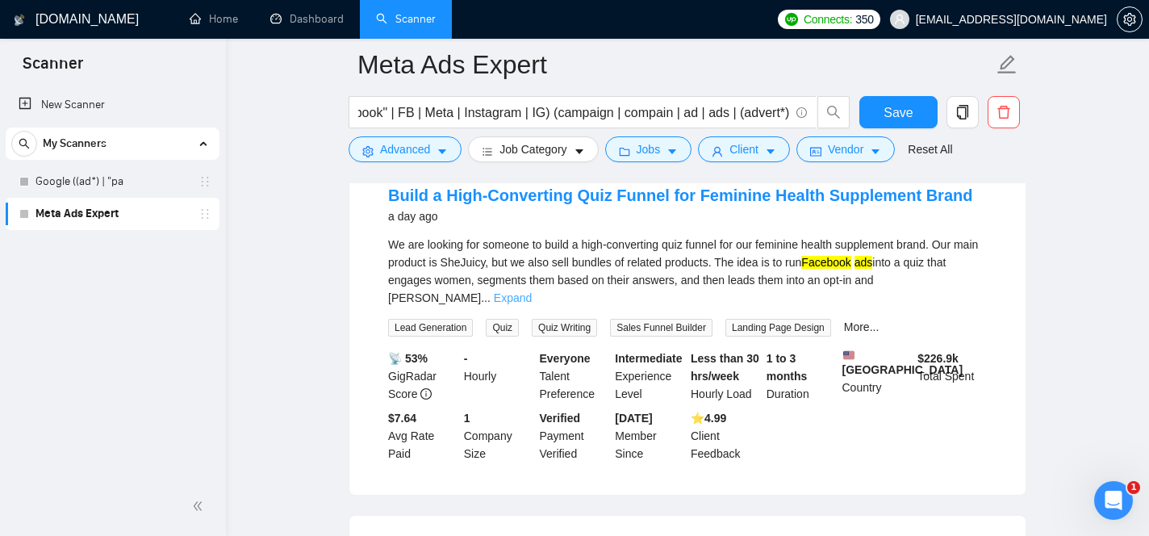
click at [532, 304] on link "Expand" at bounding box center [513, 297] width 38 height 13
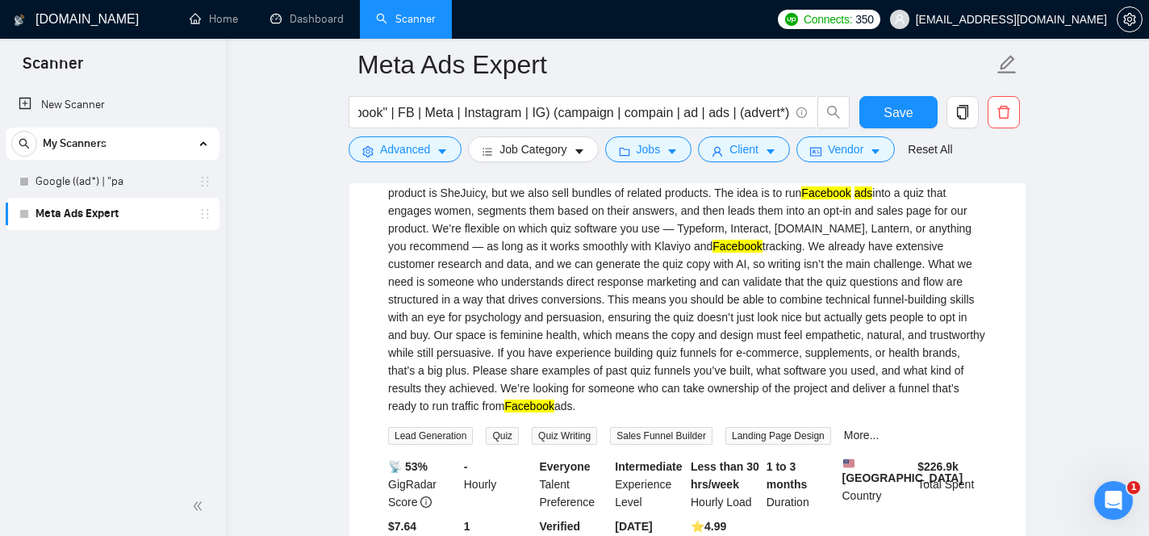
scroll to position [3858, 0]
click at [427, 149] on span "Advanced" at bounding box center [405, 149] width 50 height 18
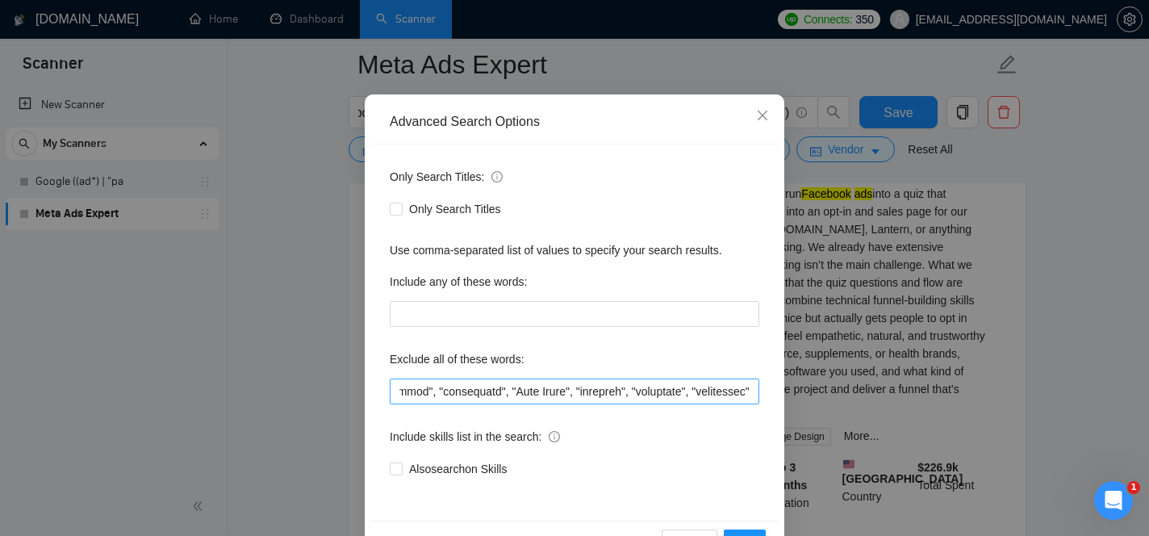
scroll to position [0, 6760]
click at [751, 394] on input "text" at bounding box center [574, 391] width 369 height 26
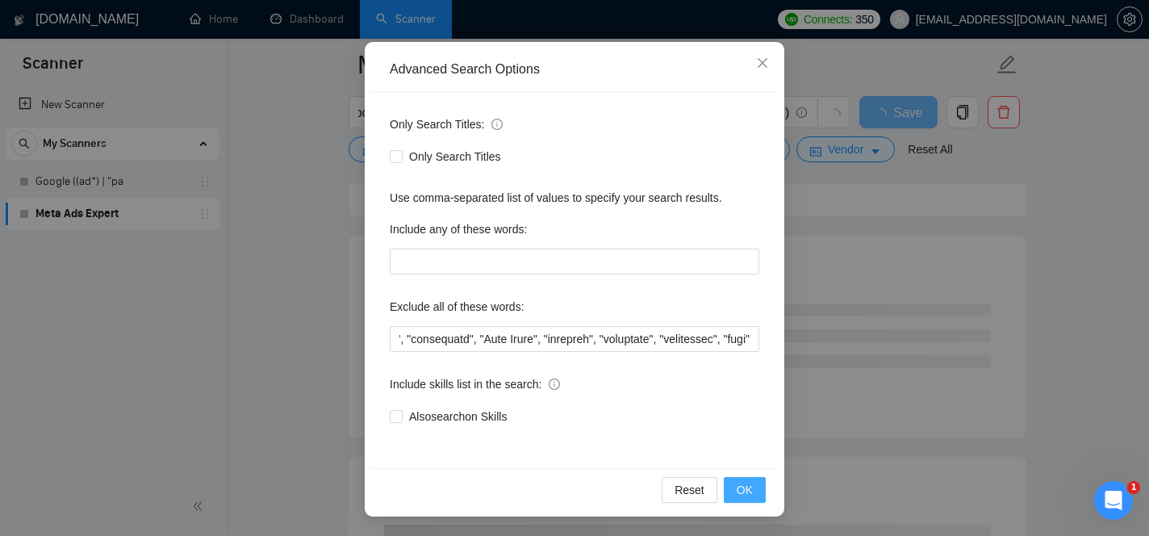
click at [742, 482] on span "OK" at bounding box center [744, 490] width 16 height 18
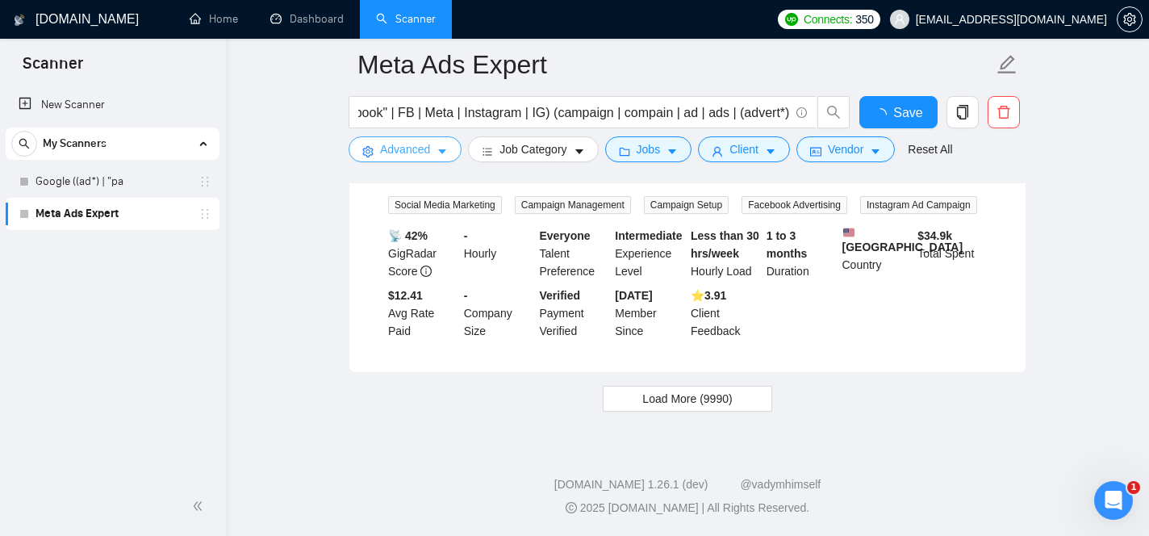
scroll to position [3579, 0]
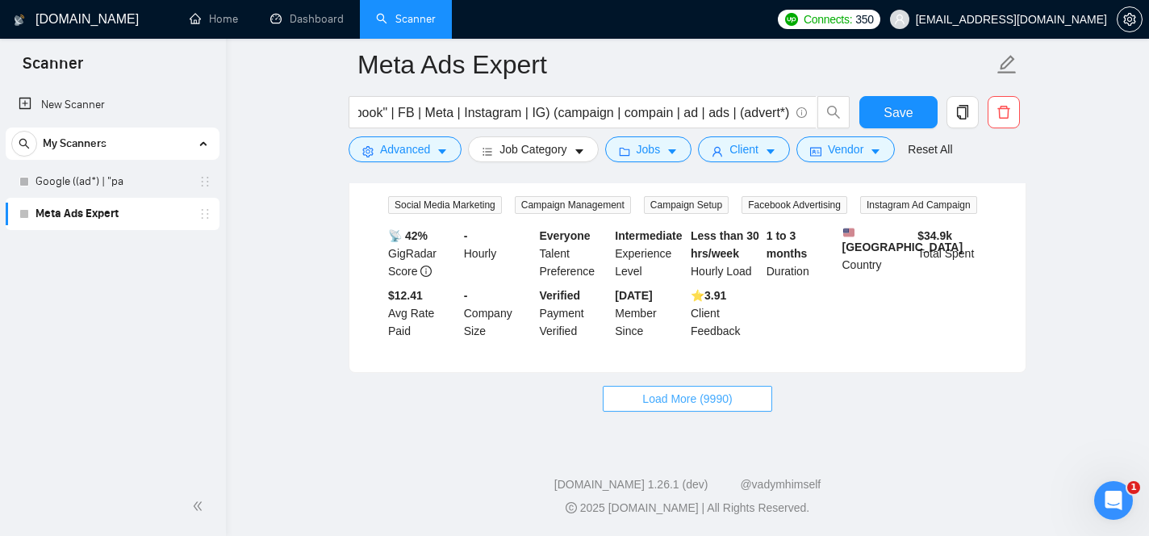
click at [654, 404] on span "Load More (9990)" at bounding box center [687, 399] width 90 height 18
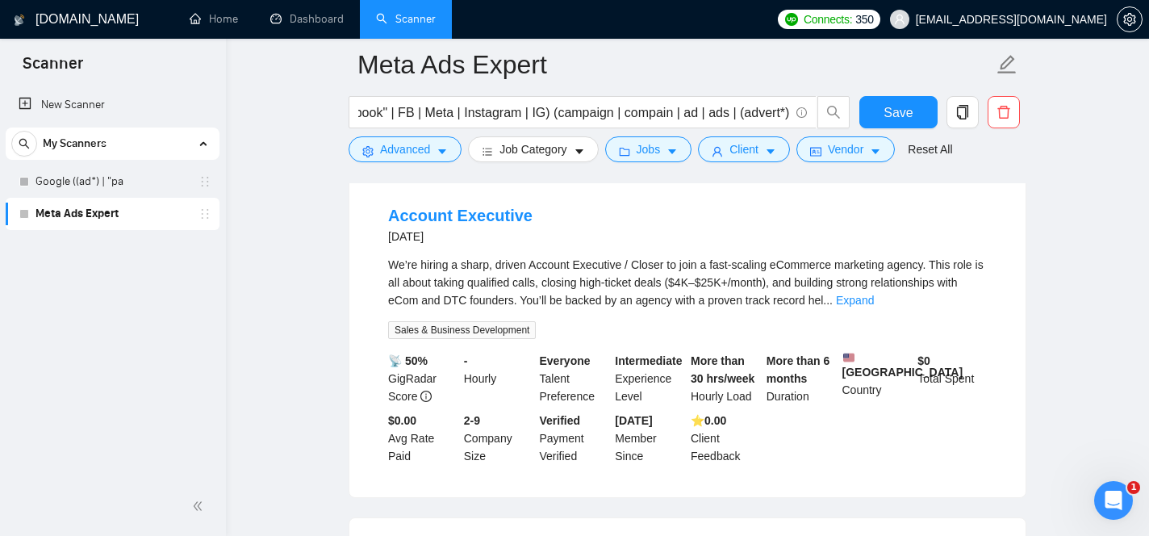
scroll to position [5176, 0]
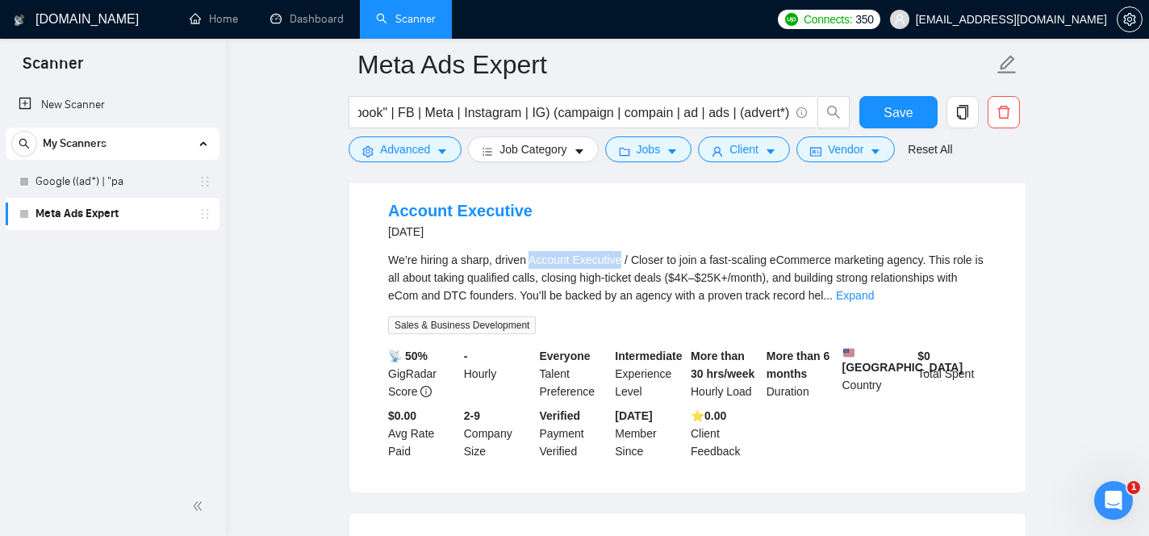
drag, startPoint x: 536, startPoint y: 297, endPoint x: 628, endPoint y: 298, distance: 92.8
click at [628, 298] on div "We’re hiring a sharp, driven Account Executive / Closer to join a fast-scaling …" at bounding box center [687, 277] width 598 height 53
copy div "Account Executive"
click at [436, 155] on button "Advanced" at bounding box center [404, 149] width 113 height 26
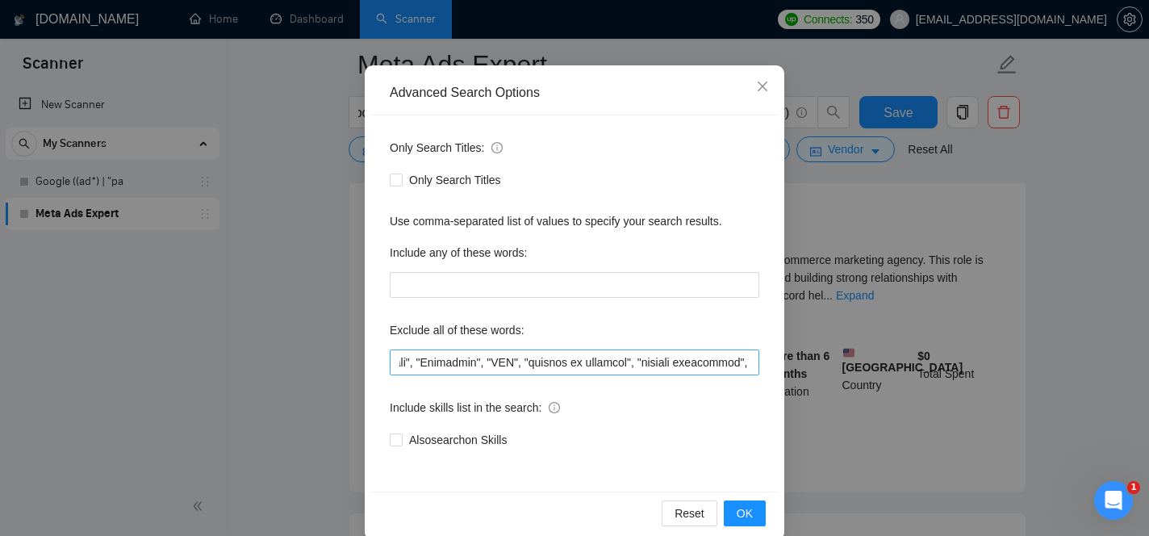
scroll to position [0, 6798]
click at [750, 364] on input "text" at bounding box center [574, 362] width 369 height 26
paste input "Account Executive"
click at [653, 364] on input "text" at bounding box center [574, 362] width 369 height 26
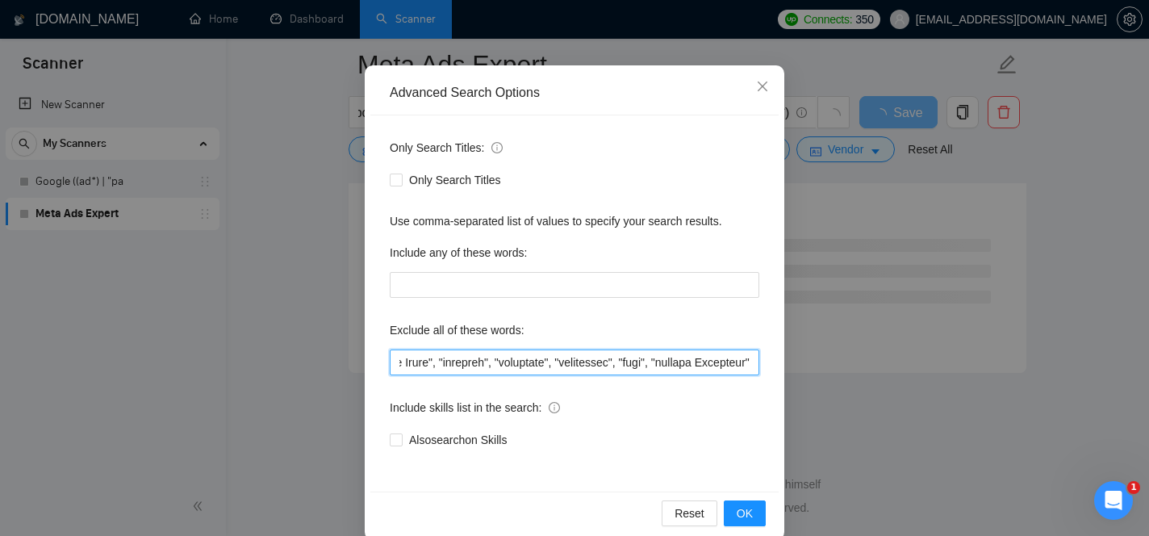
scroll to position [0, 6902]
click at [707, 365] on input "text" at bounding box center [574, 362] width 369 height 26
click at [750, 365] on input "text" at bounding box center [574, 362] width 369 height 26
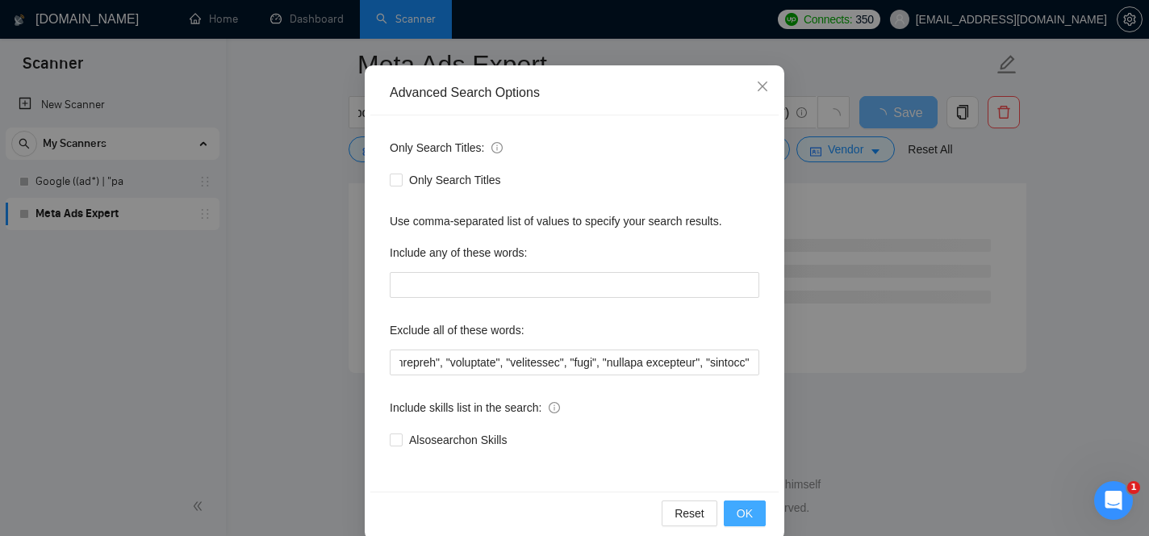
click at [749, 504] on span "OK" at bounding box center [744, 513] width 16 height 18
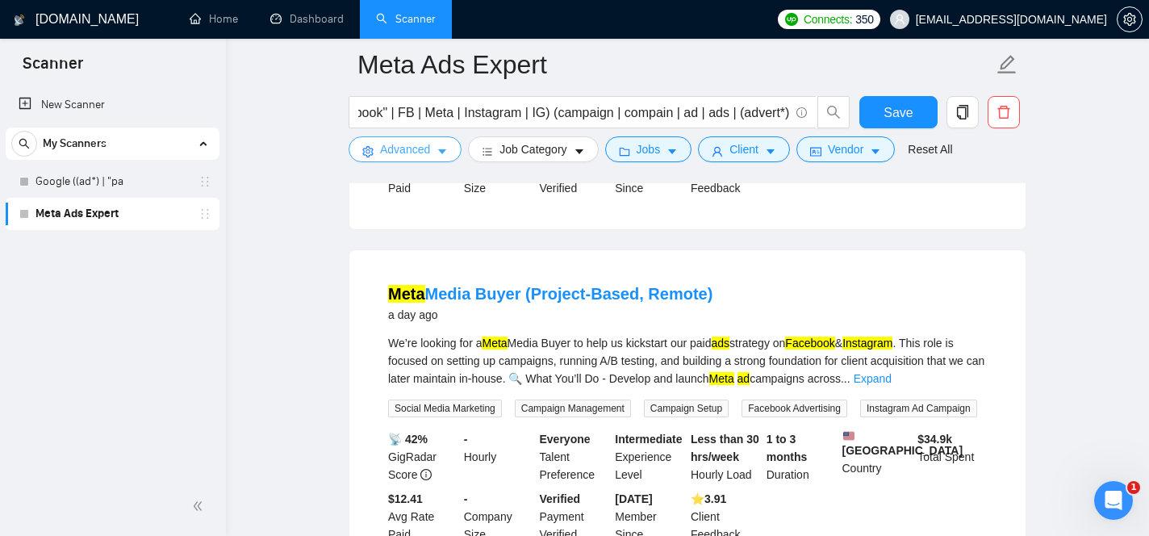
scroll to position [3579, 0]
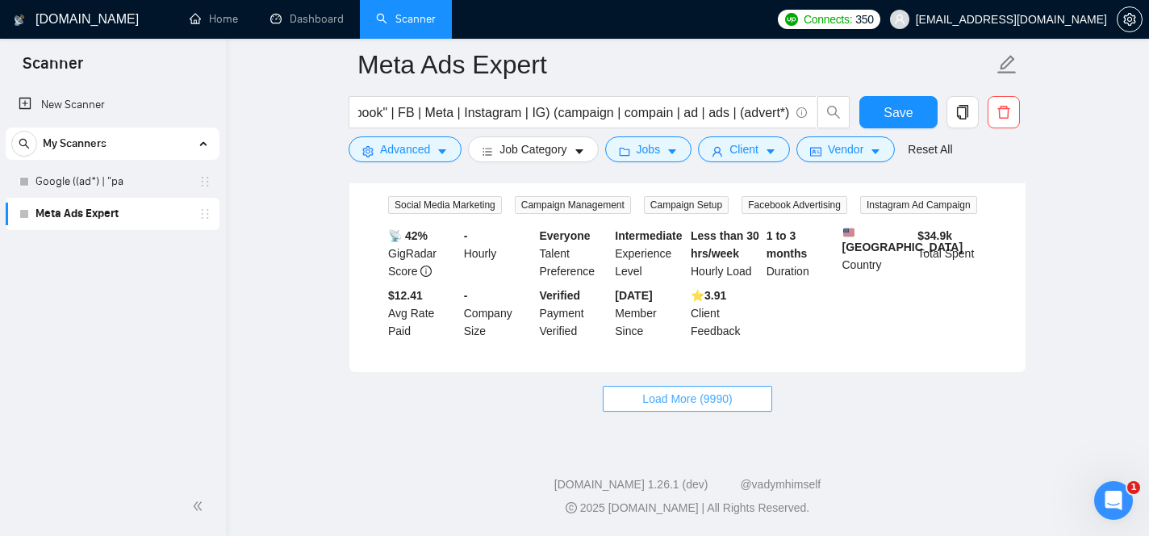
click at [725, 398] on span "Load More (9990)" at bounding box center [687, 399] width 90 height 18
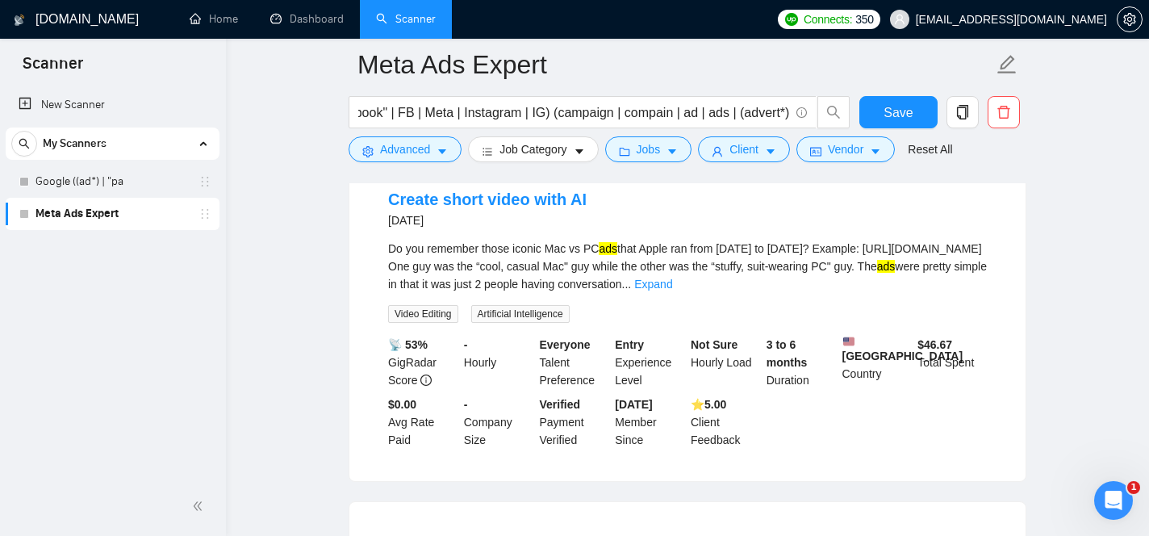
scroll to position [5188, 0]
click at [672, 290] on link "Expand" at bounding box center [653, 283] width 38 height 13
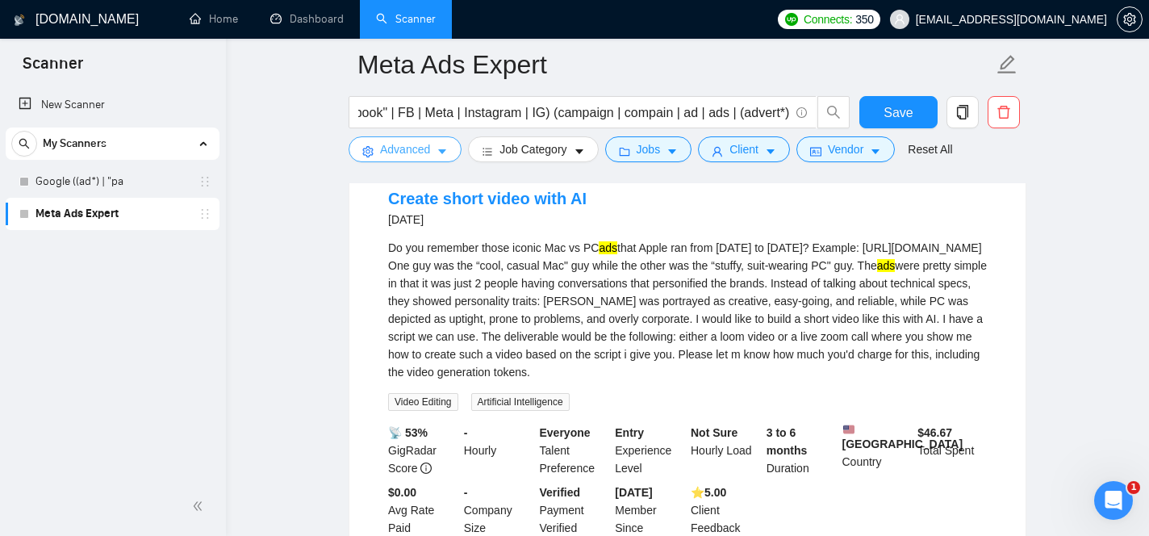
click at [410, 152] on span "Advanced" at bounding box center [405, 149] width 50 height 18
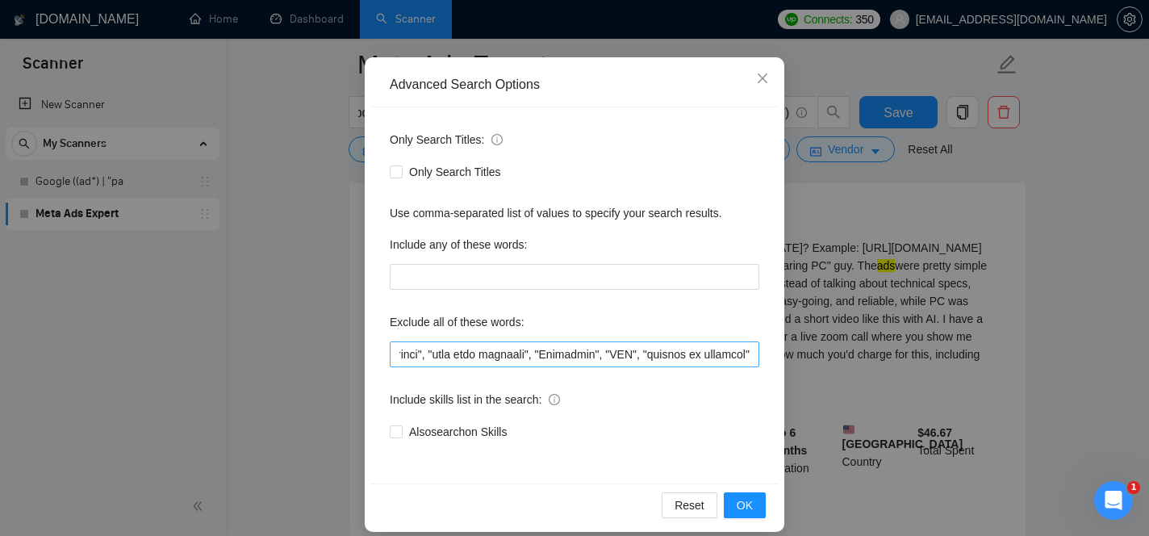
scroll to position [0, 6960]
click at [757, 356] on input "text" at bounding box center [574, 354] width 369 height 26
click at [748, 507] on span "OK" at bounding box center [744, 505] width 16 height 18
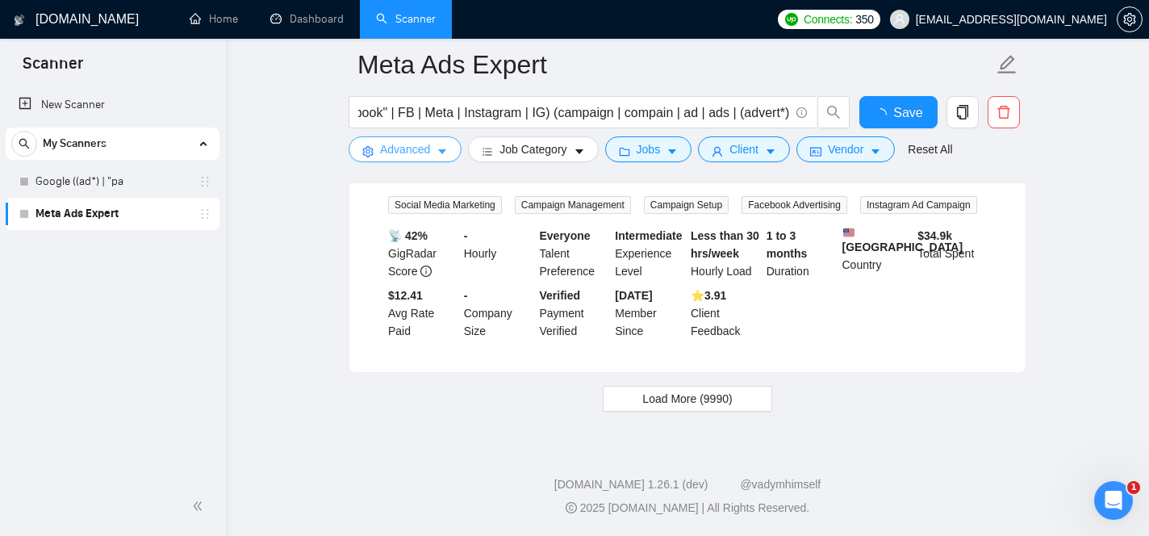
scroll to position [3579, 0]
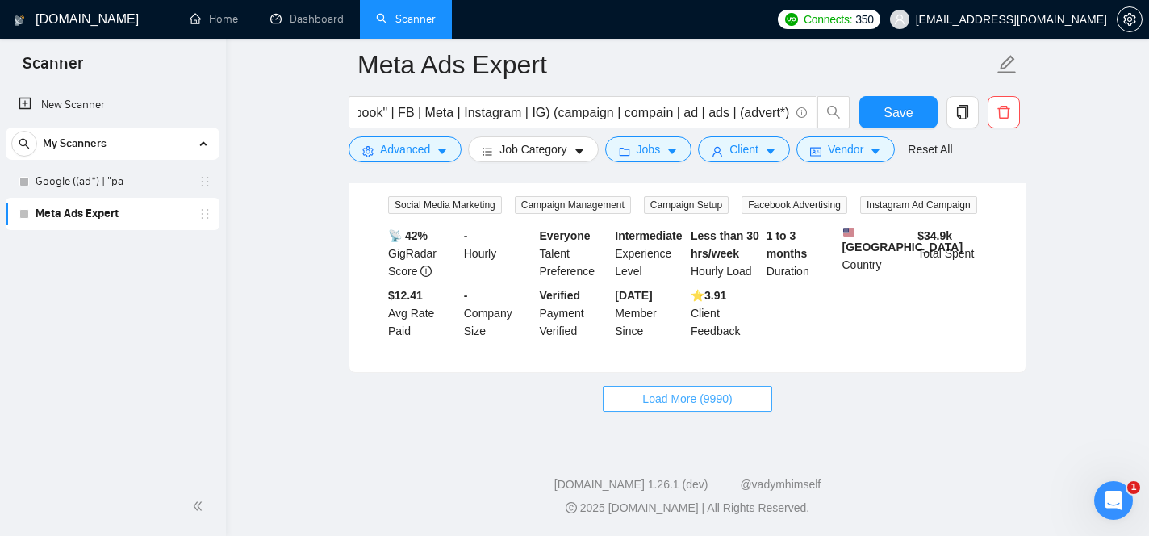
click at [709, 395] on span "Load More (9990)" at bounding box center [687, 399] width 90 height 18
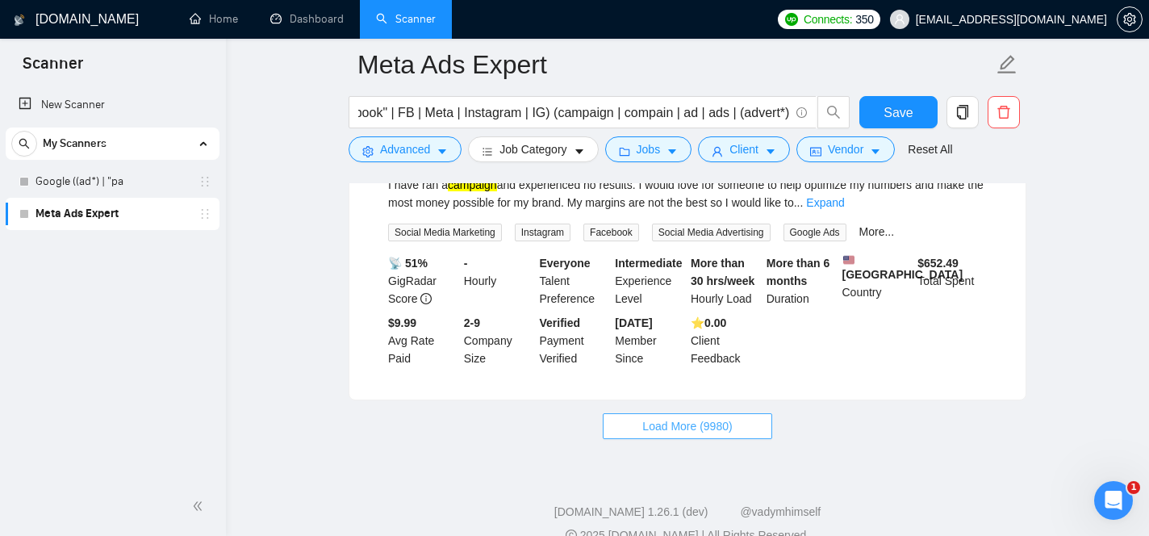
scroll to position [7059, 0]
click at [744, 437] on button "Load More (9980)" at bounding box center [686, 424] width 169 height 26
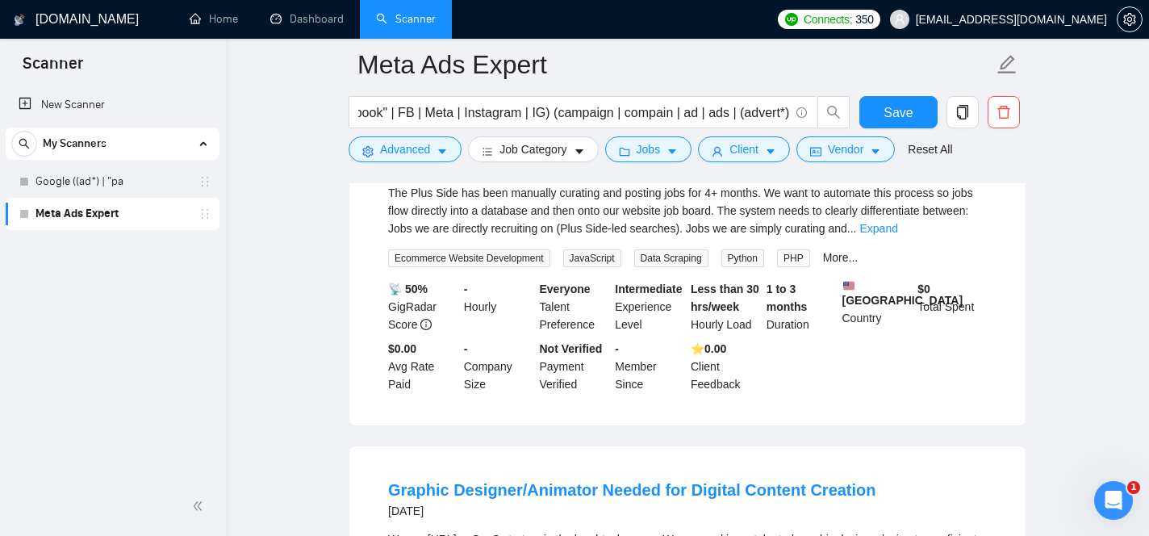
scroll to position [7746, 0]
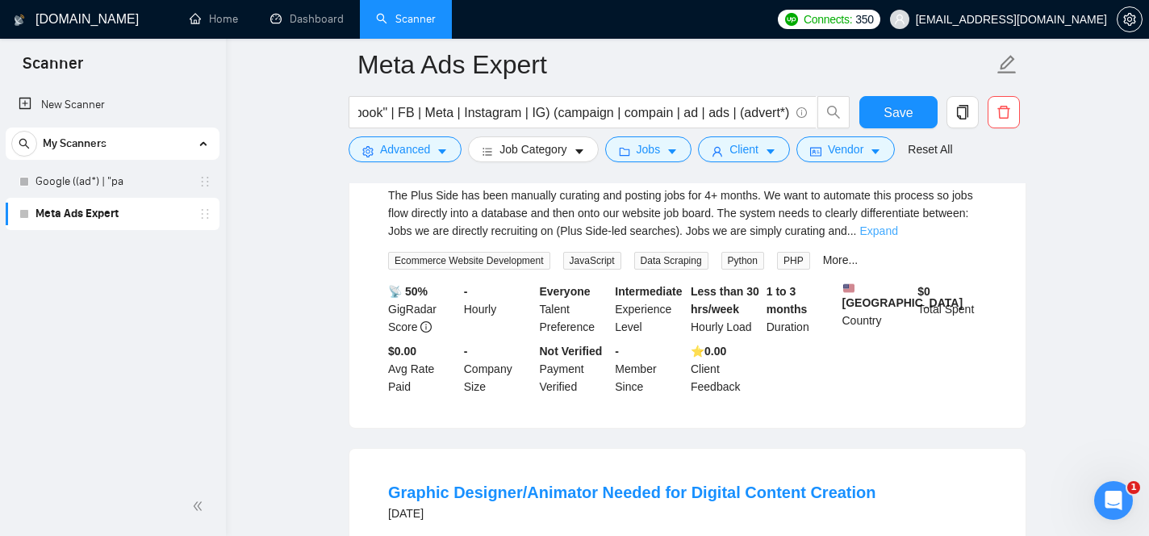
click at [897, 237] on link "Expand" at bounding box center [878, 230] width 38 height 13
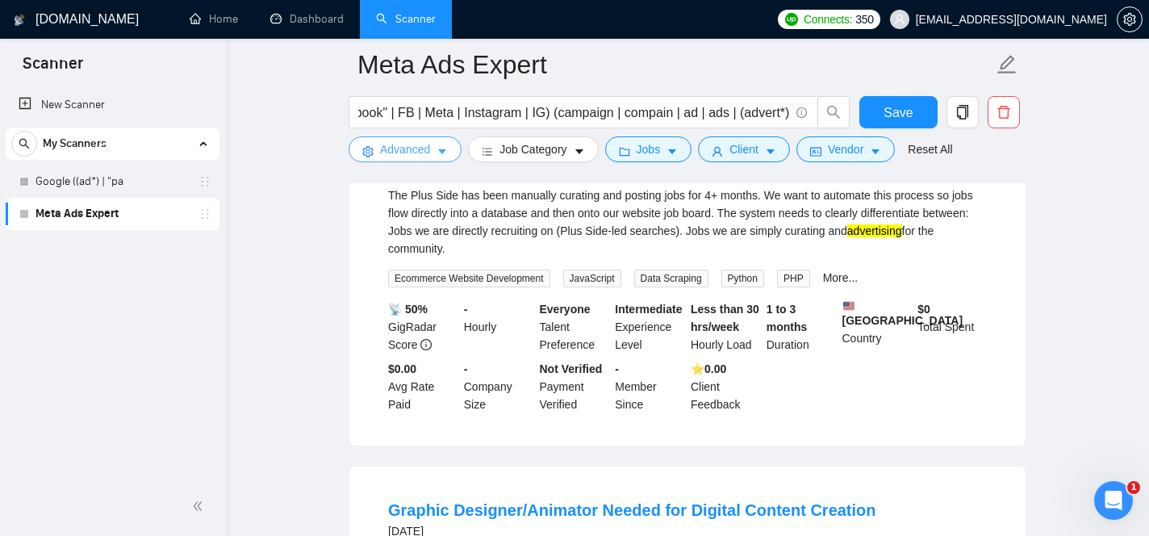
click at [438, 153] on icon "caret-down" at bounding box center [441, 151] width 11 height 11
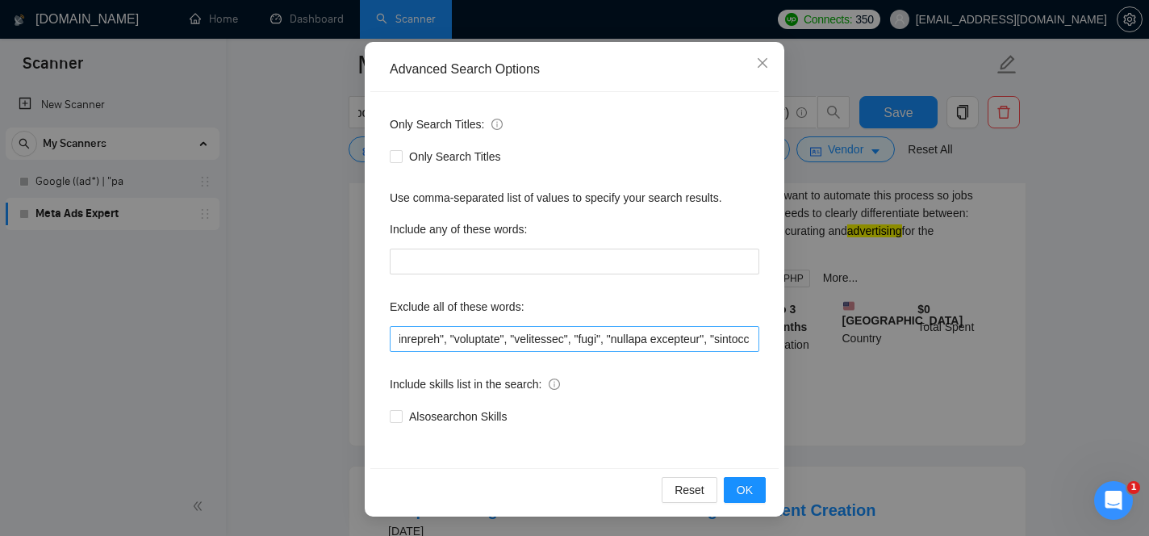
scroll to position [0, 7035]
click at [753, 341] on input "text" at bounding box center [574, 339] width 369 height 26
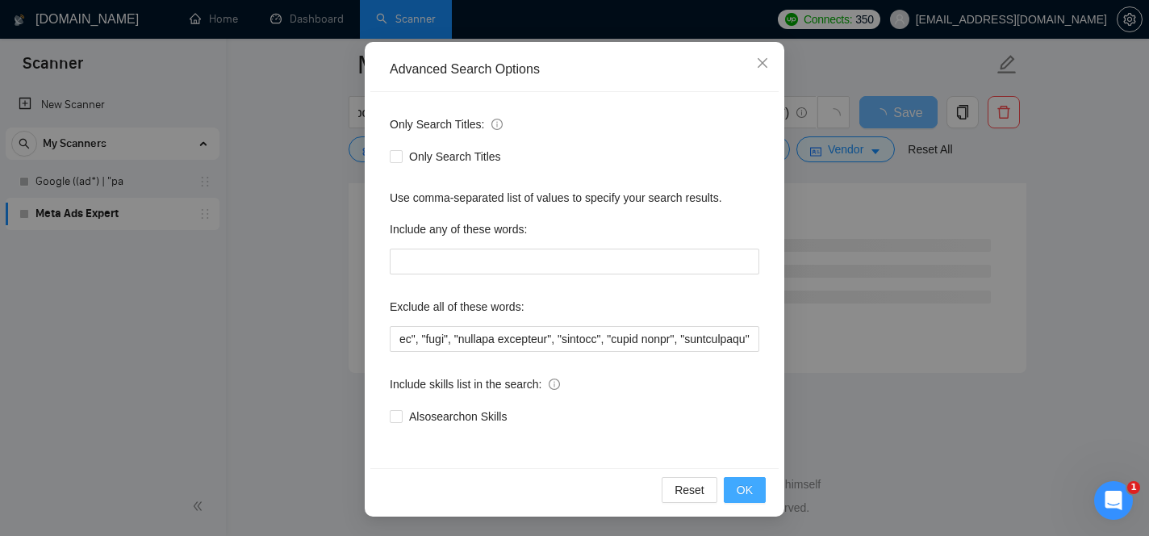
scroll to position [0, 0]
click at [748, 488] on span "OK" at bounding box center [744, 490] width 16 height 18
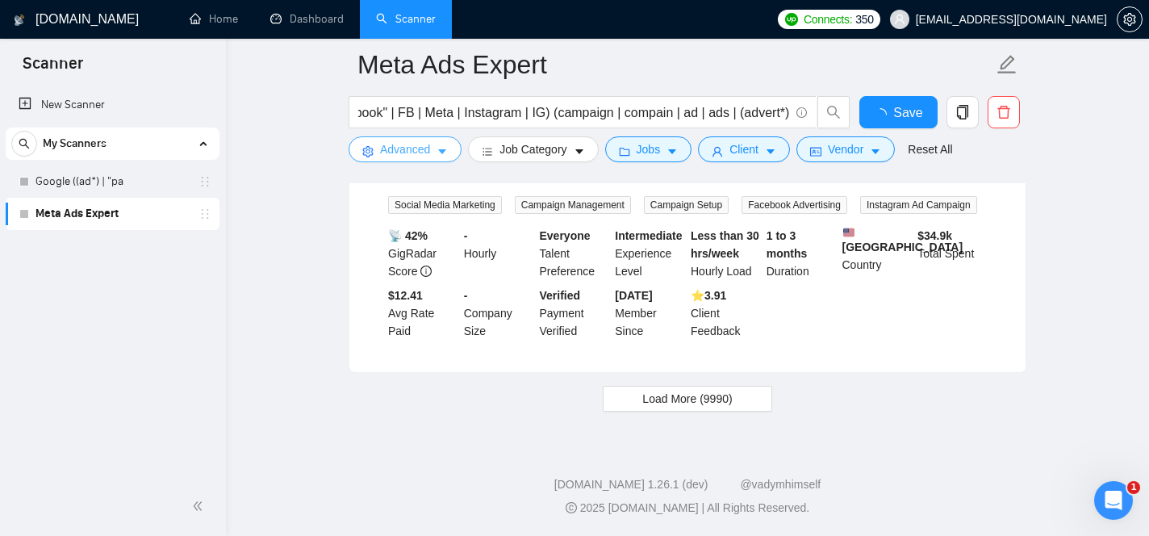
scroll to position [3579, 0]
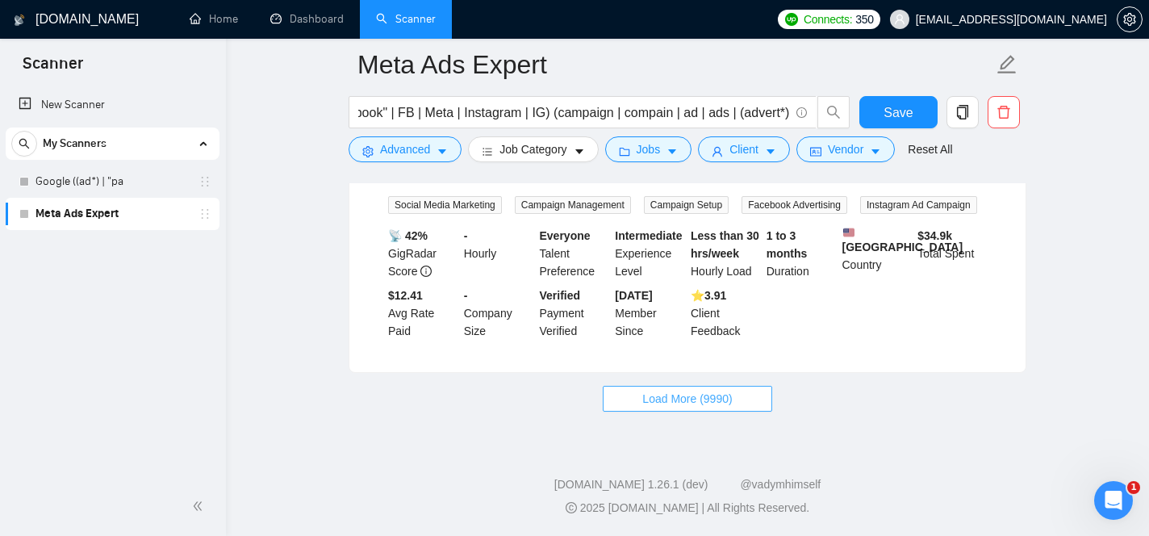
click at [713, 406] on button "Load More (9990)" at bounding box center [686, 399] width 169 height 26
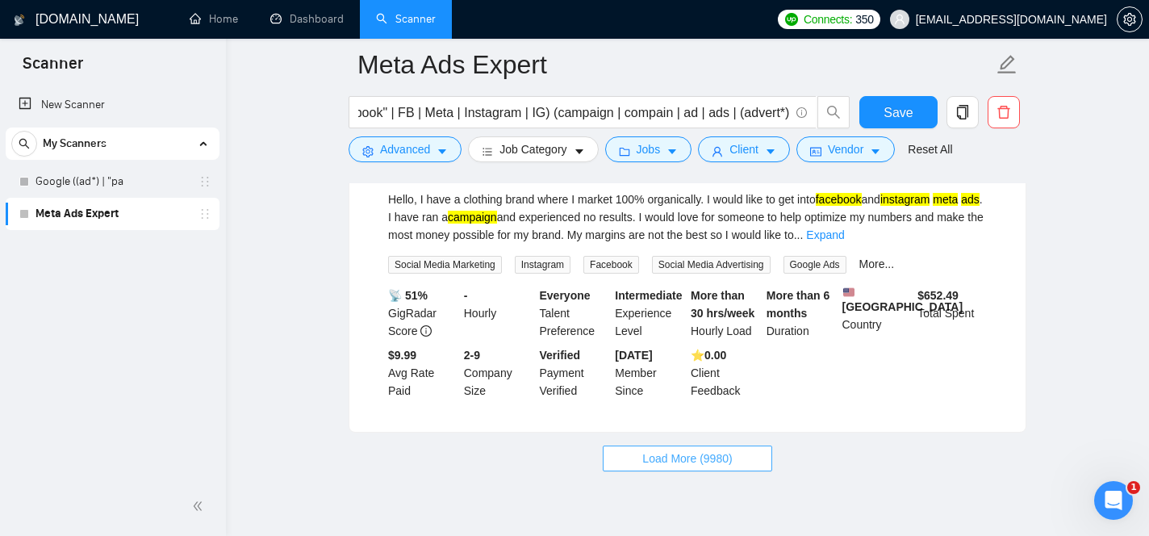
scroll to position [7024, 0]
click at [738, 472] on button "Load More (9980)" at bounding box center [686, 459] width 169 height 26
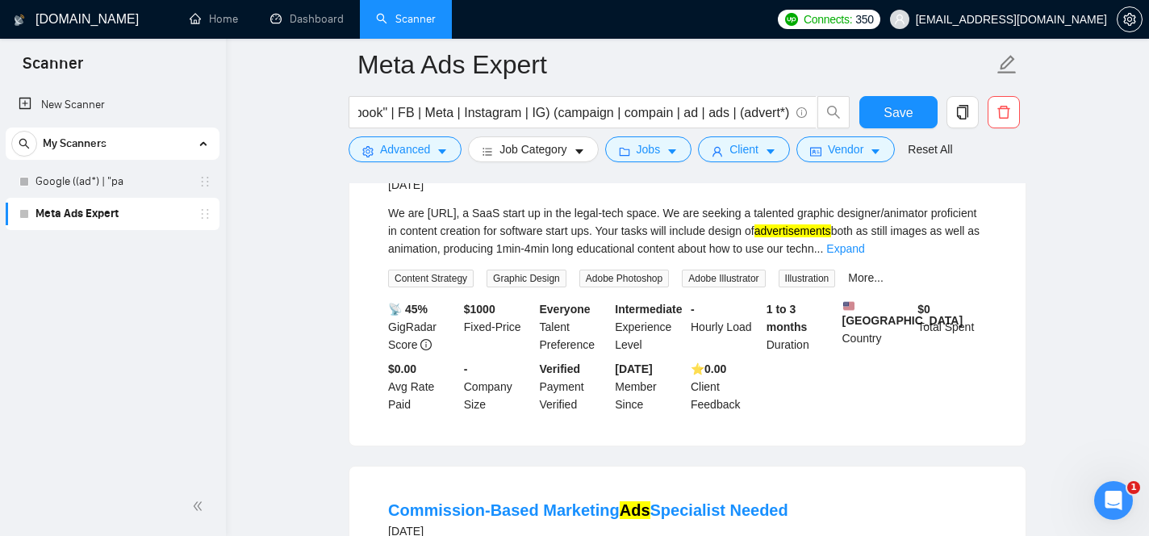
scroll to position [7729, 0]
click at [424, 156] on span "Advanced" at bounding box center [405, 149] width 50 height 18
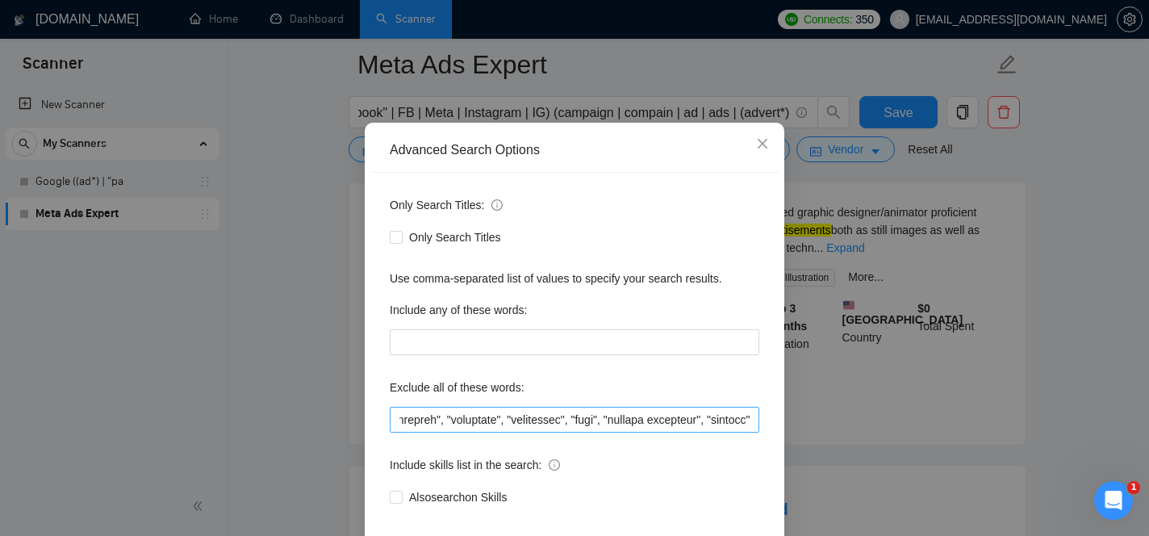
scroll to position [0, 7106]
click at [755, 432] on input "text" at bounding box center [574, 419] width 369 height 26
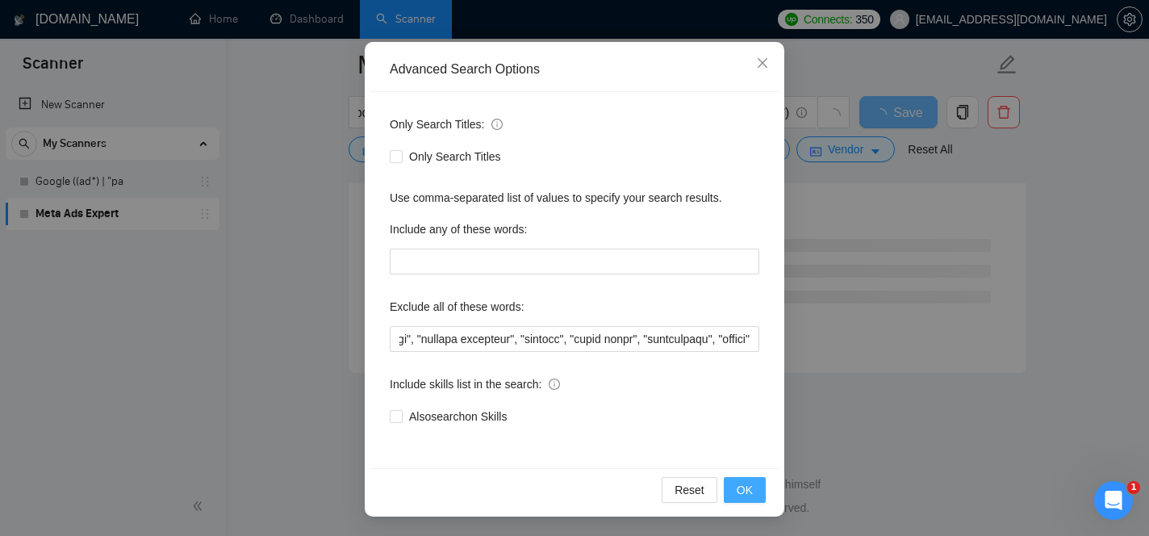
scroll to position [0, 0]
click at [744, 494] on span "OK" at bounding box center [744, 490] width 16 height 18
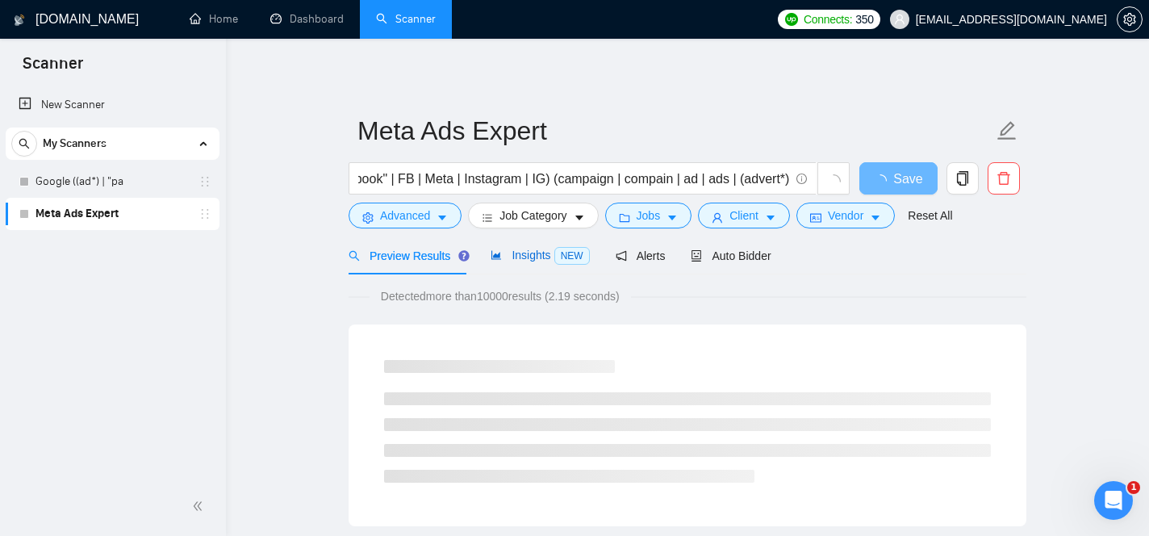
click at [537, 256] on span "Insights NEW" at bounding box center [539, 254] width 98 height 13
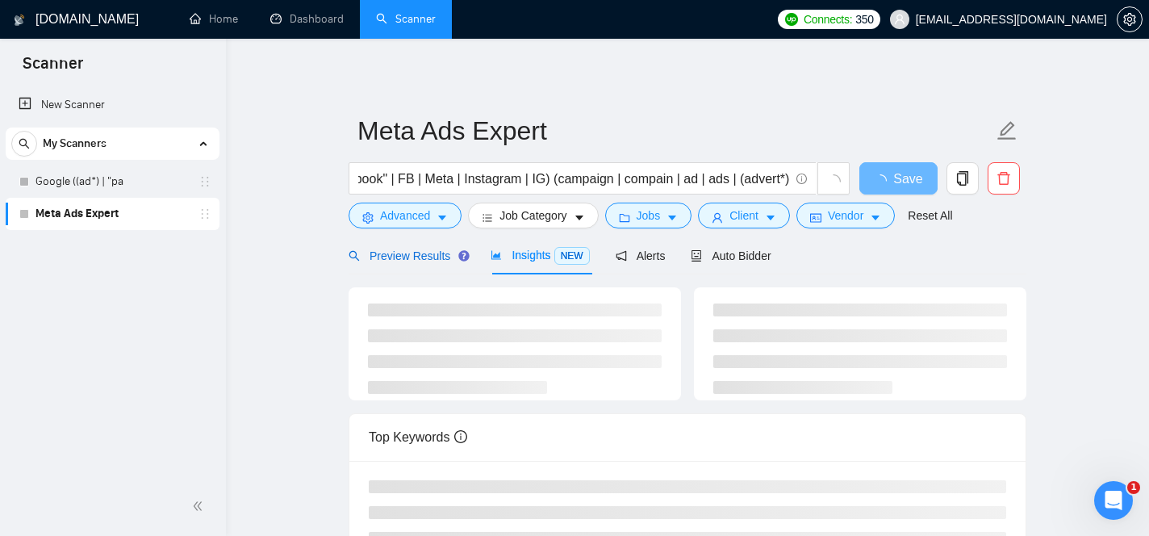
click at [443, 257] on span "Preview Results" at bounding box center [406, 255] width 116 height 13
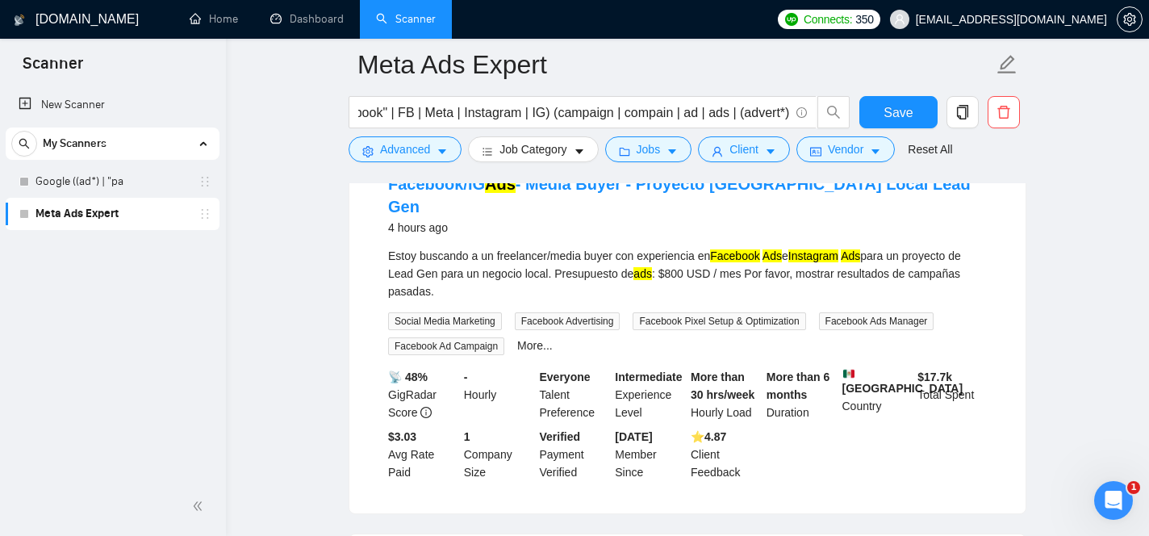
scroll to position [590, 0]
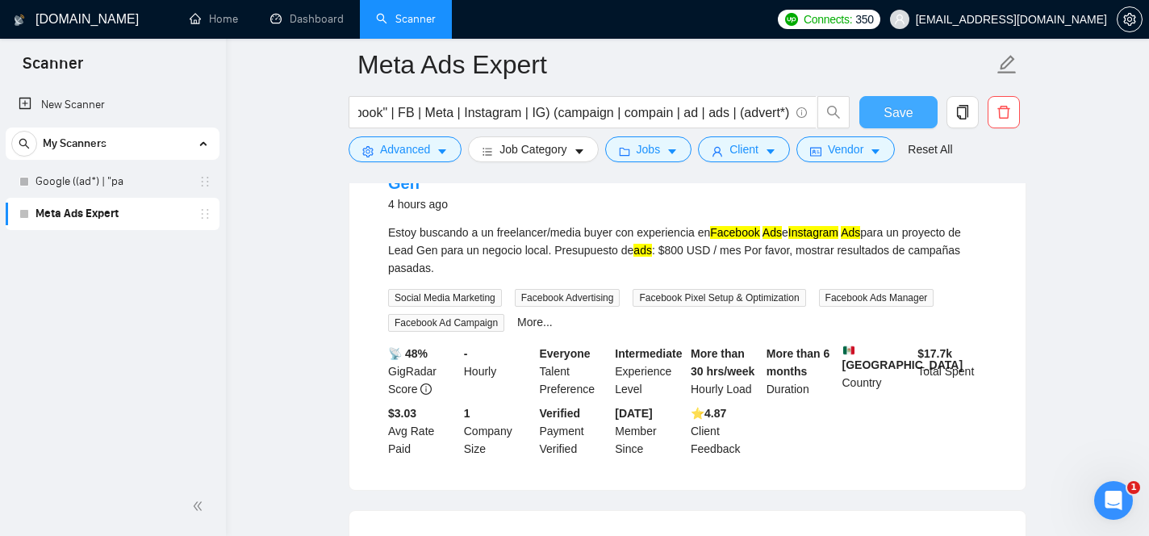
click at [910, 112] on span "Save" at bounding box center [897, 112] width 29 height 20
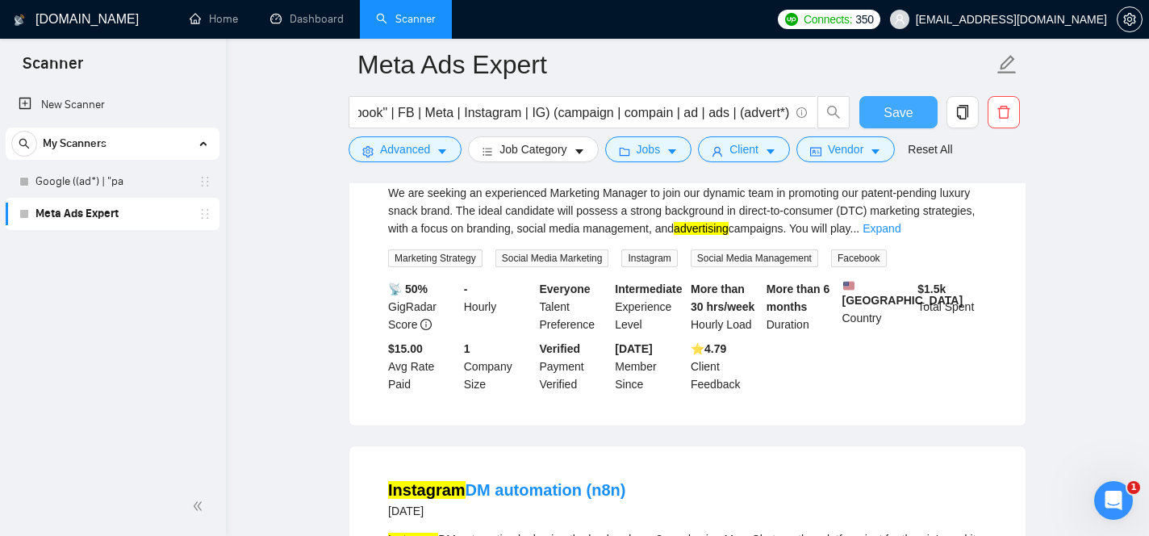
scroll to position [5241, 0]
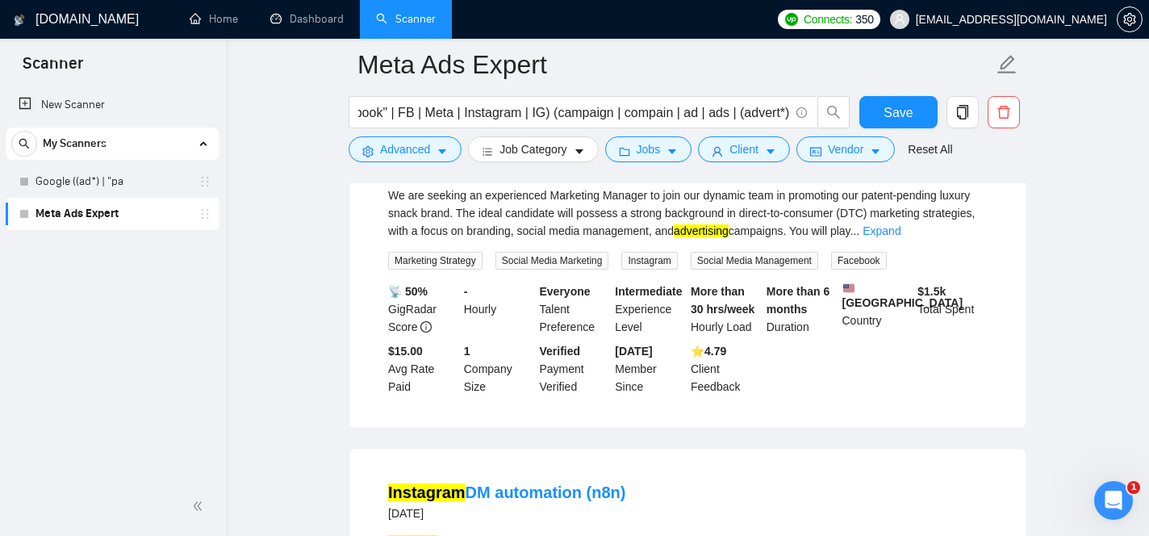
click at [941, 240] on div "We are seeking an experienced Marketing Manager to join our dynamic team in pro…" at bounding box center [687, 212] width 598 height 53
click at [900, 237] on link "Expand" at bounding box center [881, 230] width 38 height 13
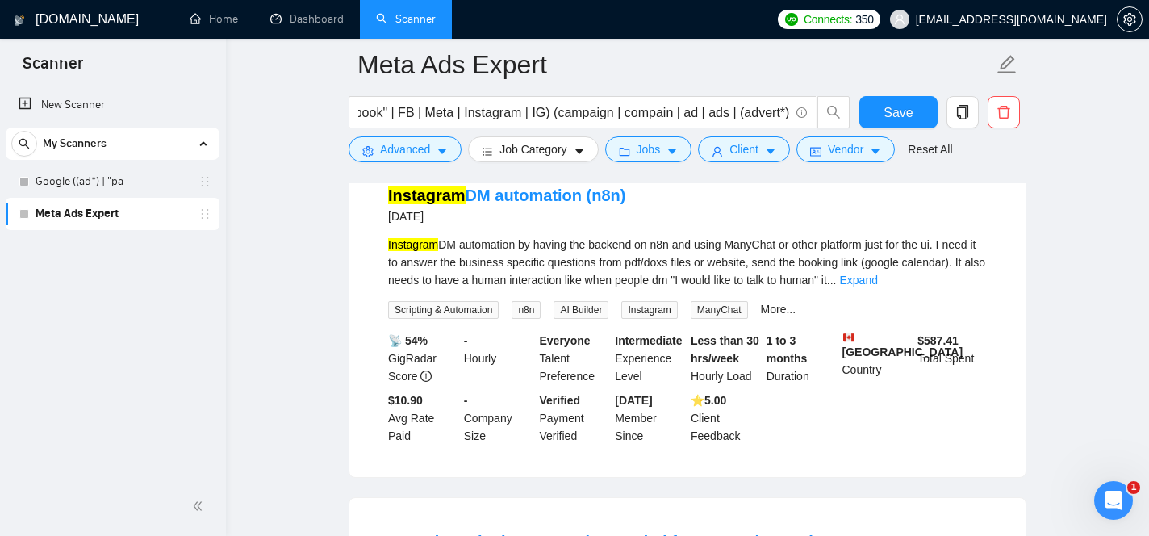
scroll to position [5571, 0]
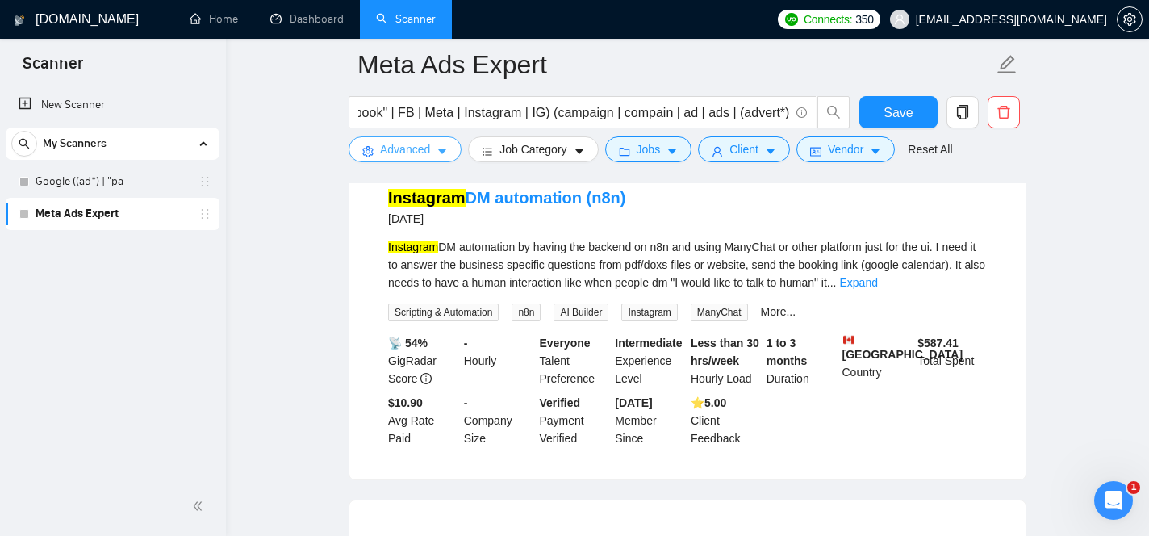
click at [427, 152] on span "Advanced" at bounding box center [405, 149] width 50 height 18
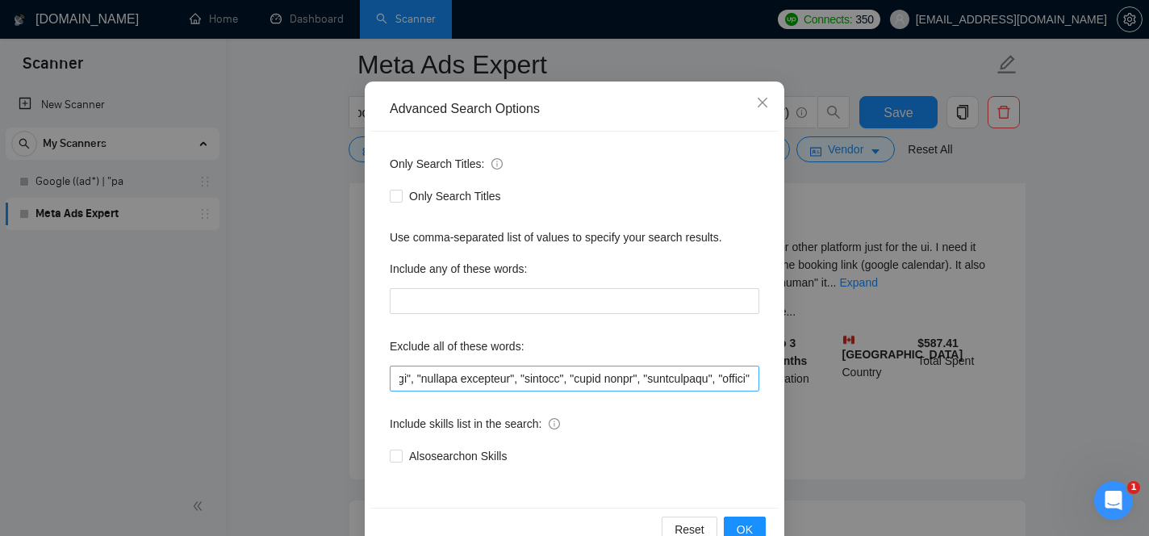
scroll to position [0, 7157]
click at [754, 380] on input "text" at bounding box center [574, 378] width 369 height 26
click at [748, 520] on span "OK" at bounding box center [744, 529] width 16 height 18
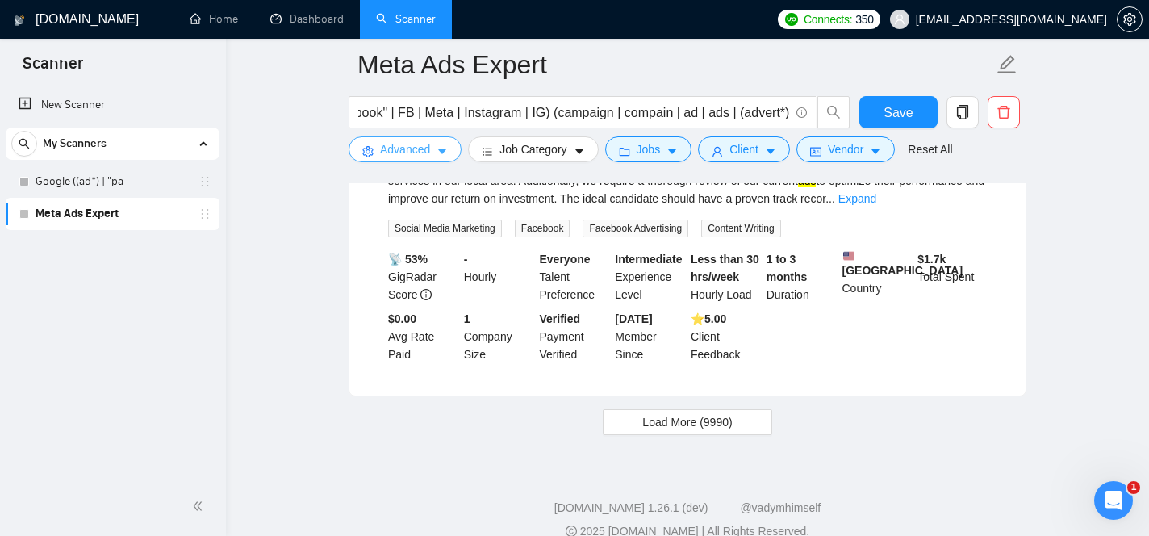
scroll to position [3504, 0]
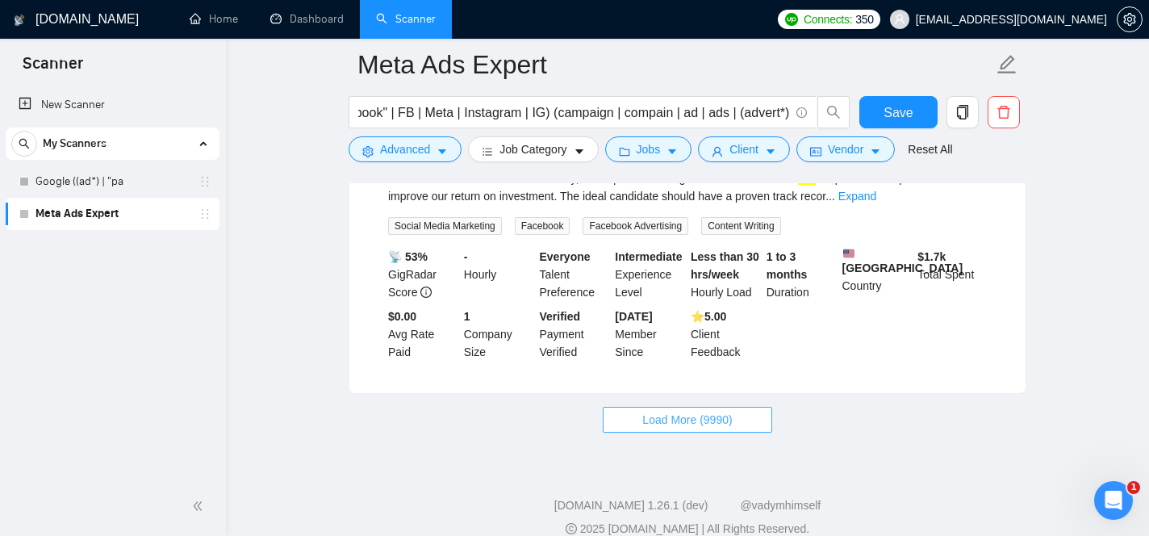
click at [744, 432] on button "Load More (9990)" at bounding box center [686, 419] width 169 height 26
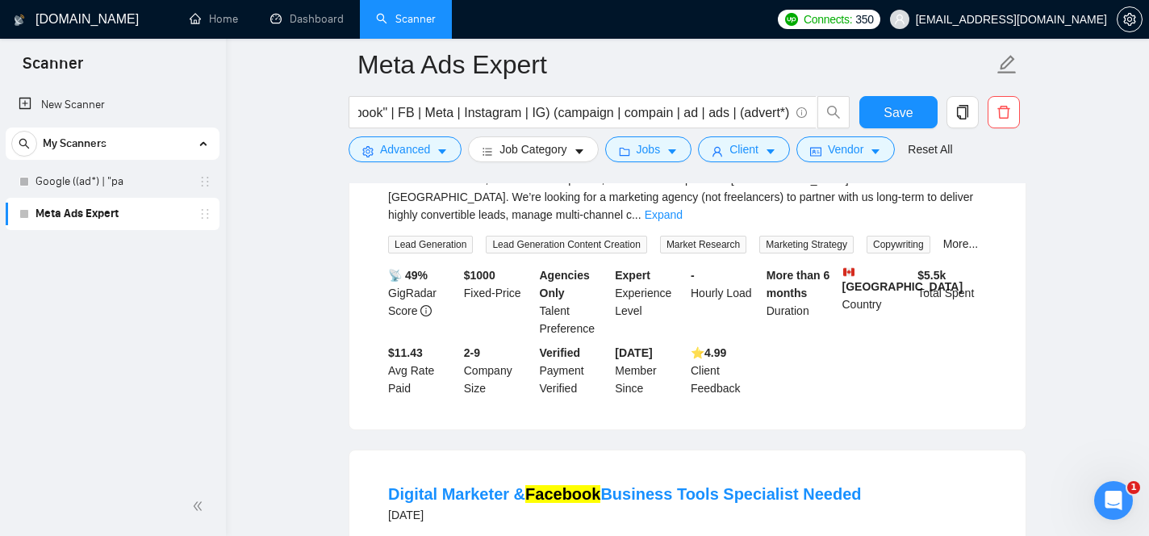
scroll to position [4565, 0]
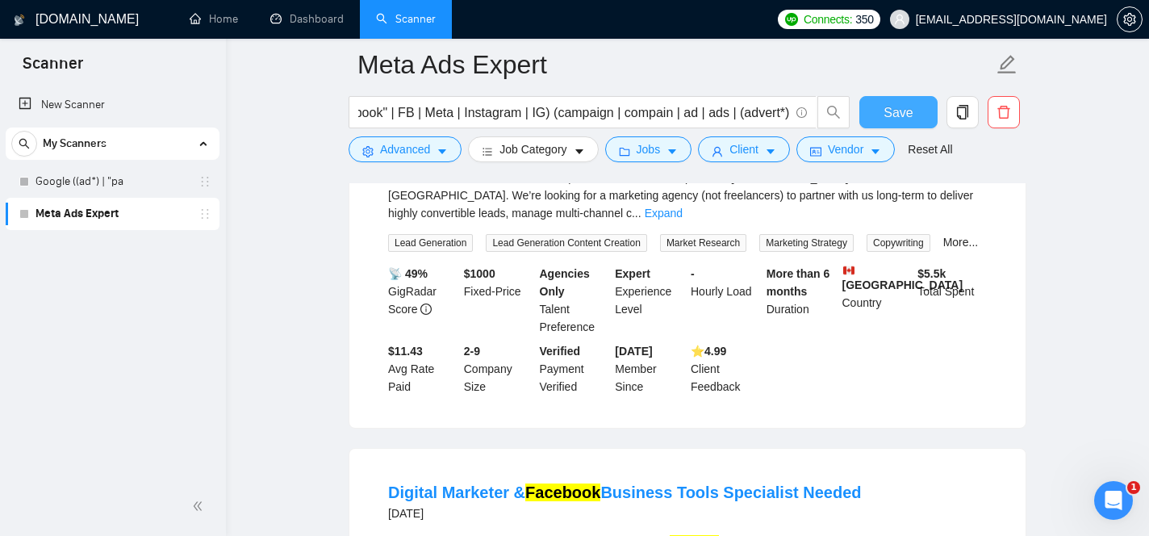
click at [911, 107] on span "Save" at bounding box center [897, 112] width 29 height 20
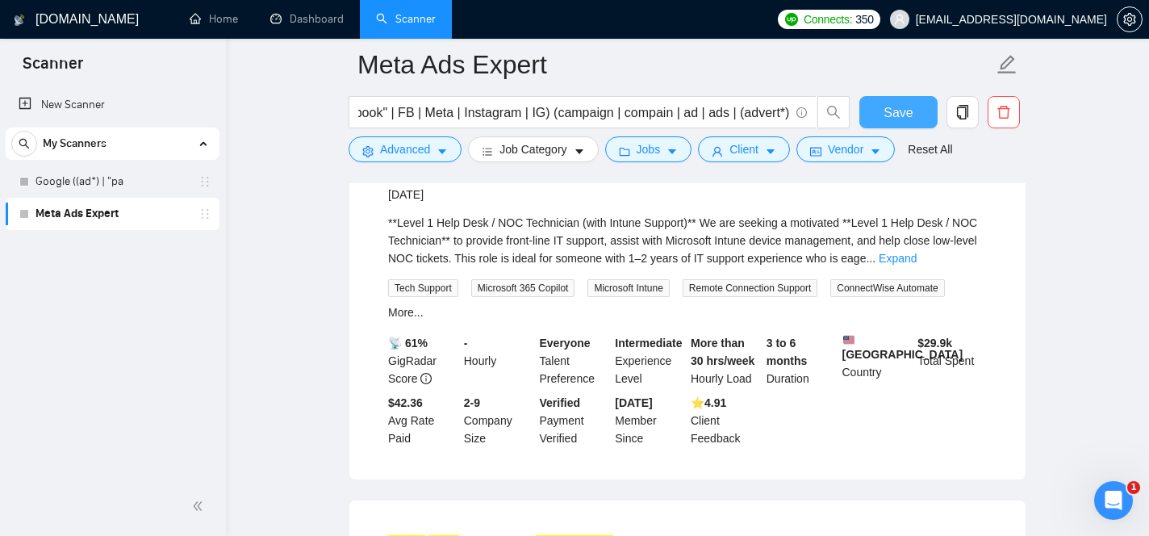
scroll to position [6320, 0]
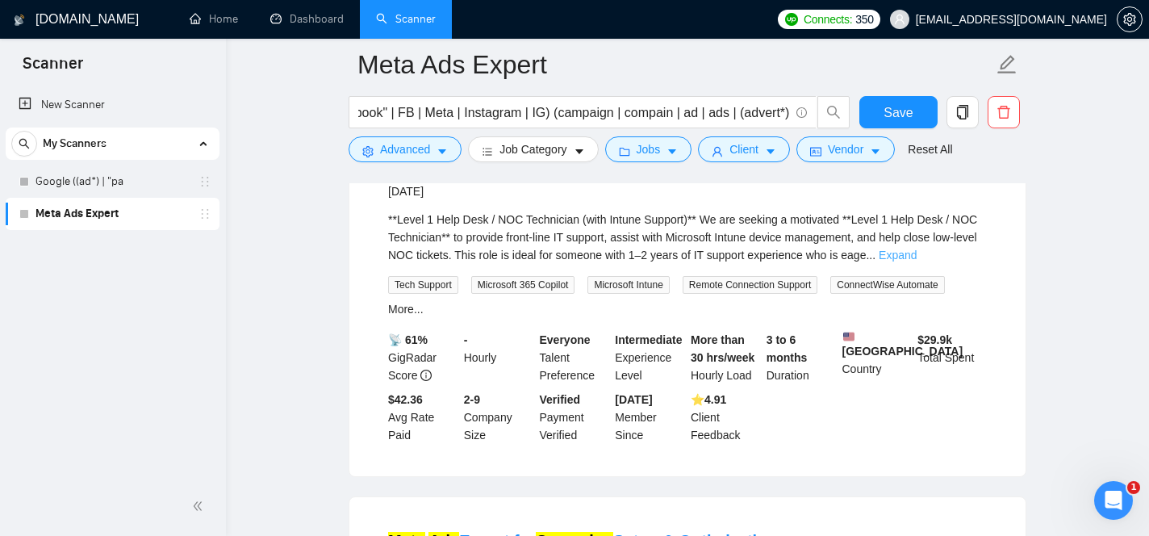
click at [916, 261] on link "Expand" at bounding box center [897, 254] width 38 height 13
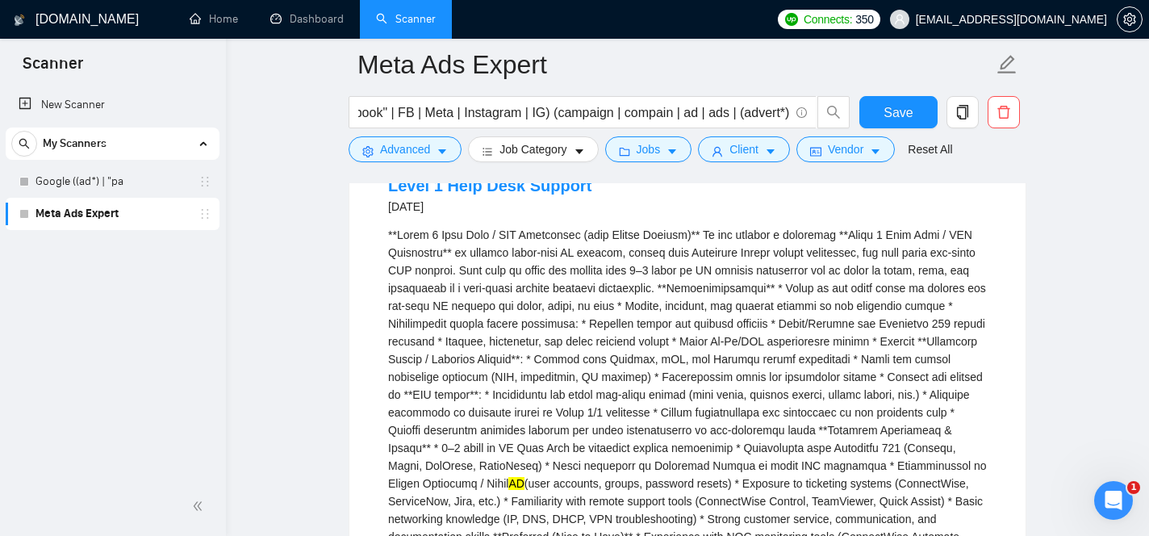
scroll to position [6303, 0]
click at [433, 153] on button "Advanced" at bounding box center [404, 149] width 113 height 26
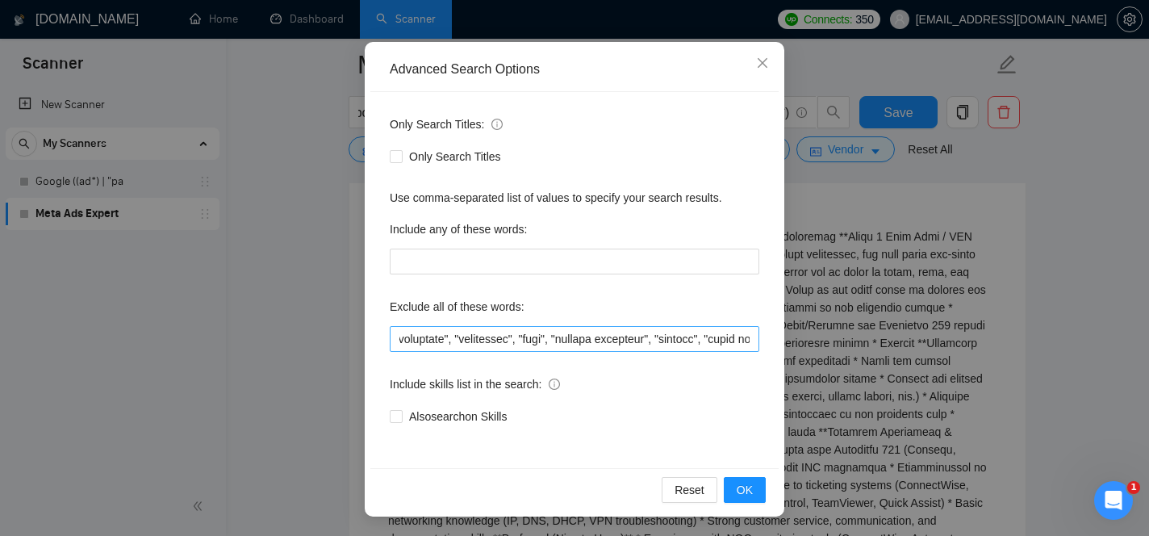
scroll to position [0, 7238]
click at [757, 340] on input "text" at bounding box center [574, 339] width 369 height 26
click at [748, 483] on span "OK" at bounding box center [744, 490] width 16 height 18
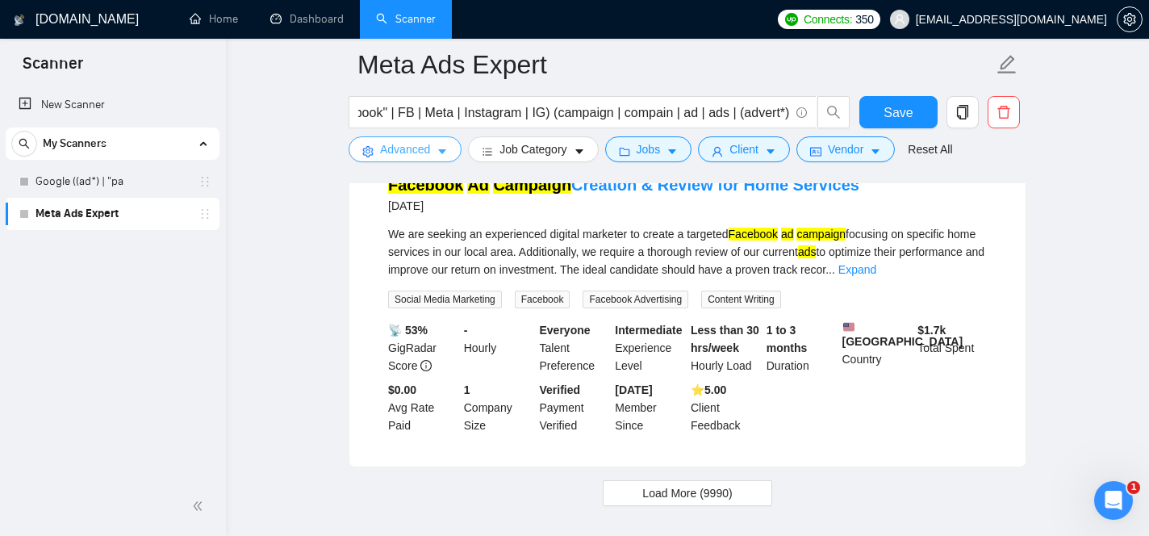
scroll to position [3557, 0]
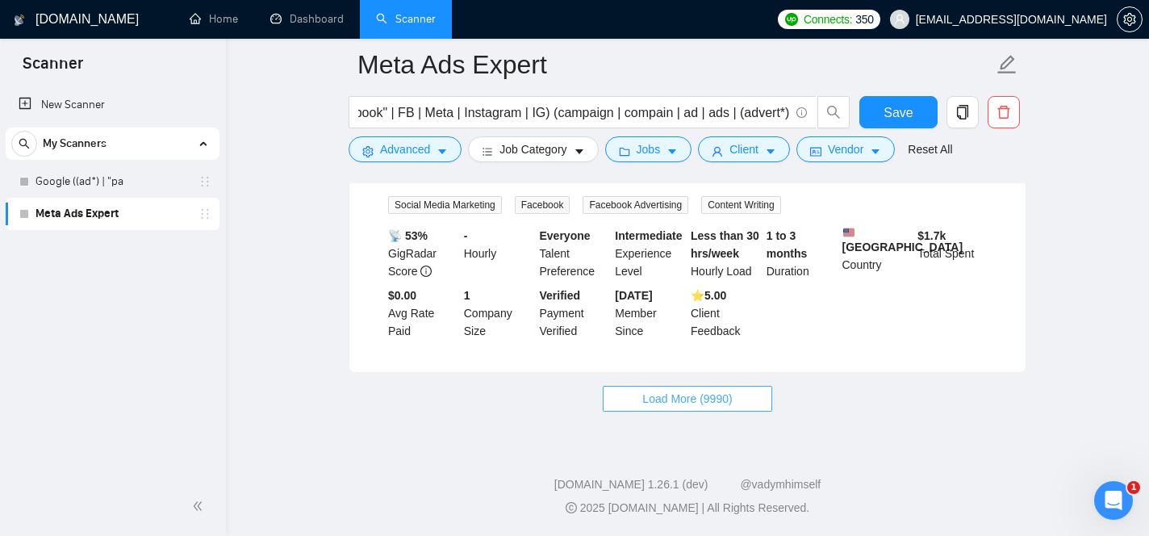
click at [702, 402] on span "Load More (9990)" at bounding box center [687, 399] width 90 height 18
click at [729, 402] on span "Load More (9980)" at bounding box center [687, 399] width 90 height 18
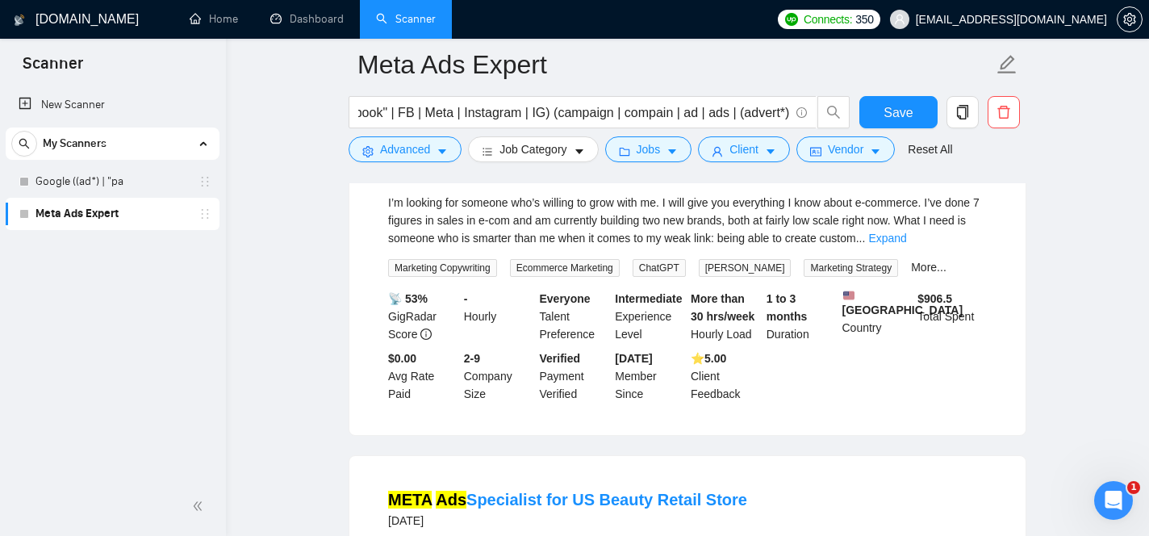
scroll to position [8086, 0]
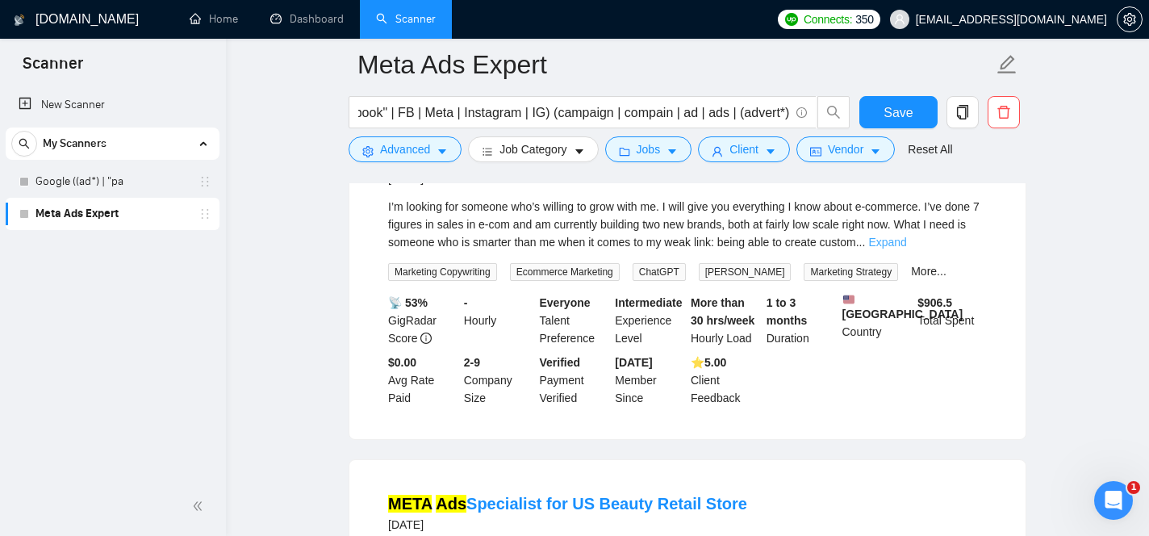
click at [906, 248] on link "Expand" at bounding box center [887, 242] width 38 height 13
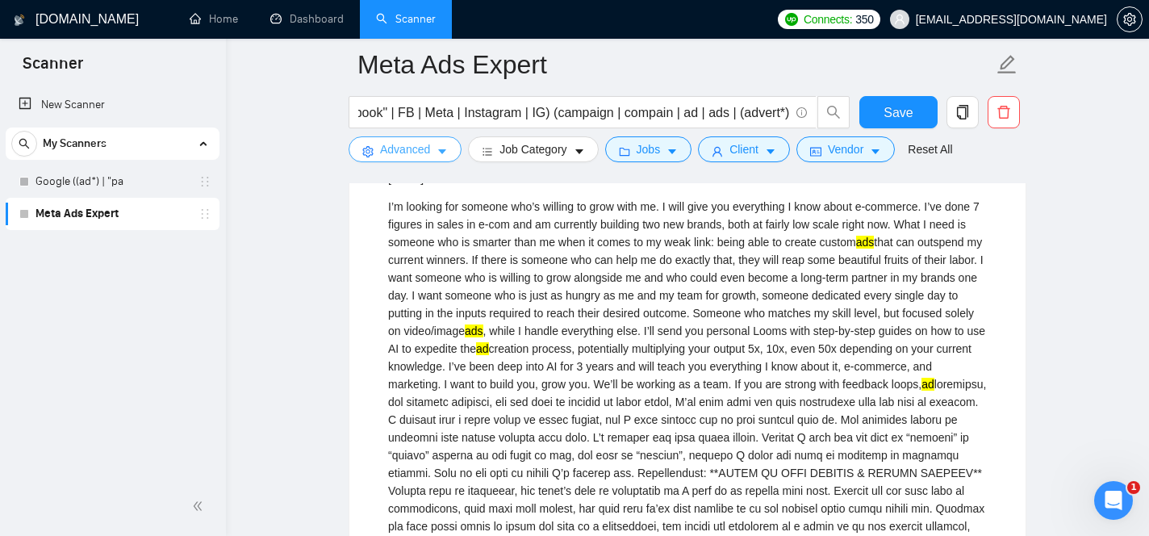
click at [412, 151] on span "Advanced" at bounding box center [405, 149] width 50 height 18
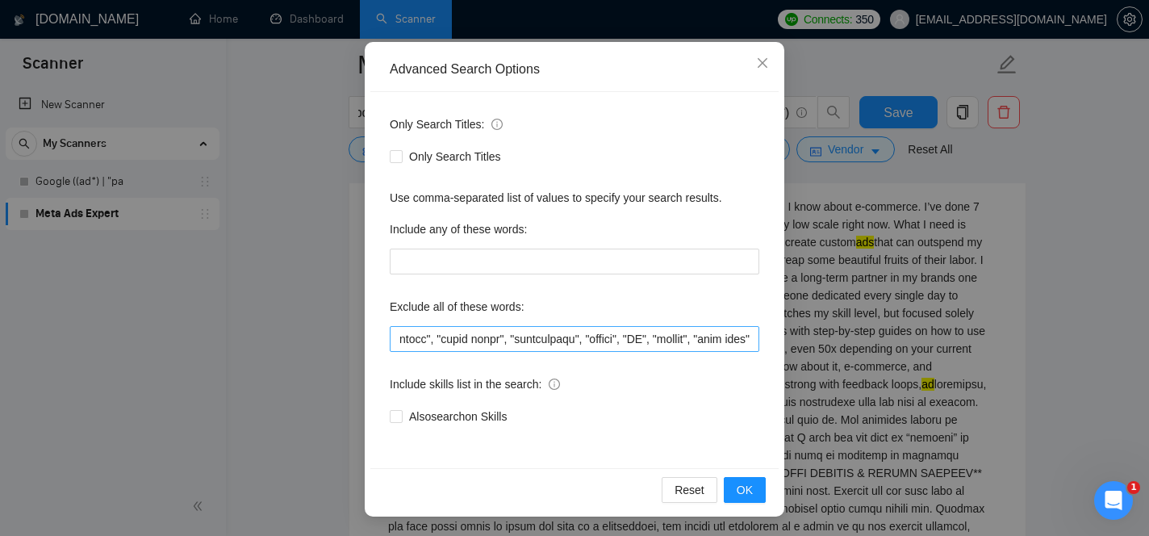
scroll to position [0, 7304]
click at [748, 343] on input "text" at bounding box center [574, 339] width 369 height 26
click at [736, 487] on span "OK" at bounding box center [744, 490] width 16 height 18
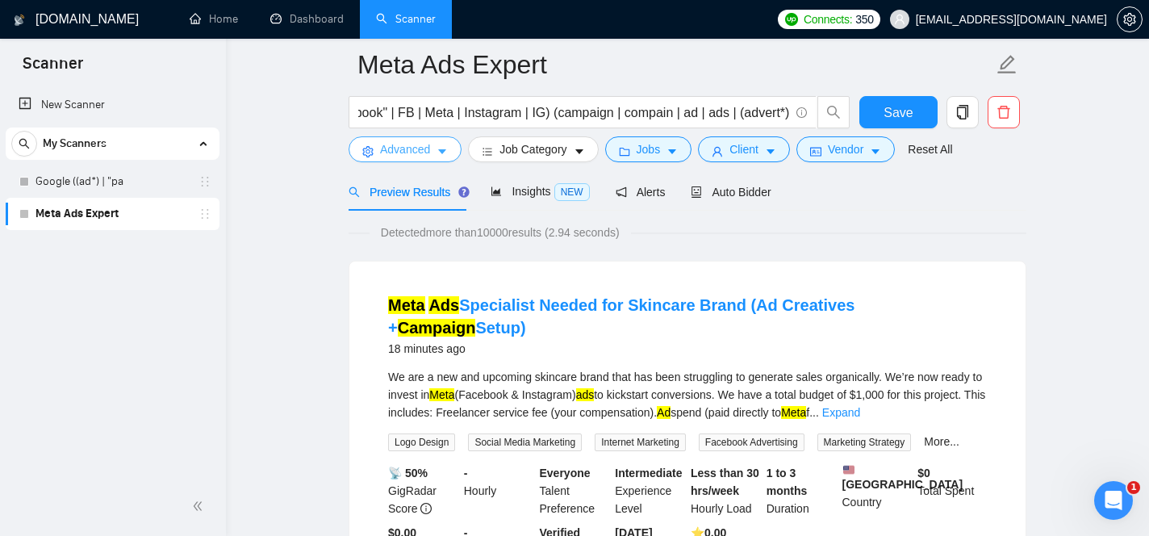
scroll to position [0, 0]
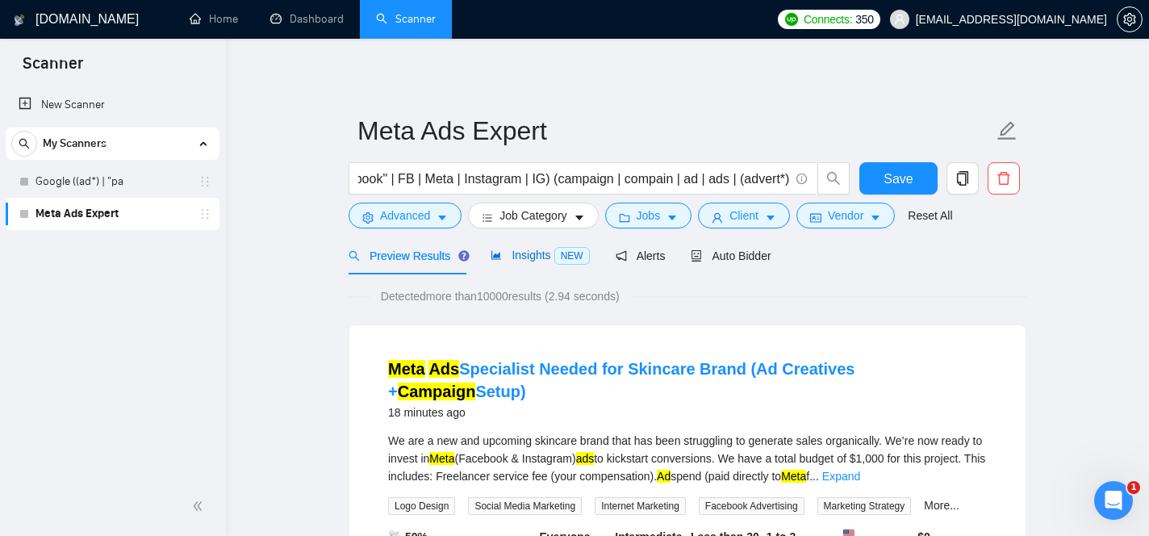
click at [503, 258] on span "Insights NEW" at bounding box center [539, 254] width 98 height 13
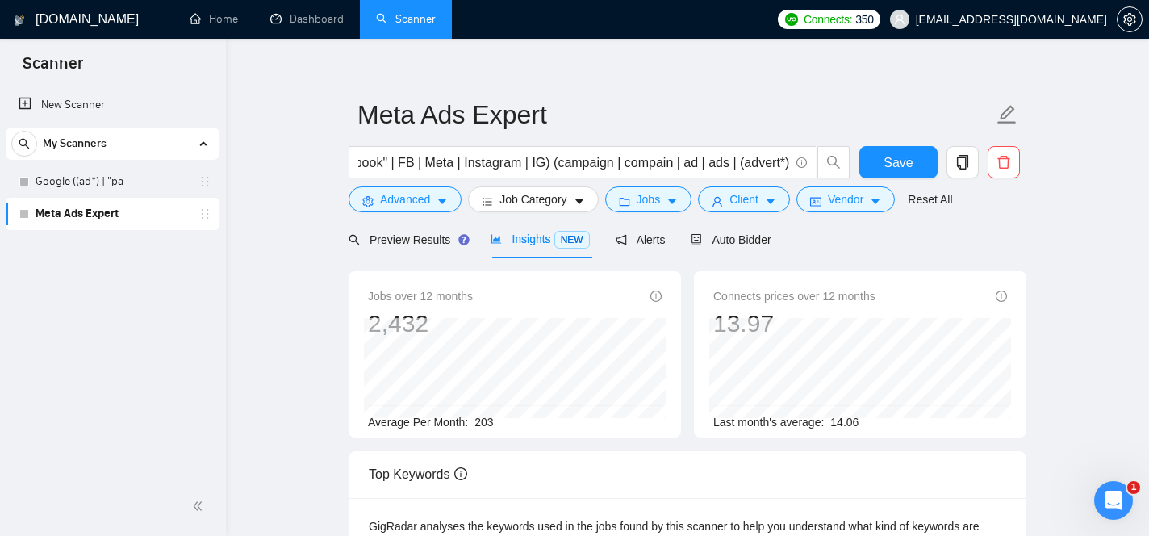
scroll to position [21, 0]
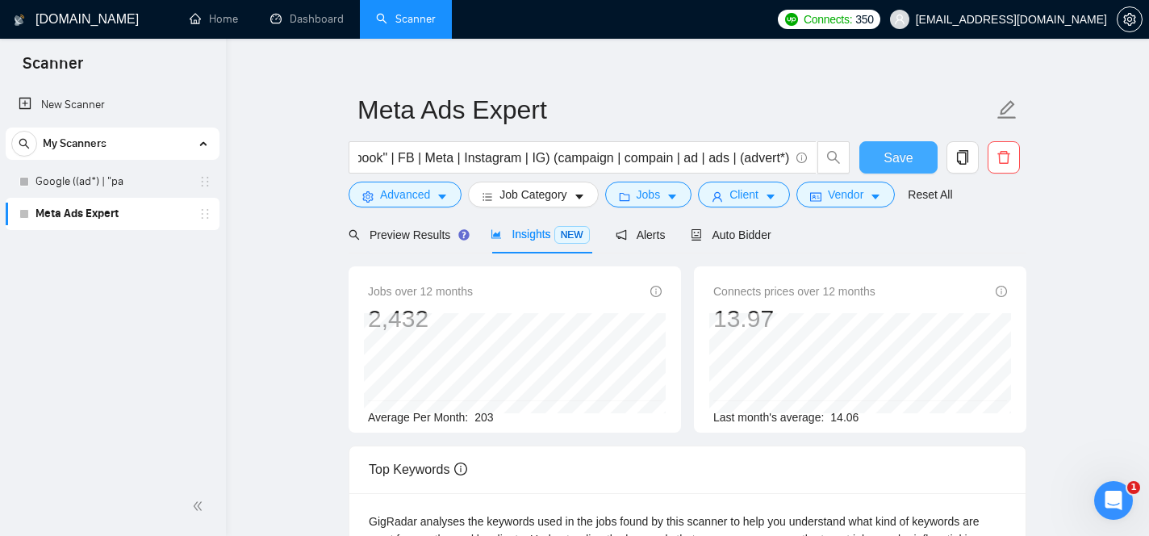
click at [904, 163] on span "Save" at bounding box center [897, 158] width 29 height 20
click at [411, 244] on div "Preview Results" at bounding box center [406, 234] width 116 height 38
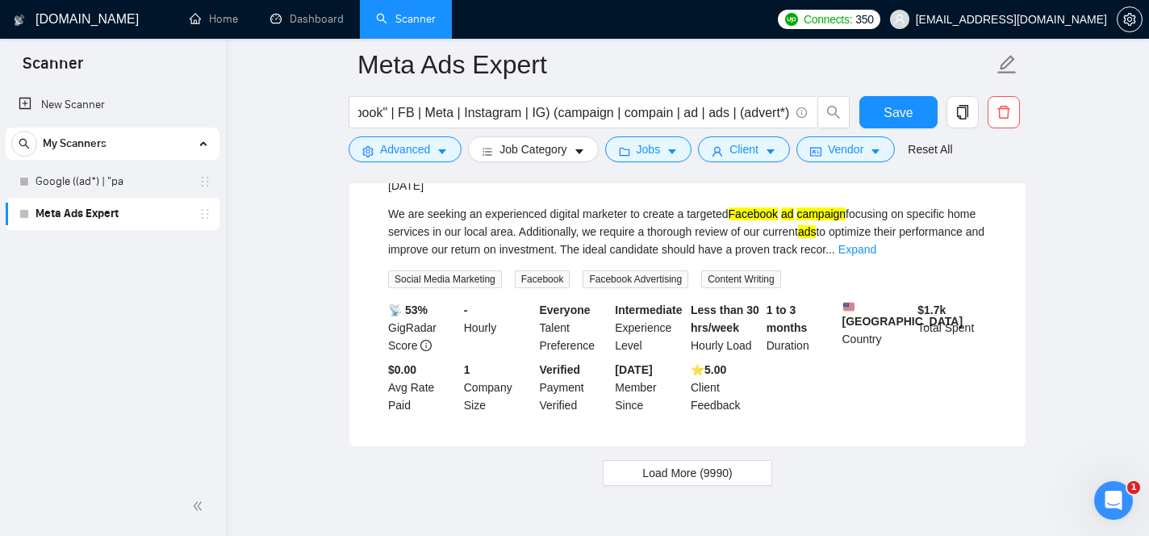
scroll to position [3557, 0]
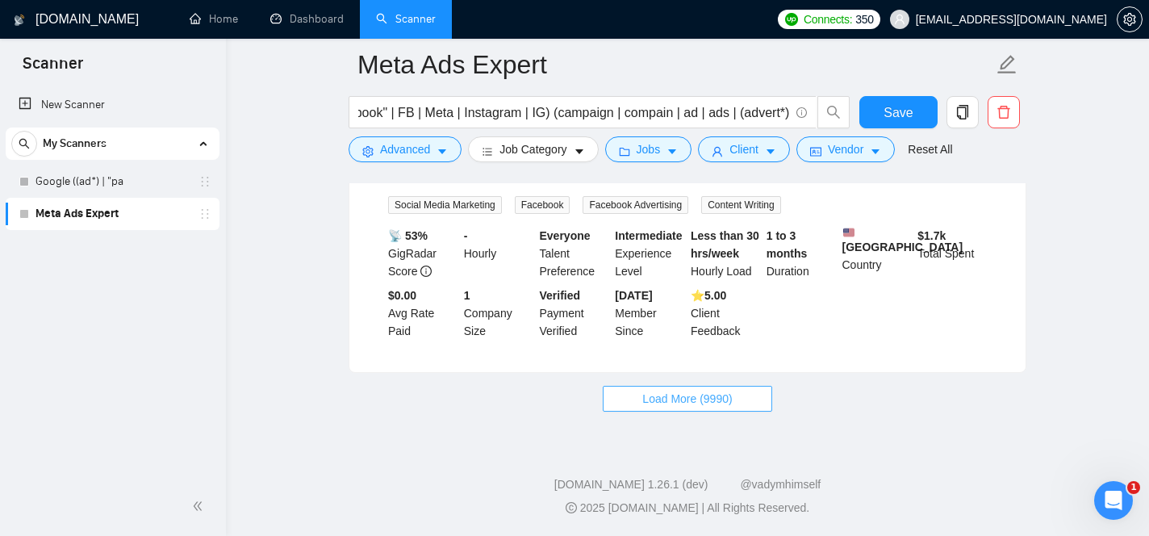
click at [668, 408] on button "Load More (9990)" at bounding box center [686, 399] width 169 height 26
click at [687, 402] on span "Load More (9980)" at bounding box center [687, 399] width 90 height 18
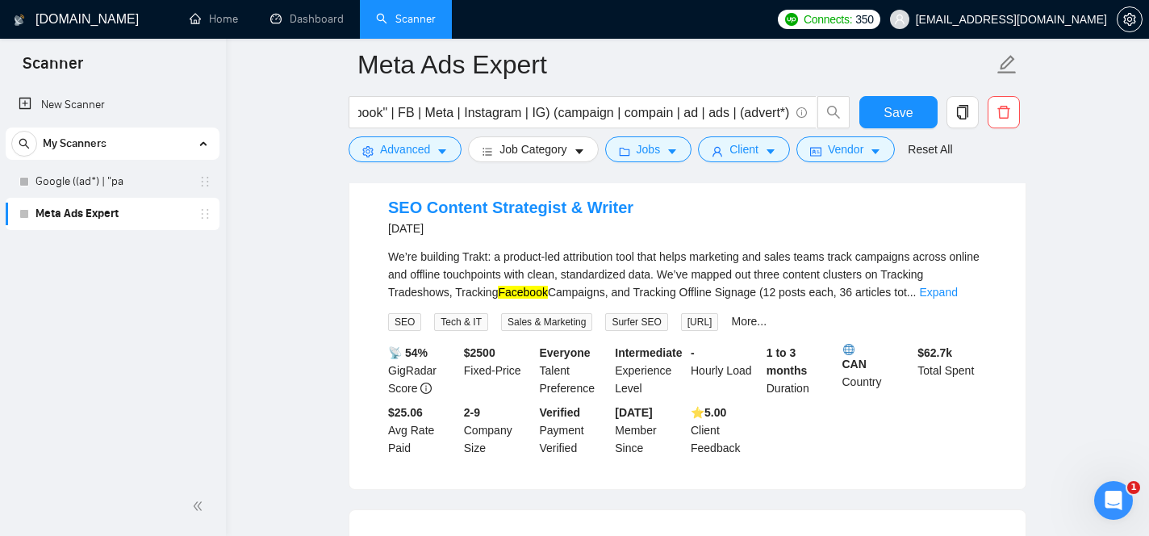
scroll to position [7324, 0]
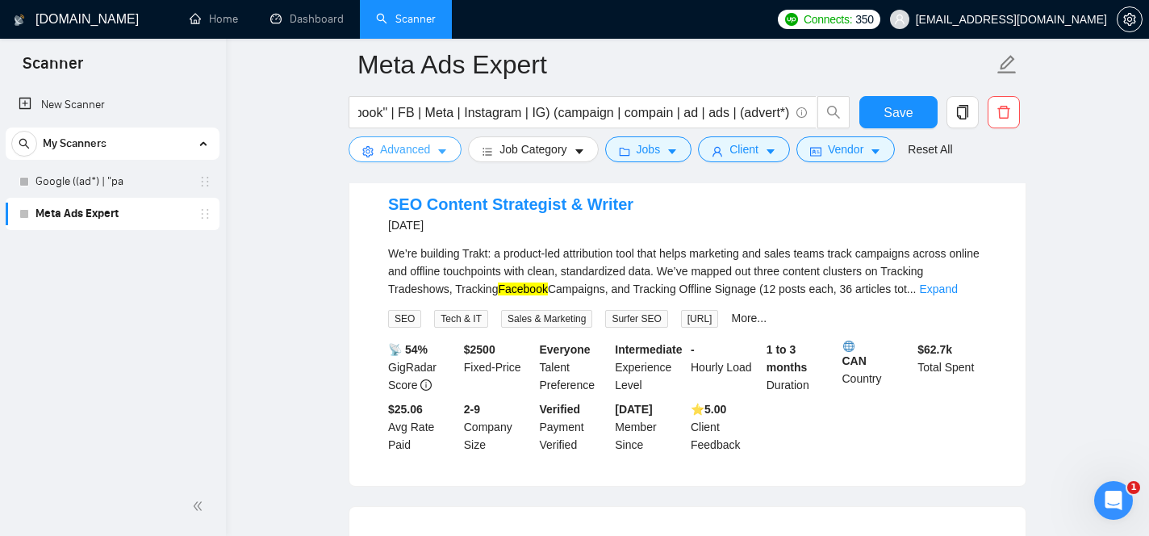
click at [428, 147] on span "Advanced" at bounding box center [405, 149] width 50 height 18
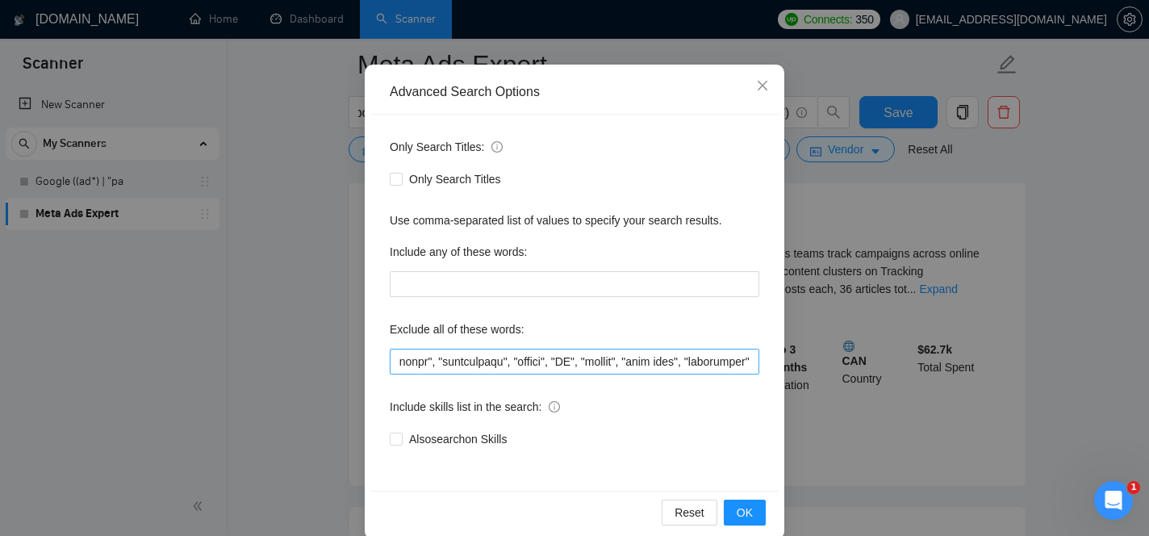
scroll to position [0, 7375]
click at [749, 367] on input "text" at bounding box center [574, 361] width 369 height 26
click at [744, 522] on button "OK" at bounding box center [744, 512] width 42 height 26
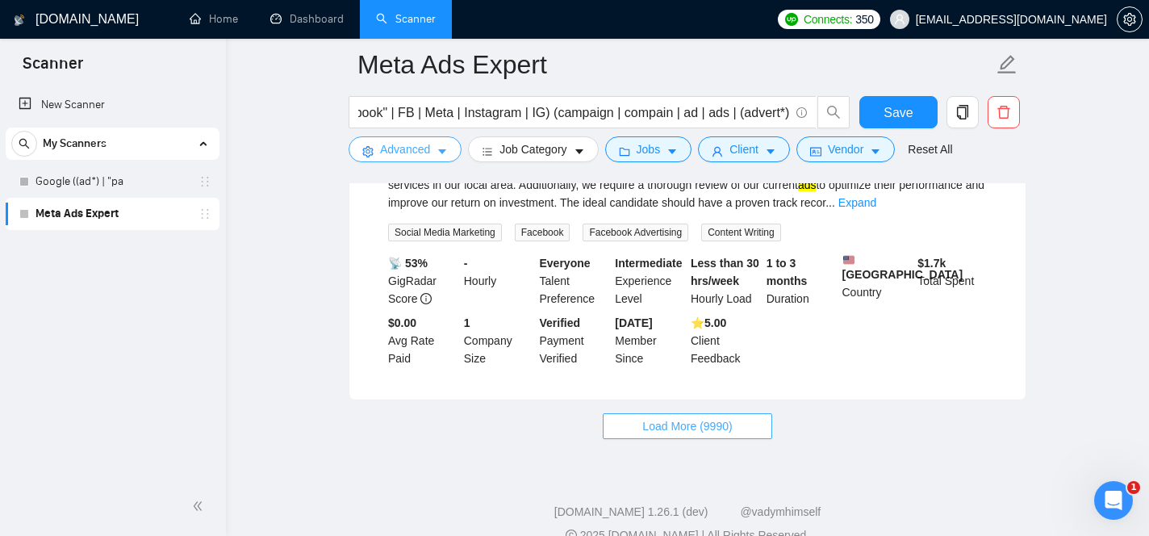
scroll to position [3557, 0]
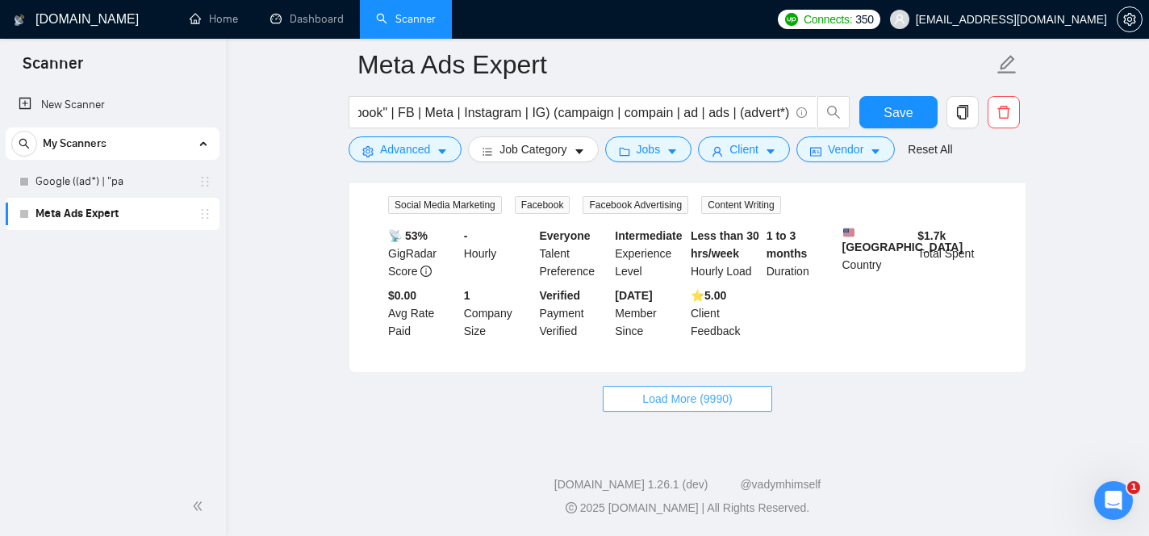
click at [688, 387] on button "Load More (9990)" at bounding box center [686, 399] width 169 height 26
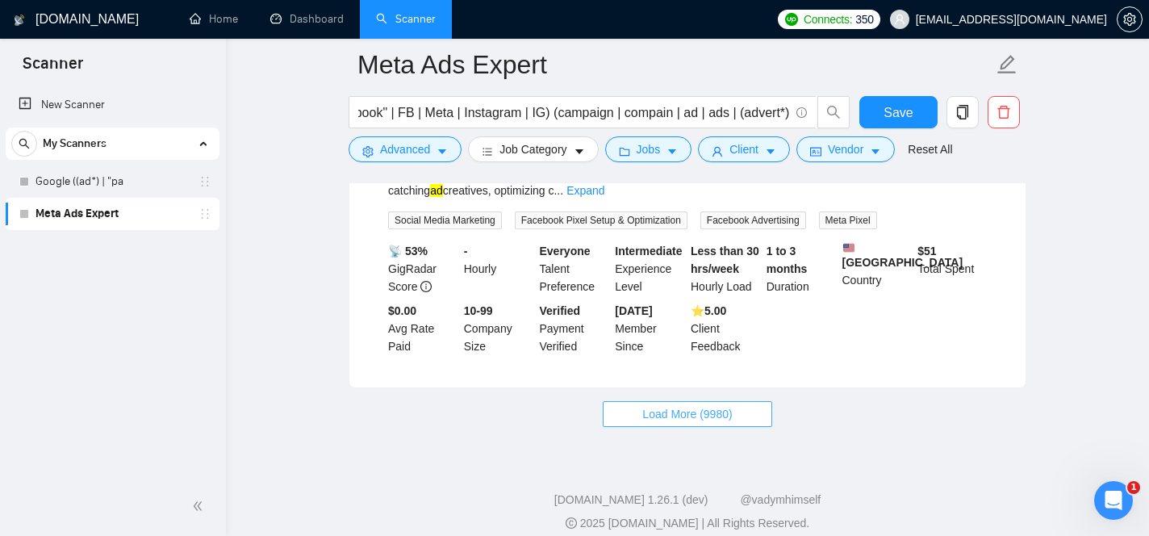
scroll to position [7130, 0]
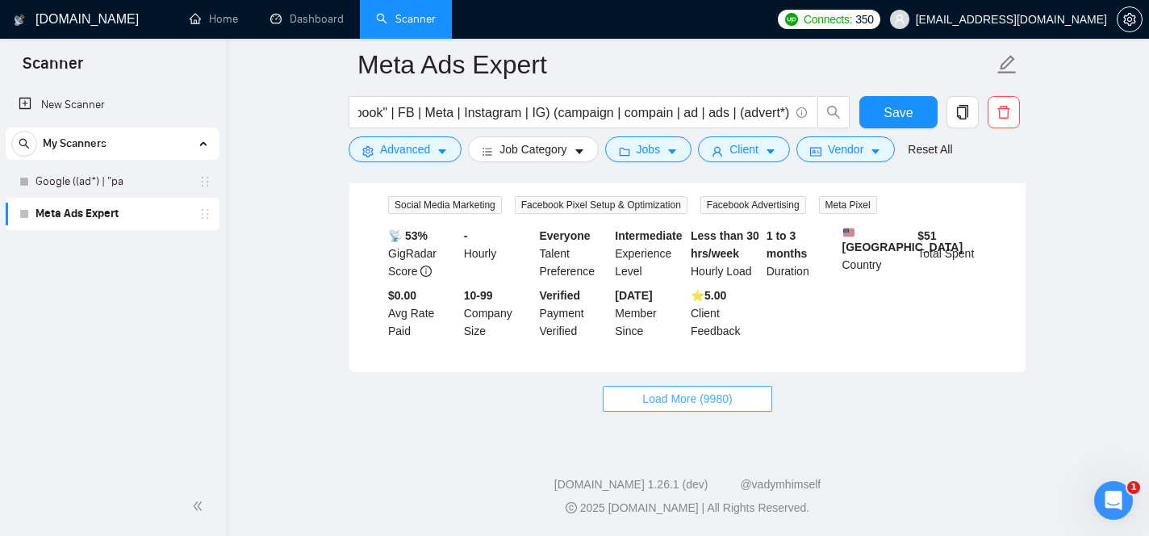
click at [706, 406] on span "Load More (9980)" at bounding box center [687, 399] width 90 height 18
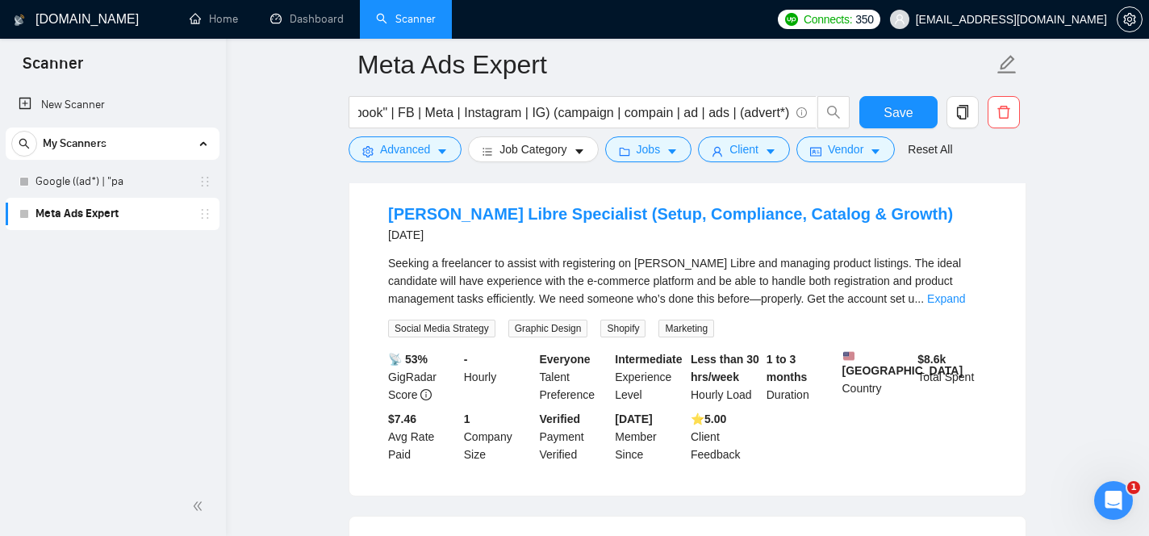
scroll to position [7622, 0]
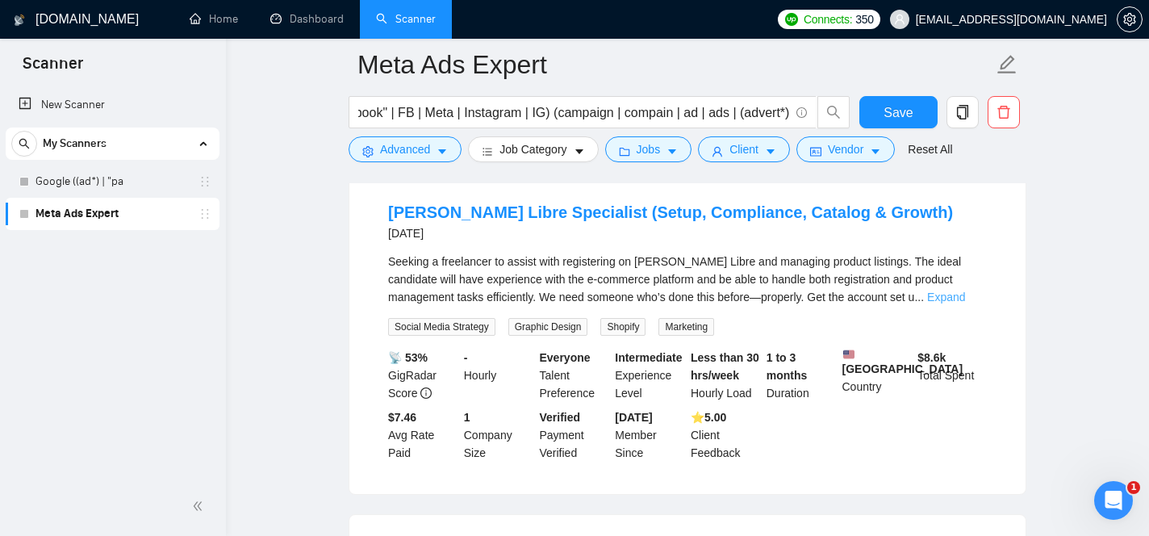
click at [961, 303] on link "Expand" at bounding box center [946, 296] width 38 height 13
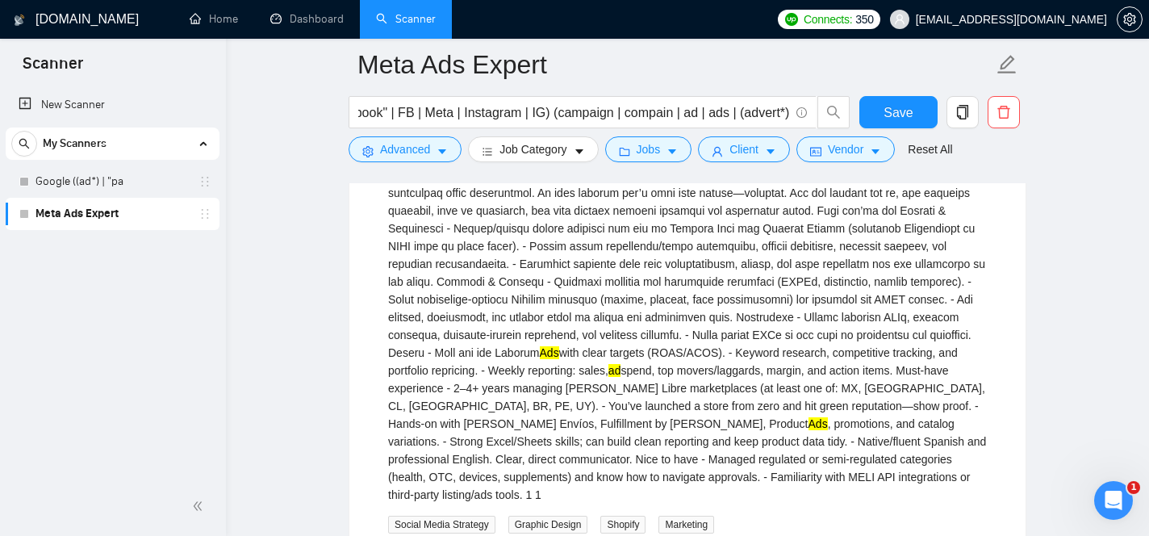
scroll to position [7723, 0]
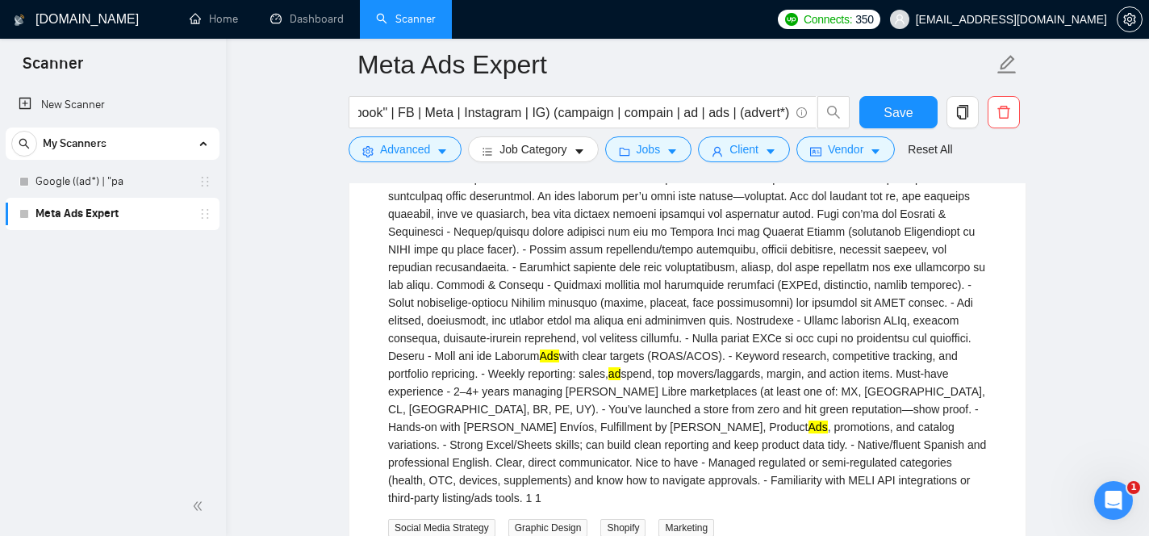
drag, startPoint x: 647, startPoint y: 248, endPoint x: 688, endPoint y: 248, distance: 41.1
click at [688, 248] on div "Ads with clear targets (ROAS/ACOS). - Keyword research, competitive tracking, a…" at bounding box center [687, 329] width 598 height 355
copy div "[PERSON_NAME]"
click at [453, 148] on button "Advanced" at bounding box center [404, 149] width 113 height 26
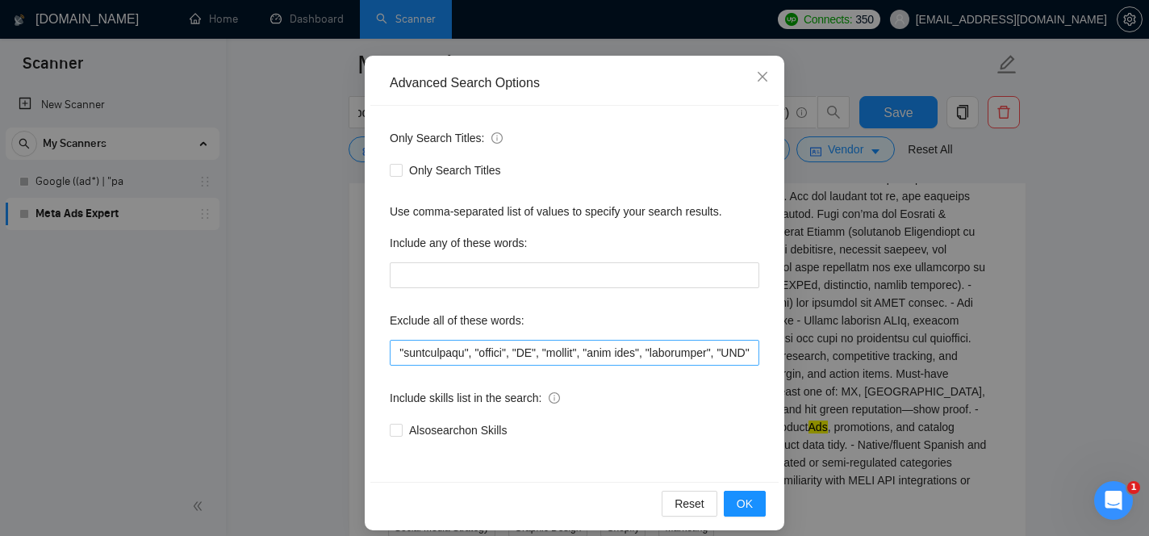
scroll to position [0, 7413]
click at [753, 359] on input "text" at bounding box center [574, 353] width 369 height 26
paste input "[PERSON_NAME]"
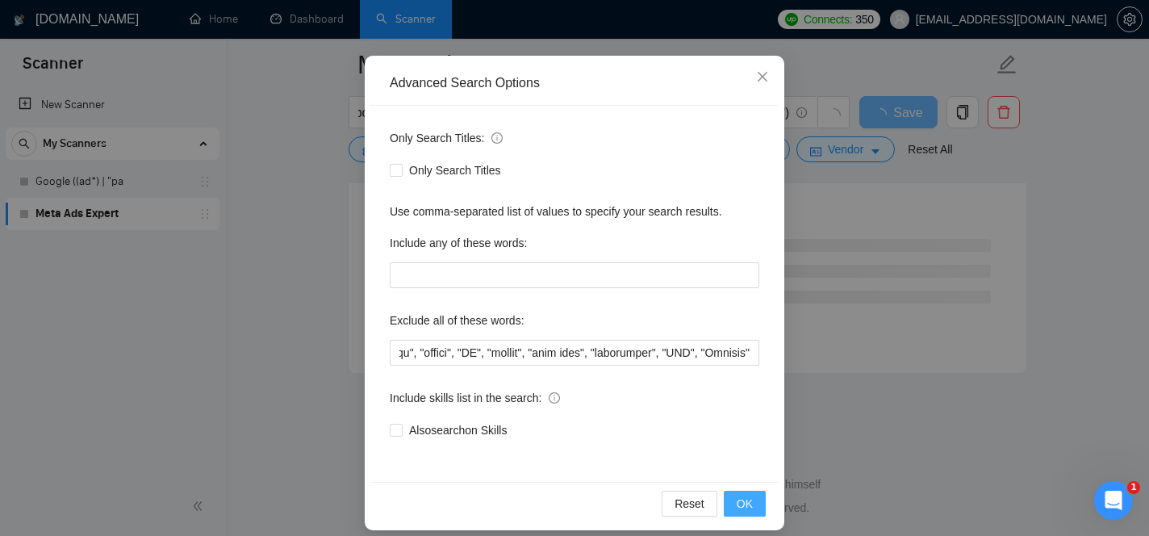
scroll to position [0, 0]
click at [734, 500] on button "OK" at bounding box center [744, 503] width 42 height 26
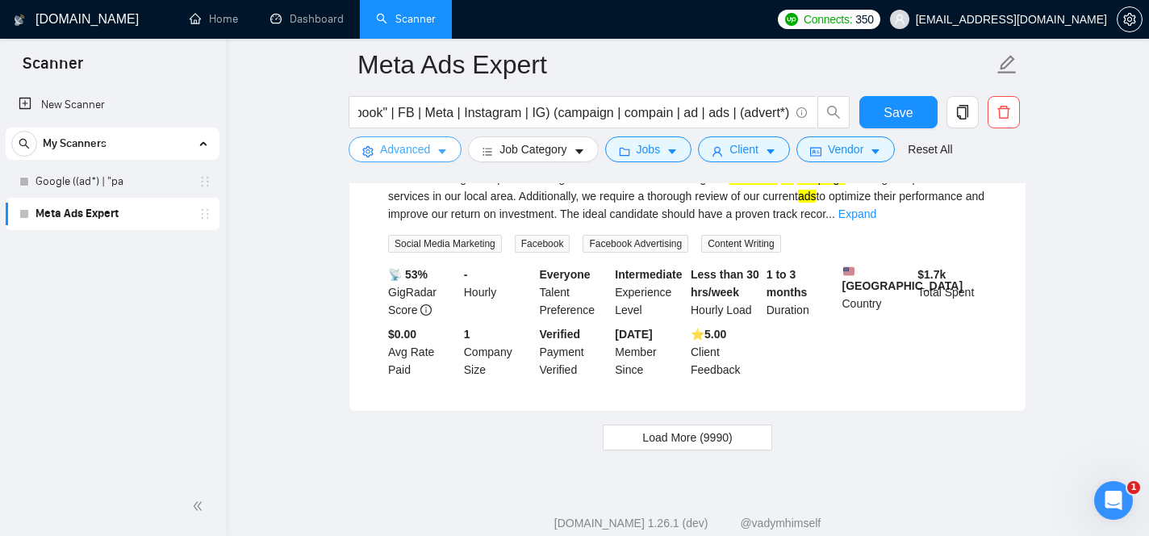
scroll to position [3557, 0]
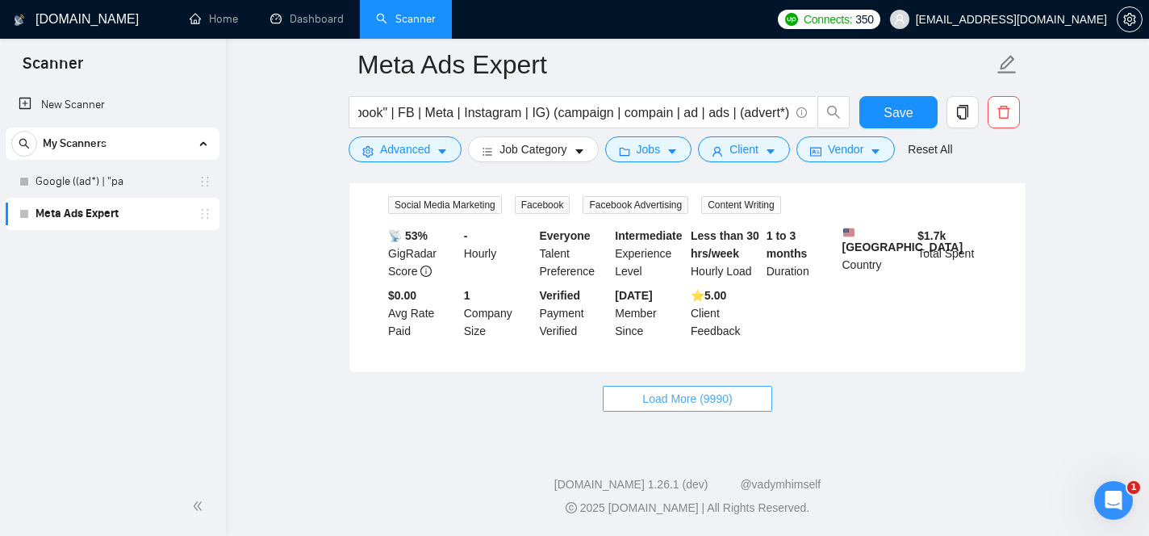
click at [715, 398] on span "Load More (9990)" at bounding box center [687, 399] width 90 height 18
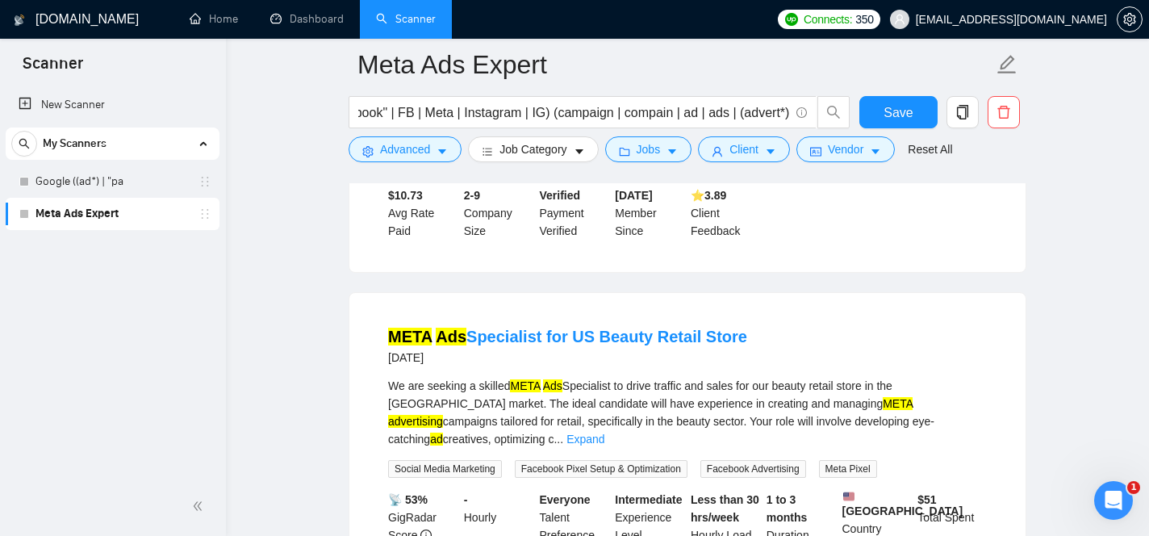
scroll to position [7130, 0]
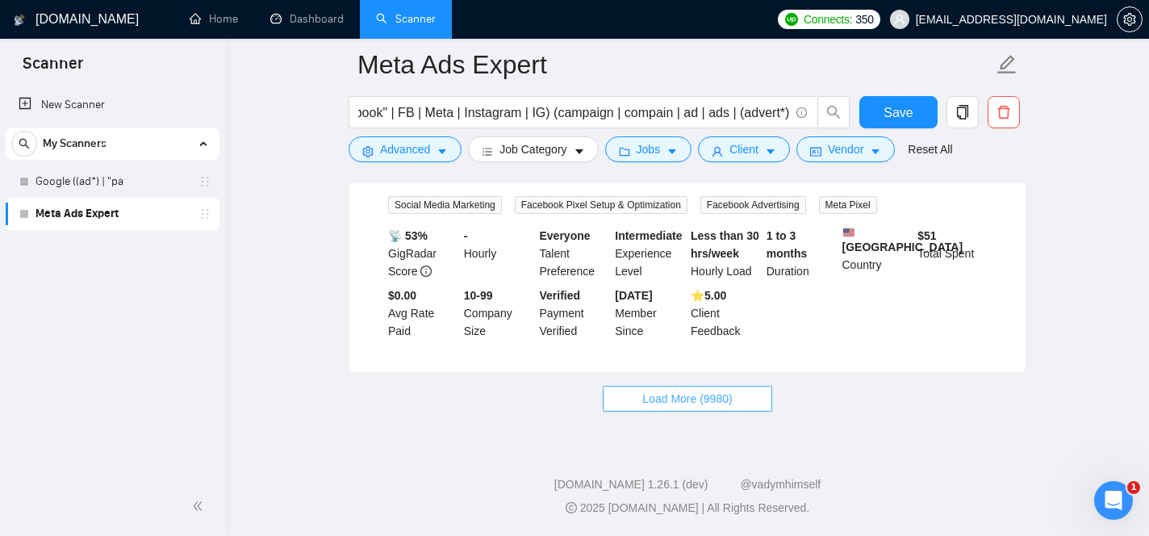
click at [708, 394] on span "Load More (9980)" at bounding box center [687, 399] width 90 height 18
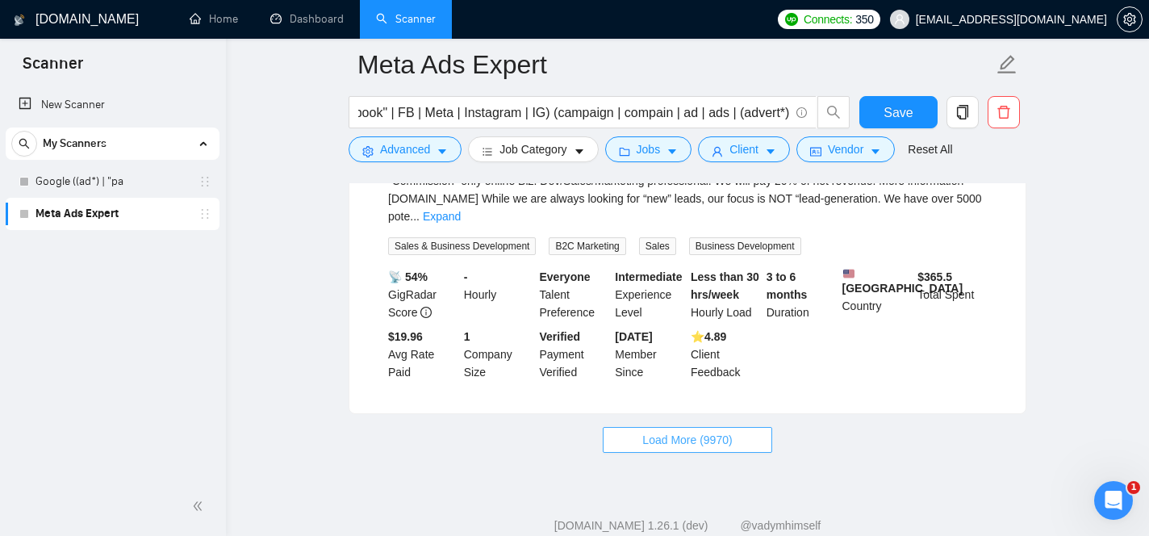
scroll to position [10579, 0]
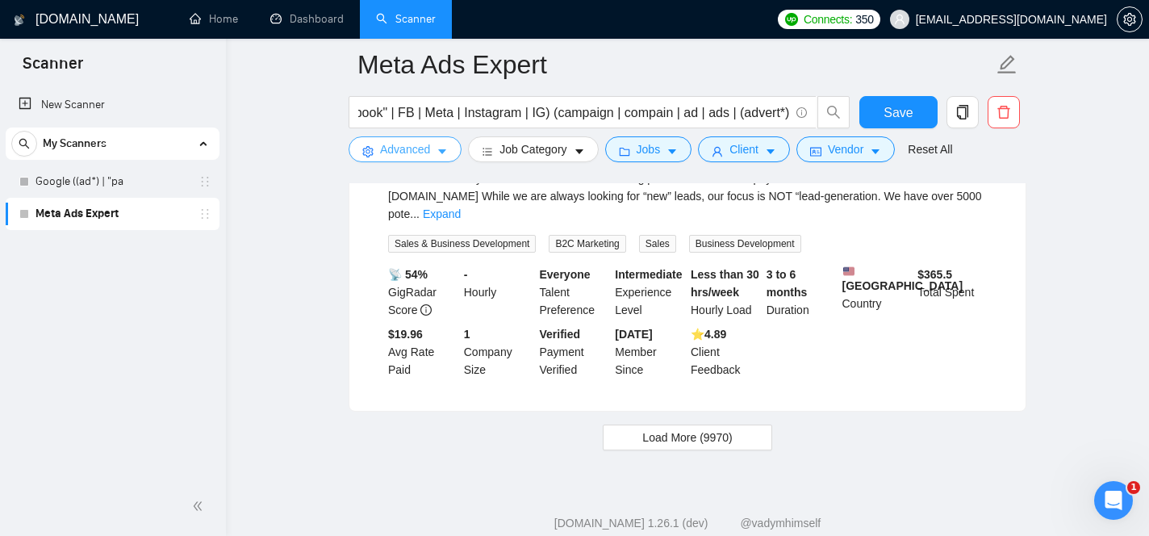
click at [399, 156] on span "Advanced" at bounding box center [405, 149] width 50 height 18
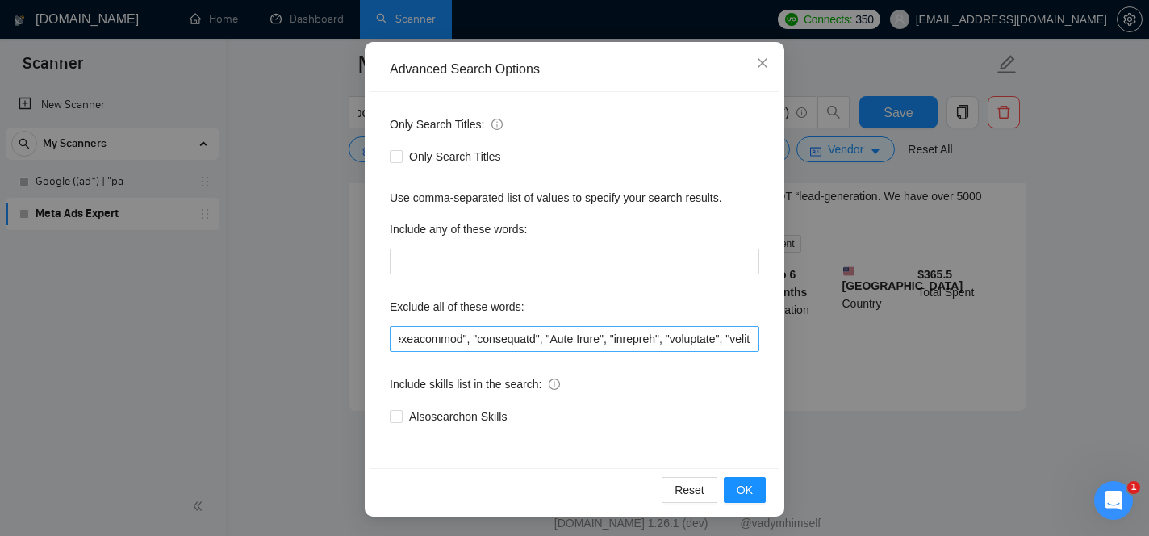
scroll to position [0, 7474]
click at [755, 339] on input "text" at bounding box center [574, 339] width 369 height 26
click at [747, 482] on span "OK" at bounding box center [744, 490] width 16 height 18
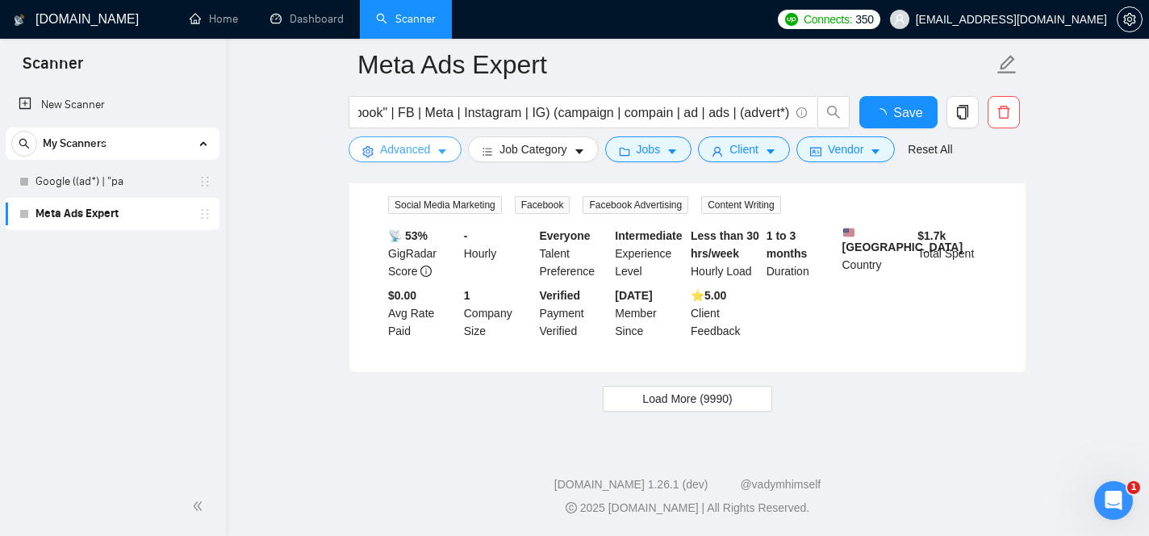
scroll to position [3557, 0]
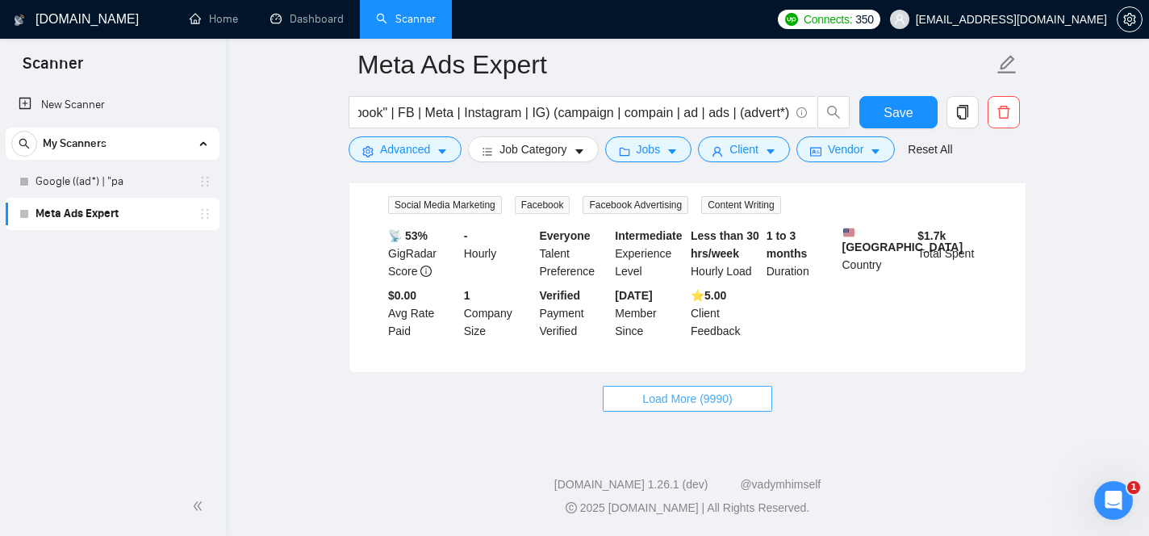
click at [692, 394] on span "Load More (9990)" at bounding box center [687, 399] width 90 height 18
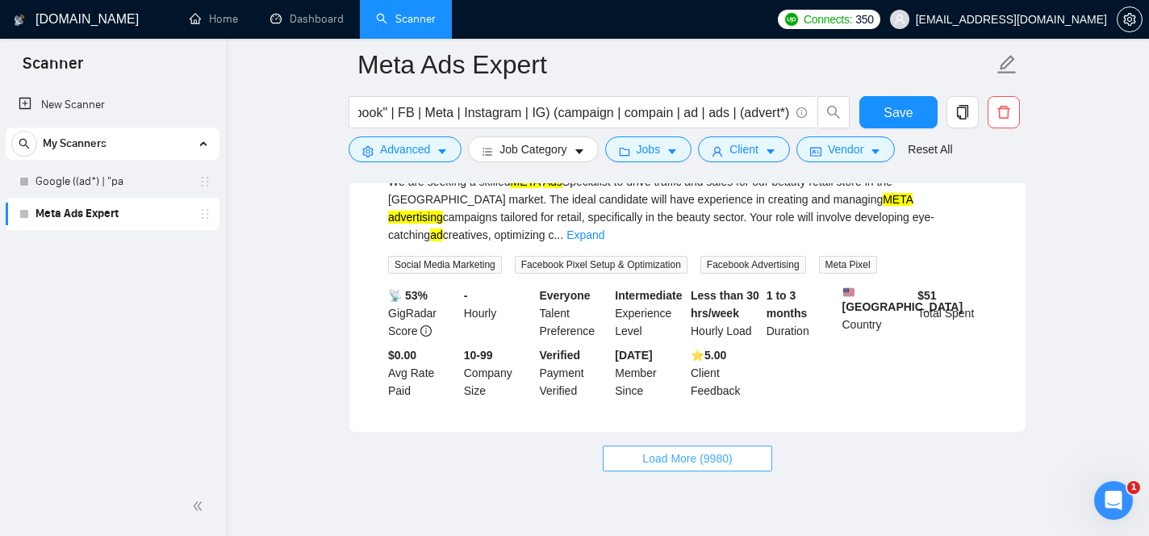
scroll to position [7130, 0]
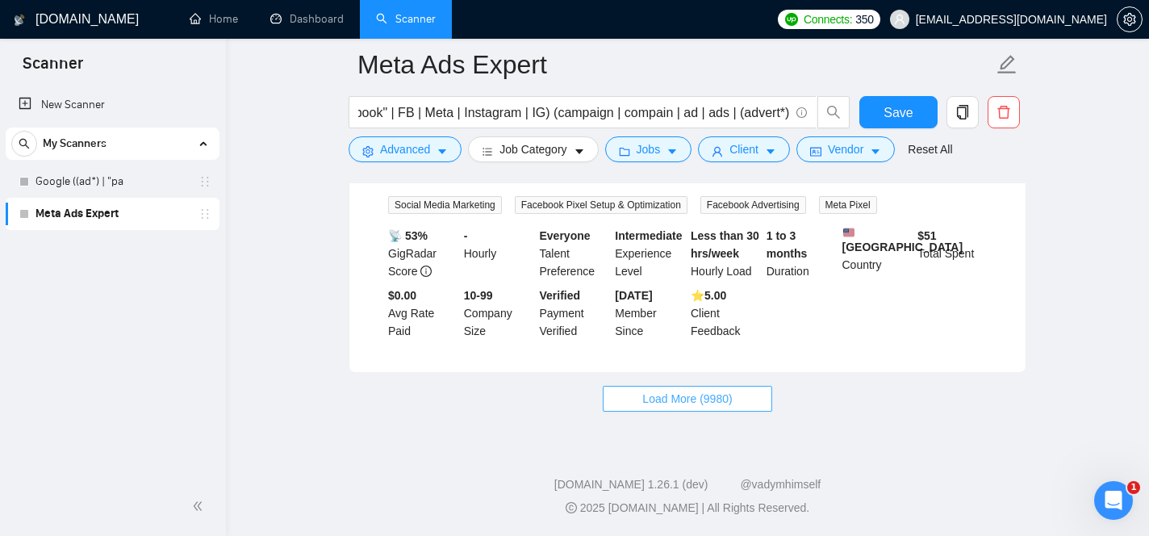
click at [698, 399] on span "Load More (9980)" at bounding box center [687, 399] width 90 height 18
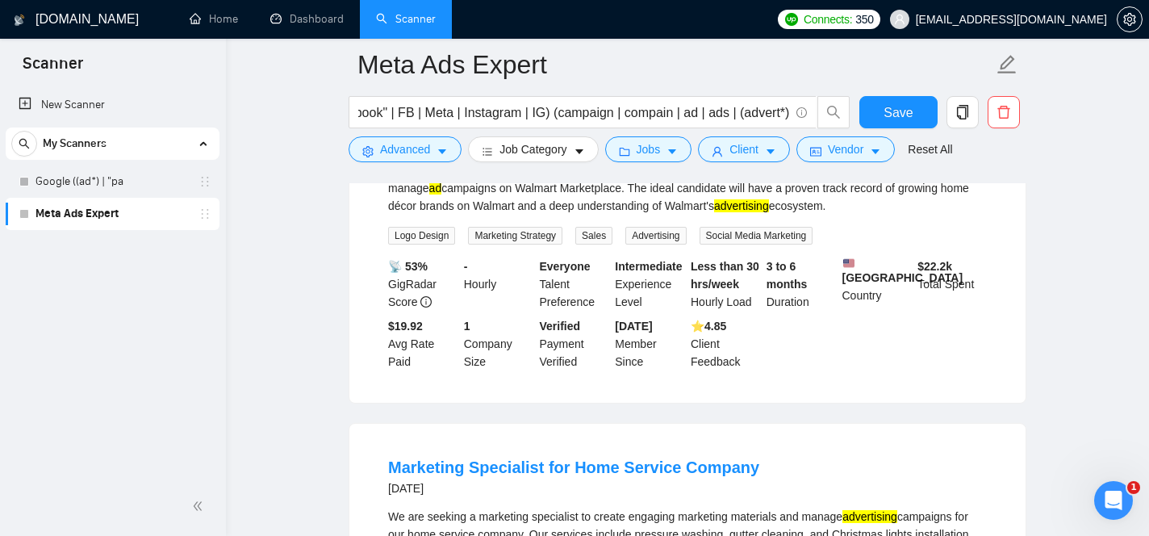
scroll to position [9187, 0]
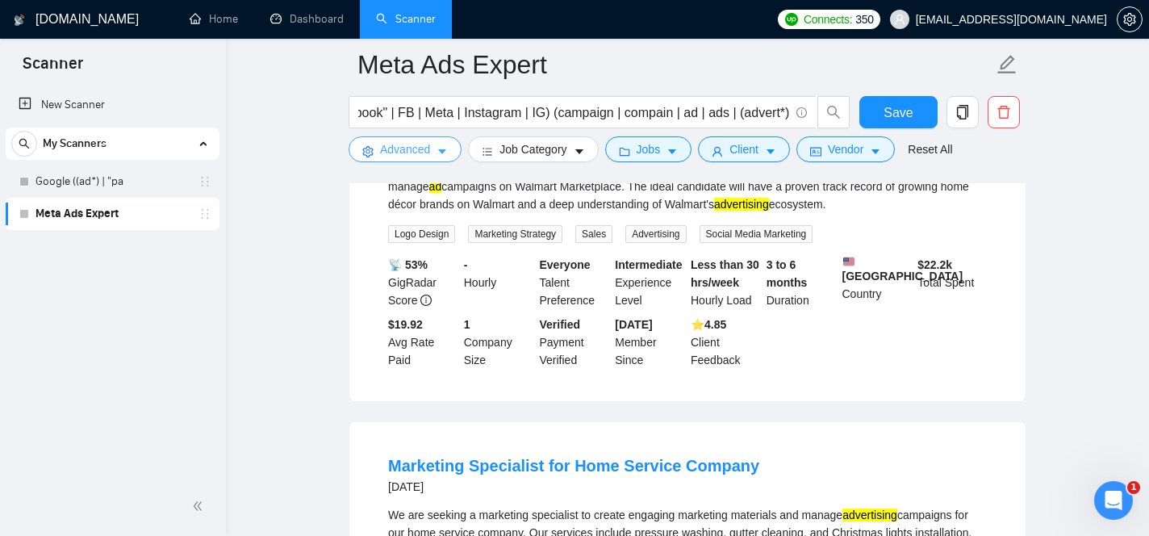
click at [398, 151] on span "Advanced" at bounding box center [405, 149] width 50 height 18
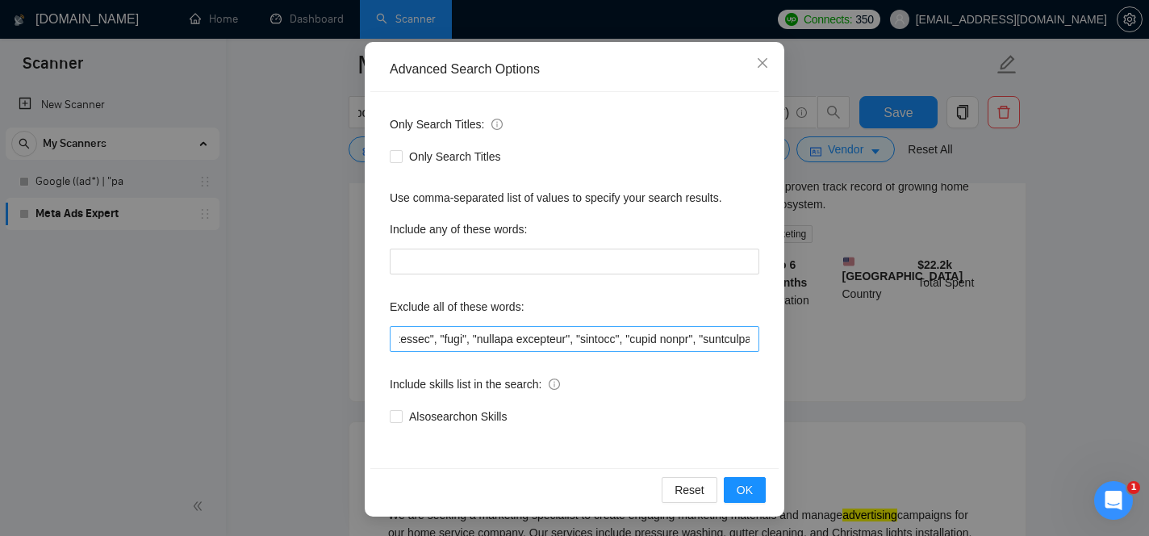
scroll to position [0, 7552]
click at [757, 343] on input "text" at bounding box center [574, 339] width 369 height 26
click at [743, 487] on span "OK" at bounding box center [744, 490] width 16 height 18
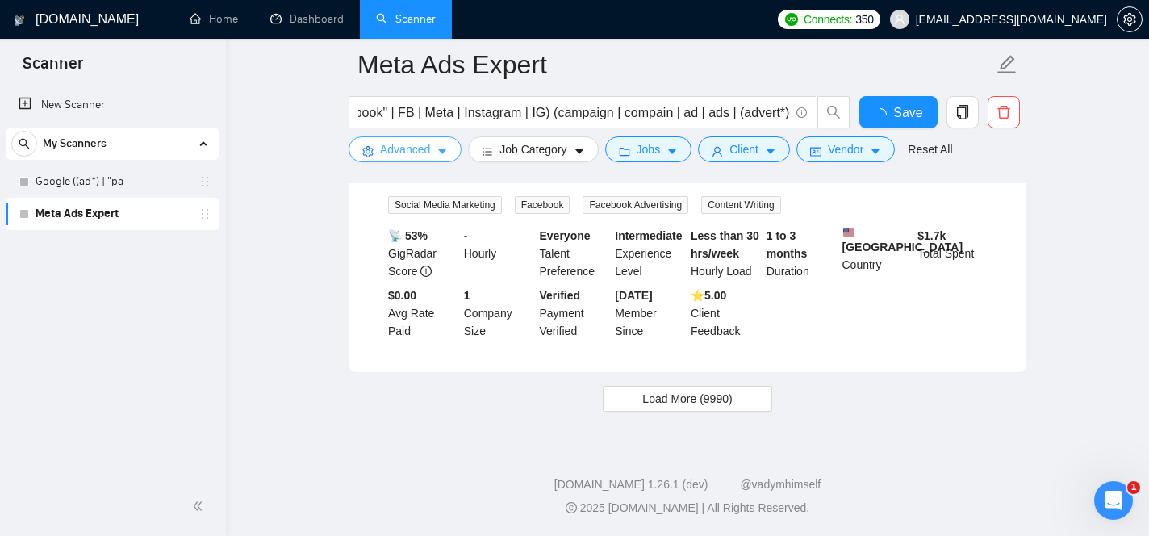
scroll to position [3557, 0]
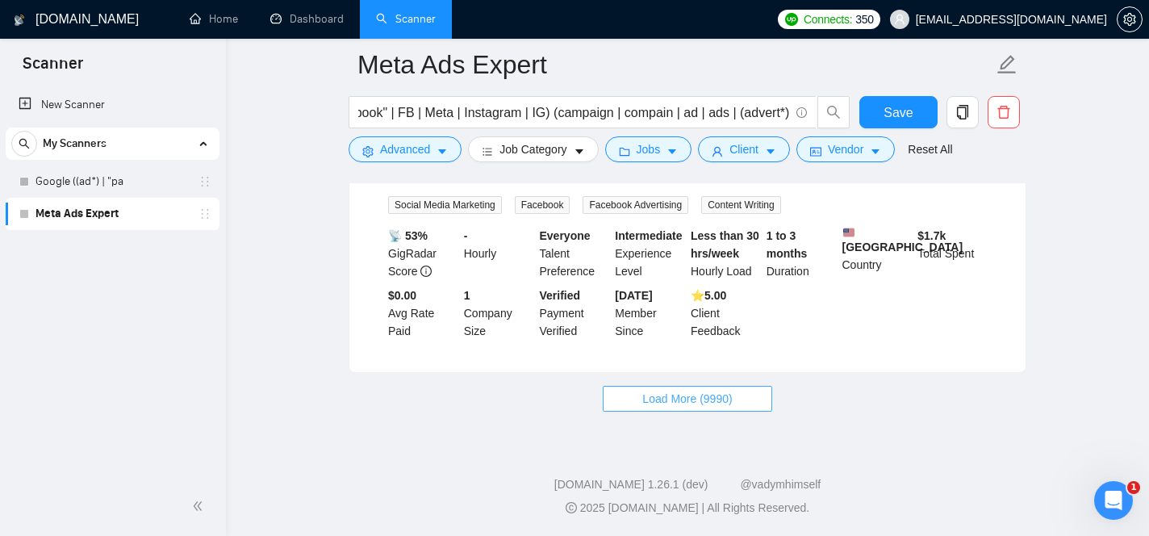
click at [708, 392] on span "Load More (9990)" at bounding box center [687, 399] width 90 height 18
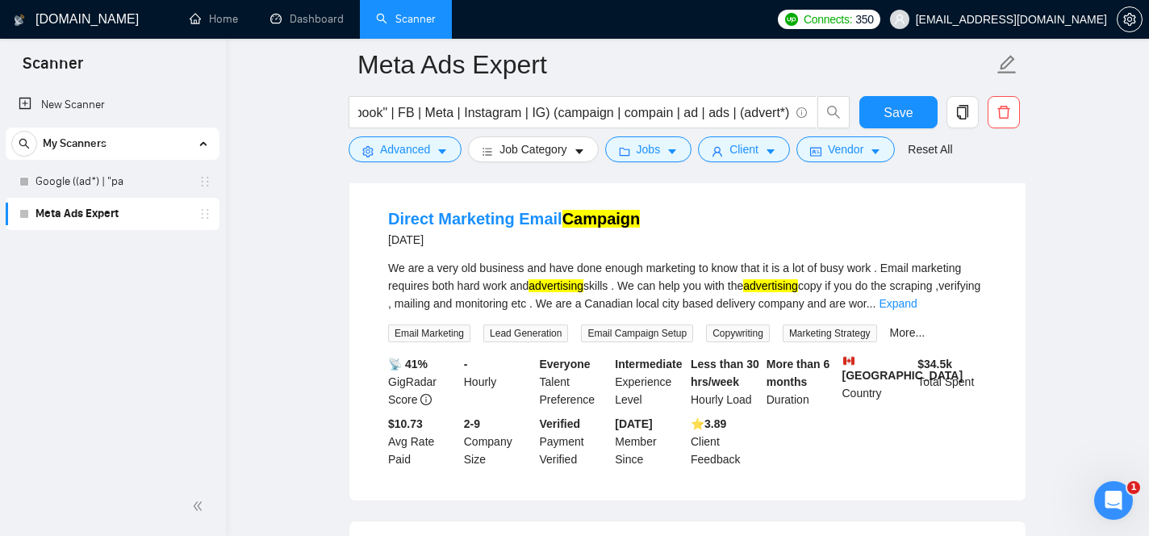
scroll to position [7130, 0]
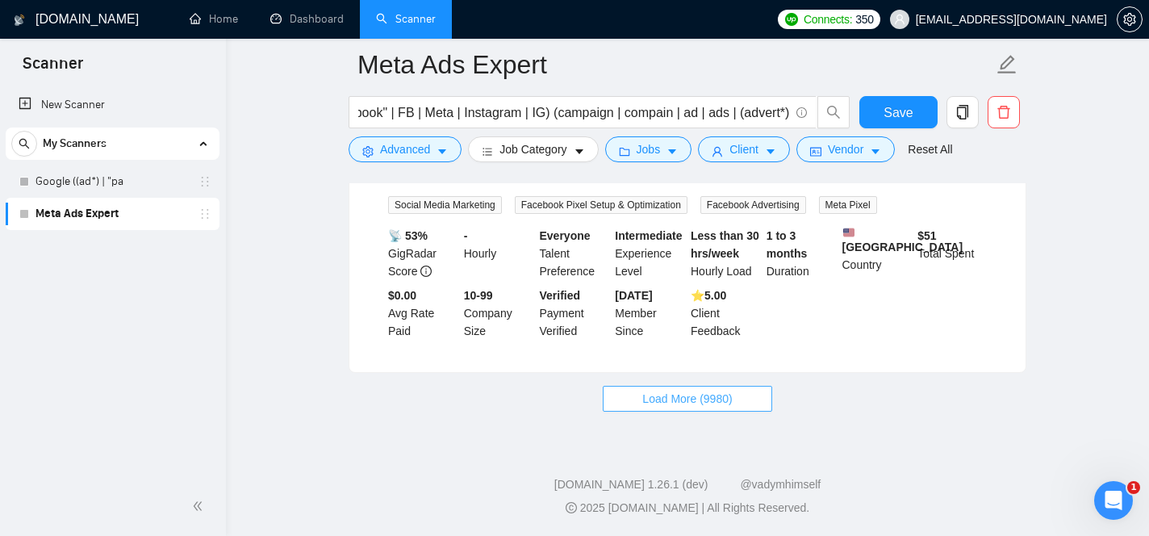
click at [706, 400] on span "Load More (9980)" at bounding box center [687, 399] width 90 height 18
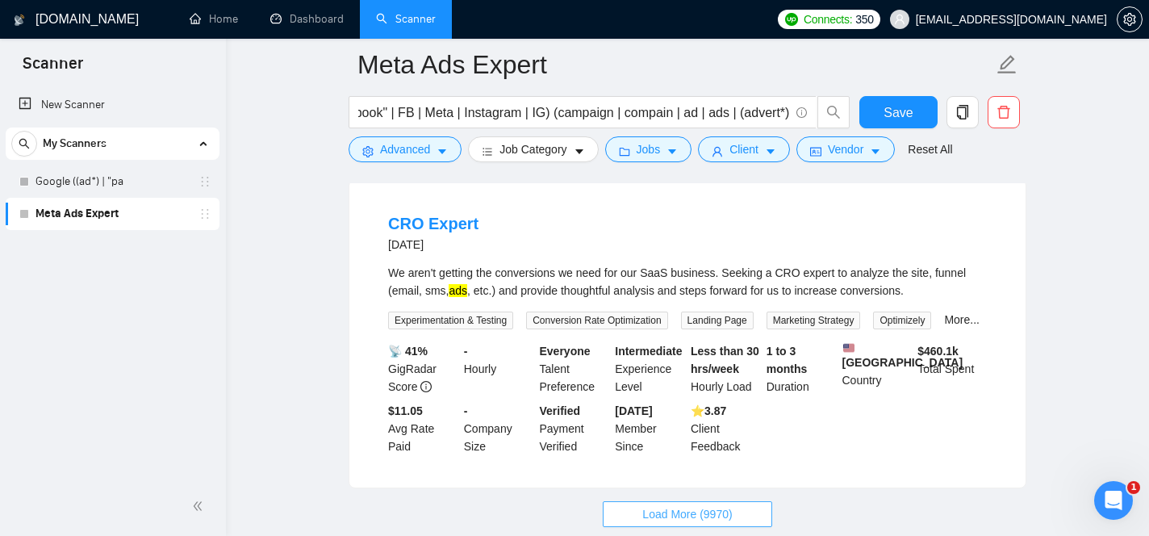
scroll to position [10479, 0]
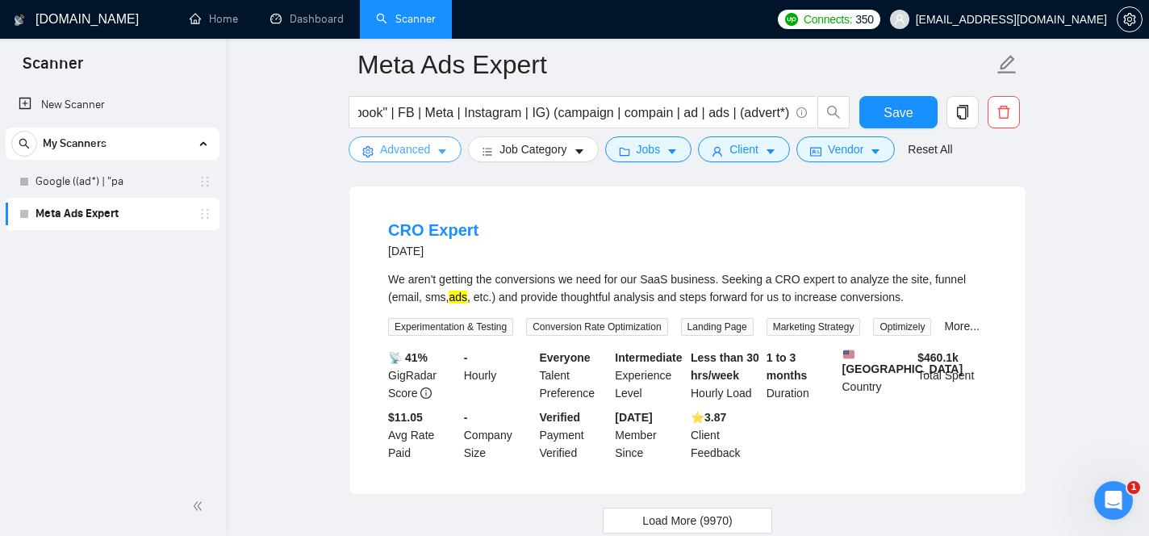
click at [433, 154] on button "Advanced" at bounding box center [404, 149] width 113 height 26
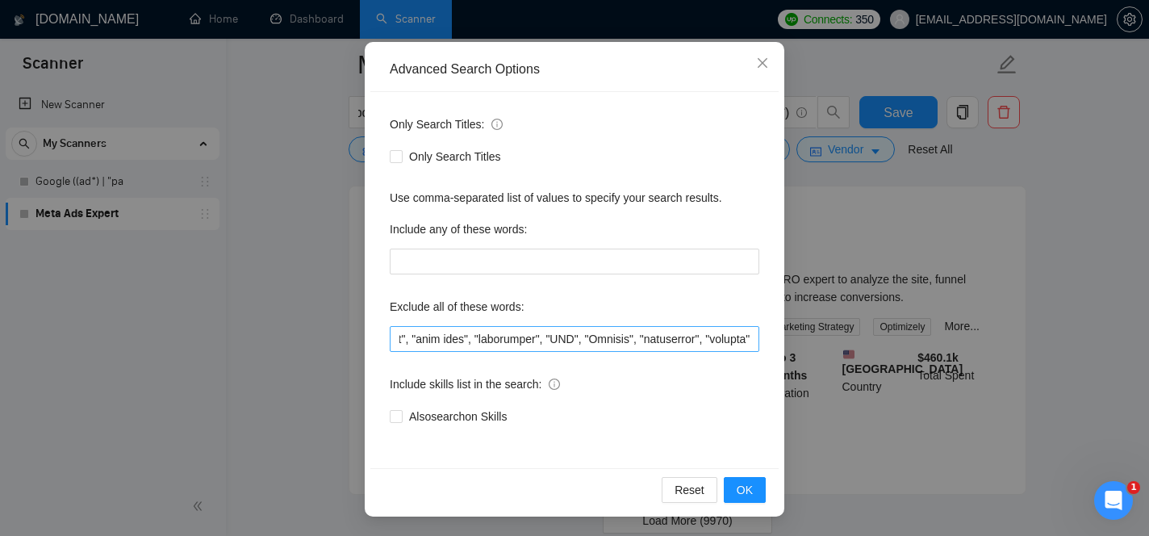
scroll to position [0, 7610]
click at [753, 340] on input "text" at bounding box center [574, 339] width 369 height 26
click at [752, 485] on span "OK" at bounding box center [744, 490] width 16 height 18
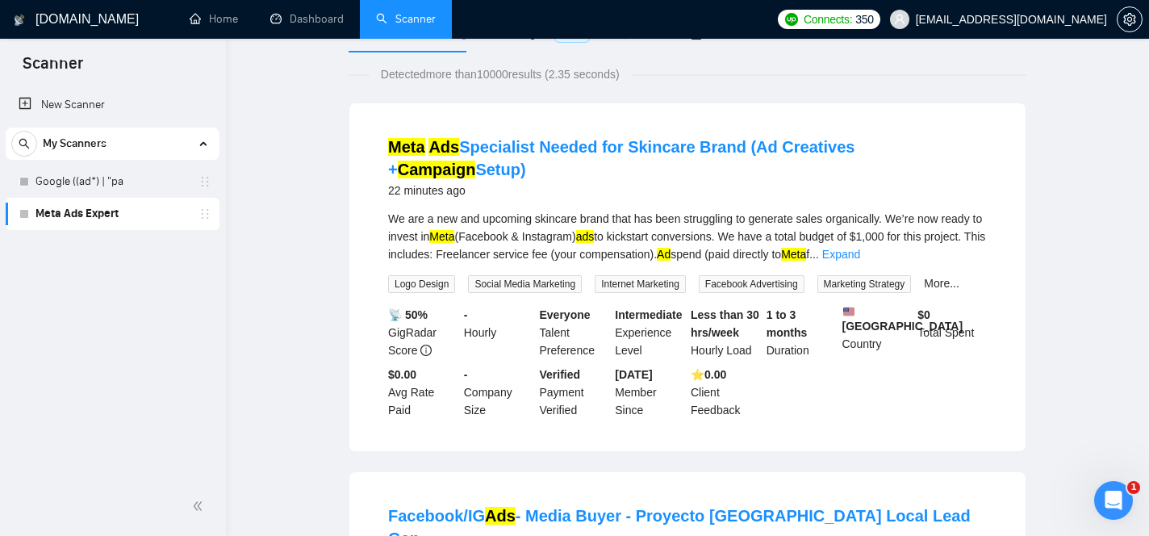
scroll to position [0, 0]
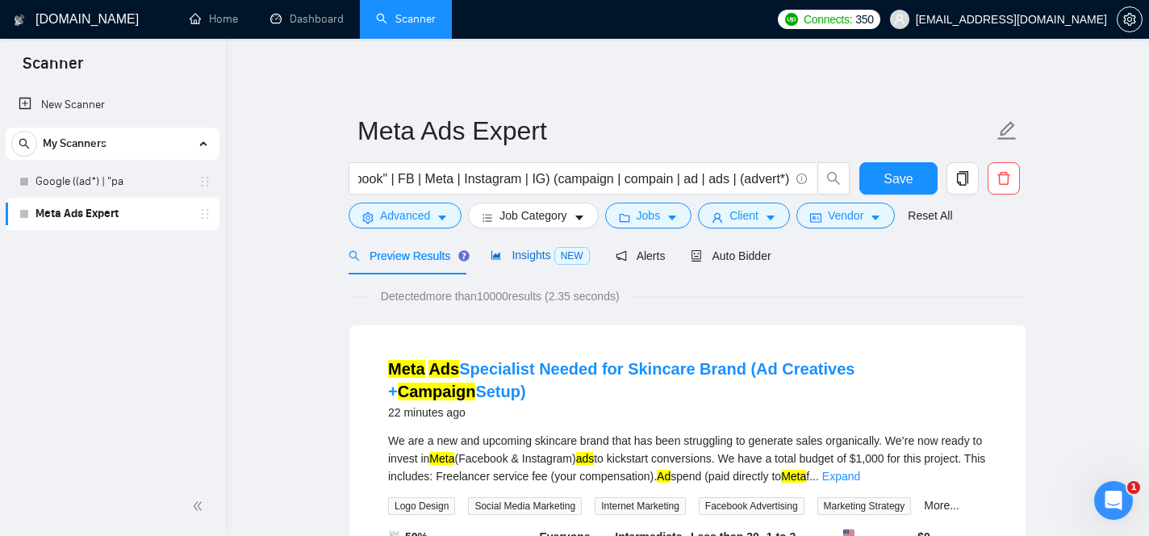
click at [507, 261] on span "Insights NEW" at bounding box center [539, 254] width 98 height 13
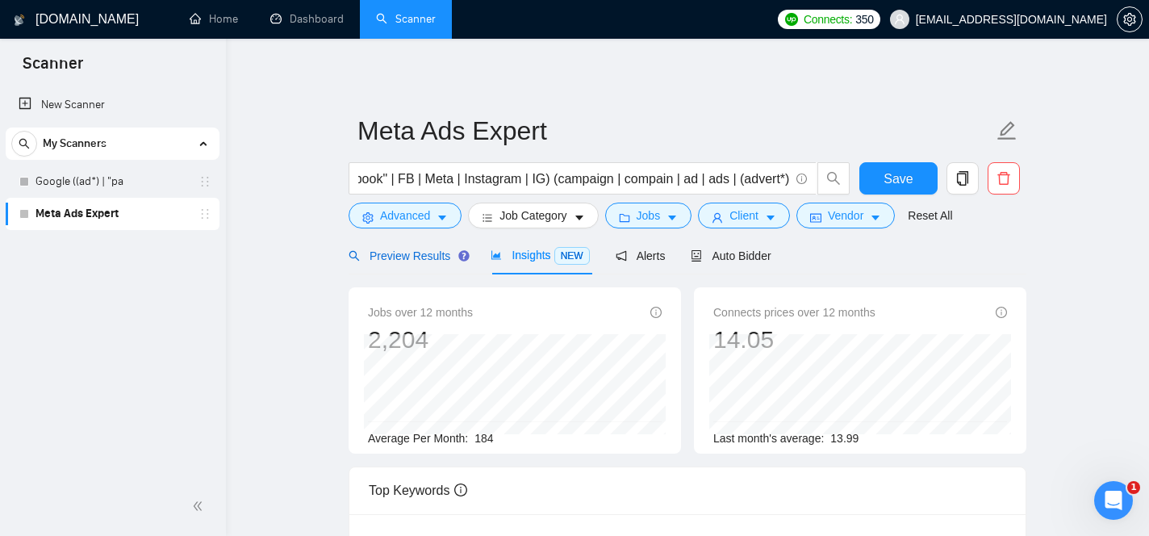
click at [430, 259] on span "Preview Results" at bounding box center [406, 255] width 116 height 13
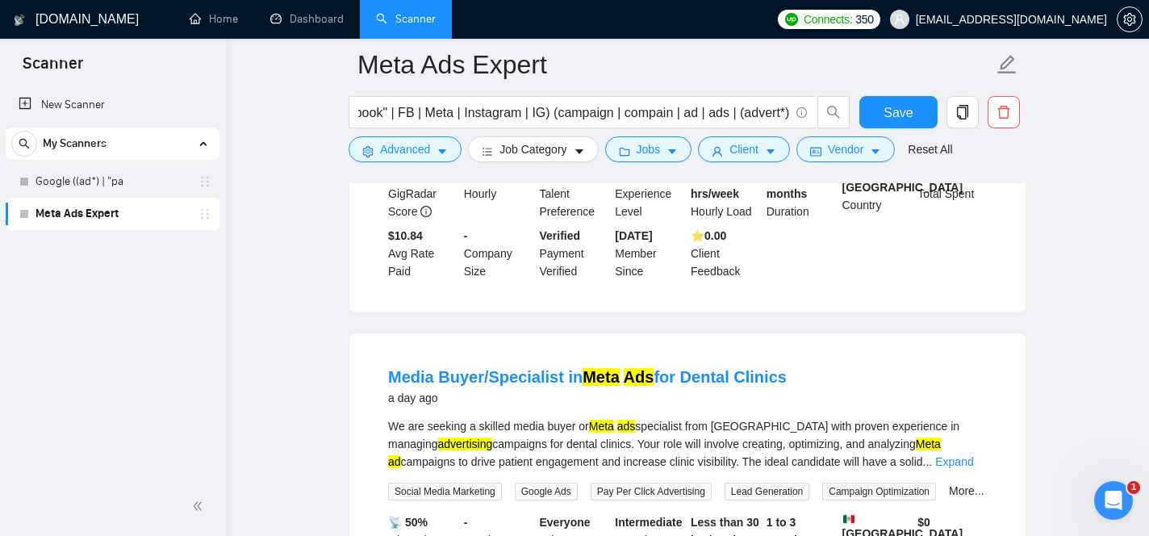
scroll to position [3557, 0]
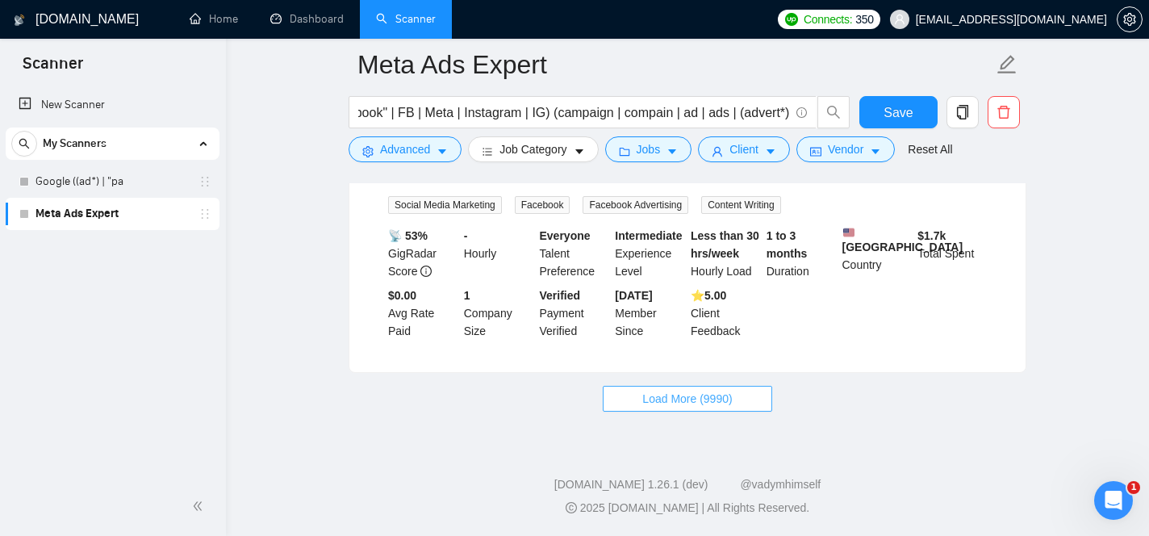
click at [648, 410] on button "Load More (9990)" at bounding box center [686, 399] width 169 height 26
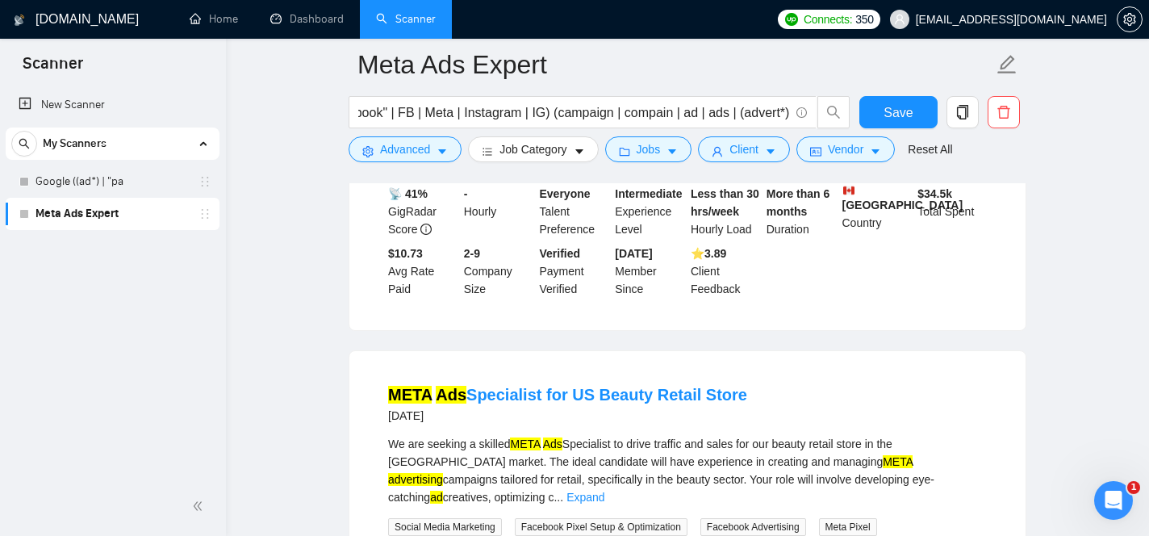
scroll to position [7130, 0]
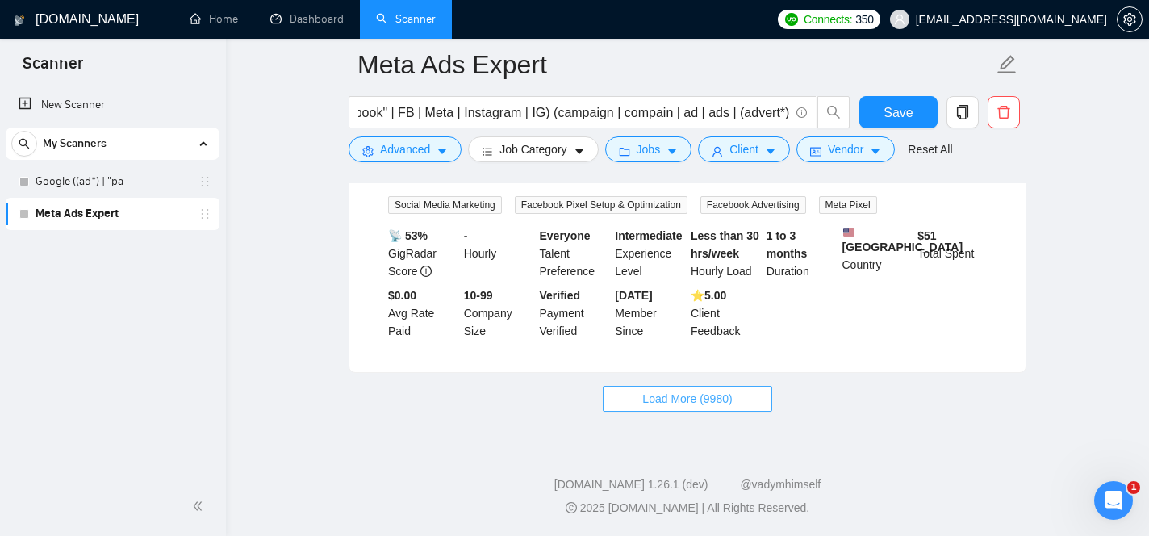
click at [662, 396] on span "Load More (9980)" at bounding box center [687, 399] width 90 height 18
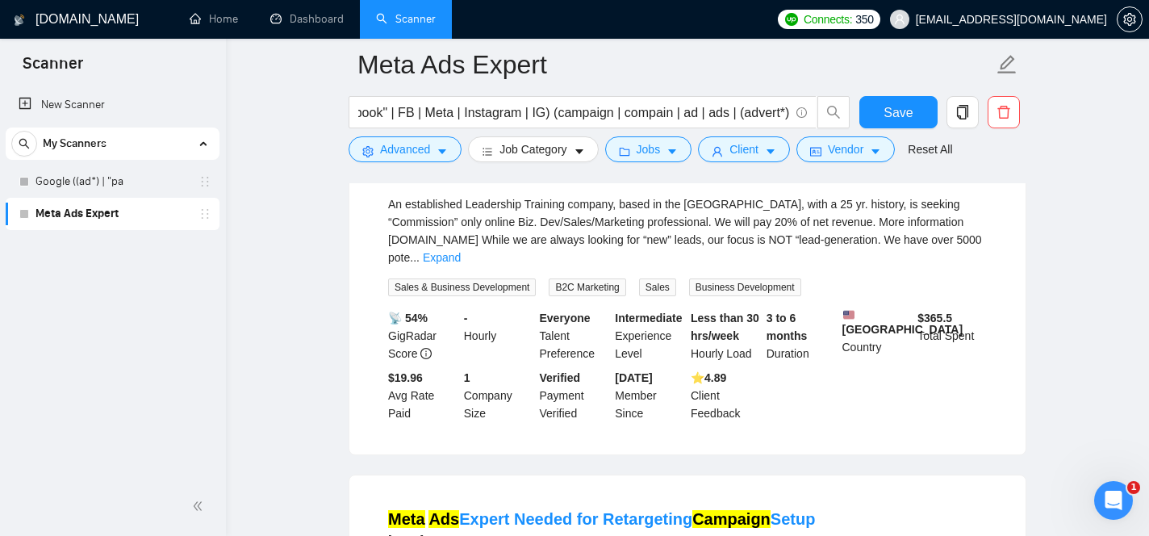
scroll to position [10193, 0]
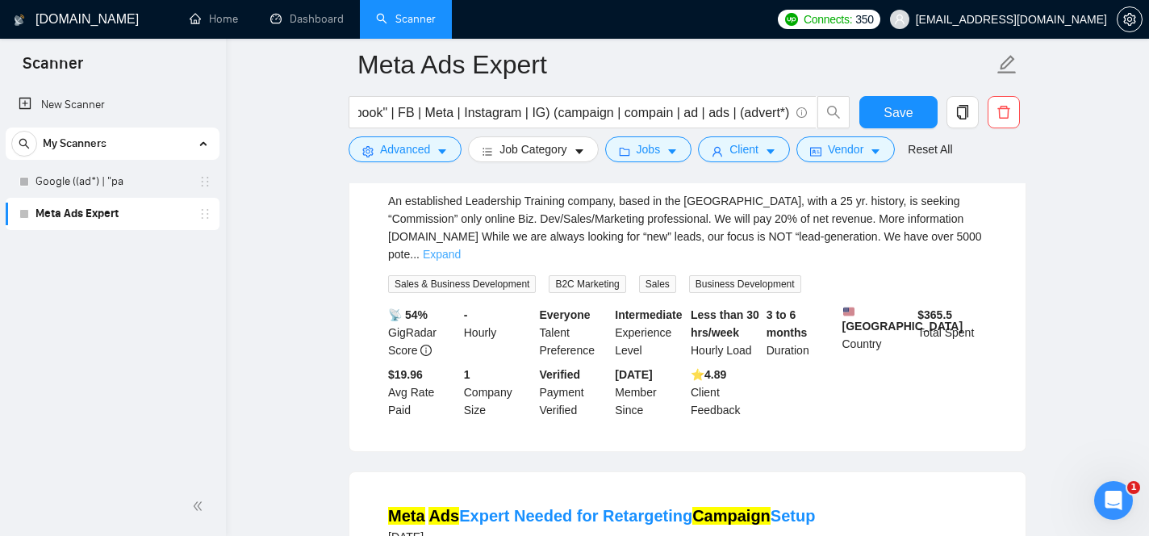
click at [461, 261] on link "Expand" at bounding box center [442, 254] width 38 height 13
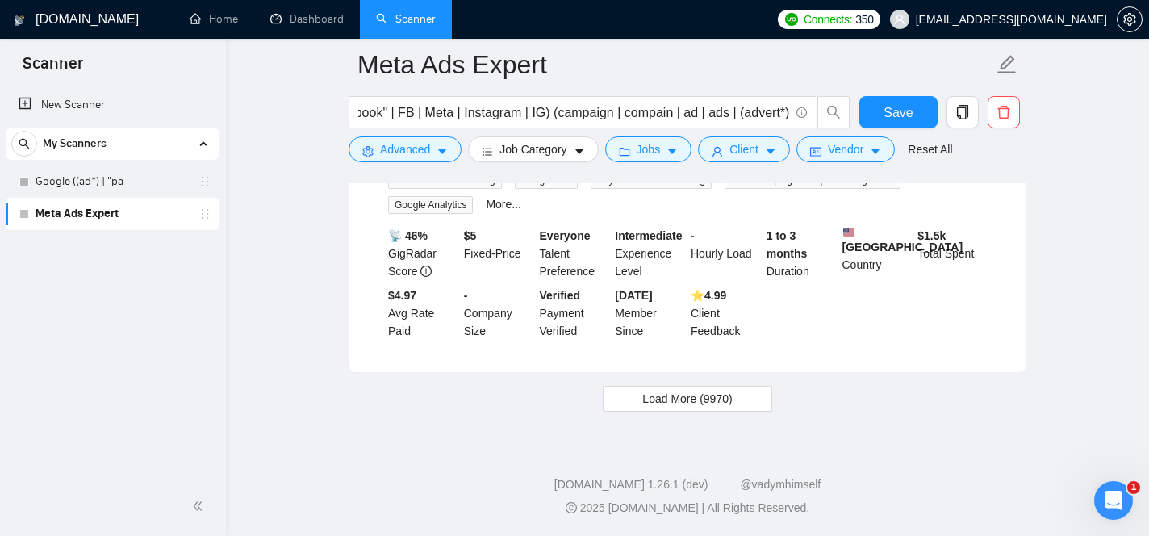
scroll to position [10814, 0]
click at [704, 397] on span "Load More (9970)" at bounding box center [687, 399] width 90 height 18
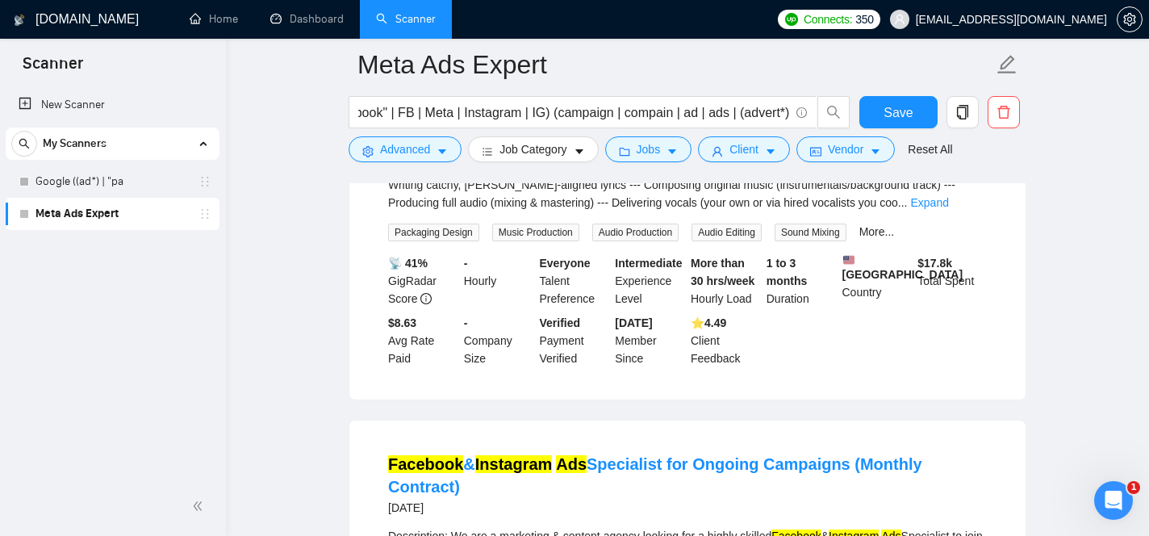
scroll to position [11674, 0]
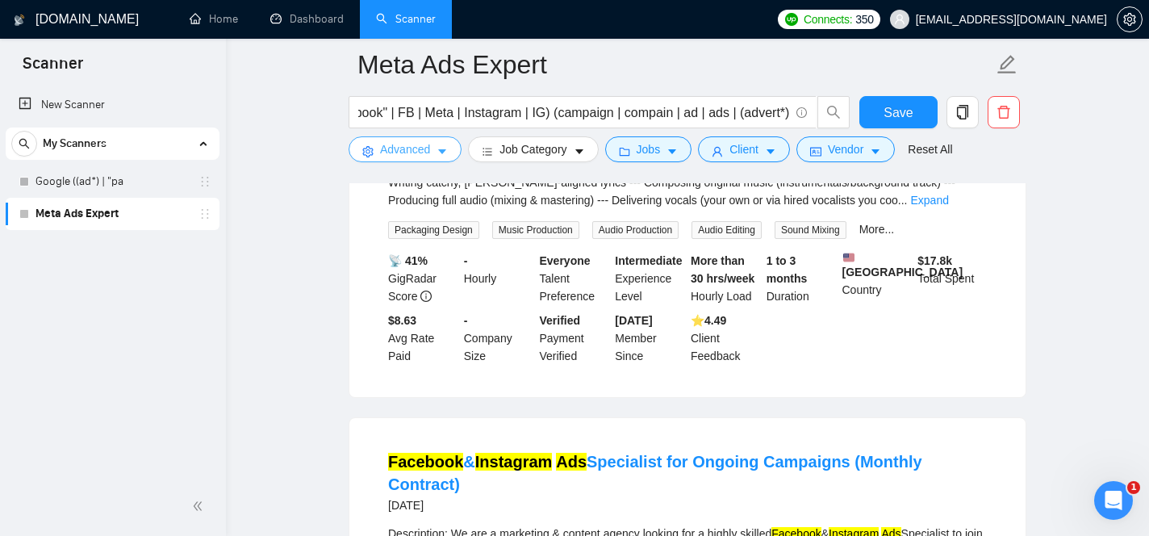
click at [419, 156] on span "Advanced" at bounding box center [405, 149] width 50 height 18
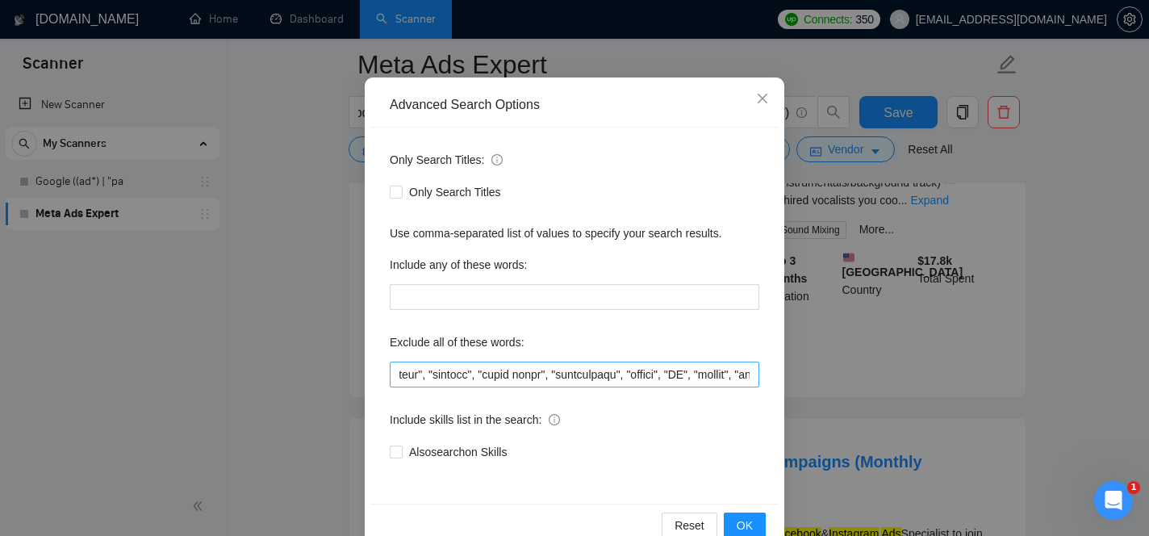
scroll to position [0, 7642]
click at [754, 373] on input "text" at bounding box center [574, 374] width 369 height 26
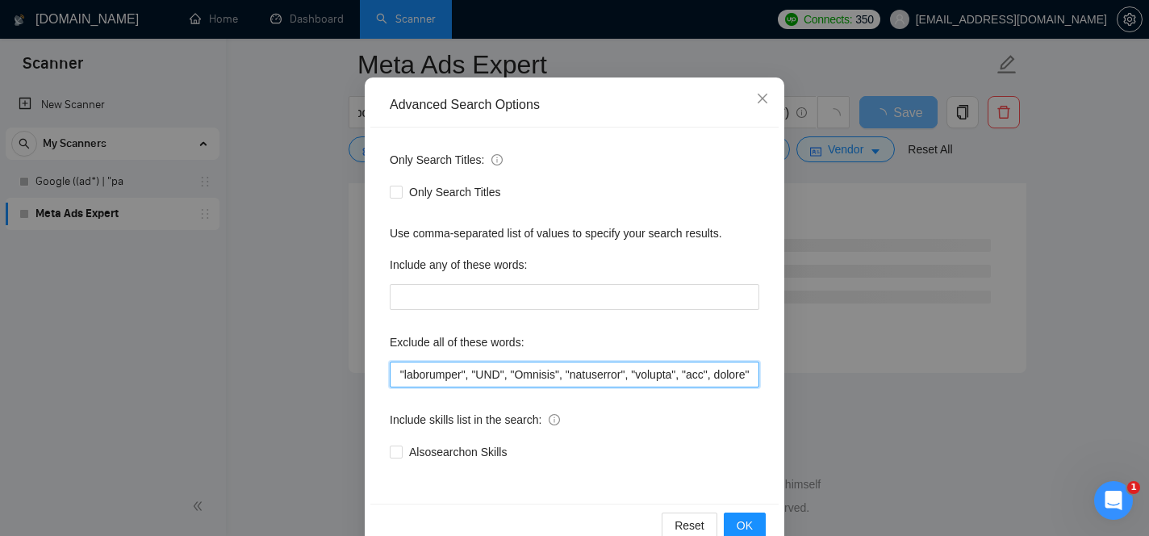
scroll to position [8785, 0]
click at [732, 378] on input "text" at bounding box center [574, 374] width 369 height 26
click at [725, 379] on input "text" at bounding box center [574, 374] width 369 height 26
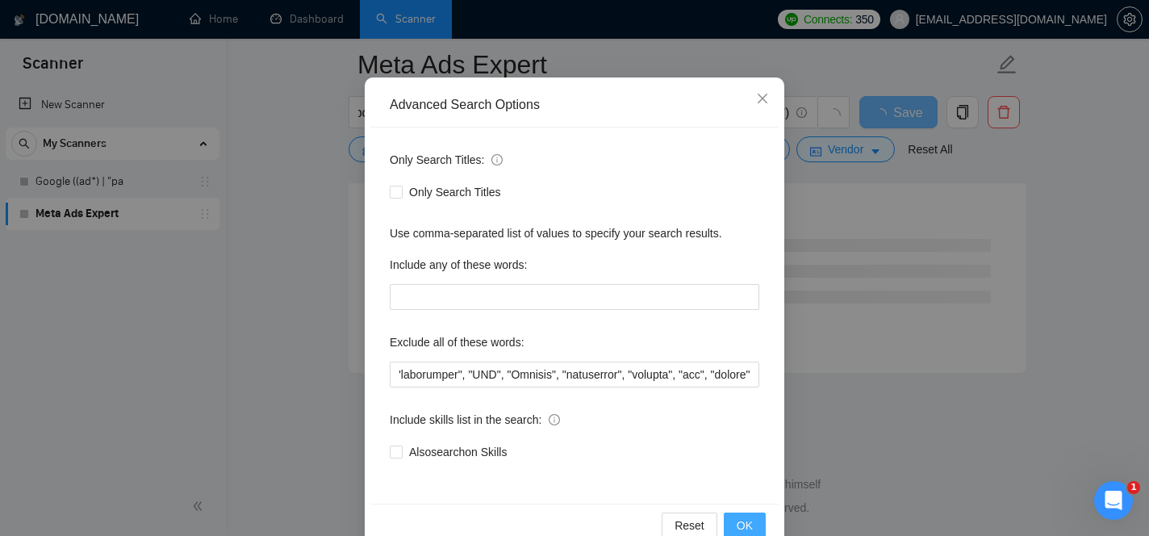
click at [754, 517] on button "OK" at bounding box center [744, 525] width 42 height 26
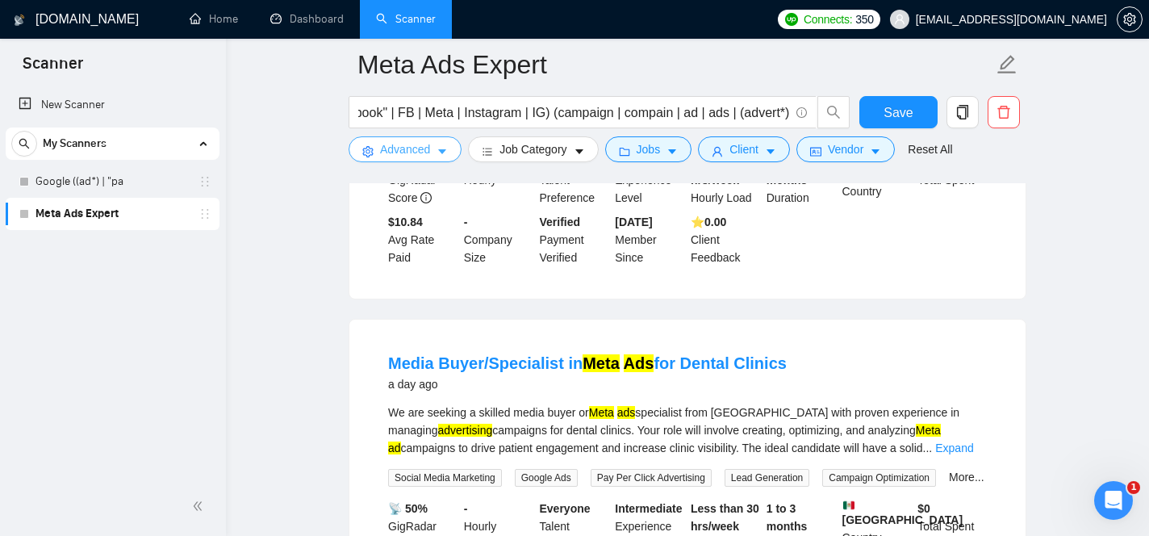
scroll to position [3557, 0]
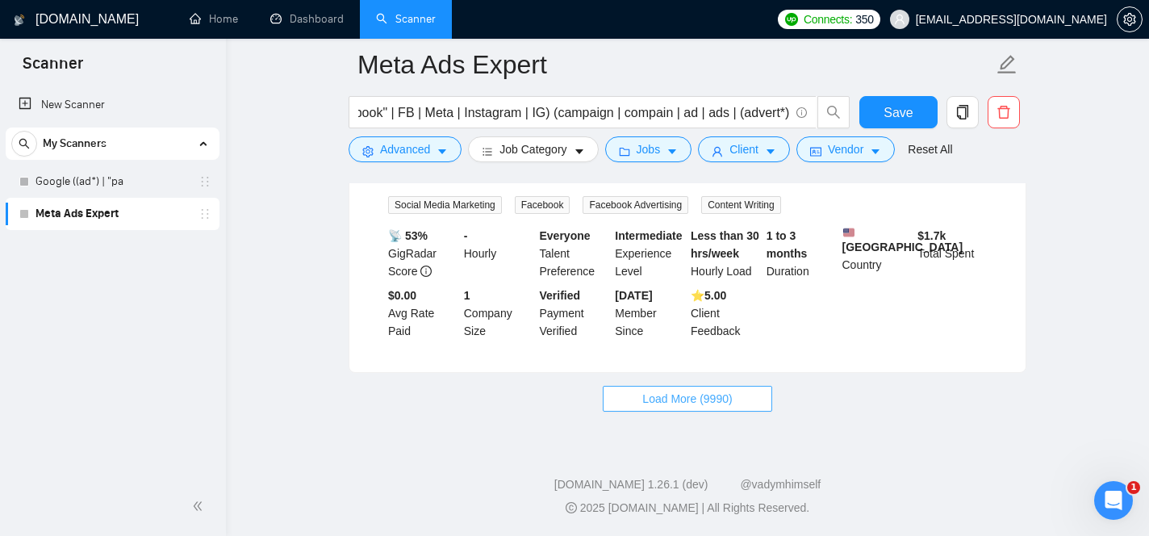
click at [727, 397] on span "Load More (9990)" at bounding box center [687, 399] width 90 height 18
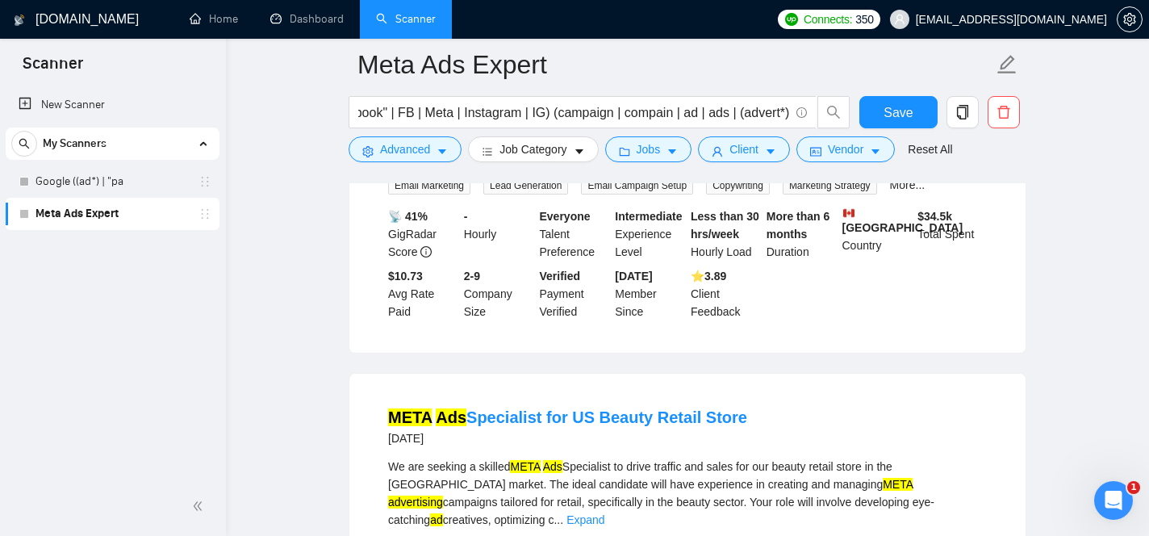
scroll to position [7130, 0]
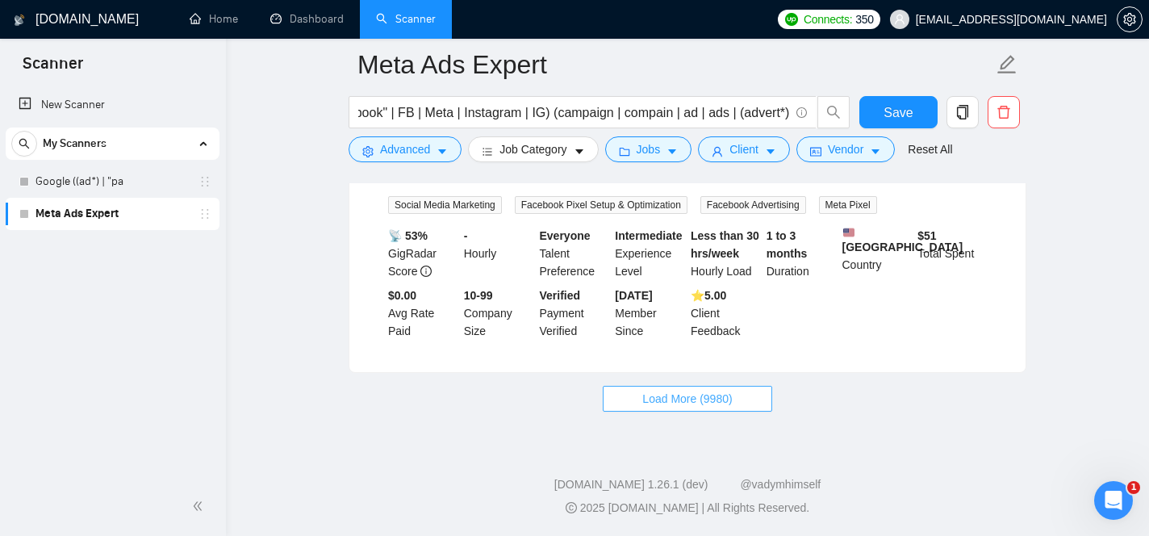
click at [706, 403] on span "Load More (9980)" at bounding box center [687, 399] width 90 height 18
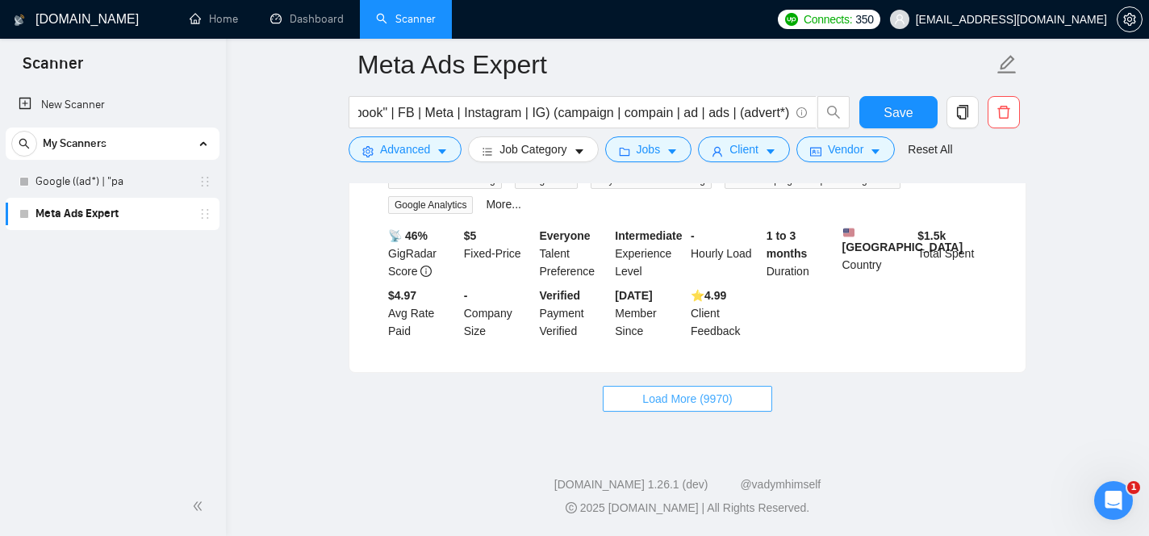
scroll to position [10796, 0]
click at [711, 402] on span "Load More (9970)" at bounding box center [687, 399] width 90 height 18
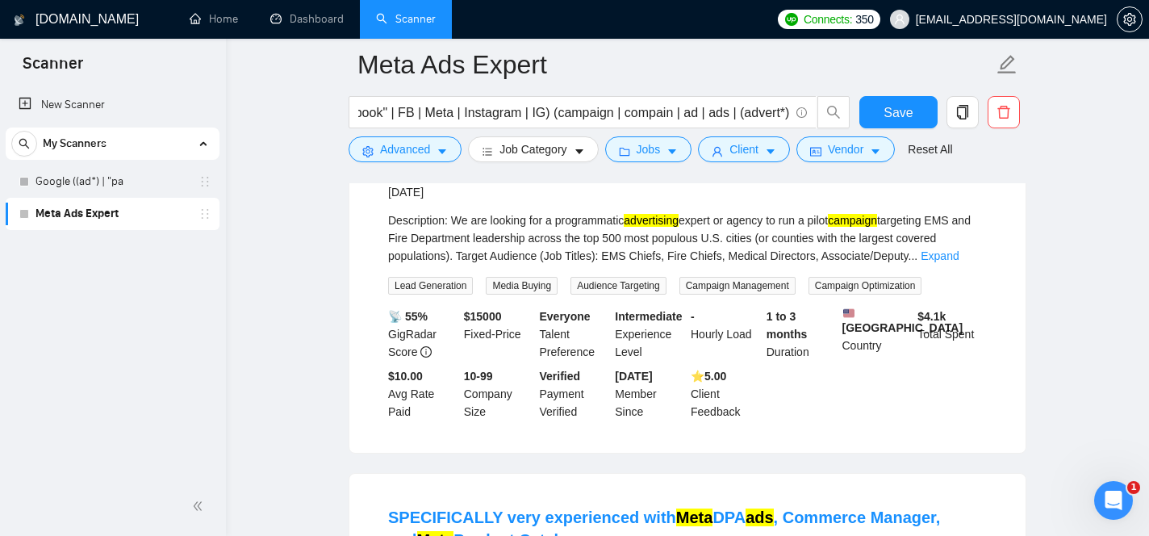
scroll to position [13055, 0]
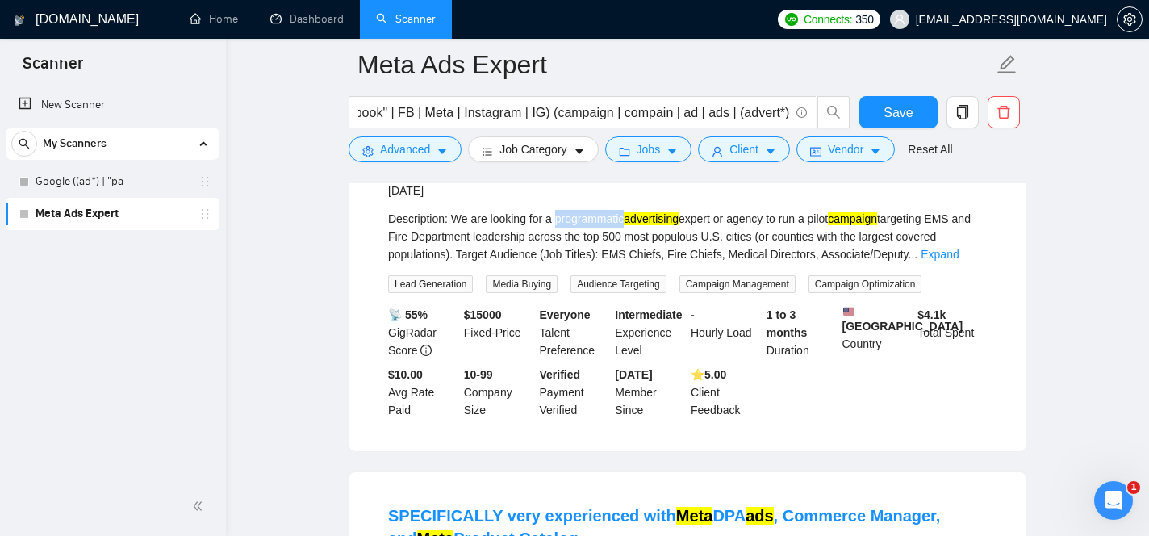
drag, startPoint x: 561, startPoint y: 353, endPoint x: 632, endPoint y: 354, distance: 71.0
click at [632, 263] on div "Description: We are looking for a programmatic advertising expert or agency to …" at bounding box center [687, 236] width 598 height 53
copy div "programmatic"
click at [448, 148] on icon "caret-down" at bounding box center [441, 151] width 11 height 11
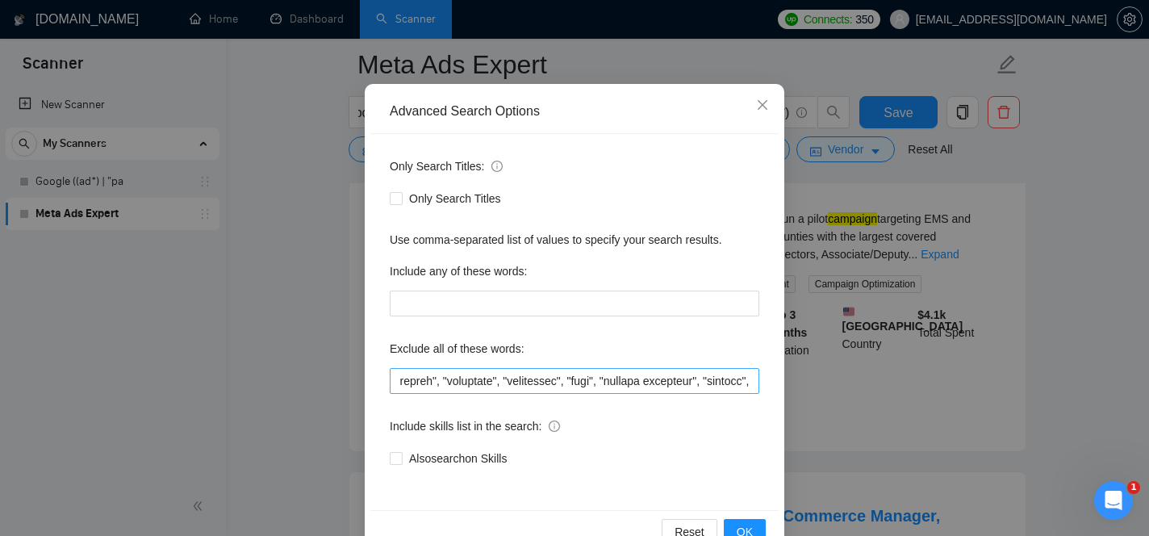
scroll to position [0, 7688]
click at [752, 380] on input "text" at bounding box center [574, 381] width 369 height 26
paste input "programmatic"
click at [753, 520] on button "OK" at bounding box center [744, 532] width 42 height 26
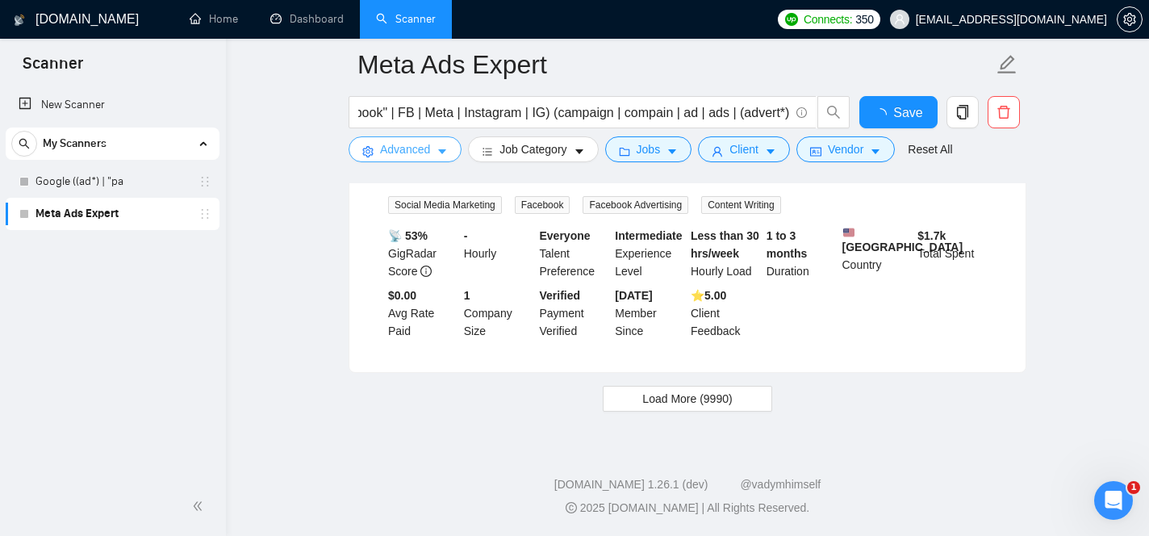
scroll to position [3557, 0]
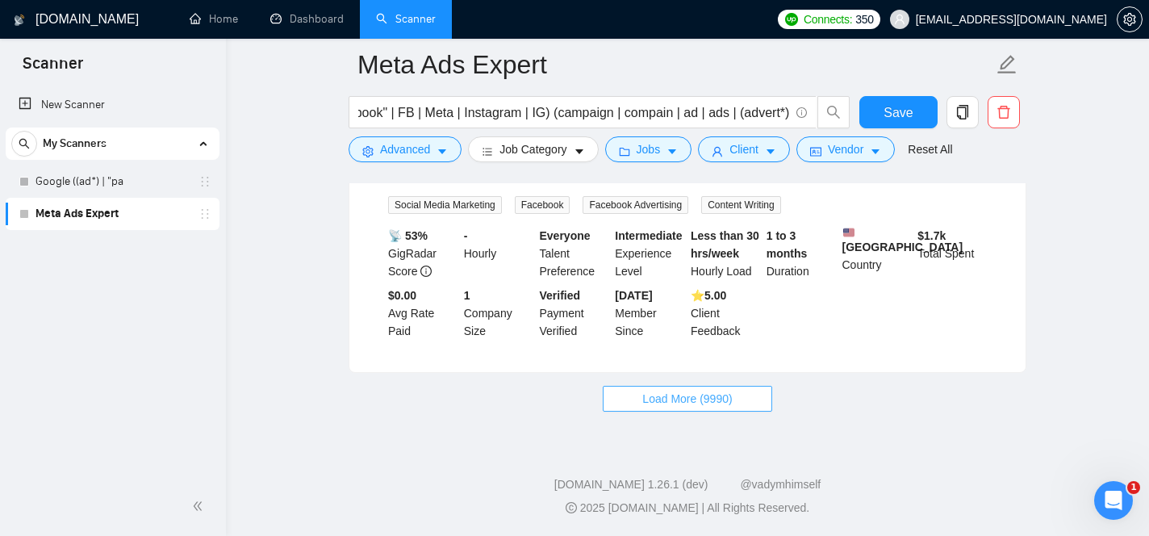
click at [695, 399] on span "Load More (9990)" at bounding box center [687, 399] width 90 height 18
click at [695, 392] on span "Load More (9980)" at bounding box center [687, 399] width 90 height 18
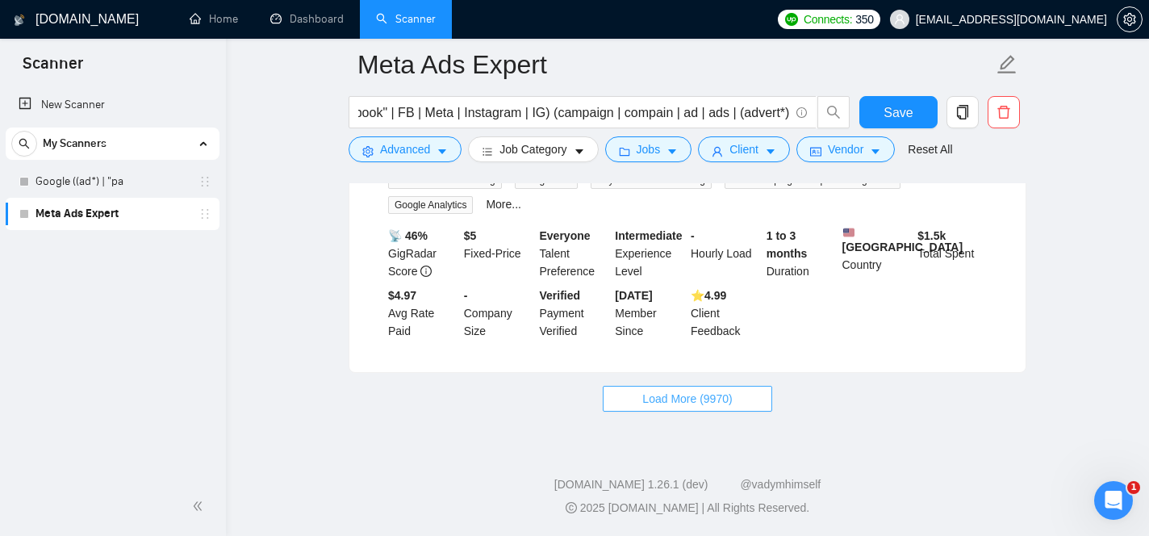
scroll to position [10796, 0]
click at [714, 390] on span "Load More (9970)" at bounding box center [687, 399] width 90 height 18
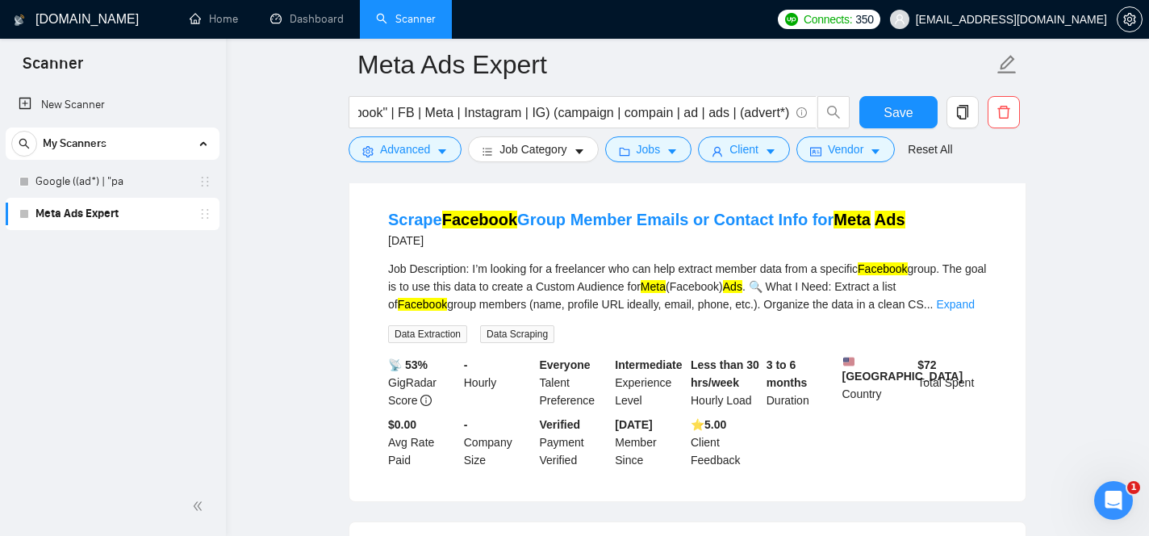
scroll to position [12642, 0]
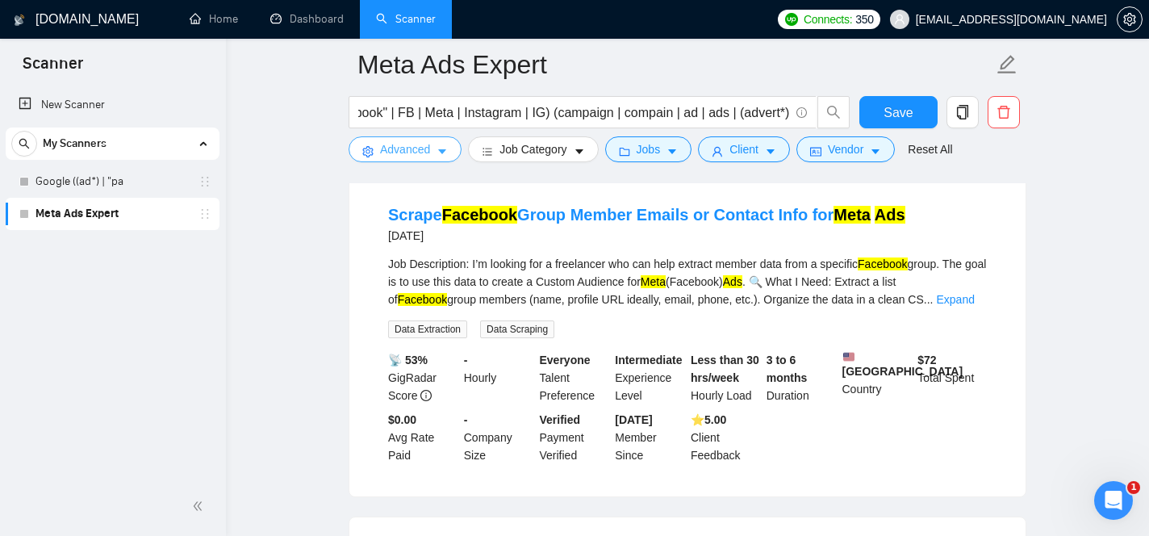
click at [399, 155] on span "Advanced" at bounding box center [405, 149] width 50 height 18
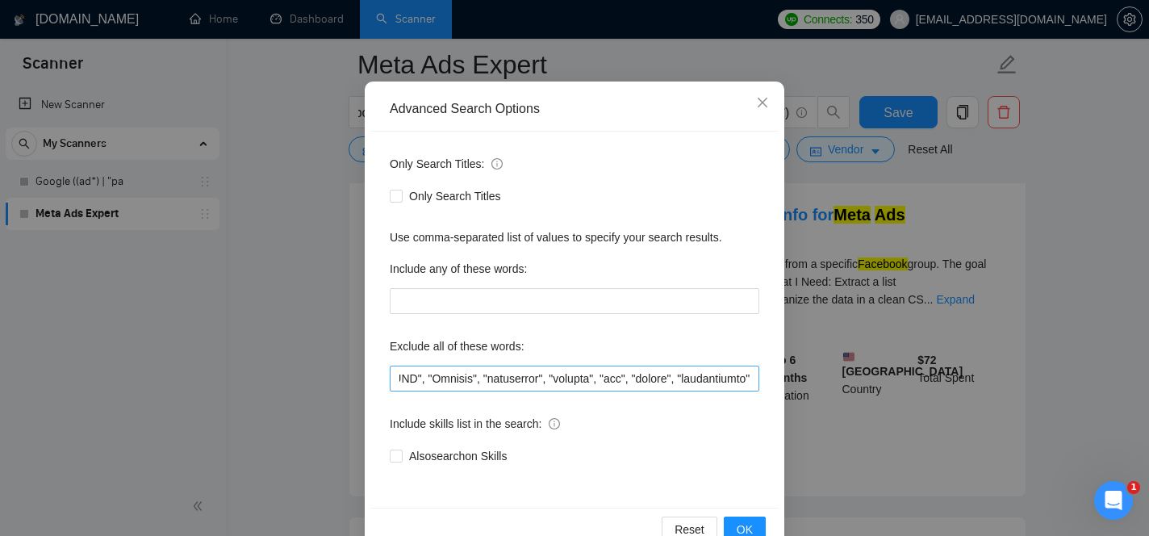
scroll to position [0, 7776]
click at [751, 383] on input "text" at bounding box center [574, 378] width 369 height 26
click at [741, 518] on button "OK" at bounding box center [744, 529] width 42 height 26
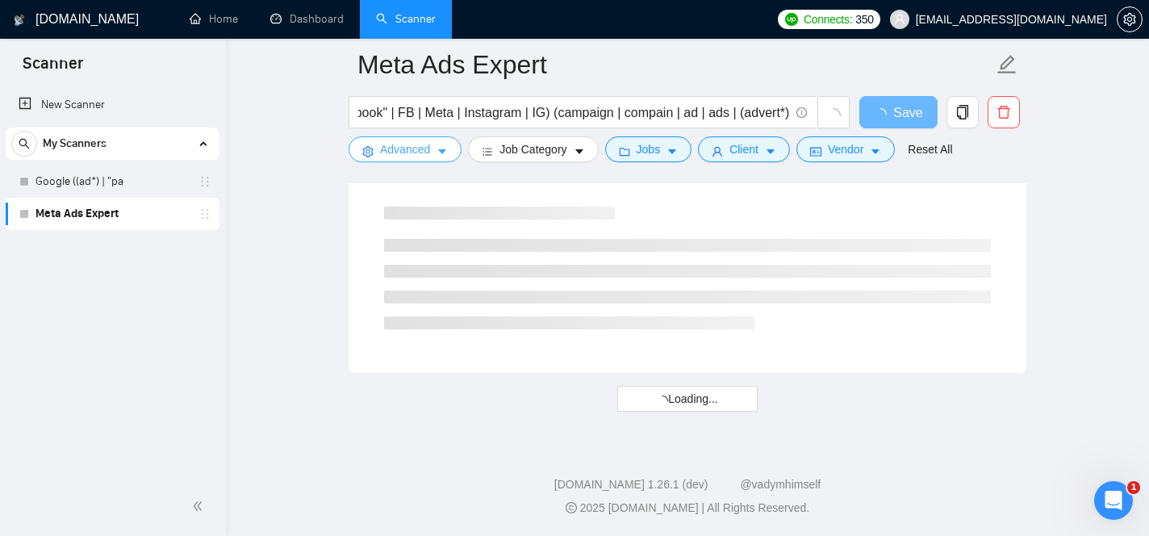
scroll to position [3557, 0]
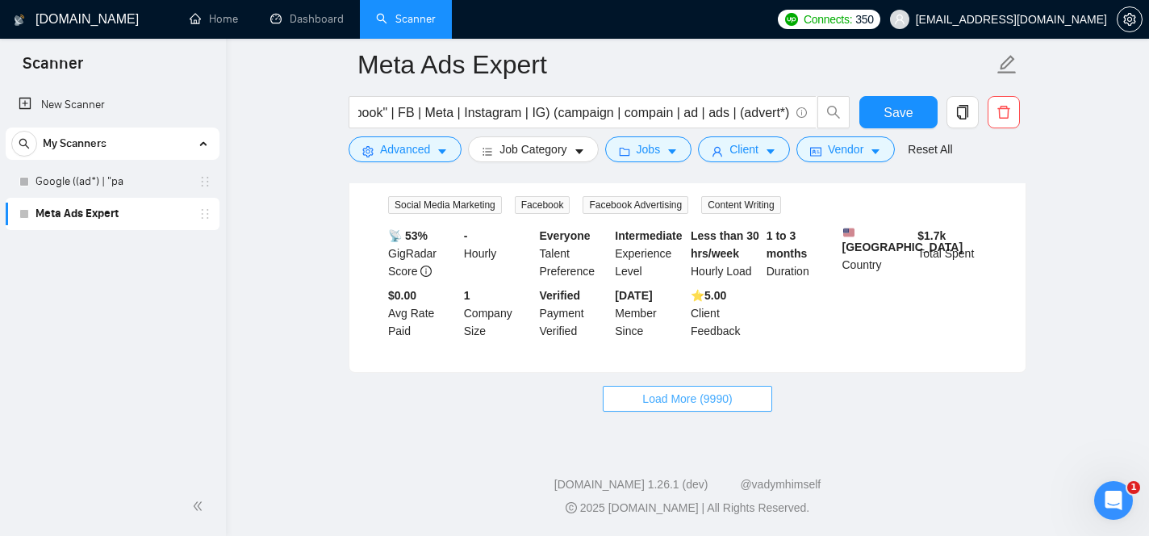
click at [711, 397] on span "Load More (9990)" at bounding box center [687, 399] width 90 height 18
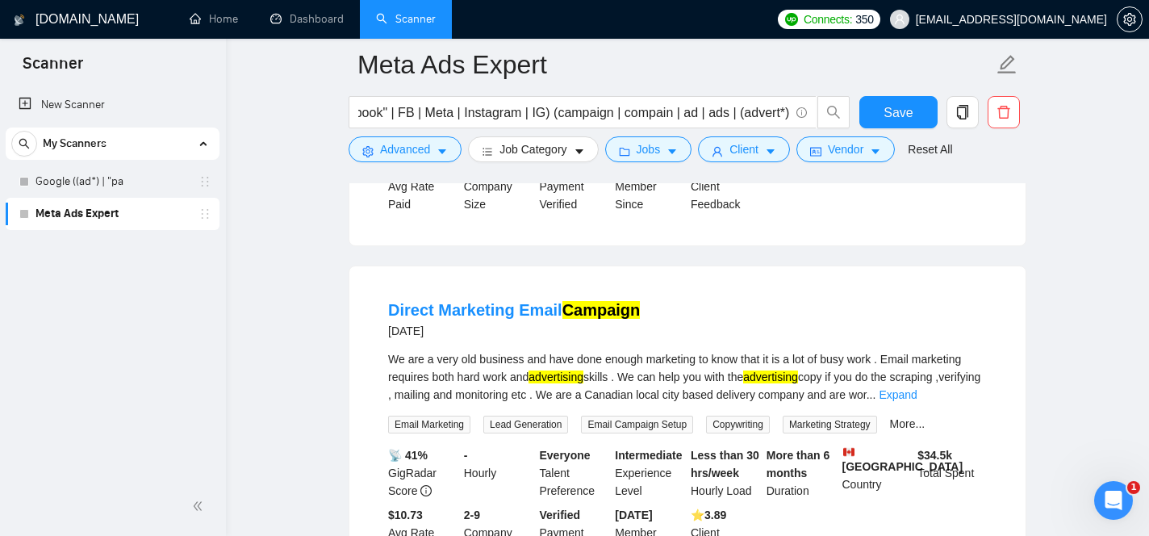
scroll to position [7130, 0]
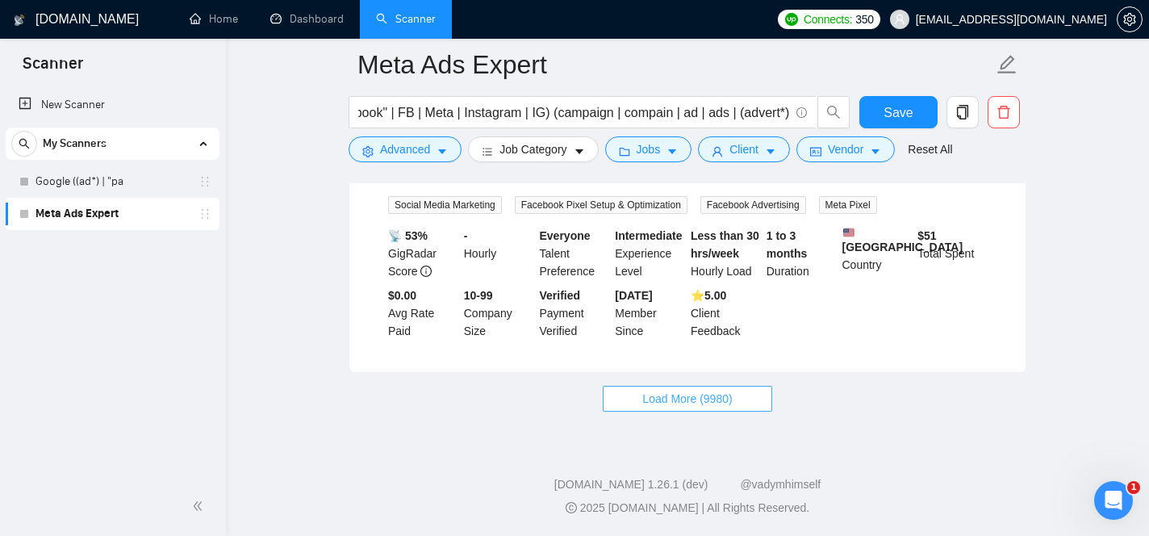
click at [695, 398] on span "Load More (9980)" at bounding box center [687, 399] width 90 height 18
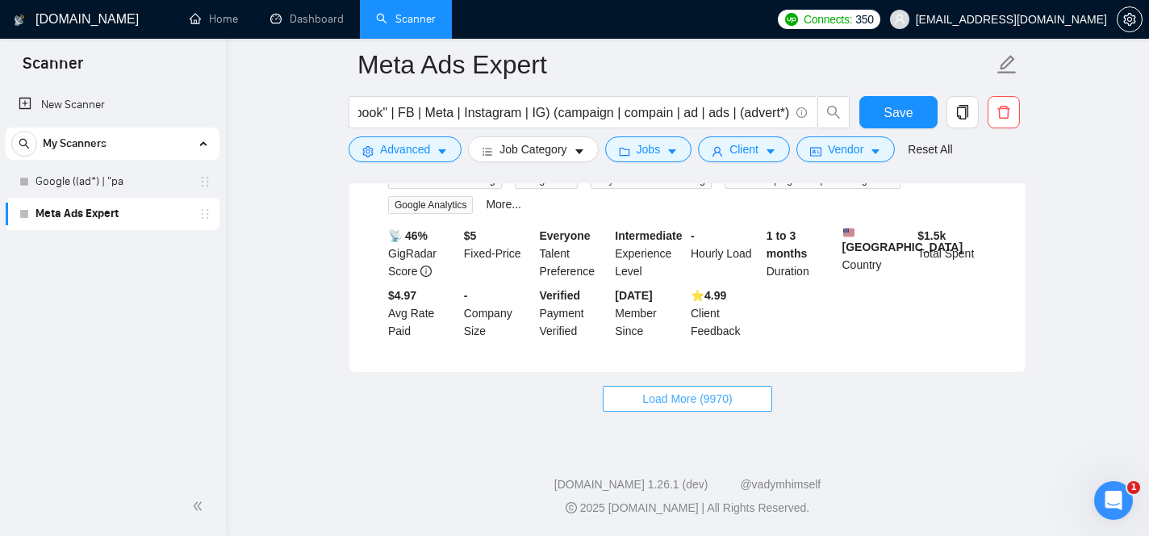
scroll to position [10796, 0]
click at [670, 397] on span "Load More (9970)" at bounding box center [687, 399] width 90 height 18
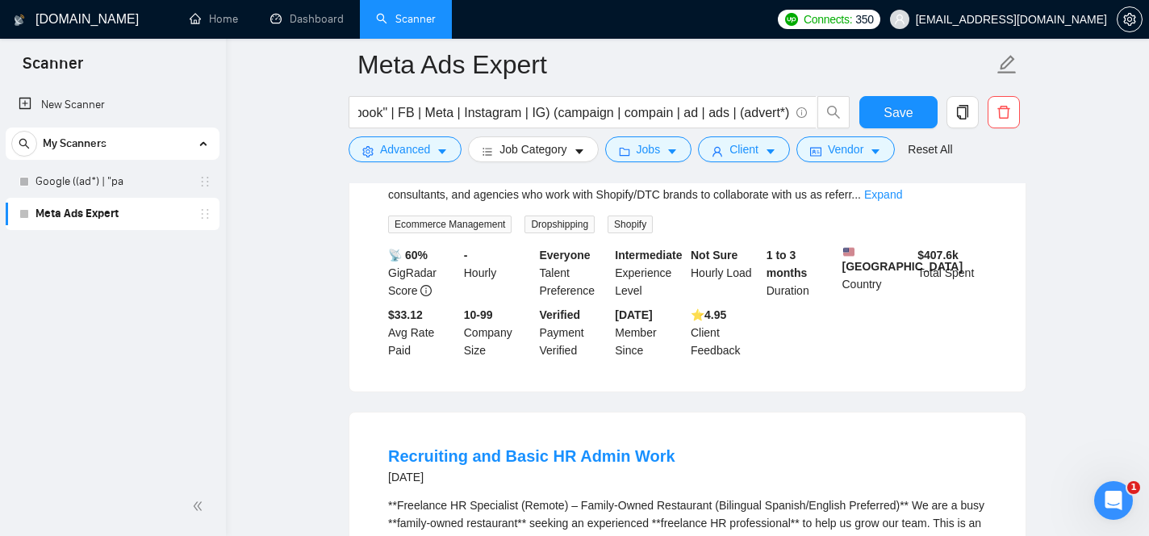
scroll to position [13852, 0]
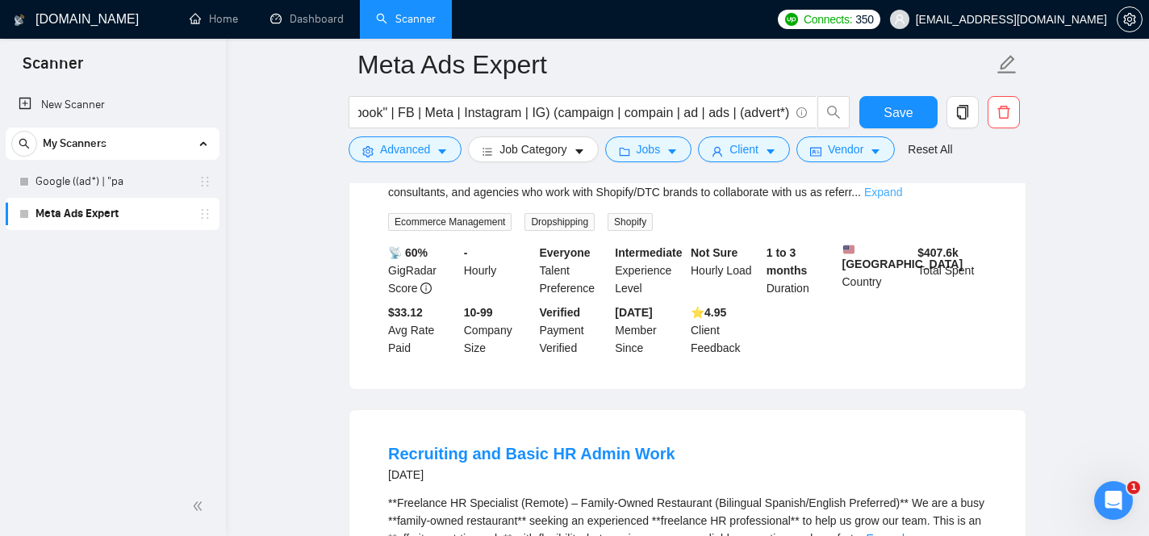
click at [902, 198] on link "Expand" at bounding box center [883, 192] width 38 height 13
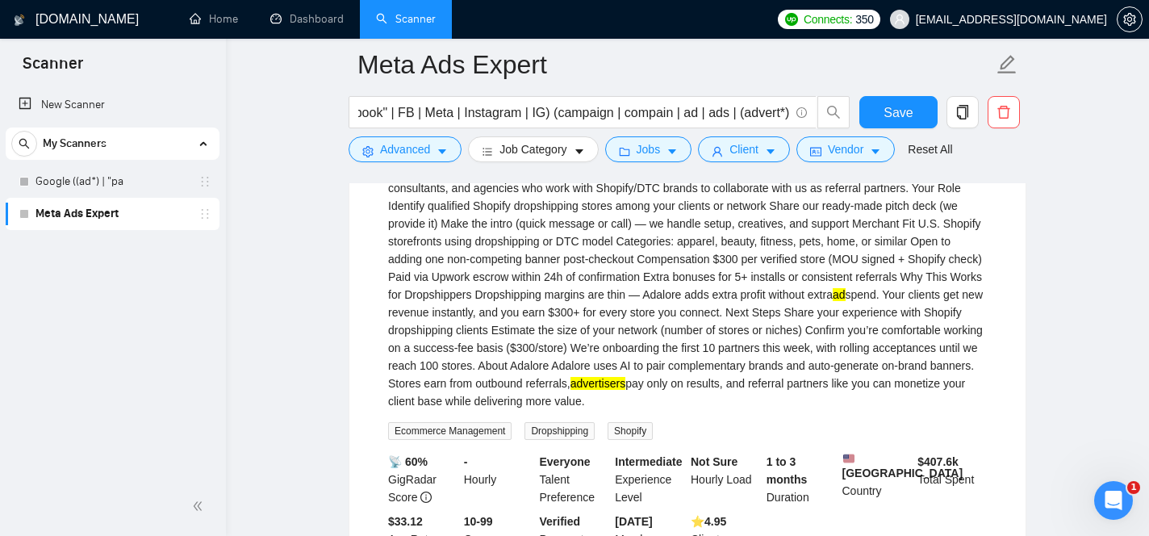
scroll to position [13855, 0]
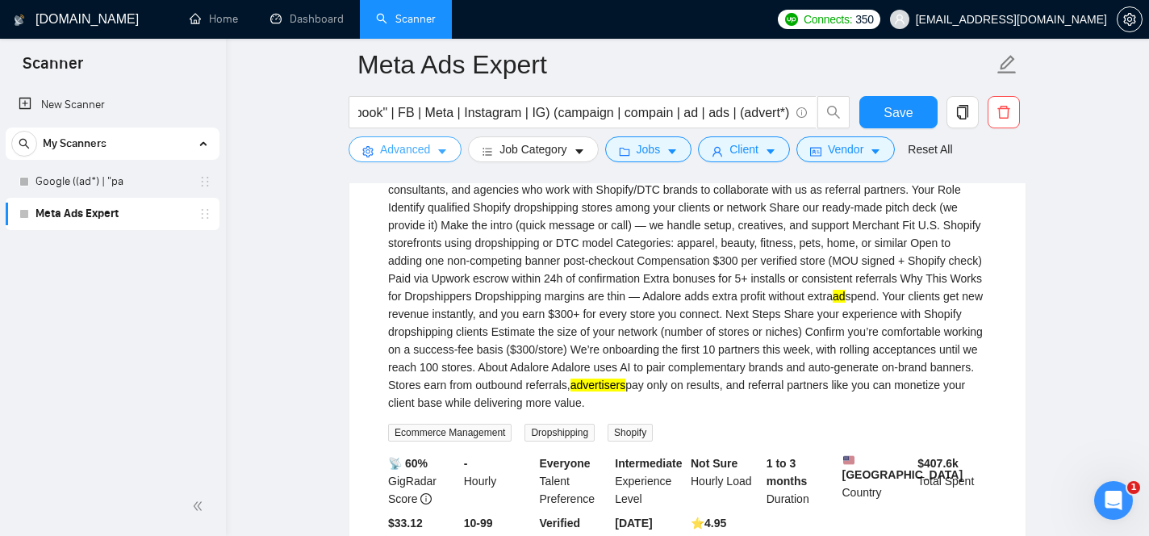
click at [417, 152] on span "Advanced" at bounding box center [405, 149] width 50 height 18
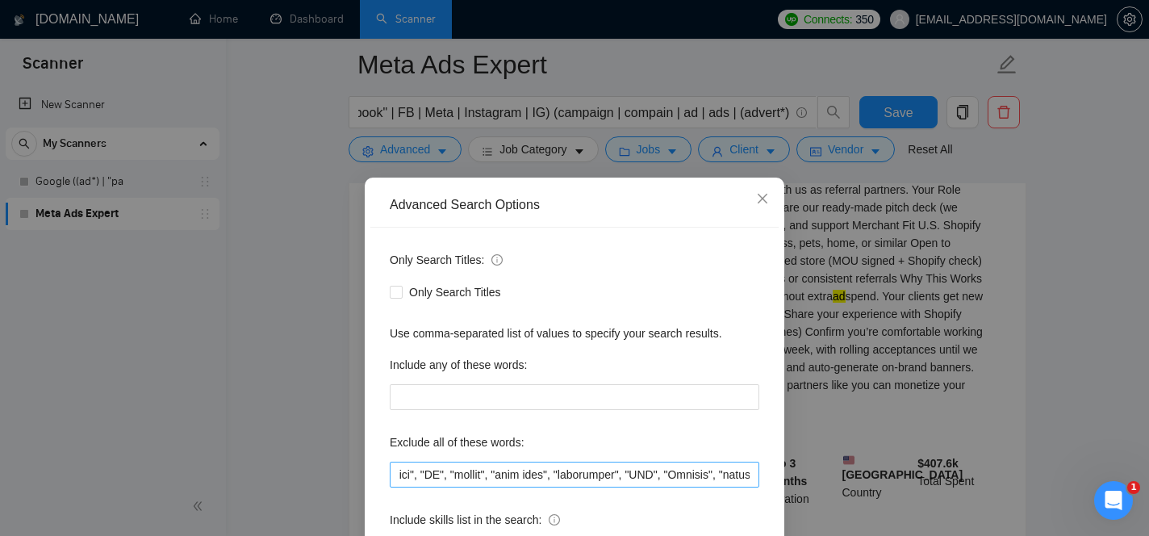
scroll to position [0, 7827]
click at [752, 475] on input "text" at bounding box center [574, 474] width 369 height 26
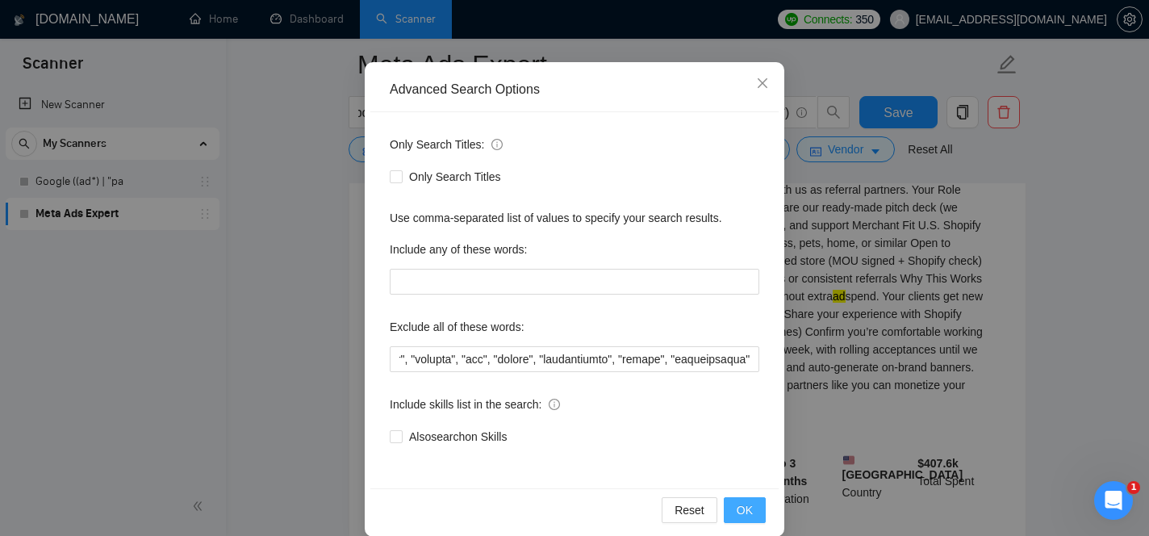
scroll to position [0, 0]
click at [740, 510] on span "OK" at bounding box center [744, 510] width 16 height 18
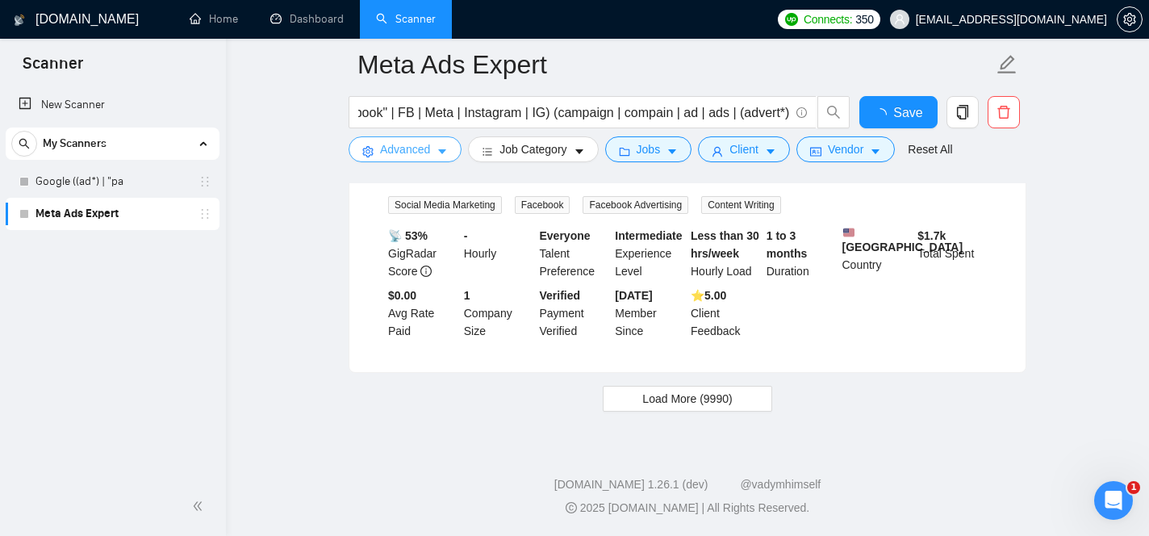
scroll to position [3557, 0]
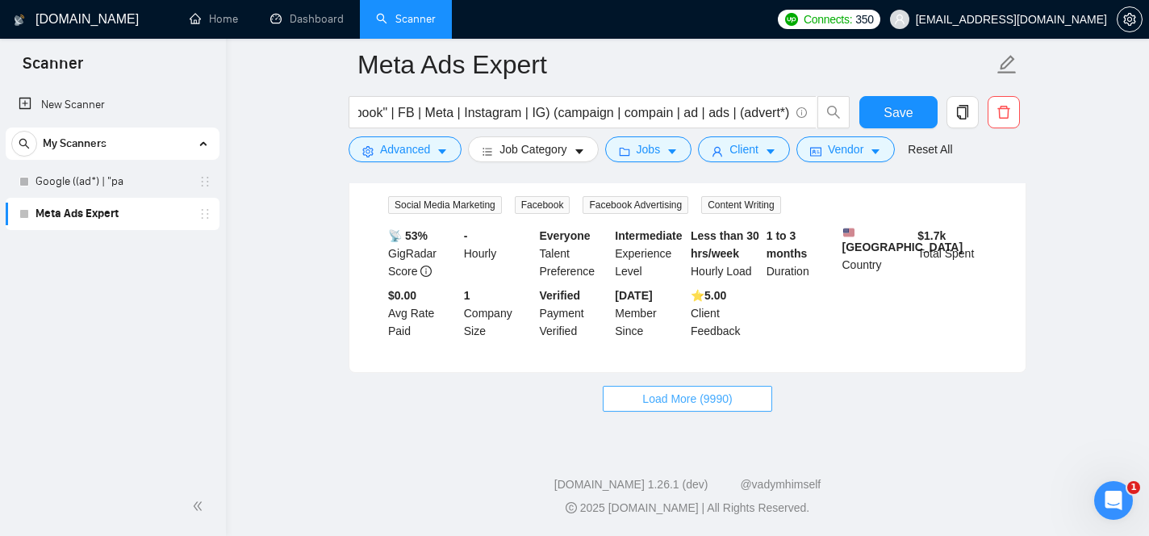
click at [715, 399] on span "Load More (9990)" at bounding box center [687, 399] width 90 height 18
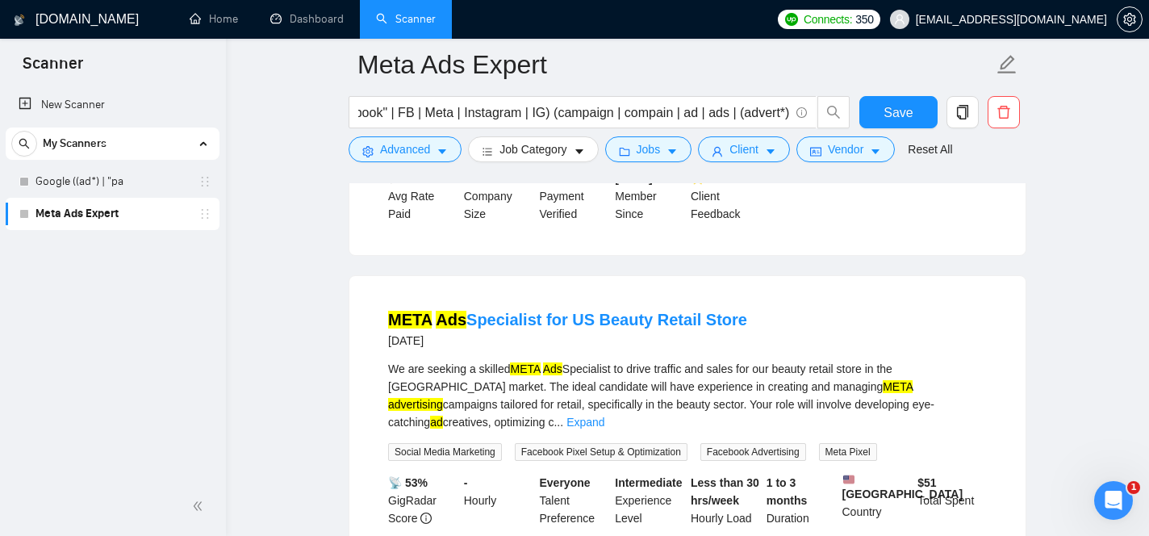
scroll to position [7130, 0]
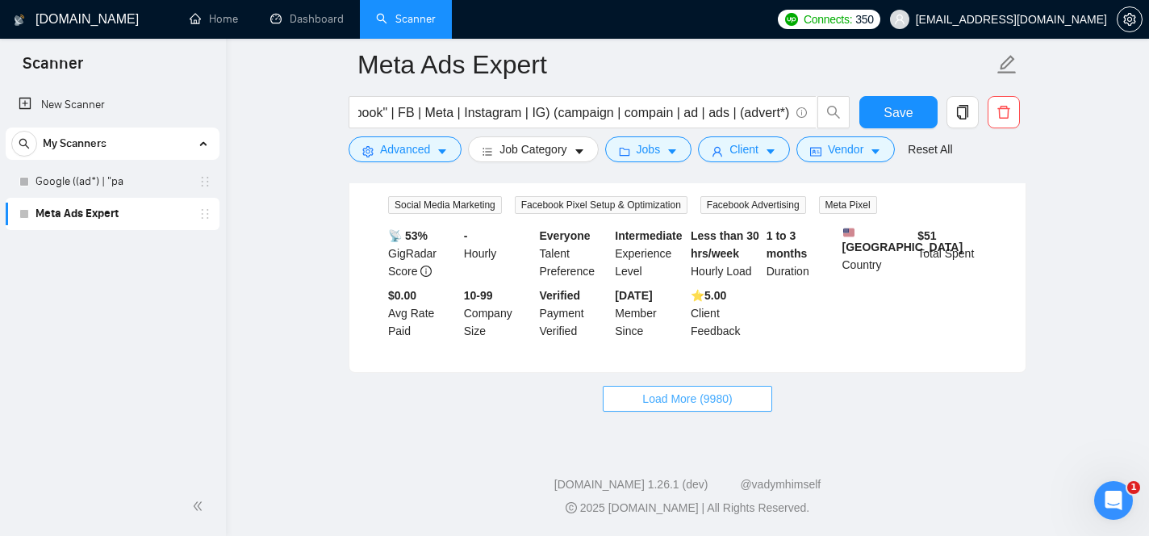
click at [719, 401] on span "Load More (9980)" at bounding box center [687, 399] width 90 height 18
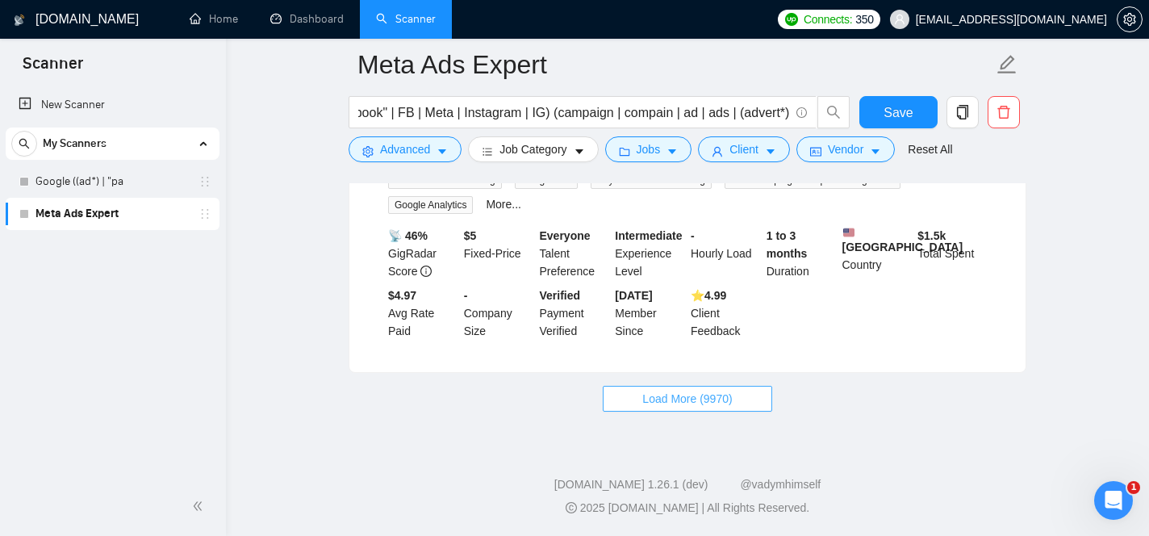
scroll to position [10796, 0]
click at [707, 399] on span "Load More (9970)" at bounding box center [687, 399] width 90 height 18
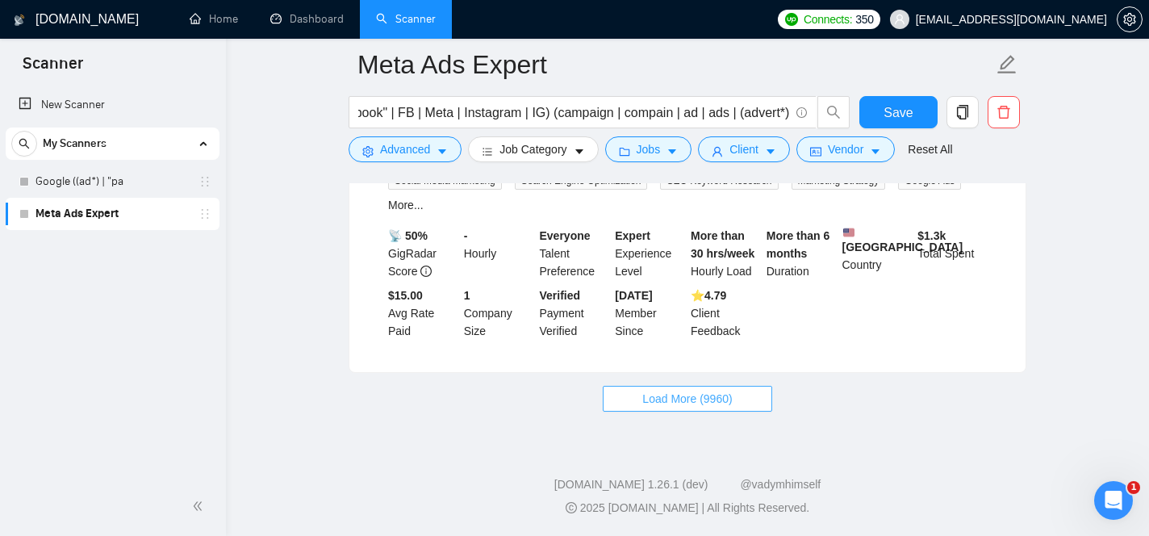
scroll to position [14358, 0]
click at [744, 411] on button "Load More (9960)" at bounding box center [686, 399] width 169 height 26
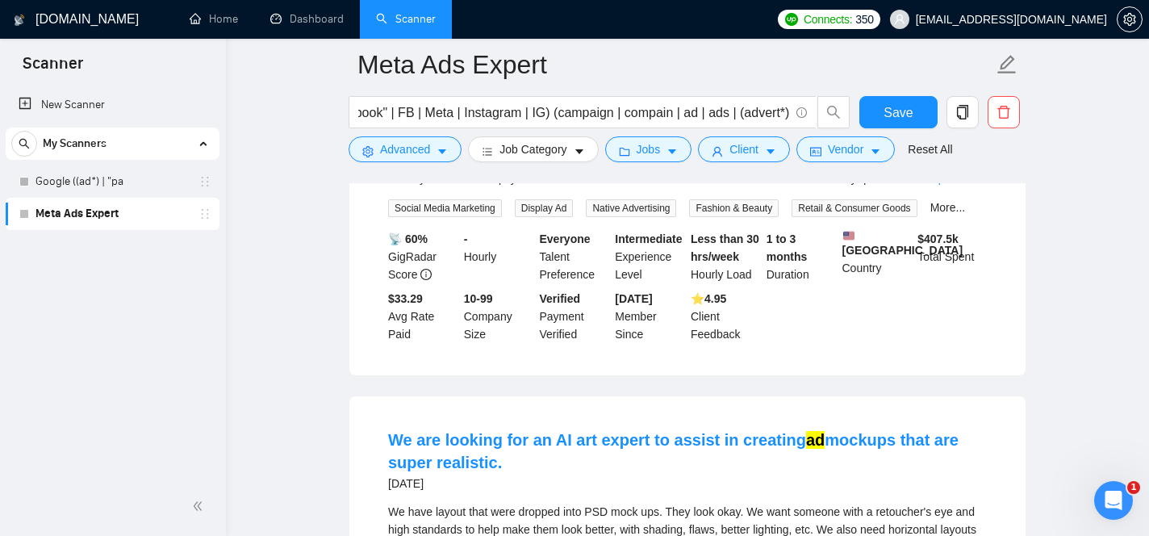
scroll to position [15272, 0]
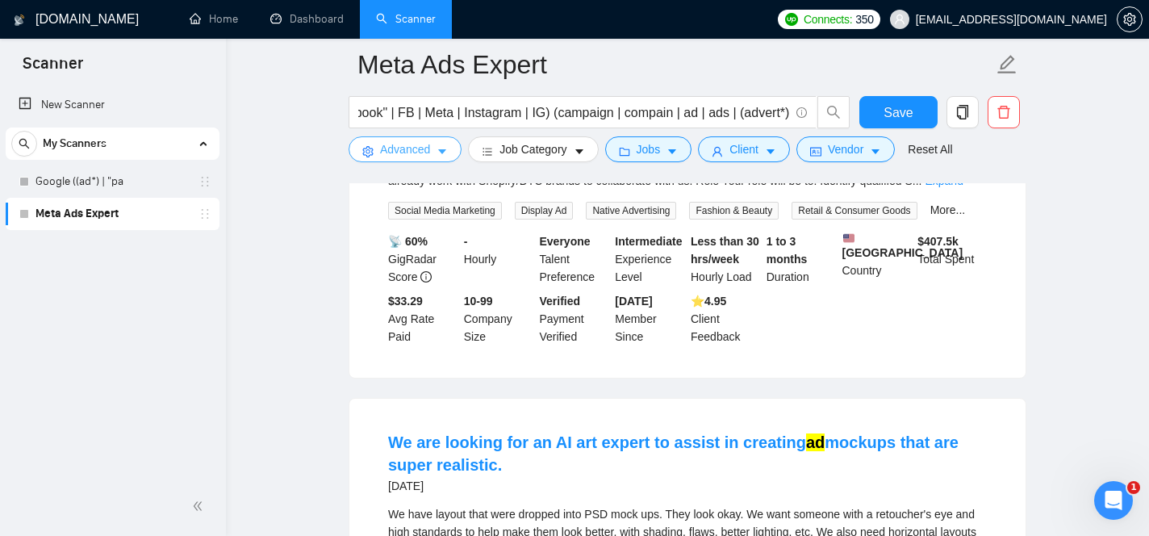
click at [390, 156] on span "Advanced" at bounding box center [405, 149] width 50 height 18
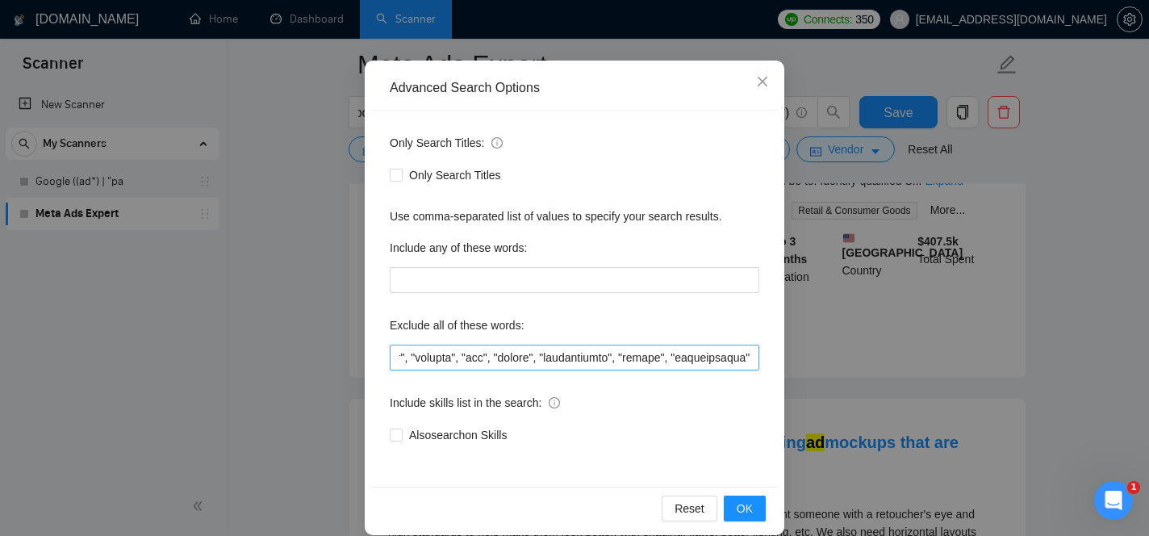
scroll to position [0, 7911]
click at [754, 360] on input "text" at bounding box center [574, 357] width 369 height 26
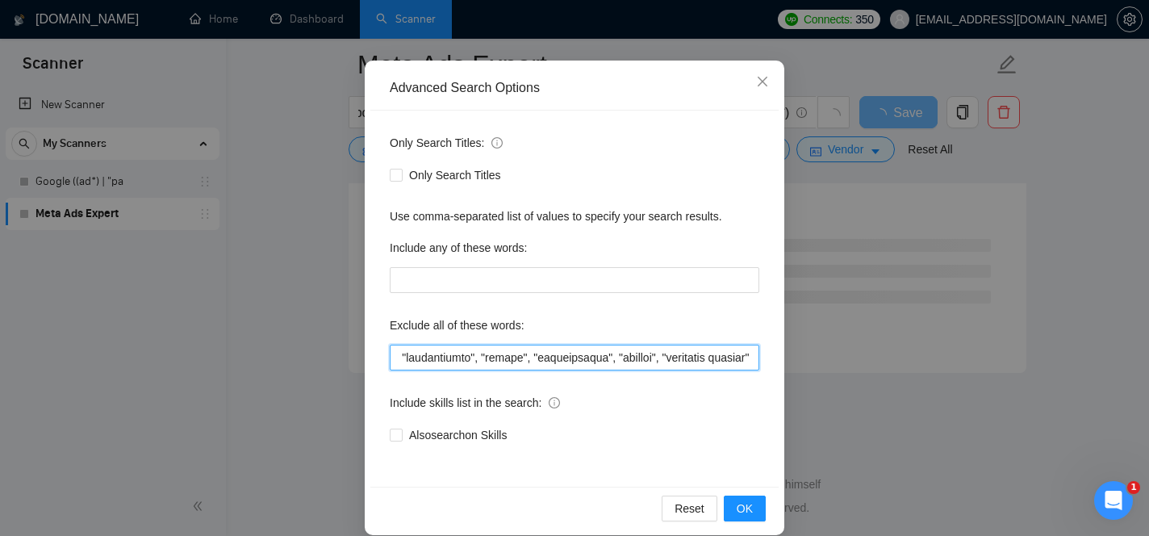
scroll to position [10995, 0]
click at [686, 361] on input "text" at bounding box center [574, 357] width 369 height 26
type input ""graphic designer", "this job is not open to teams", "this job is not open to a…"
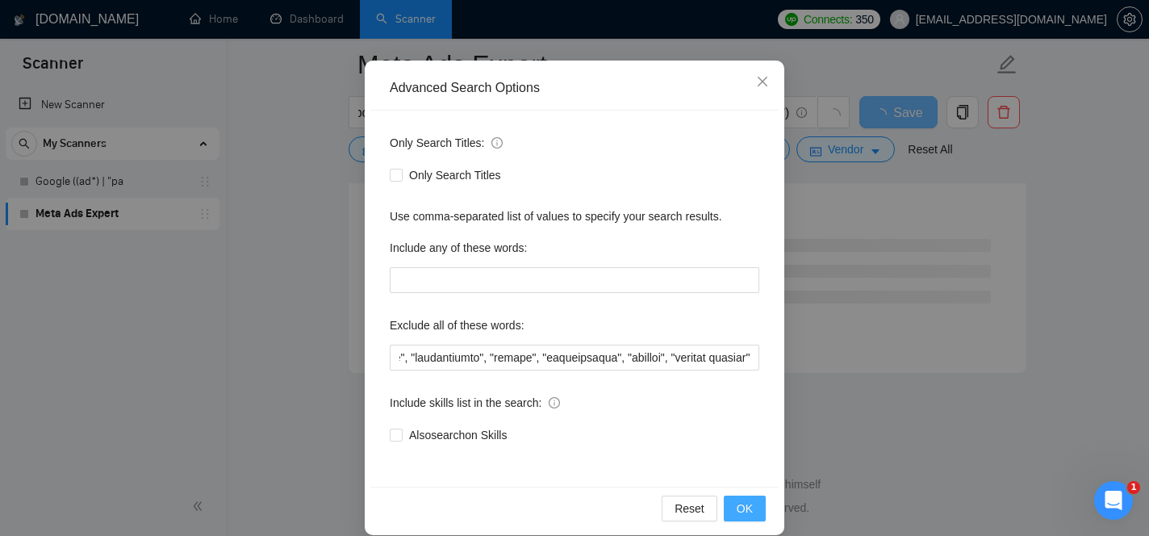
click at [751, 504] on span "OK" at bounding box center [744, 508] width 16 height 18
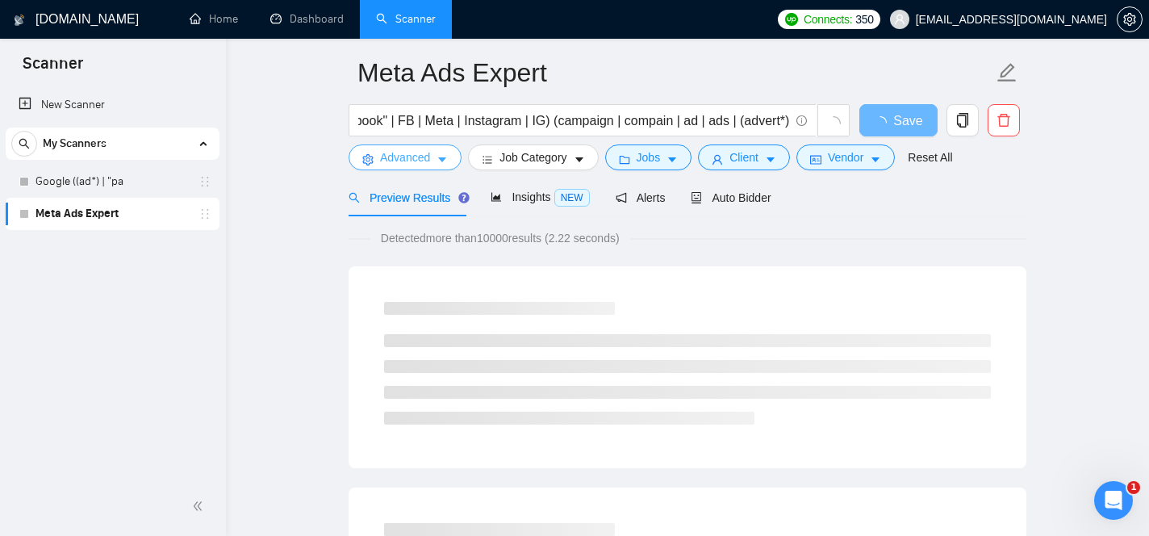
scroll to position [0, 0]
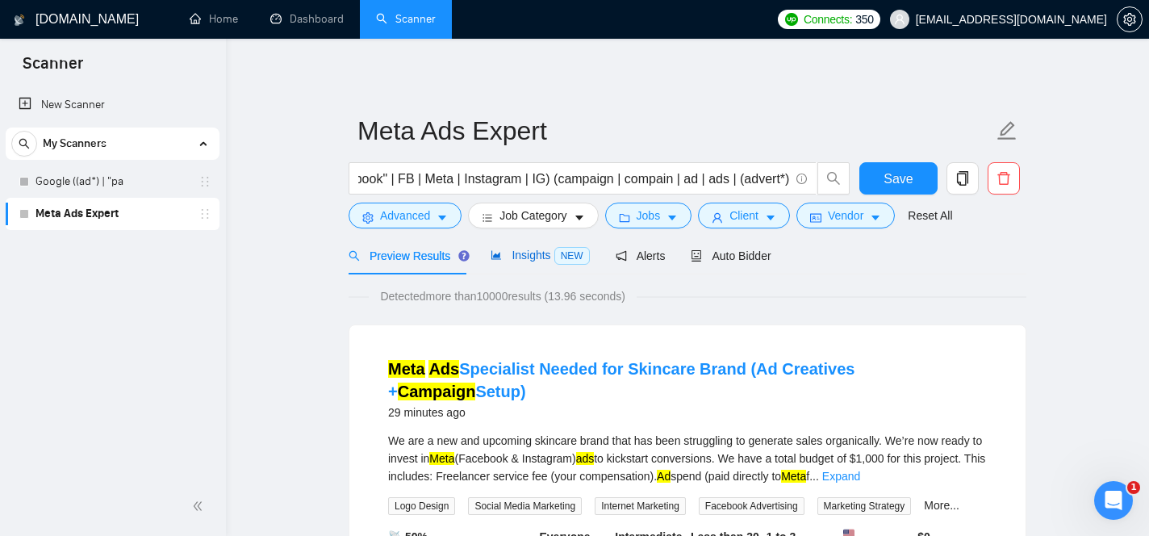
click at [519, 258] on span "Insights NEW" at bounding box center [539, 254] width 98 height 13
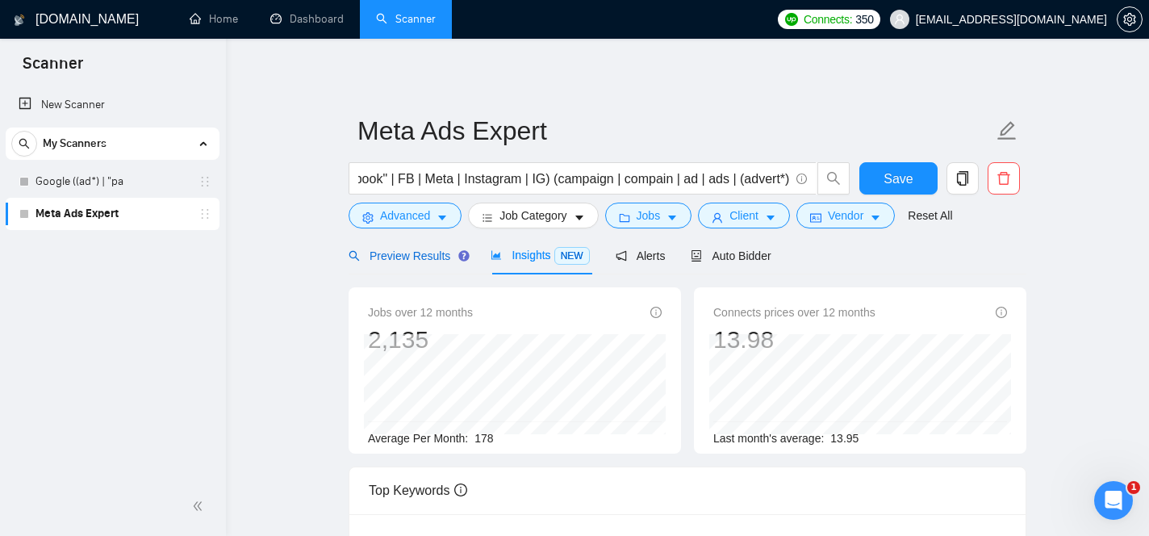
click at [398, 252] on span "Preview Results" at bounding box center [406, 255] width 116 height 13
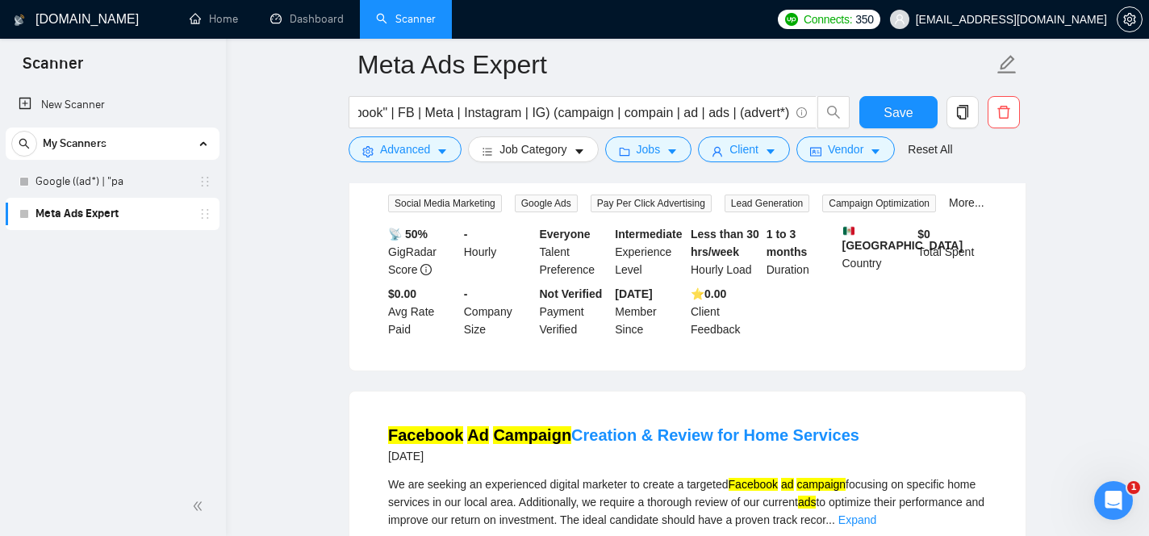
scroll to position [3557, 0]
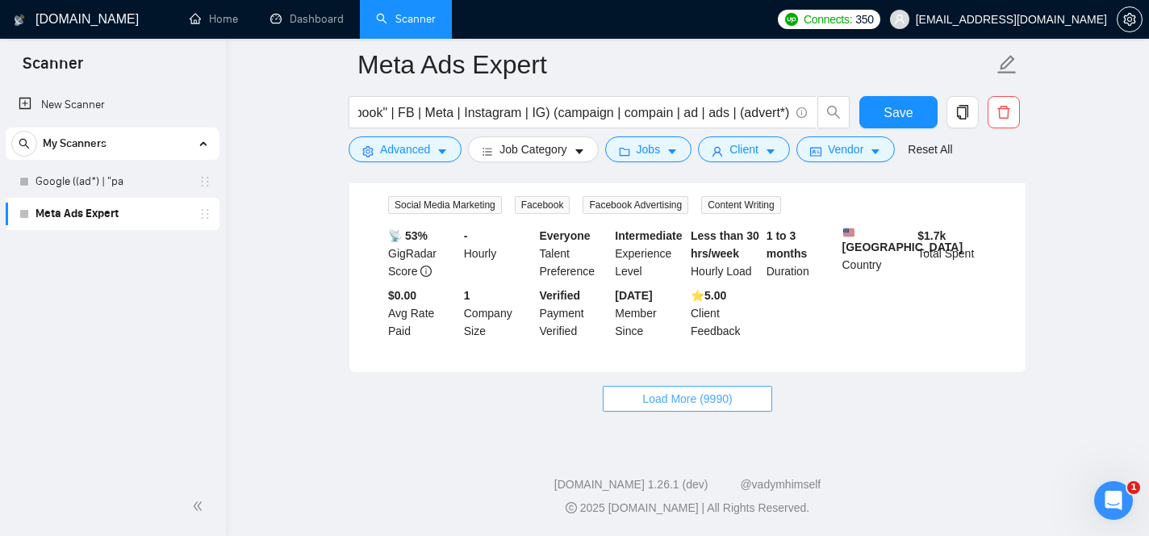
click at [668, 401] on span "Load More (9990)" at bounding box center [687, 399] width 90 height 18
click at [140, 106] on link "New Scanner" at bounding box center [113, 105] width 188 height 32
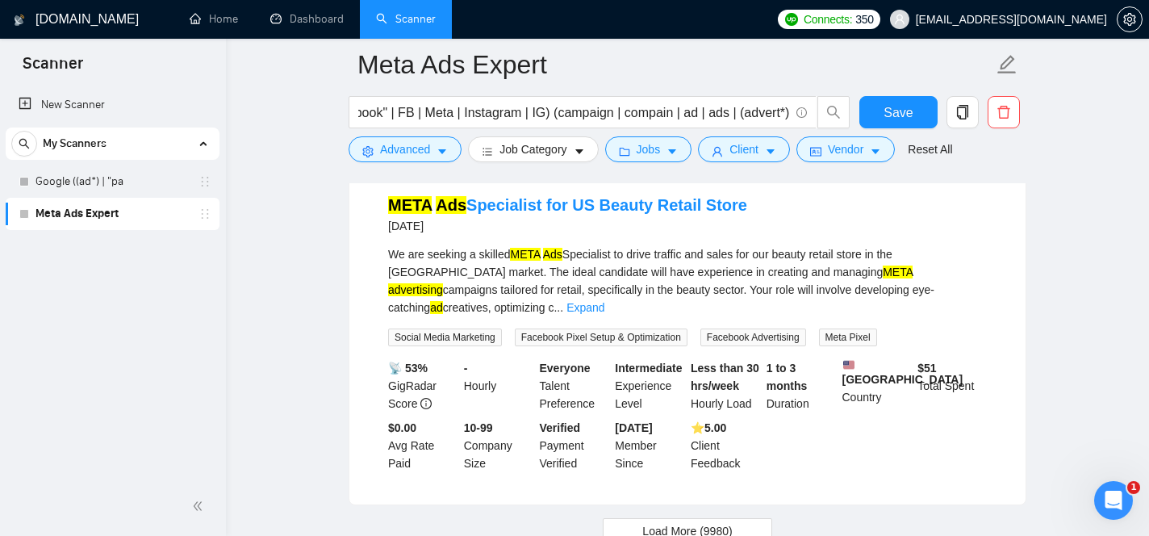
scroll to position [6913, 0]
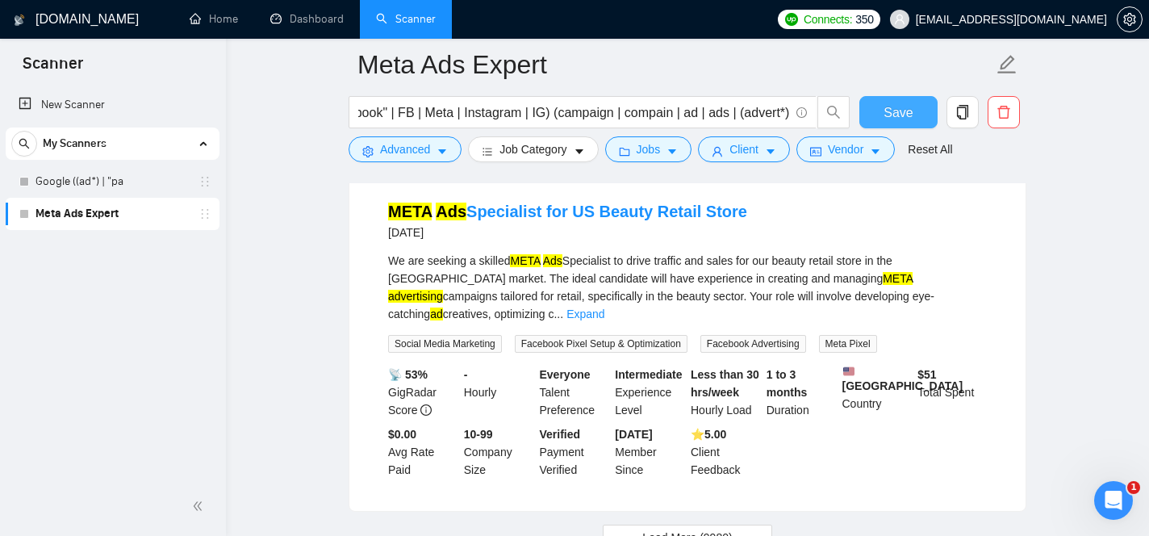
click at [912, 114] on button "Save" at bounding box center [898, 112] width 78 height 32
click at [881, 126] on button "Save" at bounding box center [898, 112] width 78 height 32
click at [131, 106] on link "New Scanner" at bounding box center [113, 105] width 188 height 32
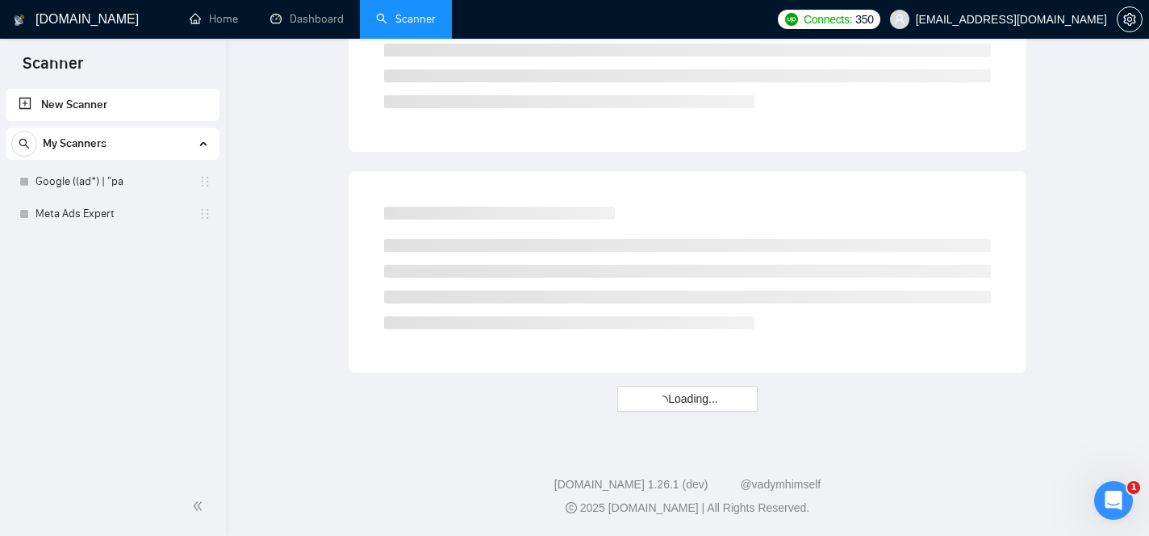
scroll to position [1011, 0]
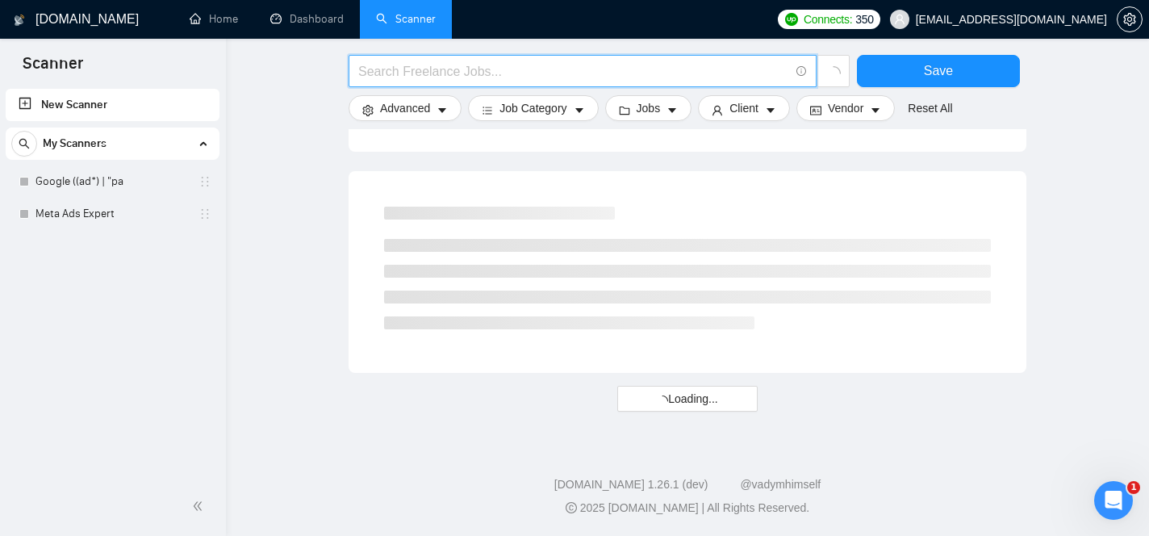
click at [411, 75] on input "text" at bounding box center [573, 71] width 431 height 20
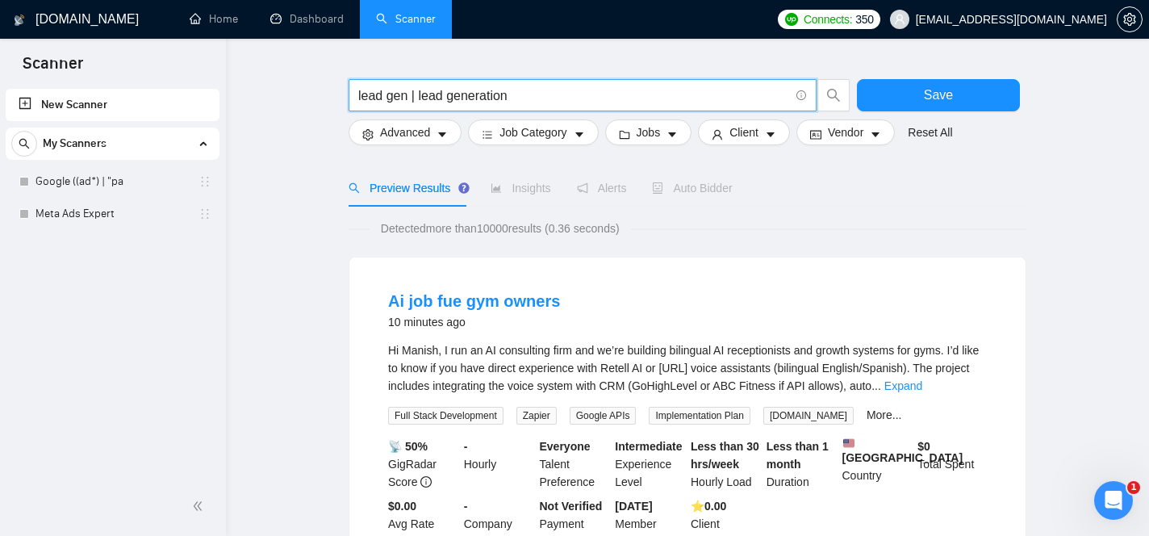
scroll to position [47, 0]
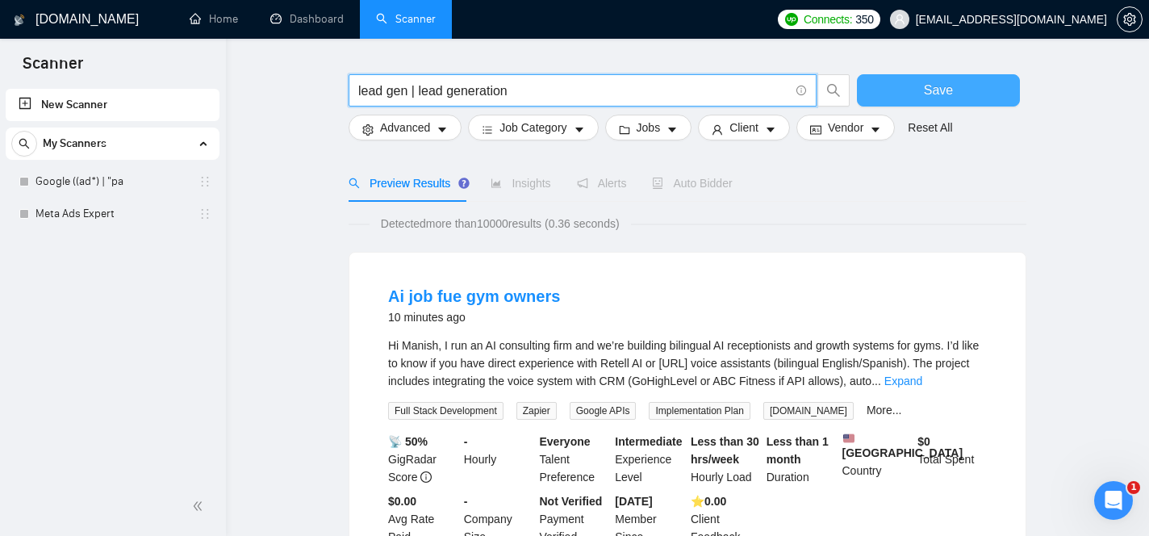
type input "lead gen | lead generation"
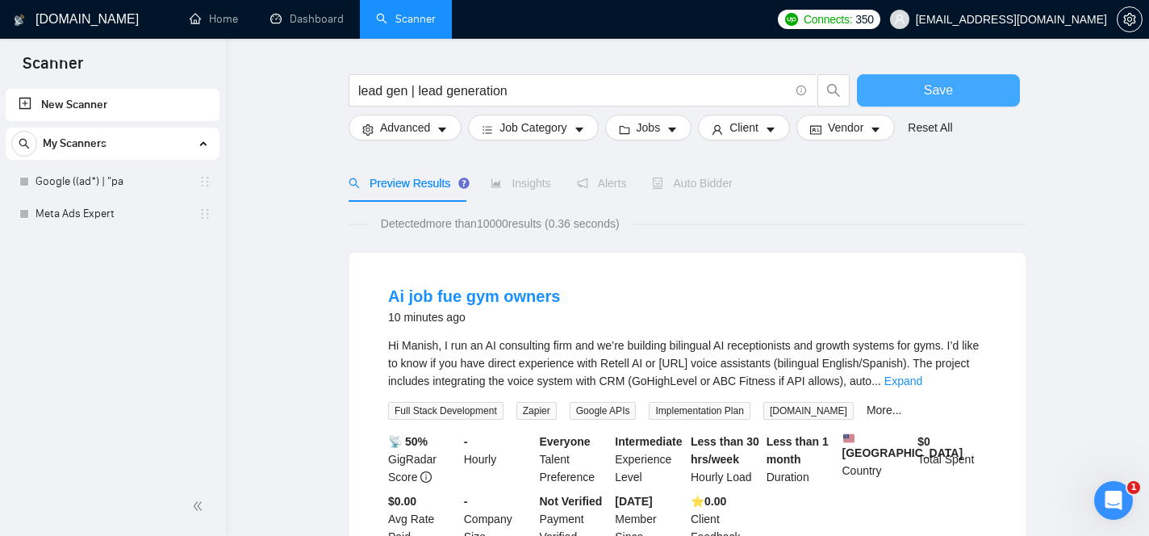
click at [941, 100] on button "Save" at bounding box center [938, 90] width 163 height 32
